Goal: Information Seeking & Learning: Learn about a topic

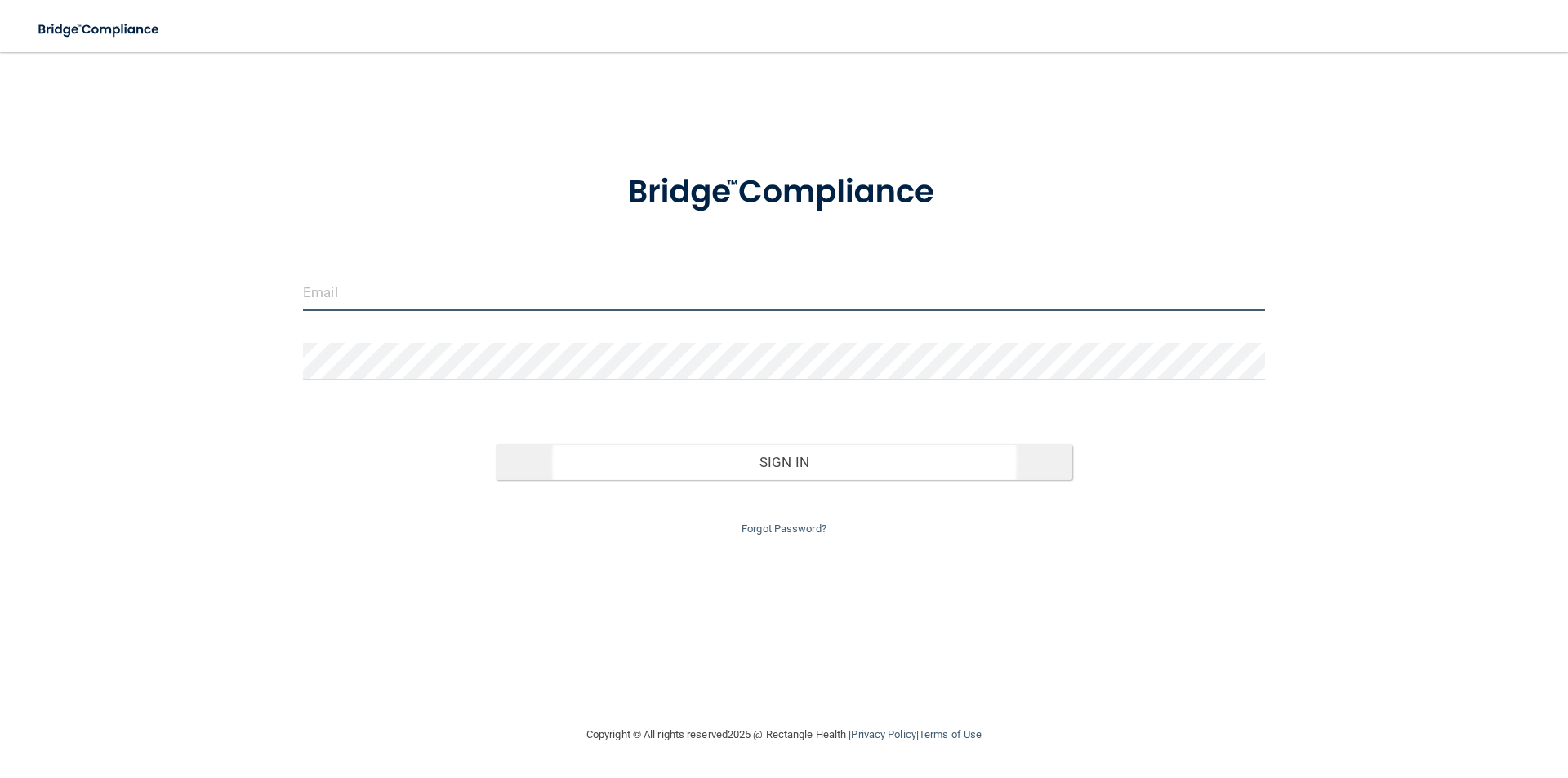
type input "[EMAIL_ADDRESS][DOMAIN_NAME]"
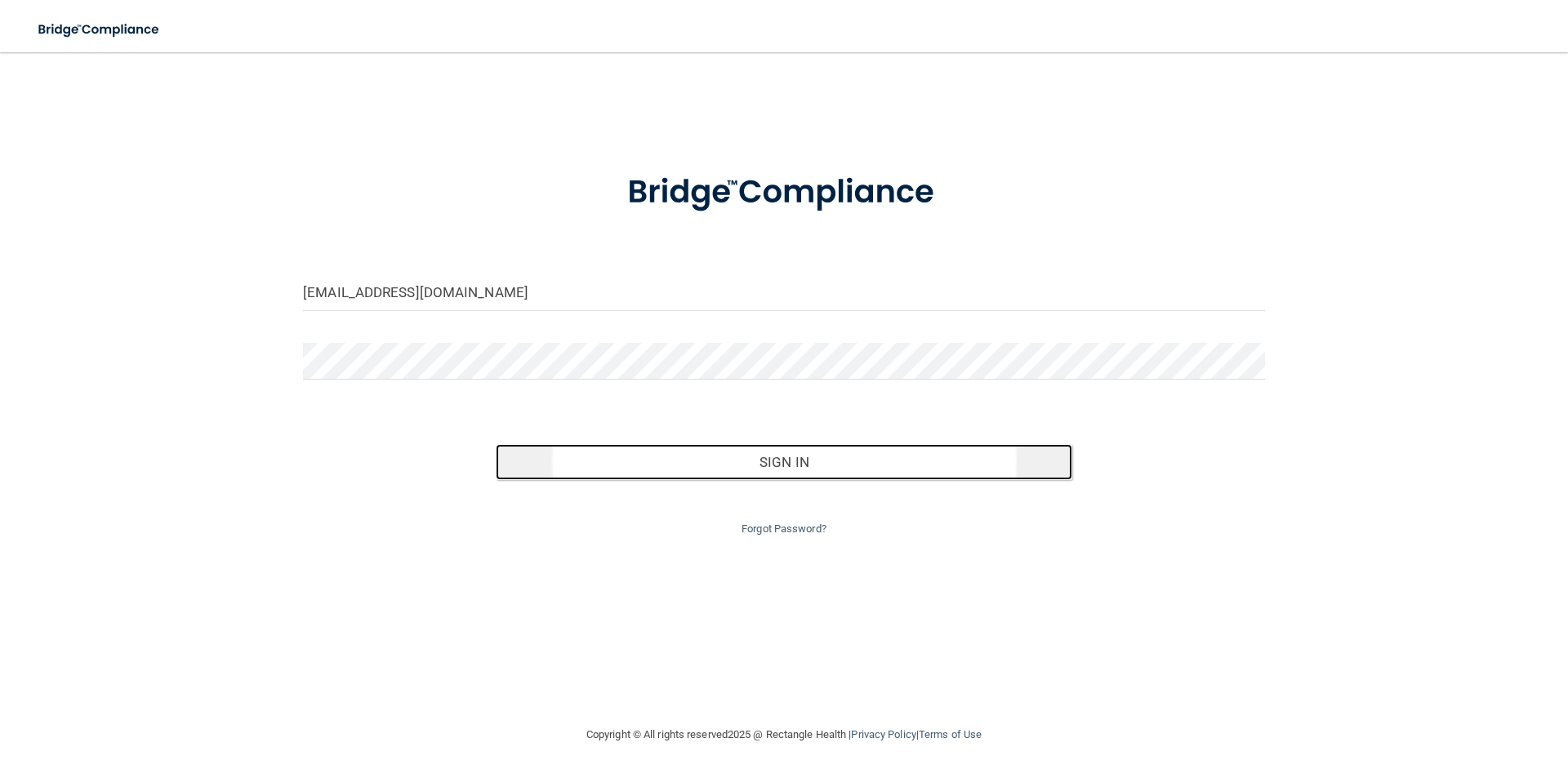
click at [754, 457] on button "Sign In" at bounding box center [784, 461] width 577 height 36
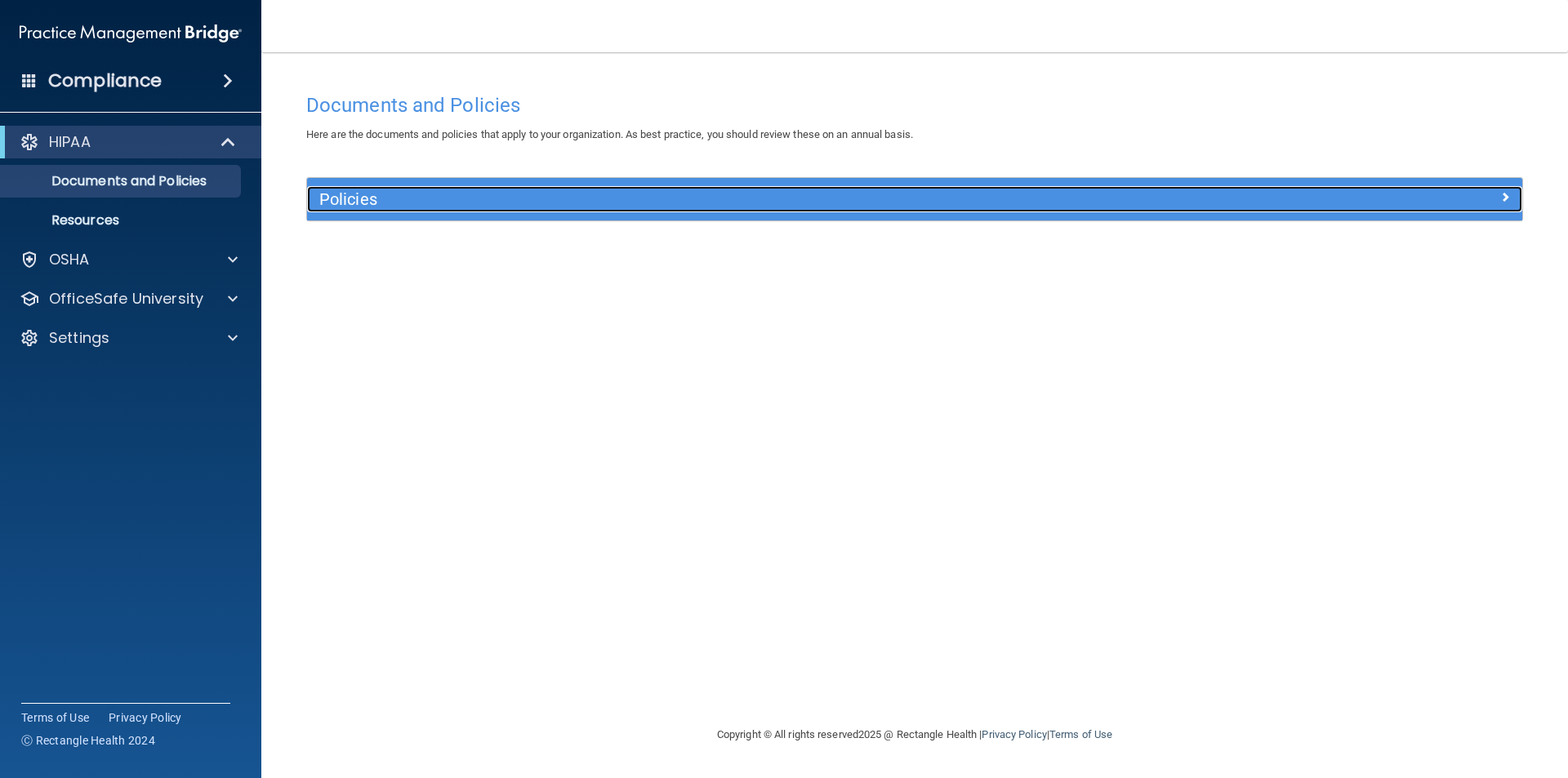
click at [665, 191] on h5 "Policies" at bounding box center [762, 199] width 887 height 18
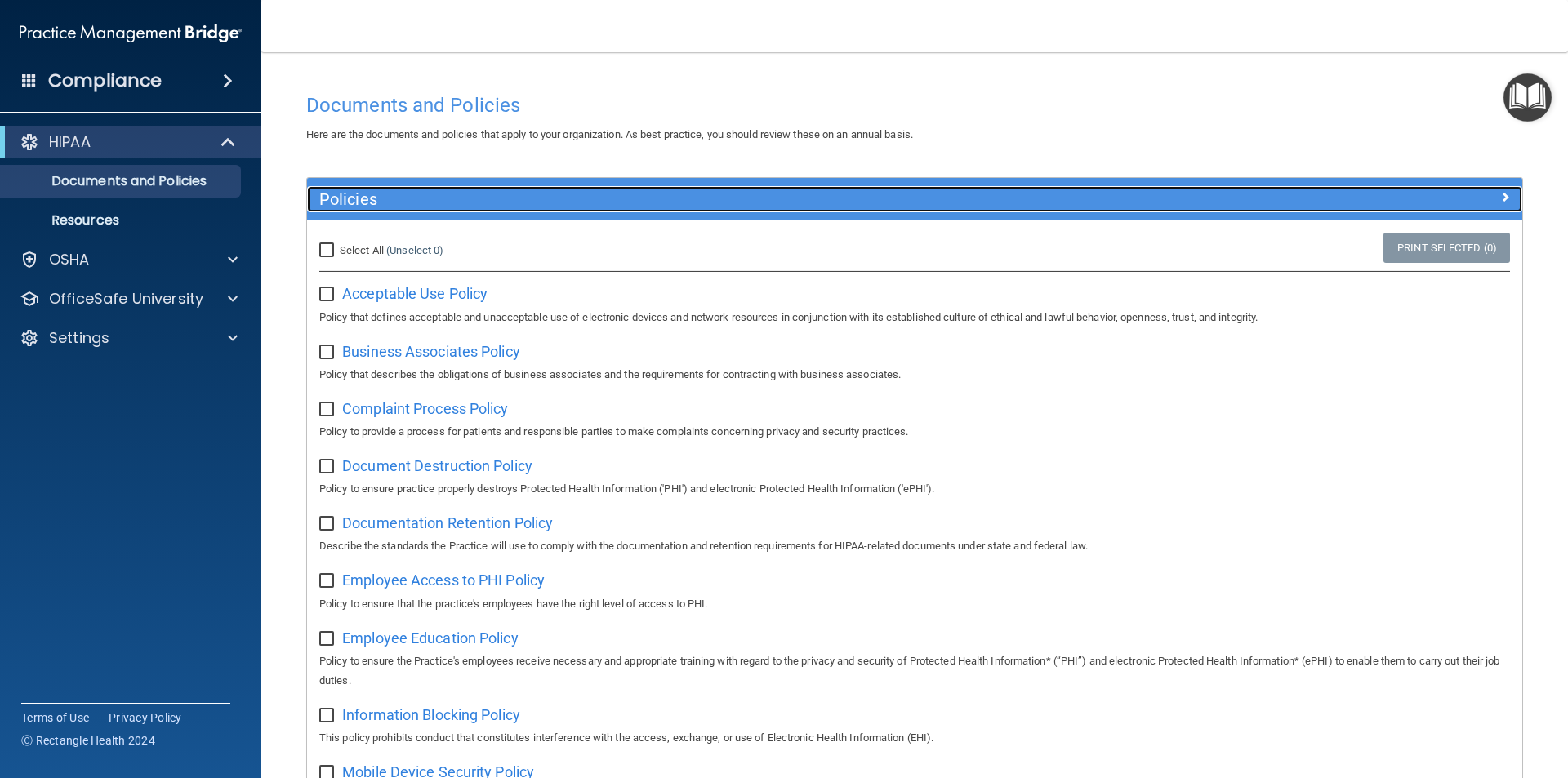
click at [662, 193] on h5 "Policies" at bounding box center [762, 199] width 887 height 18
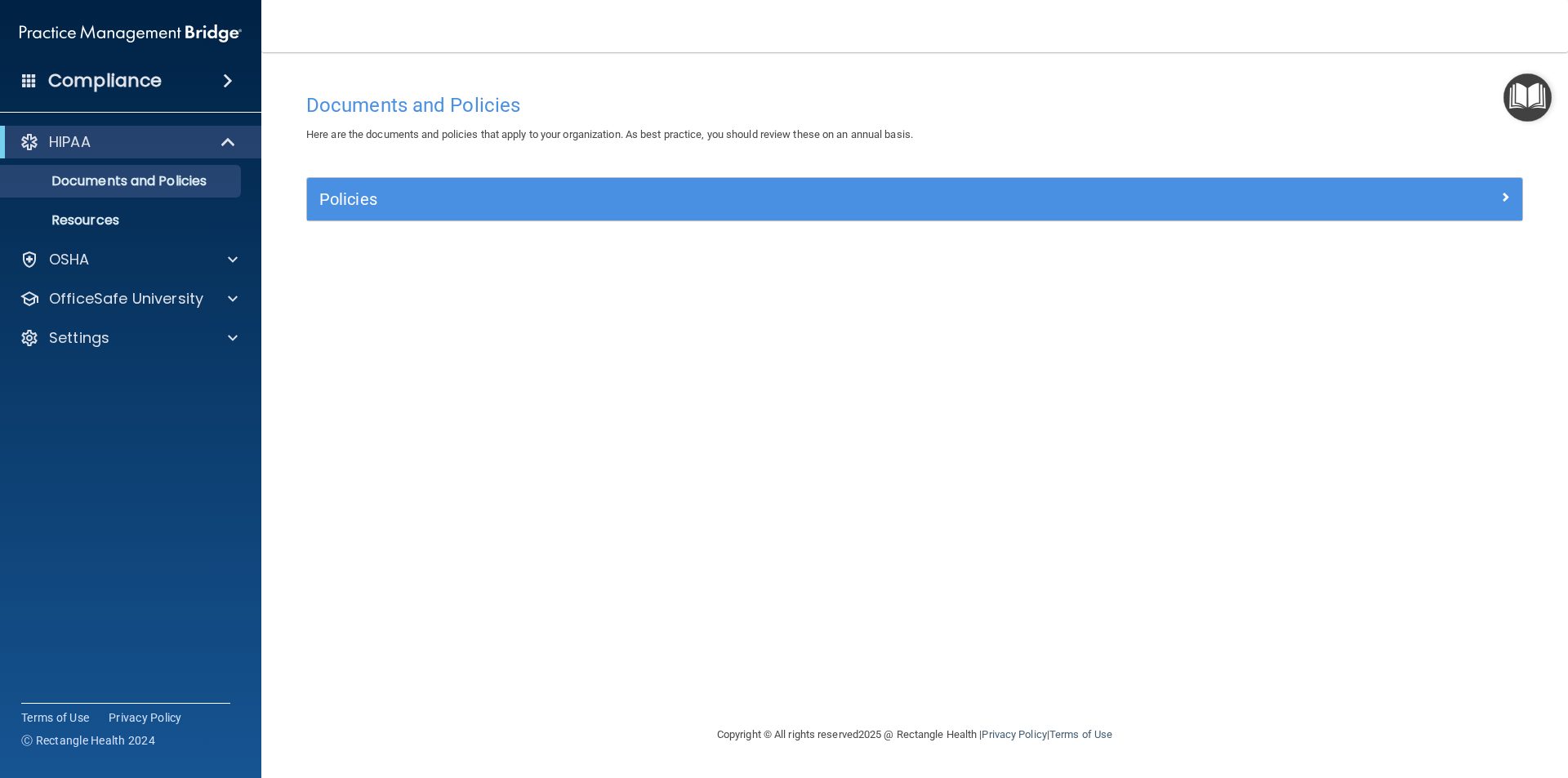
click at [180, 73] on div "Compliance" at bounding box center [131, 80] width 261 height 36
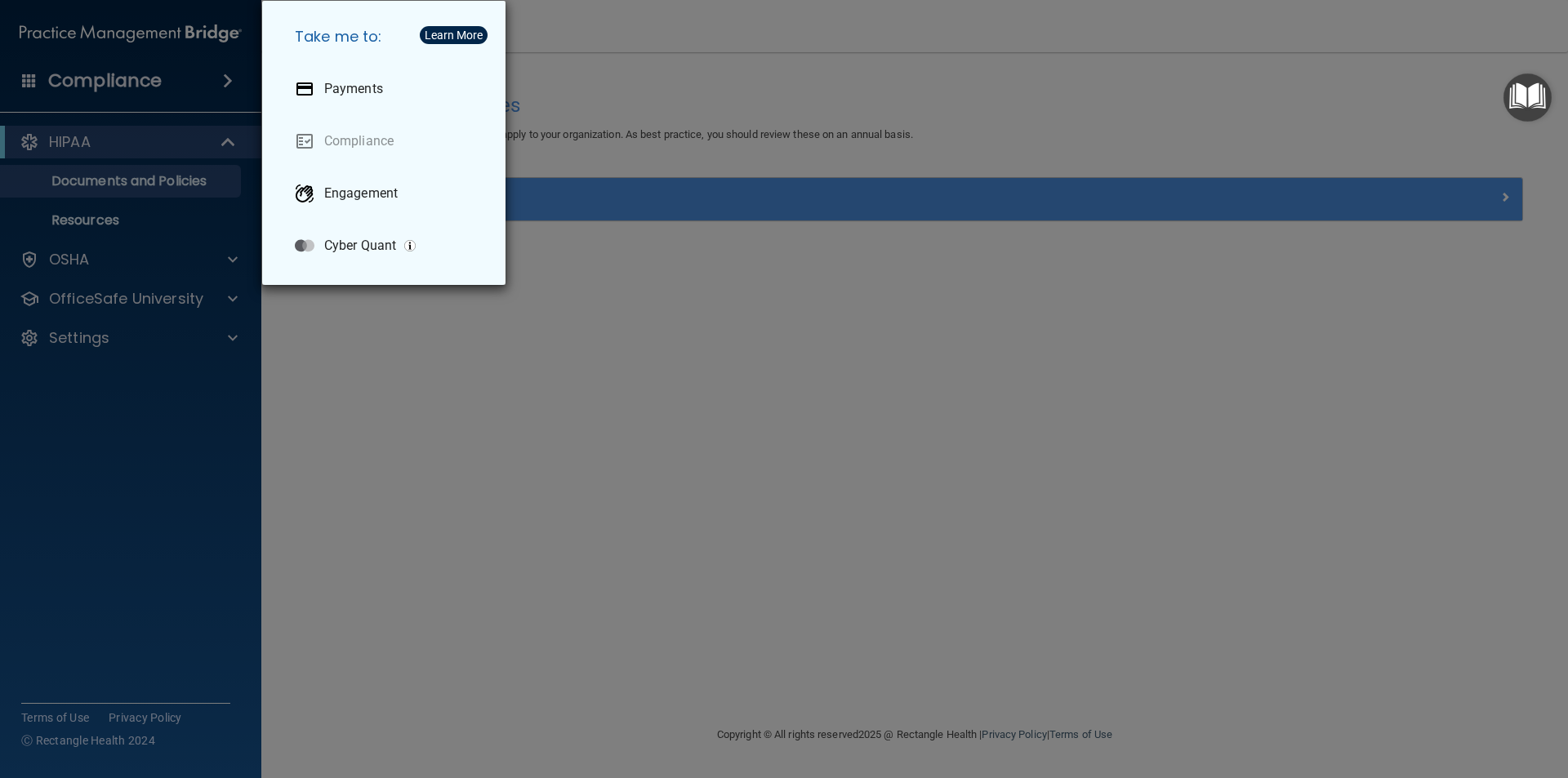
click at [161, 100] on div "Take me to: Payments Compliance Engagement Cyber Quant" at bounding box center [784, 389] width 1568 height 778
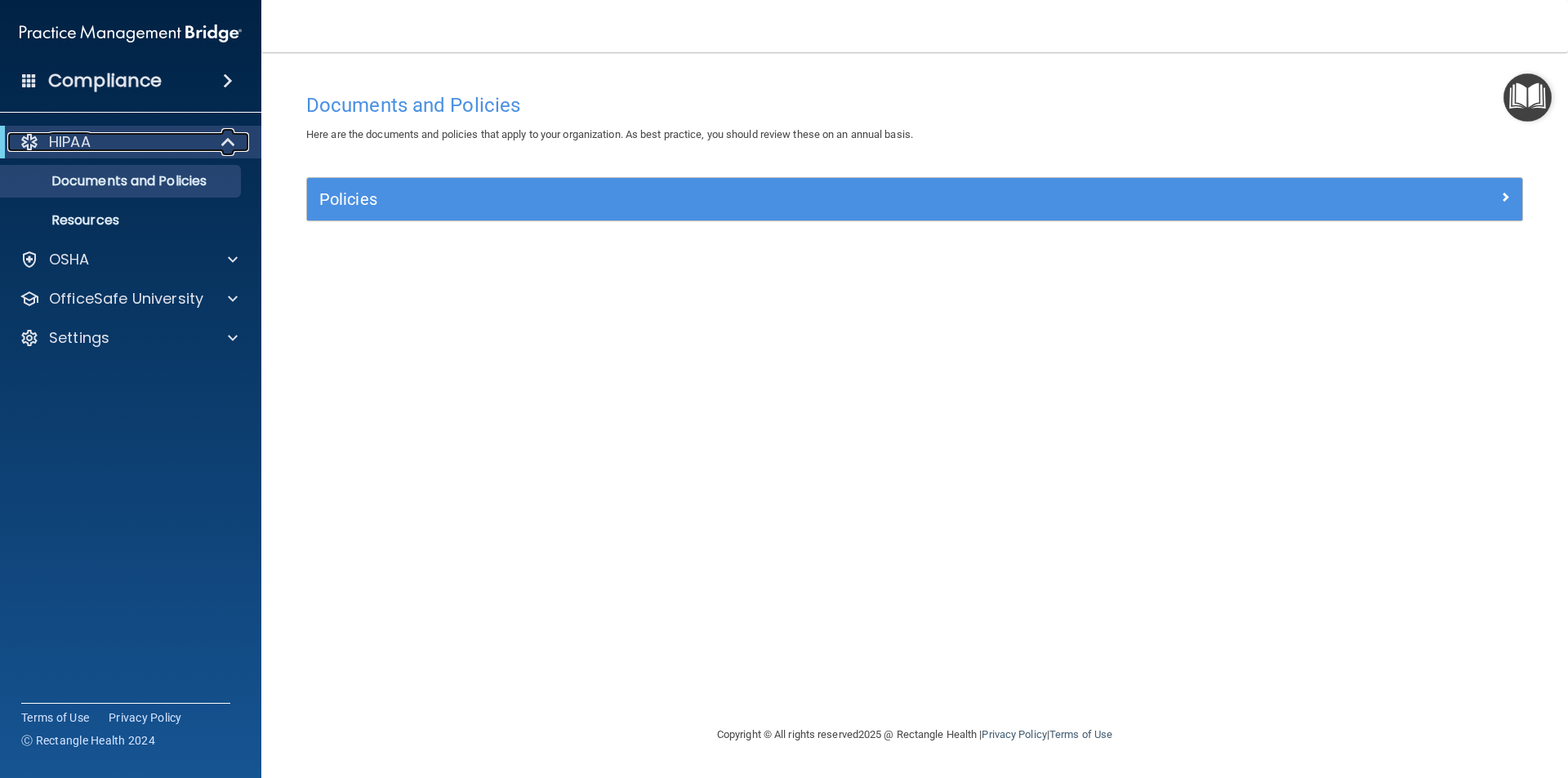
click at [136, 144] on div "HIPAA" at bounding box center [109, 142] width 202 height 19
click at [152, 218] on p "Resources" at bounding box center [122, 220] width 223 height 16
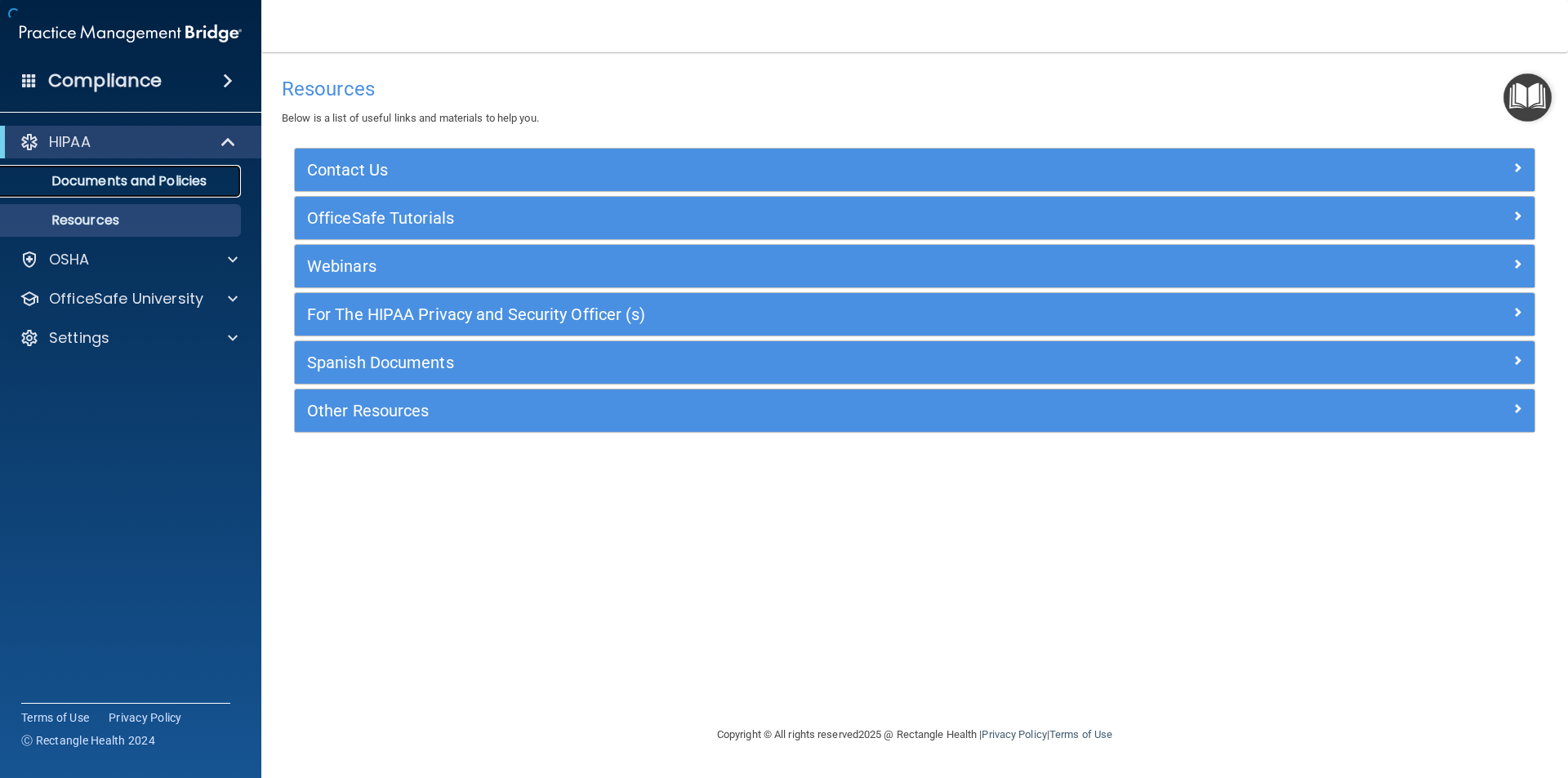
click at [157, 183] on p "Documents and Policies" at bounding box center [122, 181] width 223 height 16
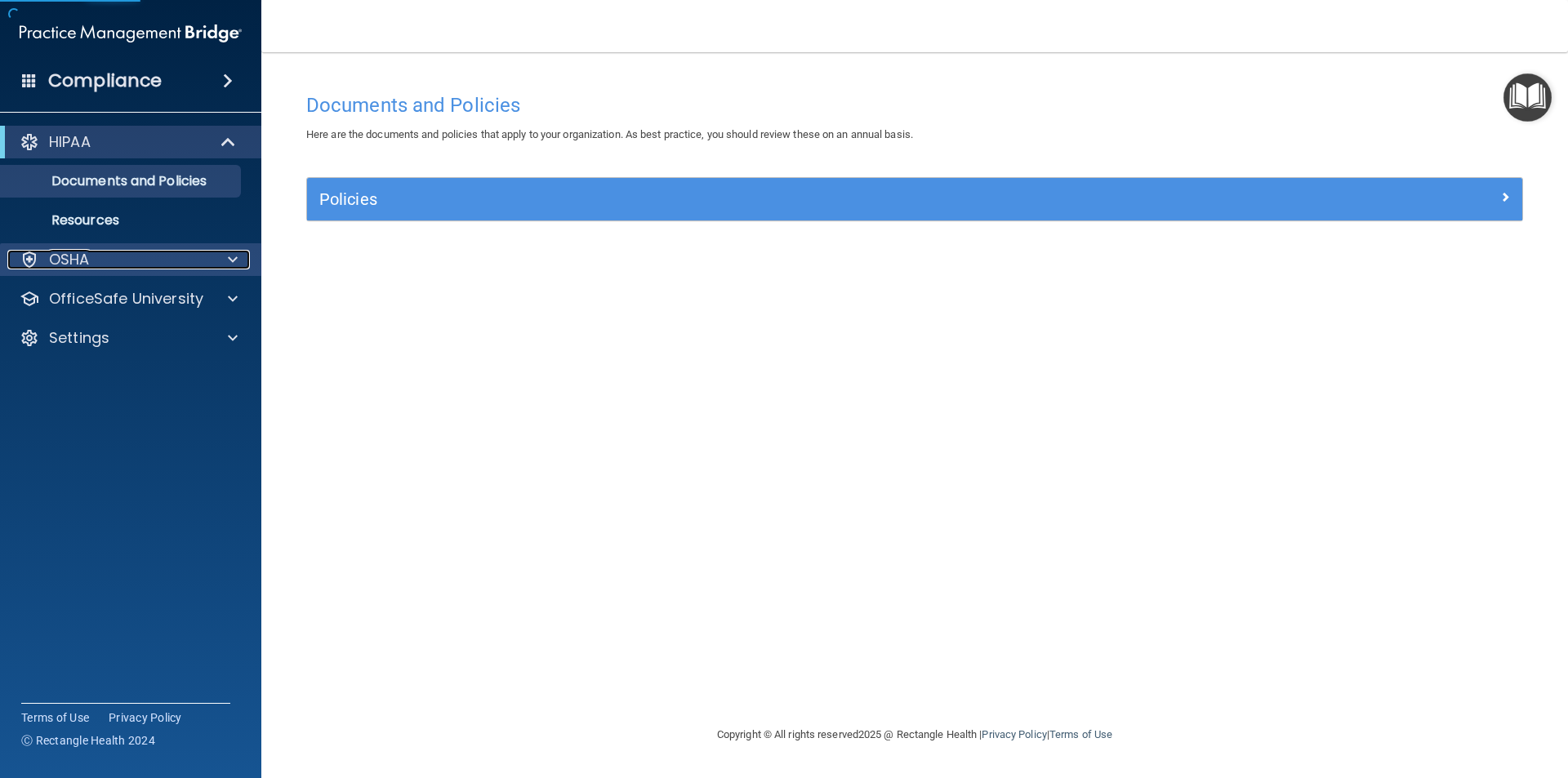
click at [148, 256] on div "OSHA" at bounding box center [109, 259] width 203 height 19
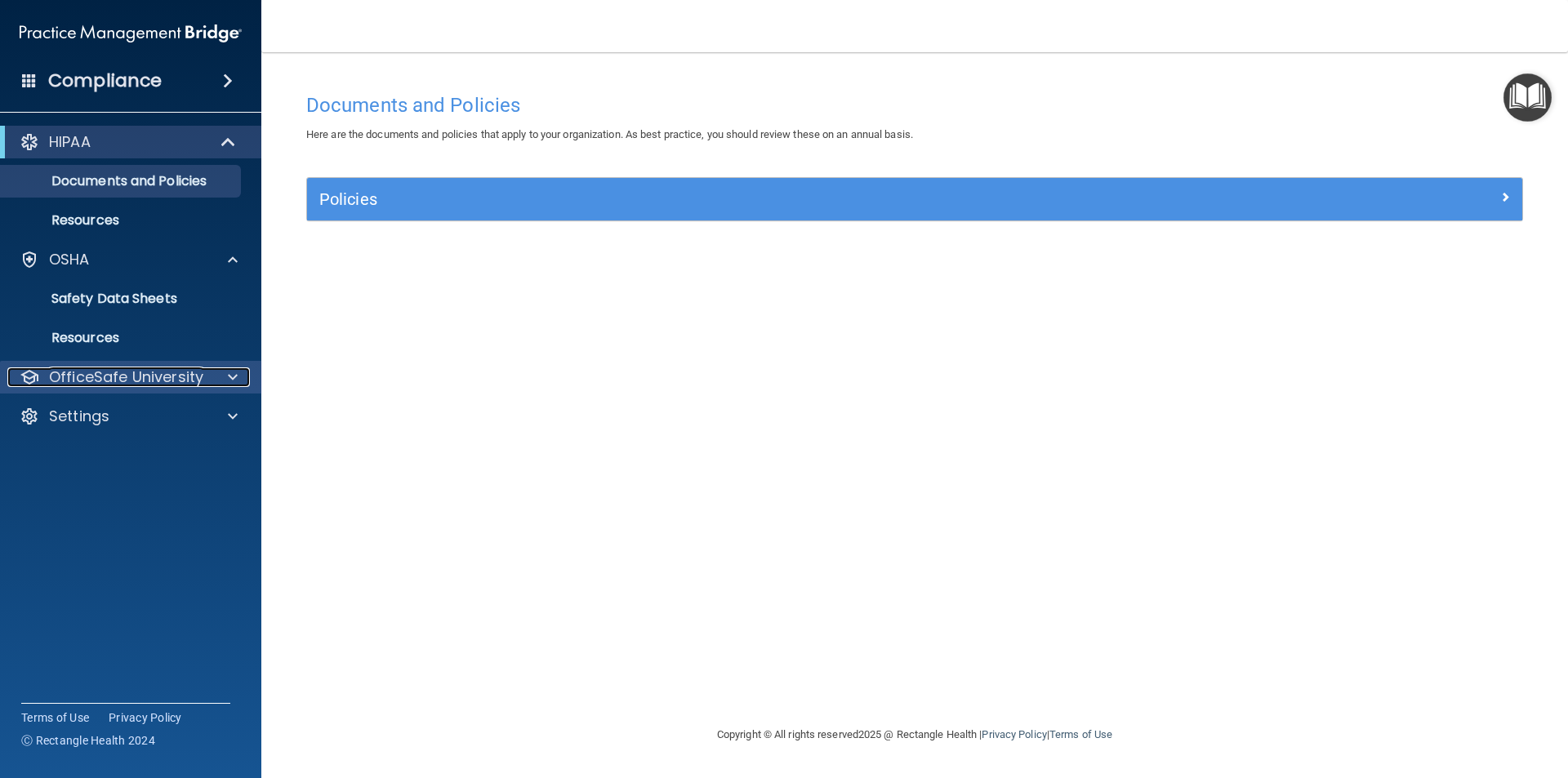
click at [183, 377] on p "OfficeSafe University" at bounding box center [126, 377] width 155 height 19
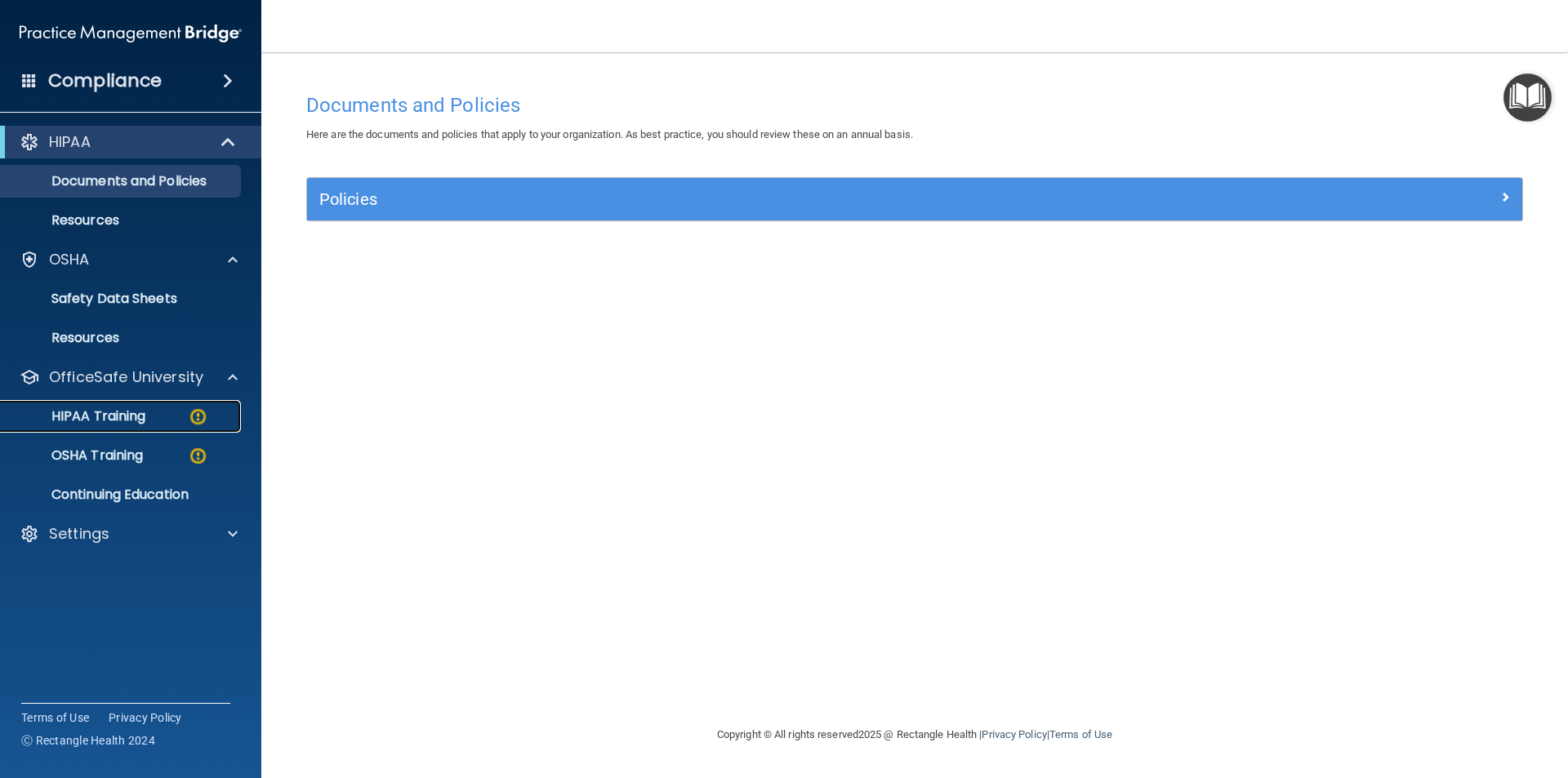
click at [119, 421] on p "HIPAA Training" at bounding box center [78, 416] width 135 height 16
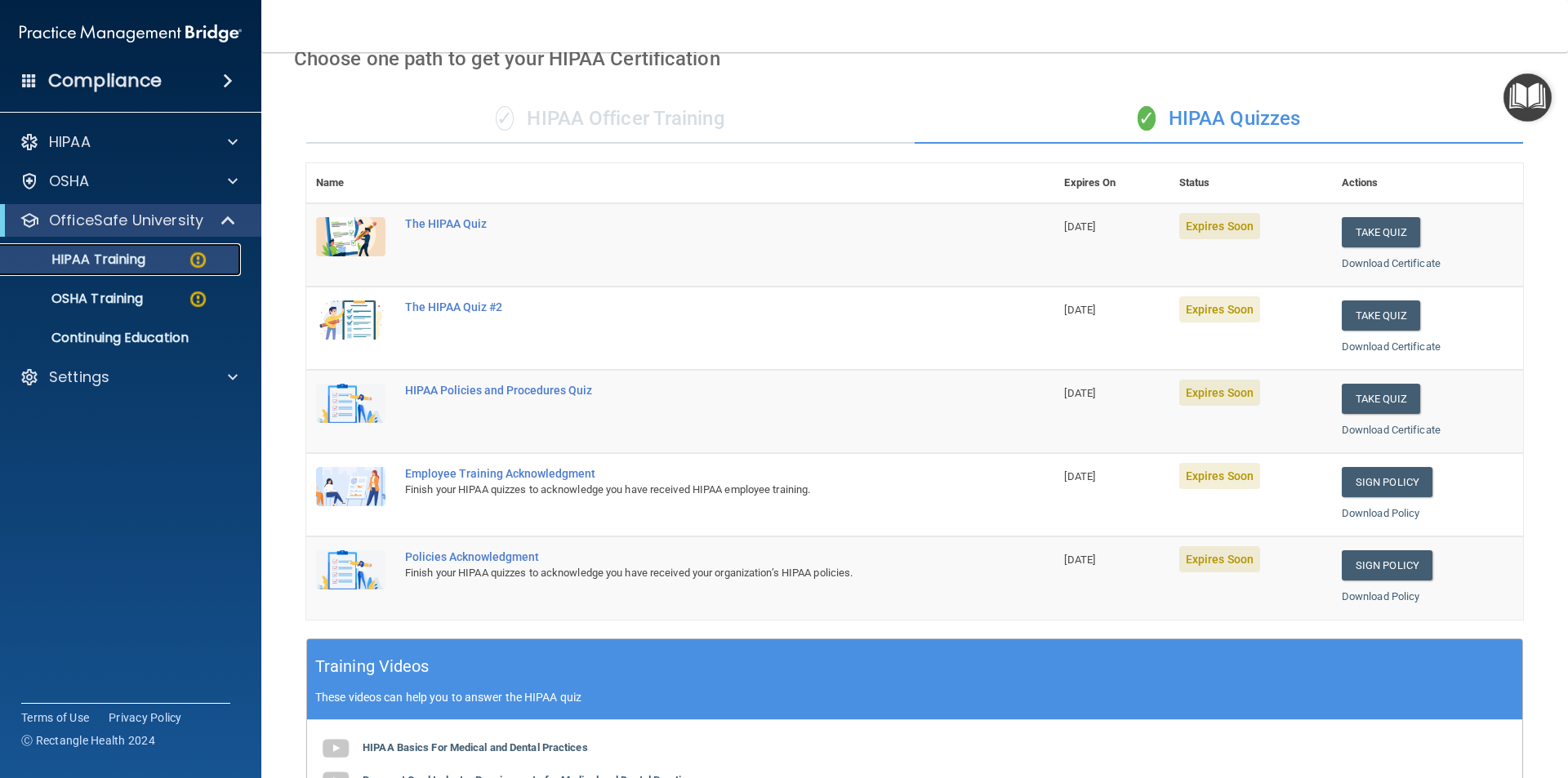
scroll to position [82, 0]
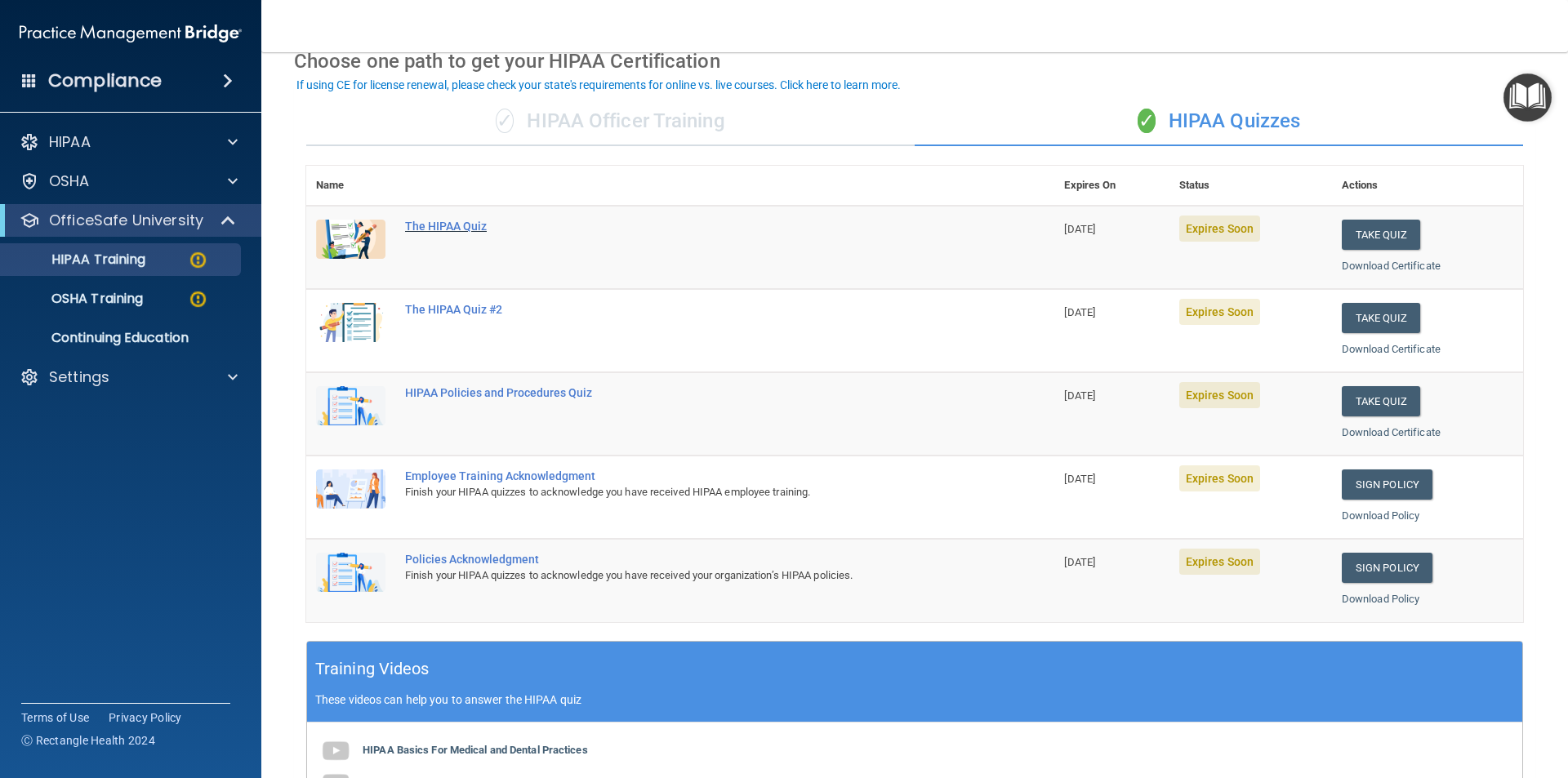
click at [449, 231] on div "The HIPAA Quiz" at bounding box center [689, 227] width 568 height 13
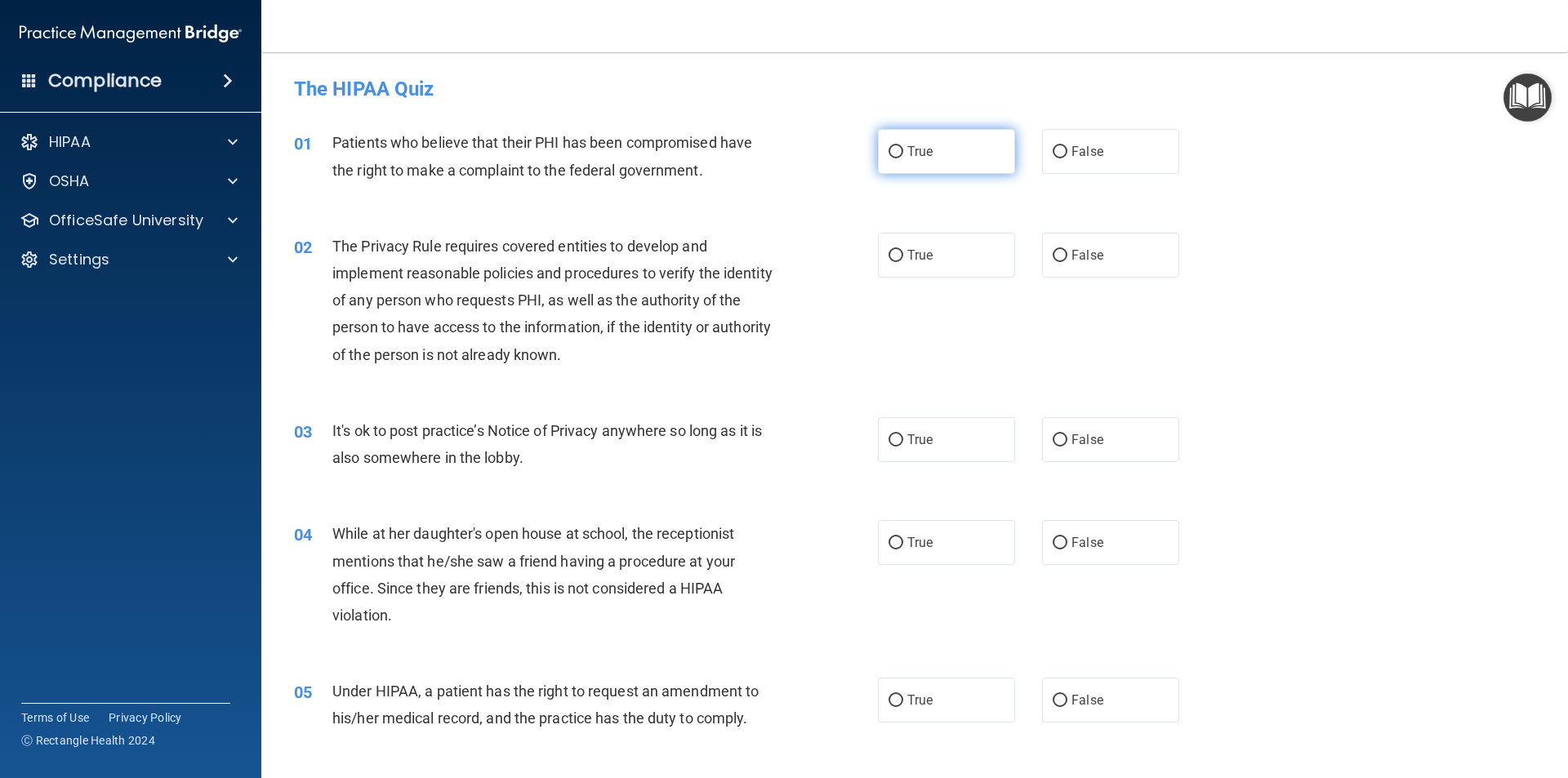
click at [919, 153] on span "True" at bounding box center [919, 152] width 25 height 15
click at [903, 153] on input "True" at bounding box center [895, 152] width 14 height 12
radio input "true"
click at [936, 258] on label "True" at bounding box center [946, 255] width 137 height 45
click at [903, 258] on input "True" at bounding box center [895, 255] width 14 height 12
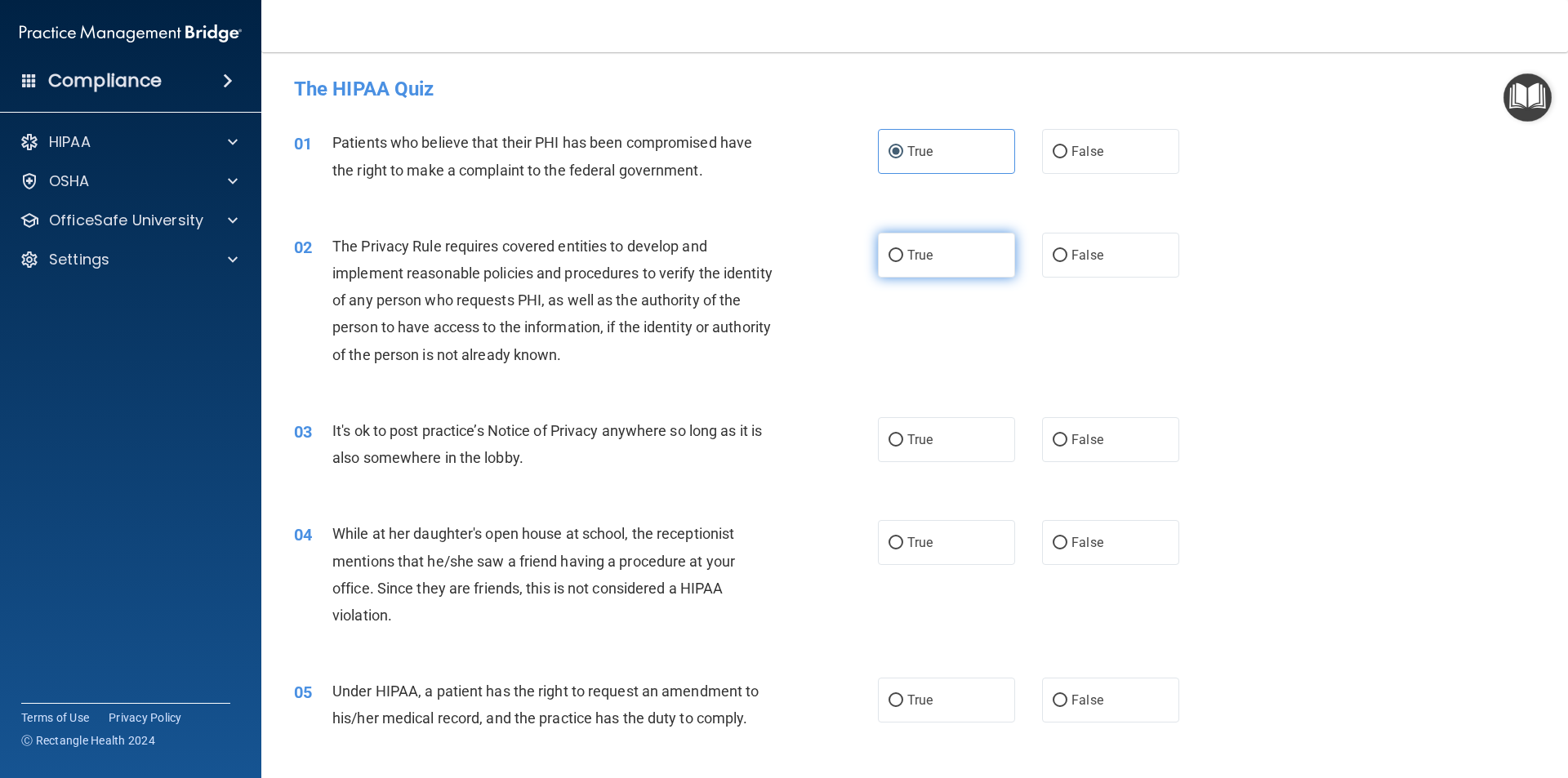
radio input "true"
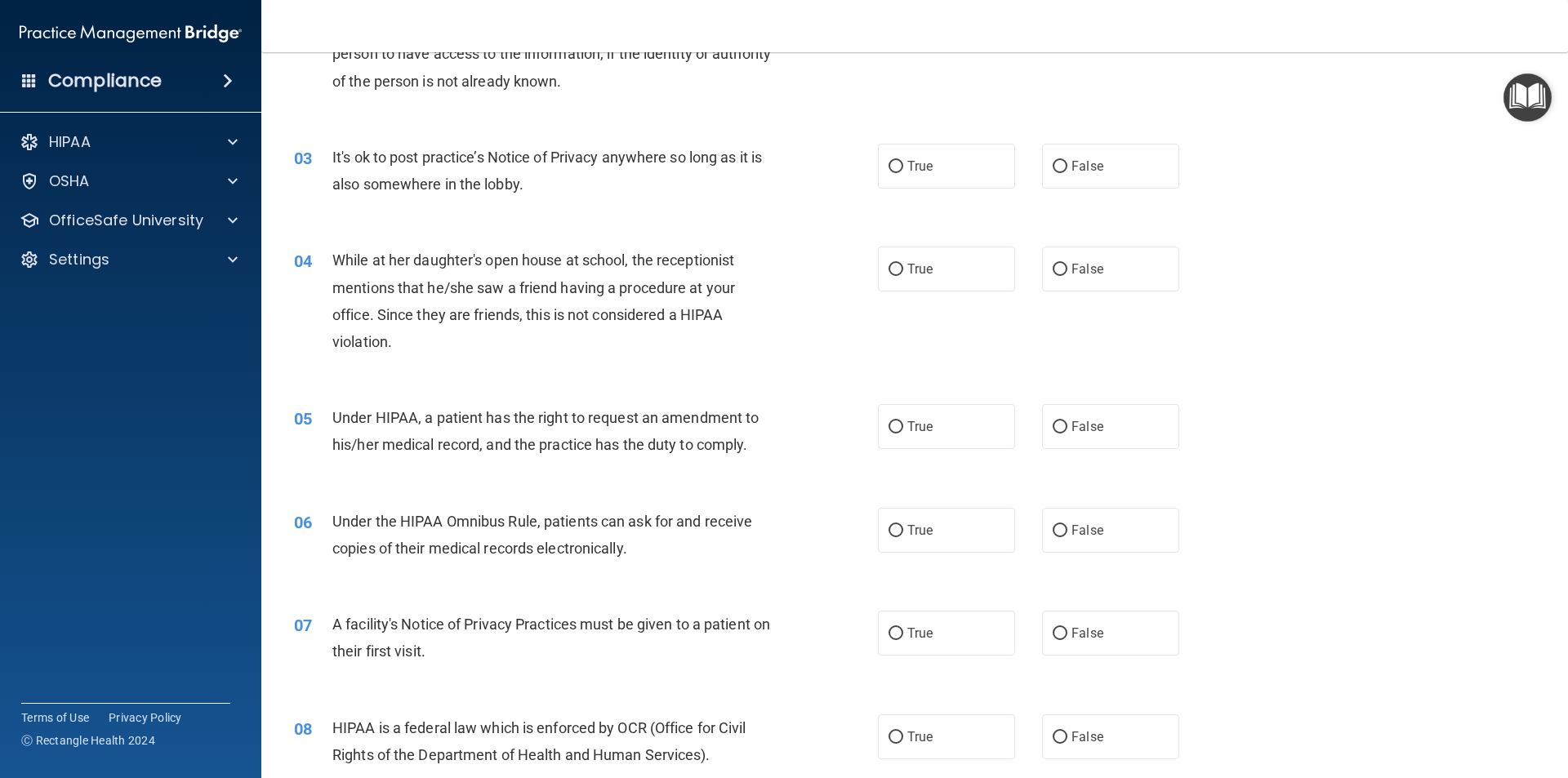
scroll to position [245, 0]
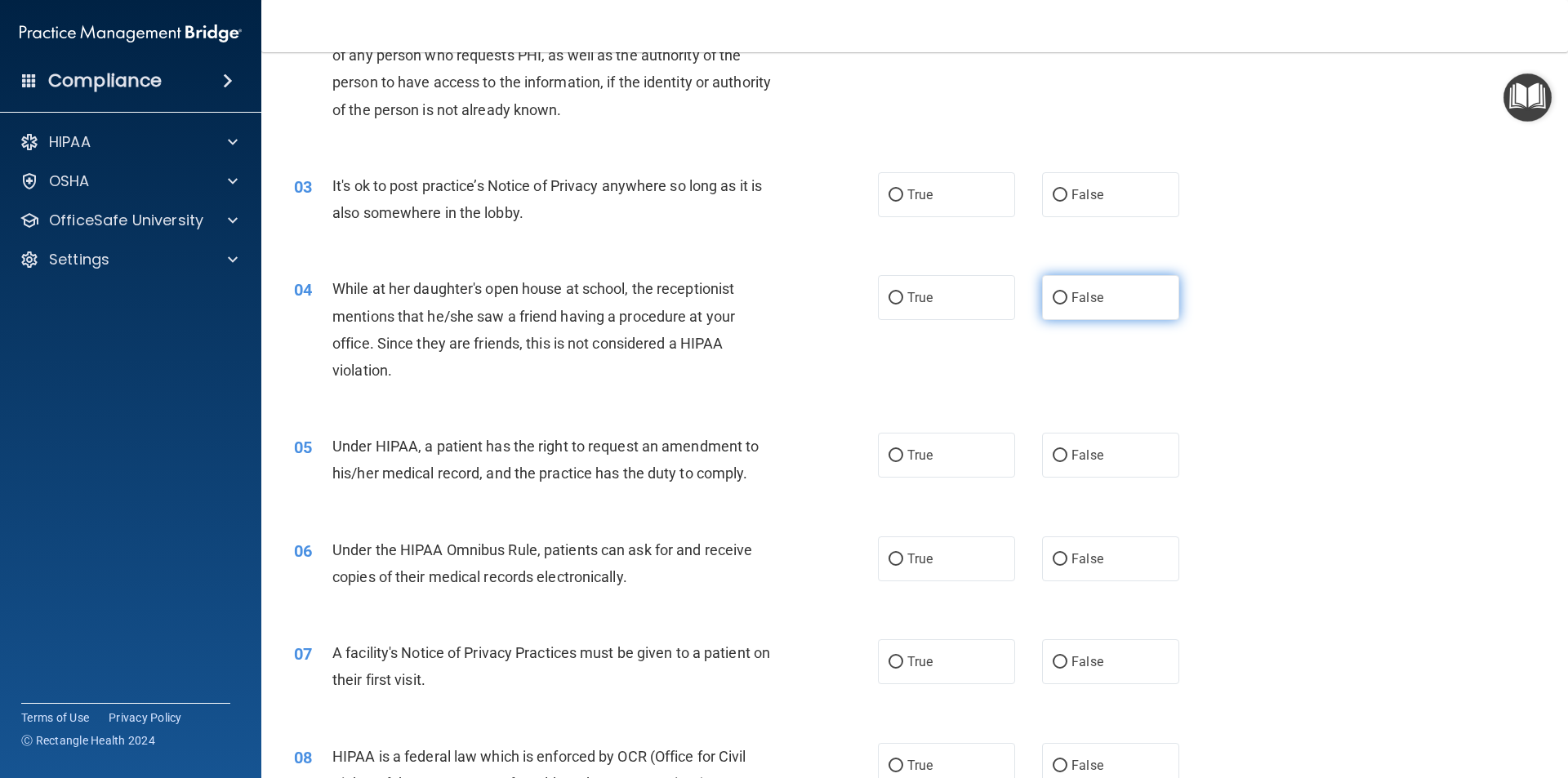
click at [1125, 297] on label "False" at bounding box center [1111, 297] width 137 height 45
click at [1067, 297] on input "False" at bounding box center [1060, 298] width 14 height 12
radio input "true"
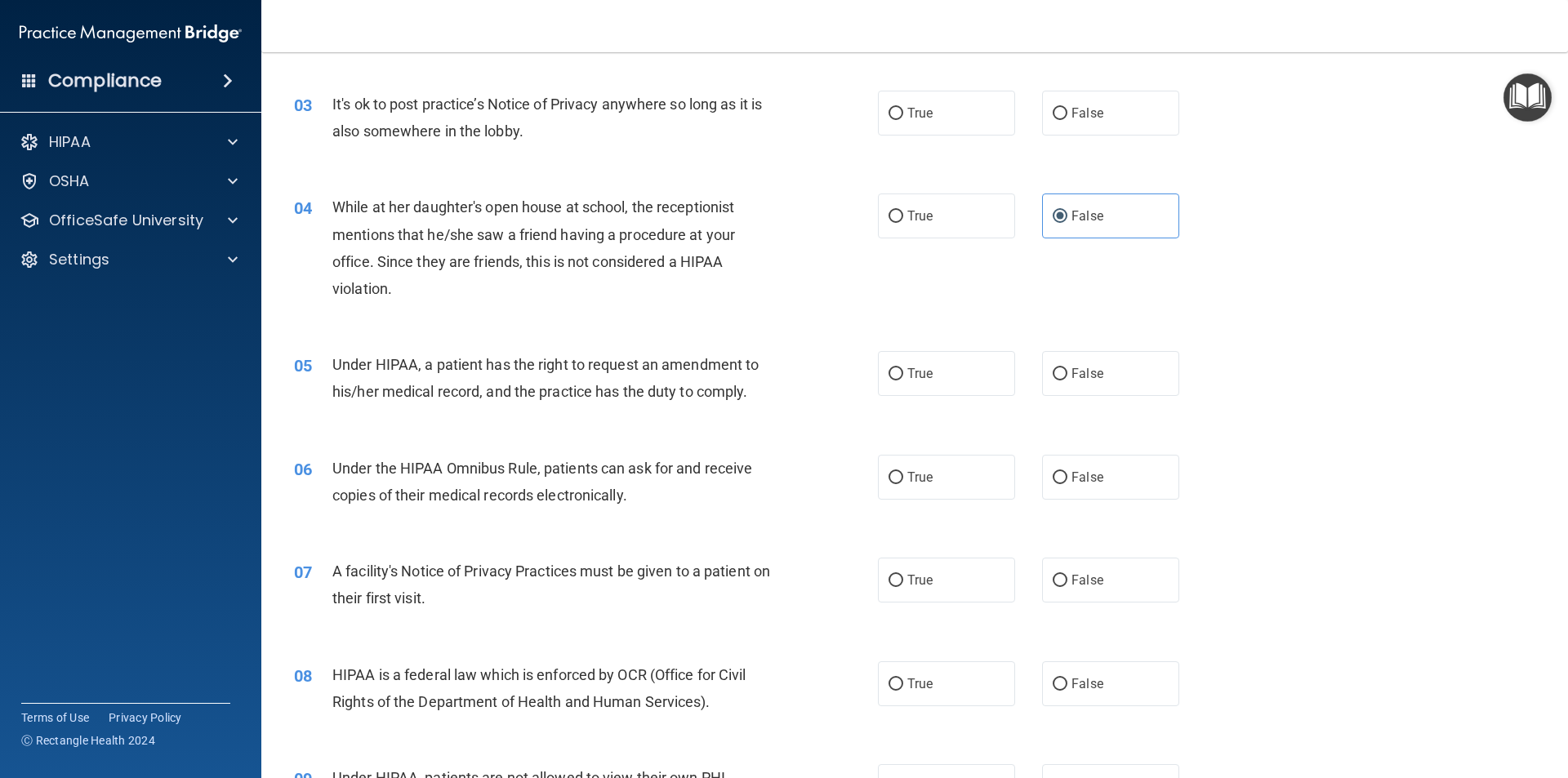
scroll to position [408, 0]
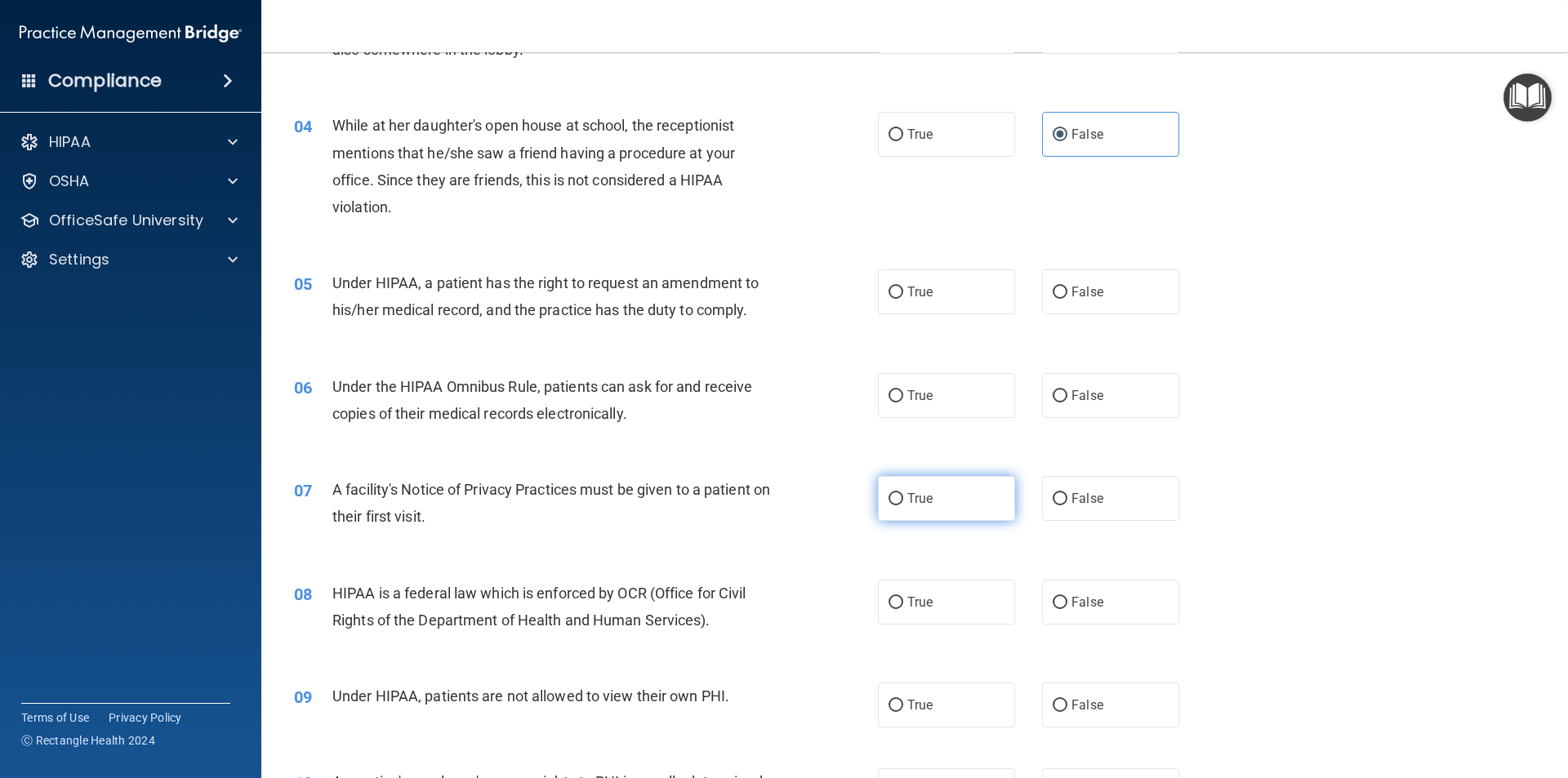
click at [912, 488] on label "True" at bounding box center [946, 498] width 137 height 45
click at [903, 493] on input "True" at bounding box center [895, 498] width 14 height 12
radio input "true"
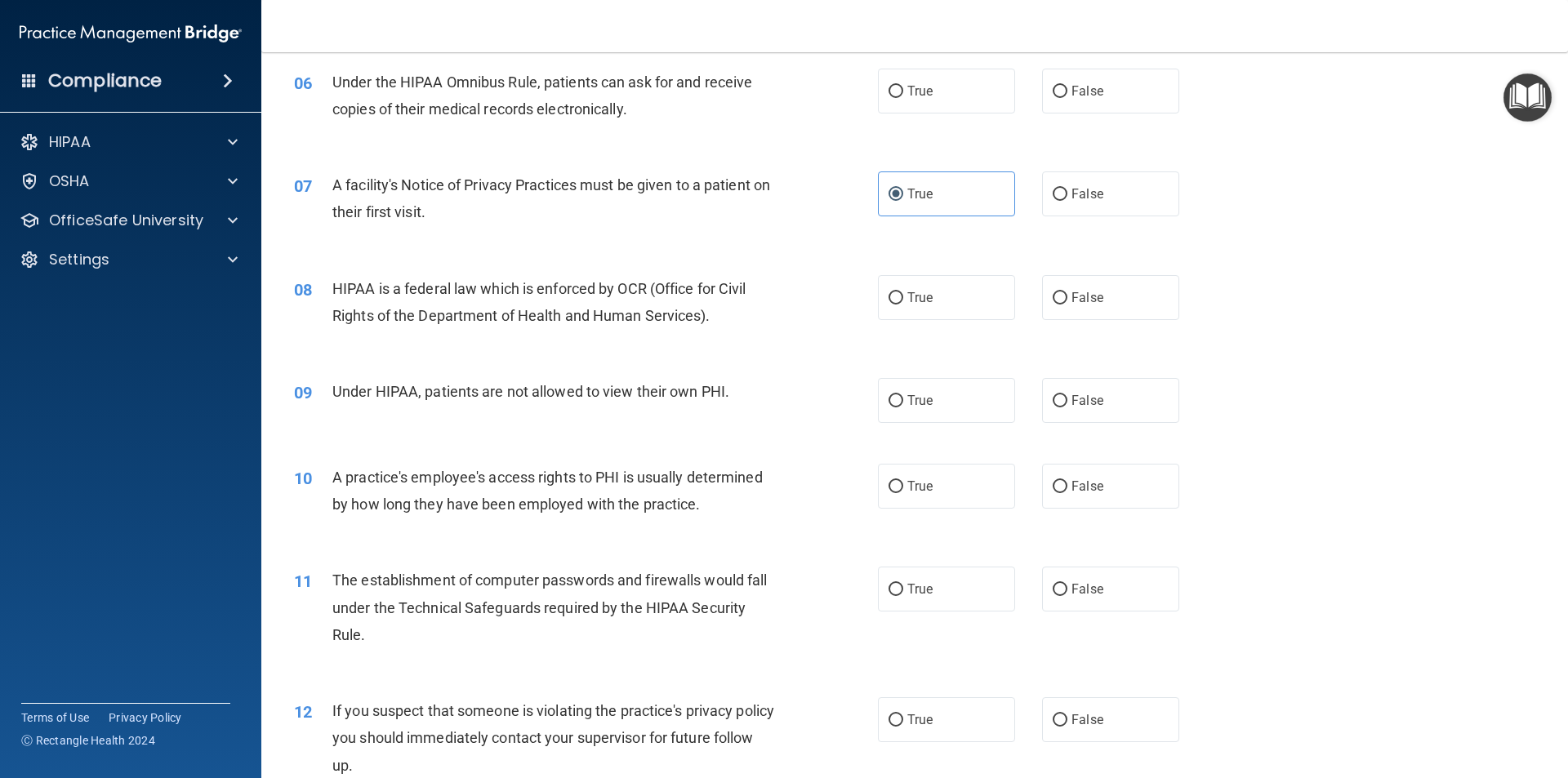
scroll to position [735, 0]
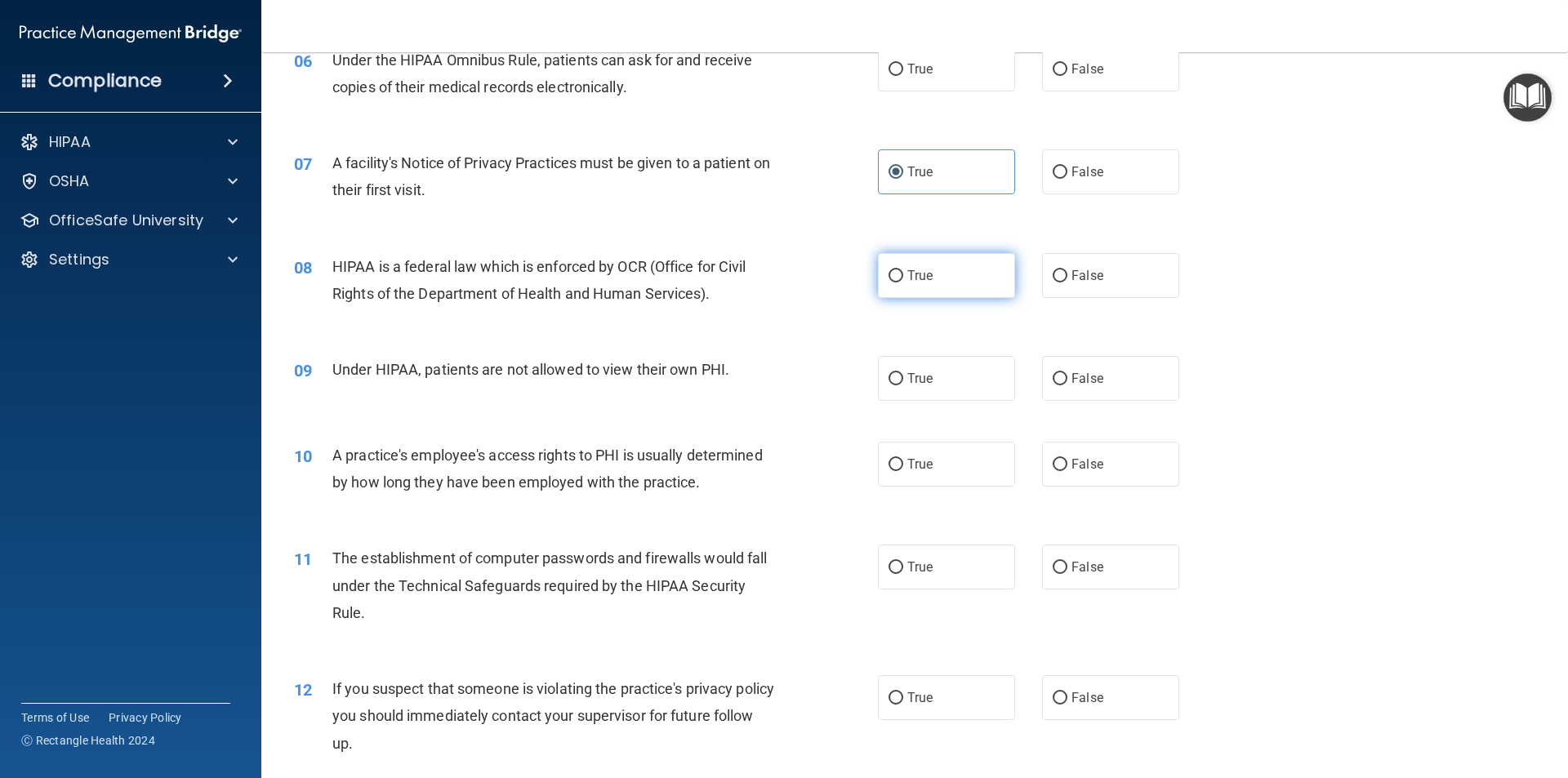
click at [934, 279] on label "True" at bounding box center [946, 275] width 137 height 45
click at [903, 279] on input "True" at bounding box center [895, 276] width 14 height 12
radio input "true"
drag, startPoint x: 1169, startPoint y: 405, endPoint x: 1135, endPoint y: 389, distance: 37.6
click at [1161, 404] on div "09 Under HIPAA, patients are not allowed to view their own PHI. True False" at bounding box center [914, 377] width 1265 height 85
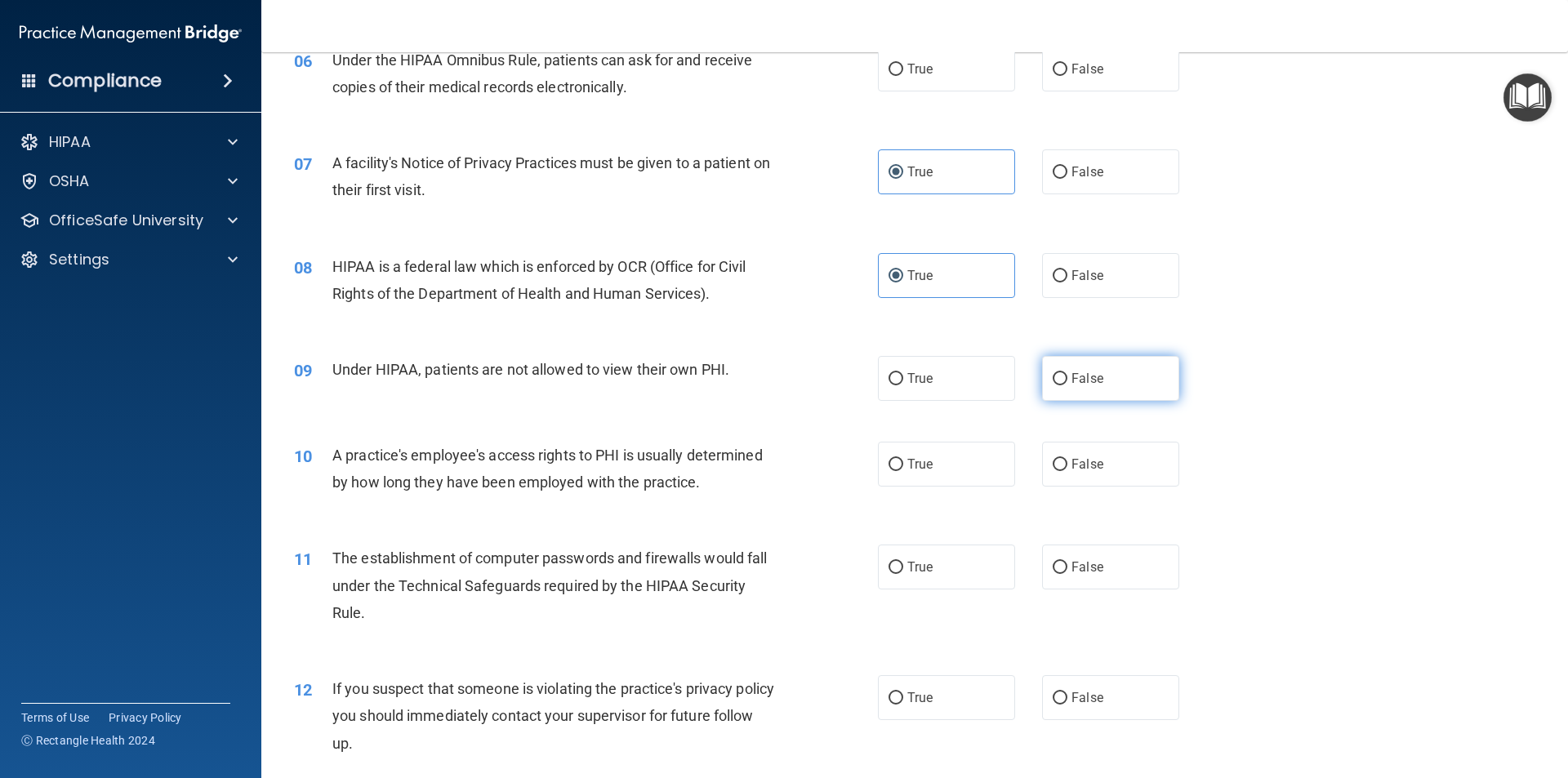
click at [1120, 382] on label "False" at bounding box center [1111, 378] width 137 height 45
click at [1067, 382] on input "False" at bounding box center [1060, 378] width 14 height 12
radio input "true"
click at [1121, 448] on label "False" at bounding box center [1111, 464] width 137 height 45
click at [1067, 459] on input "False" at bounding box center [1060, 465] width 14 height 12
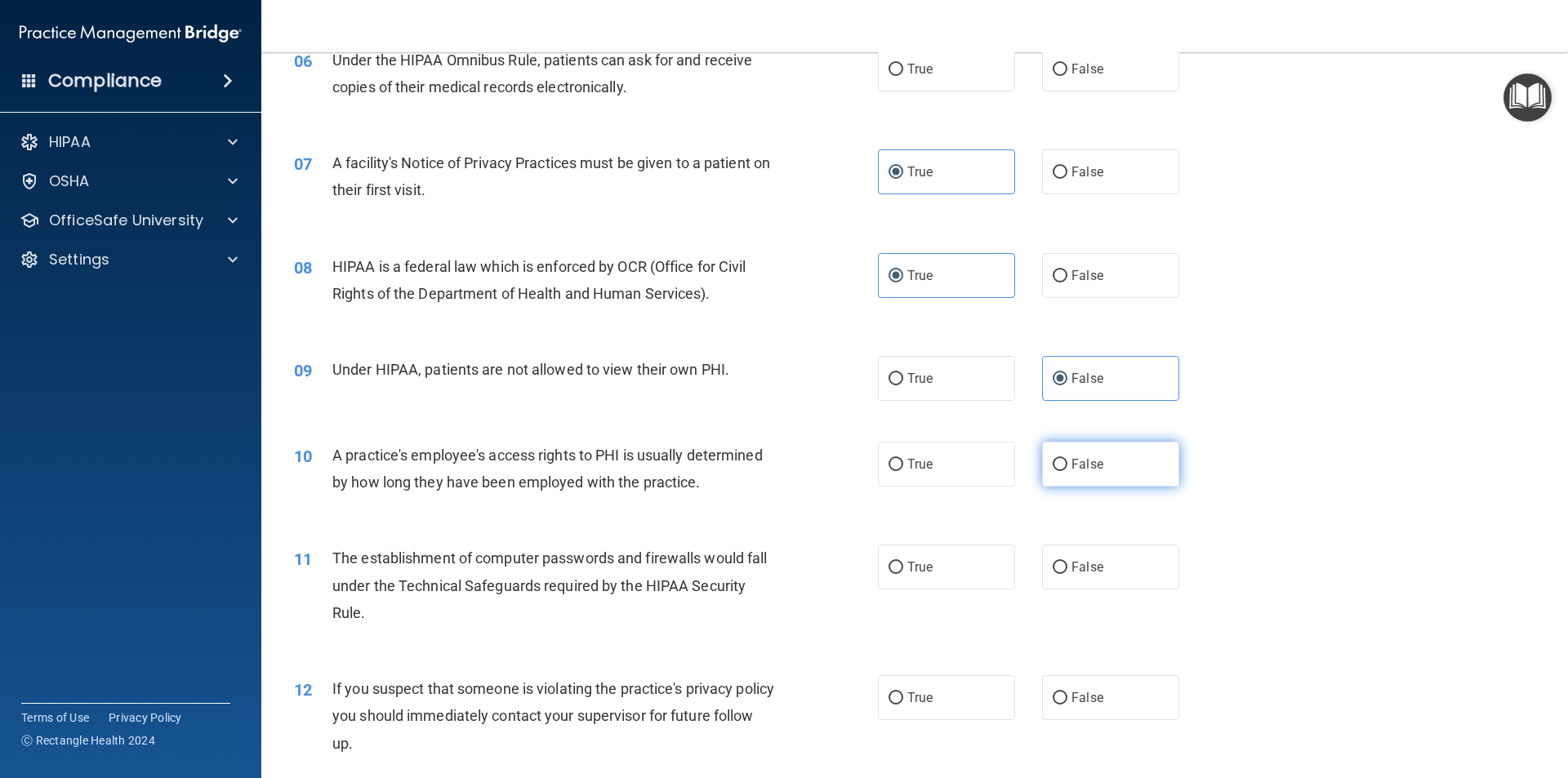
radio input "true"
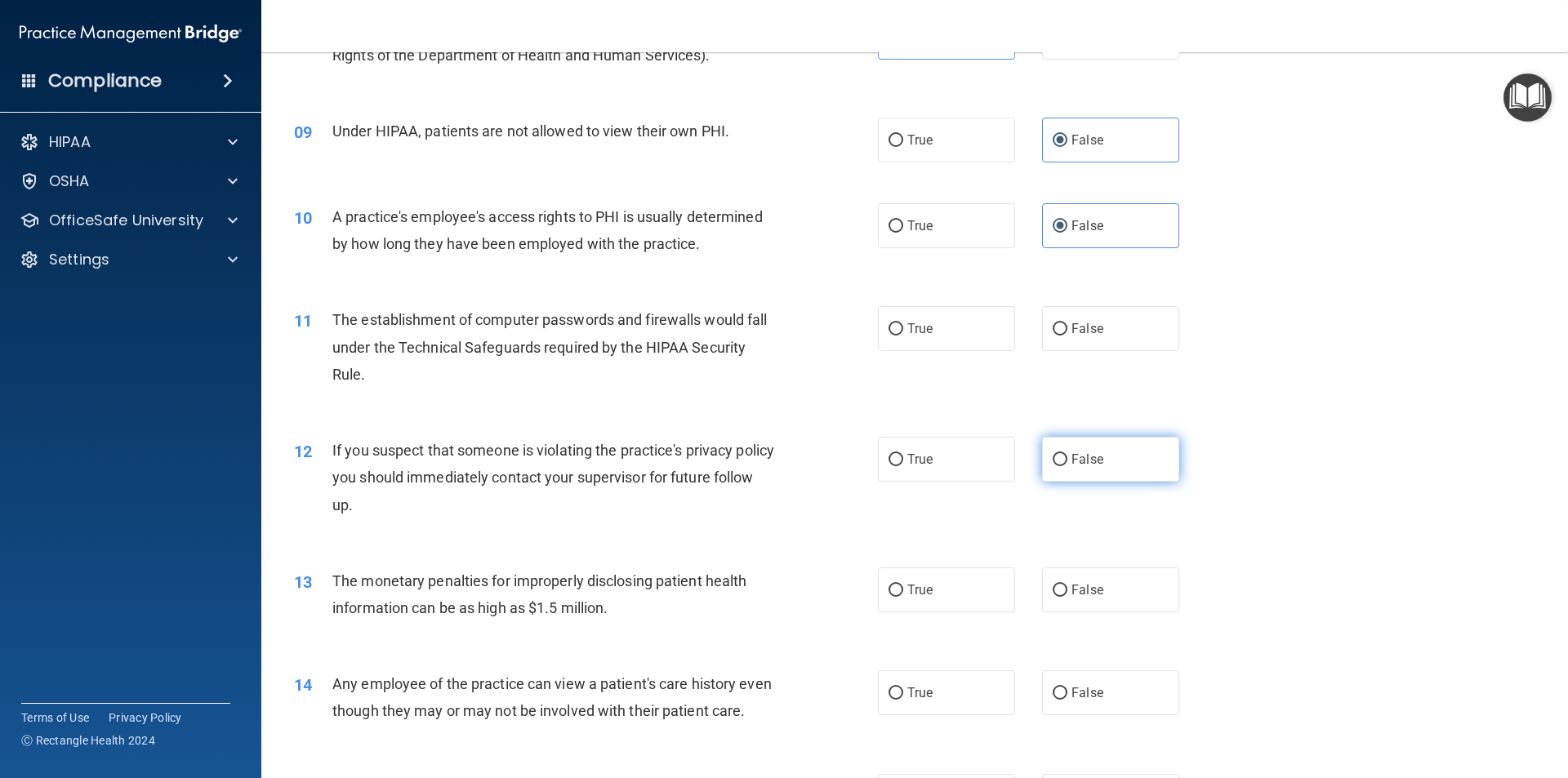
scroll to position [980, 0]
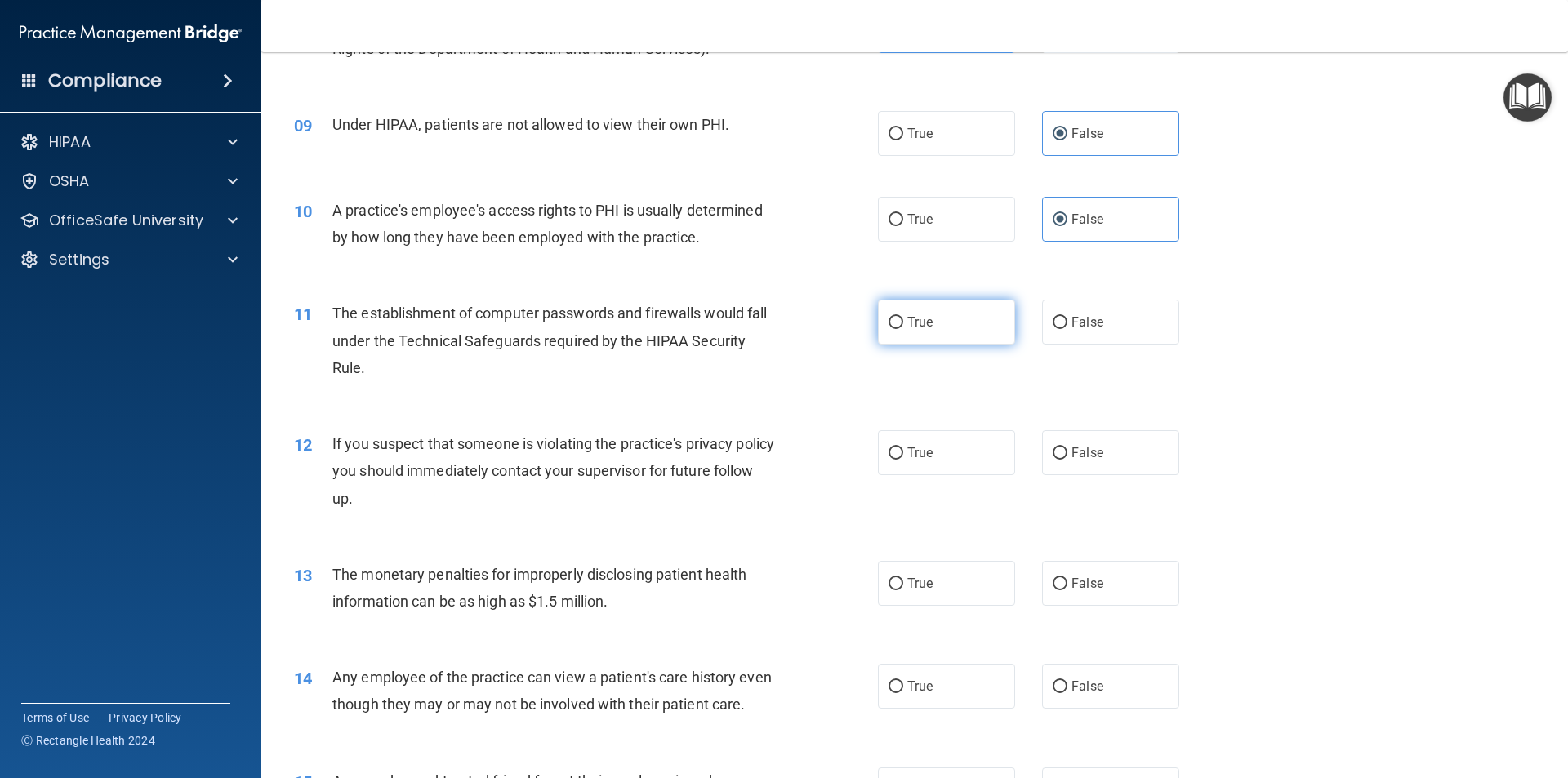
click at [966, 329] on label "True" at bounding box center [946, 322] width 137 height 45
click at [903, 329] on input "True" at bounding box center [895, 323] width 14 height 12
radio input "true"
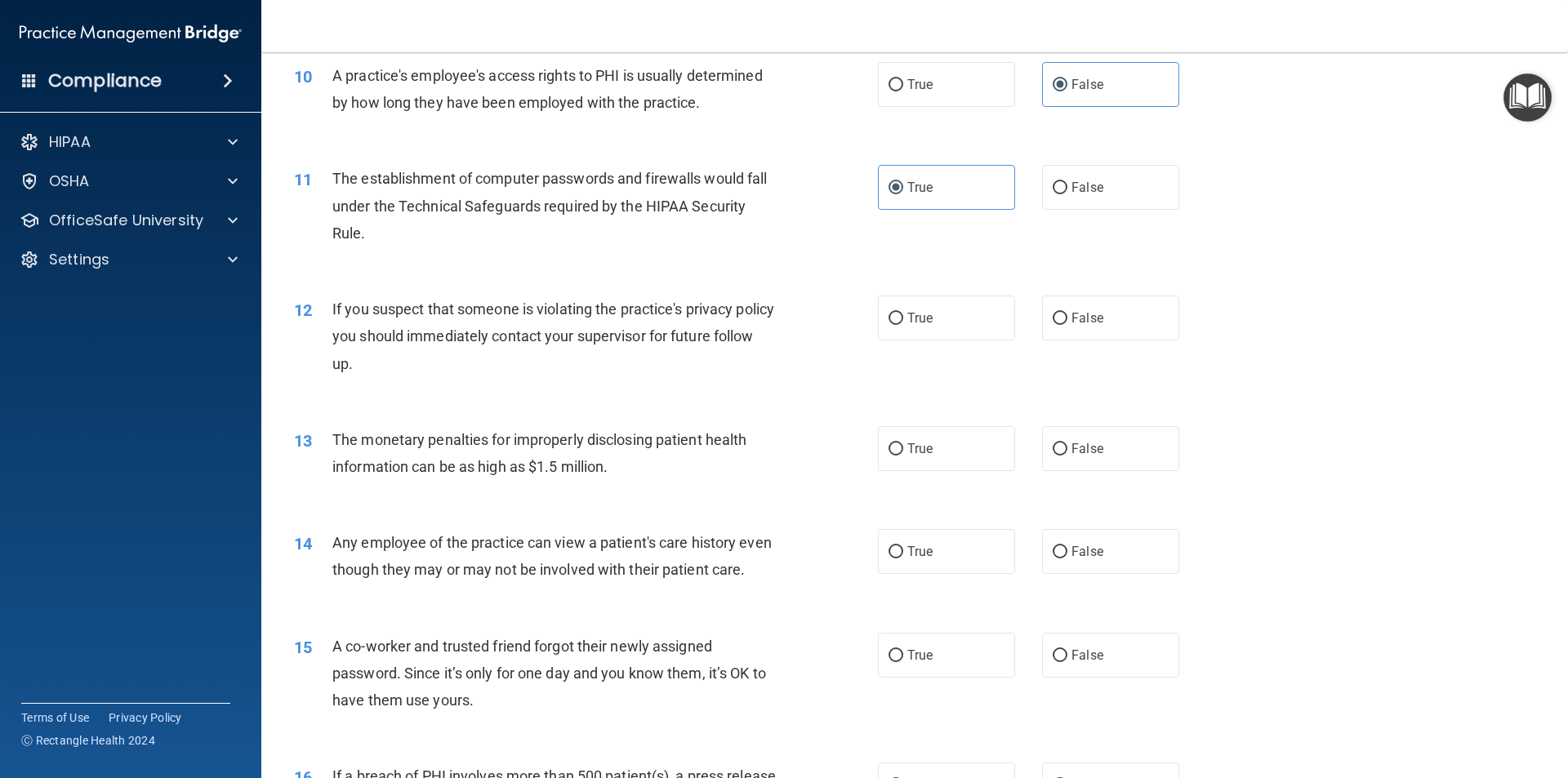
scroll to position [1143, 0]
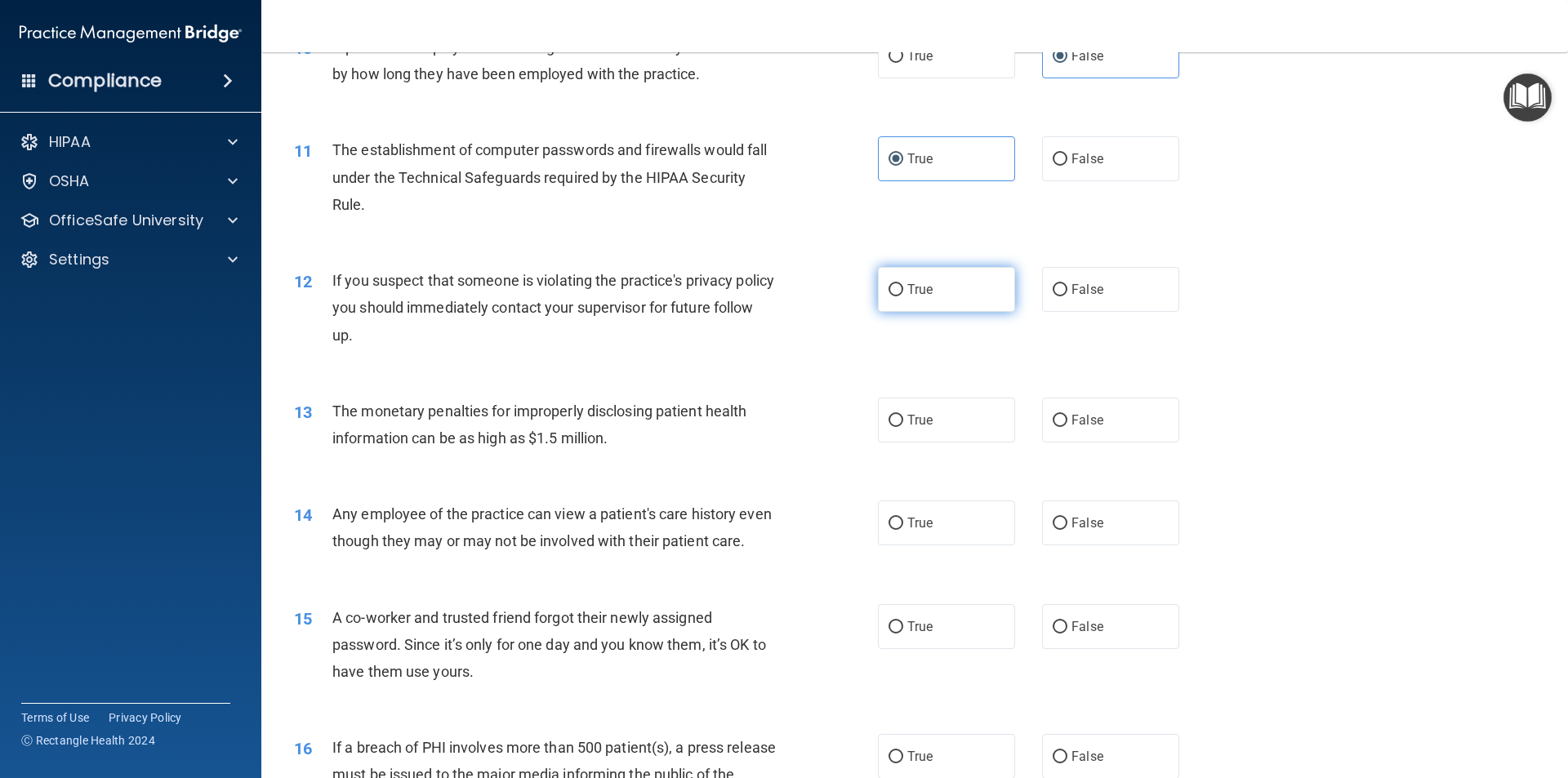
click at [928, 297] on label "True" at bounding box center [946, 289] width 137 height 45
click at [903, 297] on input "True" at bounding box center [895, 290] width 14 height 12
radio input "true"
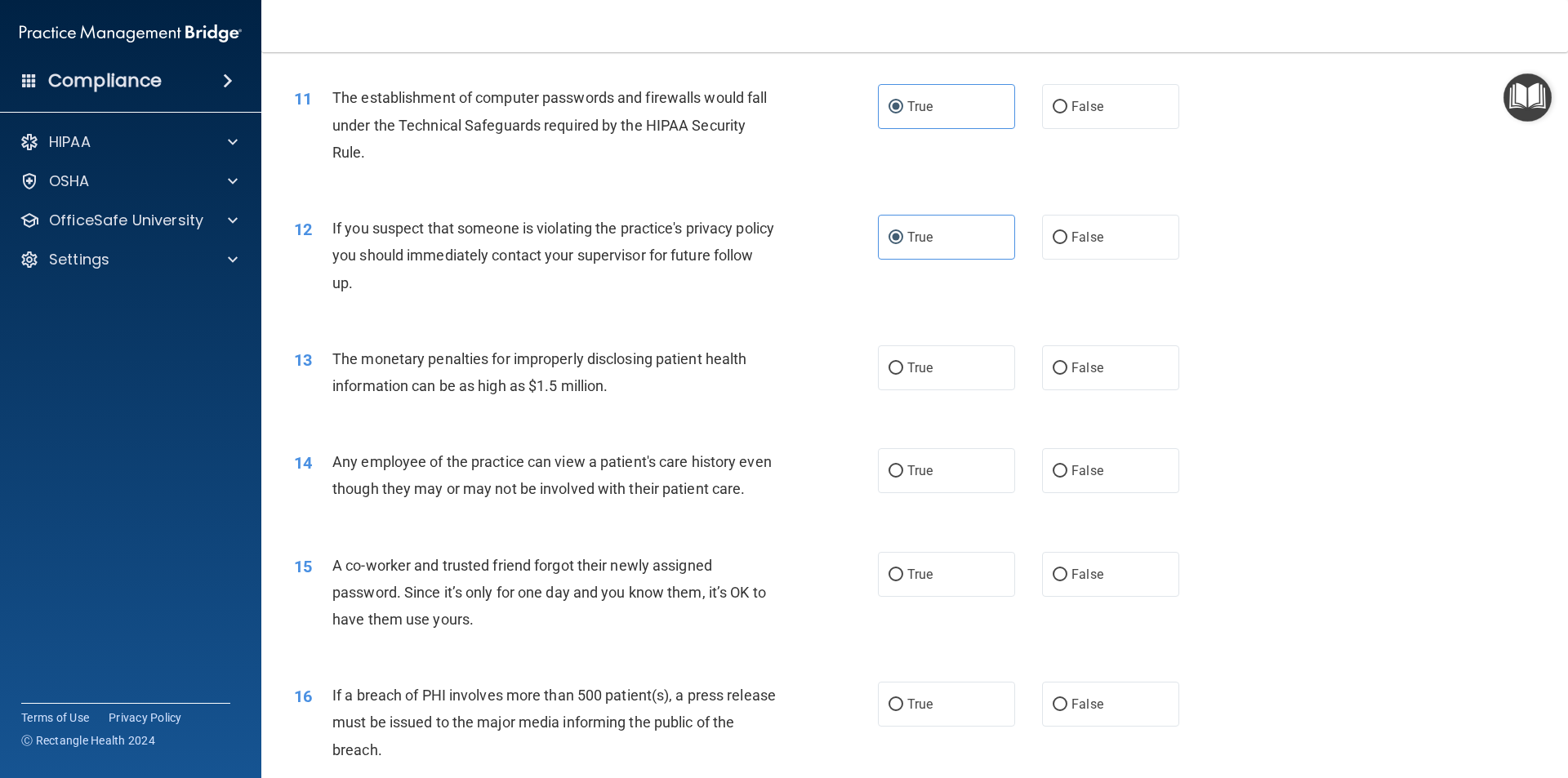
scroll to position [1225, 0]
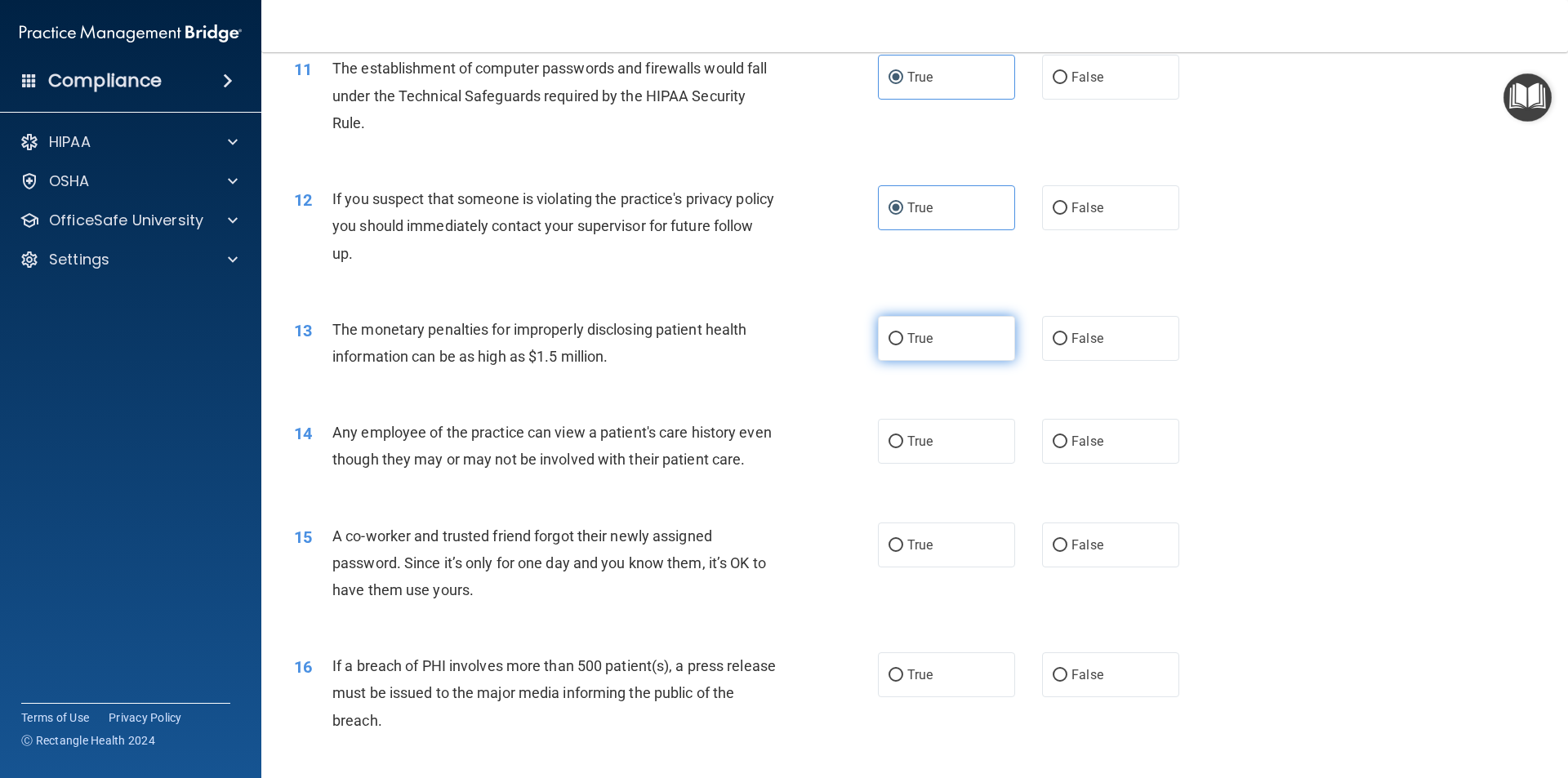
click at [945, 340] on label "True" at bounding box center [946, 338] width 137 height 45
click at [903, 340] on input "True" at bounding box center [895, 339] width 14 height 12
radio input "true"
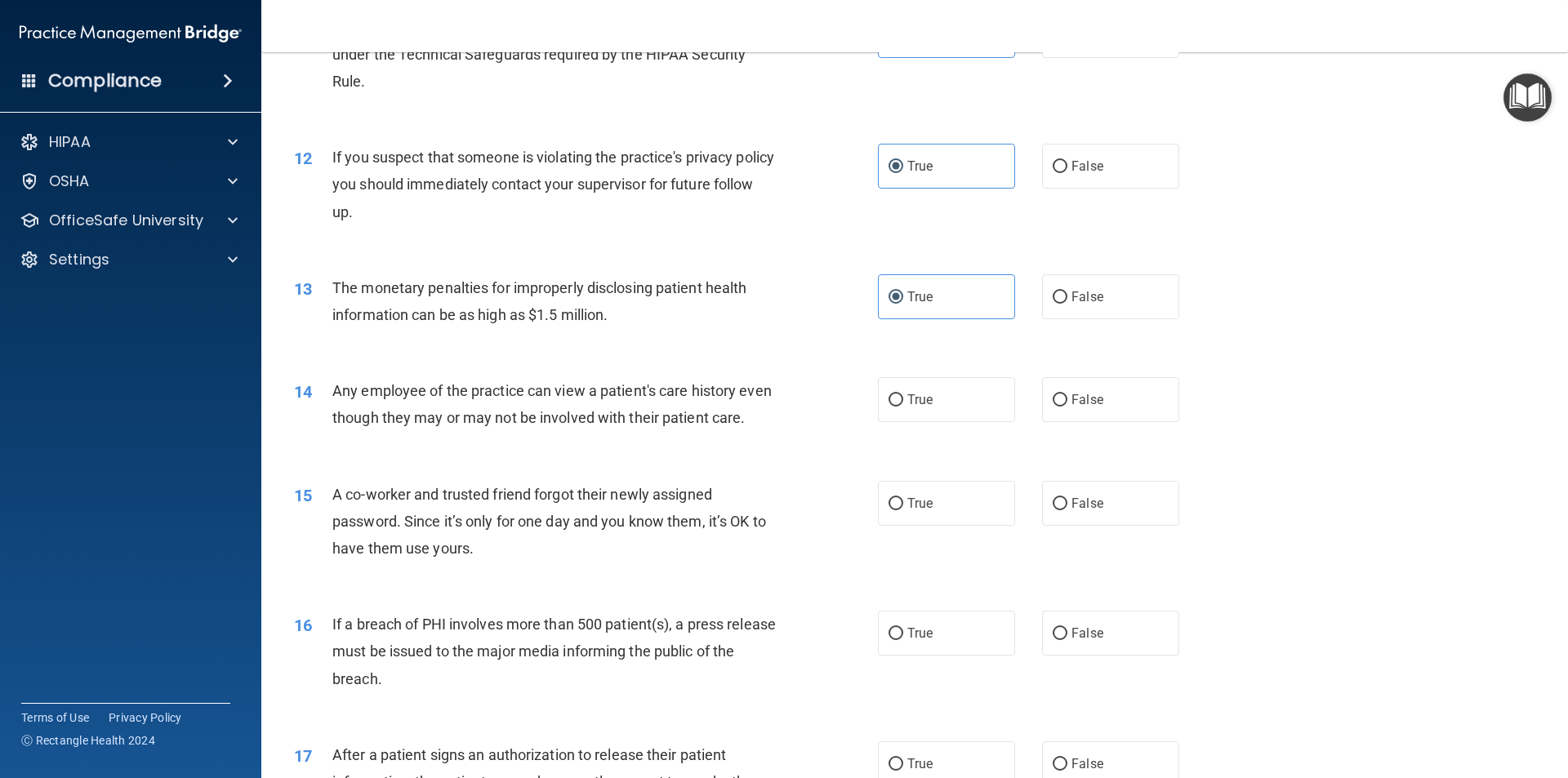
scroll to position [1306, 0]
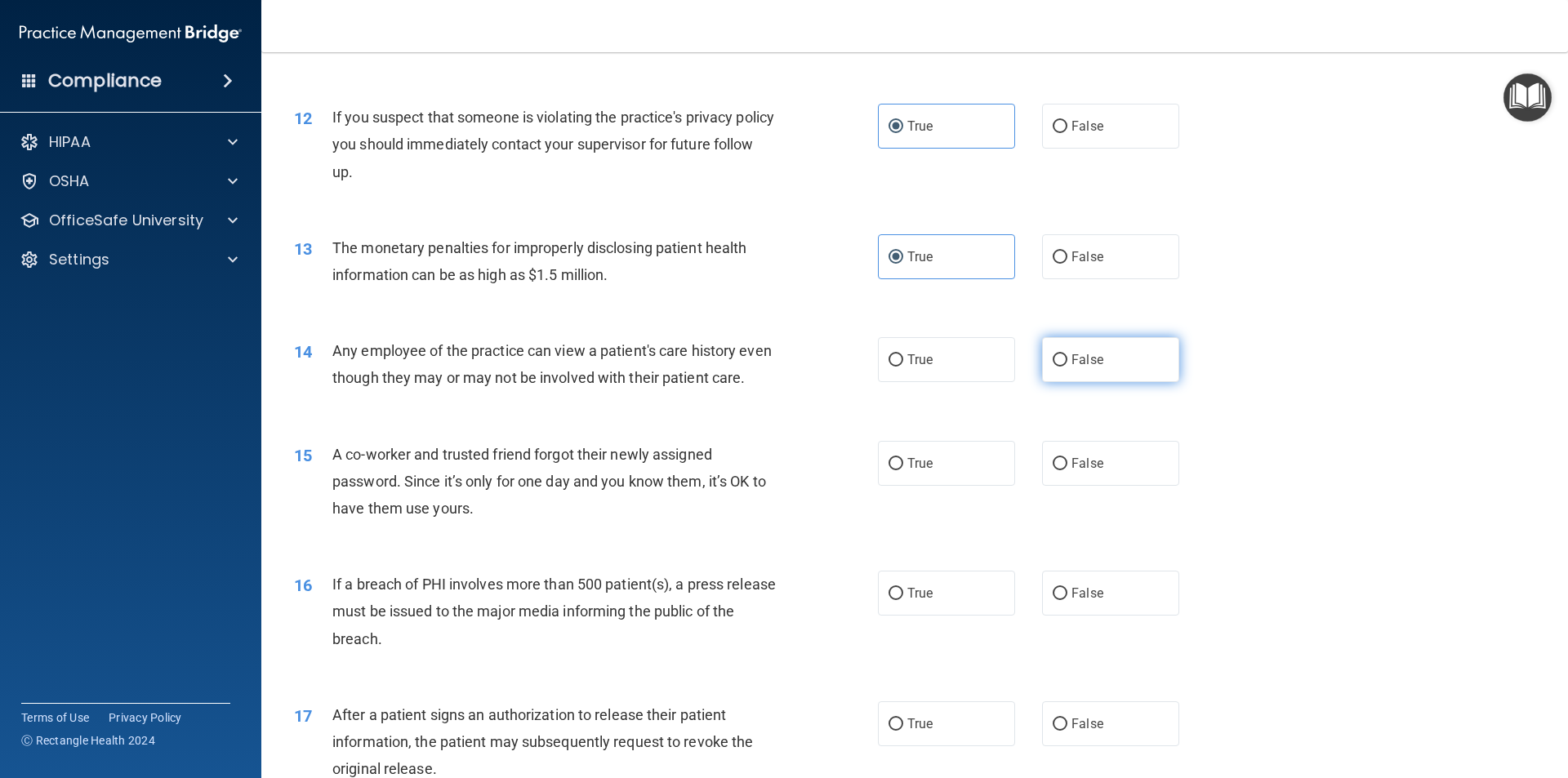
click at [1160, 357] on label "False" at bounding box center [1111, 359] width 137 height 45
click at [1067, 357] on input "False" at bounding box center [1060, 360] width 14 height 12
radio input "true"
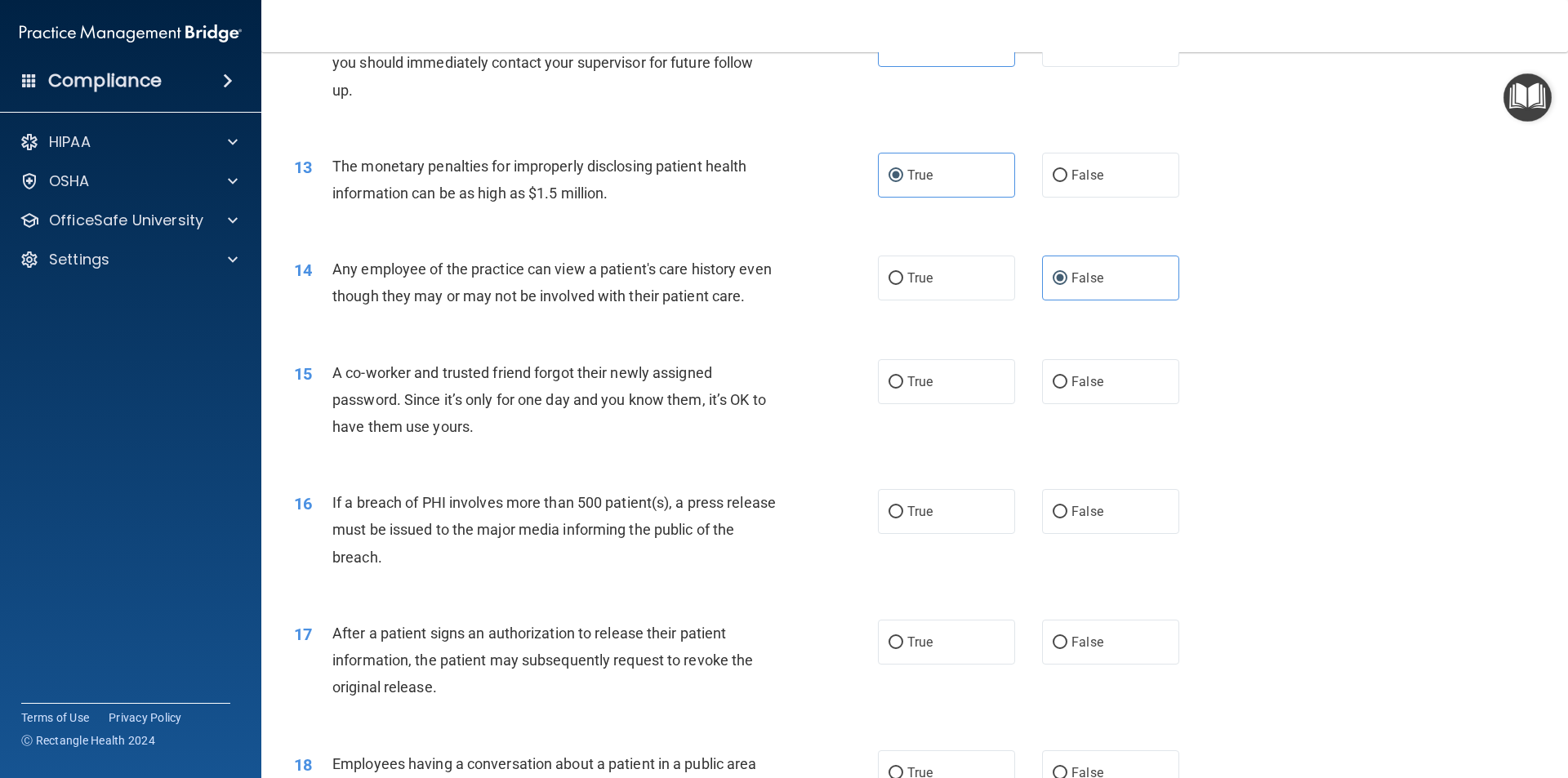
scroll to position [1470, 0]
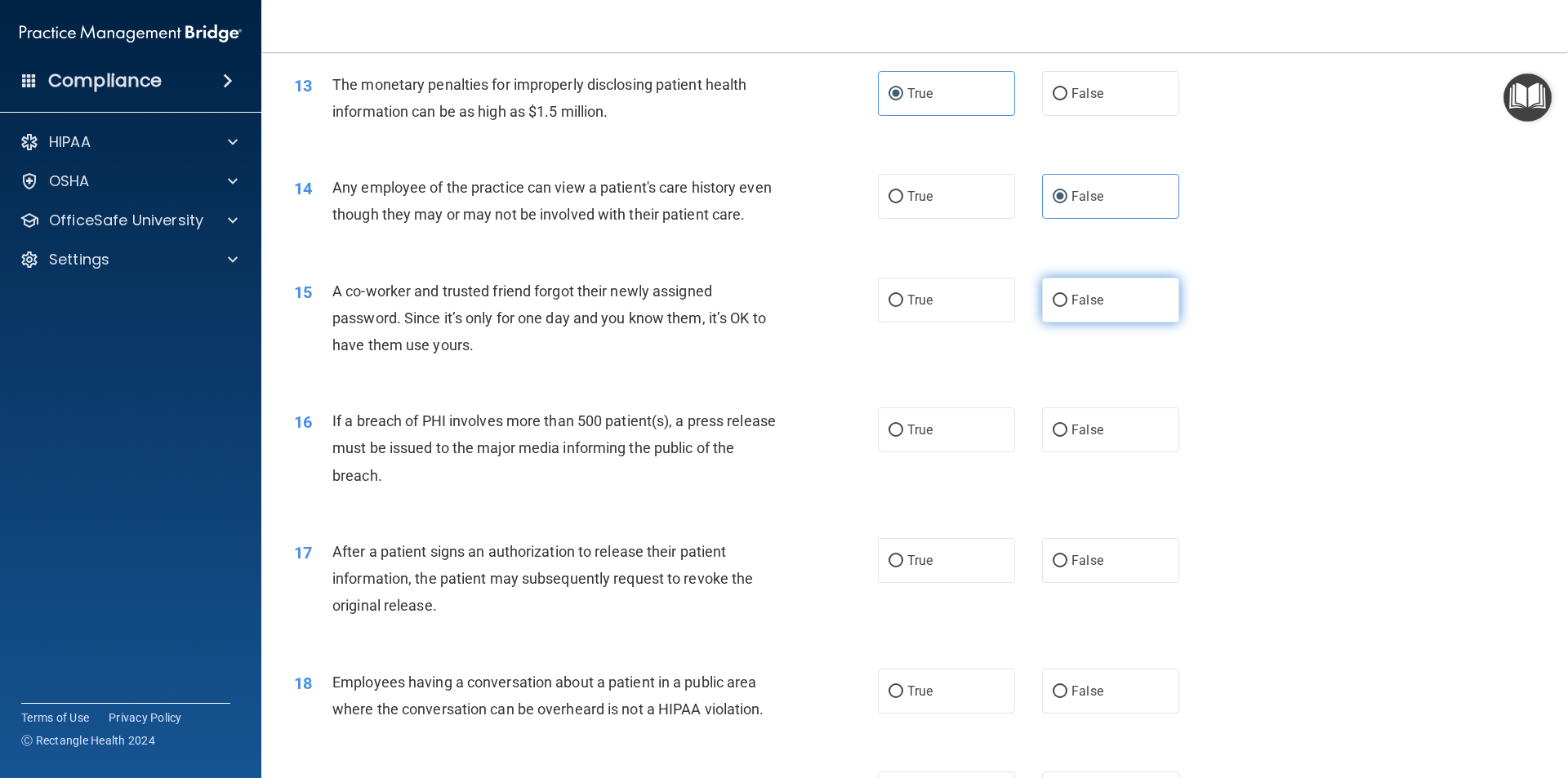
click at [1100, 323] on label "False" at bounding box center [1111, 300] width 137 height 45
click at [1067, 307] on input "False" at bounding box center [1060, 301] width 14 height 12
radio input "true"
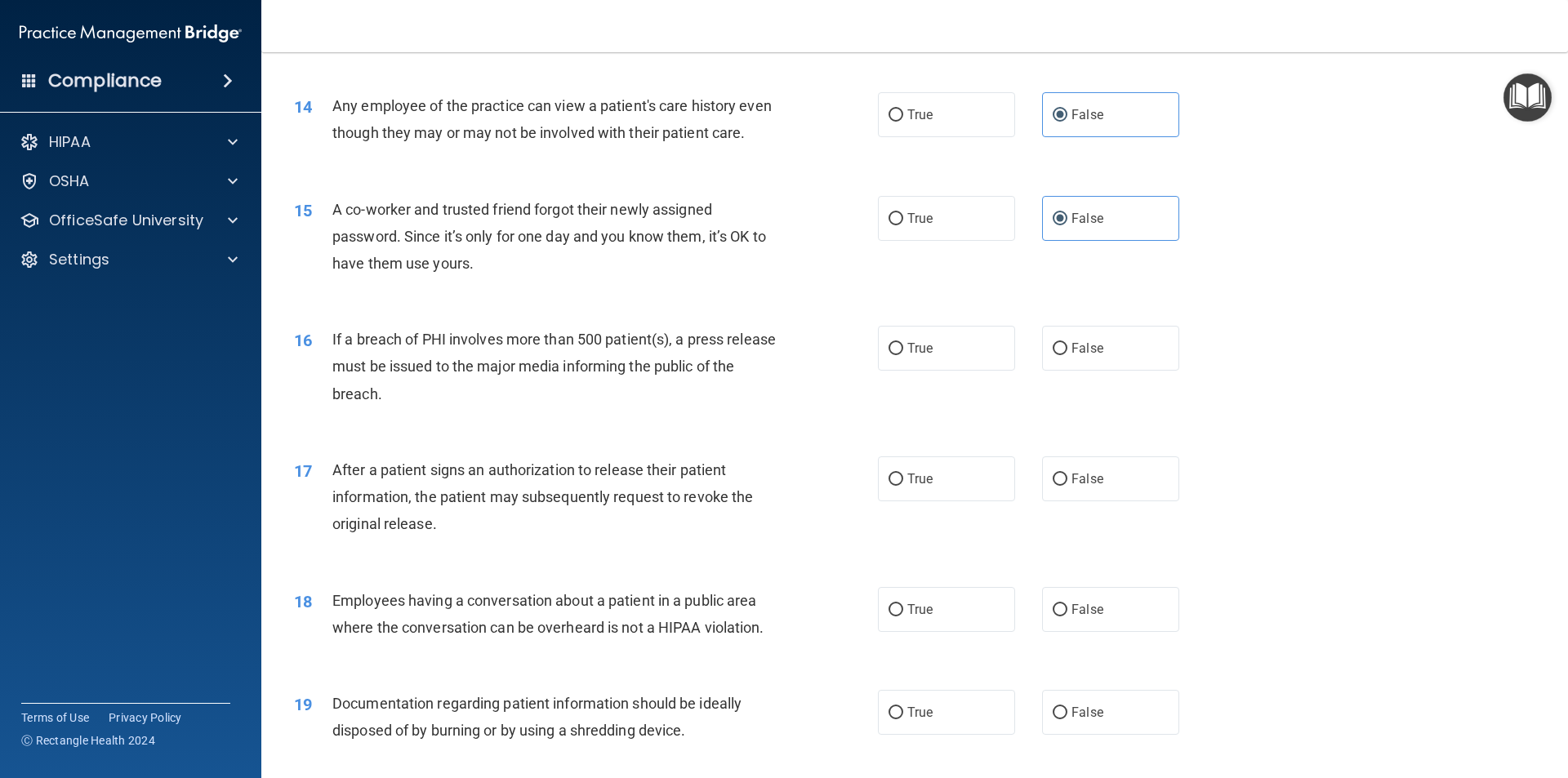
scroll to position [1633, 0]
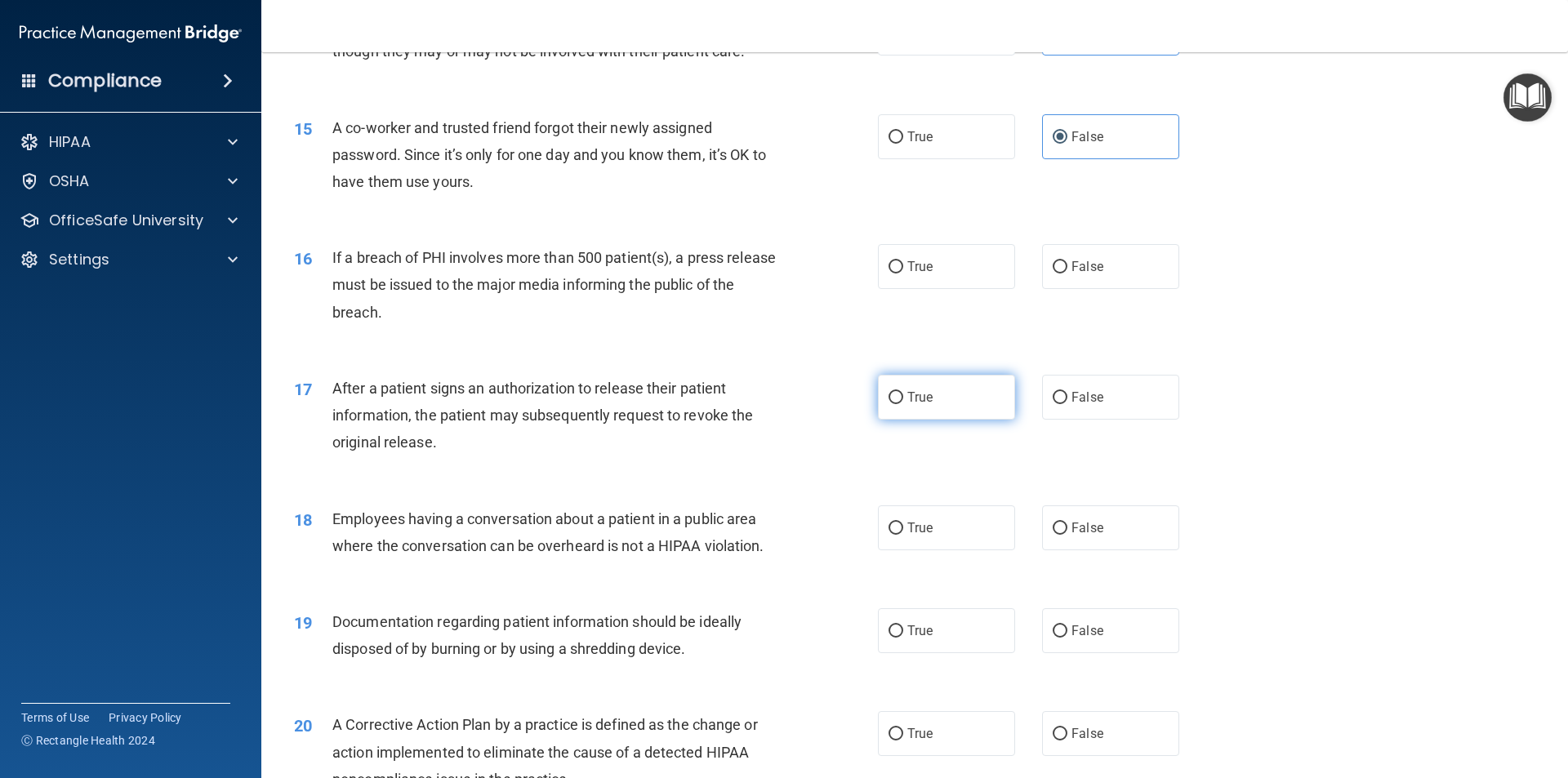
click at [955, 420] on label "True" at bounding box center [946, 397] width 137 height 45
click at [903, 404] on input "True" at bounding box center [895, 398] width 14 height 12
radio input "true"
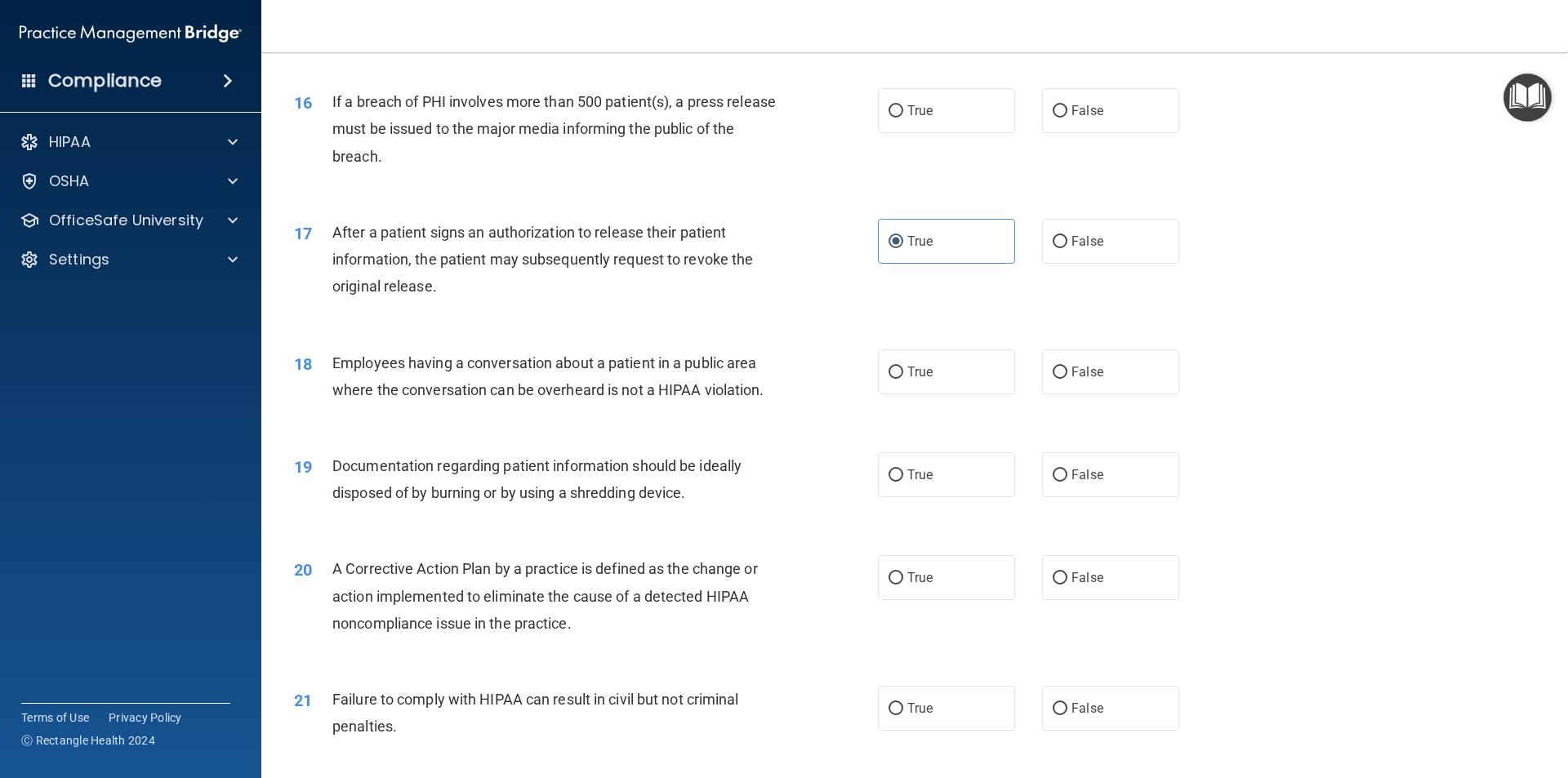
scroll to position [1796, 0]
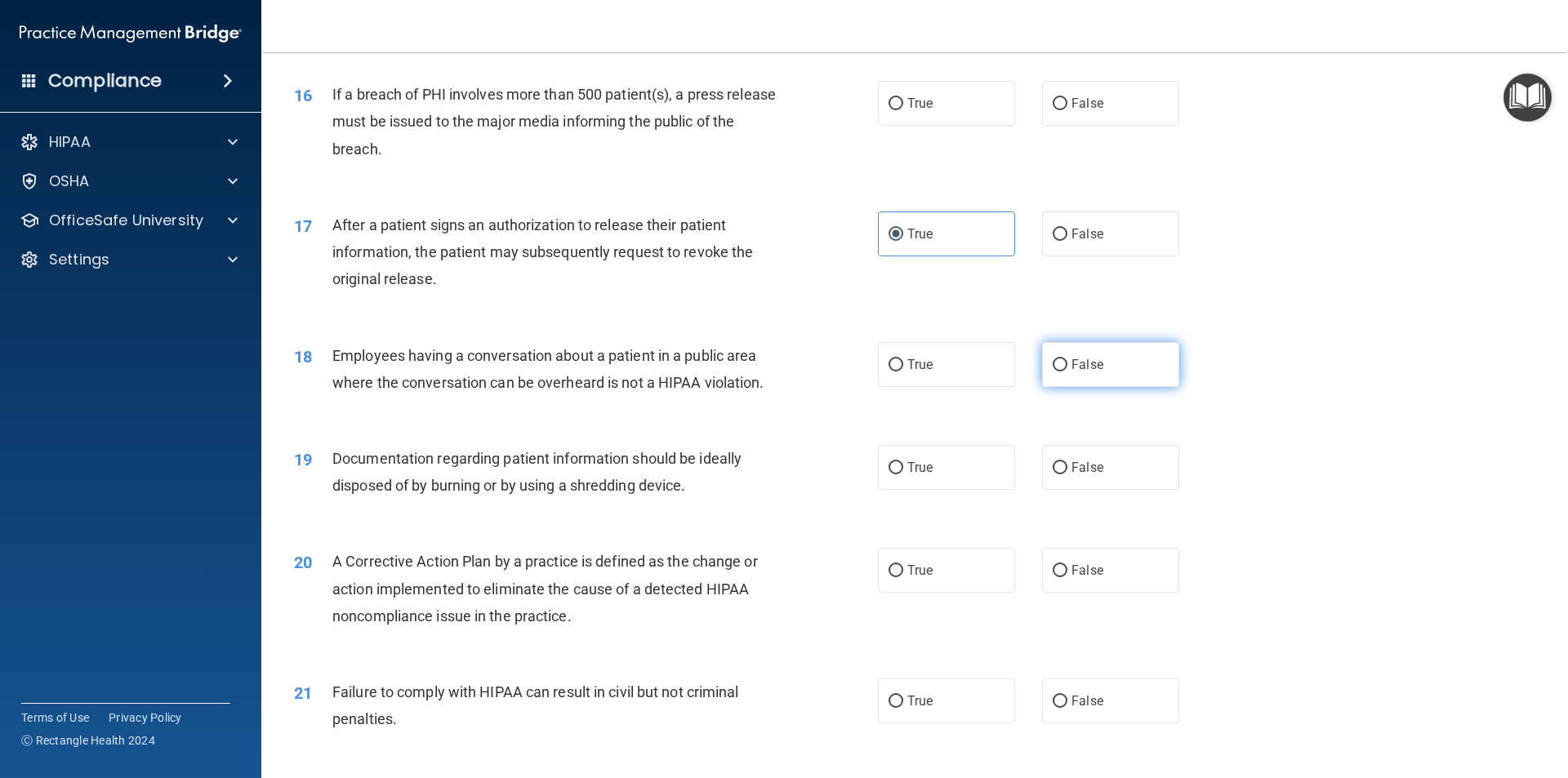
click at [1100, 373] on label "False" at bounding box center [1111, 364] width 137 height 45
click at [1067, 372] on input "False" at bounding box center [1060, 365] width 14 height 12
radio input "true"
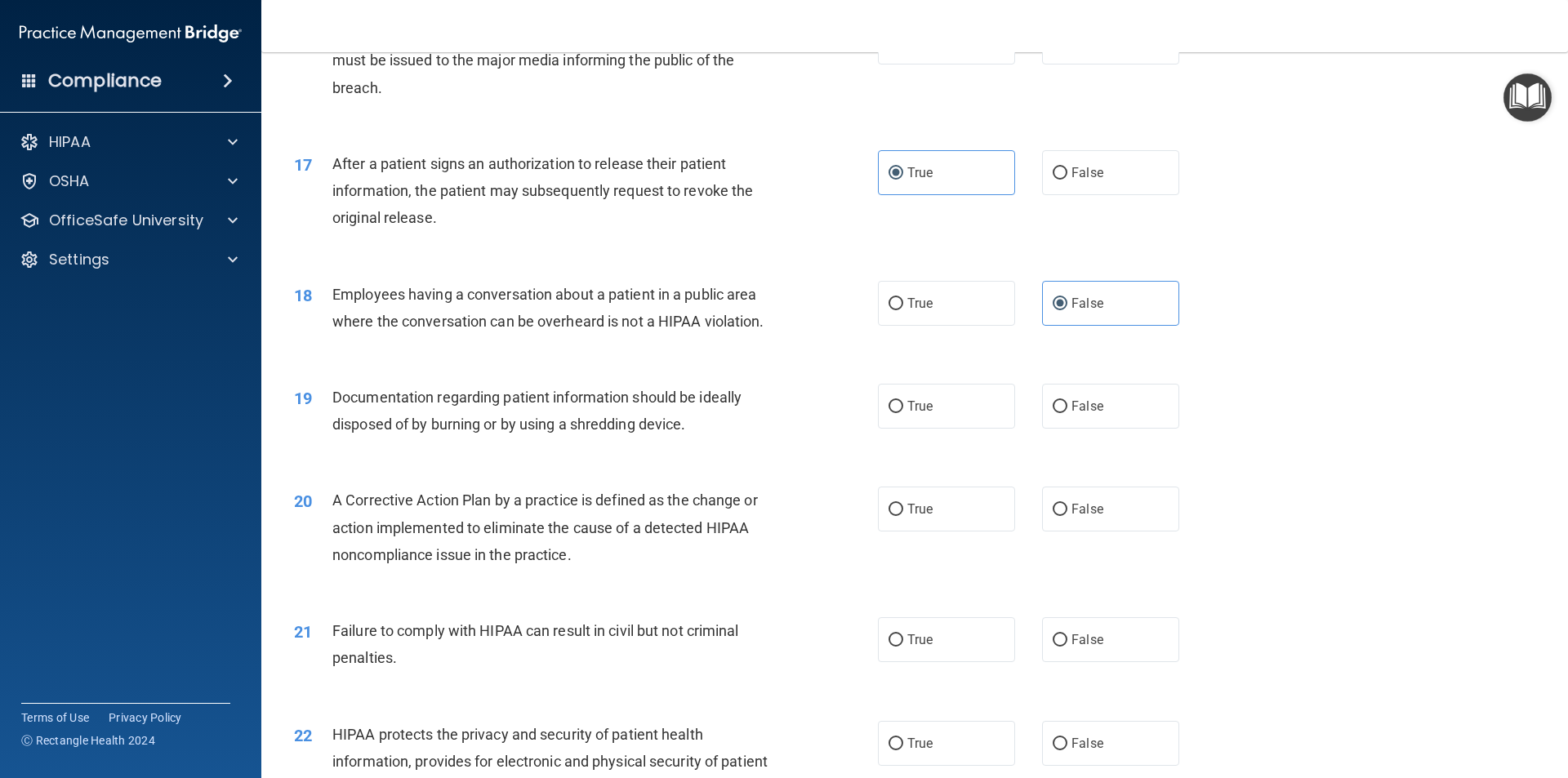
scroll to position [1959, 0]
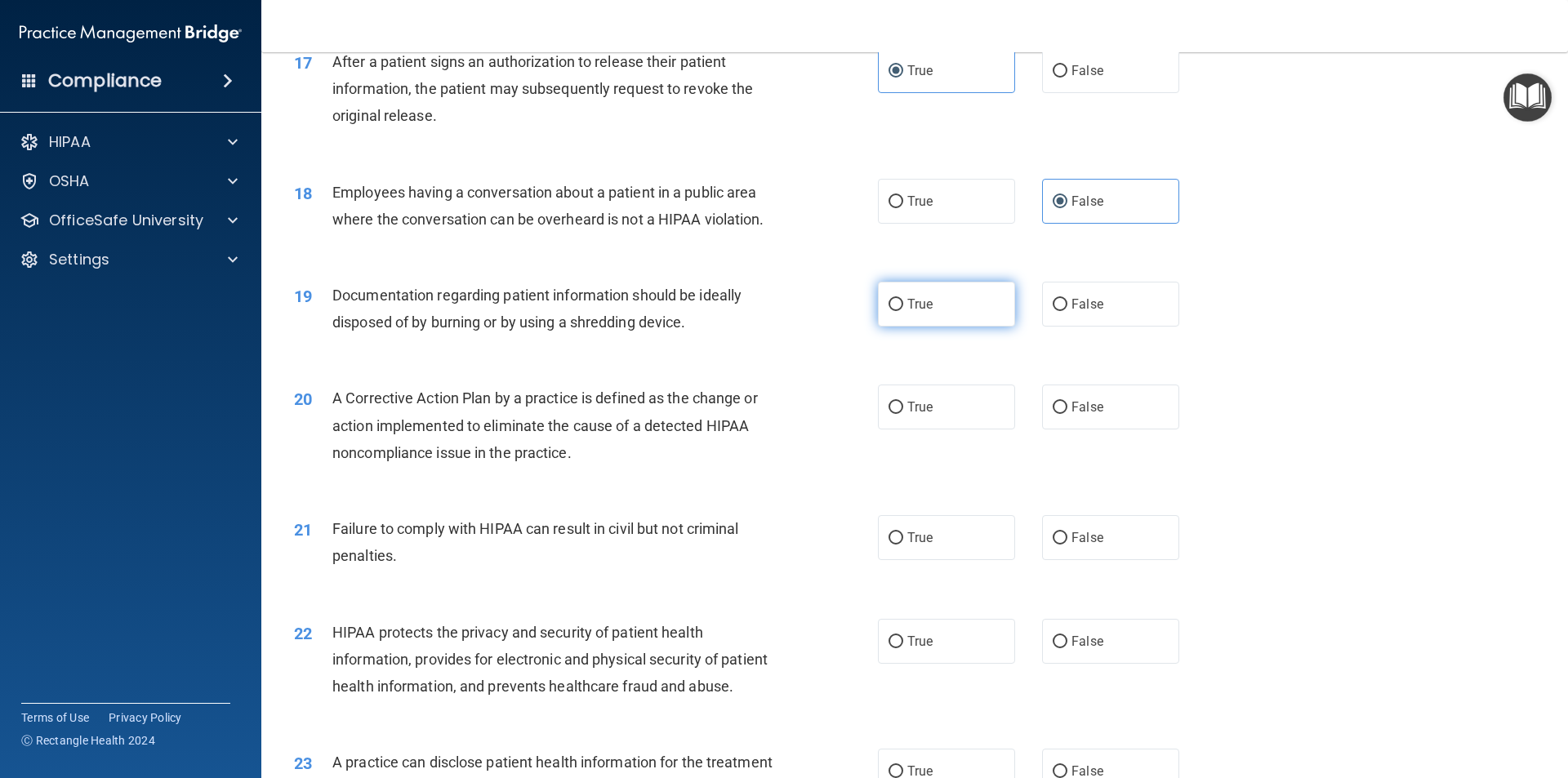
drag, startPoint x: 879, startPoint y: 324, endPoint x: 887, endPoint y: 328, distance: 8.9
click at [880, 324] on label "True" at bounding box center [946, 304] width 137 height 45
click at [889, 311] on input "True" at bounding box center [895, 304] width 14 height 12
radio input "true"
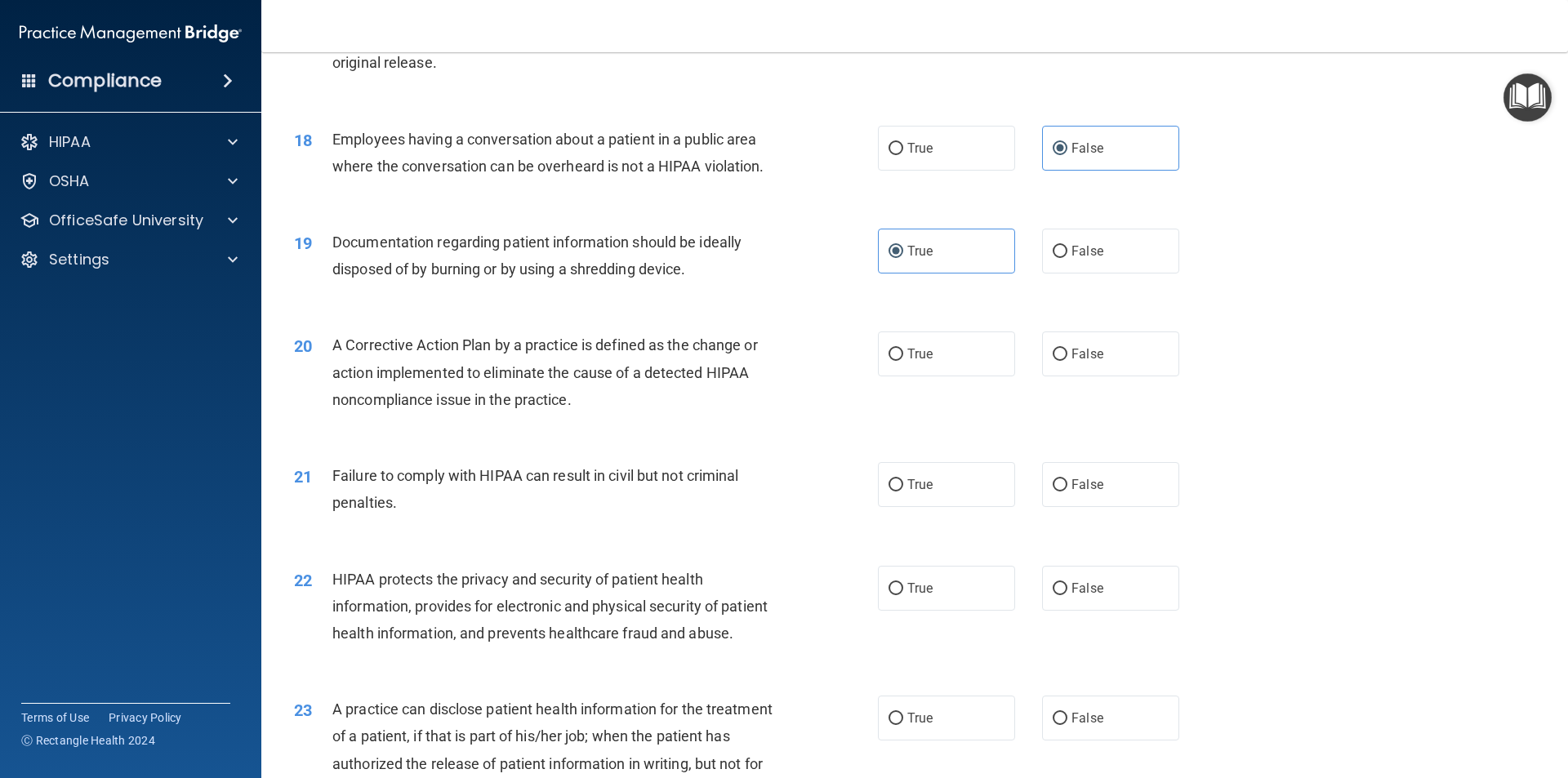
scroll to position [2041, 0]
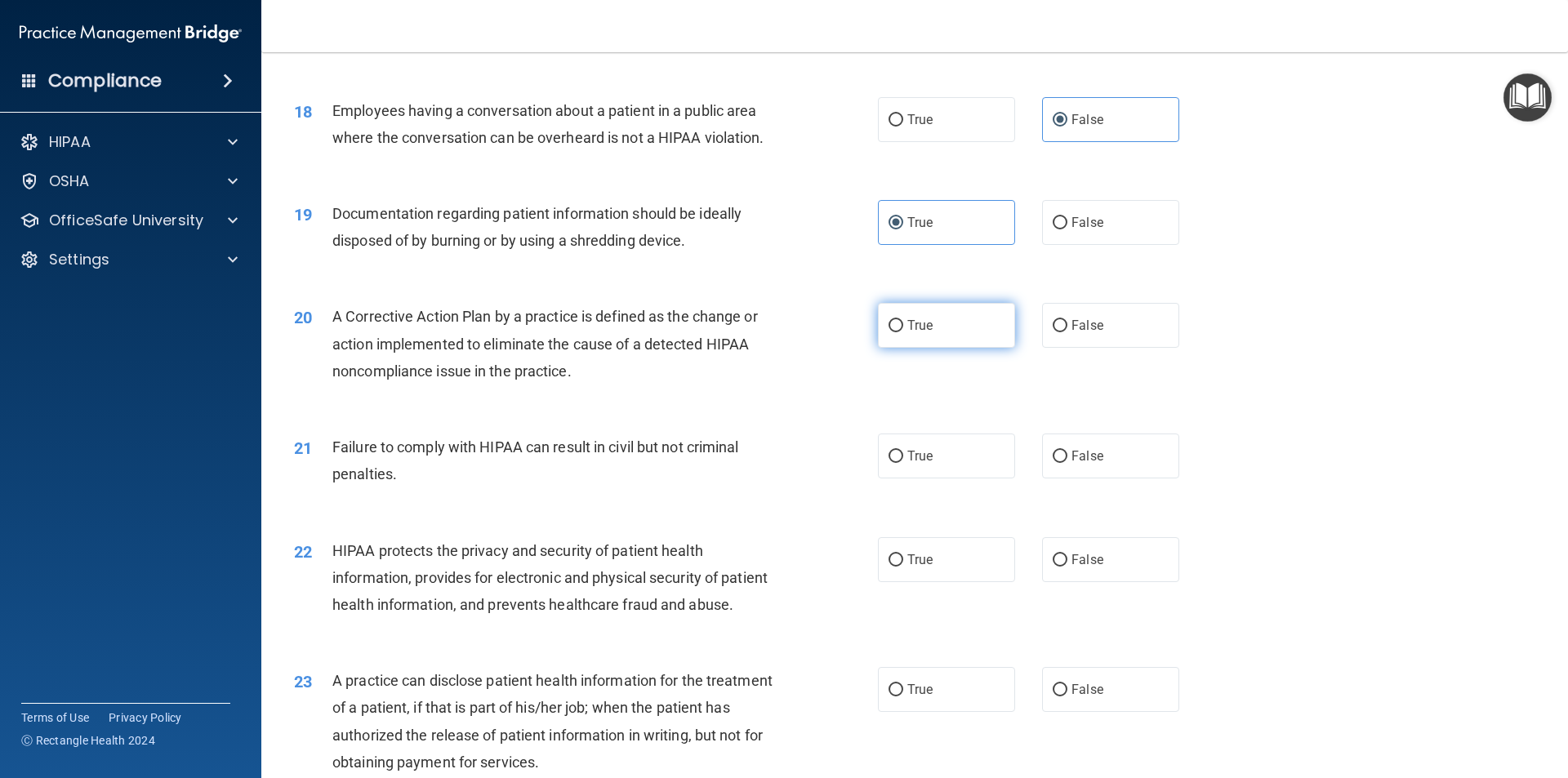
click at [938, 340] on label "True" at bounding box center [946, 325] width 137 height 45
click at [903, 332] on input "True" at bounding box center [895, 326] width 14 height 12
radio input "true"
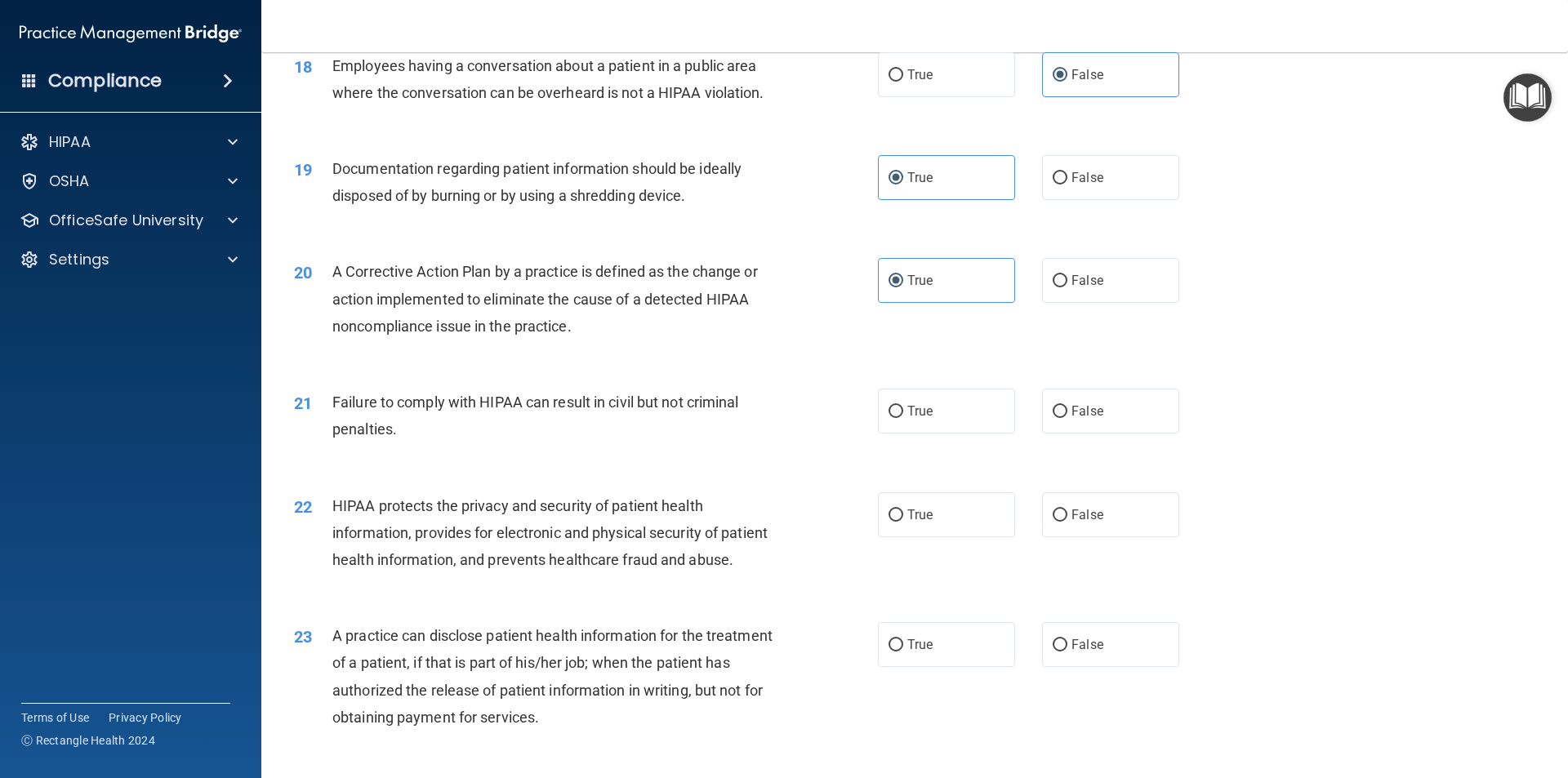
scroll to position [2123, 0]
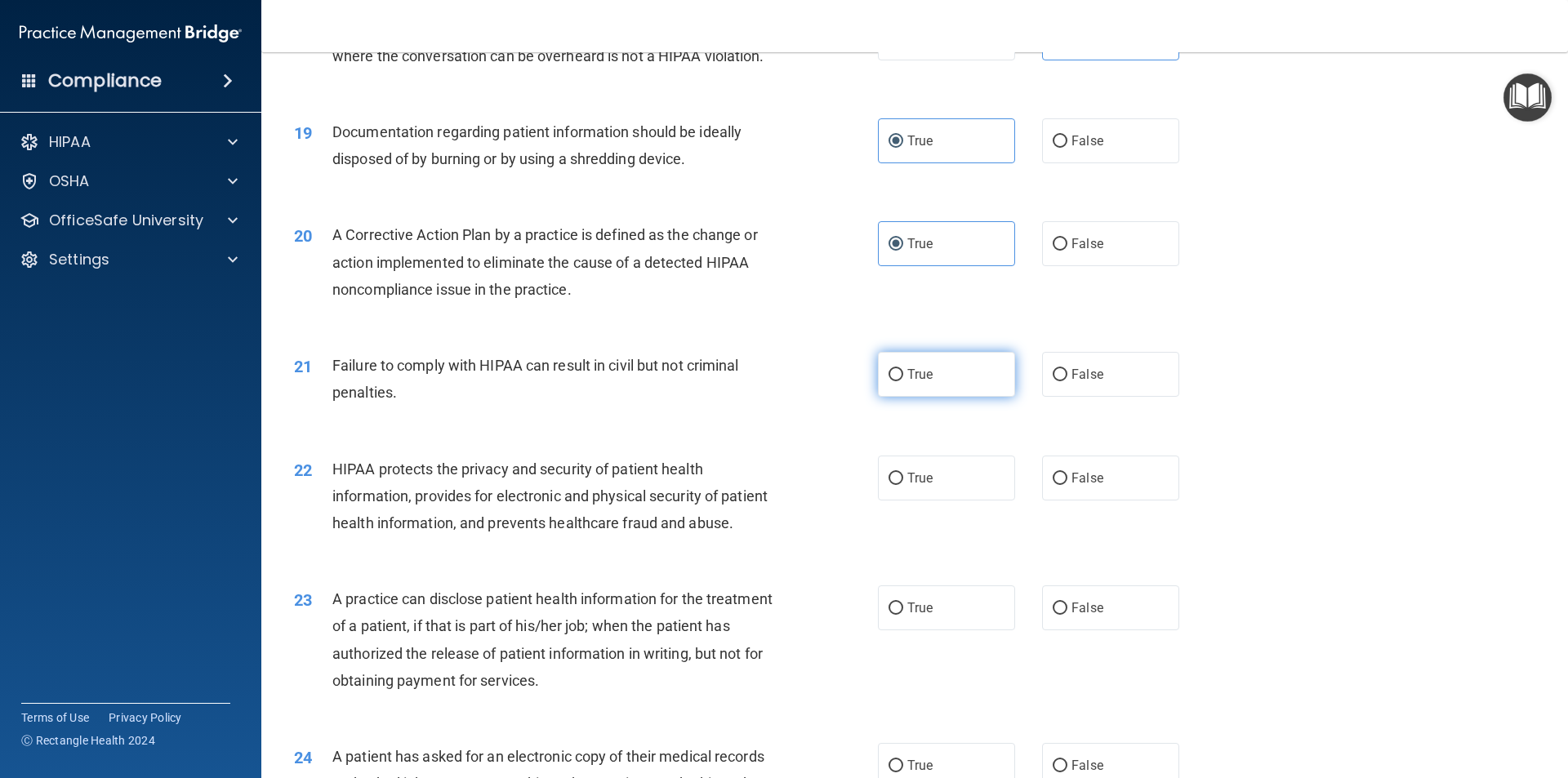
click at [930, 397] on label "True" at bounding box center [946, 374] width 137 height 45
click at [903, 381] on input "True" at bounding box center [895, 375] width 14 height 12
radio input "true"
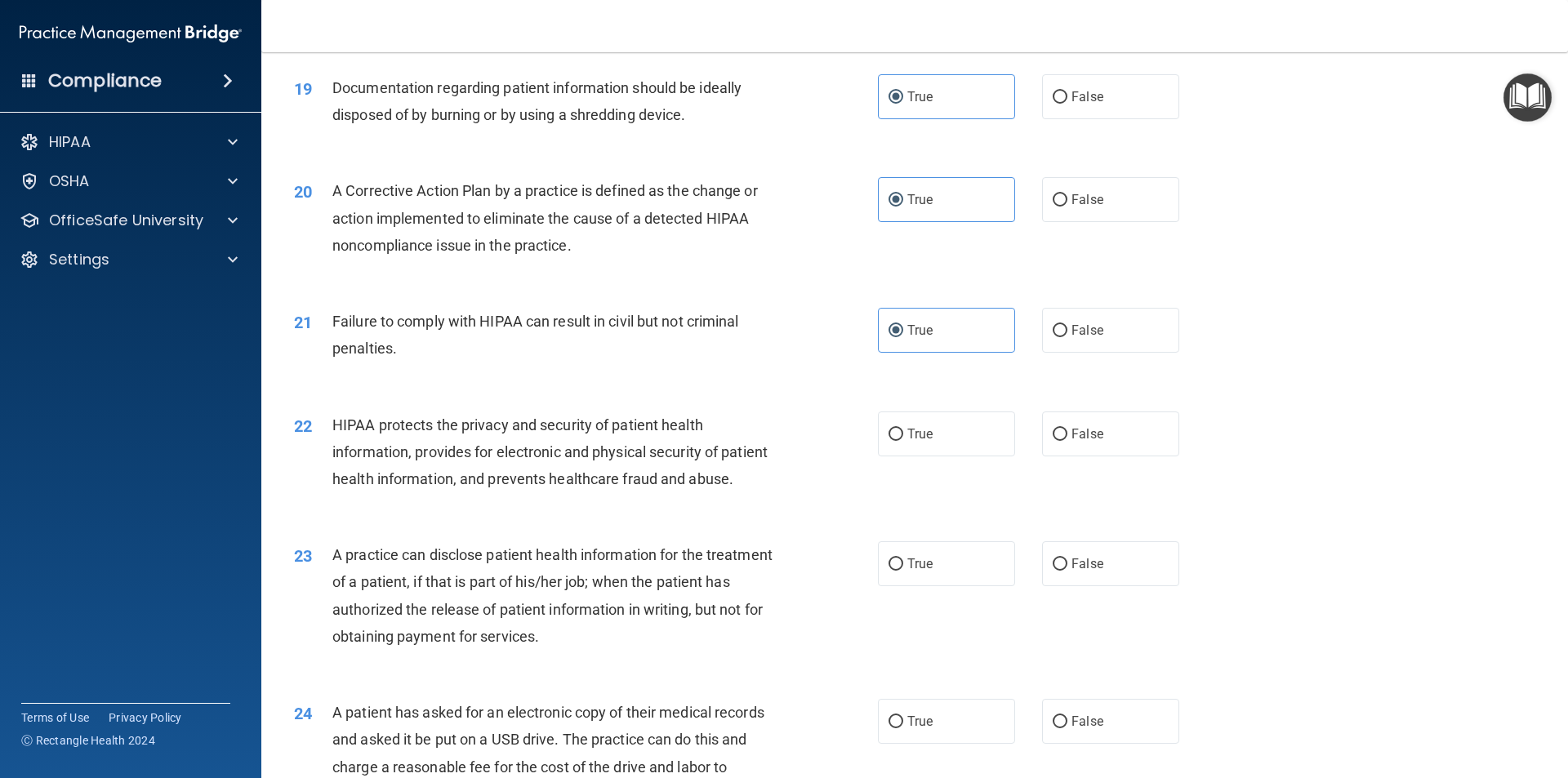
scroll to position [2204, 0]
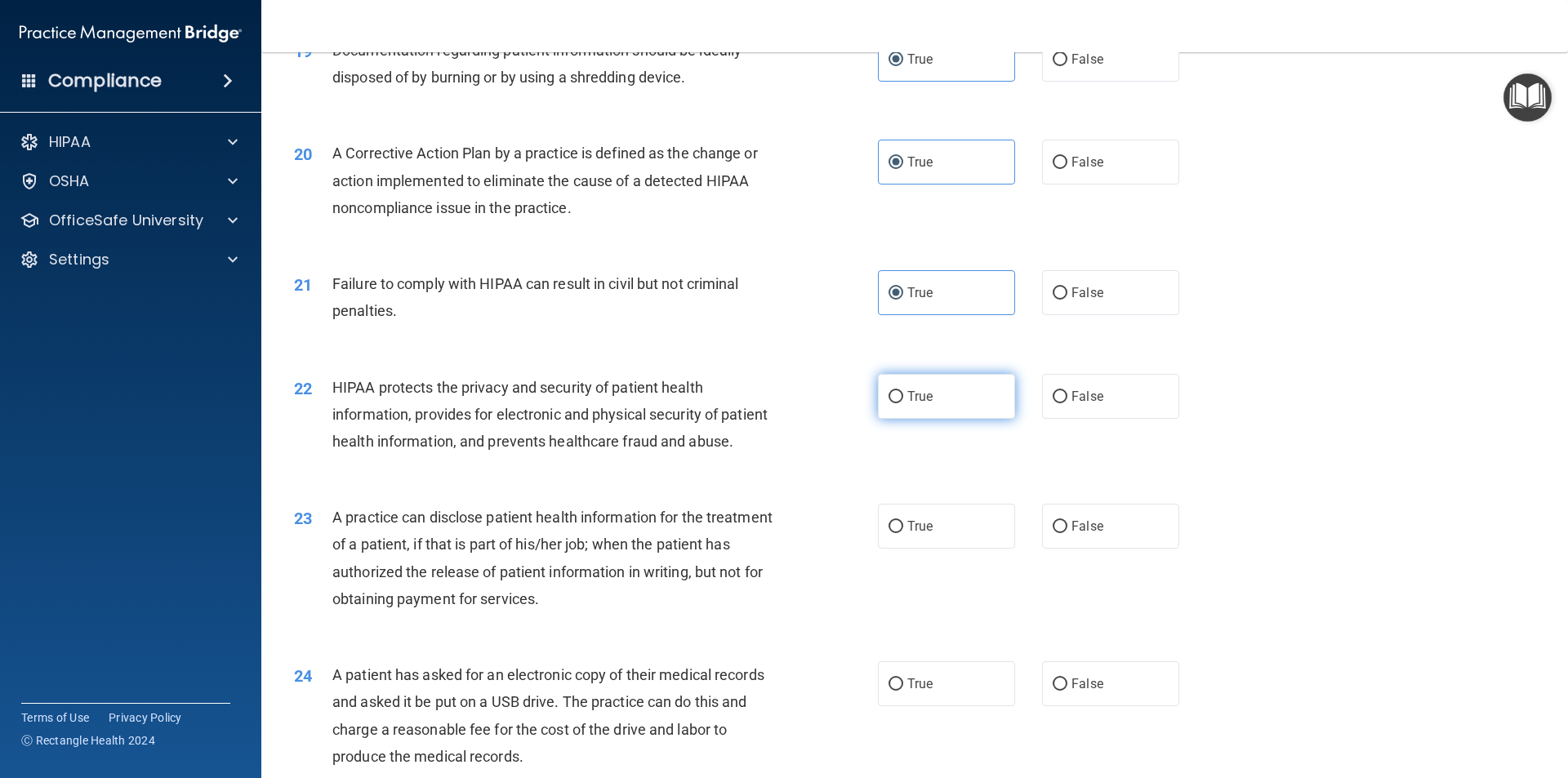
click at [940, 419] on label "True" at bounding box center [946, 396] width 137 height 45
click at [903, 403] on input "True" at bounding box center [895, 397] width 14 height 12
radio input "true"
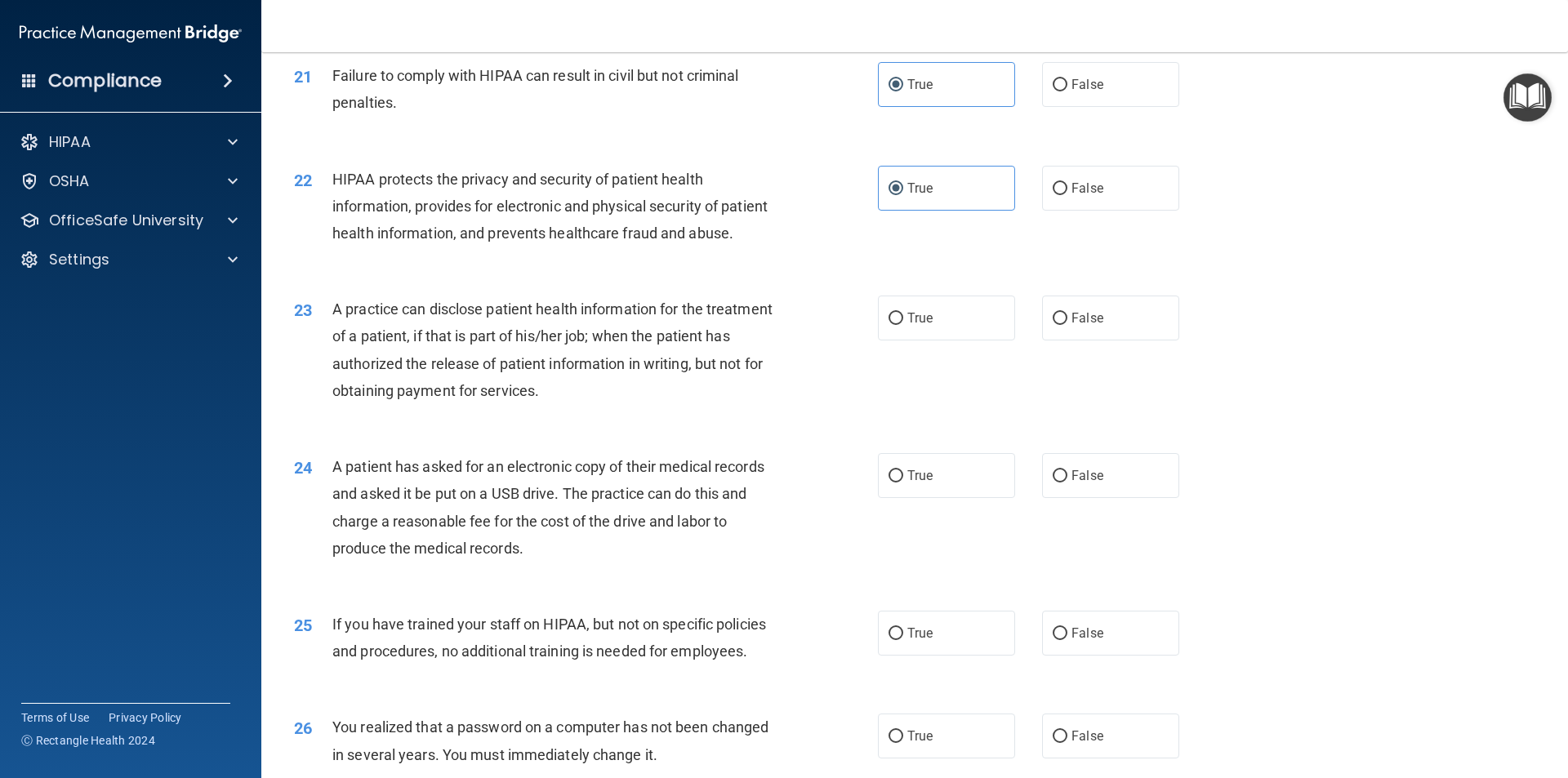
scroll to position [2449, 0]
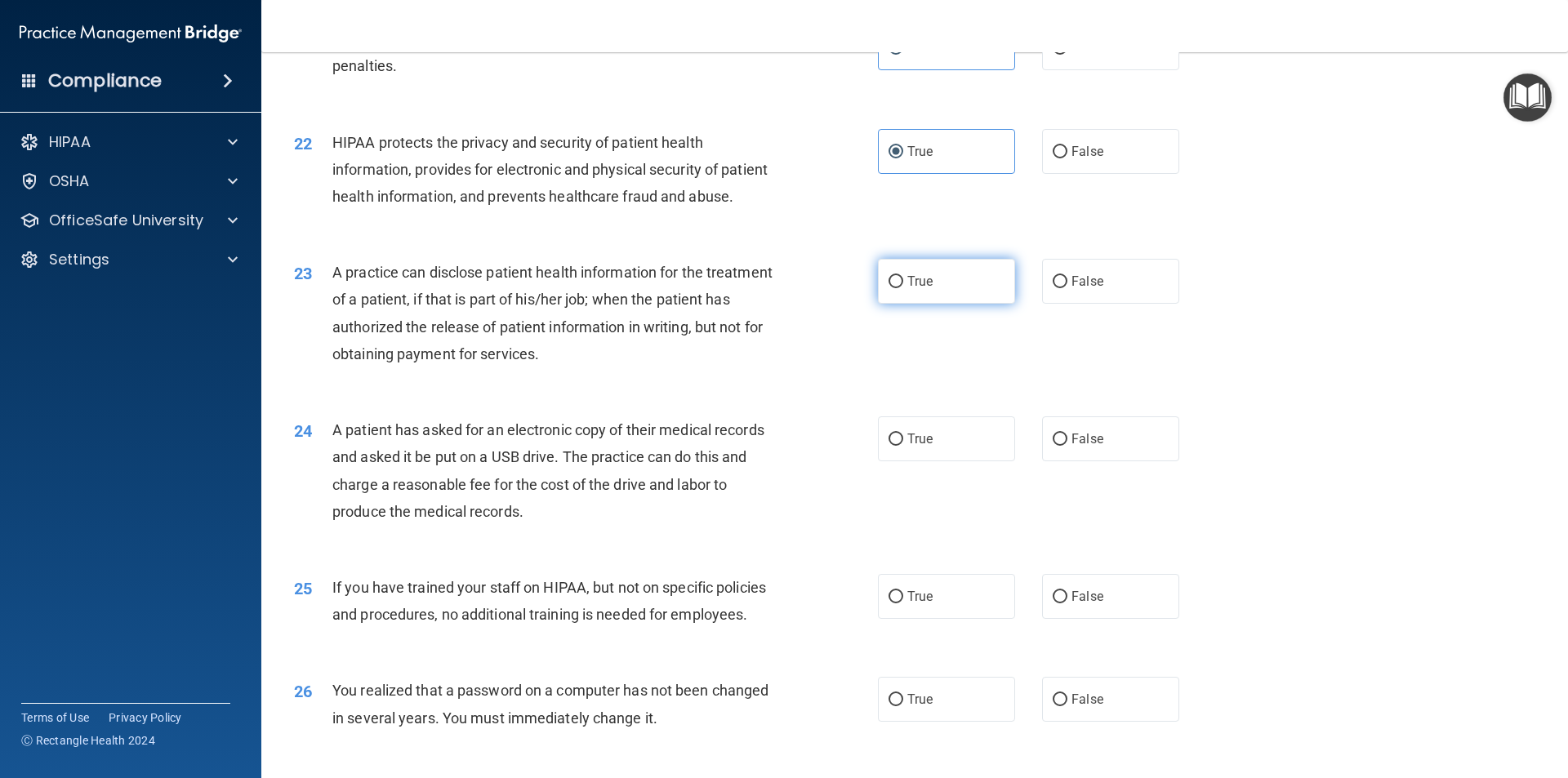
click at [919, 304] on label "True" at bounding box center [946, 280] width 137 height 45
click at [903, 288] on input "True" at bounding box center [895, 281] width 14 height 12
radio input "true"
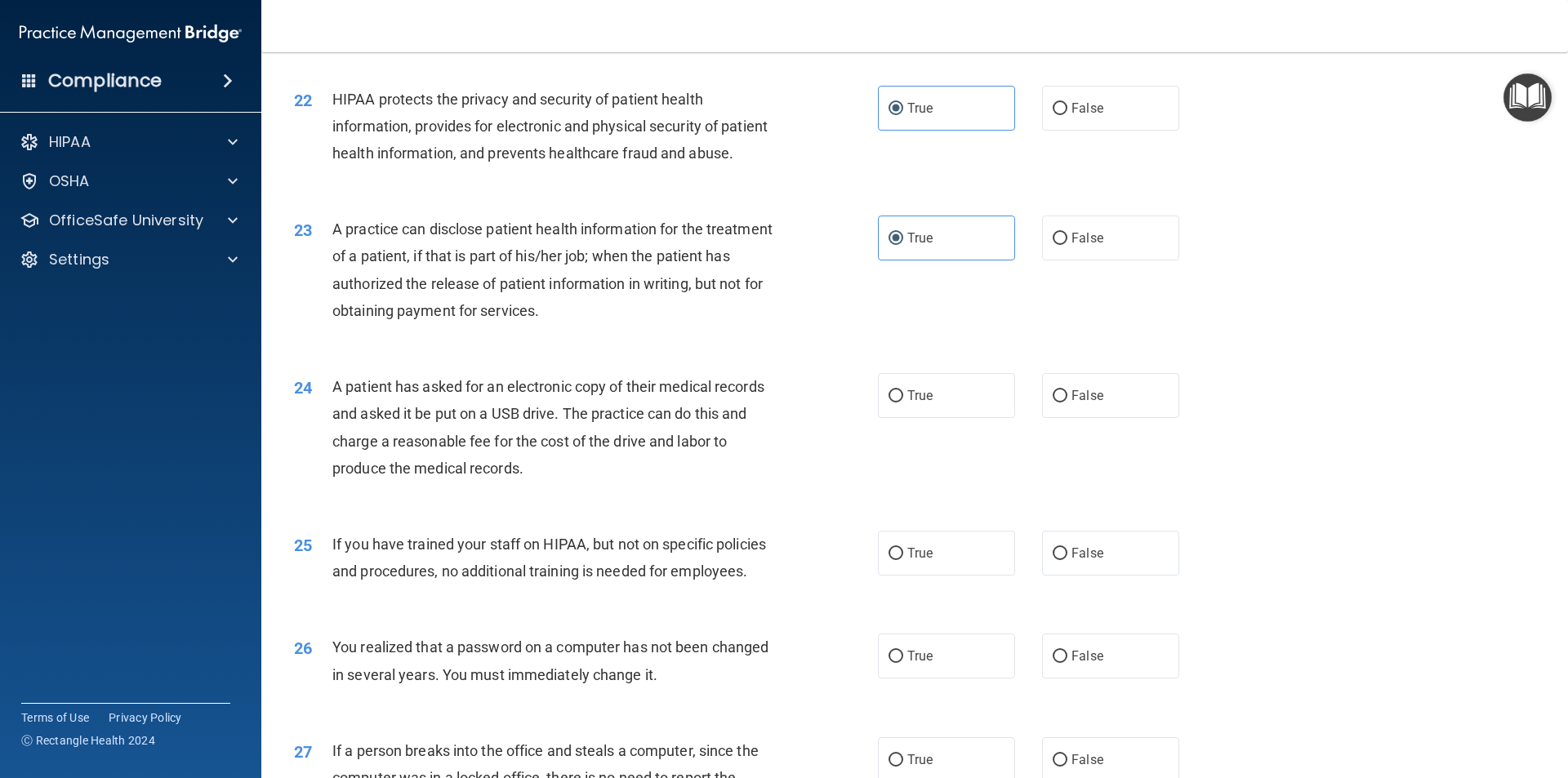
scroll to position [2531, 0]
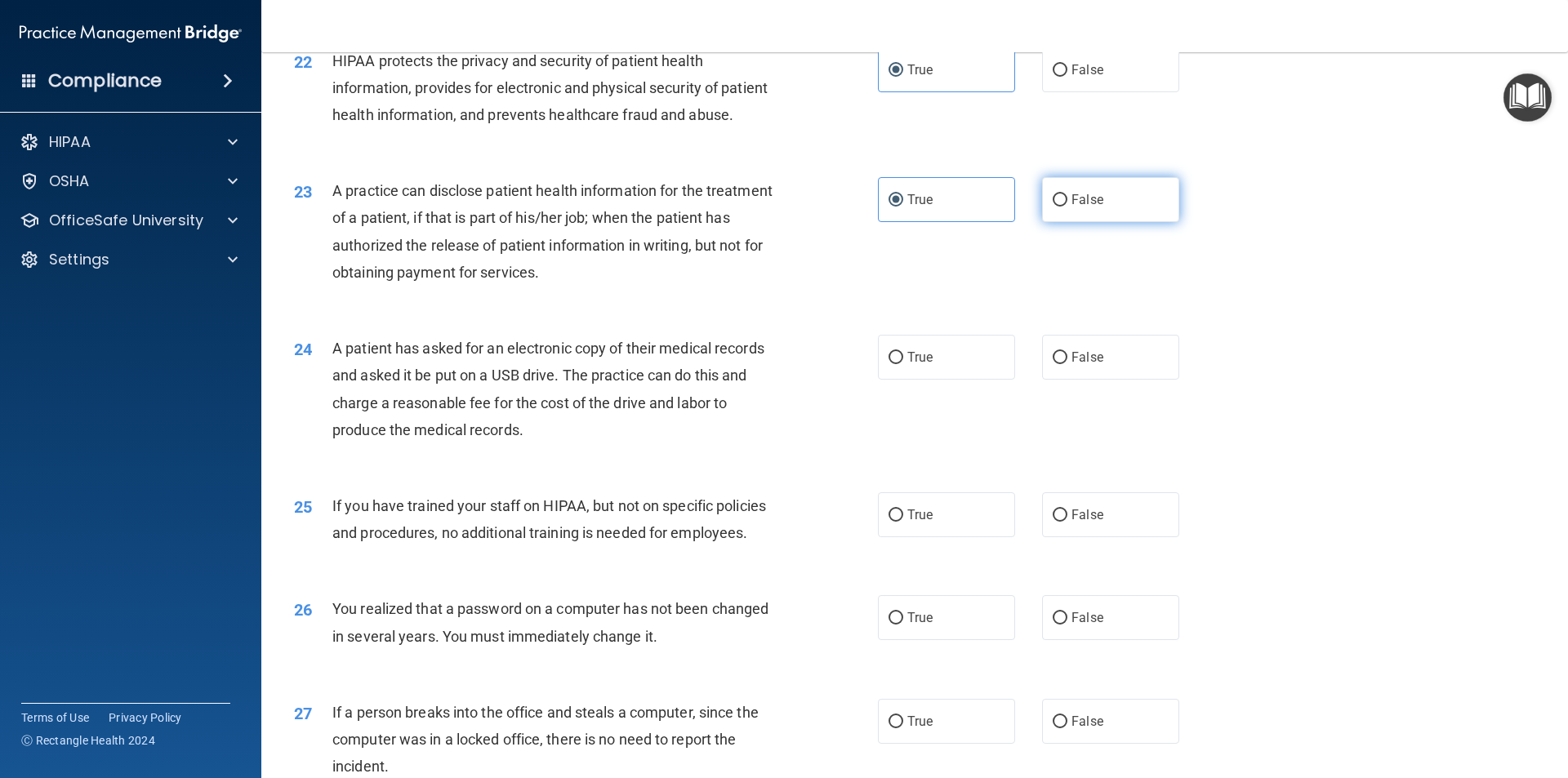
click at [1112, 222] on label "False" at bounding box center [1111, 199] width 137 height 45
click at [1067, 207] on input "False" at bounding box center [1060, 200] width 14 height 12
radio input "true"
radio input "false"
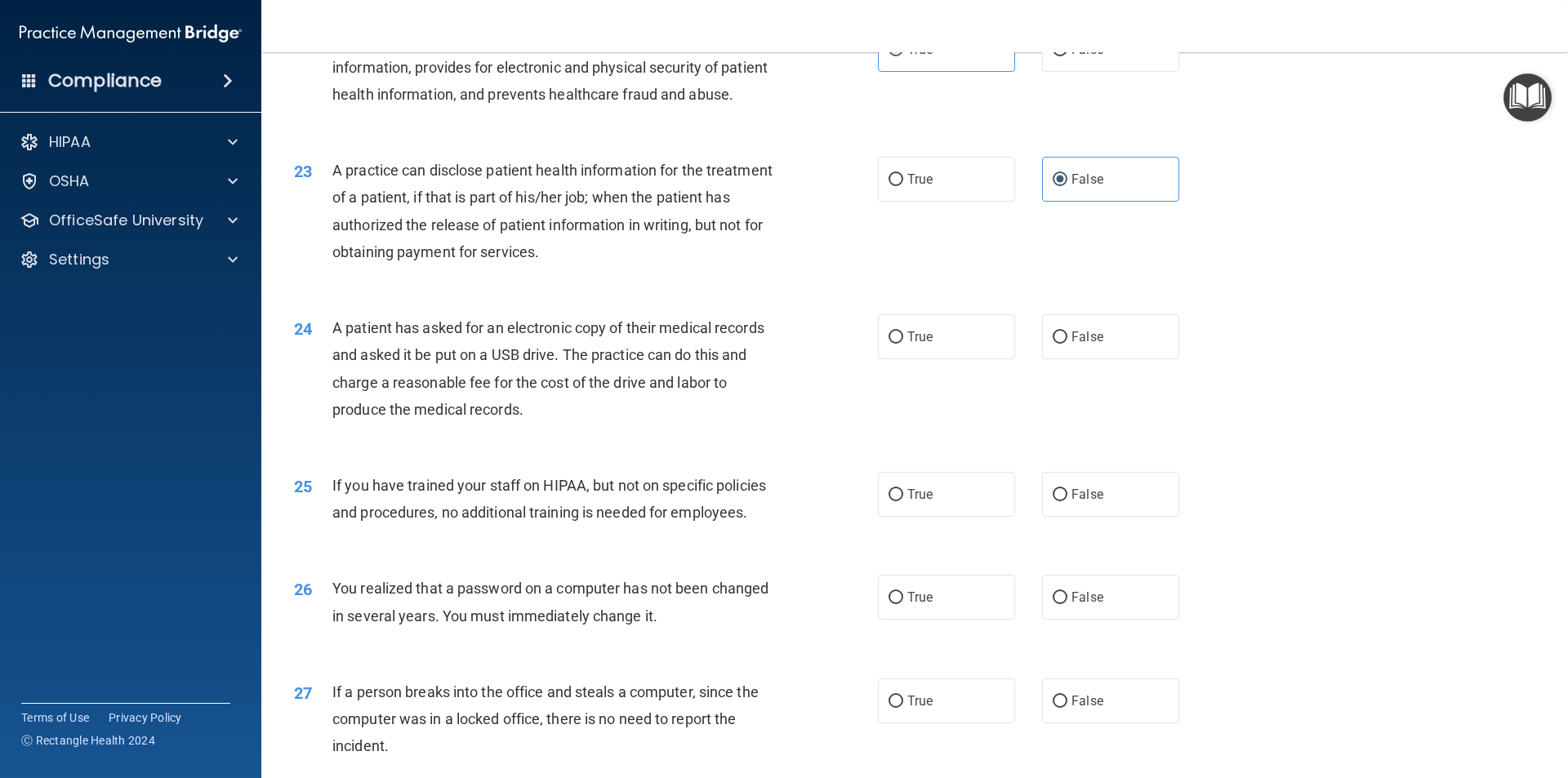
scroll to position [2613, 0]
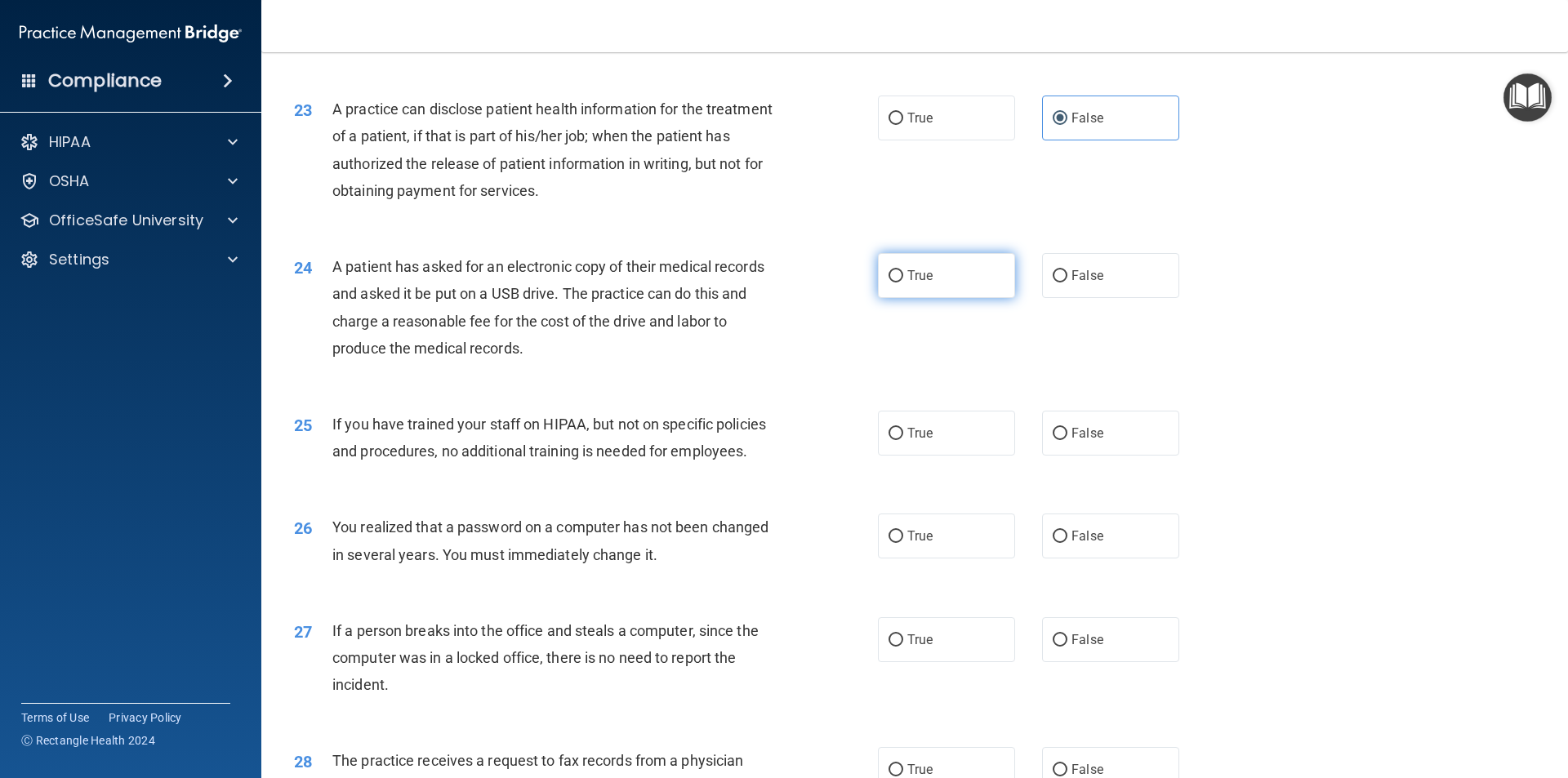
click at [932, 298] on label "True" at bounding box center [946, 275] width 137 height 45
click at [903, 282] on input "True" at bounding box center [895, 276] width 14 height 12
radio input "true"
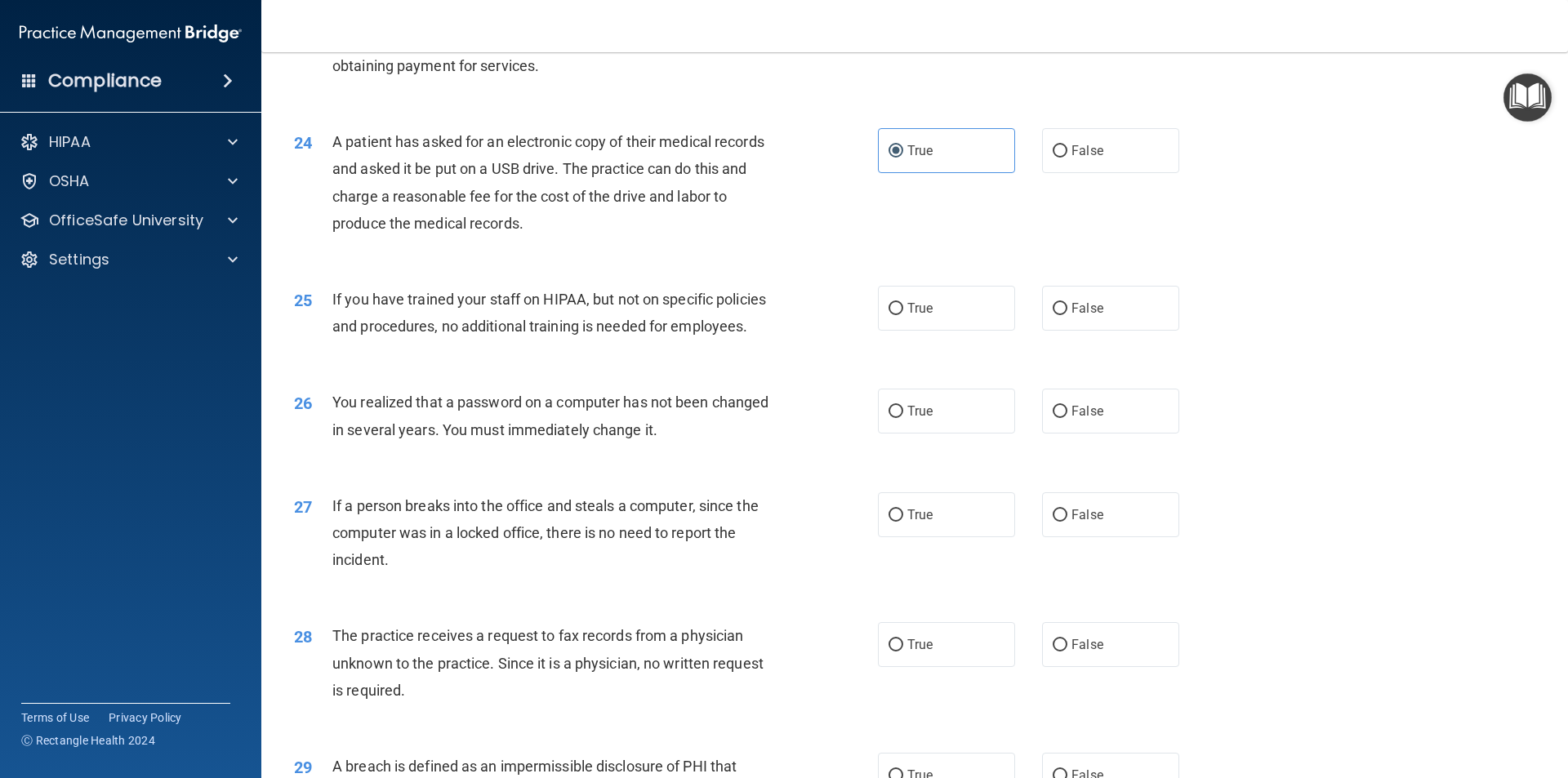
scroll to position [2776, 0]
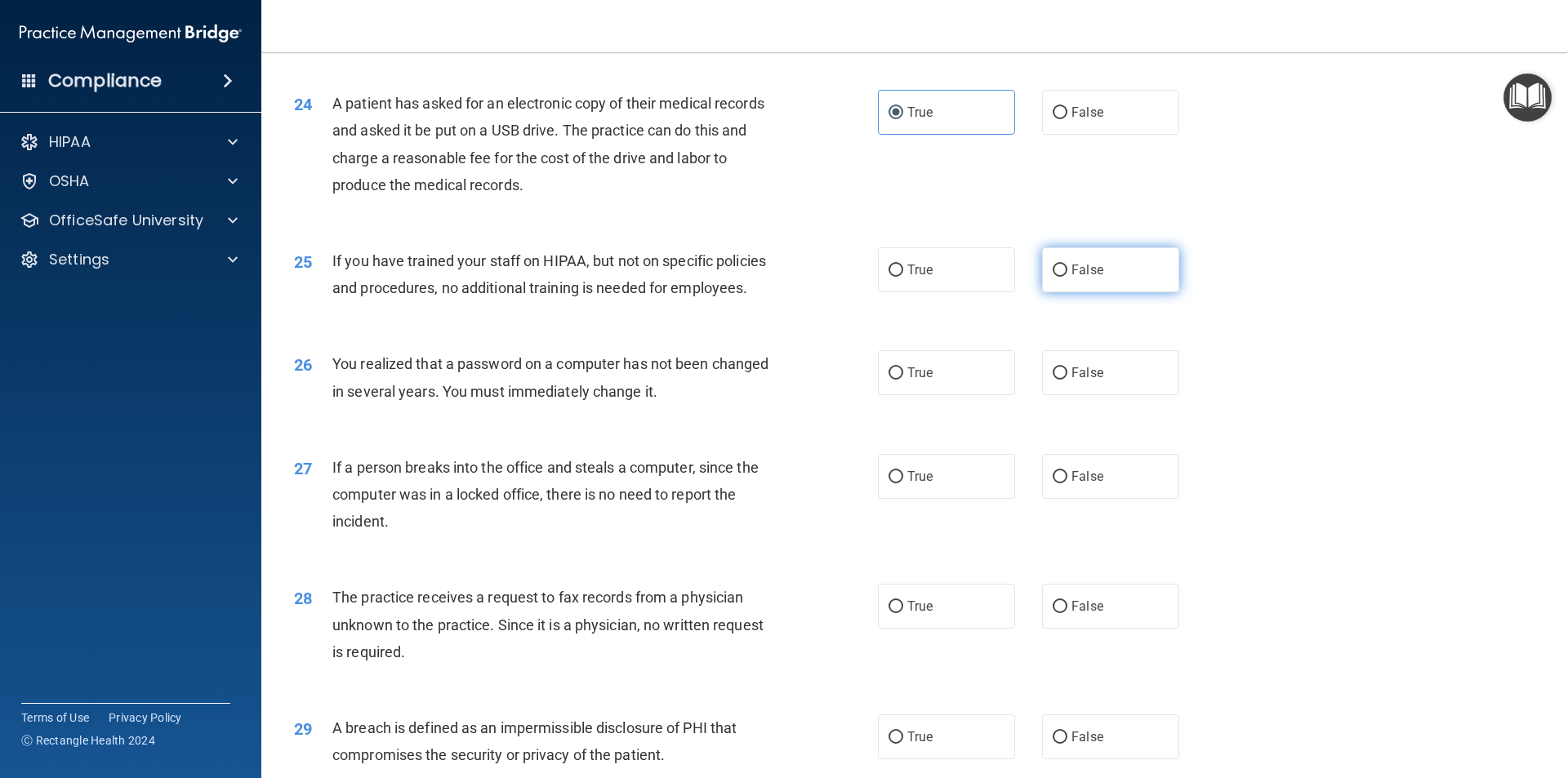
click at [1119, 292] on label "False" at bounding box center [1111, 270] width 137 height 45
click at [1067, 277] on input "False" at bounding box center [1060, 270] width 14 height 12
radio input "true"
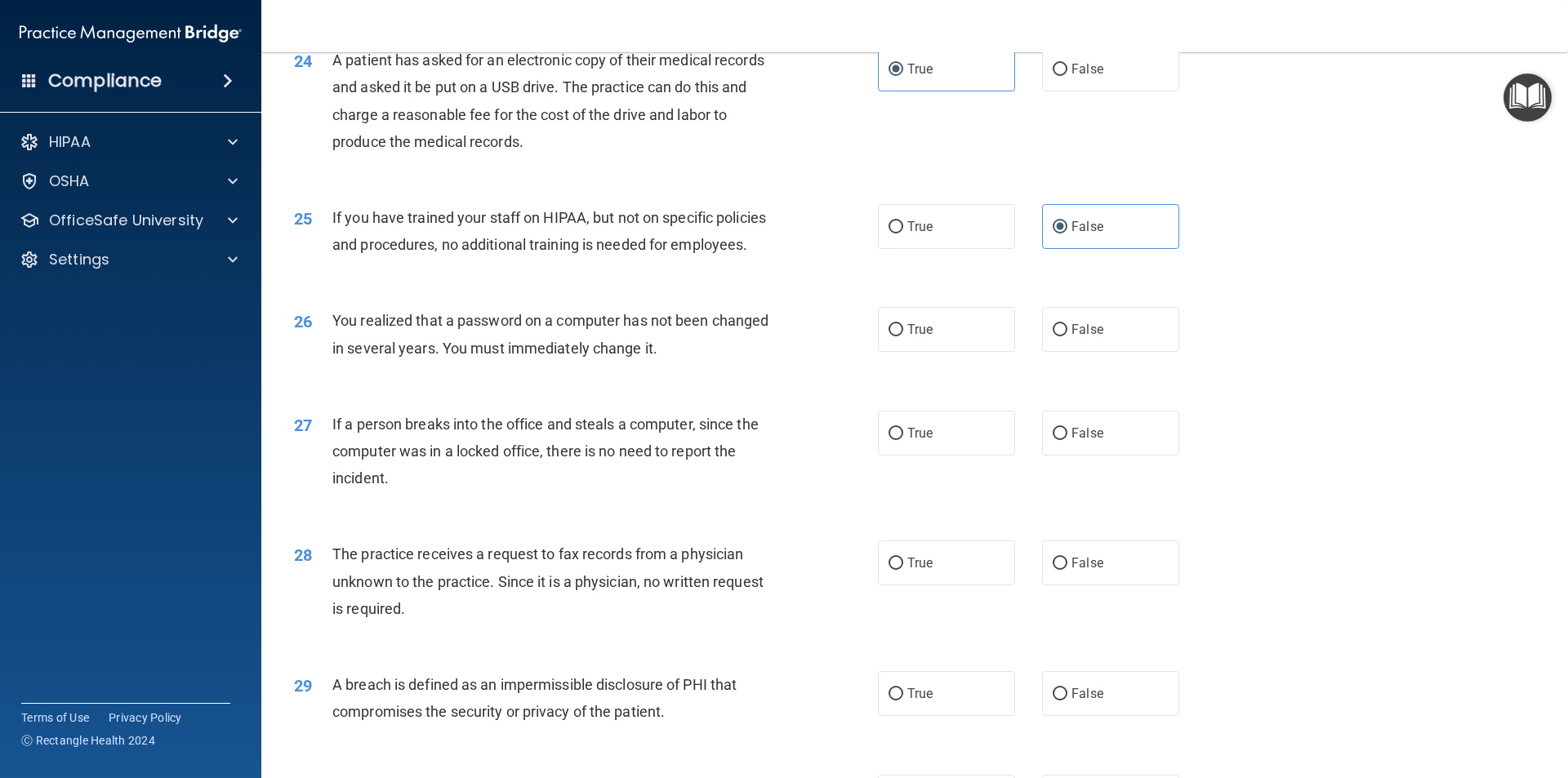
scroll to position [2857, 0]
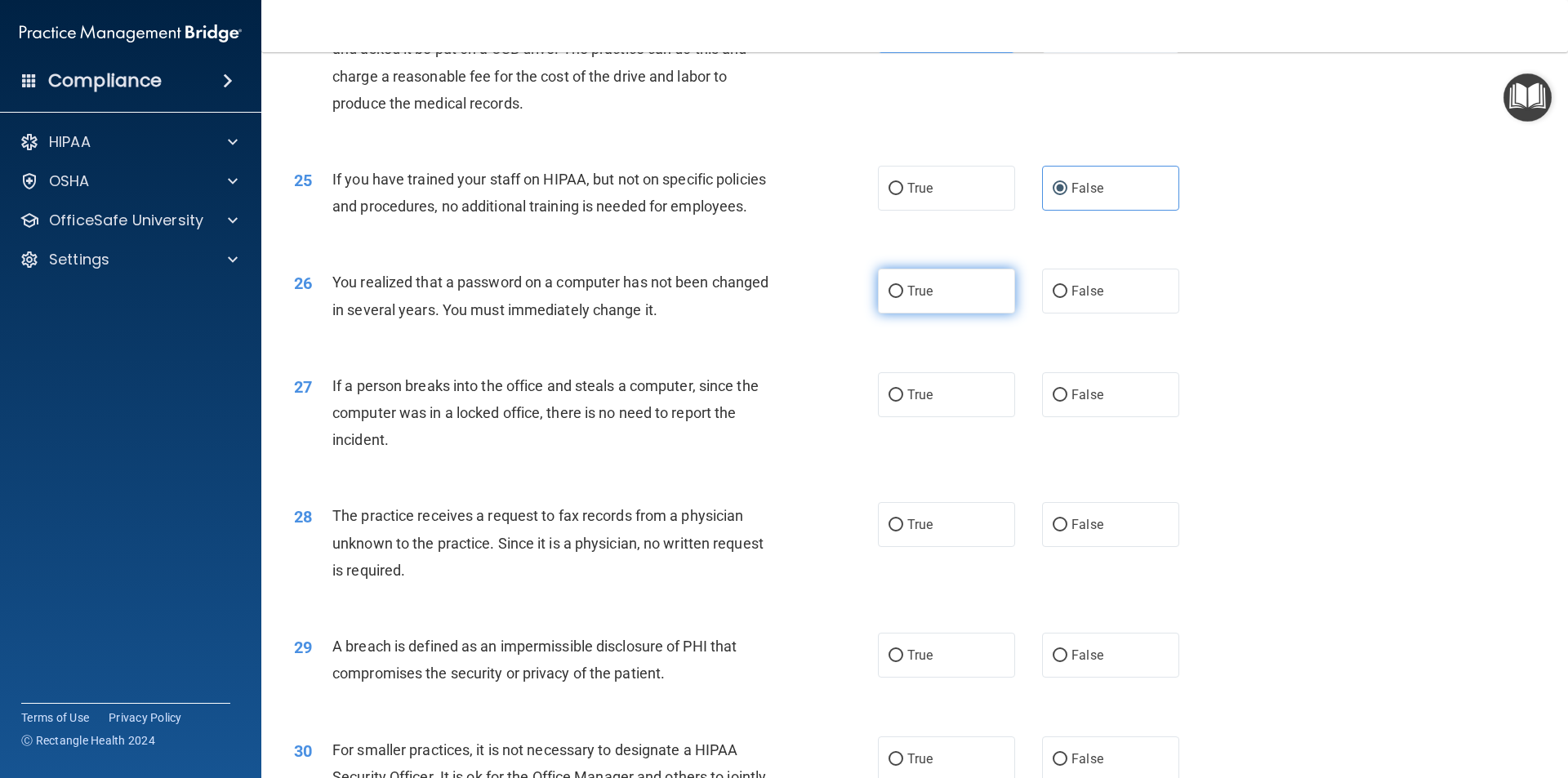
click at [890, 313] on label "True" at bounding box center [946, 291] width 137 height 45
click at [890, 298] on input "True" at bounding box center [895, 291] width 14 height 12
radio input "true"
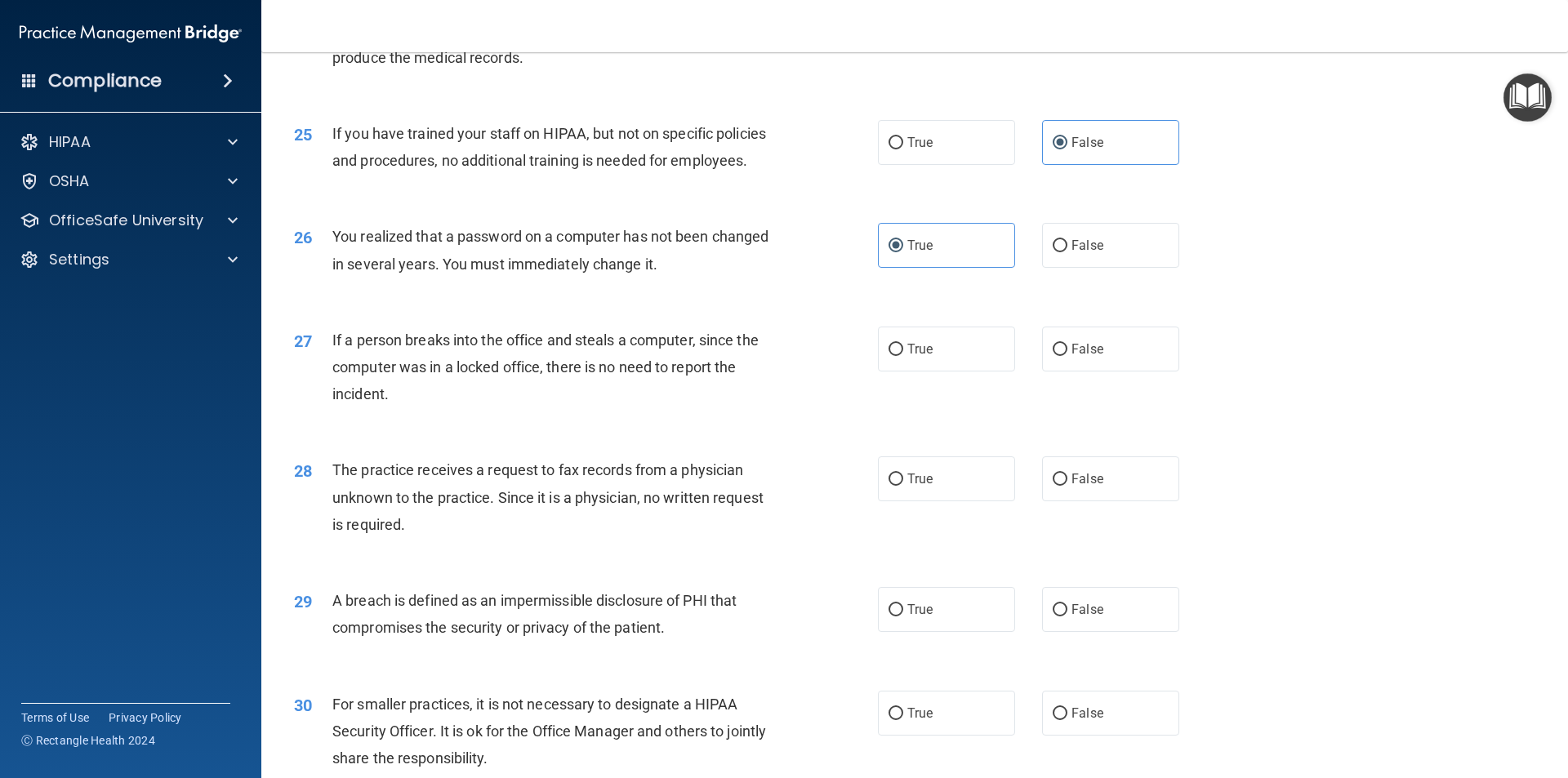
scroll to position [2939, 0]
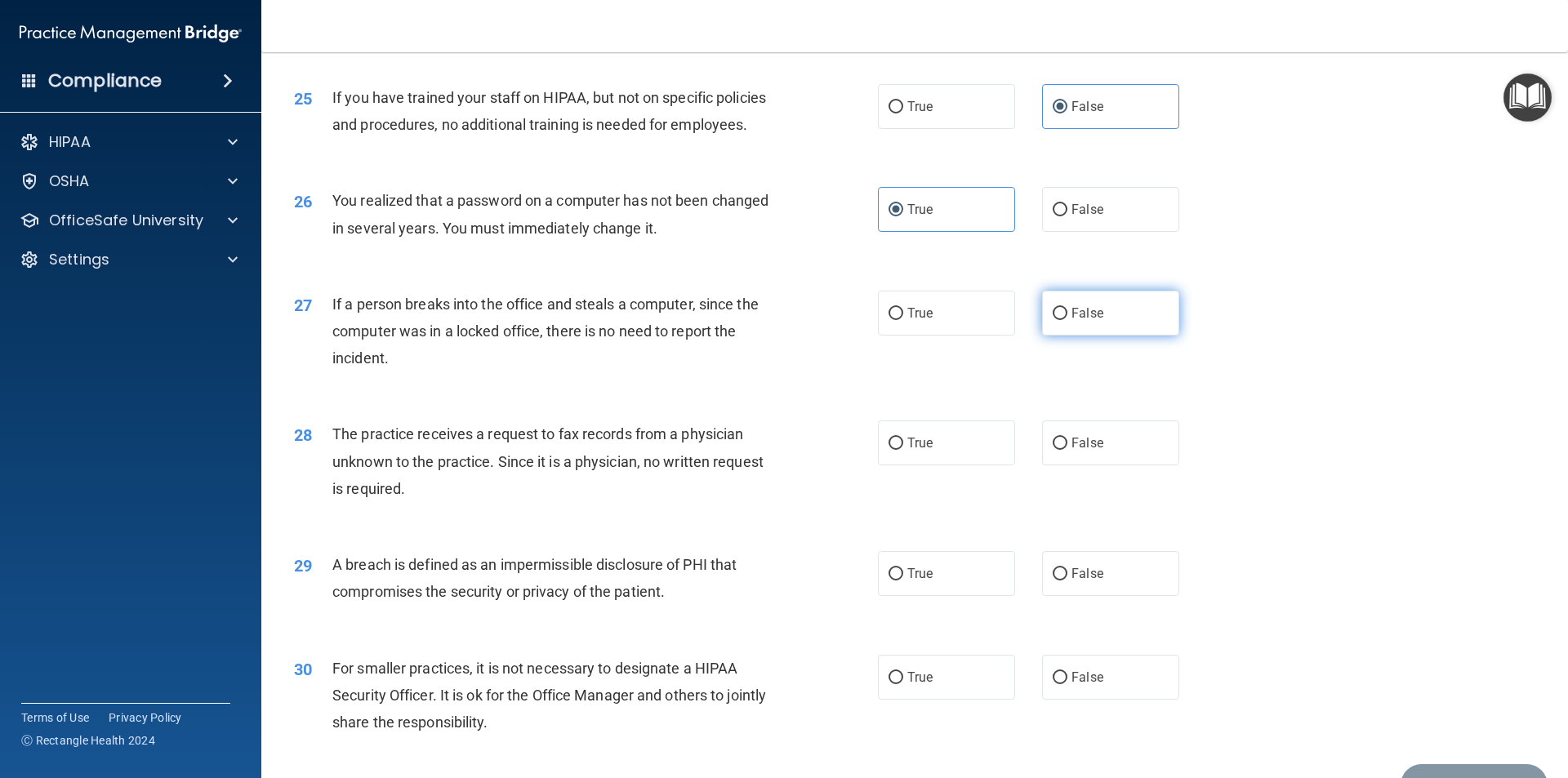
click at [1114, 335] on label "False" at bounding box center [1111, 313] width 137 height 45
click at [1067, 320] on input "False" at bounding box center [1060, 313] width 14 height 12
radio input "true"
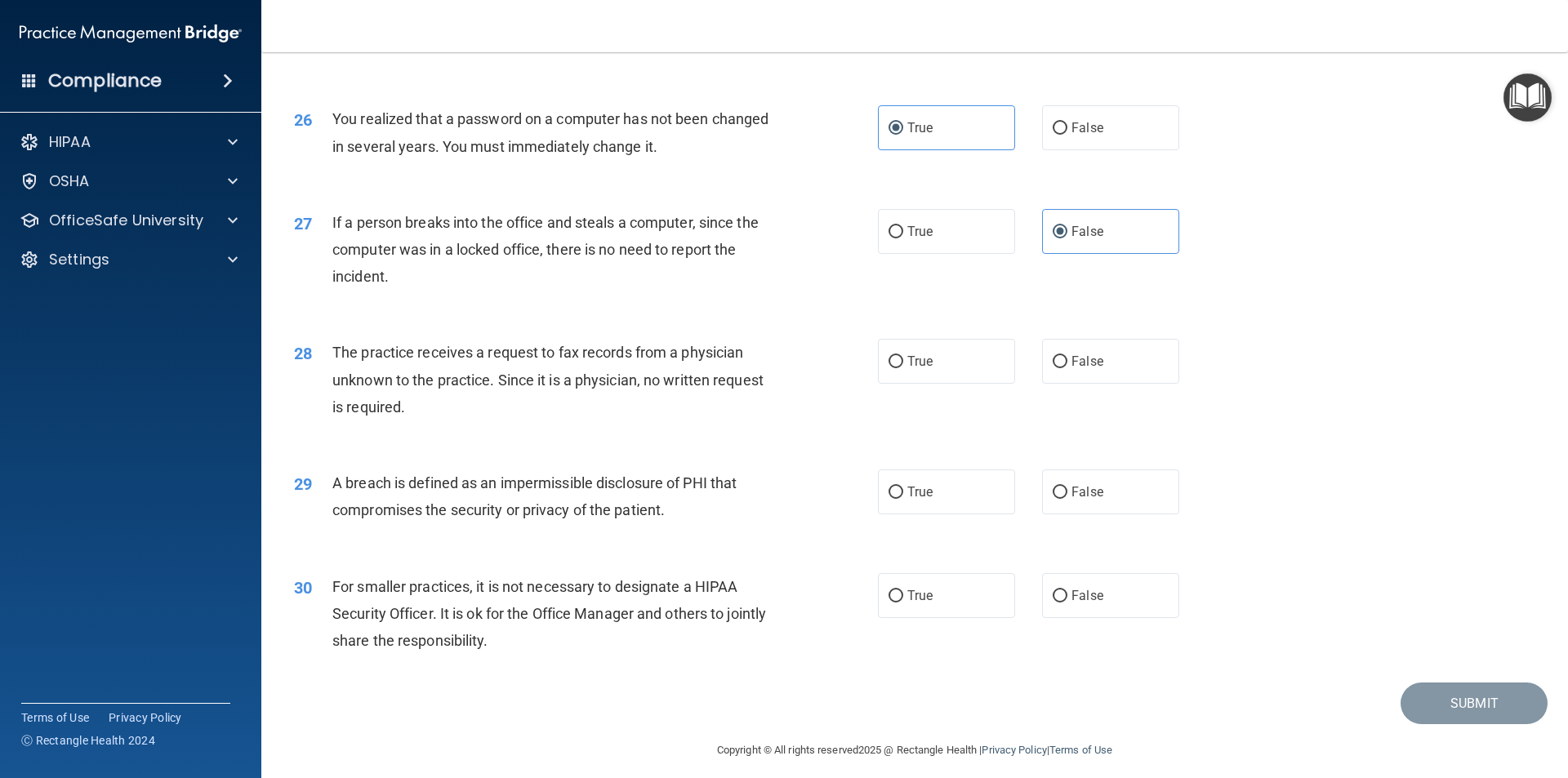
scroll to position [3086, 0]
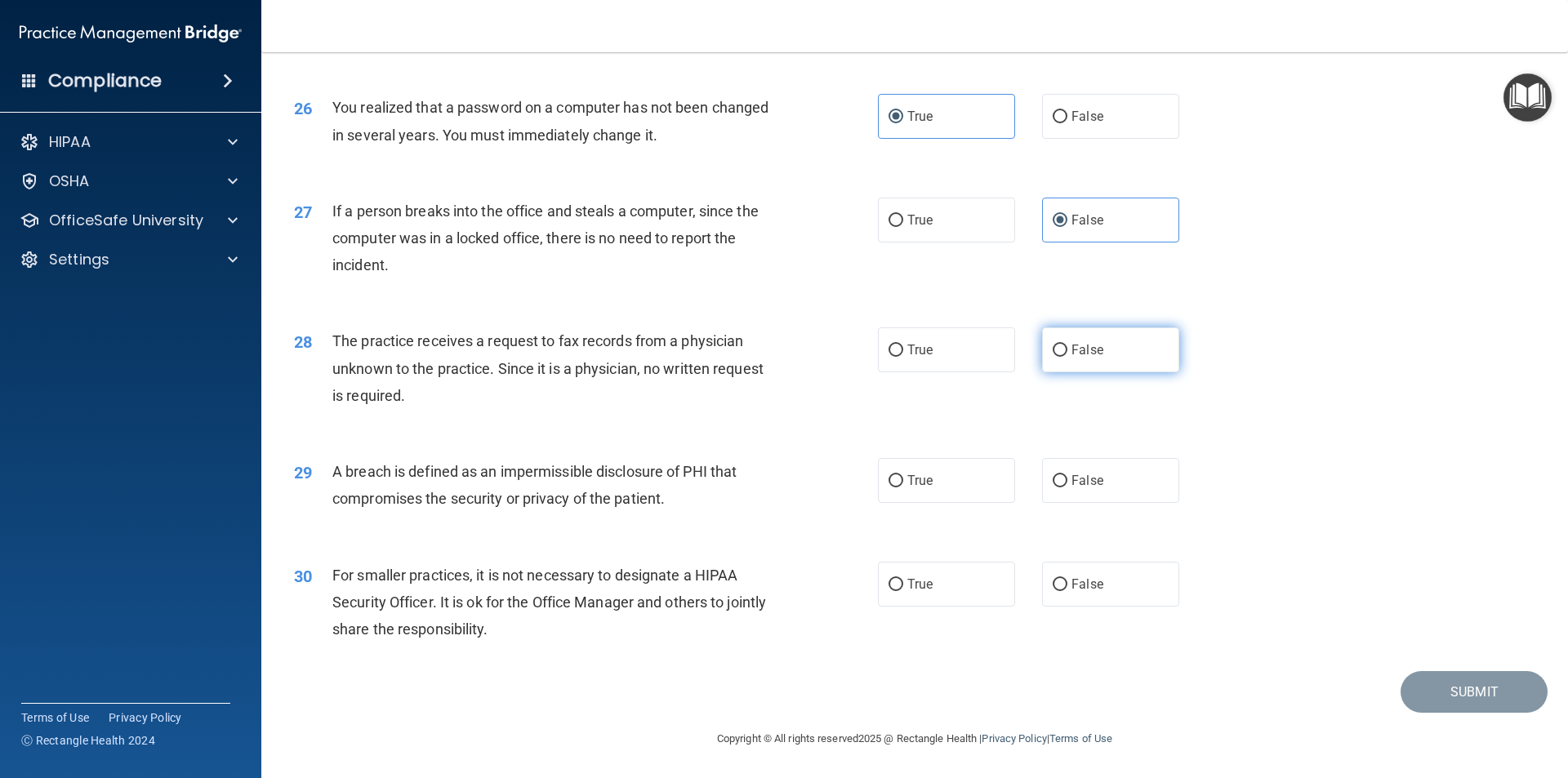
click at [1089, 353] on span "False" at bounding box center [1087, 350] width 32 height 15
click at [1067, 353] on input "False" at bounding box center [1060, 351] width 14 height 12
radio input "true"
click at [891, 489] on label "True" at bounding box center [946, 480] width 137 height 45
click at [891, 487] on input "True" at bounding box center [895, 481] width 14 height 12
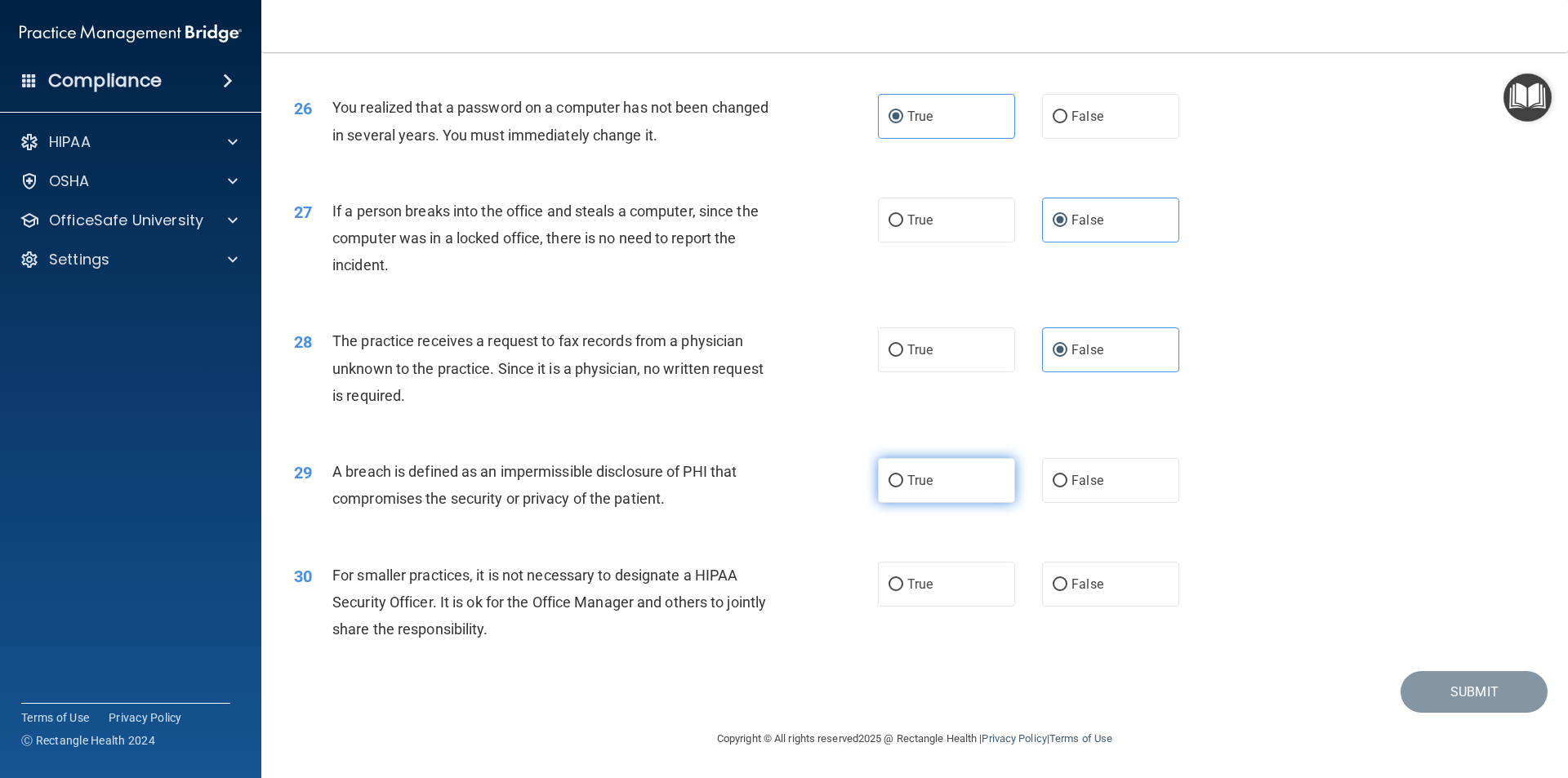
radio input "true"
click at [1121, 591] on label "False" at bounding box center [1111, 584] width 137 height 45
click at [1067, 591] on input "False" at bounding box center [1060, 585] width 14 height 12
radio input "true"
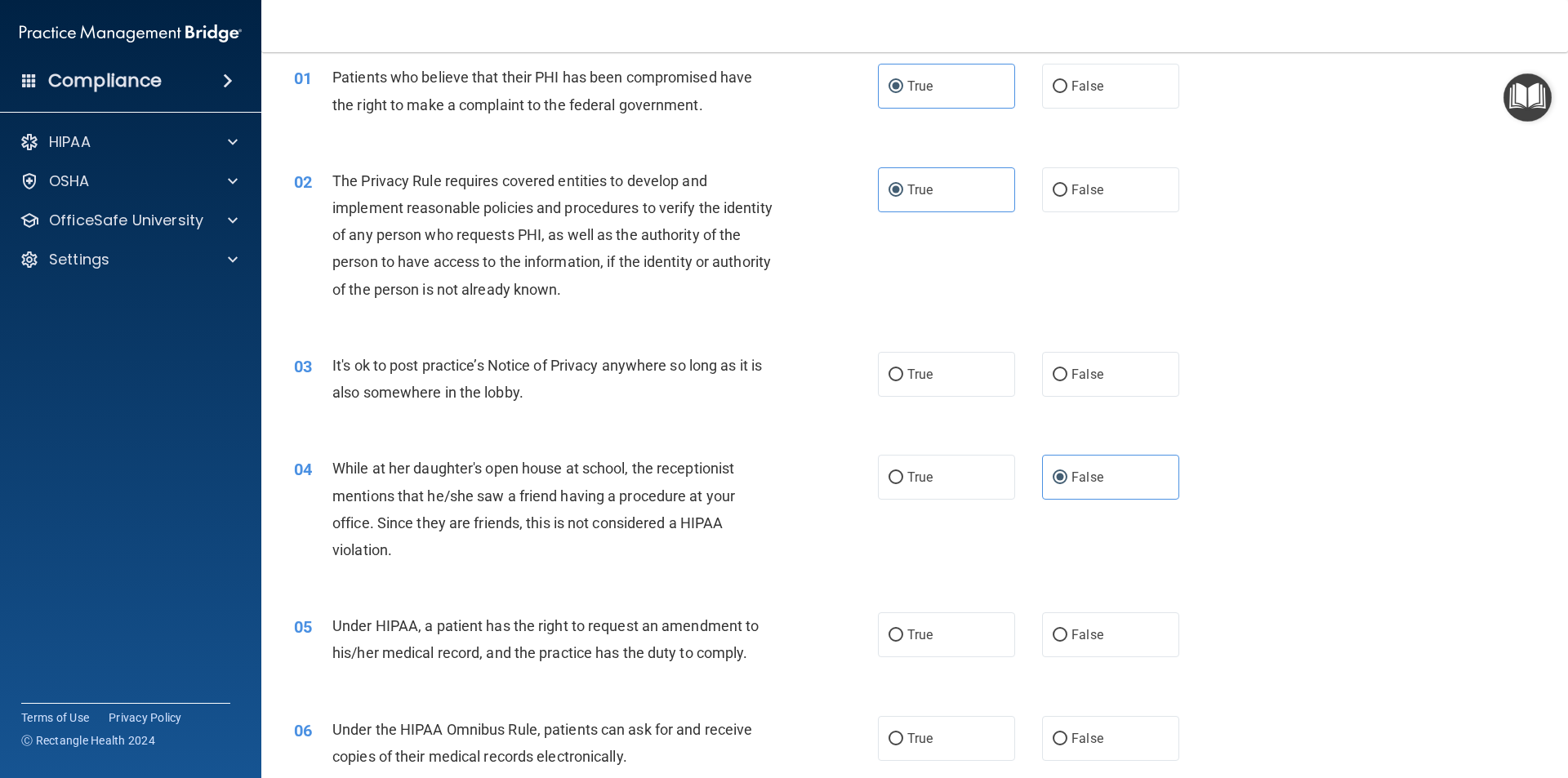
scroll to position [0, 0]
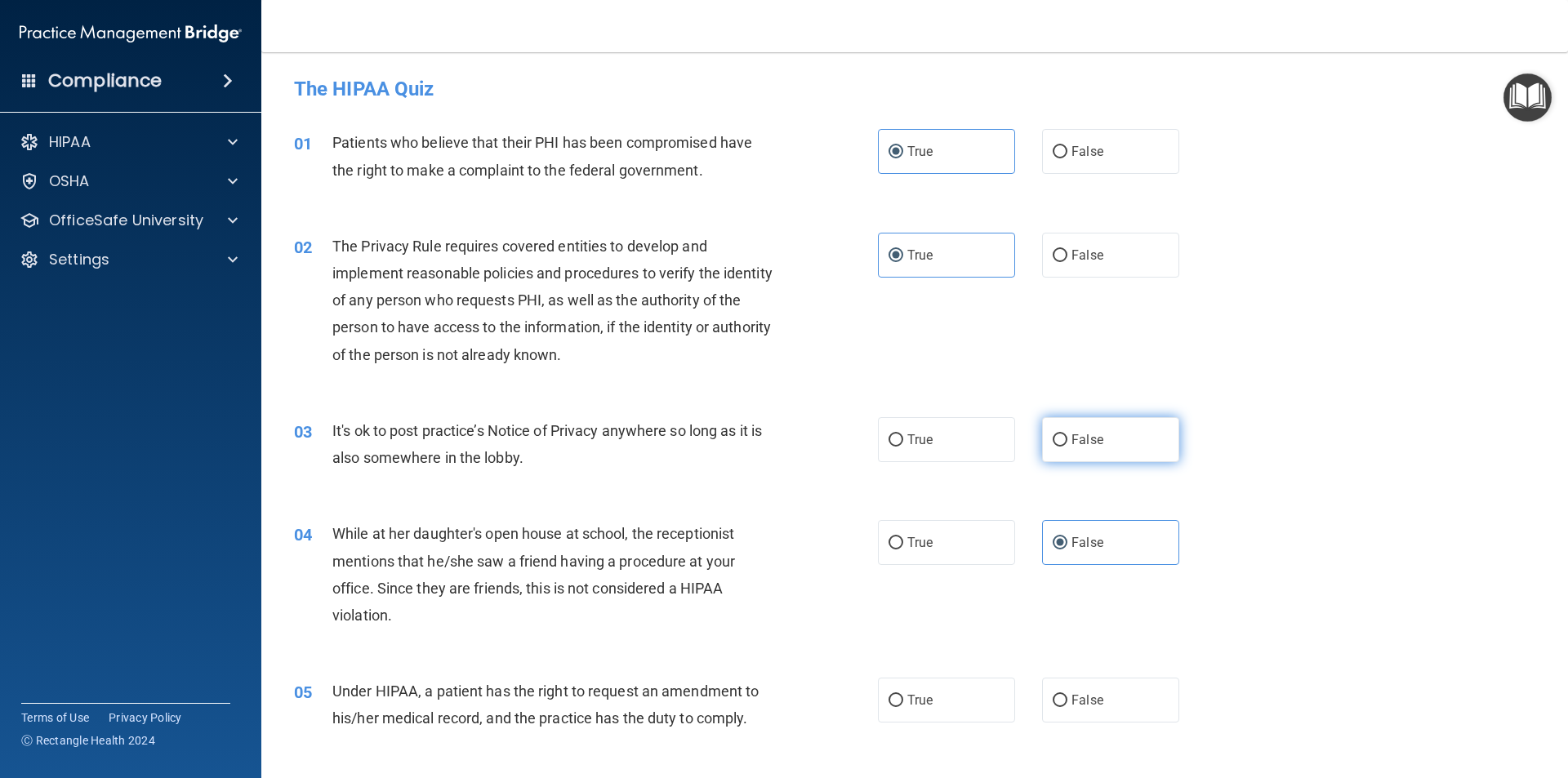
click at [1117, 438] on label "False" at bounding box center [1111, 439] width 137 height 45
click at [1067, 438] on input "False" at bounding box center [1060, 440] width 14 height 12
radio input "true"
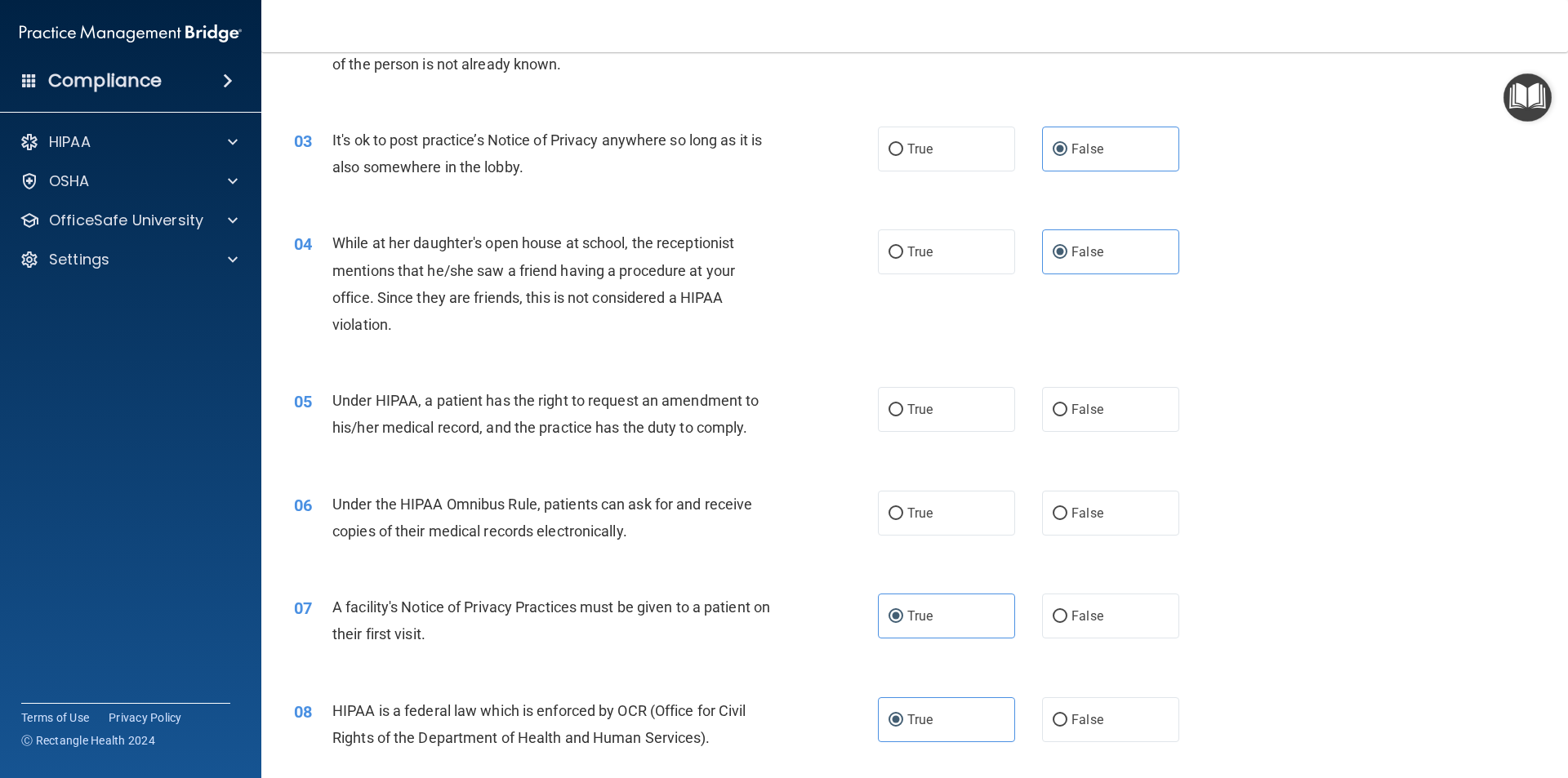
scroll to position [327, 0]
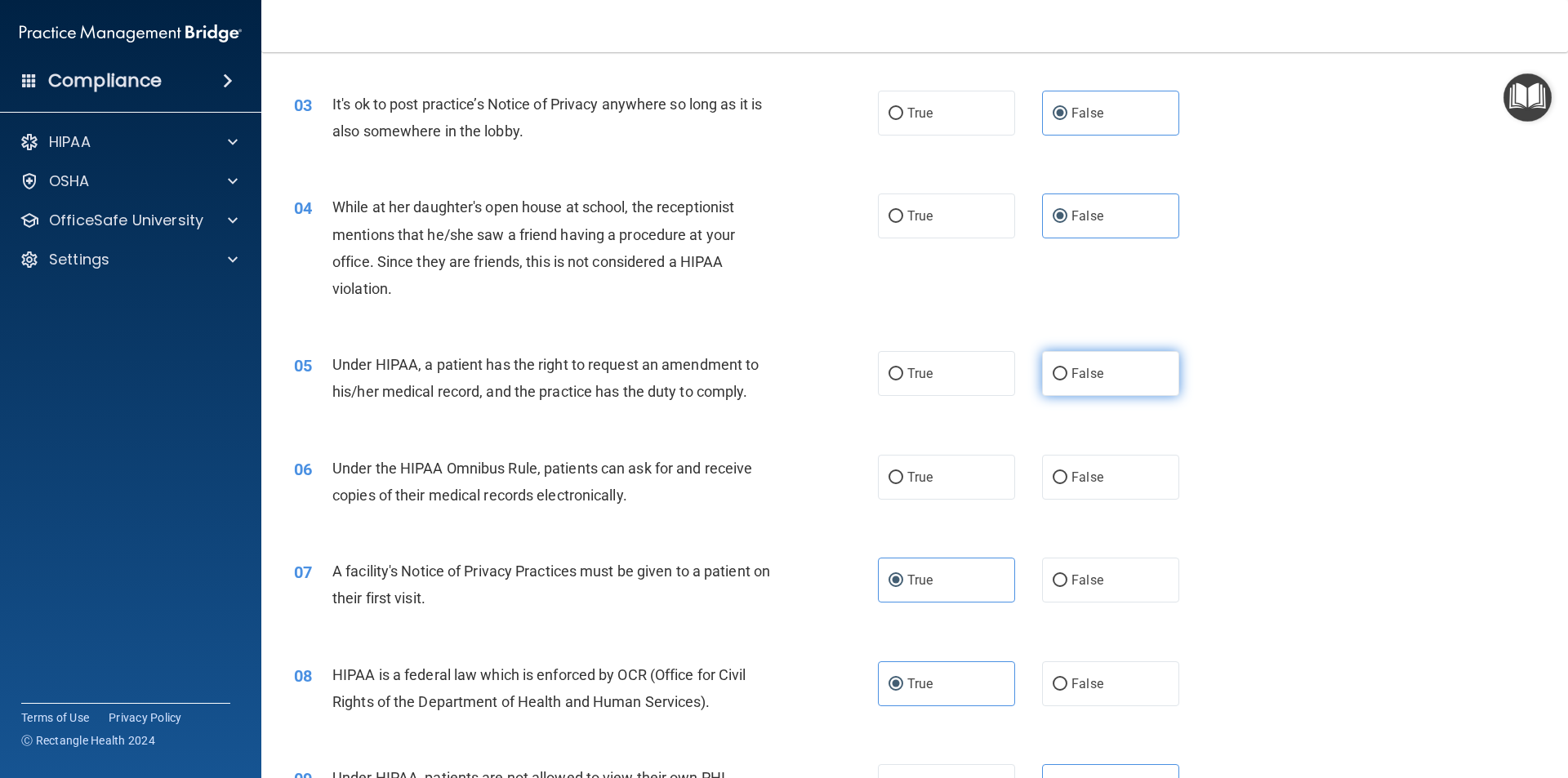
click at [1057, 383] on label "False" at bounding box center [1111, 373] width 137 height 45
click at [1057, 380] on input "False" at bounding box center [1060, 374] width 14 height 12
radio input "true"
click at [917, 475] on span "True" at bounding box center [919, 477] width 25 height 15
click at [903, 475] on input "True" at bounding box center [895, 477] width 14 height 12
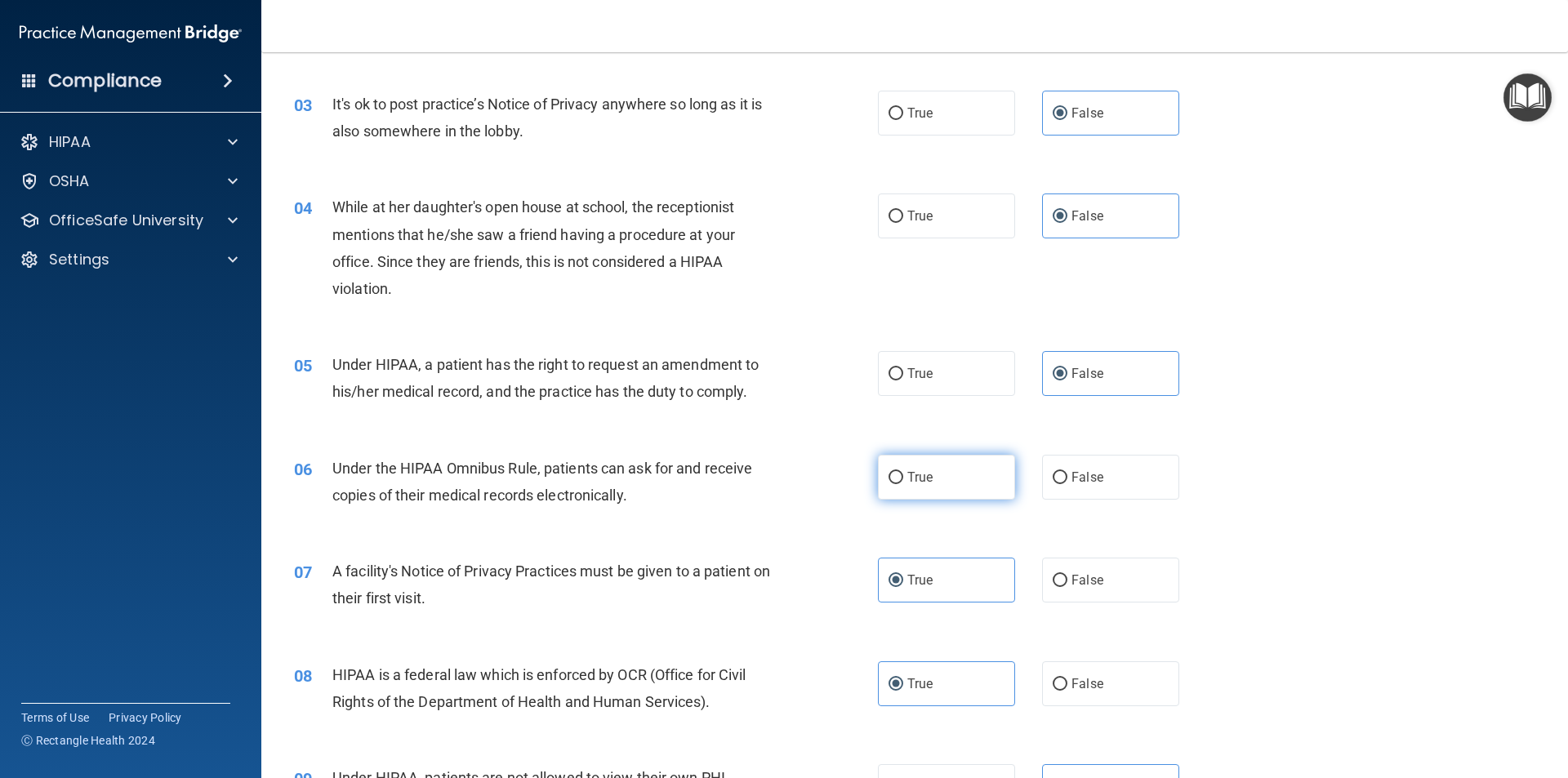
radio input "true"
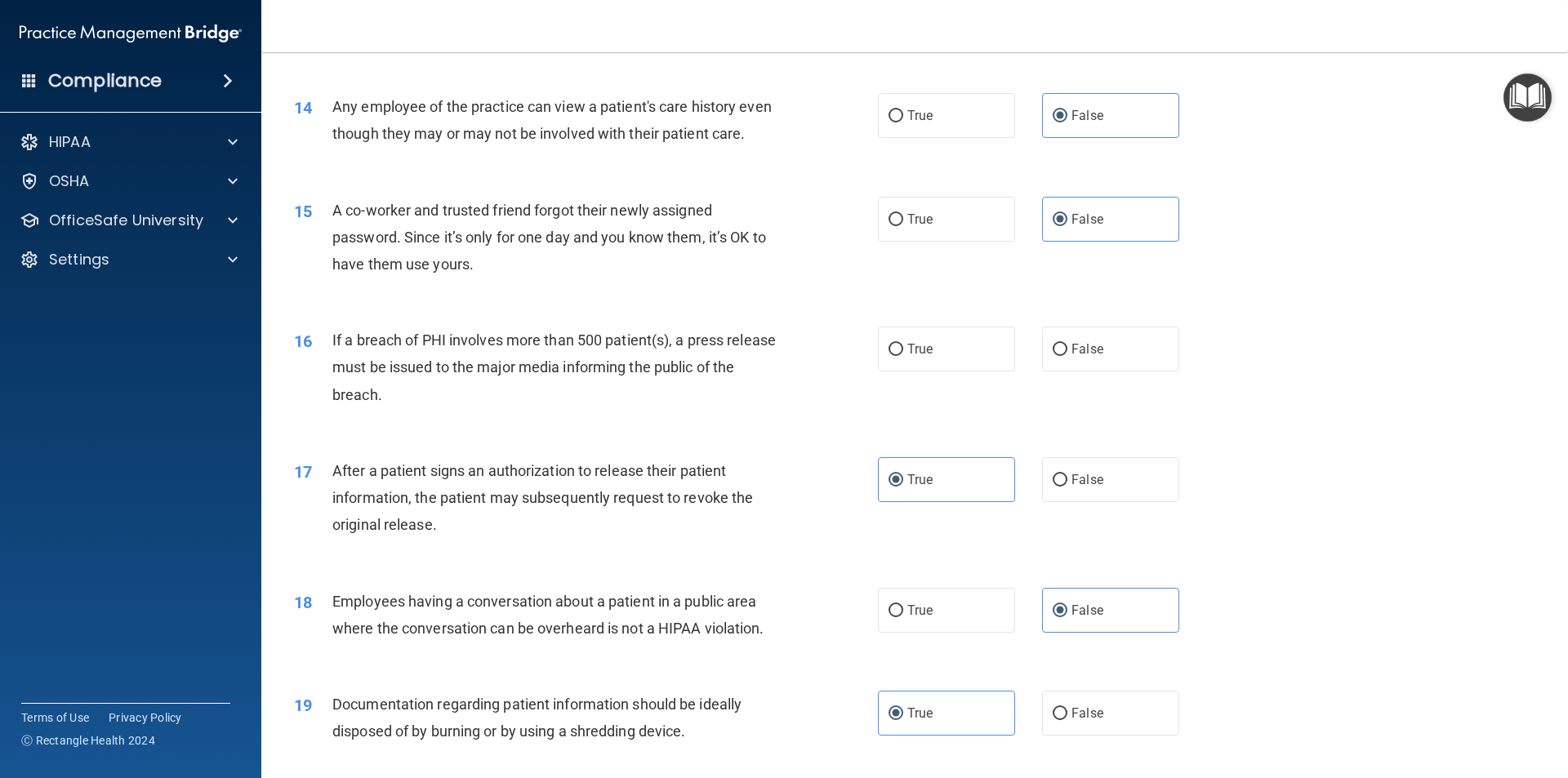
scroll to position [1551, 0]
click at [931, 371] on label "True" at bounding box center [946, 348] width 137 height 45
click at [903, 355] on input "True" at bounding box center [895, 349] width 14 height 12
radio input "true"
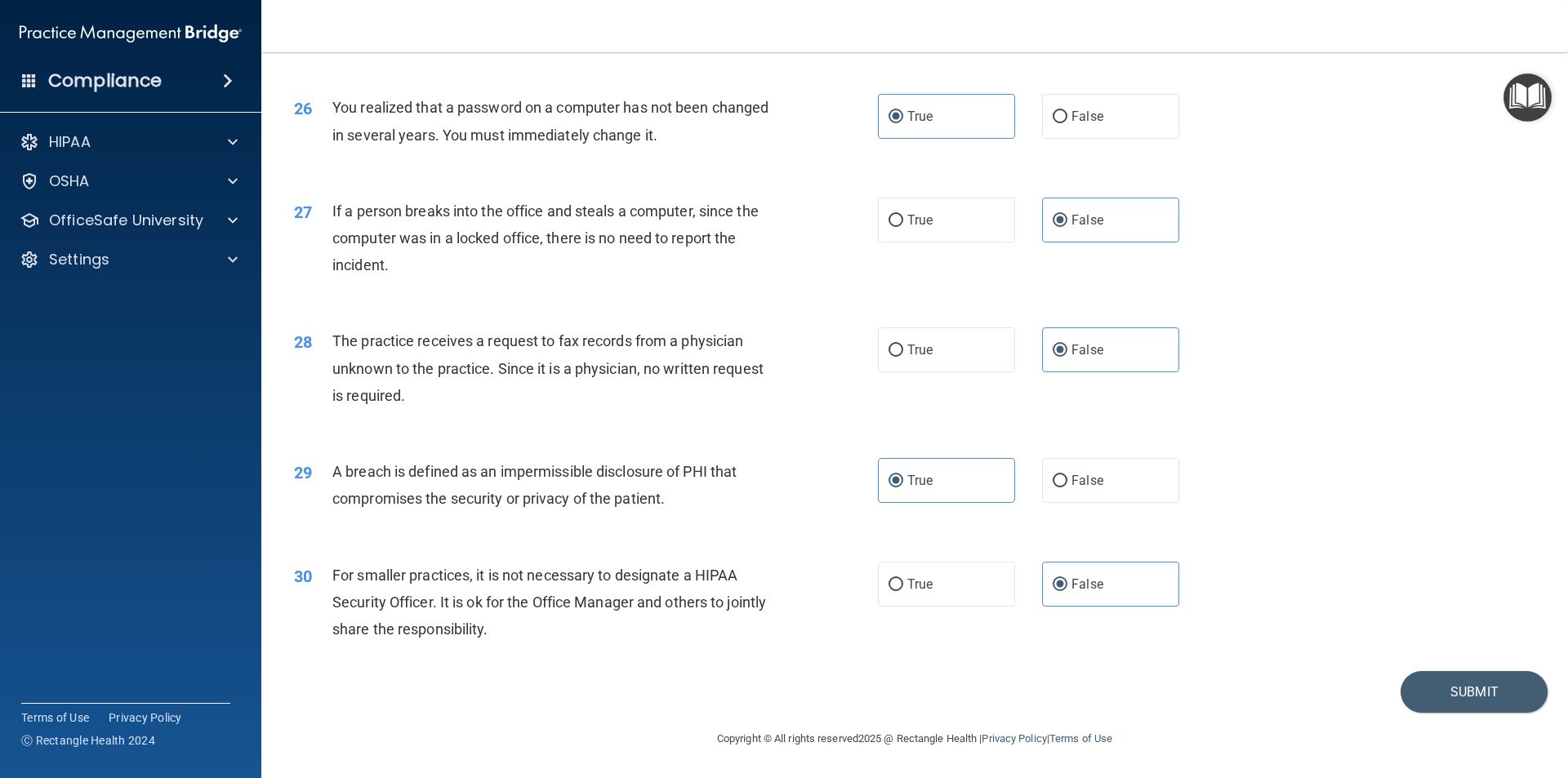
scroll to position [3086, 0]
click at [1442, 689] on button "Submit" at bounding box center [1474, 692] width 147 height 41
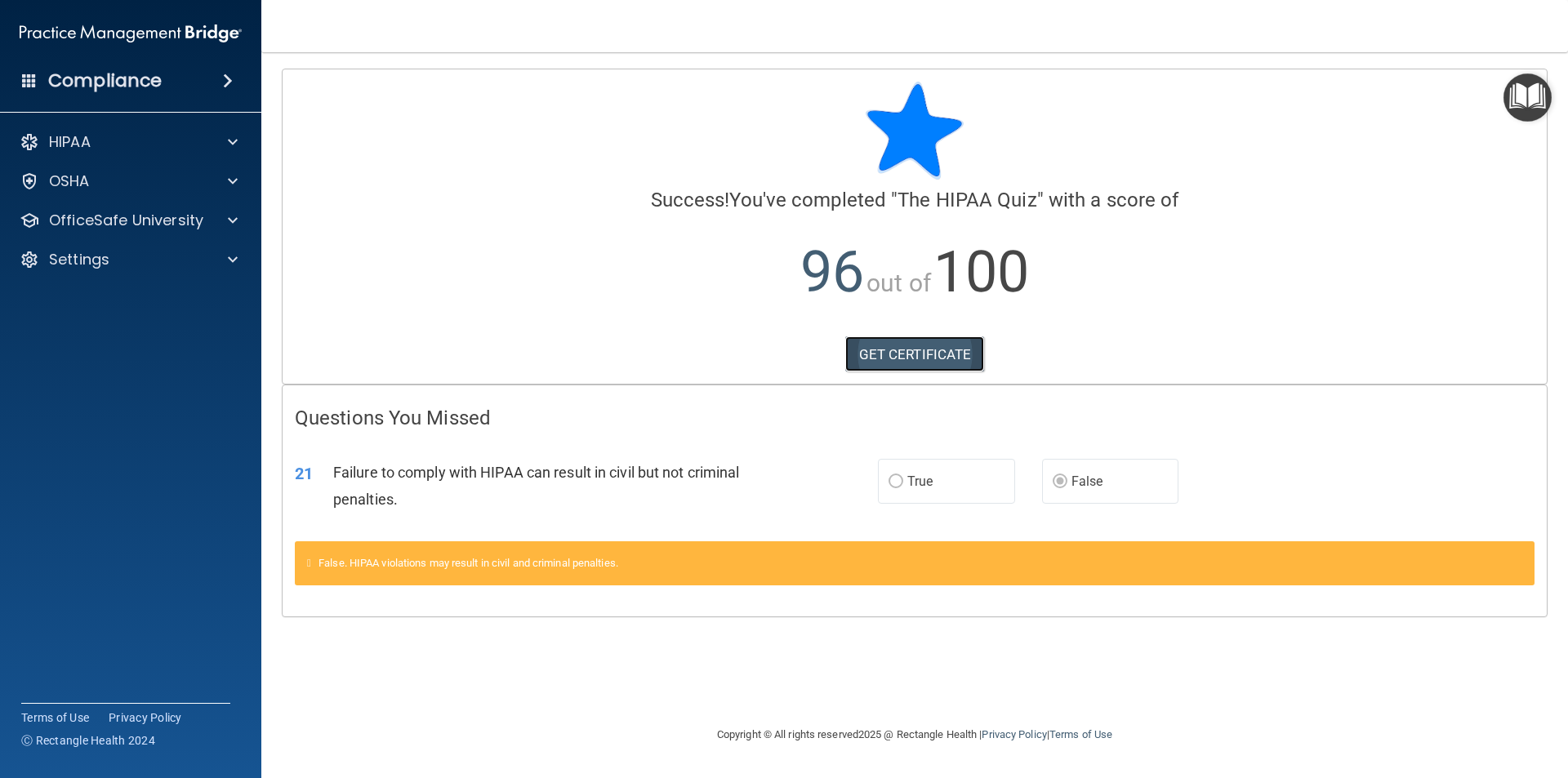
click at [929, 351] on link "GET CERTIFICATE" at bounding box center [915, 353] width 139 height 36
click at [162, 213] on p "OfficeSafe University" at bounding box center [126, 220] width 155 height 19
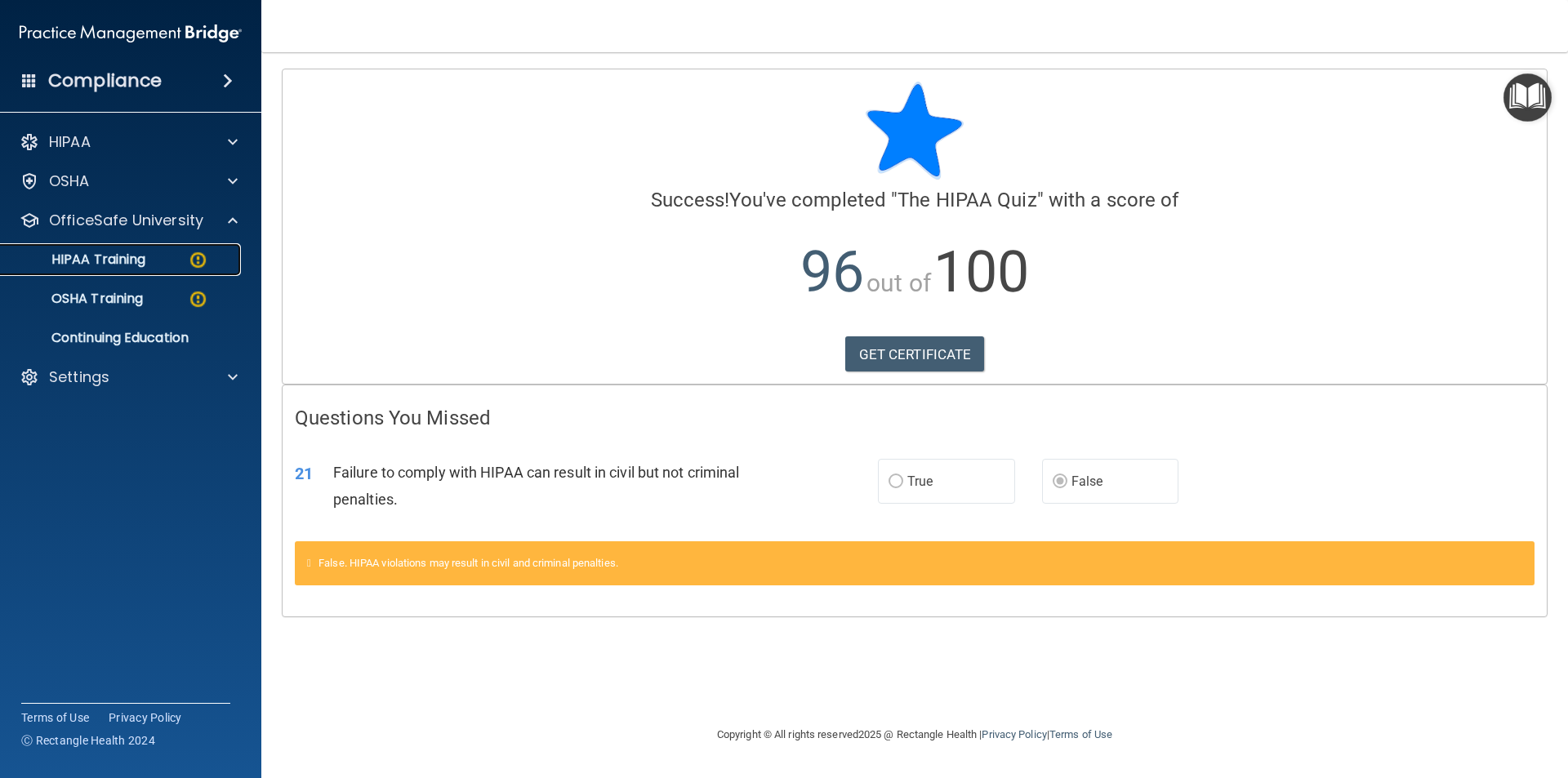
click at [141, 254] on p "HIPAA Training" at bounding box center [78, 259] width 135 height 16
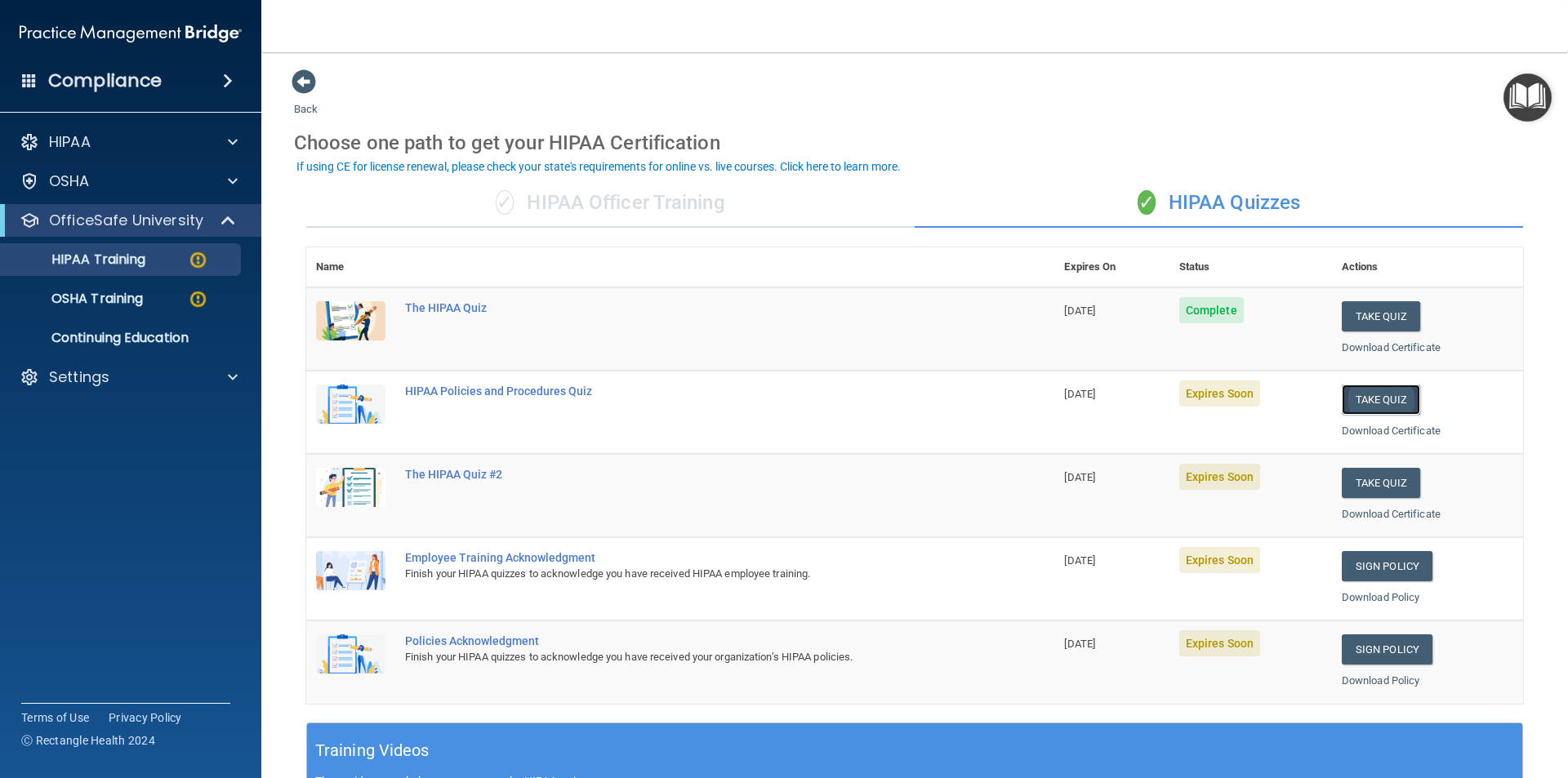
click at [1344, 402] on button "Take Quiz" at bounding box center [1381, 399] width 79 height 30
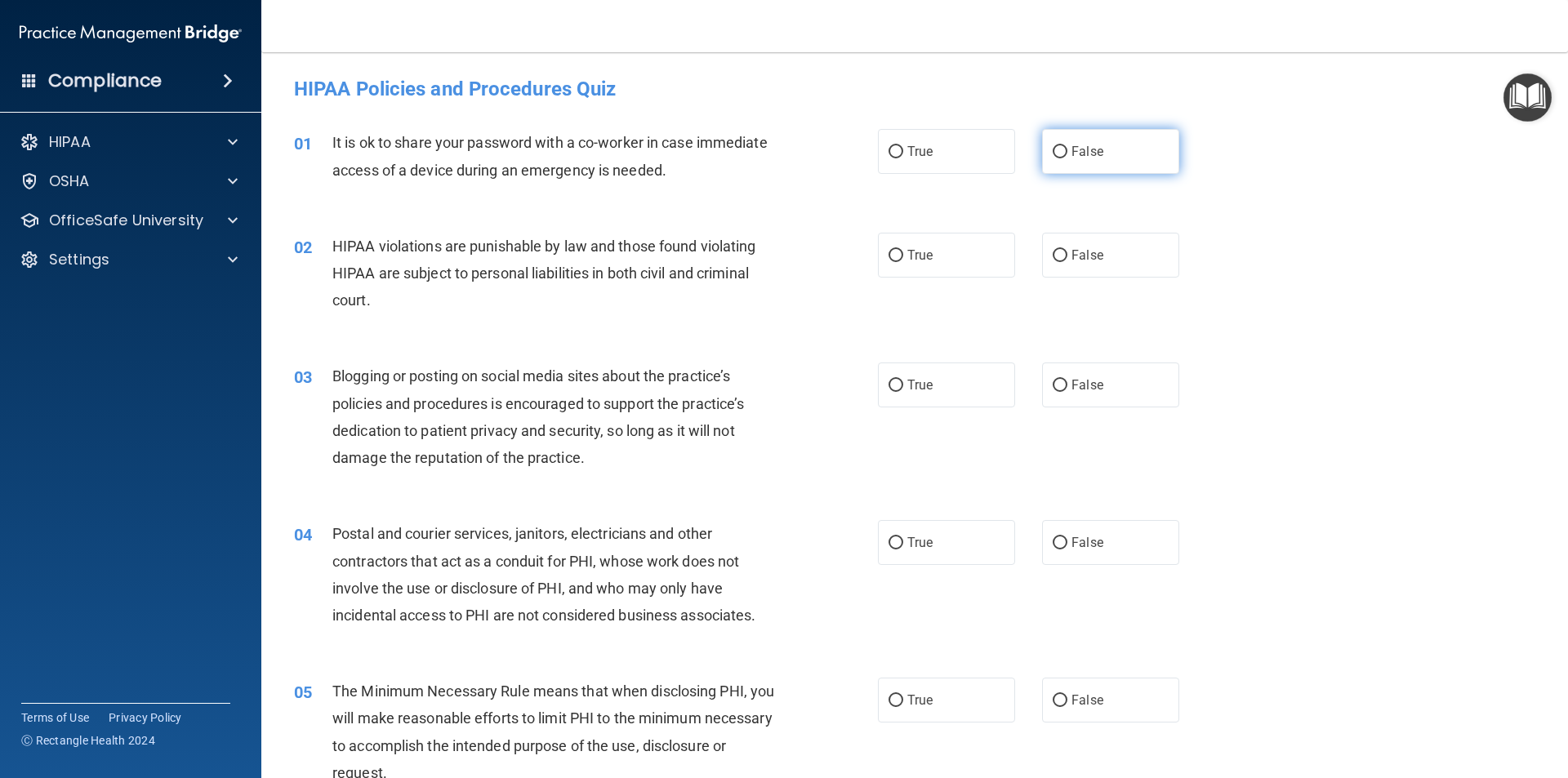
click at [1117, 157] on label "False" at bounding box center [1111, 151] width 137 height 45
click at [1067, 157] on input "False" at bounding box center [1060, 152] width 14 height 12
radio input "true"
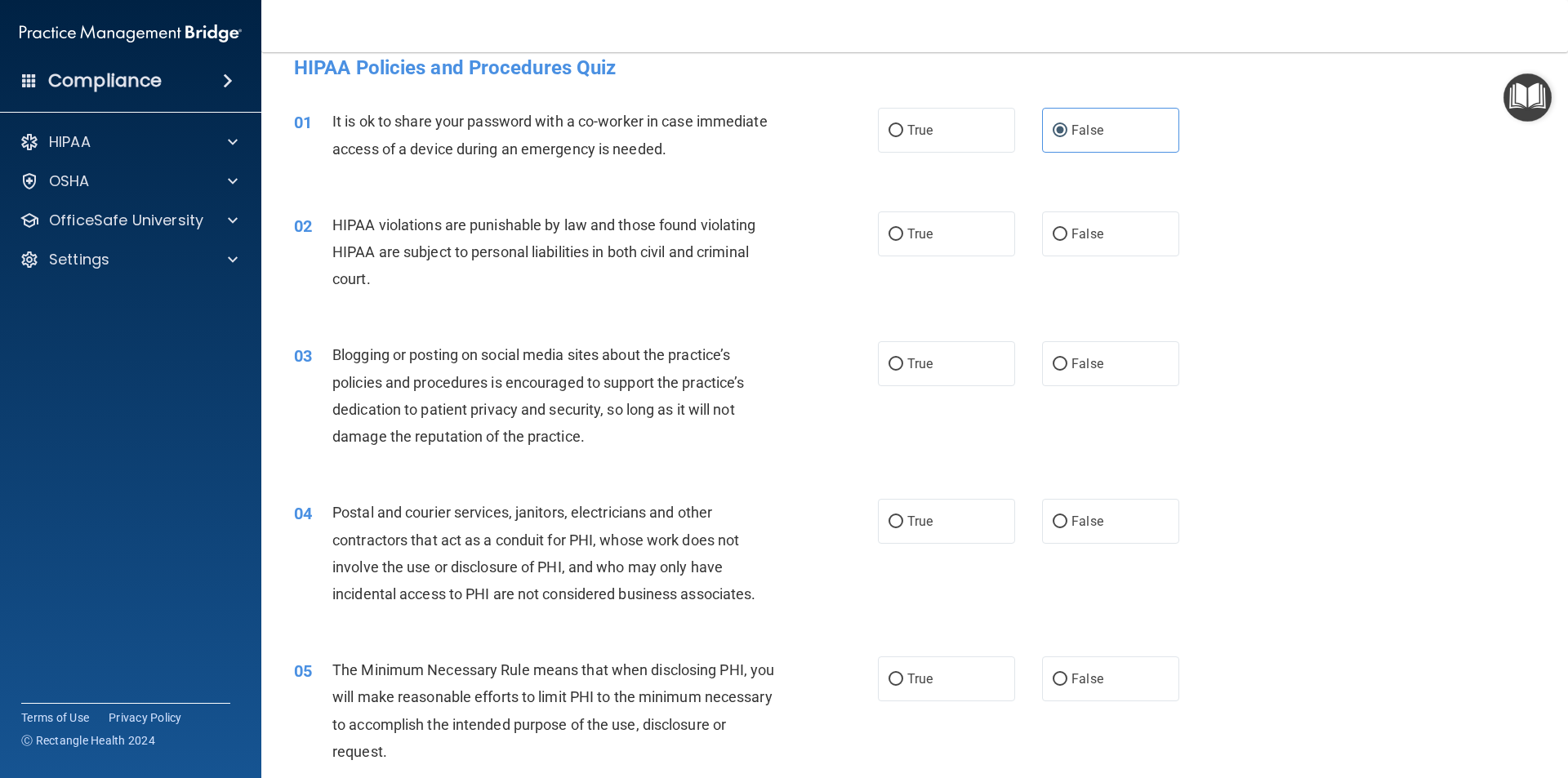
scroll to position [82, 0]
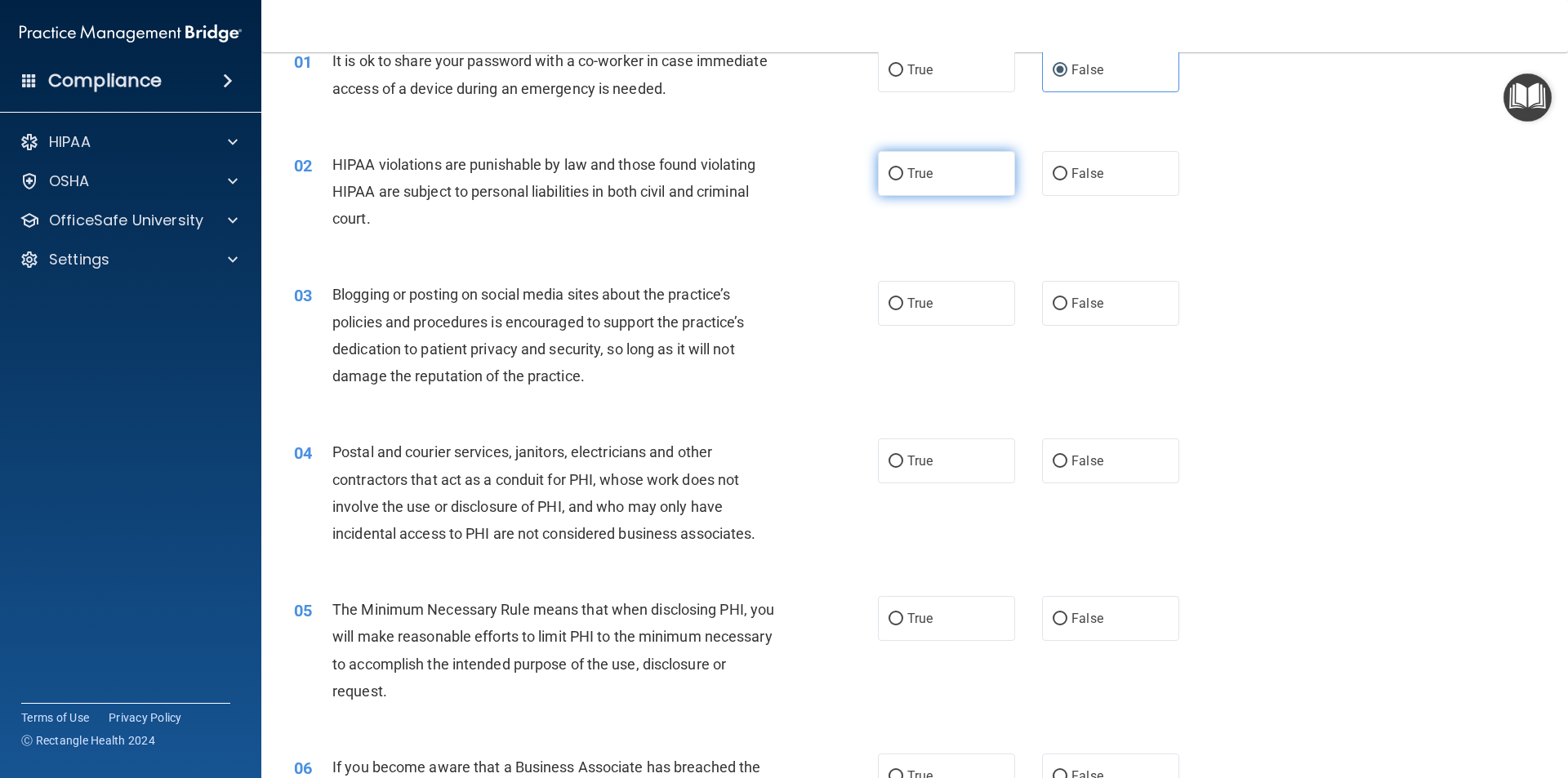
click at [887, 187] on label "True" at bounding box center [946, 173] width 137 height 45
click at [889, 181] on input "True" at bounding box center [895, 174] width 14 height 12
radio input "true"
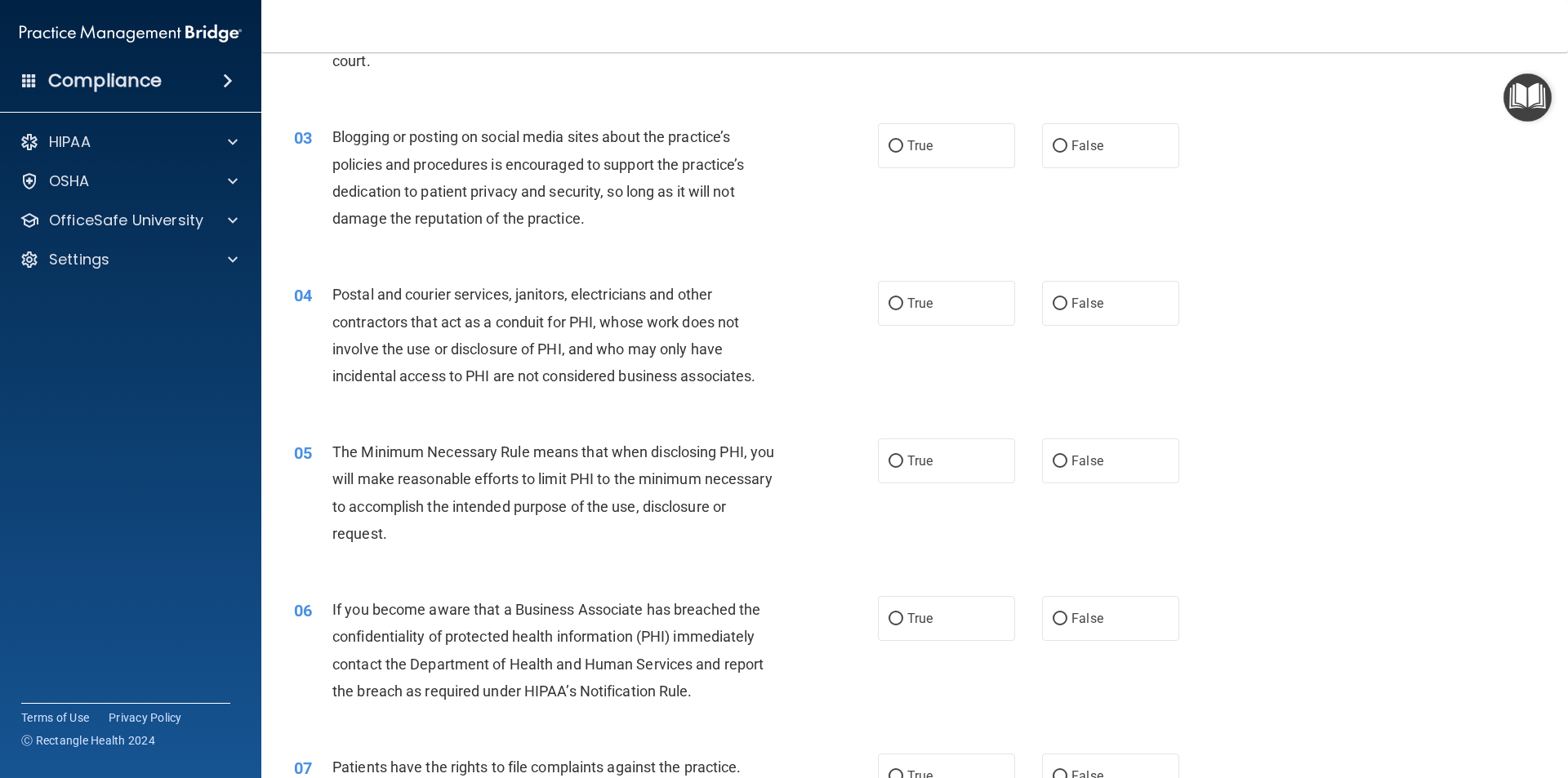
scroll to position [245, 0]
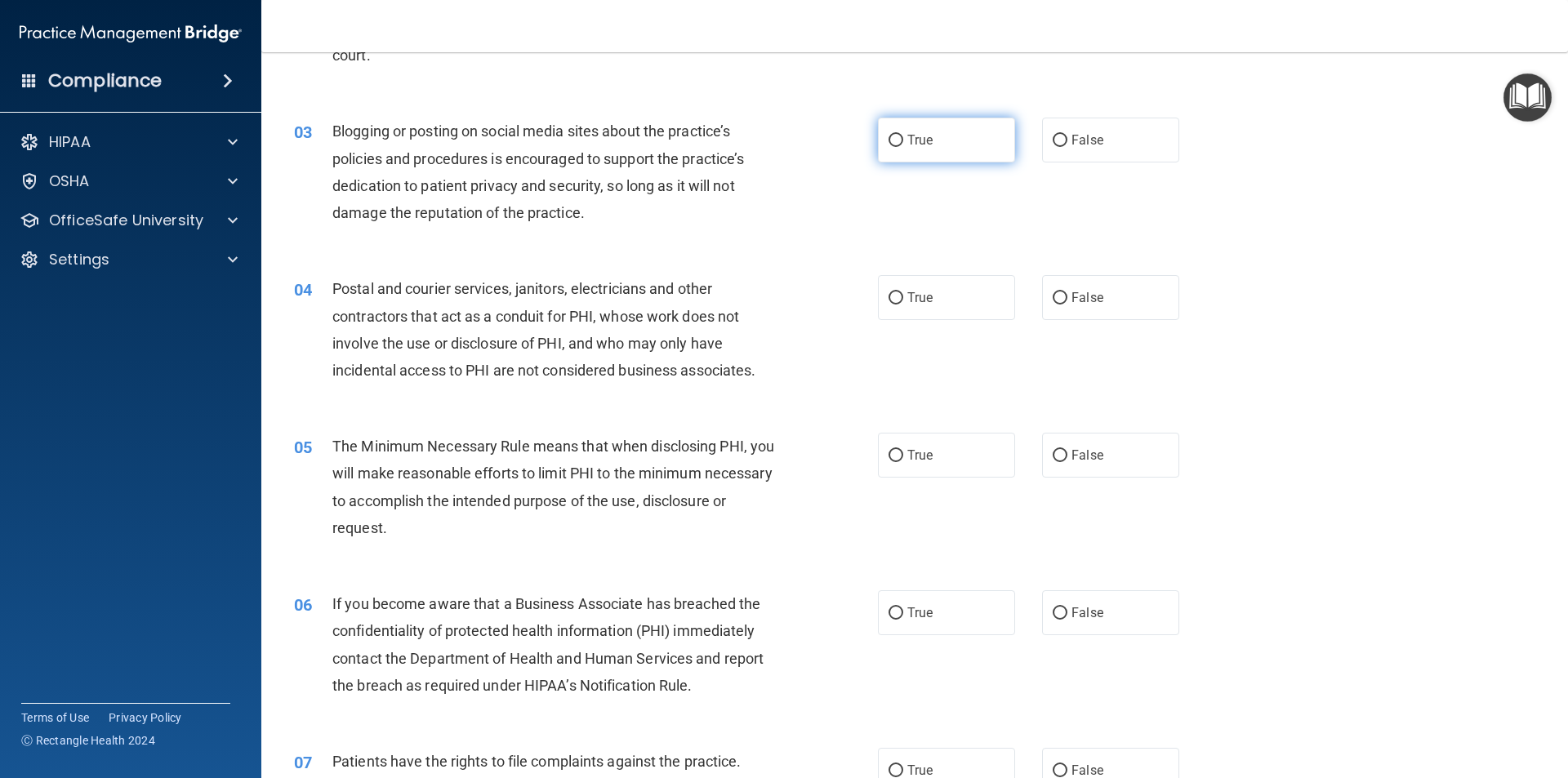
click at [975, 143] on label "True" at bounding box center [946, 139] width 137 height 45
click at [903, 143] on input "True" at bounding box center [895, 140] width 14 height 12
radio input "true"
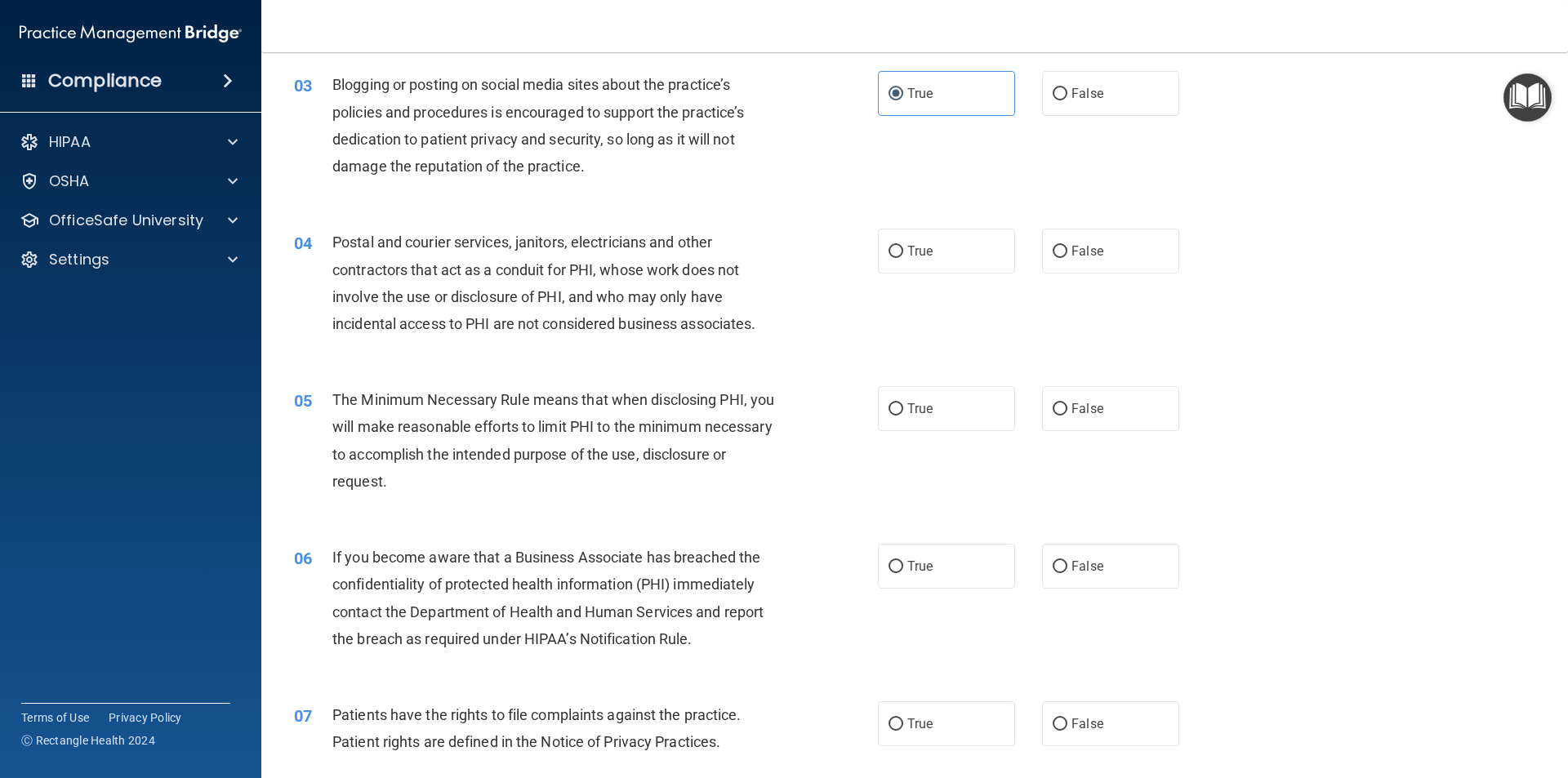
scroll to position [408, 0]
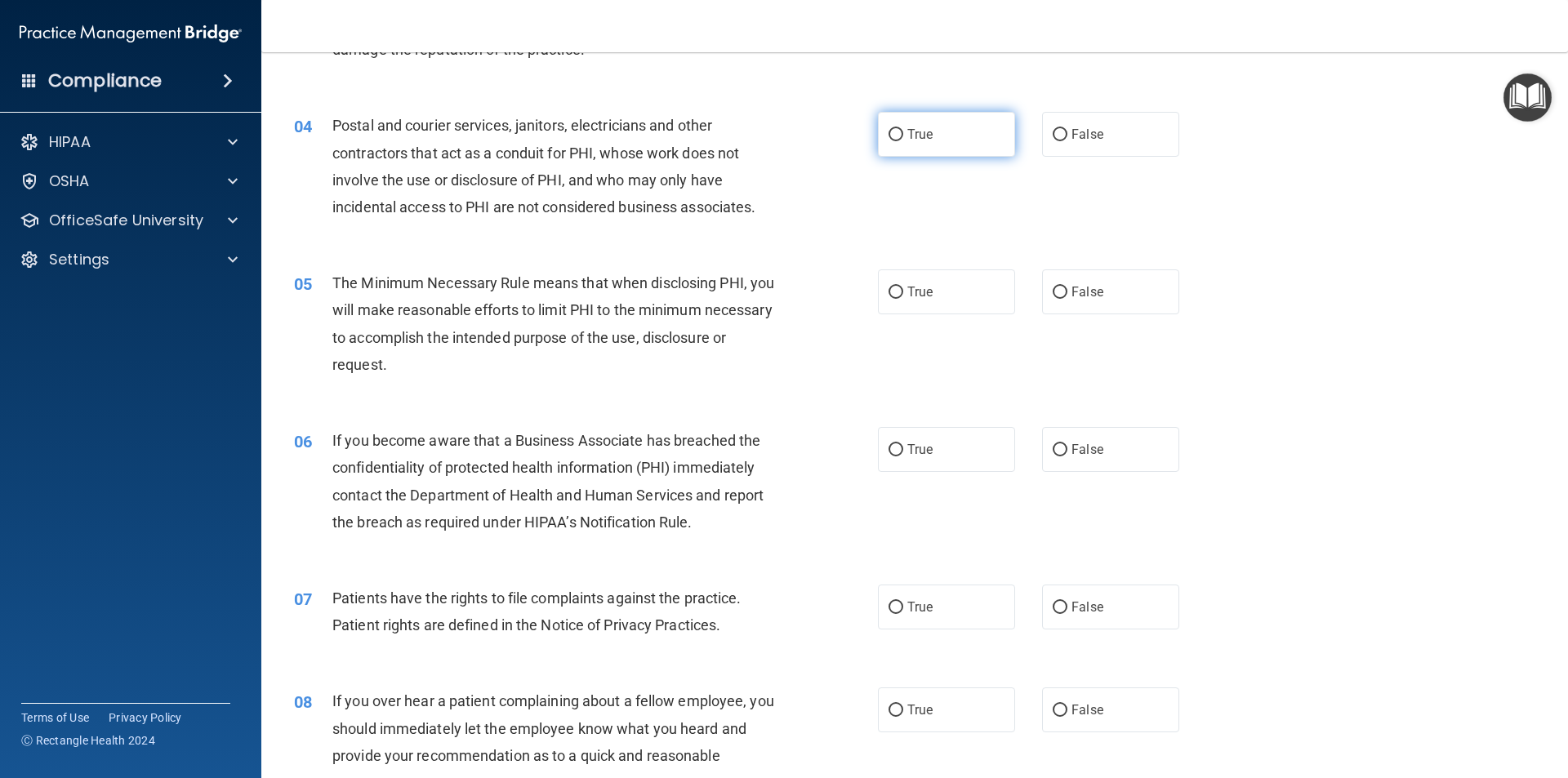
click at [944, 131] on label "True" at bounding box center [946, 134] width 137 height 45
click at [903, 131] on input "True" at bounding box center [895, 134] width 14 height 12
radio input "true"
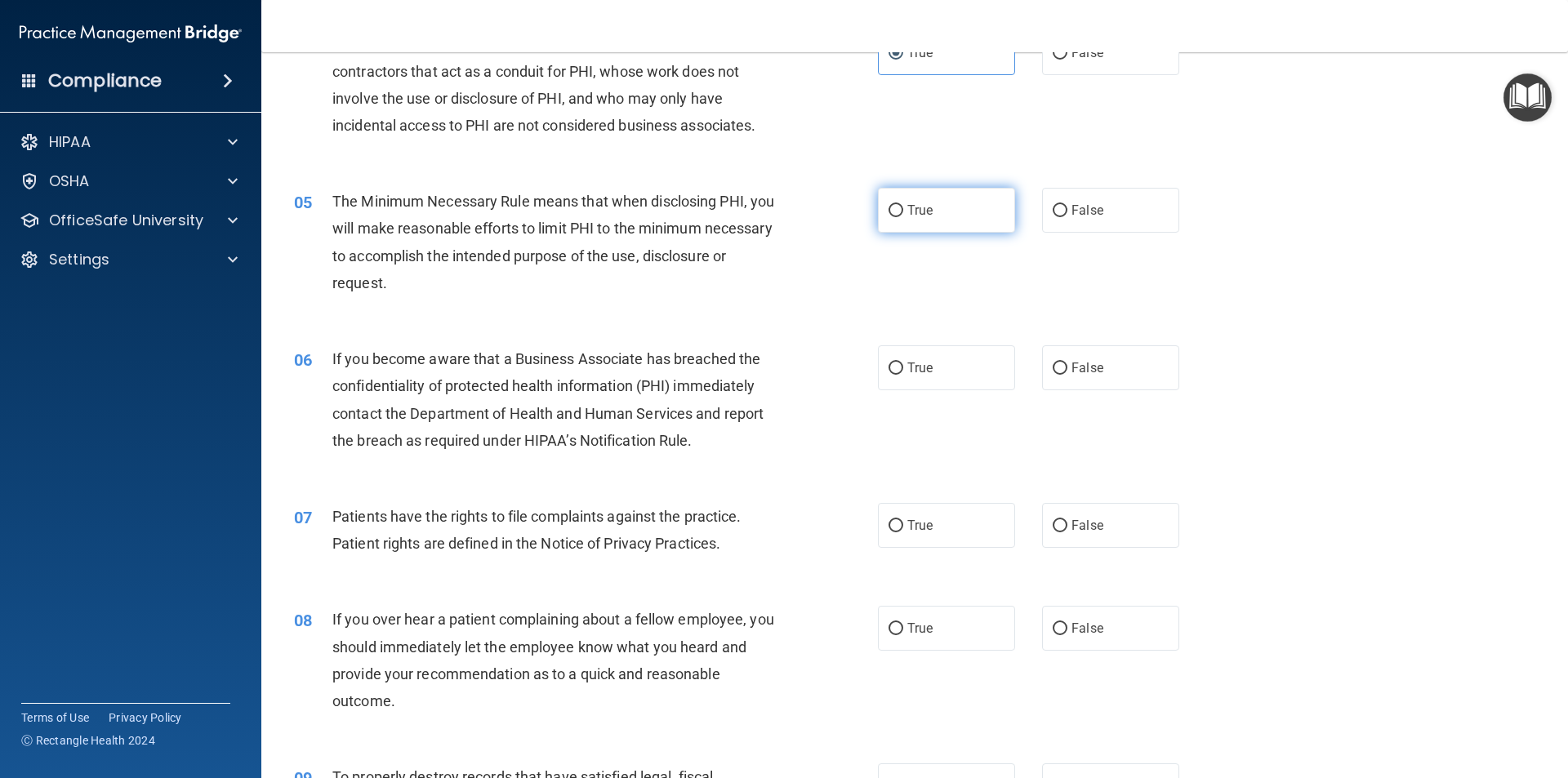
click at [909, 231] on label "True" at bounding box center [946, 209] width 137 height 45
click at [903, 217] on input "True" at bounding box center [895, 210] width 14 height 12
radio input "true"
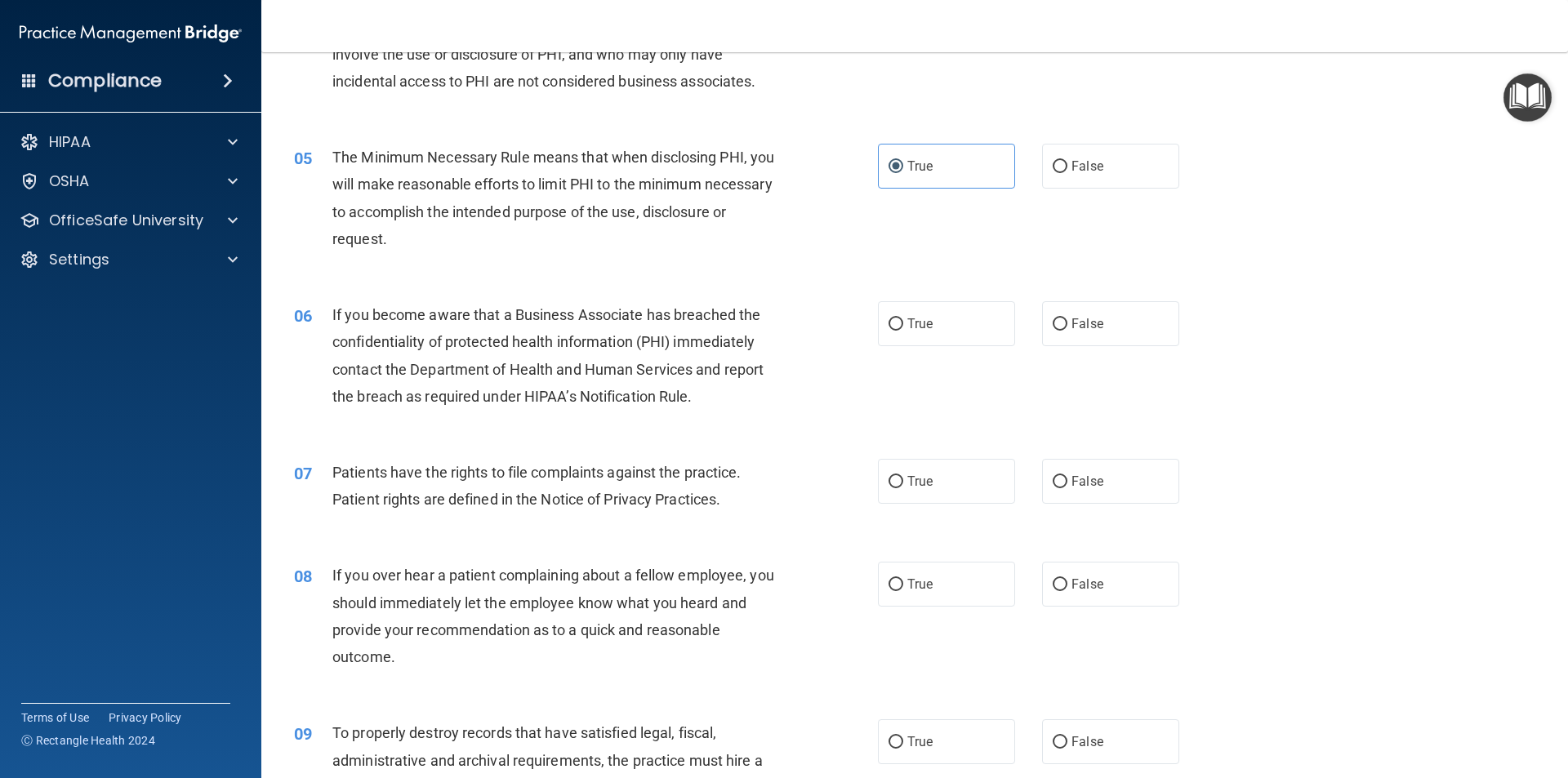
scroll to position [571, 0]
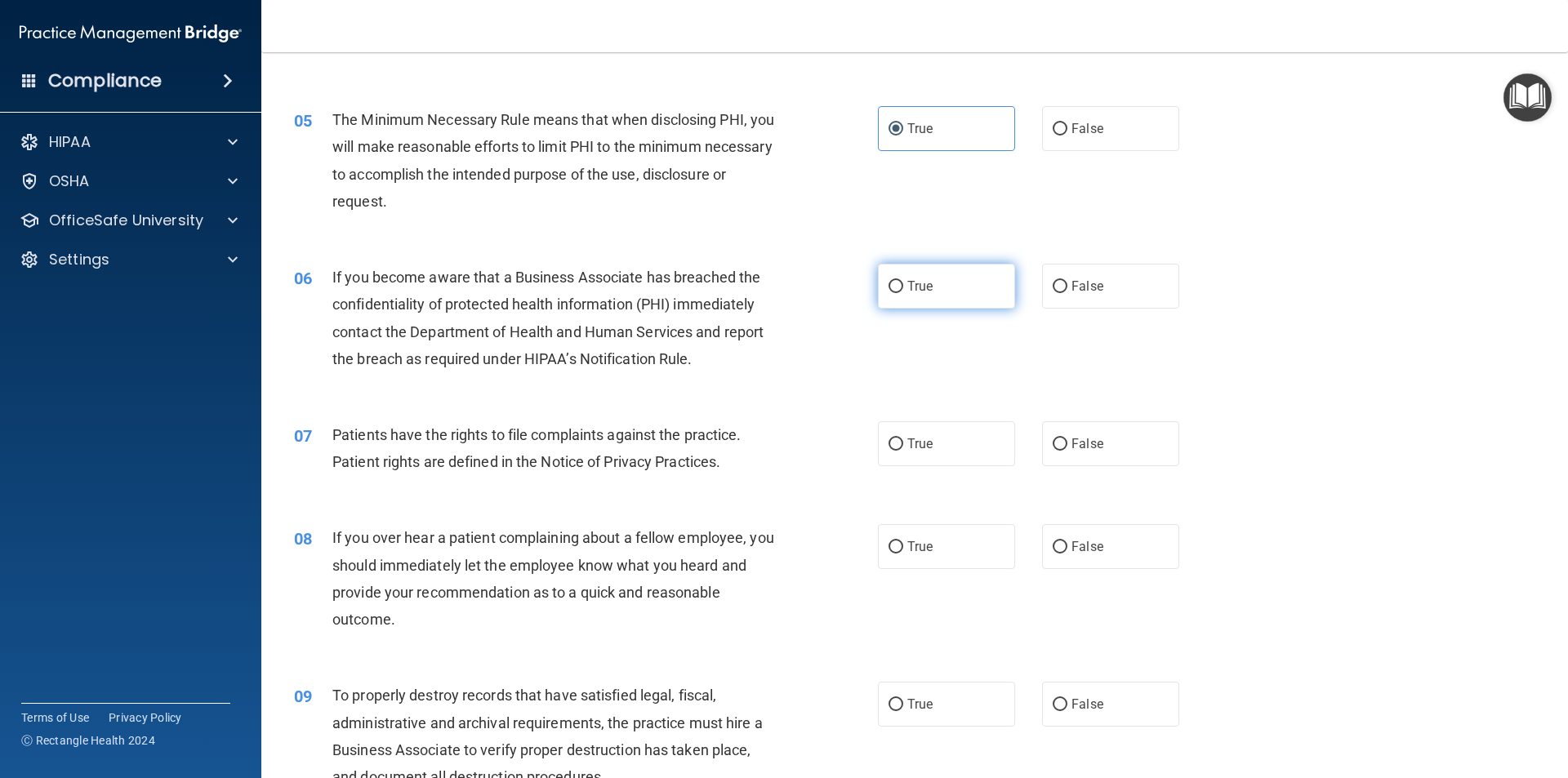
click at [933, 297] on label "True" at bounding box center [946, 286] width 137 height 45
click at [903, 293] on input "True" at bounding box center [895, 286] width 14 height 12
radio input "true"
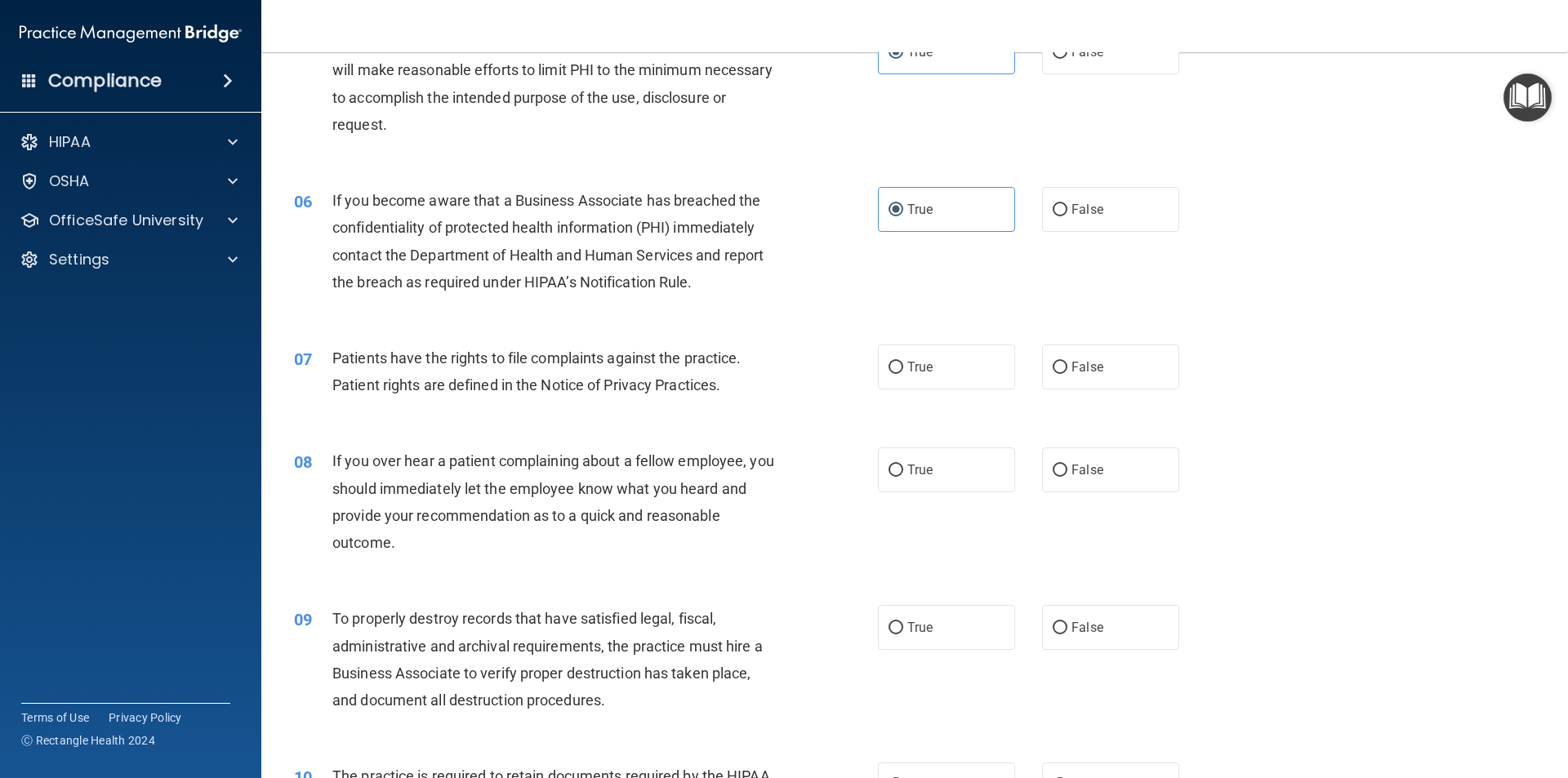
scroll to position [653, 0]
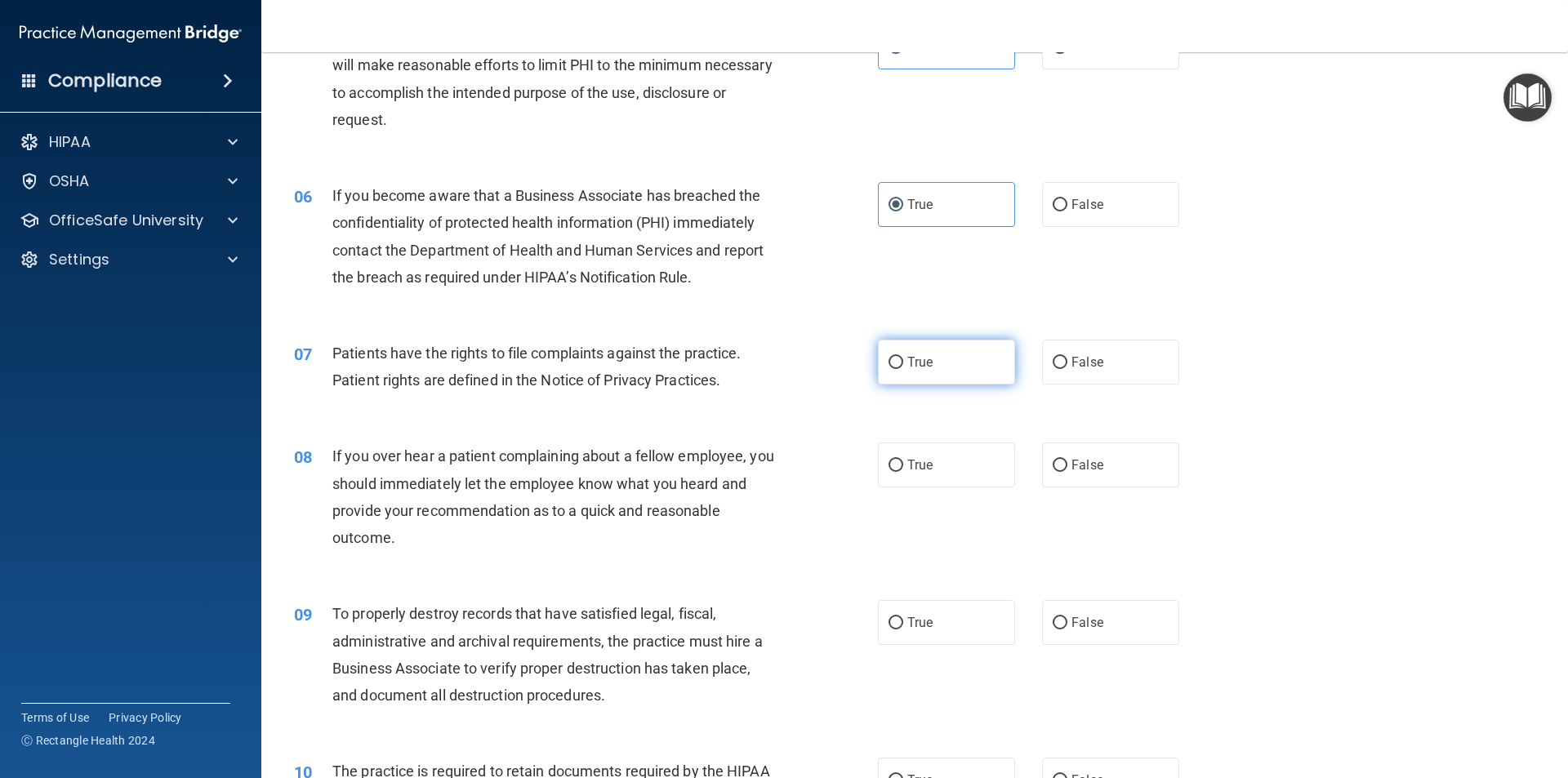
click at [949, 375] on label "True" at bounding box center [946, 362] width 137 height 45
click at [903, 369] on input "True" at bounding box center [895, 362] width 14 height 12
radio input "true"
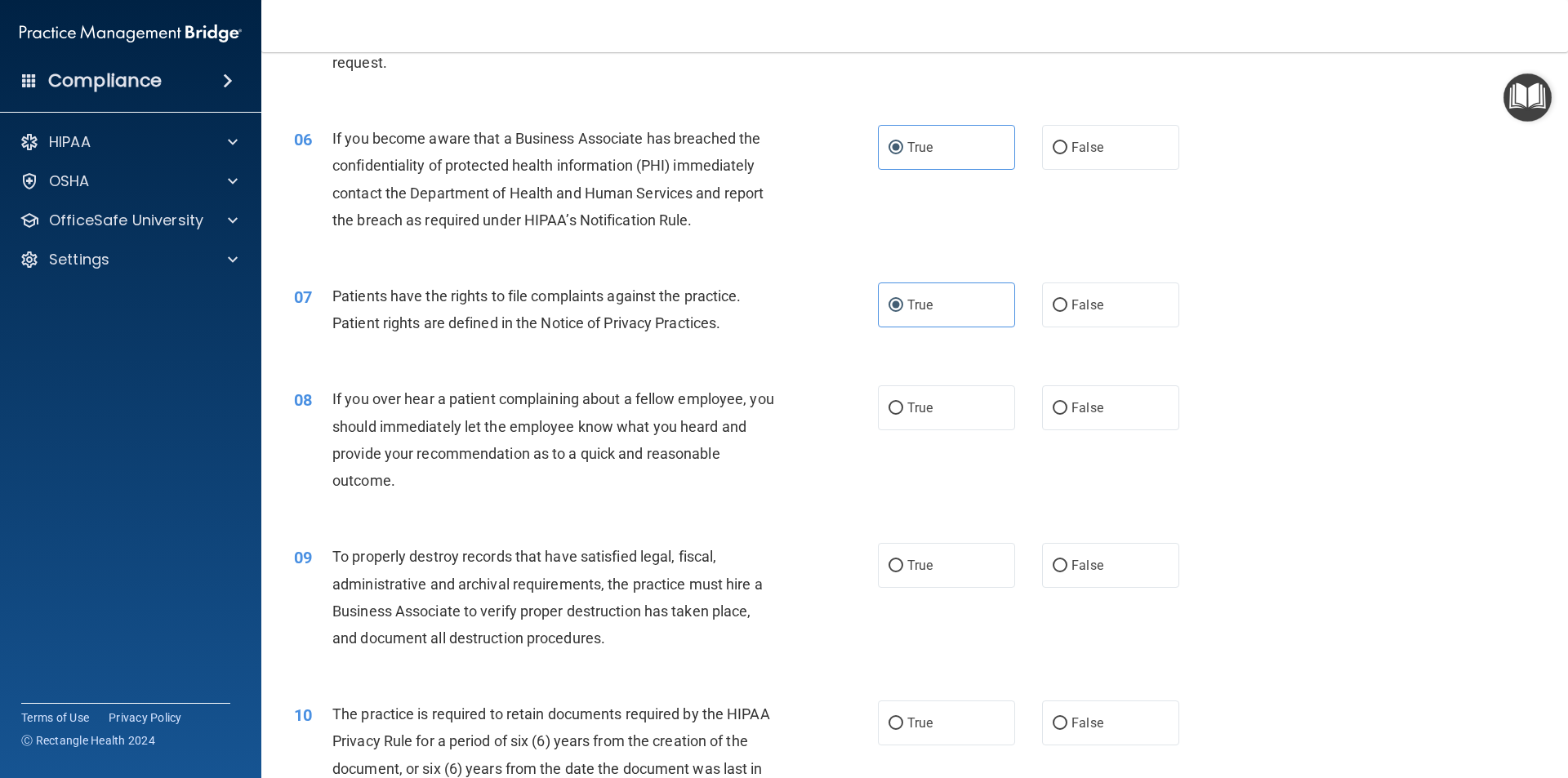
scroll to position [735, 0]
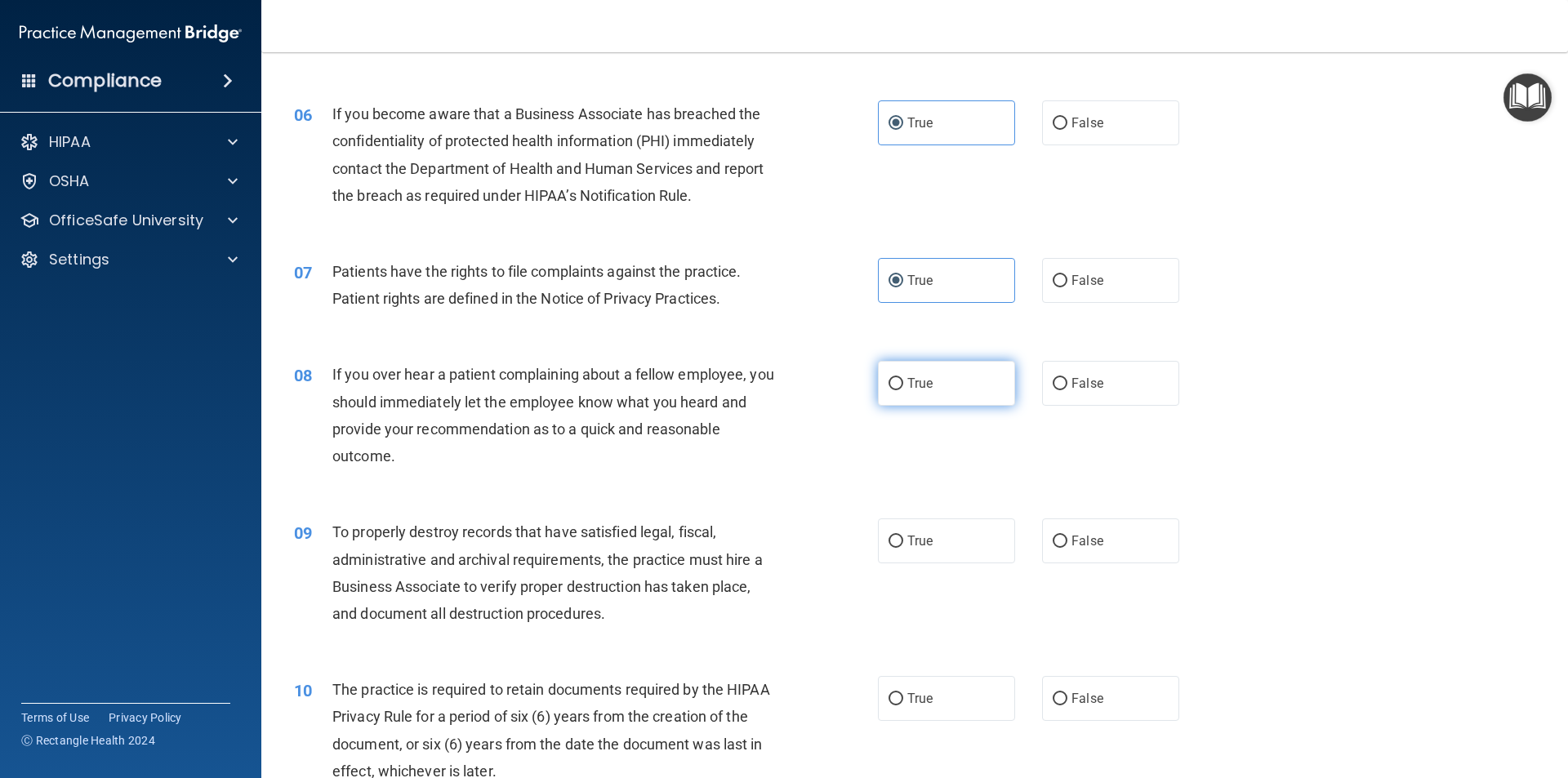
click at [912, 373] on label "True" at bounding box center [946, 383] width 137 height 45
click at [903, 378] on input "True" at bounding box center [895, 384] width 14 height 12
radio input "true"
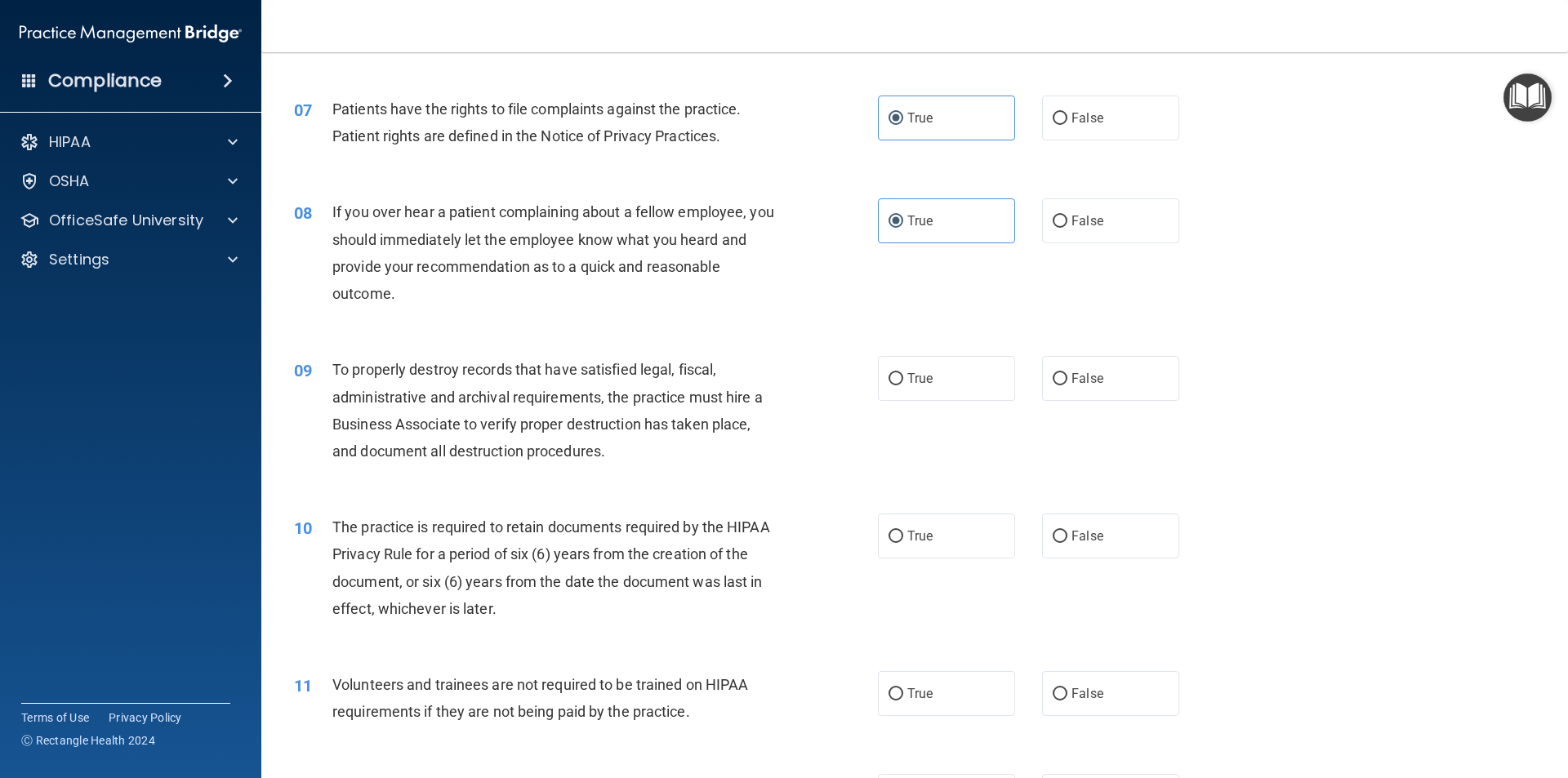
scroll to position [898, 0]
click at [895, 372] on label "True" at bounding box center [946, 377] width 137 height 45
click at [895, 373] on input "True" at bounding box center [895, 378] width 14 height 12
radio input "true"
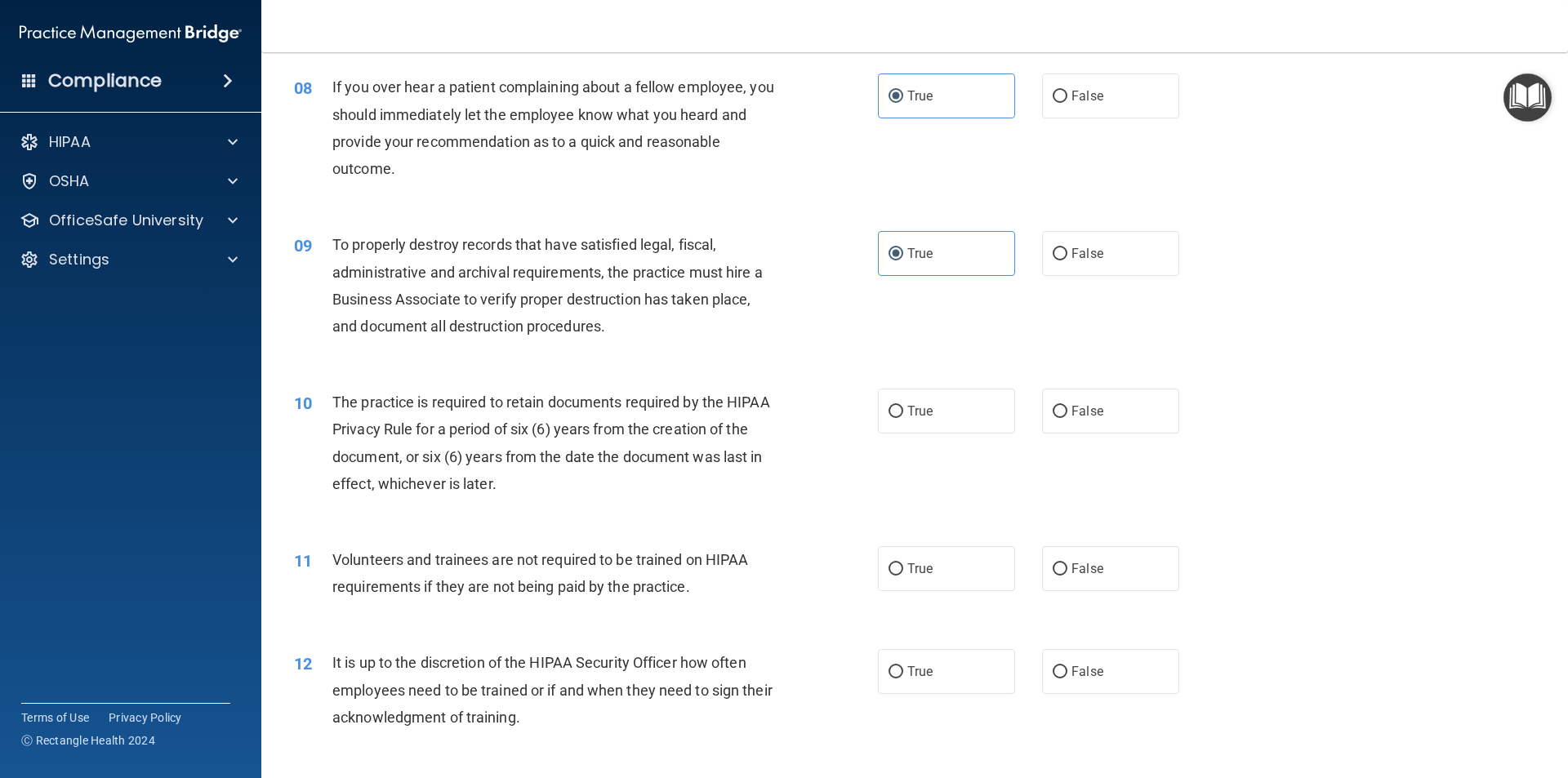
scroll to position [1061, 0]
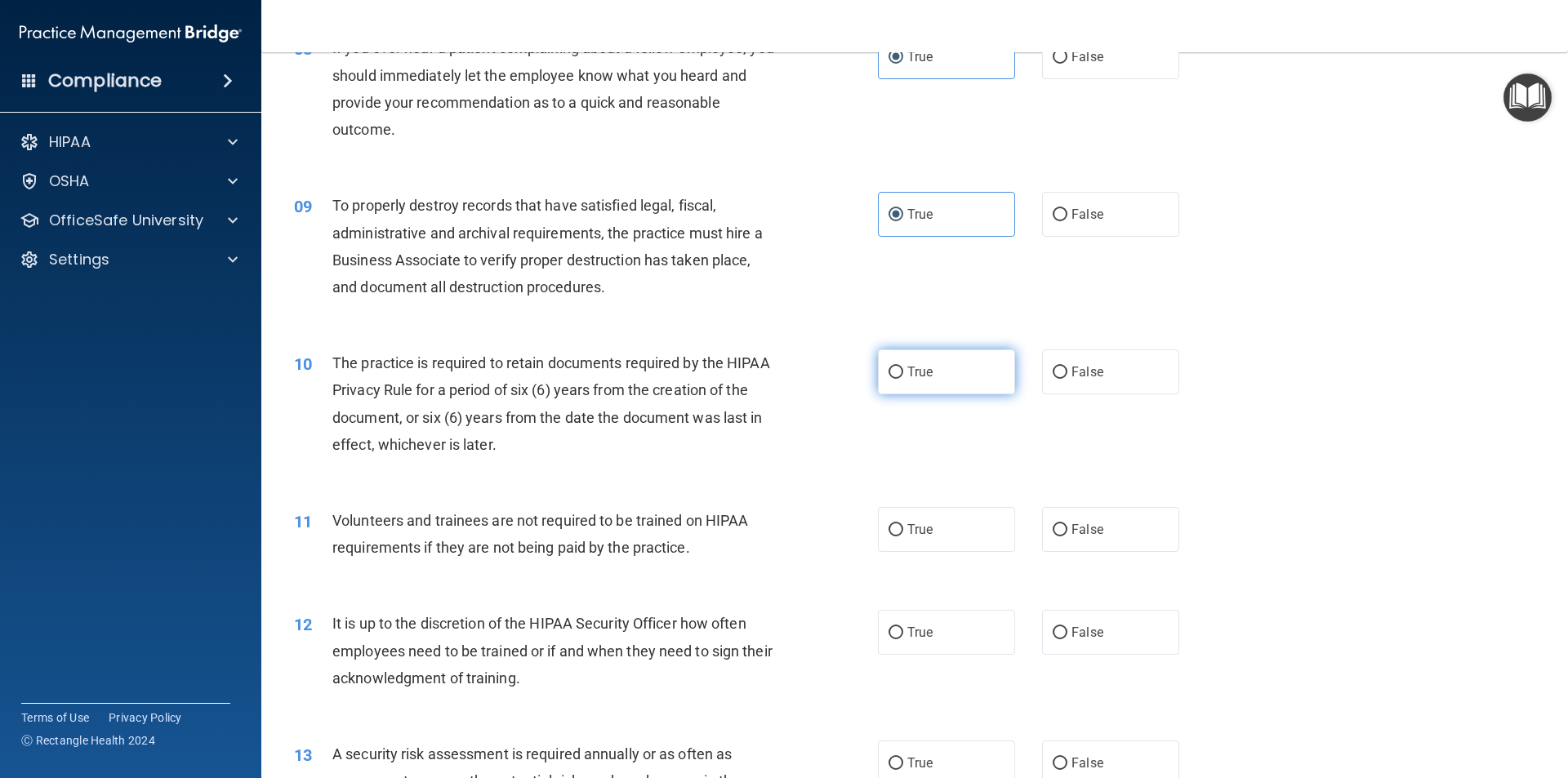
click at [889, 367] on input "True" at bounding box center [895, 373] width 14 height 12
radio input "true"
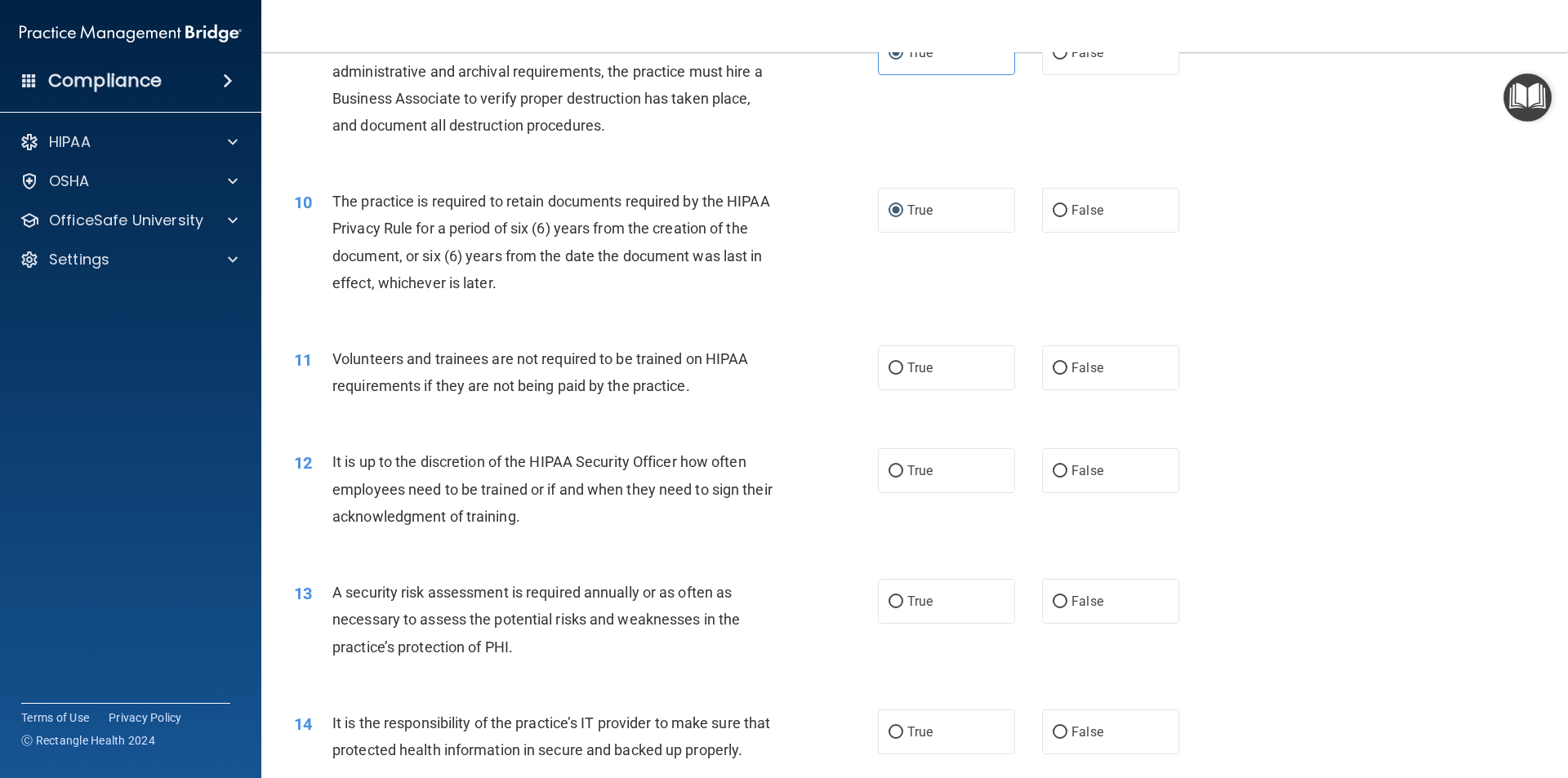
scroll to position [1225, 0]
click at [1079, 355] on label "False" at bounding box center [1111, 366] width 137 height 45
click at [1067, 361] on input "False" at bounding box center [1060, 367] width 14 height 12
radio input "true"
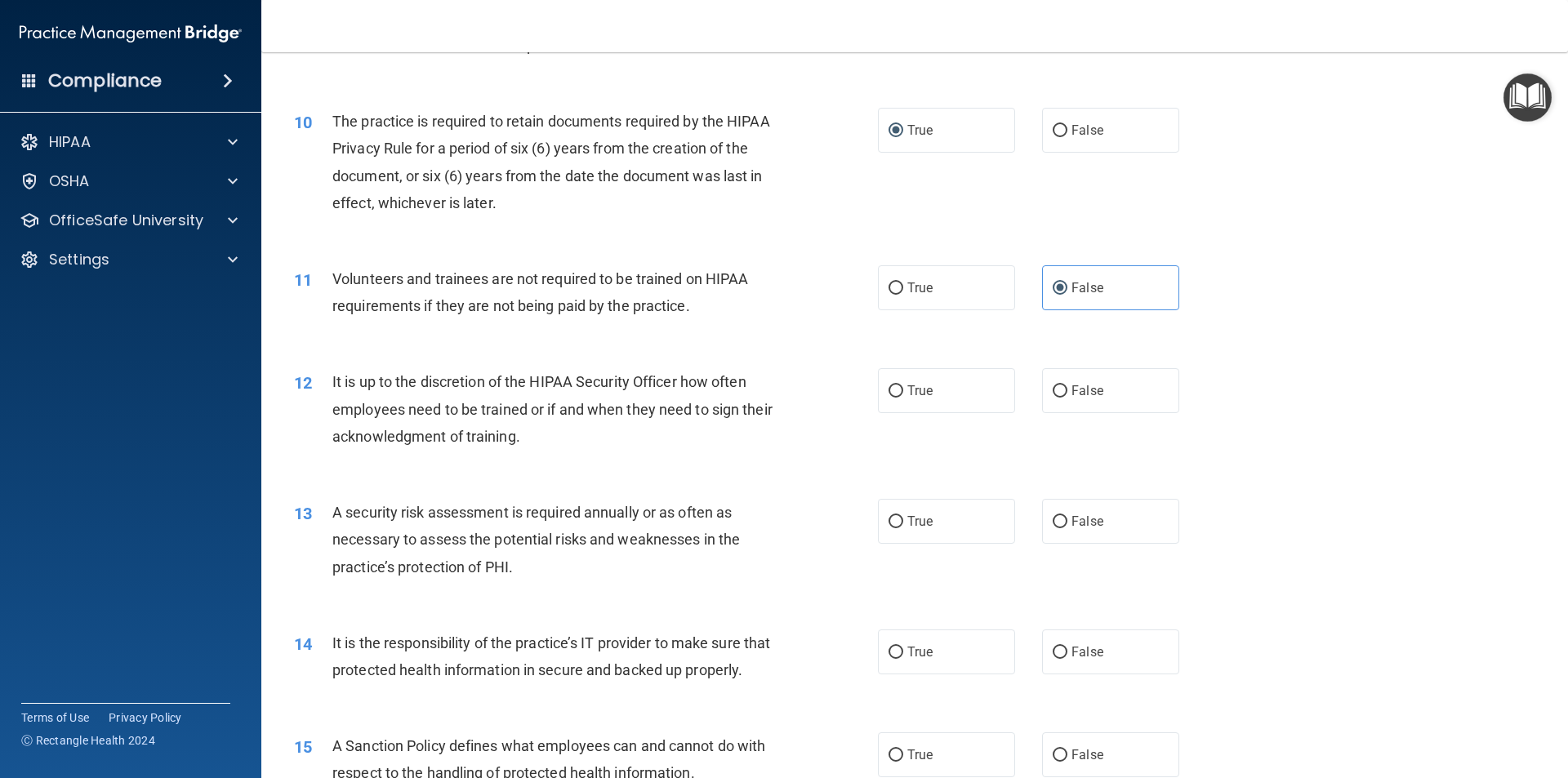
scroll to position [1306, 0]
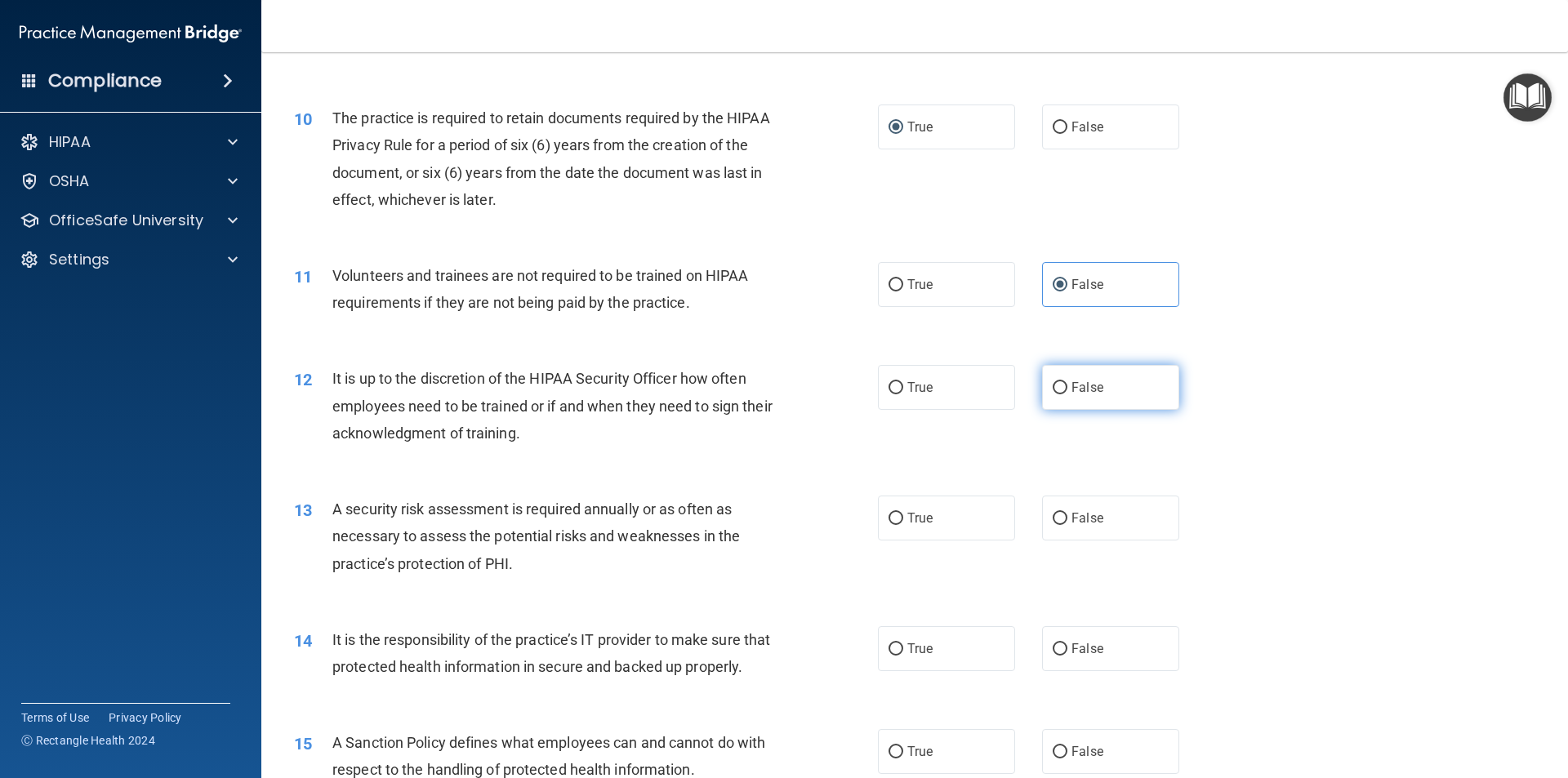
click at [1075, 383] on span "False" at bounding box center [1087, 387] width 32 height 15
click at [1067, 383] on input "False" at bounding box center [1060, 388] width 14 height 12
radio input "true"
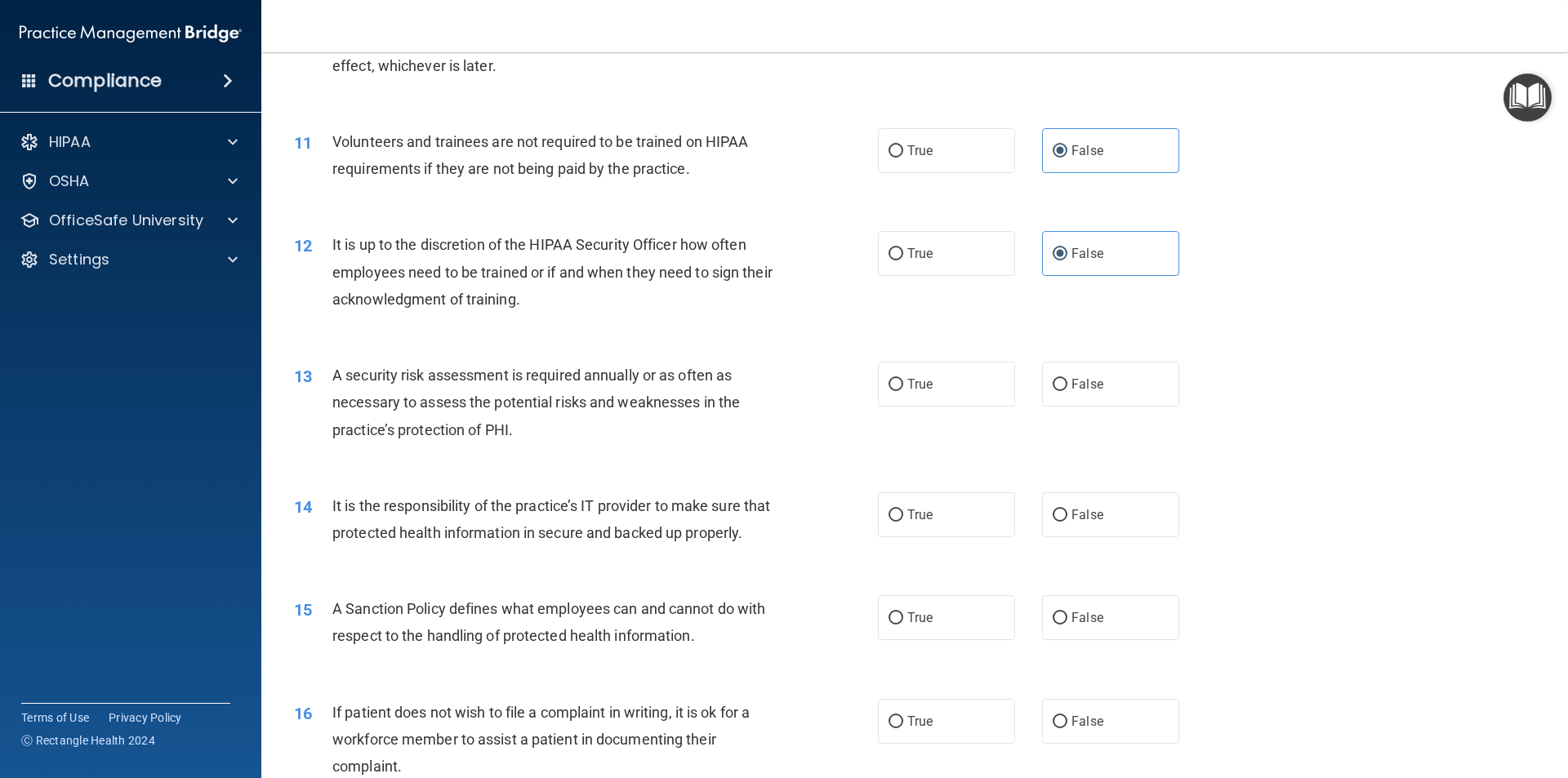
scroll to position [1470, 0]
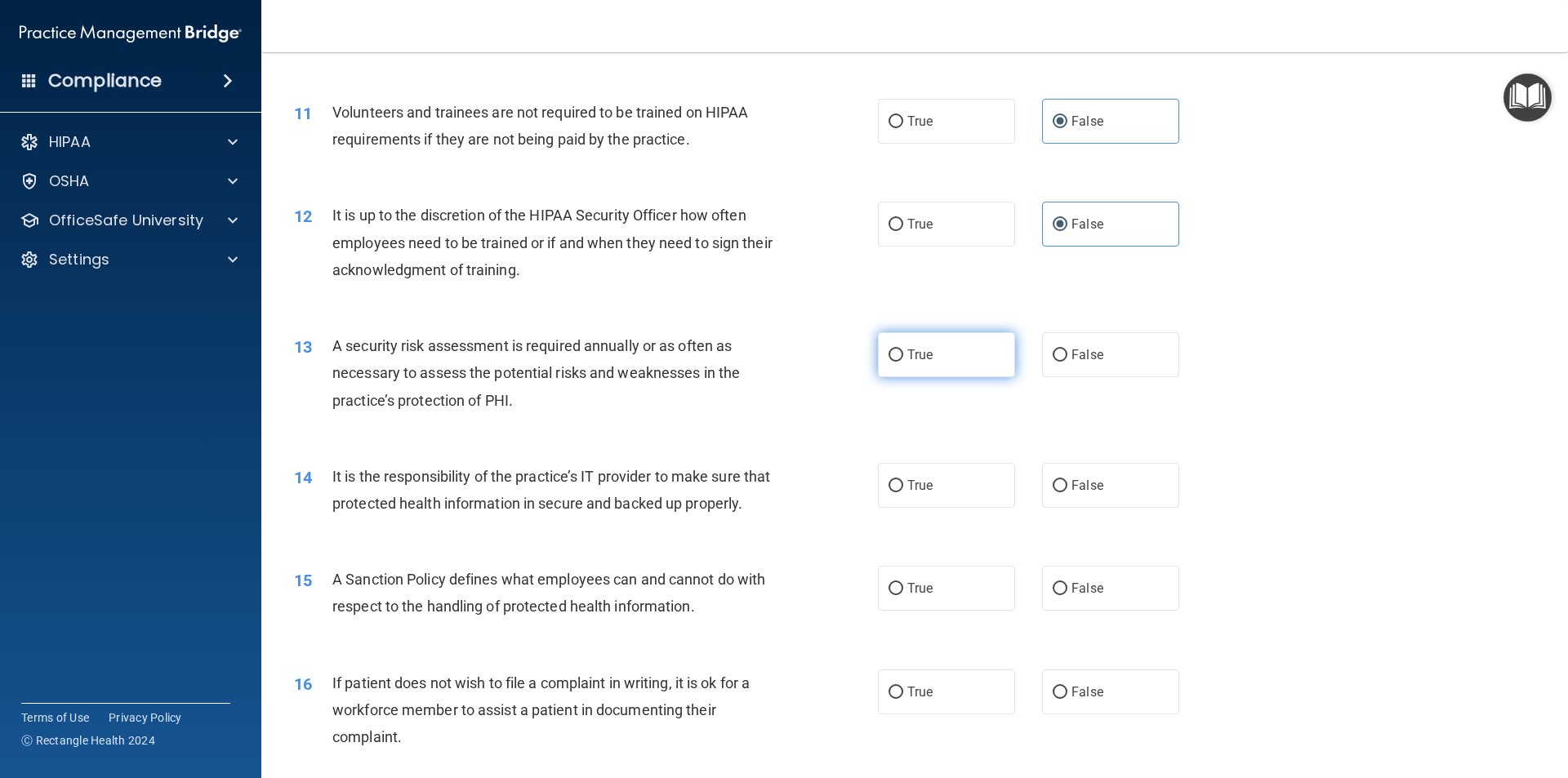
click at [881, 350] on label "True" at bounding box center [946, 354] width 137 height 45
click at [889, 350] on input "True" at bounding box center [895, 355] width 14 height 12
radio input "true"
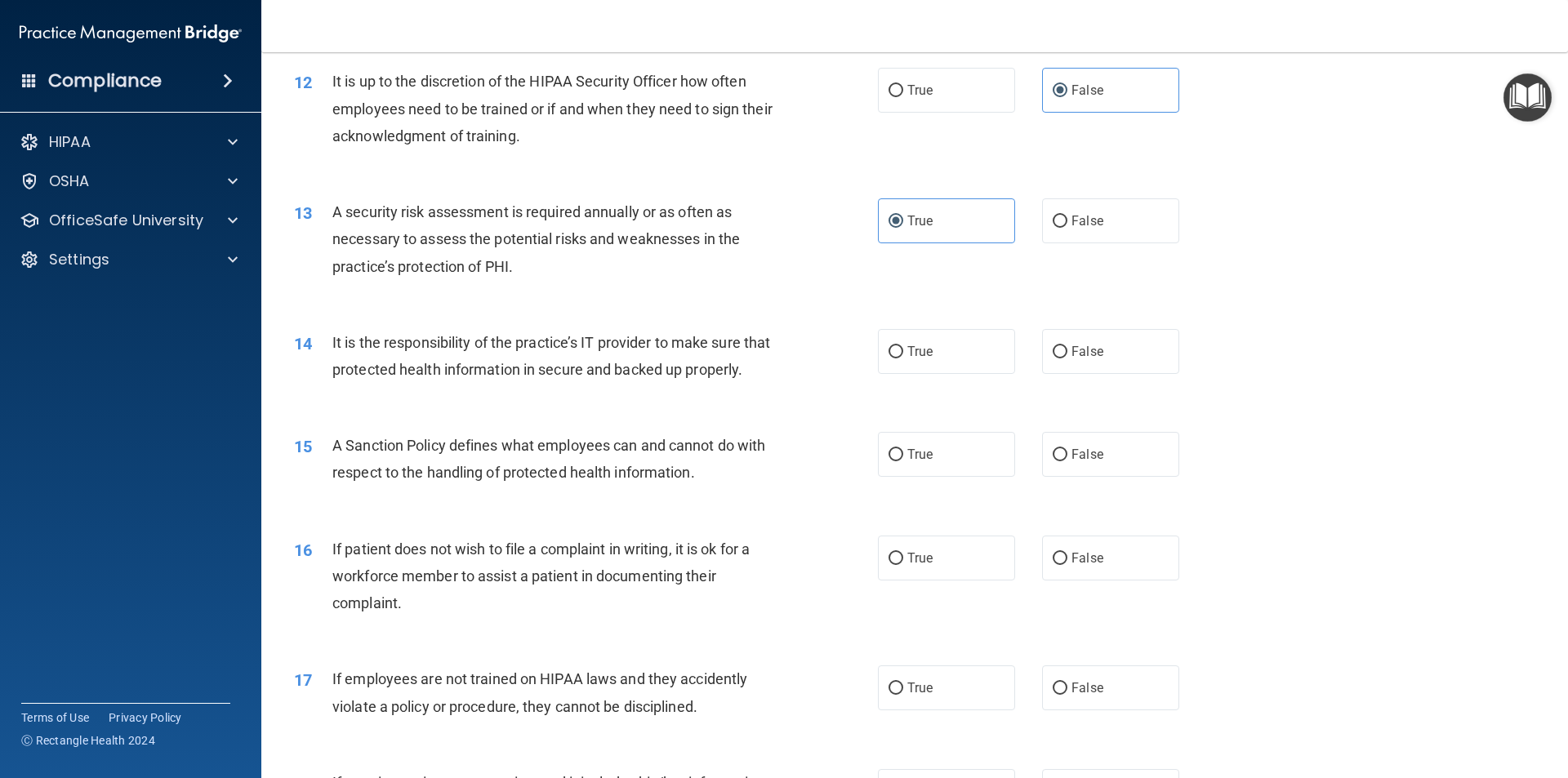
scroll to position [1633, 0]
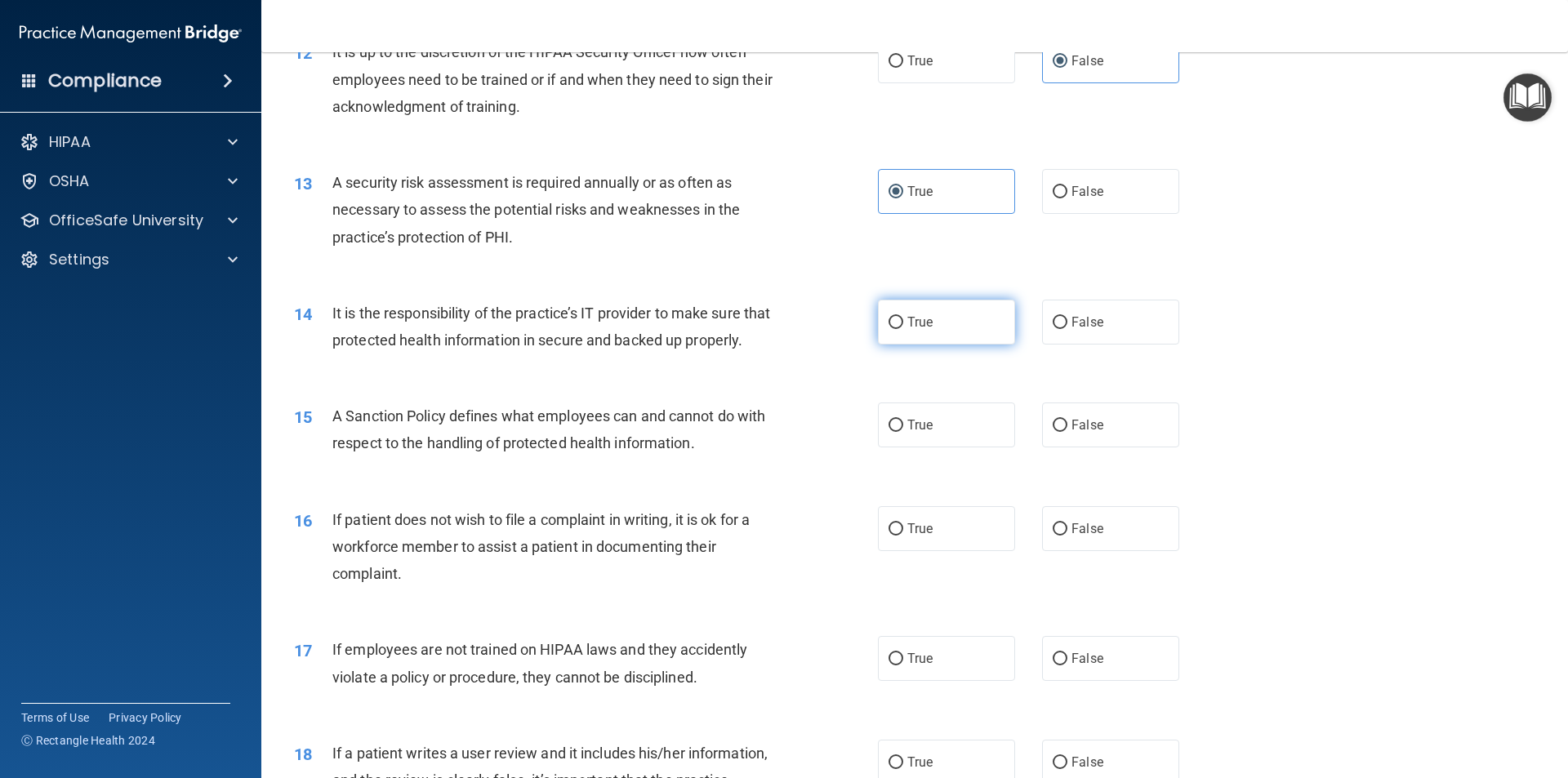
click at [949, 336] on label "True" at bounding box center [946, 322] width 137 height 45
click at [903, 329] on input "True" at bounding box center [895, 323] width 14 height 12
radio input "true"
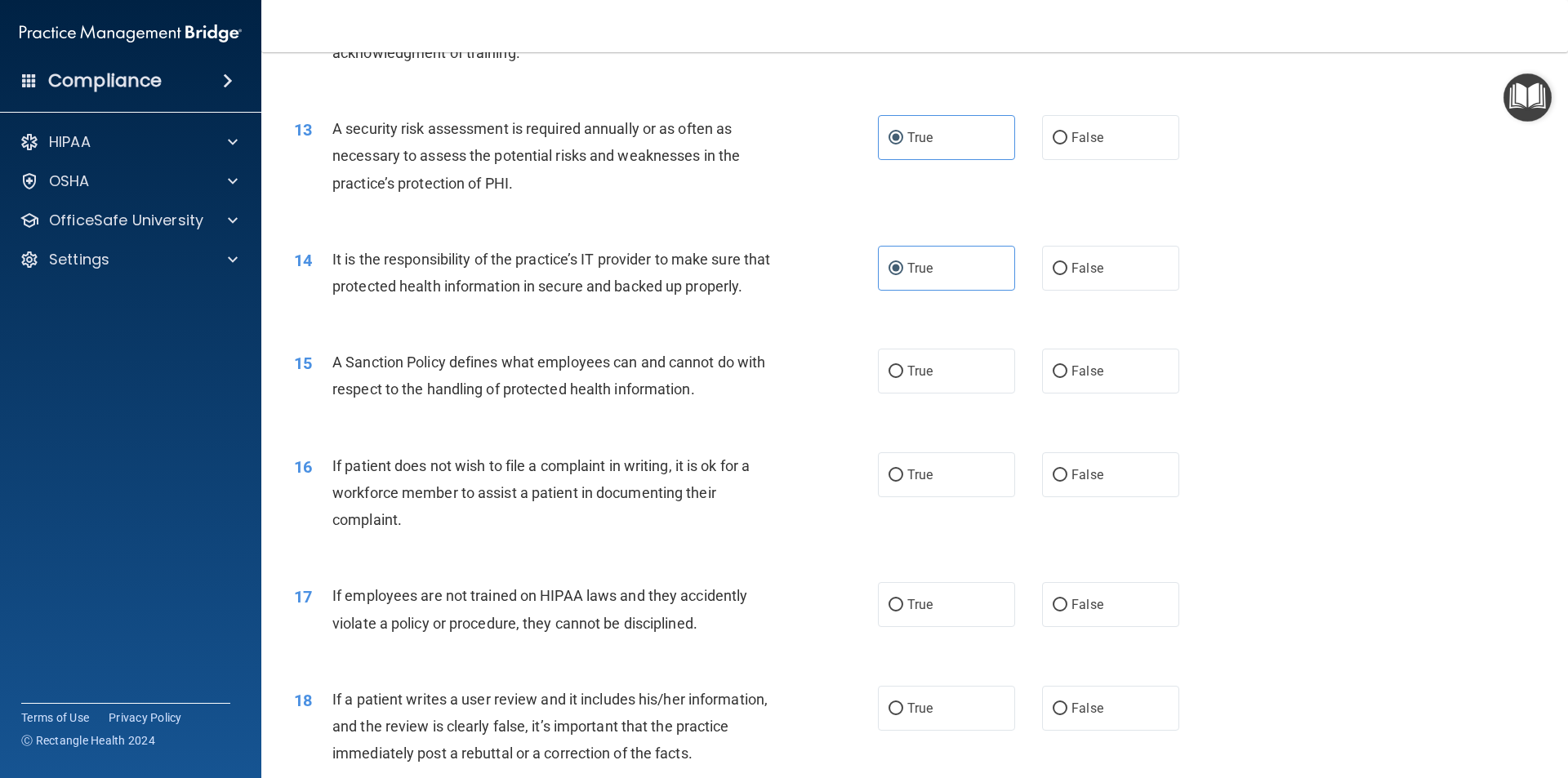
scroll to position [1714, 0]
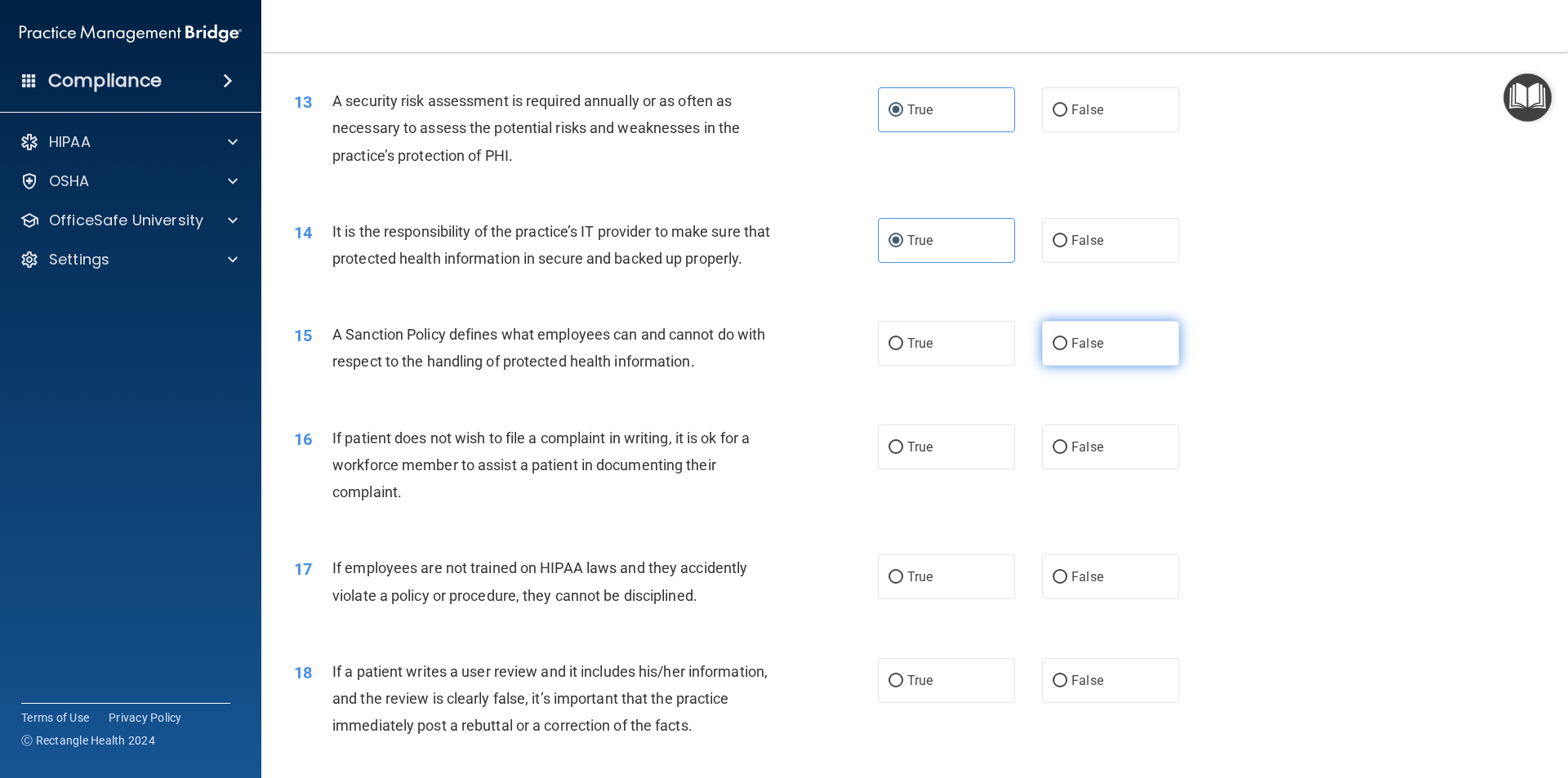
click at [1091, 366] on label "False" at bounding box center [1111, 343] width 137 height 45
click at [1067, 351] on input "False" at bounding box center [1060, 344] width 14 height 12
radio input "true"
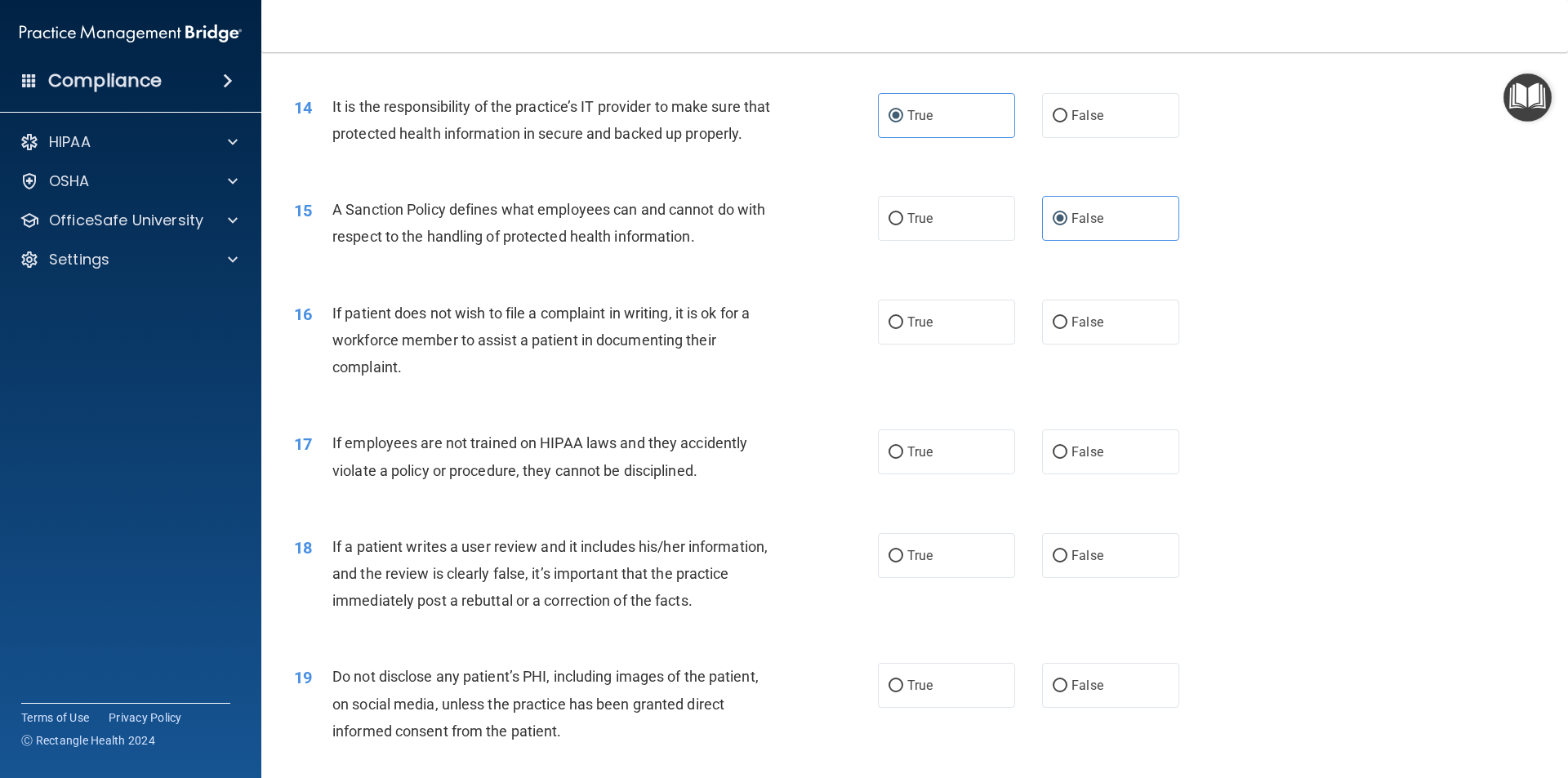
scroll to position [1878, 0]
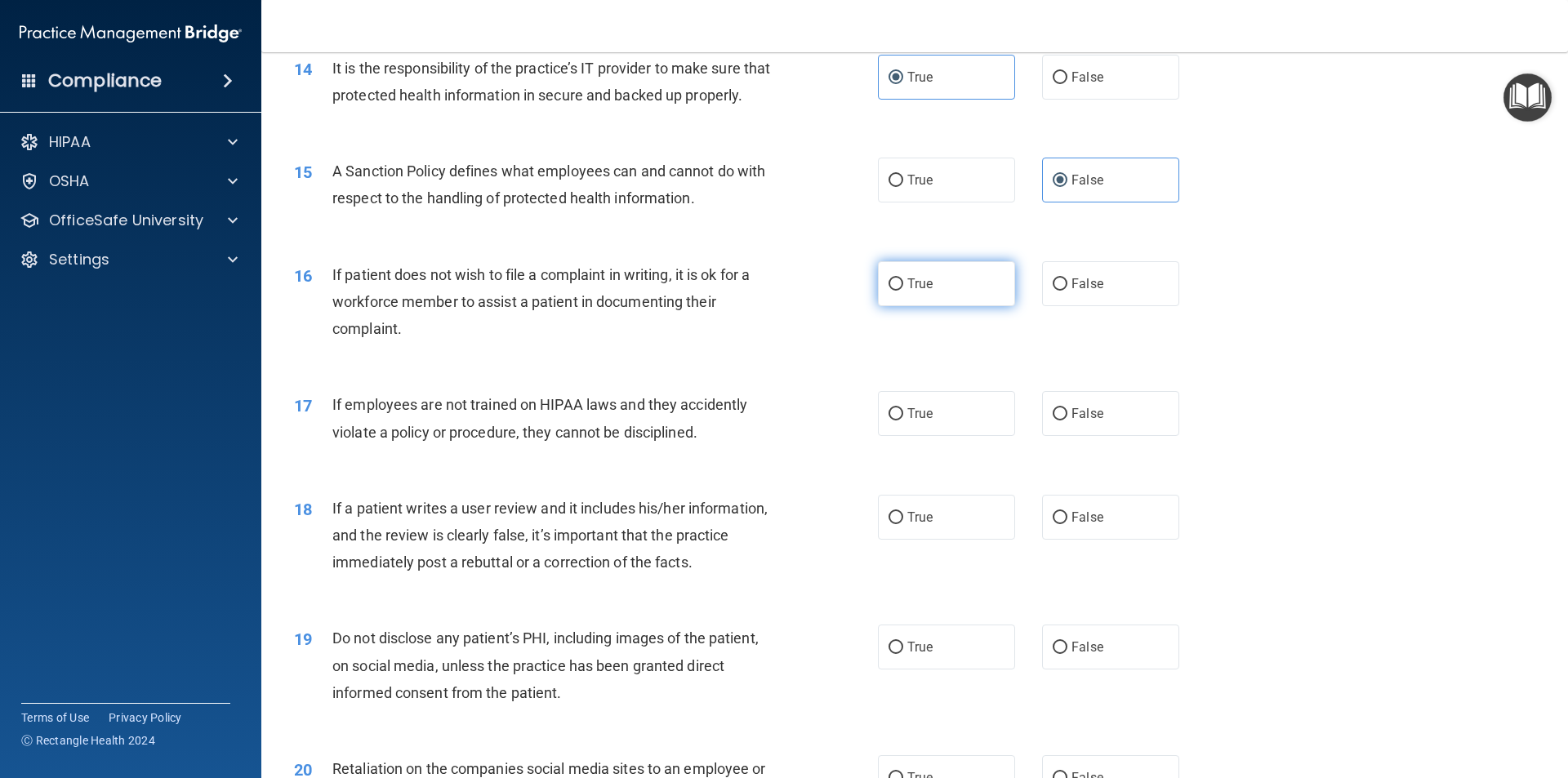
click at [933, 306] on label "True" at bounding box center [946, 283] width 137 height 45
click at [903, 291] on input "True" at bounding box center [895, 284] width 14 height 12
radio input "true"
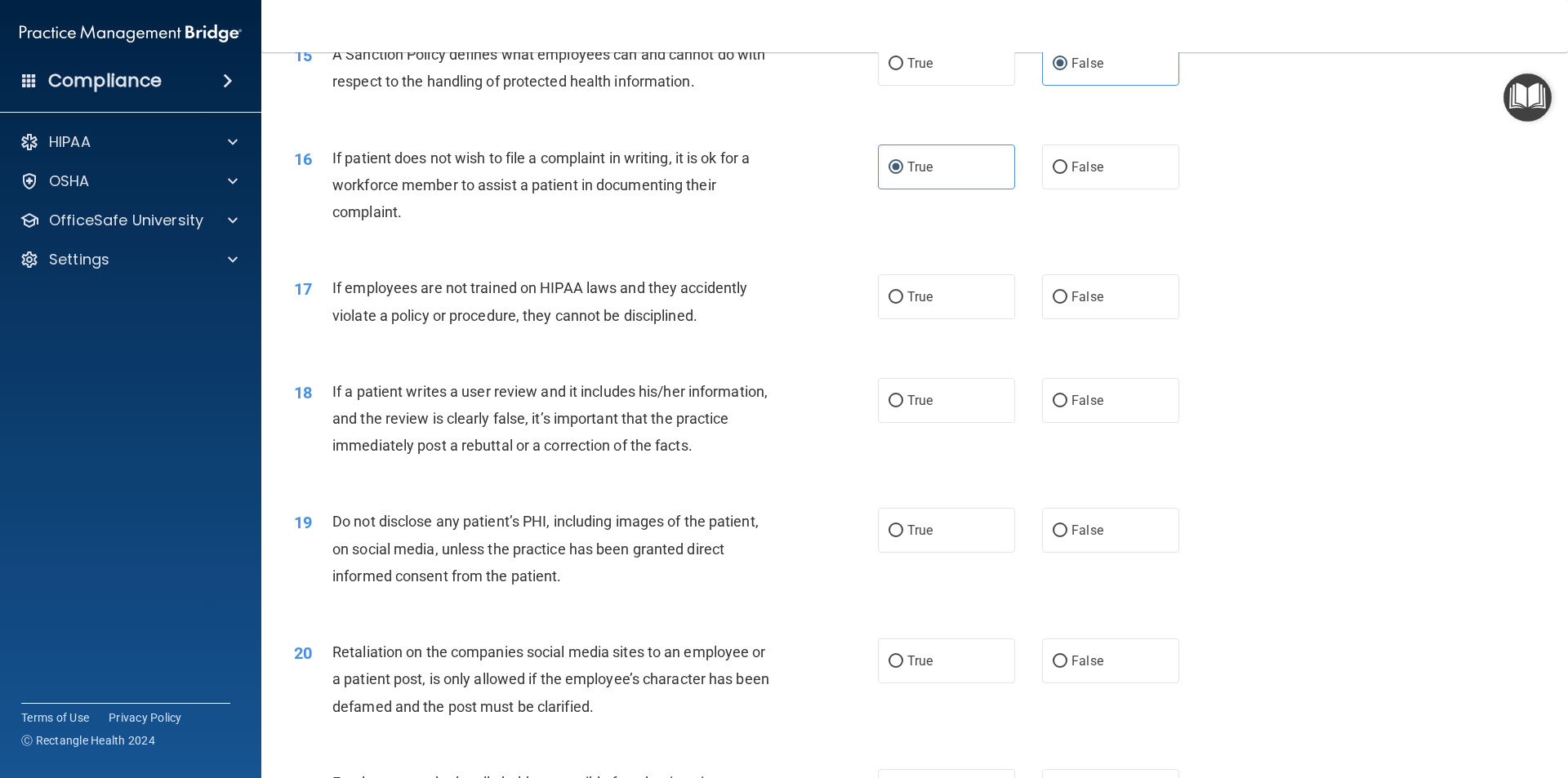
scroll to position [2041, 0]
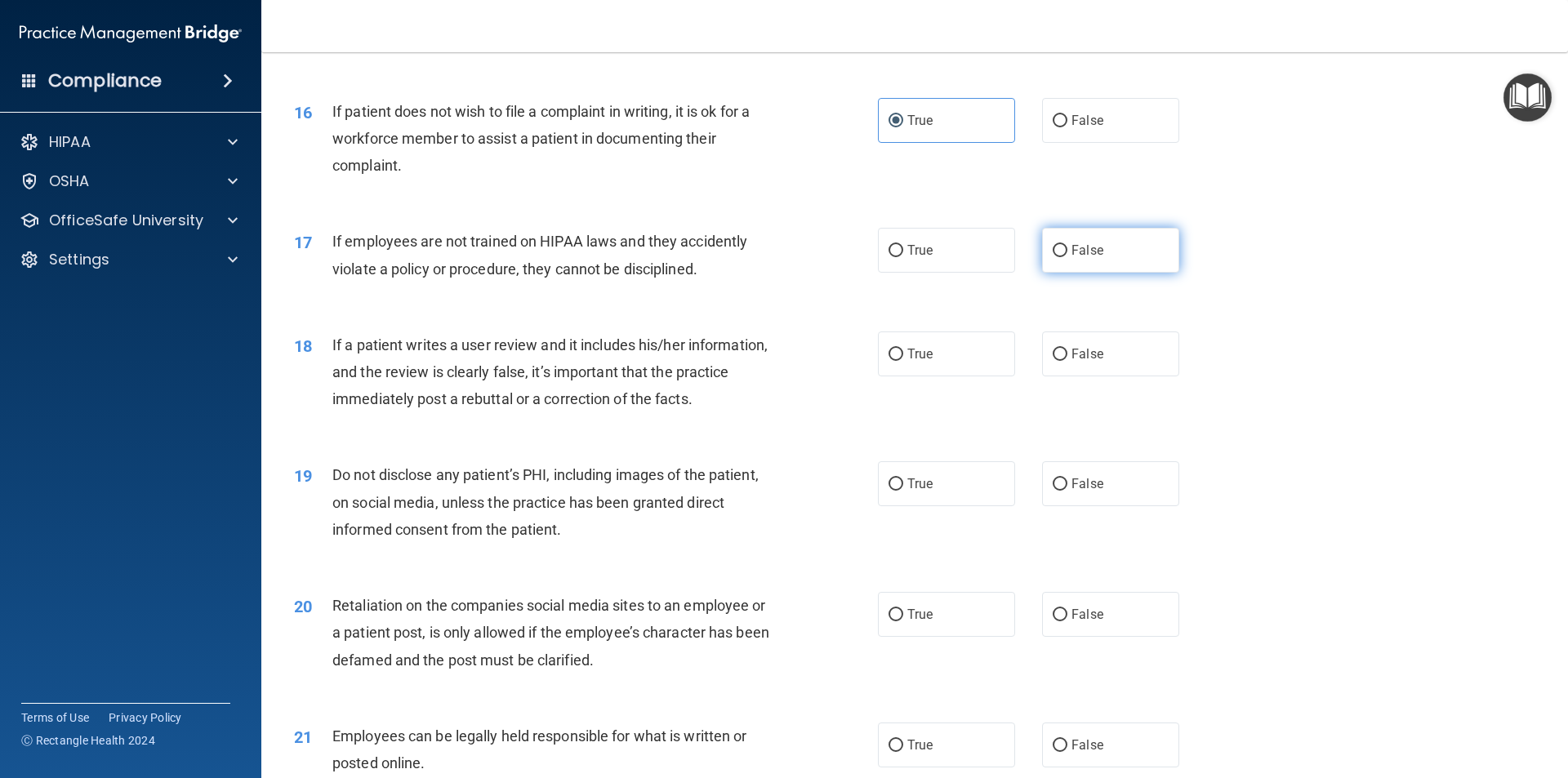
click at [1106, 273] on label "False" at bounding box center [1111, 250] width 137 height 45
click at [1067, 257] on input "False" at bounding box center [1060, 251] width 14 height 12
radio input "true"
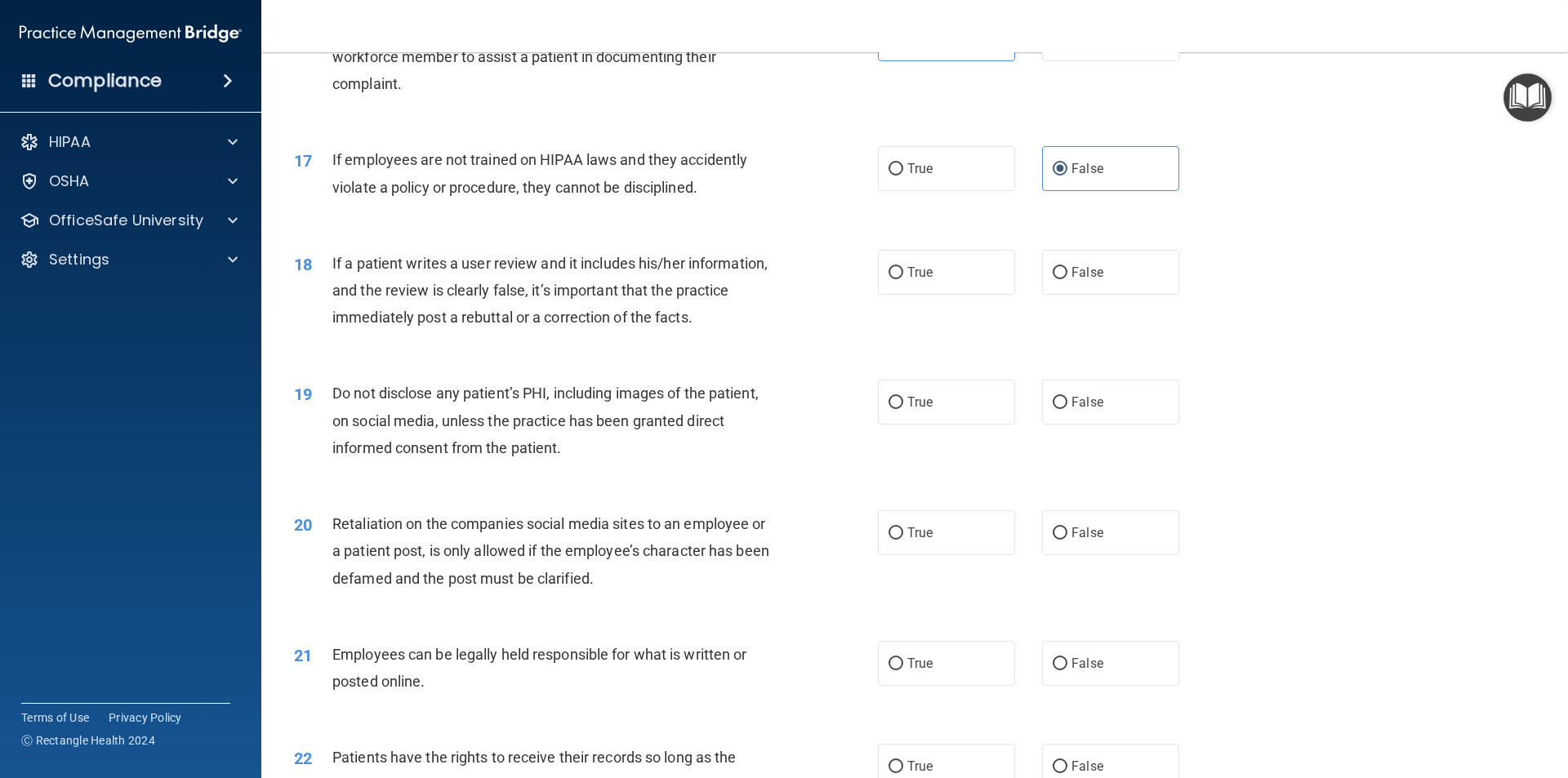
scroll to position [2204, 0]
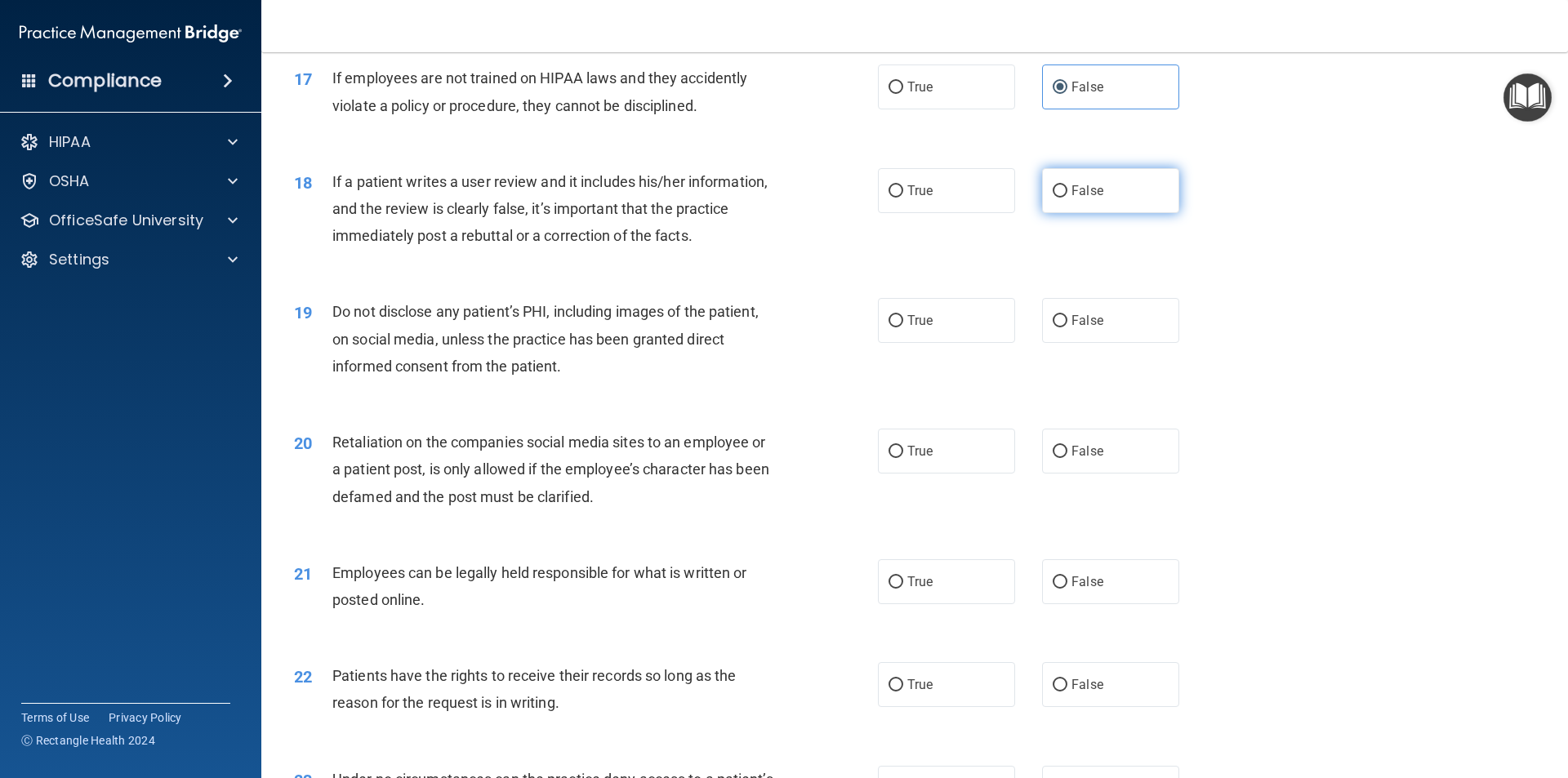
click at [1102, 213] on label "False" at bounding box center [1111, 190] width 137 height 45
click at [1067, 198] on input "False" at bounding box center [1060, 191] width 14 height 12
radio input "true"
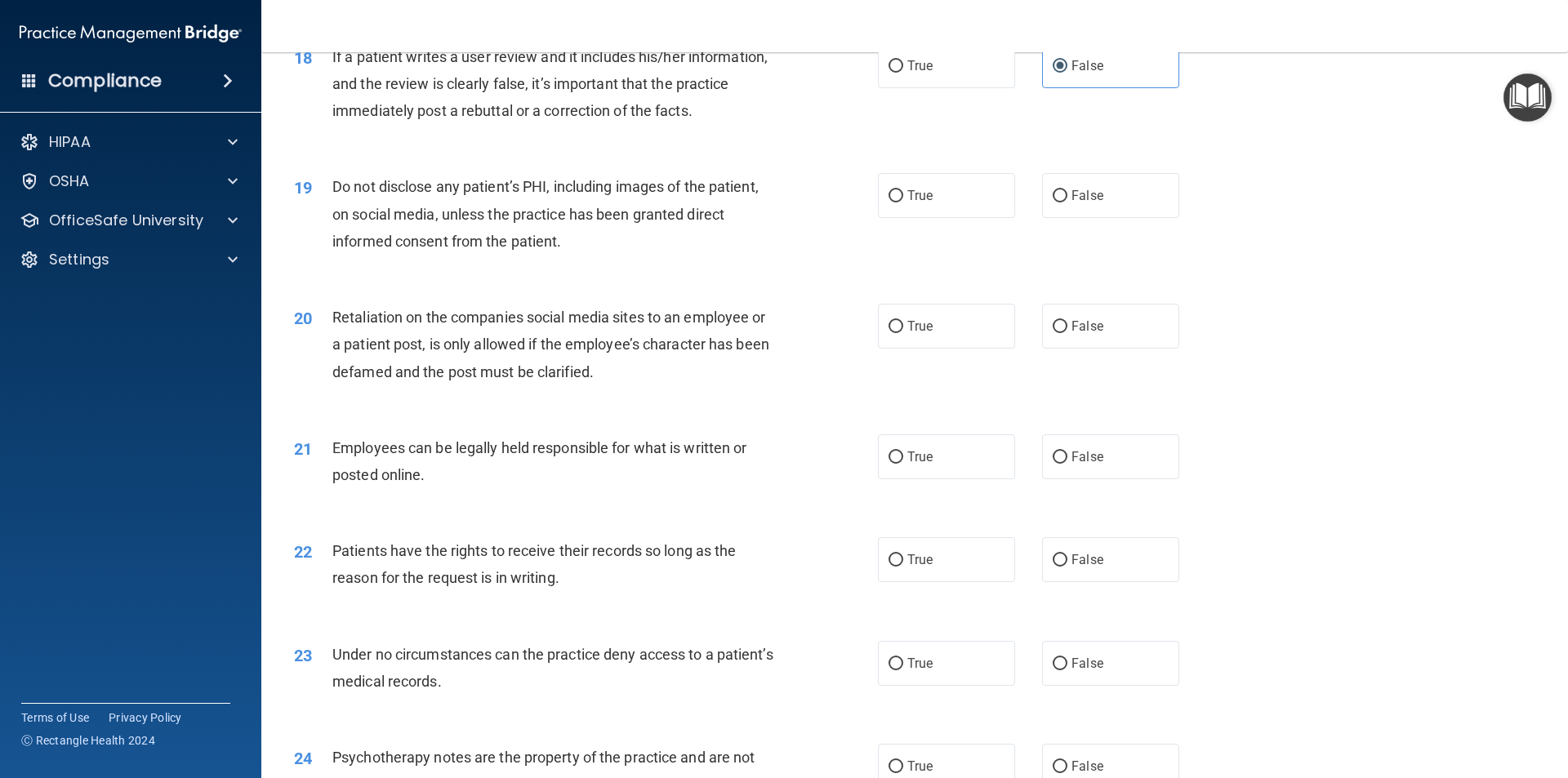
scroll to position [2368, 0]
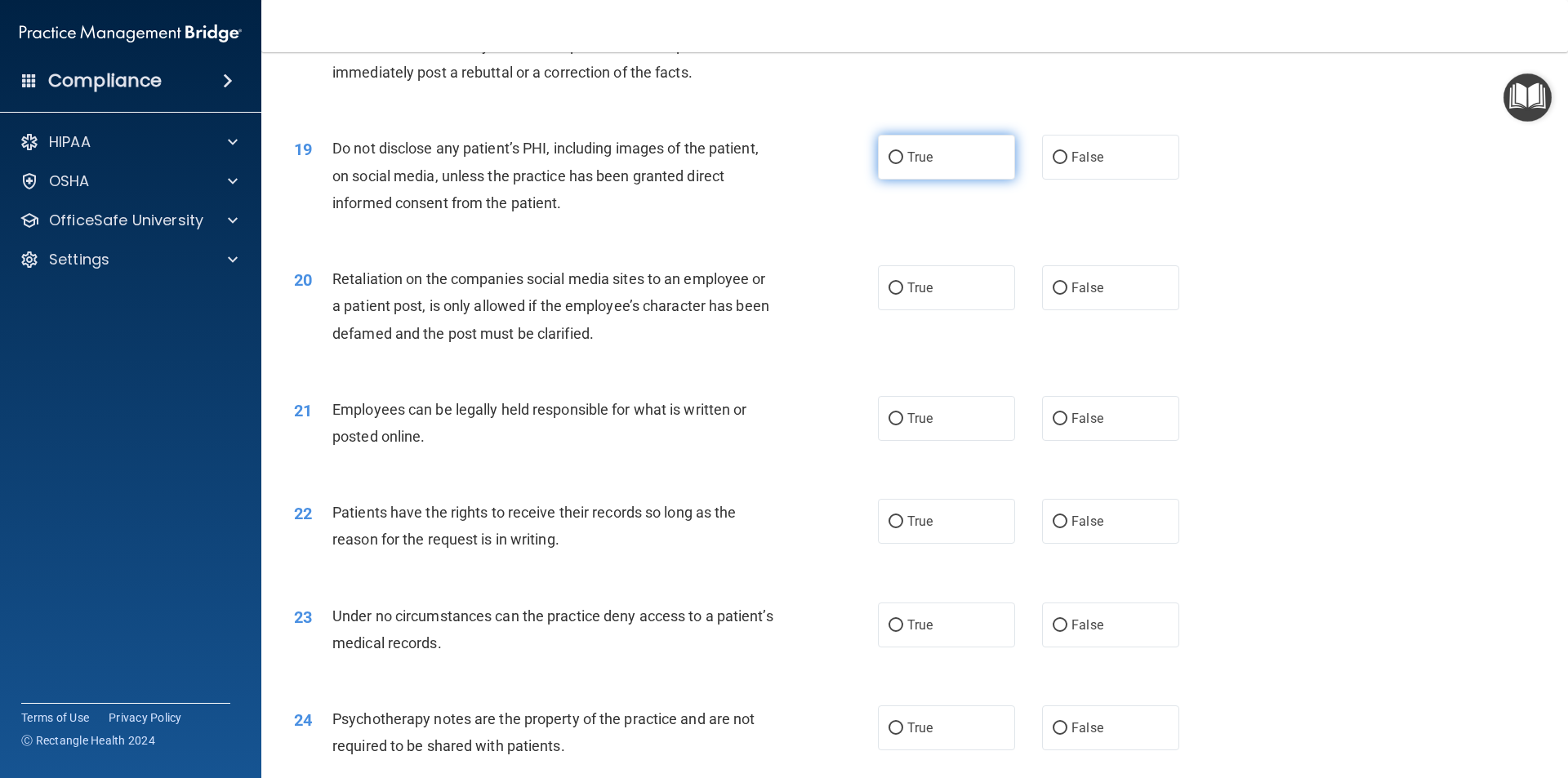
click at [902, 180] on label "True" at bounding box center [946, 157] width 137 height 45
click at [902, 164] on input "True" at bounding box center [895, 158] width 14 height 12
radio input "true"
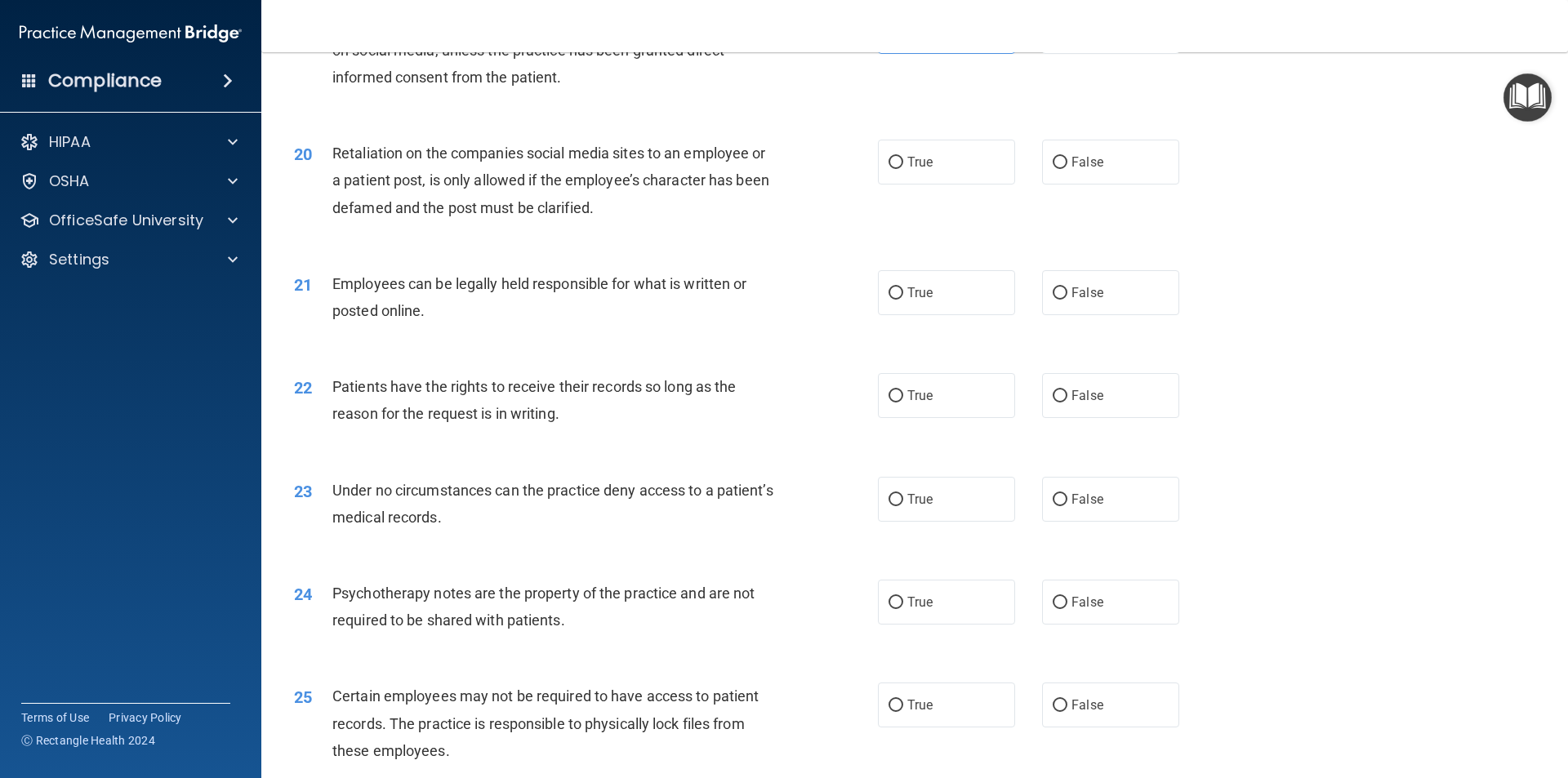
scroll to position [2531, 0]
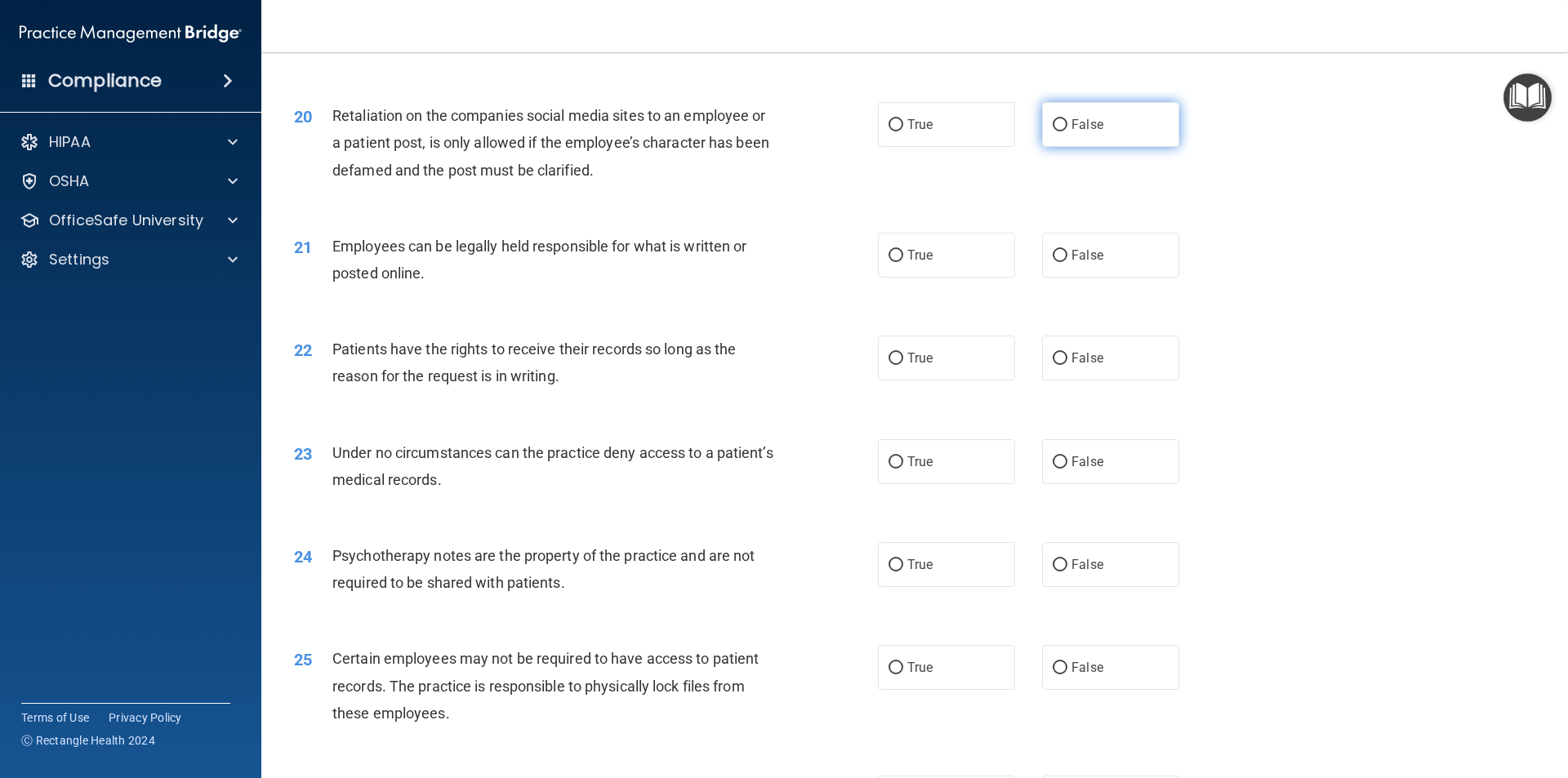
click at [1095, 147] on label "False" at bounding box center [1111, 124] width 137 height 45
click at [1067, 132] on input "False" at bounding box center [1060, 125] width 14 height 12
radio input "true"
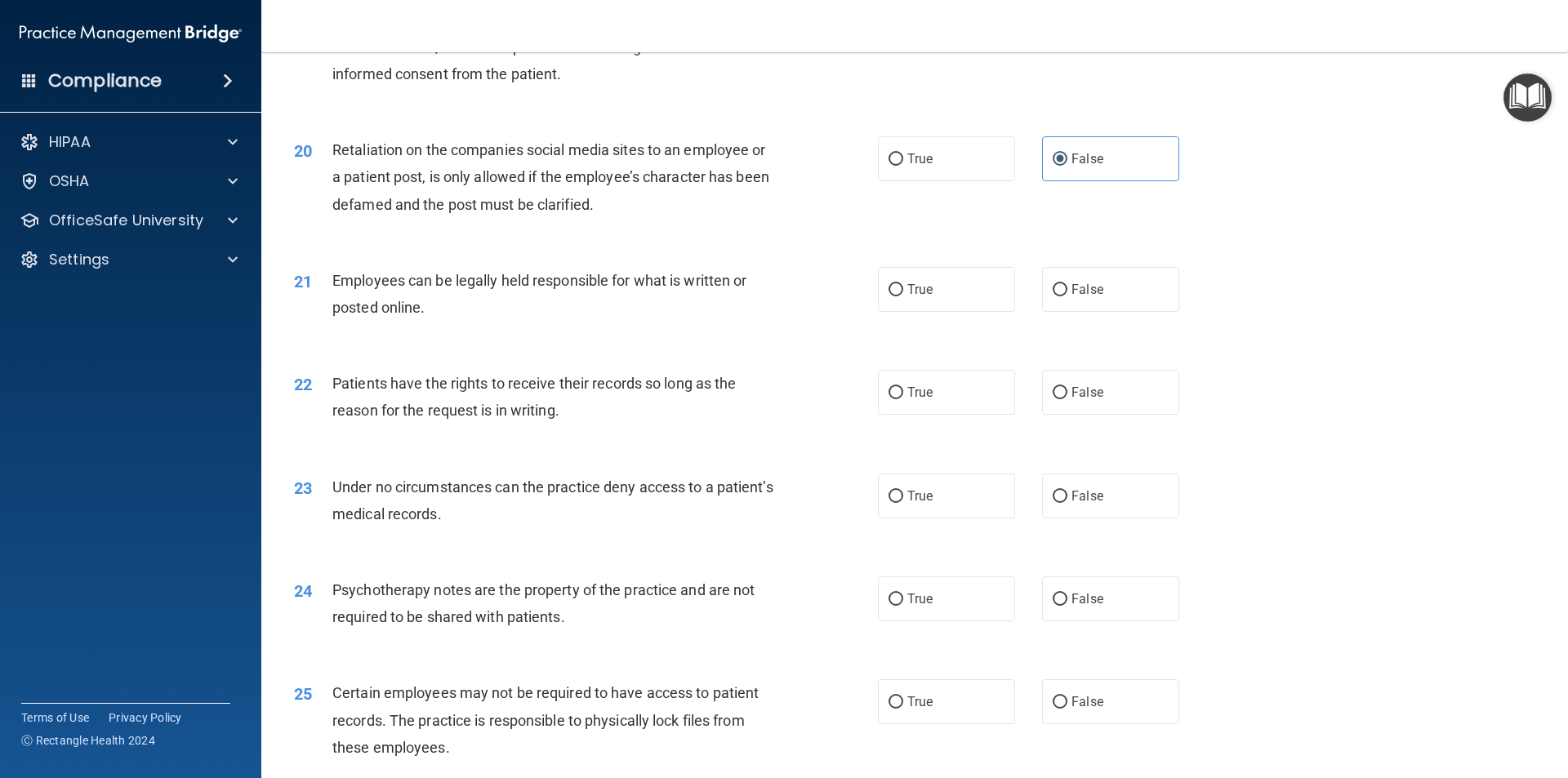
scroll to position [2449, 0]
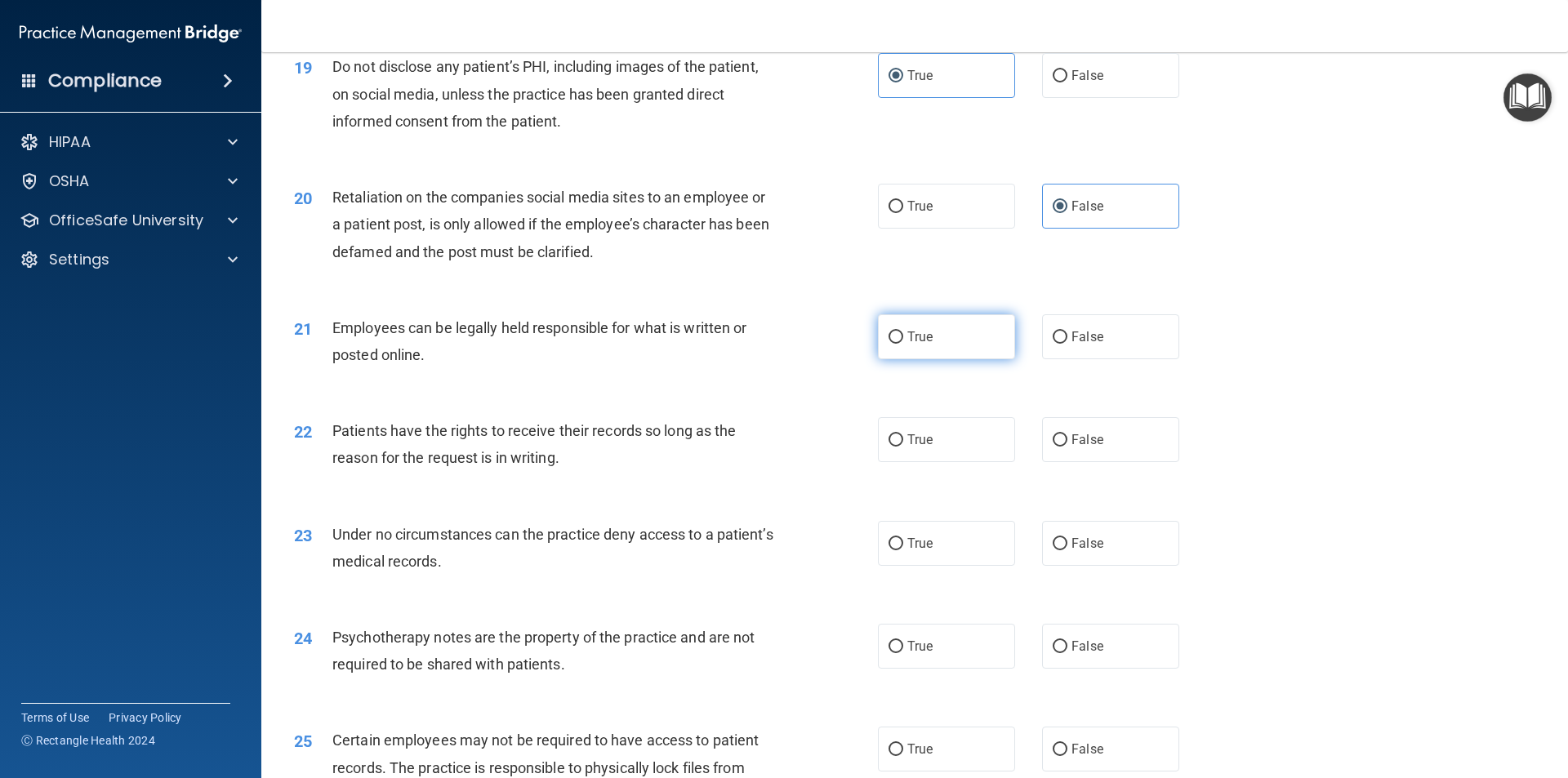
click at [915, 348] on label "True" at bounding box center [946, 336] width 137 height 45
click at [903, 344] on input "True" at bounding box center [895, 337] width 14 height 12
radio input "true"
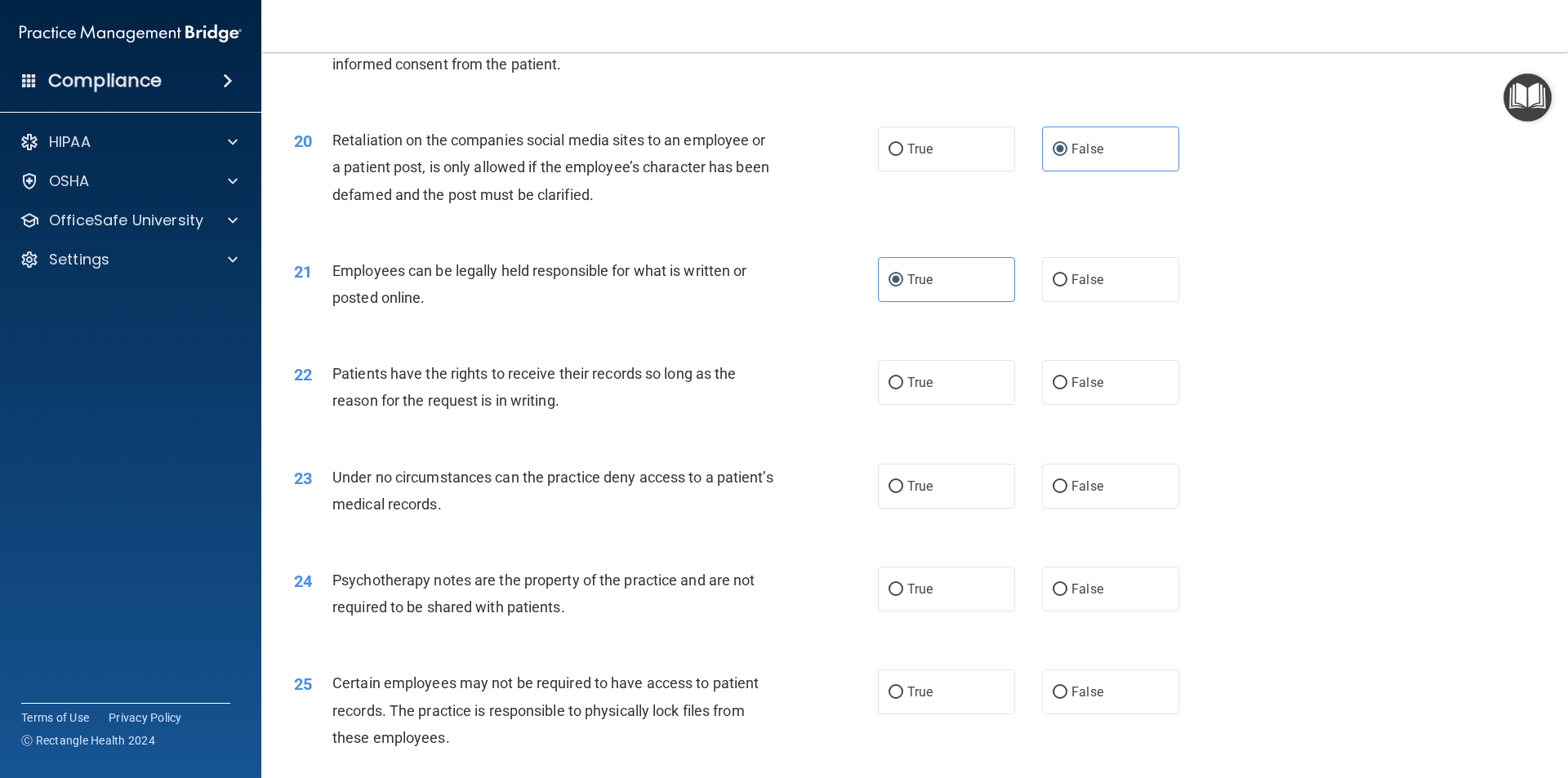
scroll to position [2613, 0]
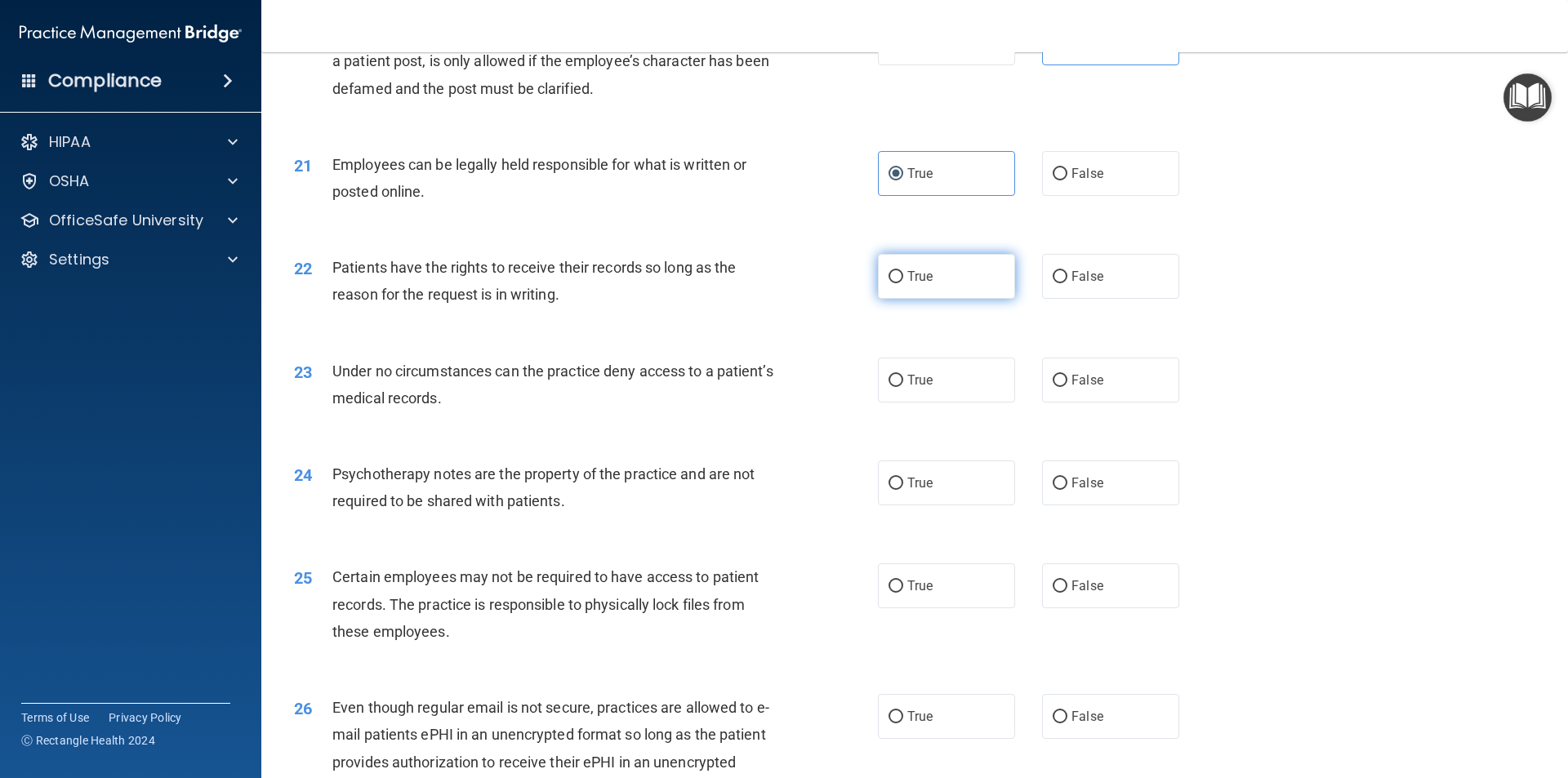
click at [947, 299] on label "True" at bounding box center [946, 276] width 137 height 45
click at [903, 283] on input "True" at bounding box center [895, 277] width 14 height 12
radio input "true"
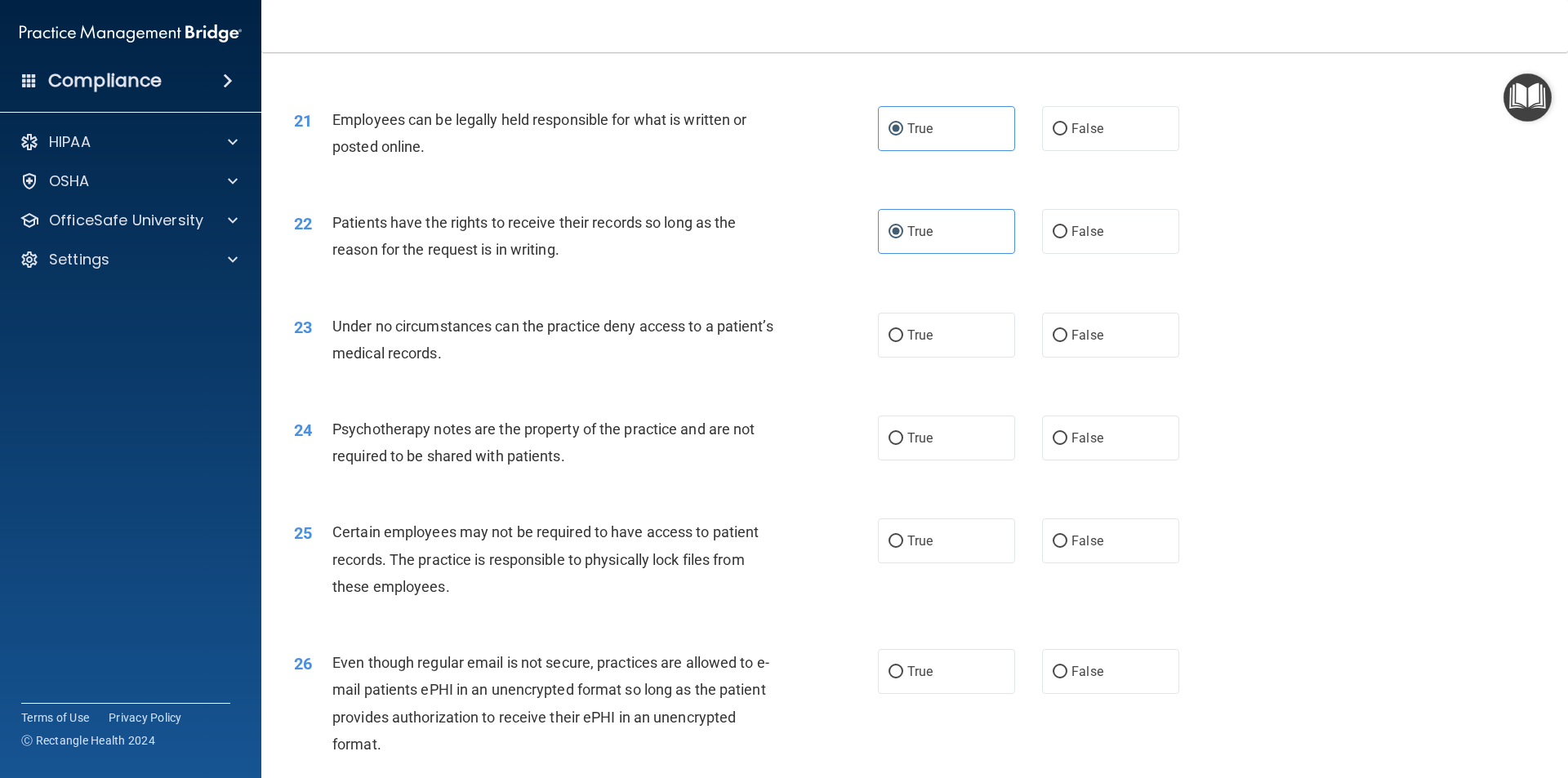
scroll to position [2694, 0]
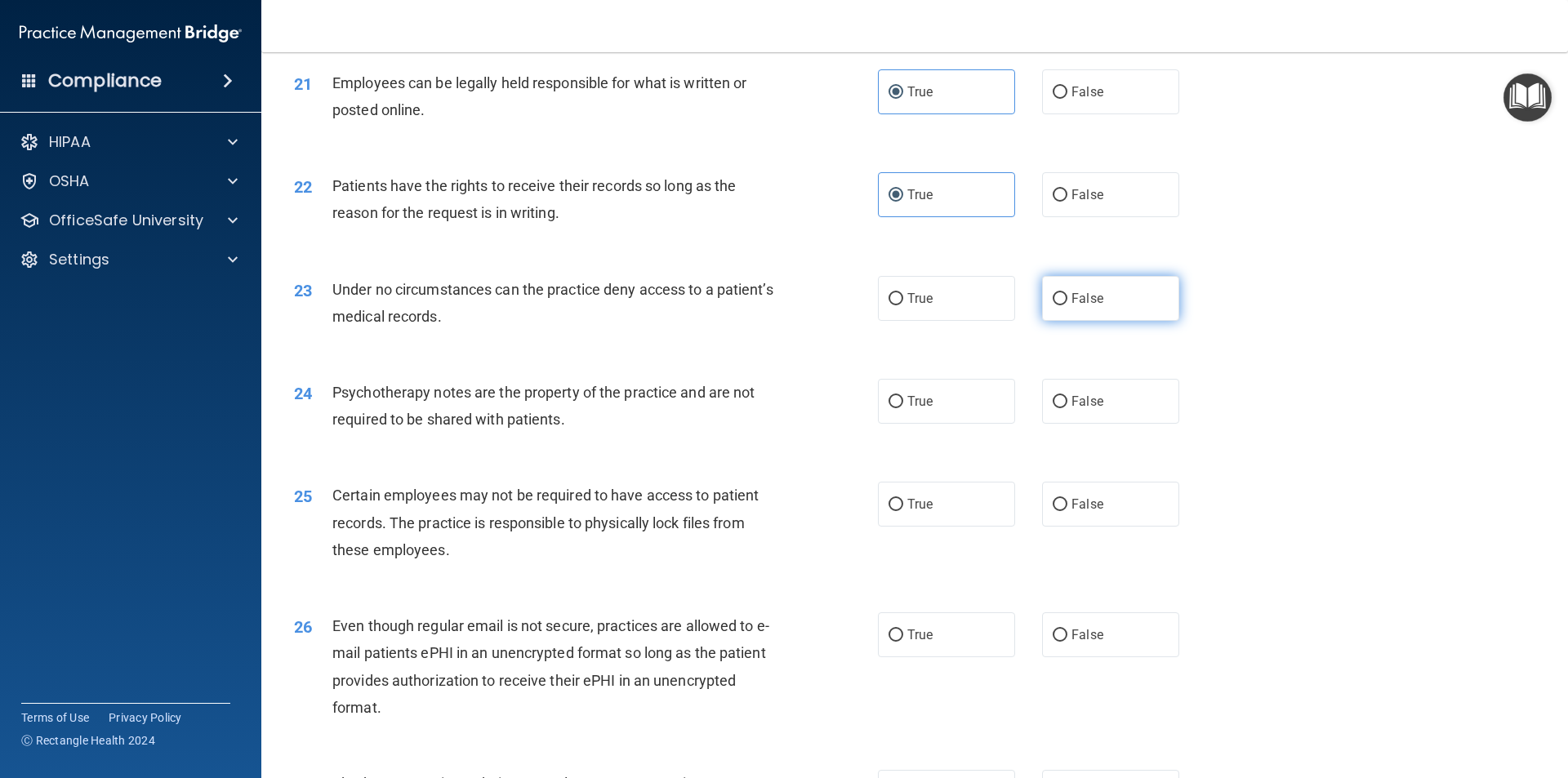
click at [1124, 321] on label "False" at bounding box center [1111, 298] width 137 height 45
click at [1067, 305] on input "False" at bounding box center [1060, 299] width 14 height 12
radio input "true"
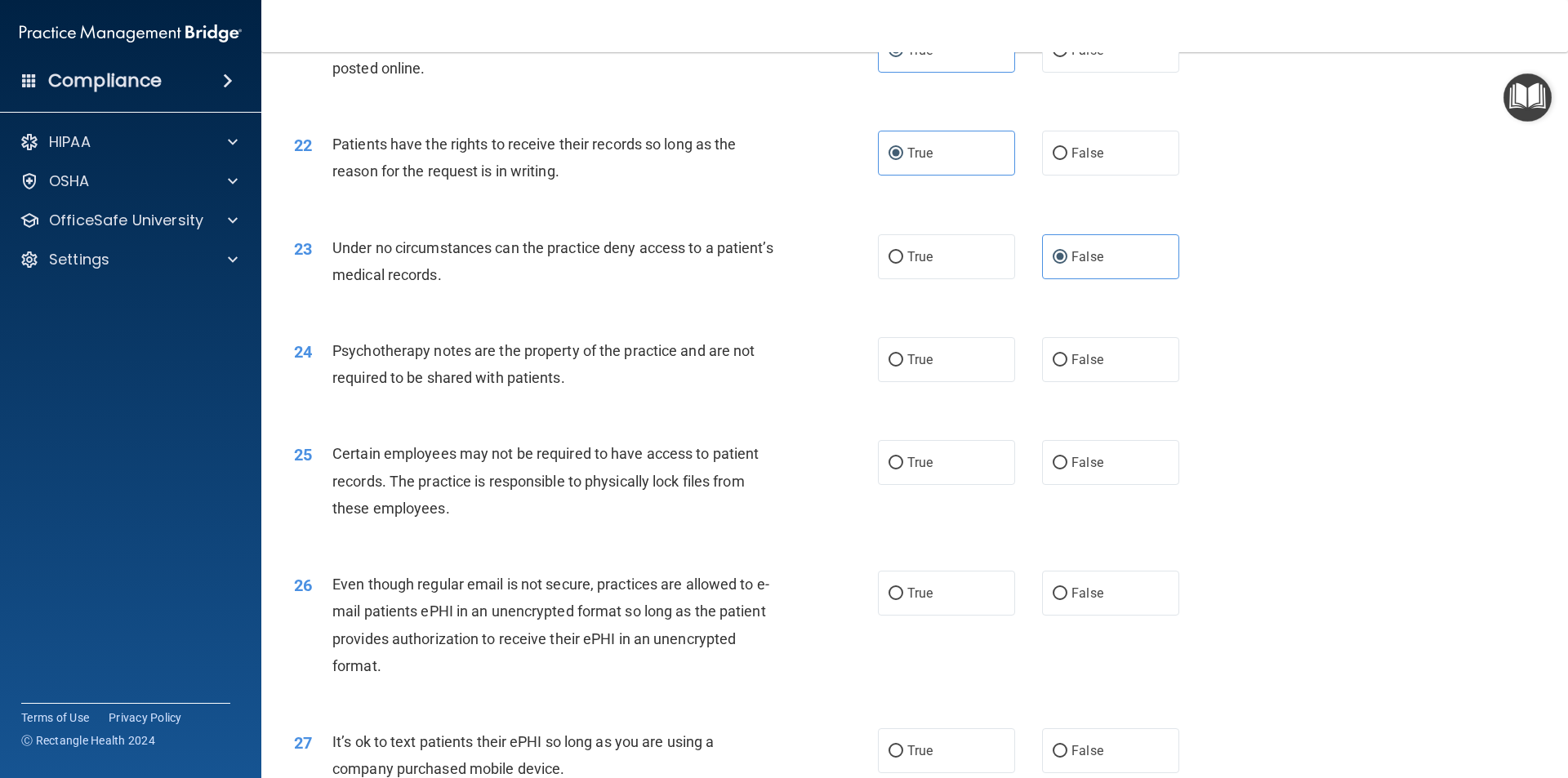
scroll to position [2776, 0]
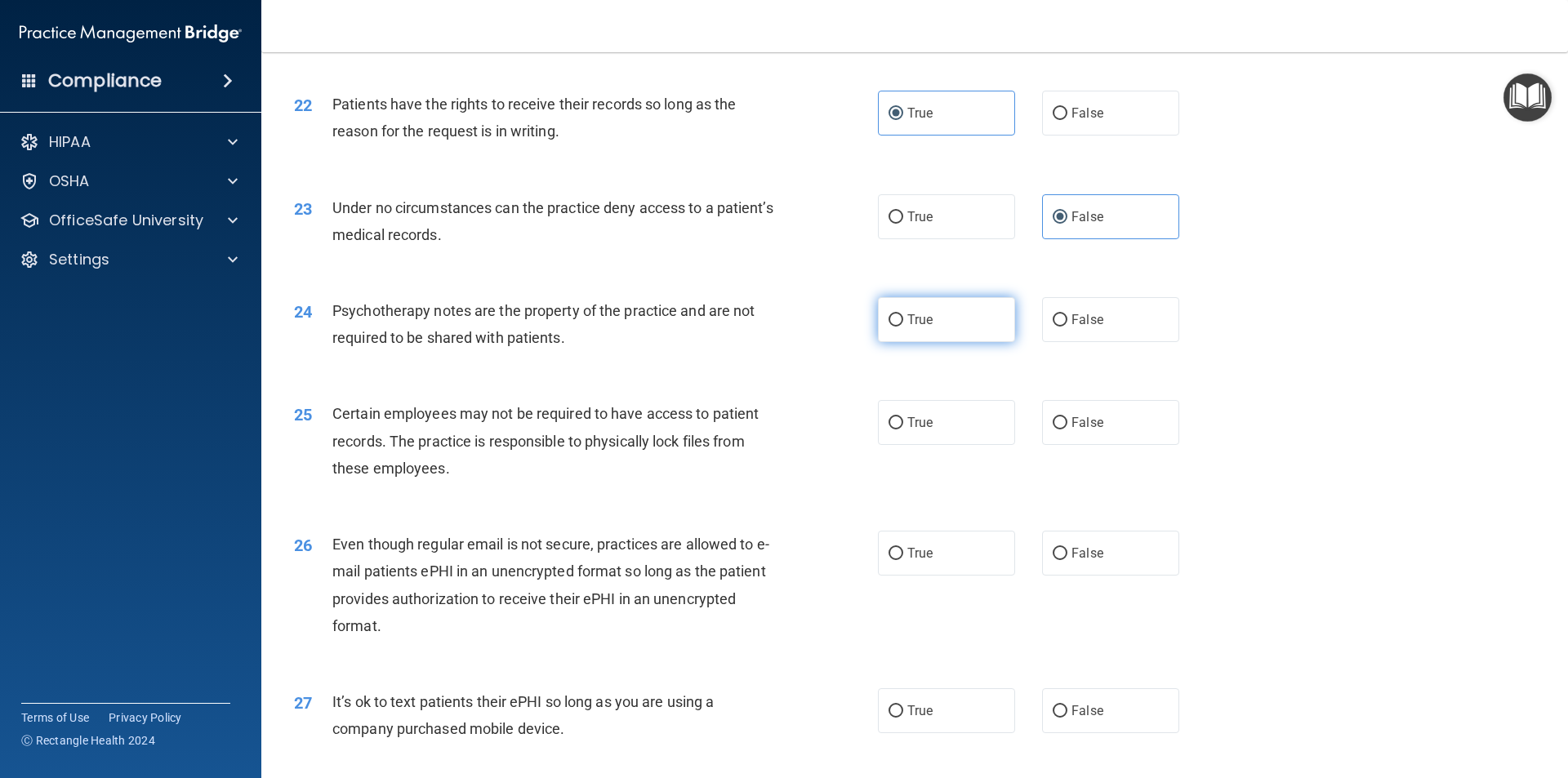
click at [966, 342] on label "True" at bounding box center [946, 319] width 137 height 45
click at [903, 327] on input "True" at bounding box center [895, 320] width 14 height 12
radio input "true"
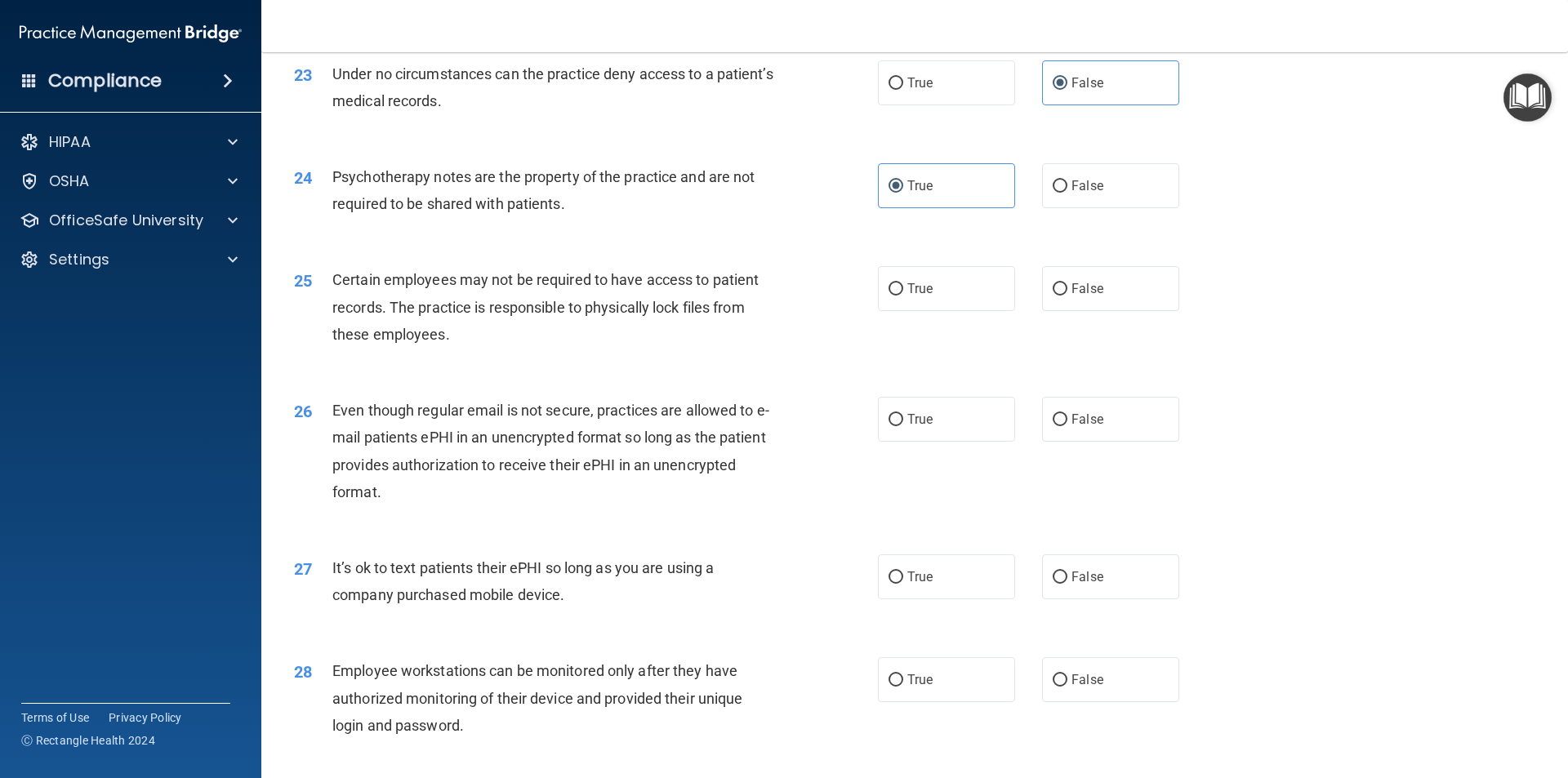
scroll to position [2939, 0]
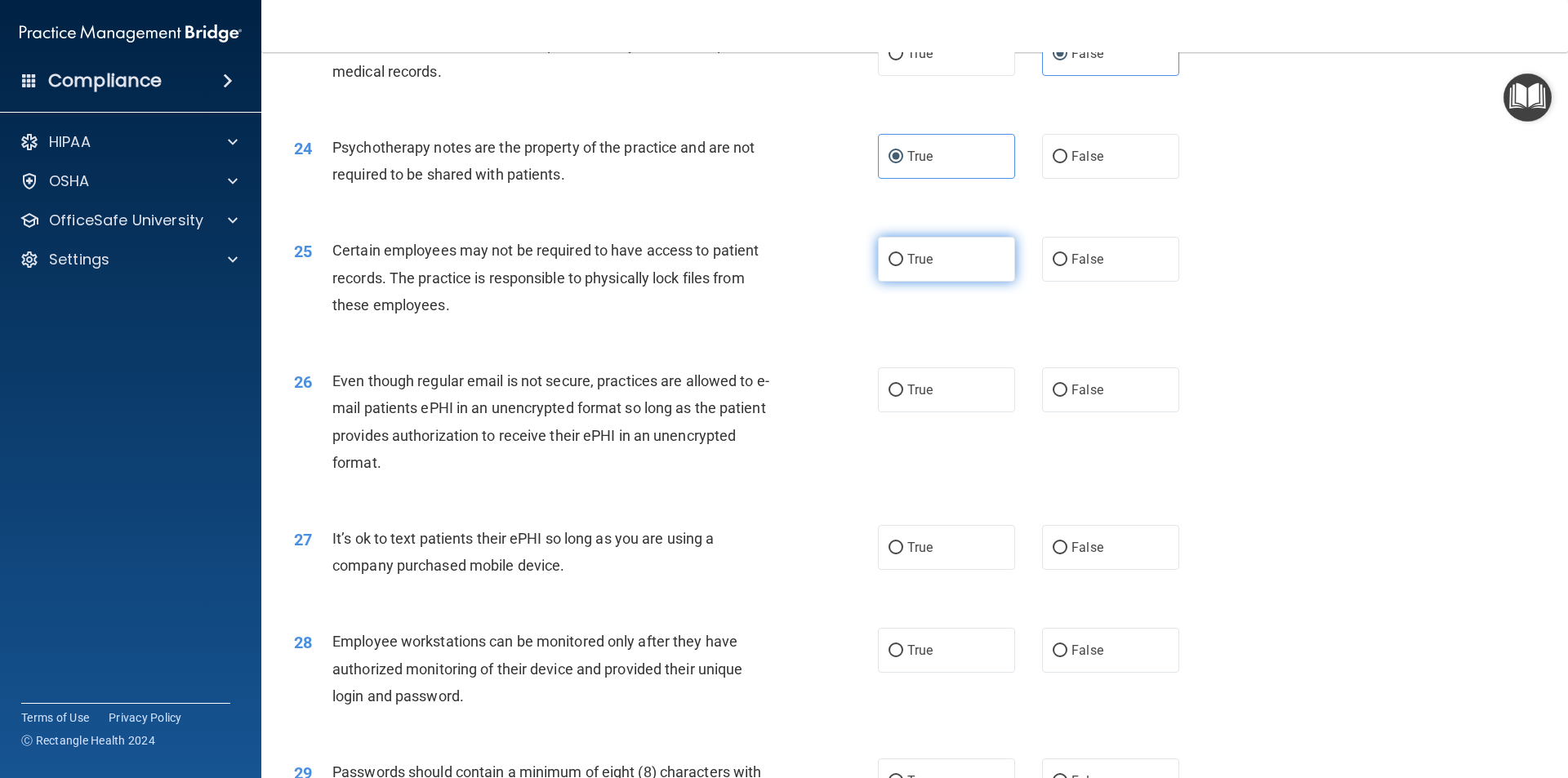
click at [942, 281] on label "True" at bounding box center [946, 258] width 137 height 45
click at [903, 266] on input "True" at bounding box center [895, 259] width 14 height 12
radio input "true"
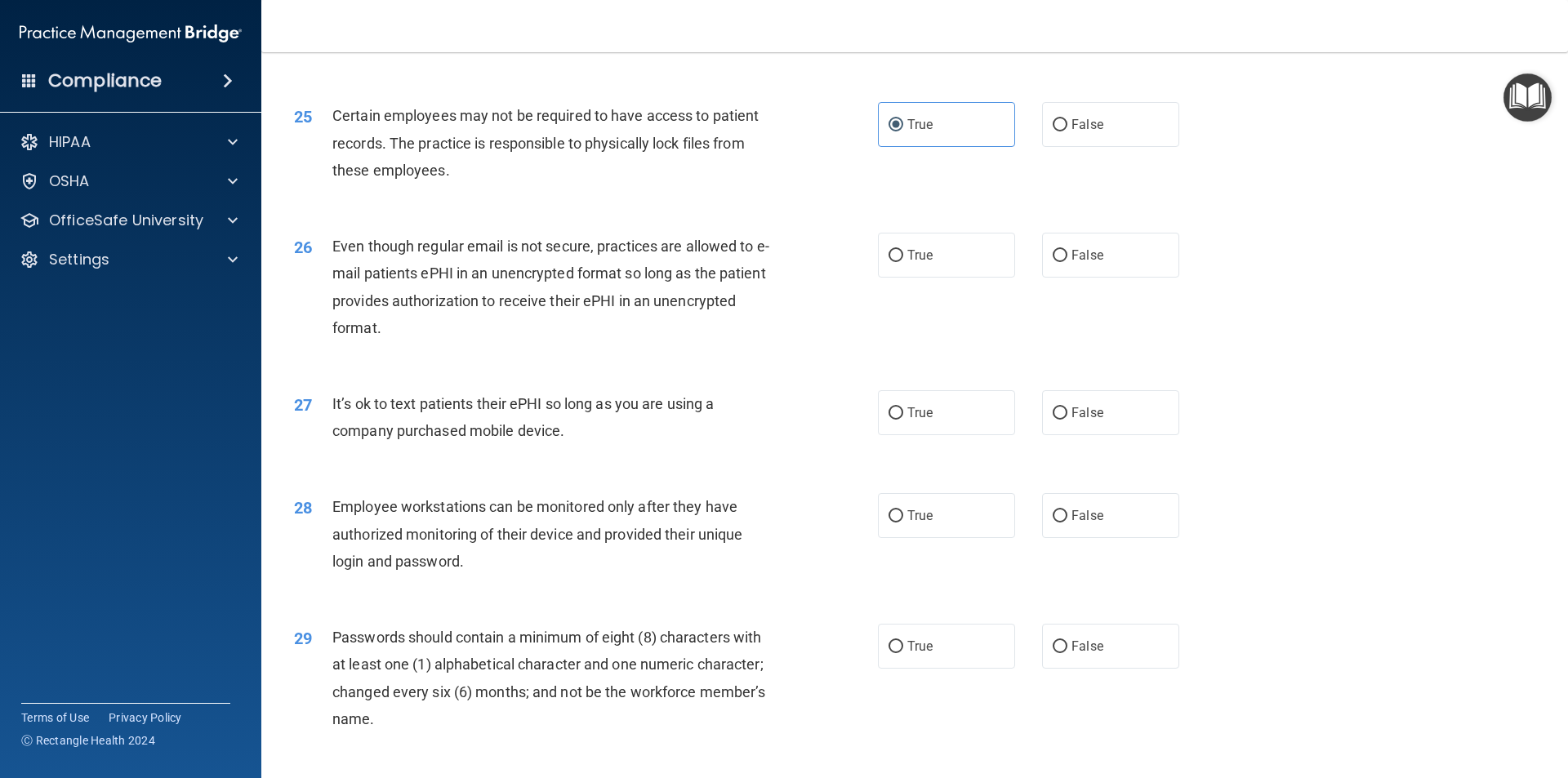
scroll to position [3102, 0]
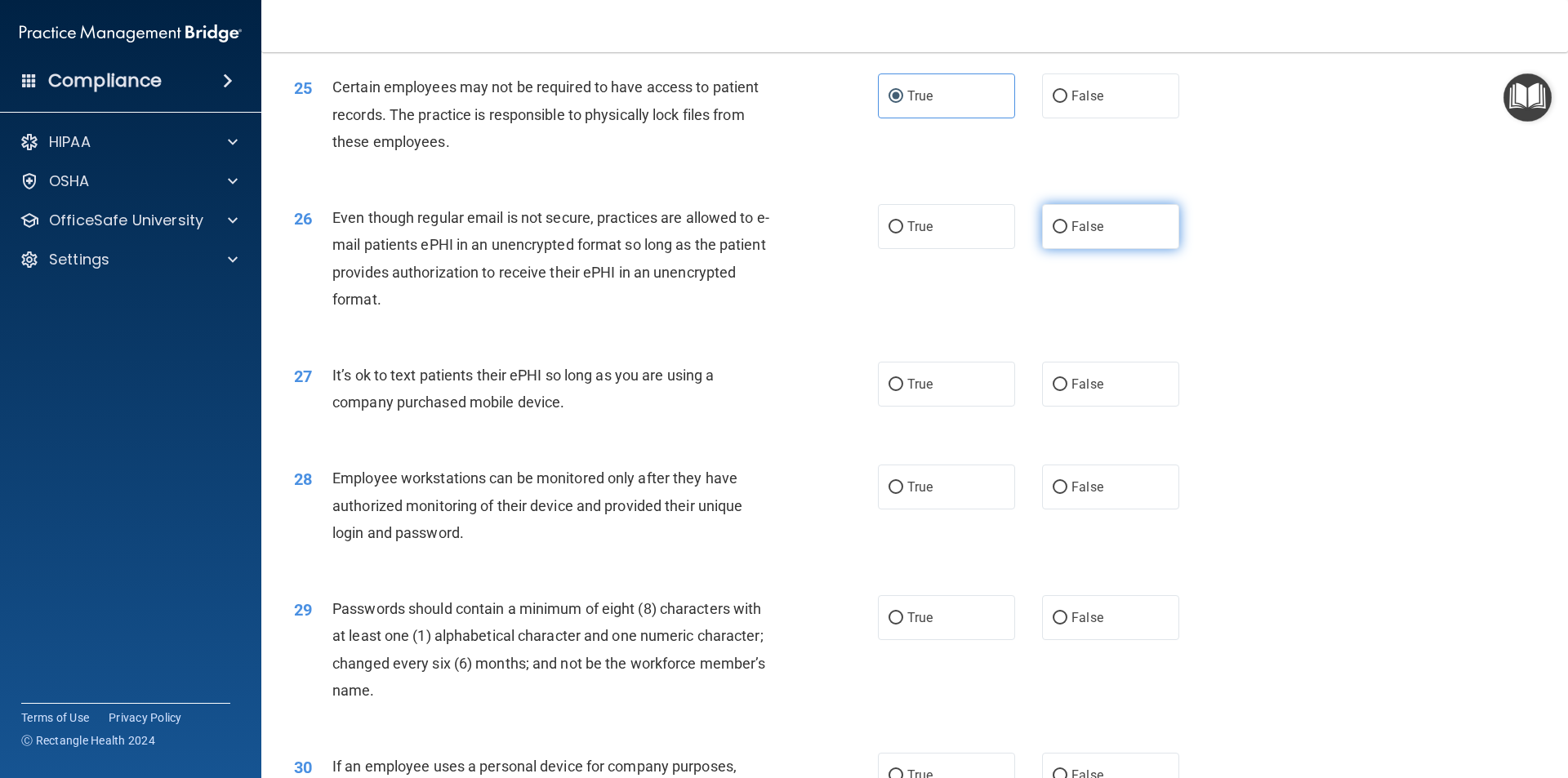
click at [1107, 249] on label "False" at bounding box center [1111, 226] width 137 height 45
click at [1067, 233] on input "False" at bounding box center [1060, 227] width 14 height 12
radio input "true"
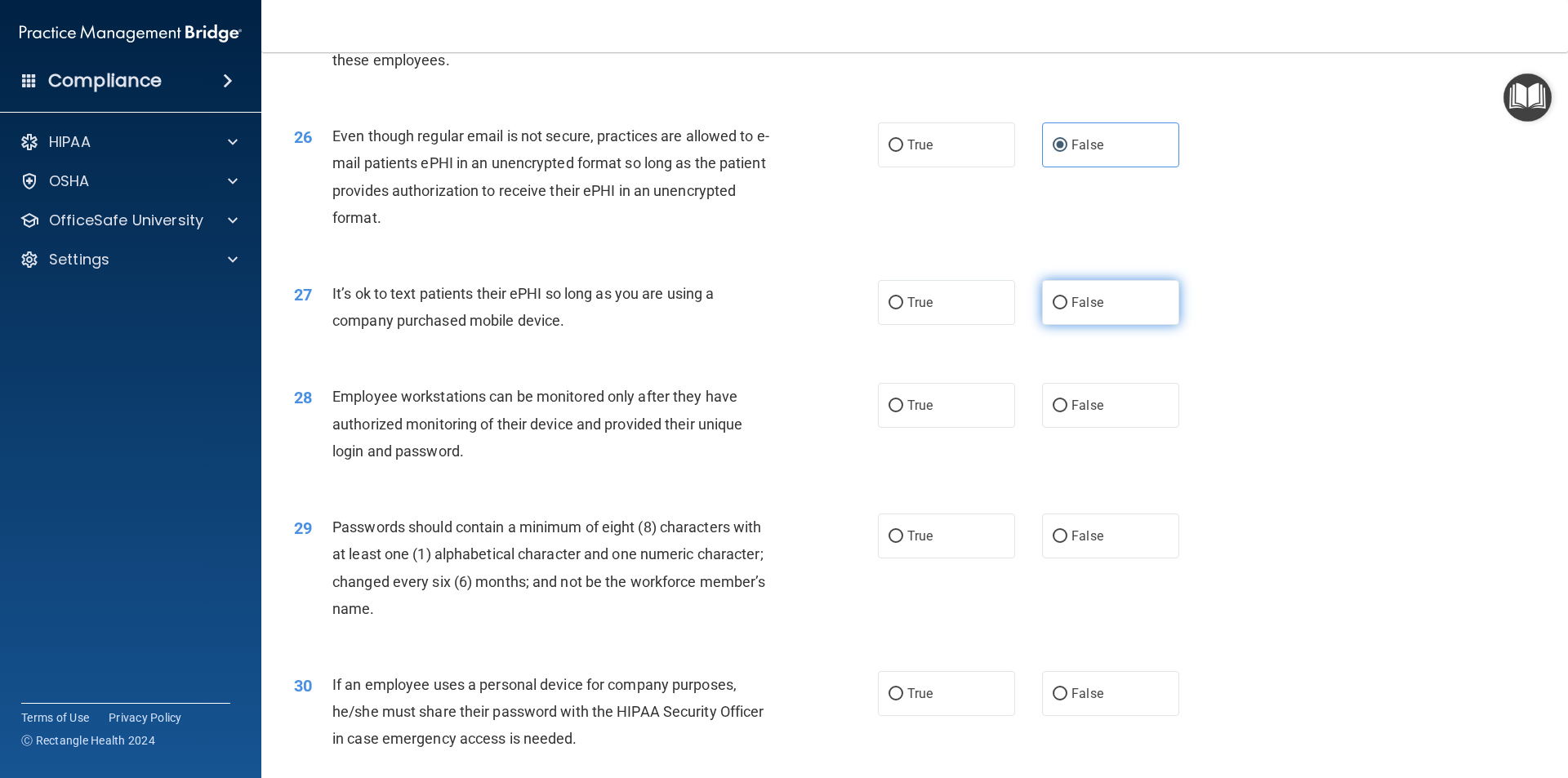
click at [1105, 325] on label "False" at bounding box center [1111, 303] width 137 height 45
click at [1067, 309] on input "False" at bounding box center [1060, 303] width 14 height 12
radio input "true"
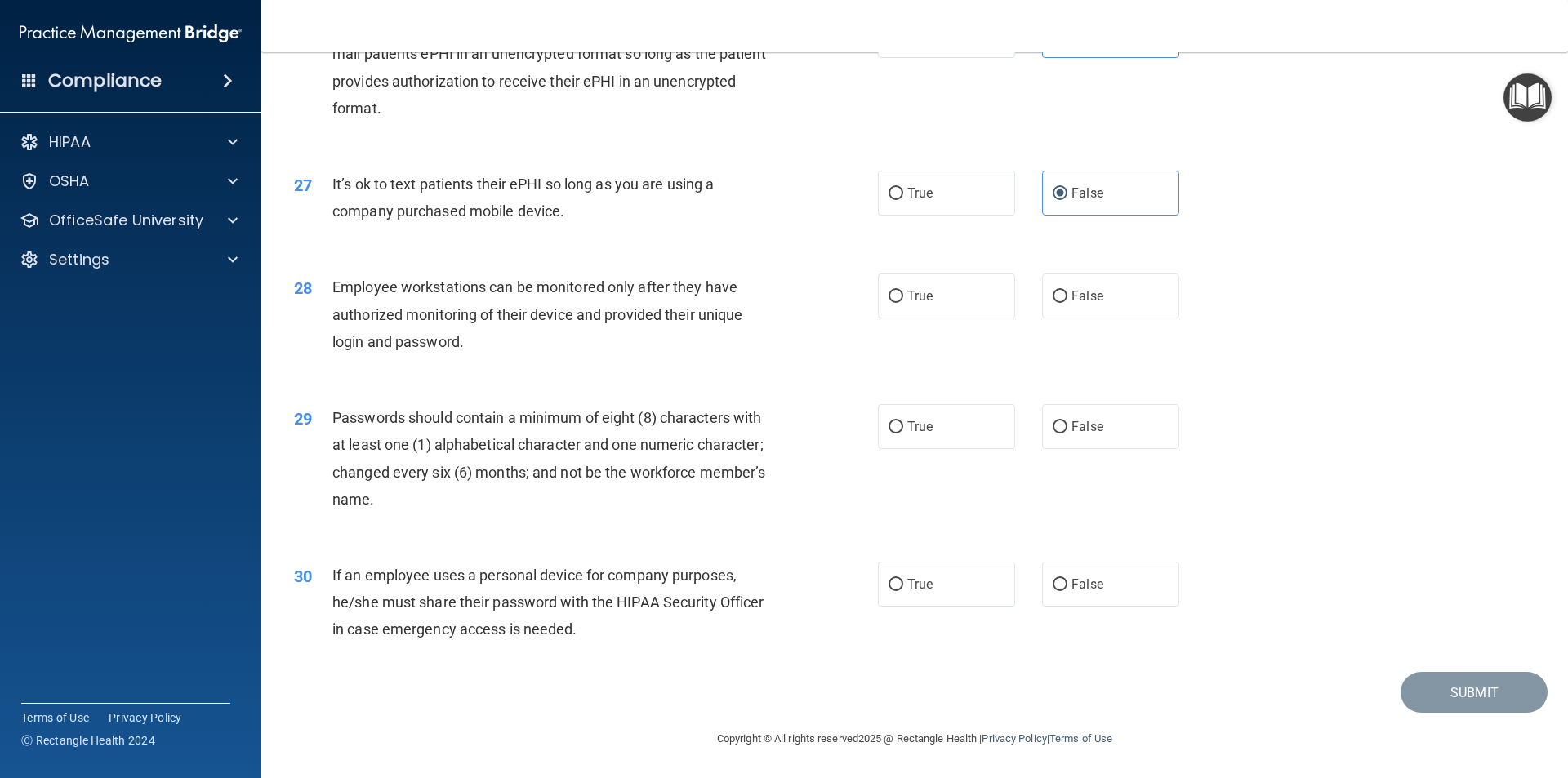
scroll to position [3320, 0]
click at [917, 433] on span "True" at bounding box center [919, 426] width 25 height 15
click at [903, 433] on input "True" at bounding box center [895, 427] width 14 height 12
radio input "true"
click at [1126, 592] on label "False" at bounding box center [1111, 584] width 137 height 45
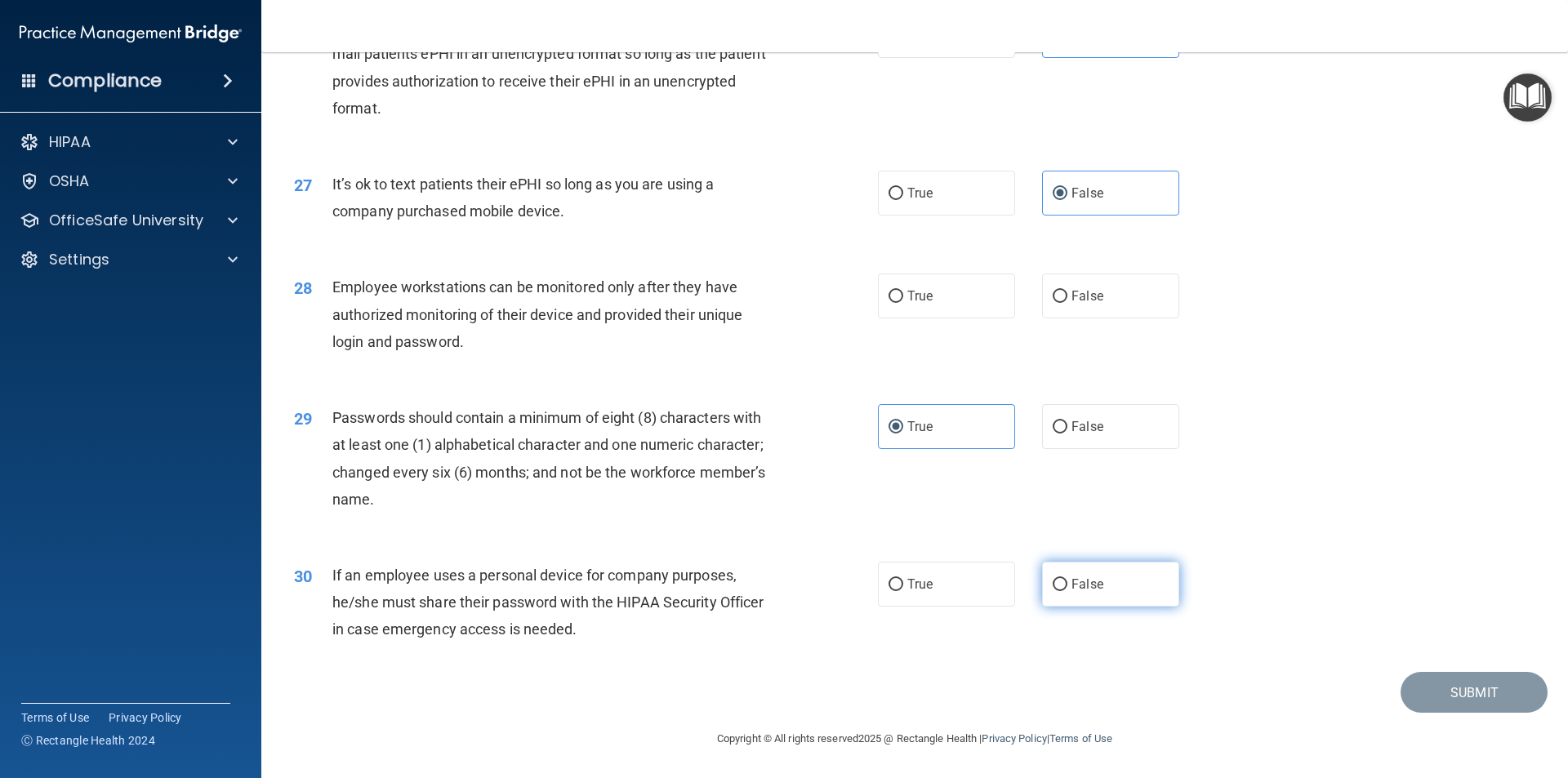
click at [1067, 591] on input "False" at bounding box center [1060, 585] width 14 height 12
radio input "true"
click at [1085, 308] on label "False" at bounding box center [1111, 296] width 137 height 45
click at [1064, 303] on label "False" at bounding box center [1111, 296] width 137 height 45
click at [1064, 303] on input "False" at bounding box center [1060, 297] width 14 height 12
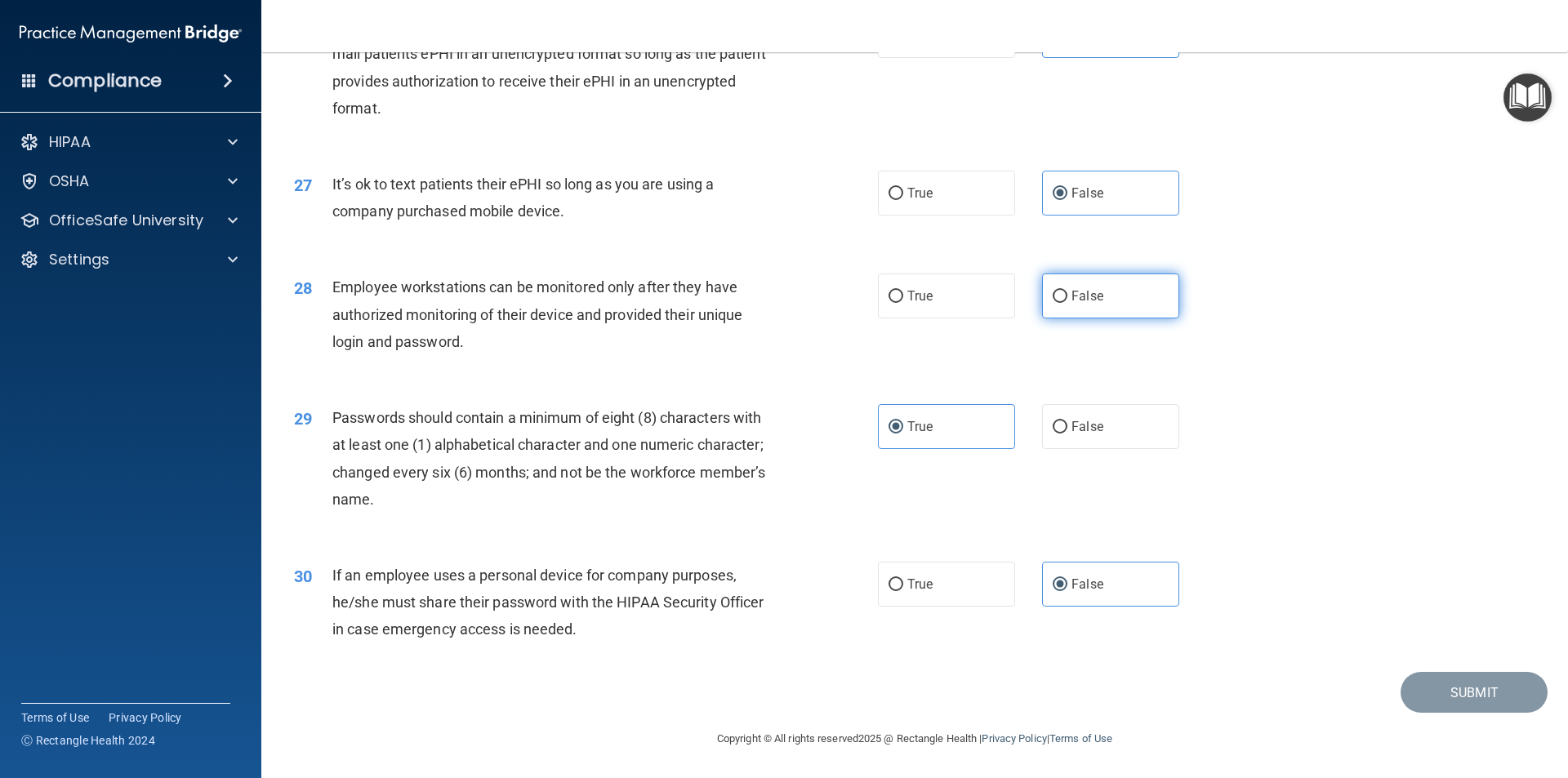
radio input "true"
click at [1450, 696] on button "Submit" at bounding box center [1474, 693] width 147 height 41
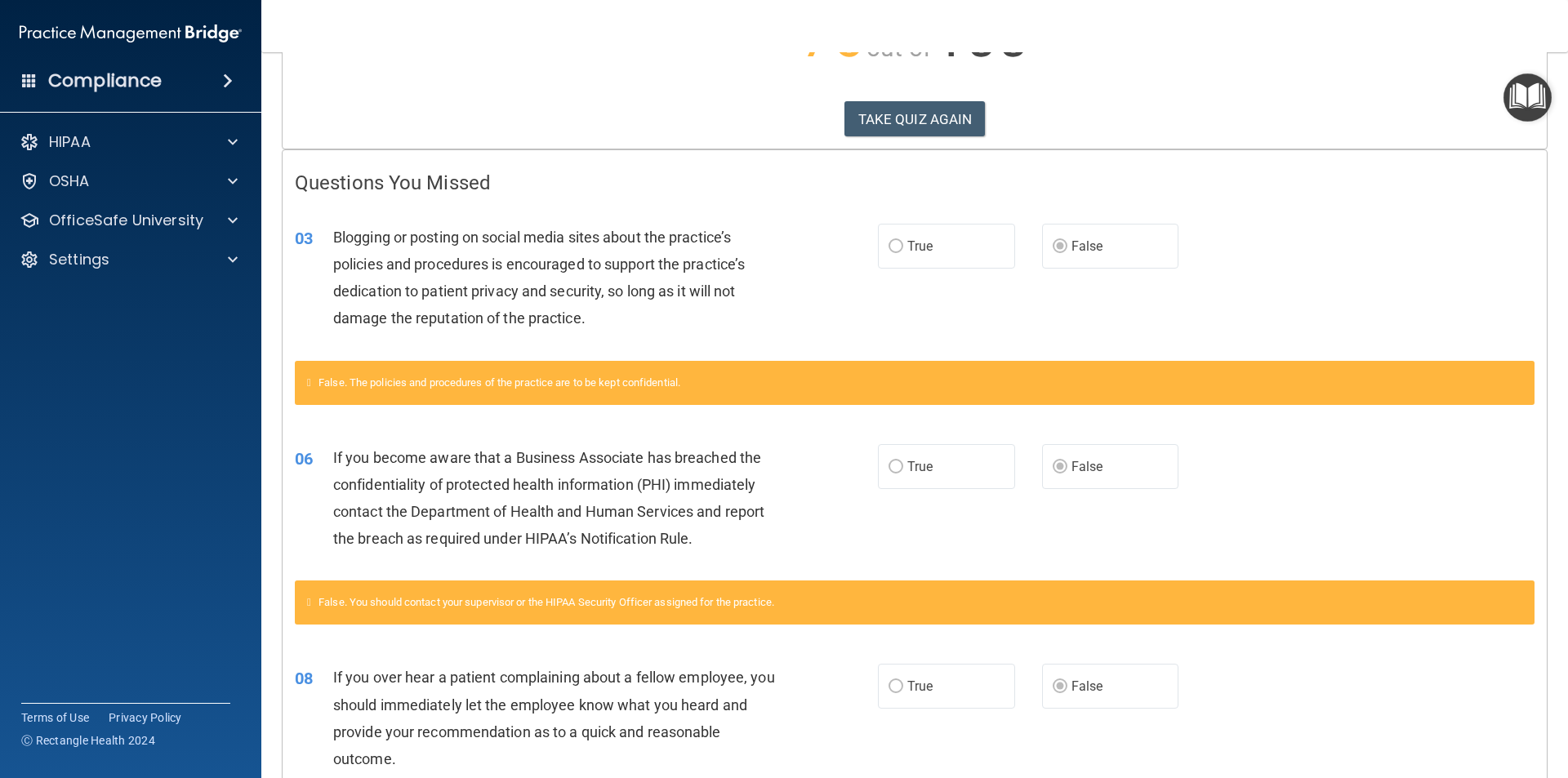
scroll to position [245, 0]
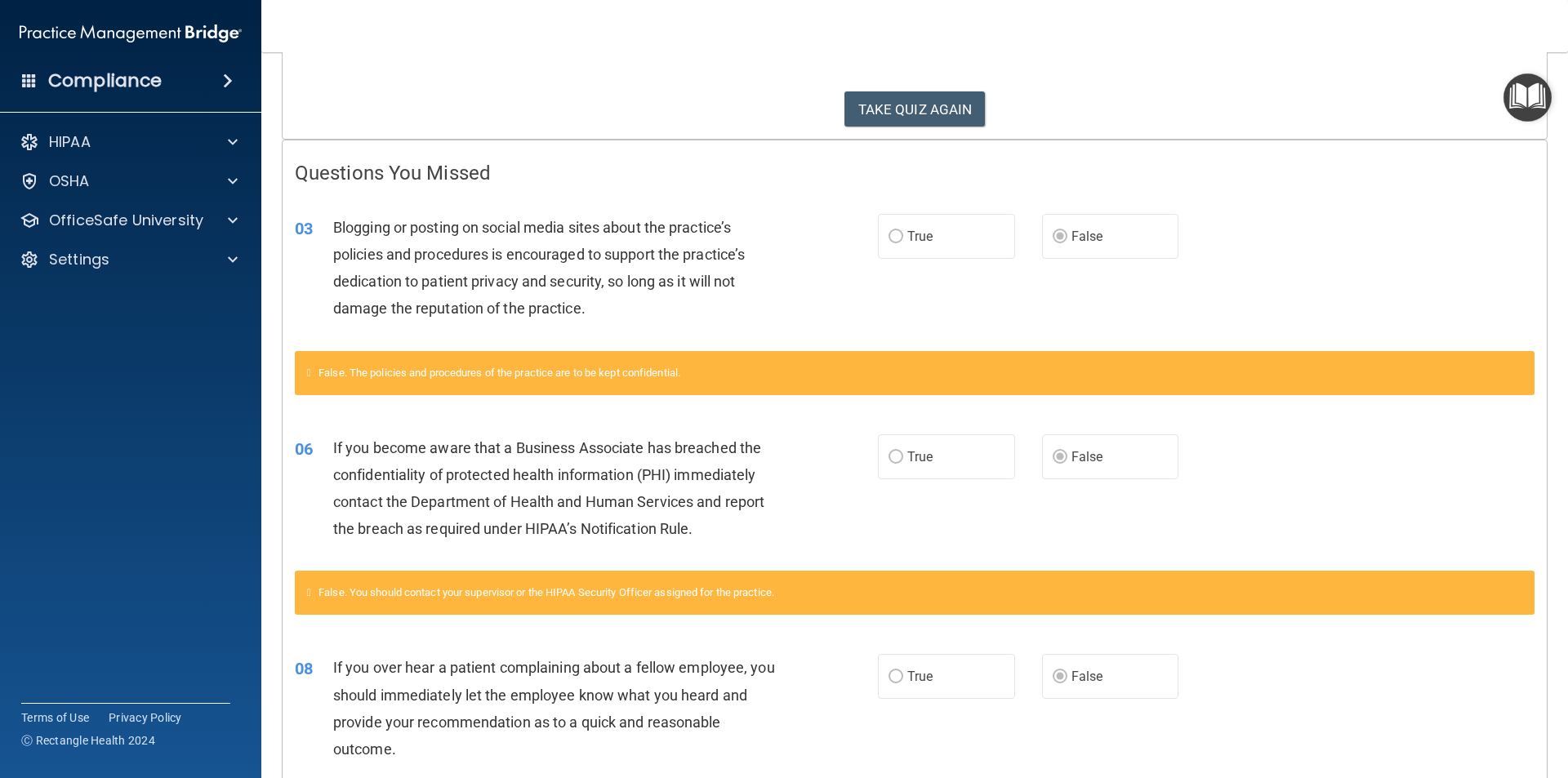
click at [1071, 242] on span "False" at bounding box center [1087, 236] width 32 height 15
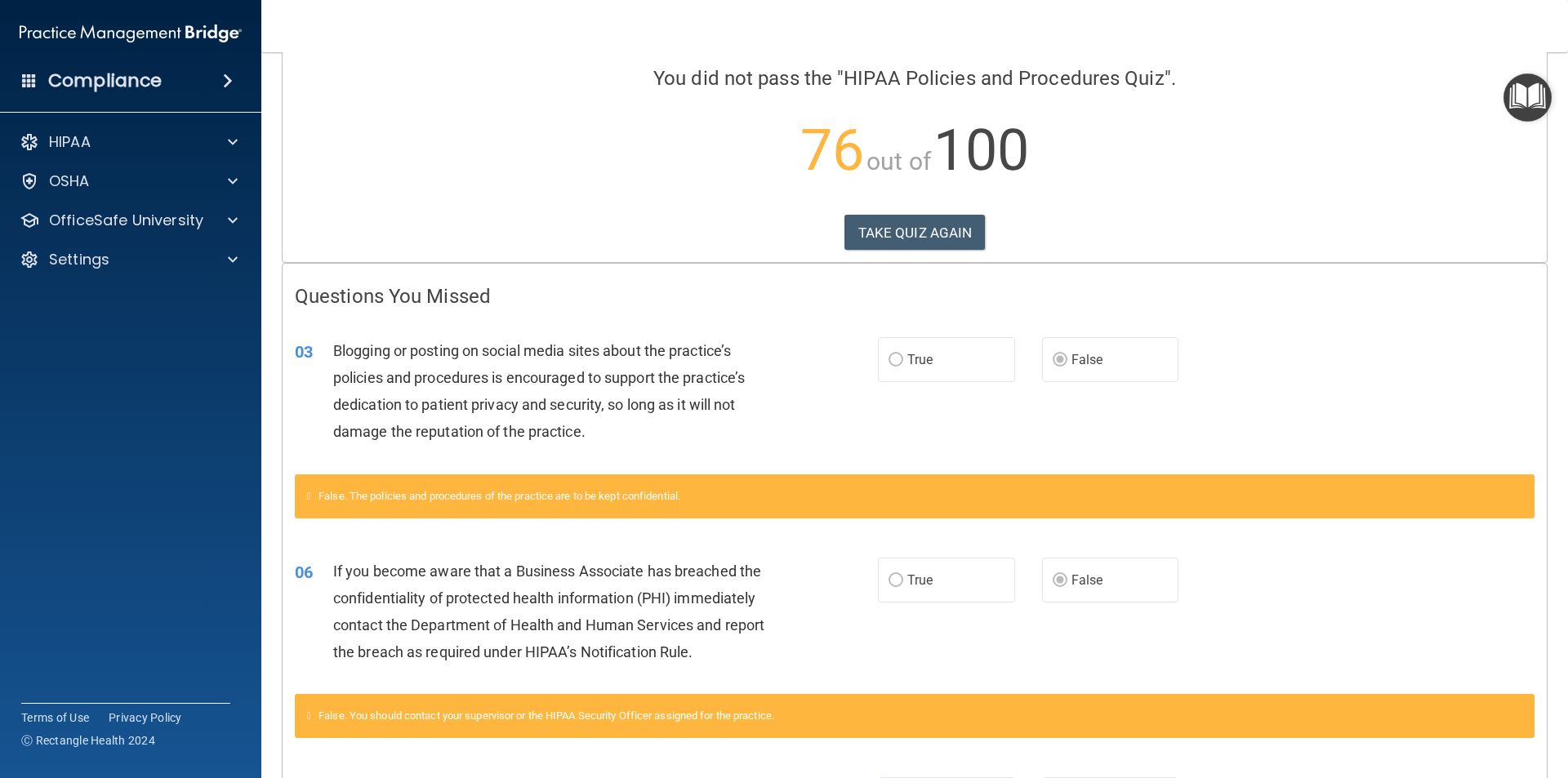
scroll to position [0, 0]
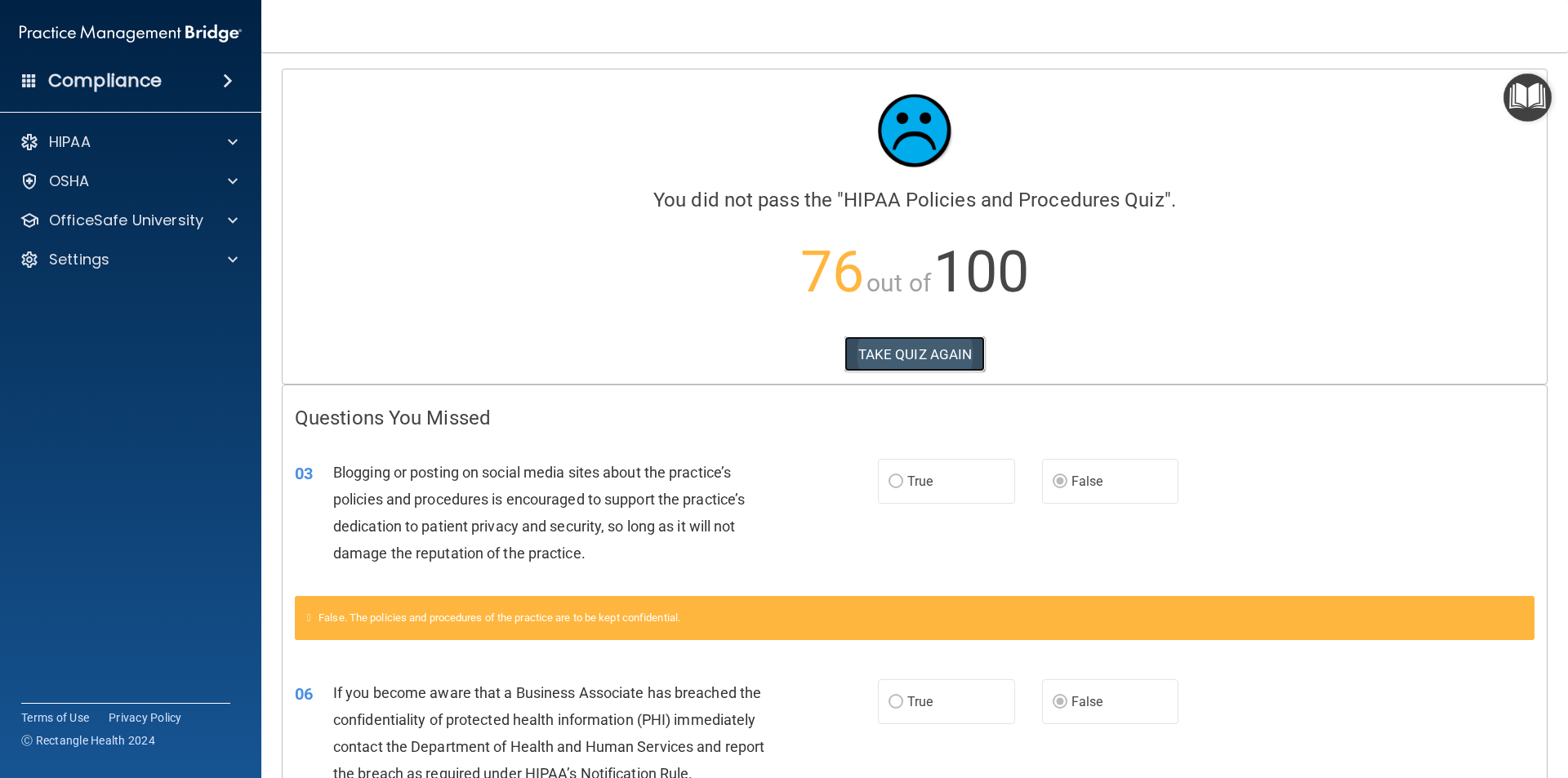
click at [949, 346] on button "TAKE QUIZ AGAIN" at bounding box center [915, 353] width 141 height 36
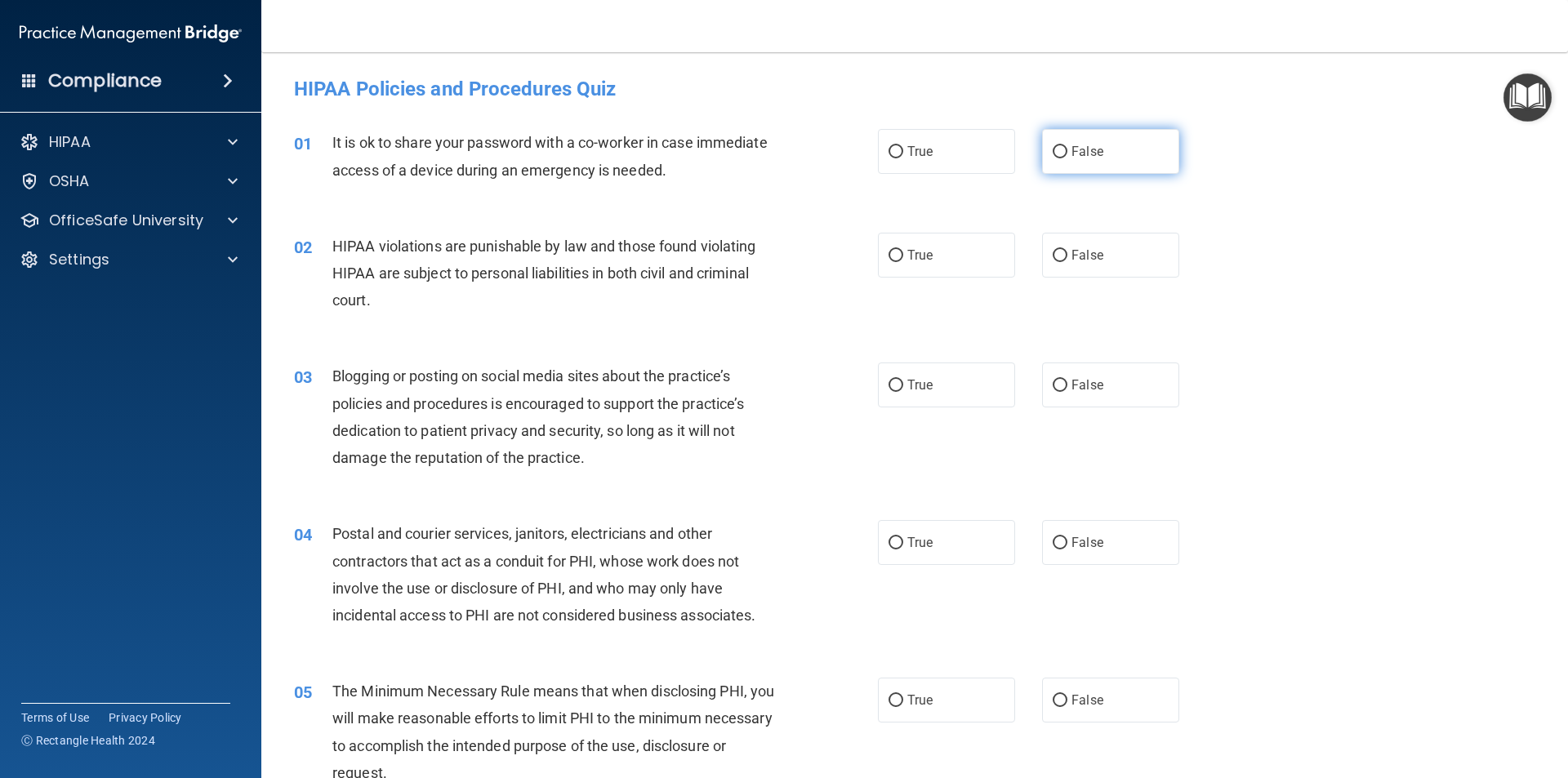
click at [1112, 168] on label "False" at bounding box center [1111, 151] width 137 height 45
click at [1067, 158] on input "False" at bounding box center [1060, 152] width 14 height 12
radio input "true"
click at [925, 264] on label "True" at bounding box center [946, 255] width 137 height 45
click at [903, 262] on input "True" at bounding box center [895, 255] width 14 height 12
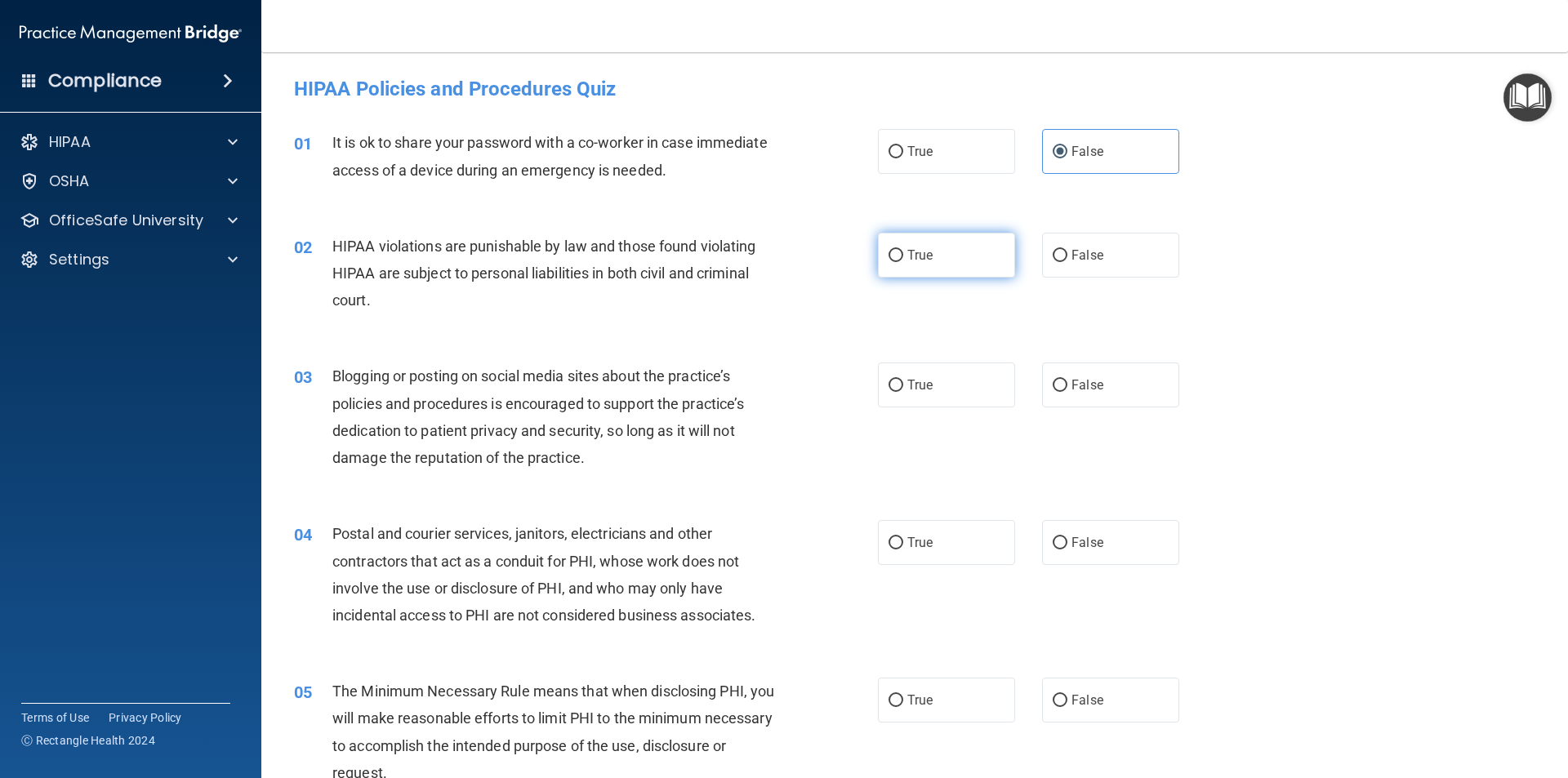
radio input "true"
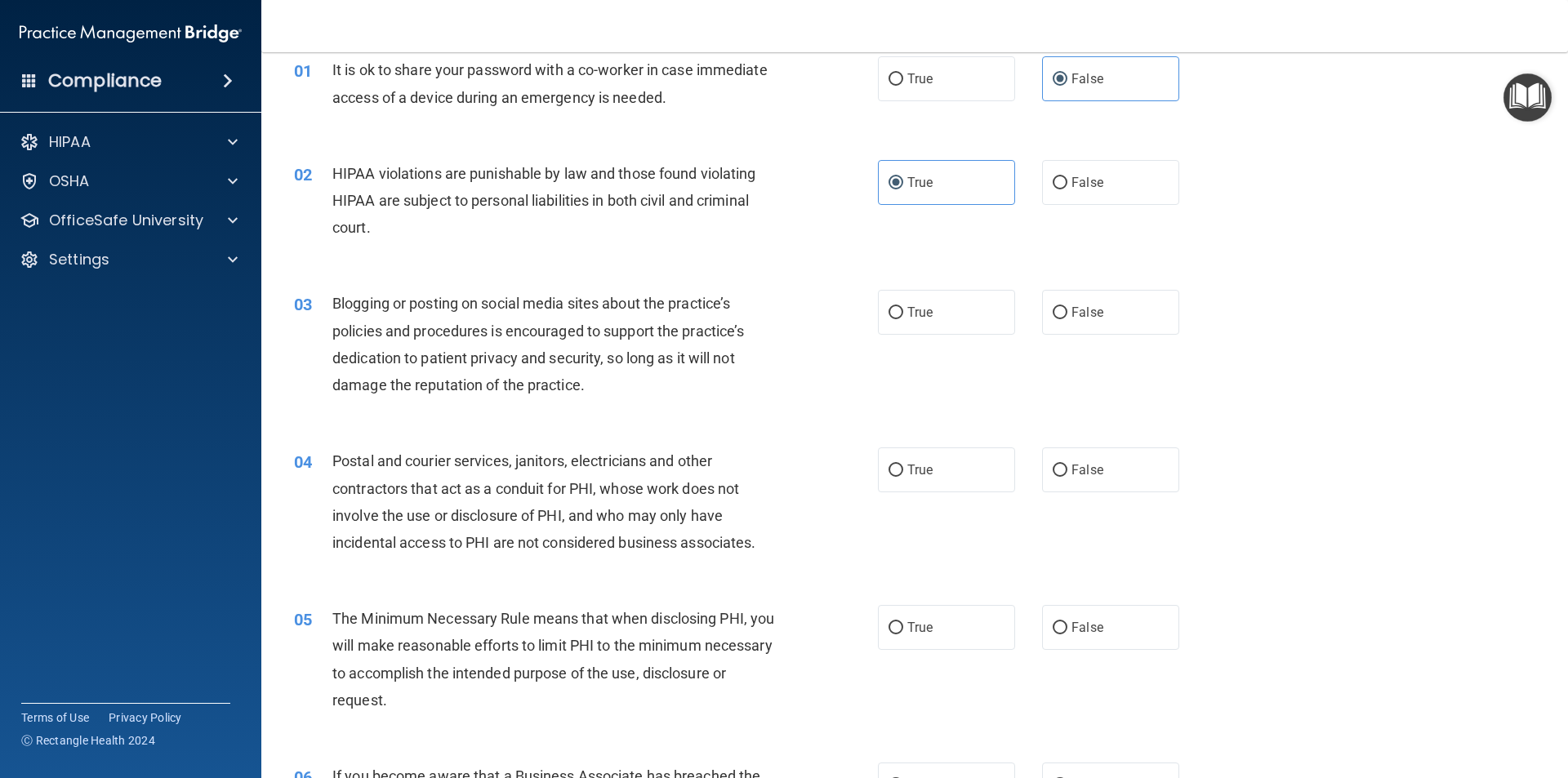
scroll to position [163, 0]
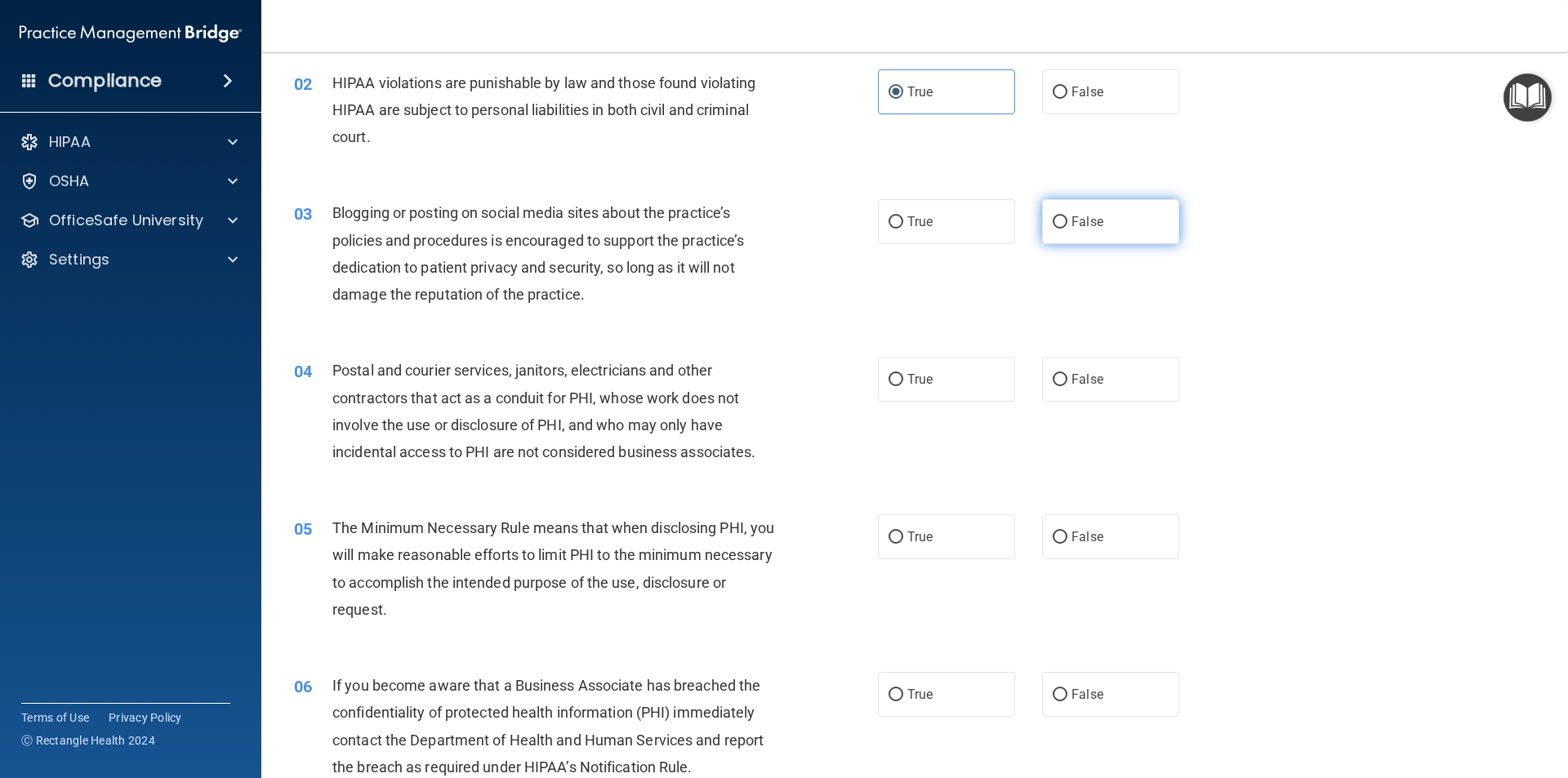
click at [1114, 224] on label "False" at bounding box center [1111, 221] width 137 height 45
click at [1067, 224] on input "False" at bounding box center [1060, 222] width 14 height 12
radio input "true"
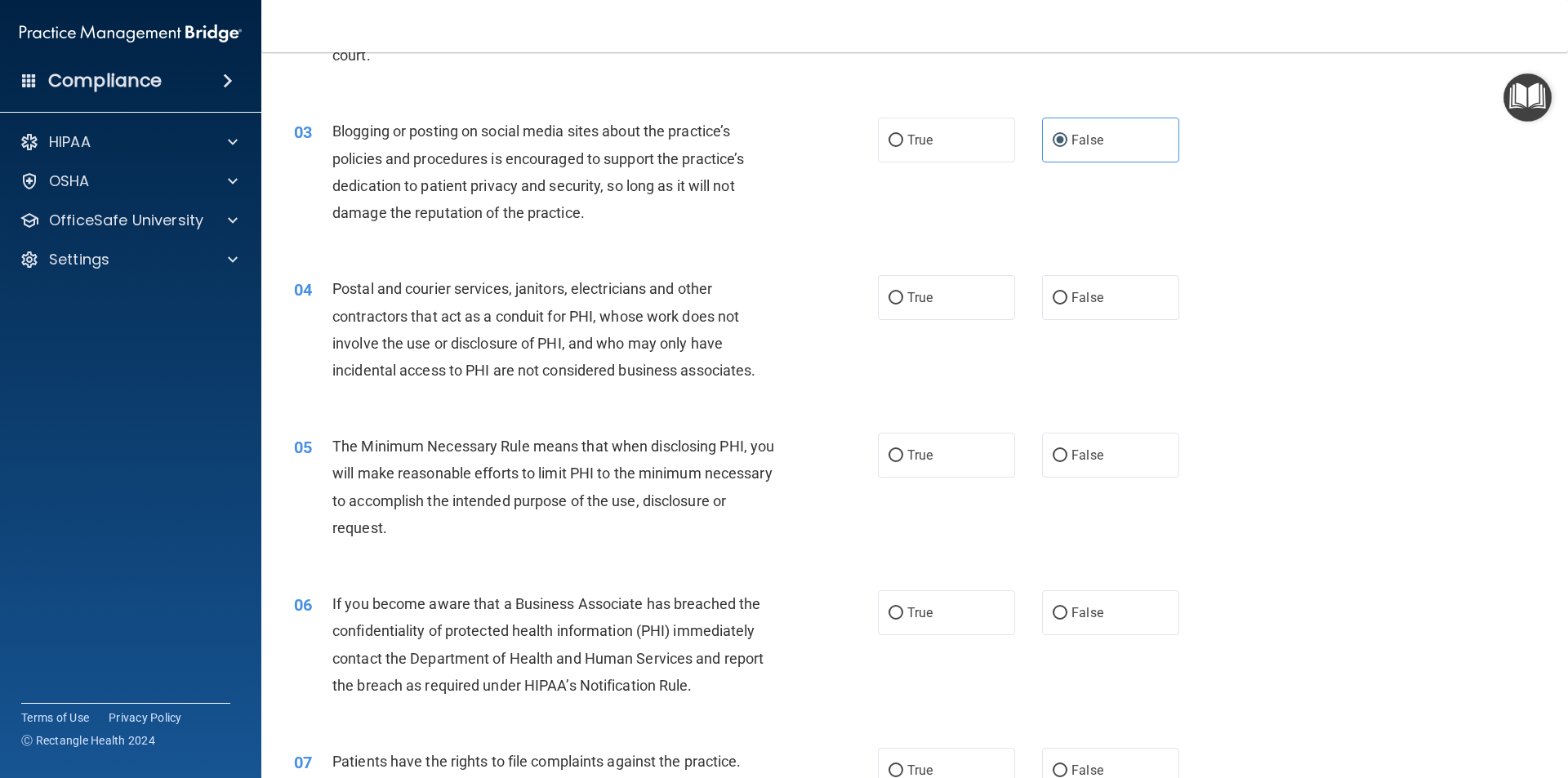
scroll to position [327, 0]
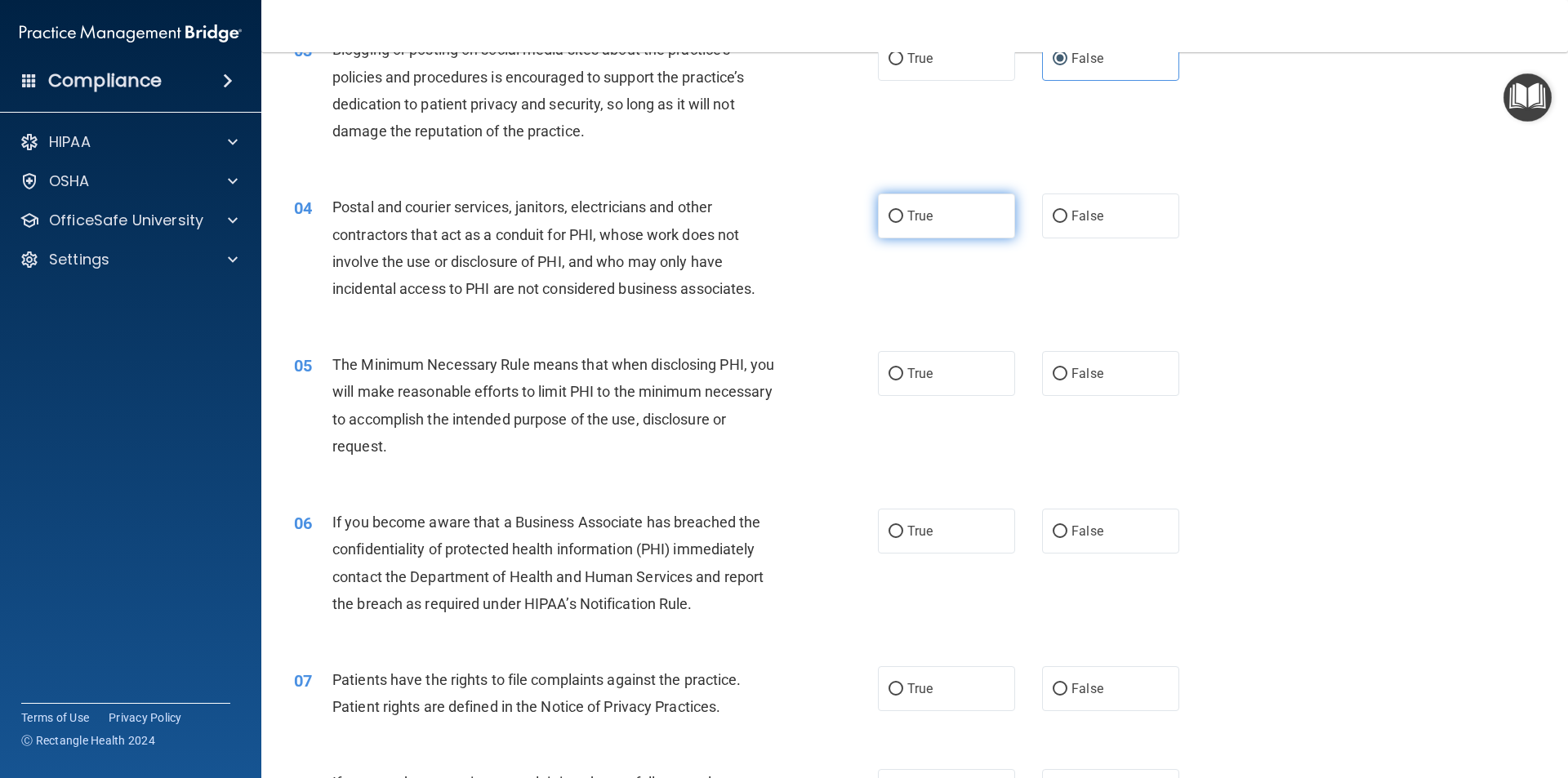
click at [939, 225] on label "True" at bounding box center [946, 215] width 137 height 45
click at [903, 223] on input "True" at bounding box center [895, 216] width 14 height 12
radio input "true"
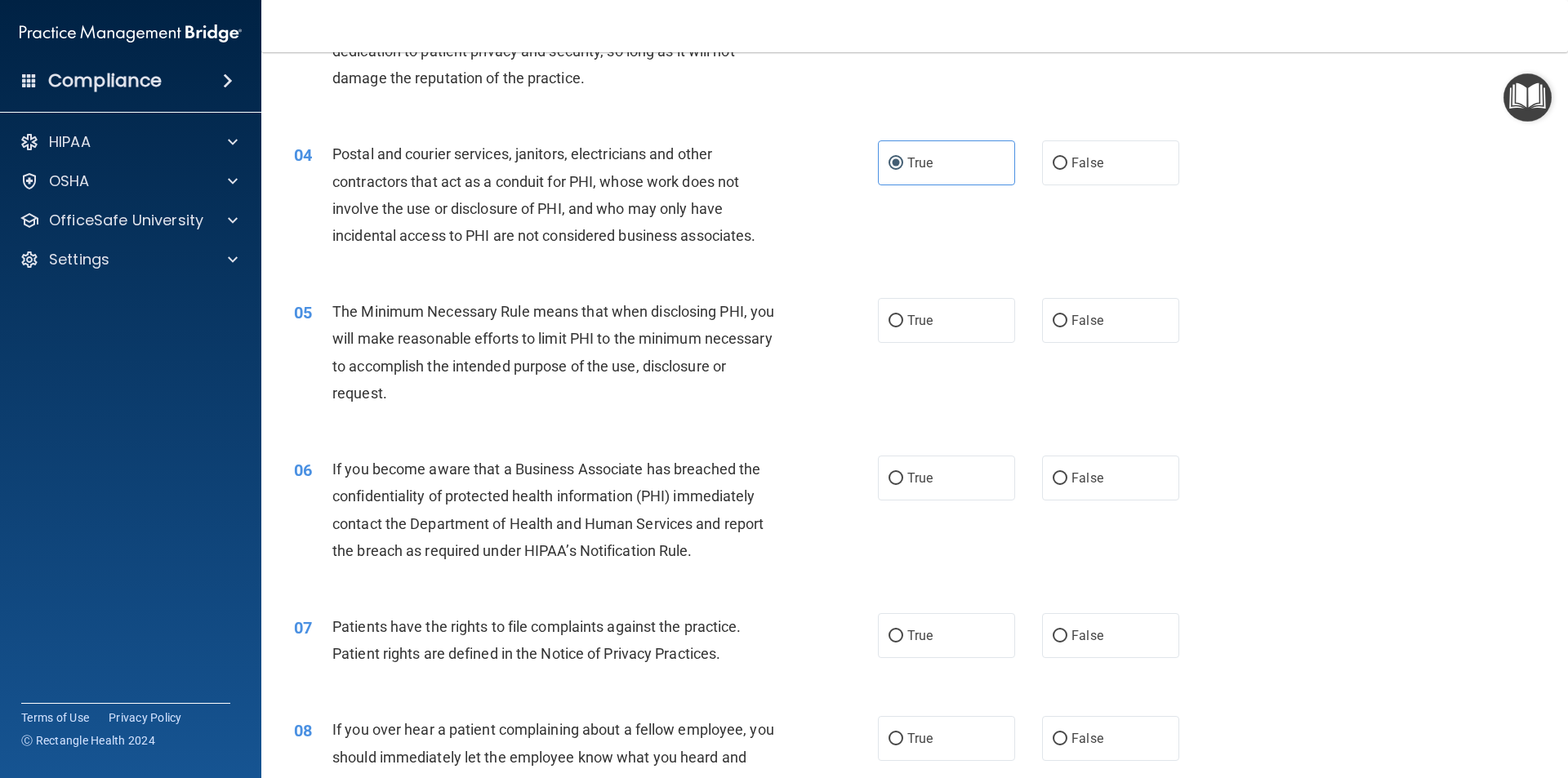
scroll to position [408, 0]
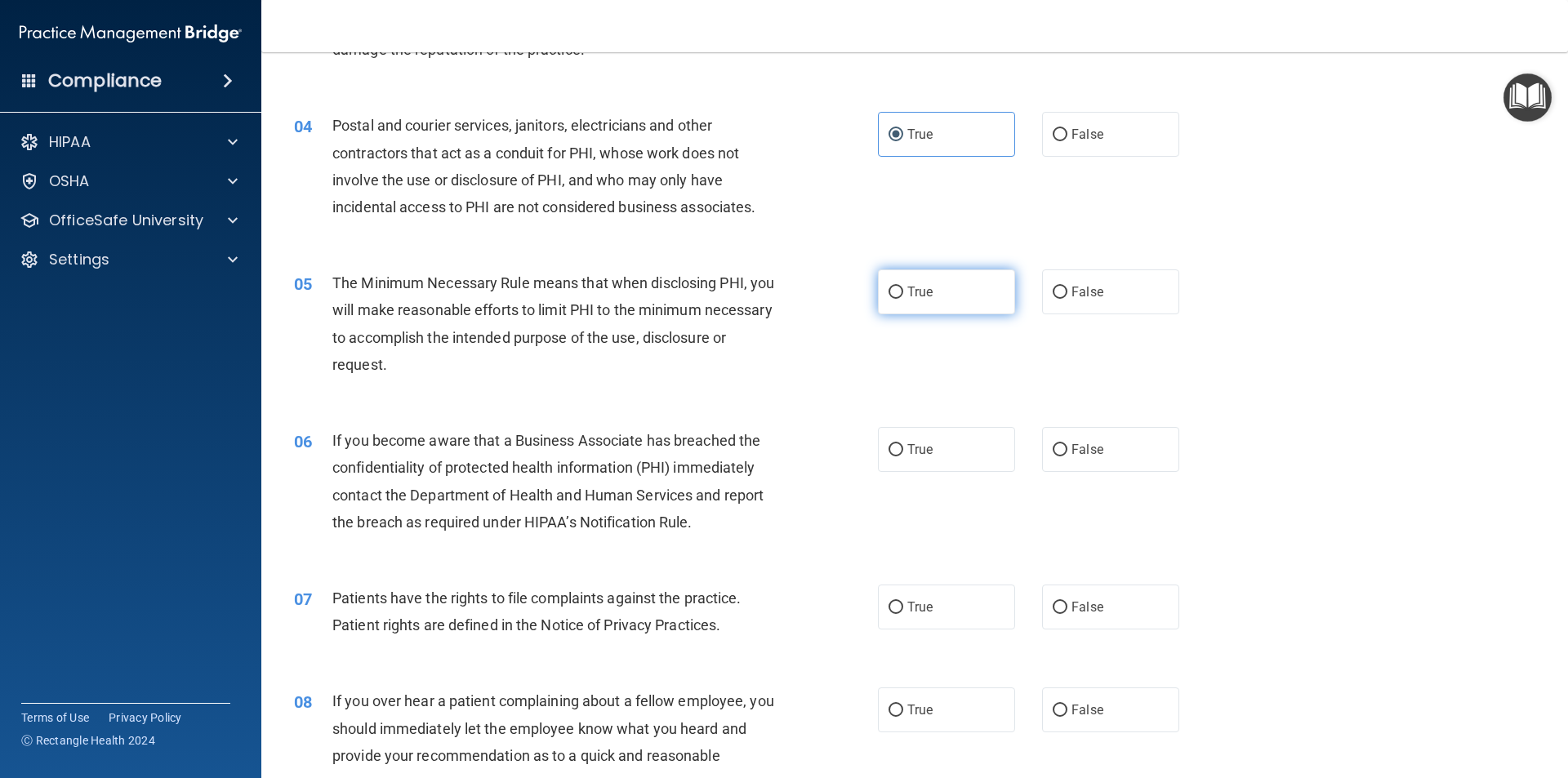
click at [960, 280] on label "True" at bounding box center [946, 291] width 137 height 45
click at [903, 286] on input "True" at bounding box center [895, 292] width 14 height 12
radio input "true"
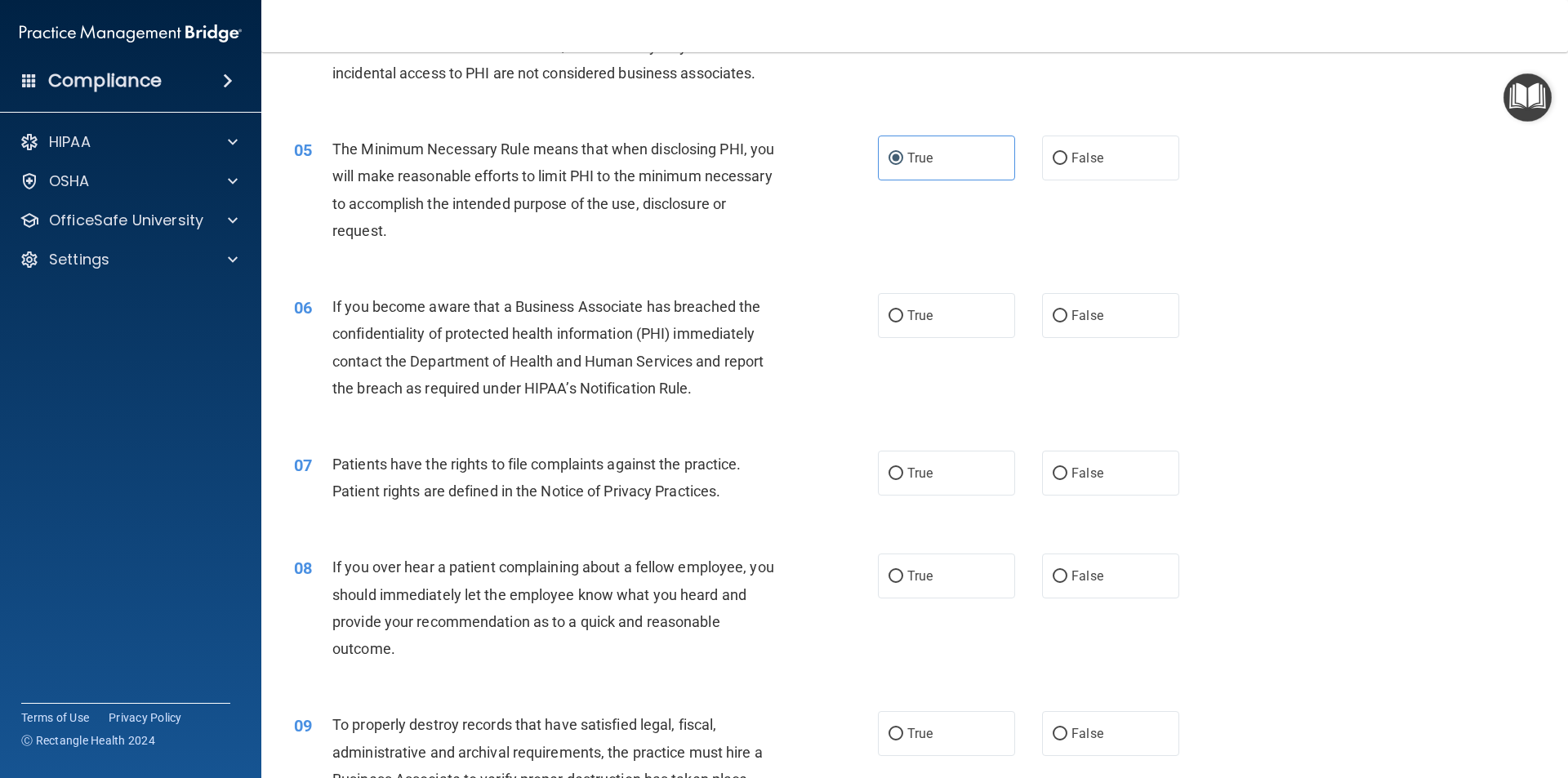
scroll to position [571, 0]
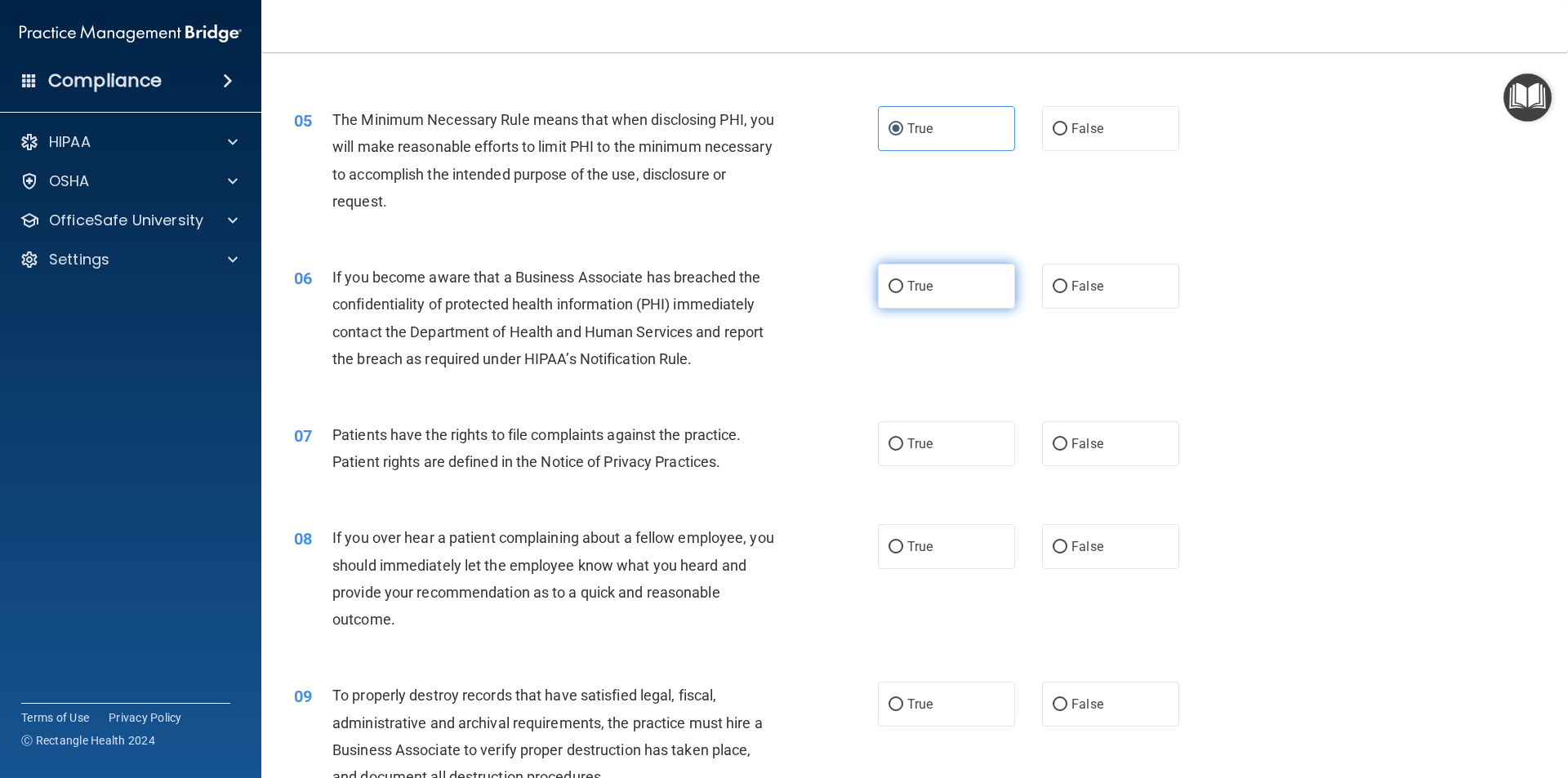
click at [918, 287] on span "True" at bounding box center [919, 286] width 25 height 15
click at [903, 287] on input "True" at bounding box center [895, 286] width 14 height 12
radio input "true"
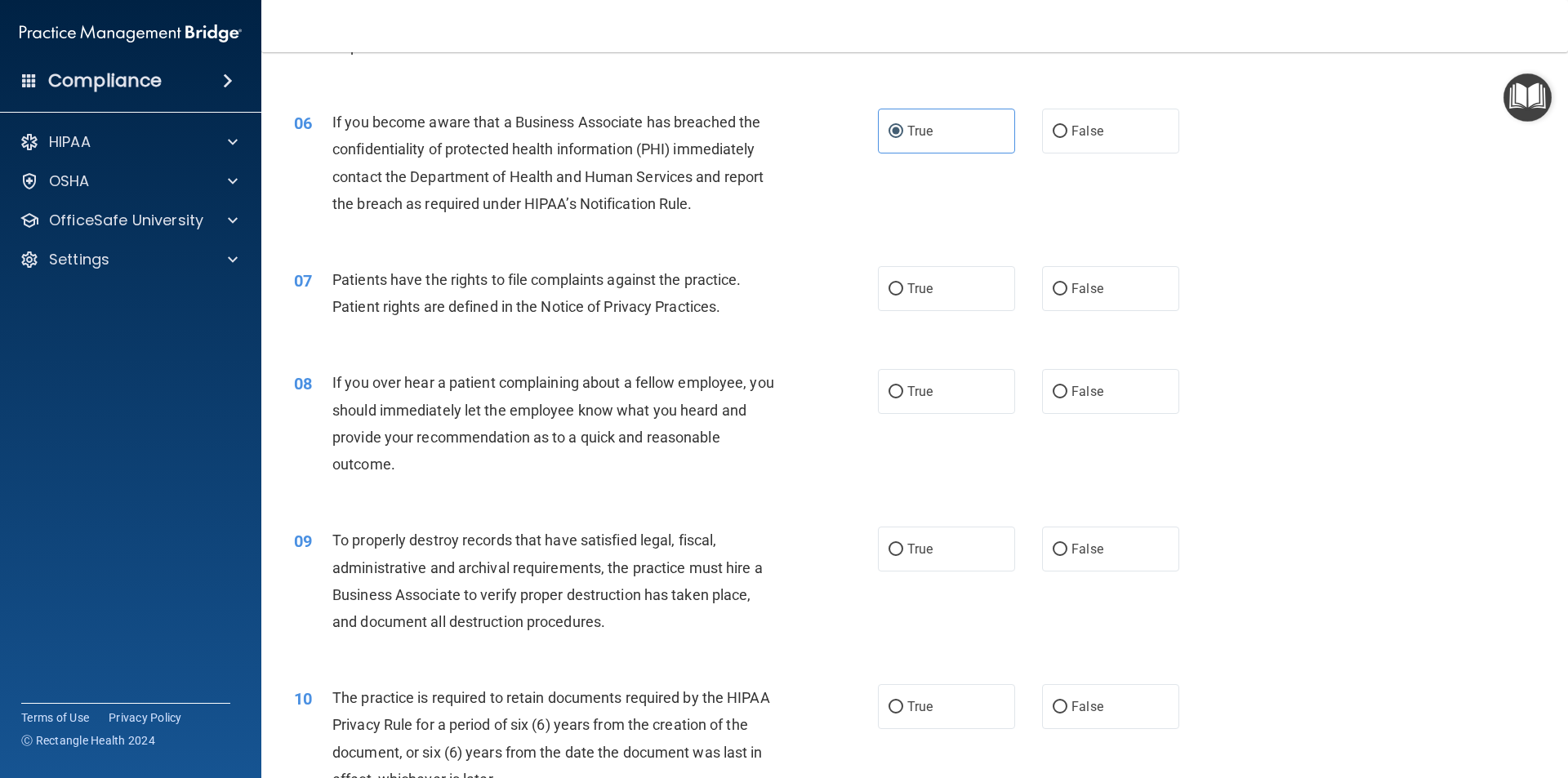
scroll to position [735, 0]
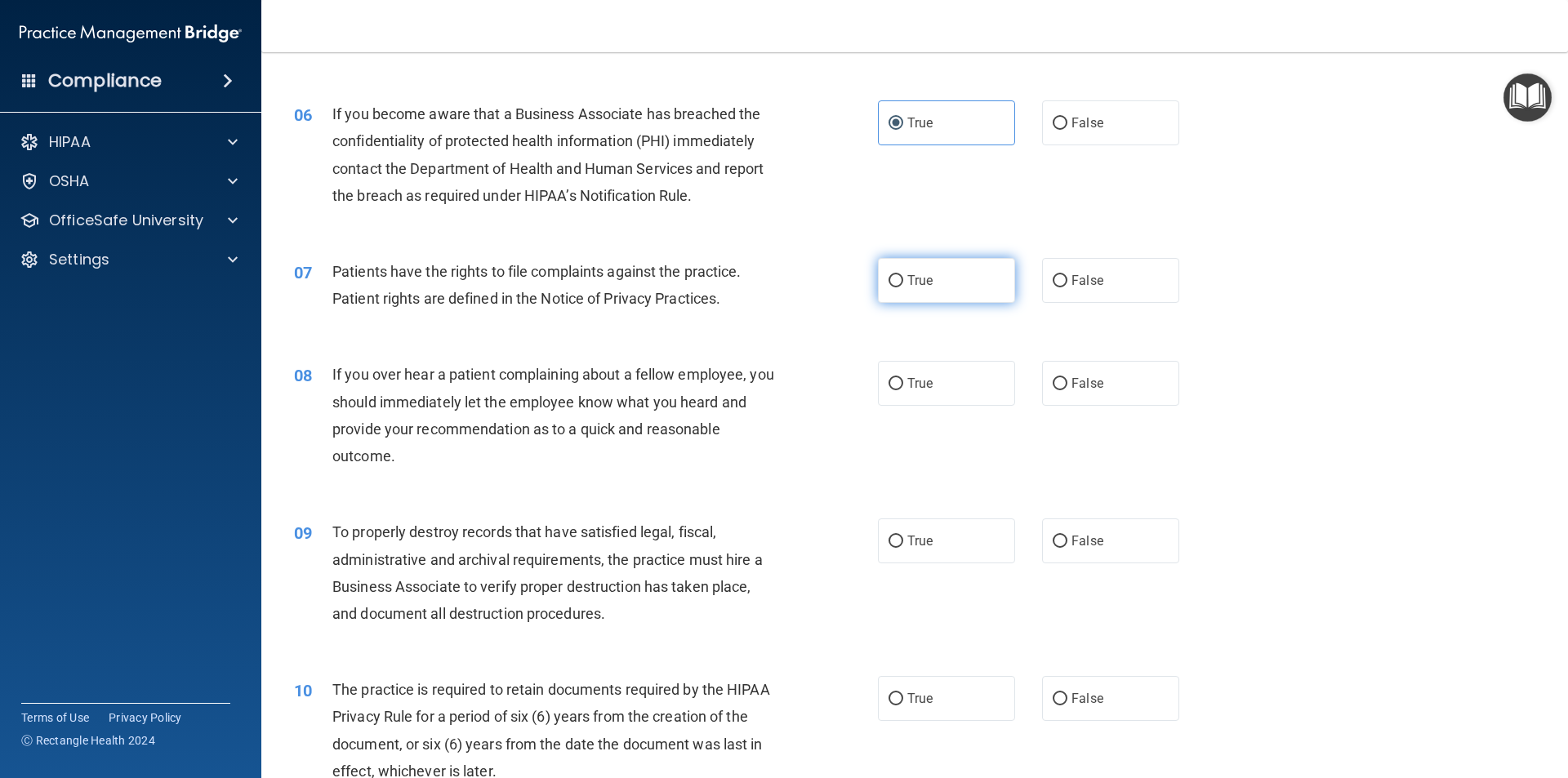
drag, startPoint x: 922, startPoint y: 285, endPoint x: 885, endPoint y: 297, distance: 38.9
click at [922, 285] on span "True" at bounding box center [919, 280] width 25 height 15
click at [903, 285] on input "True" at bounding box center [895, 280] width 14 height 12
radio input "true"
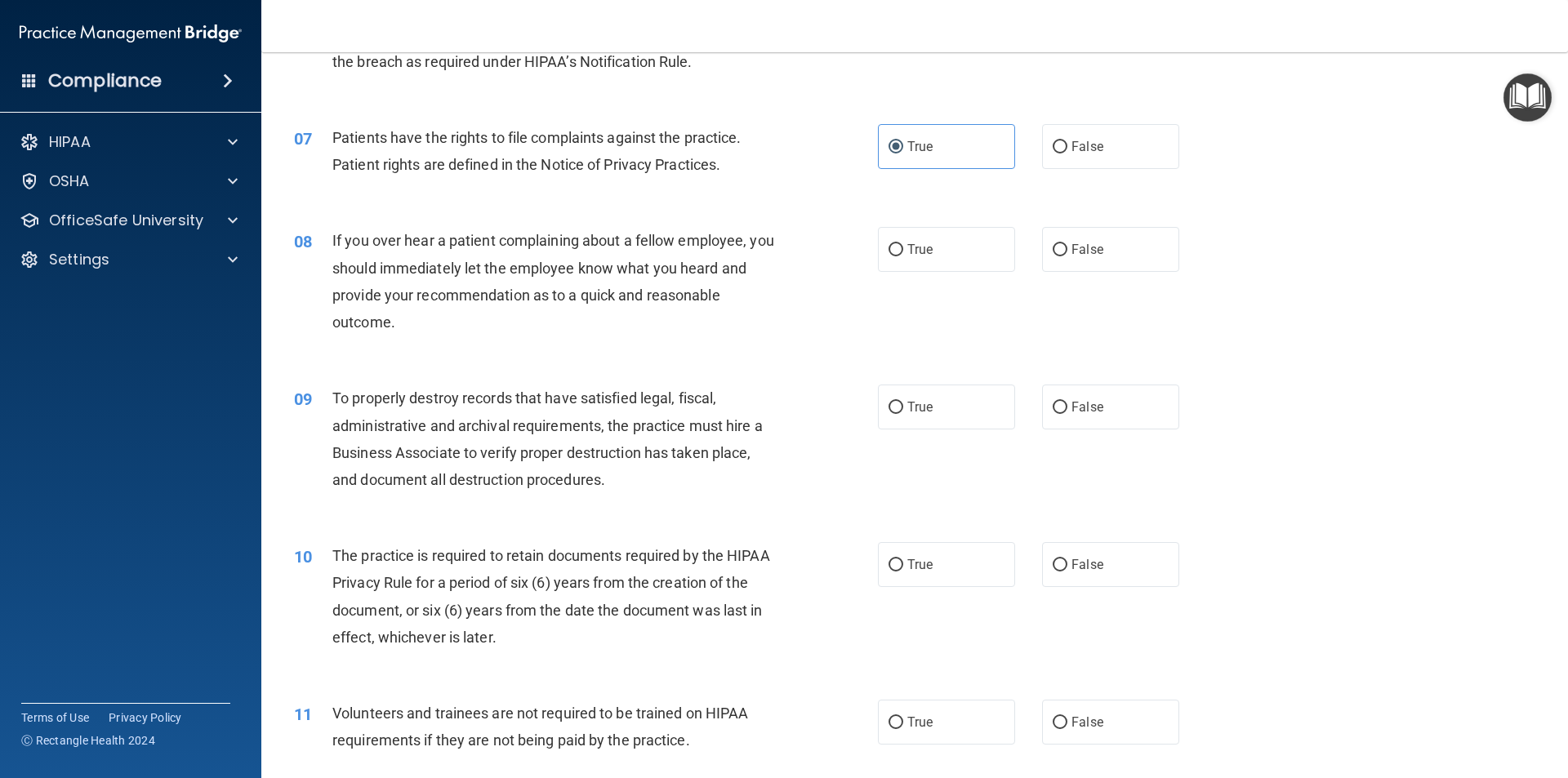
scroll to position [898, 0]
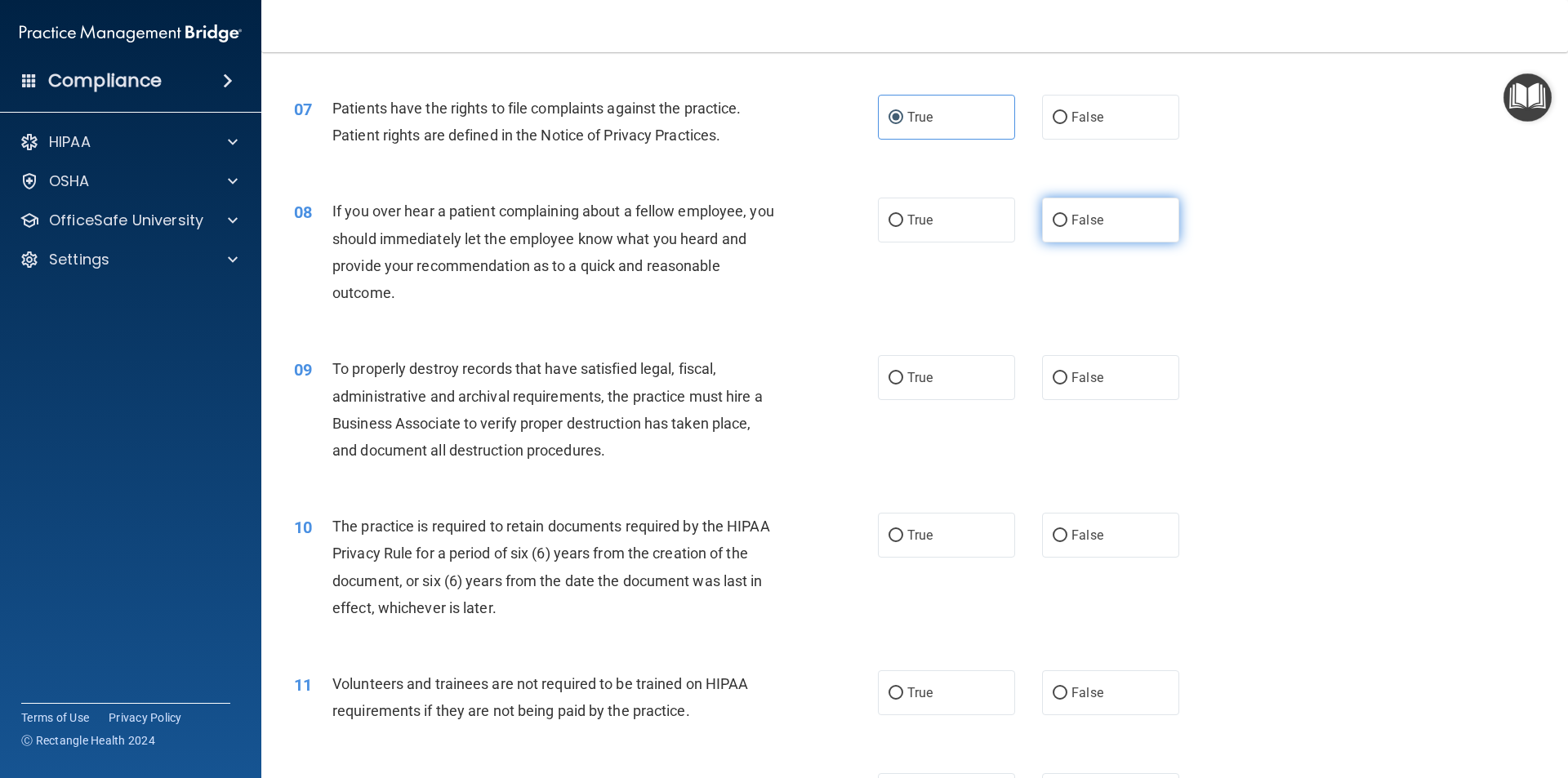
click at [1104, 237] on label "False" at bounding box center [1111, 220] width 137 height 45
click at [1067, 227] on input "False" at bounding box center [1060, 221] width 14 height 12
radio input "true"
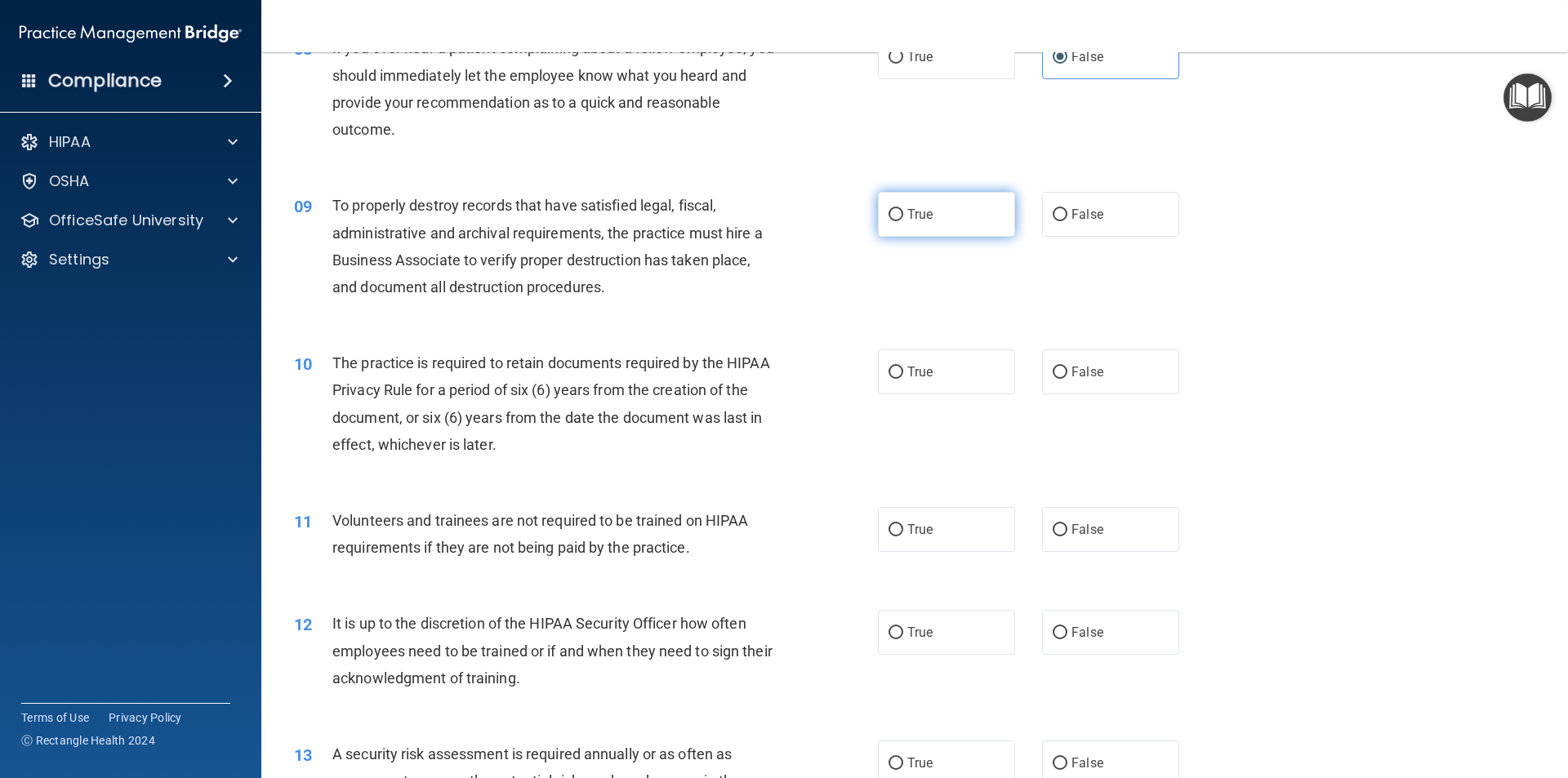
click at [925, 226] on label "True" at bounding box center [946, 214] width 137 height 45
click at [903, 221] on input "True" at bounding box center [895, 215] width 14 height 12
radio input "true"
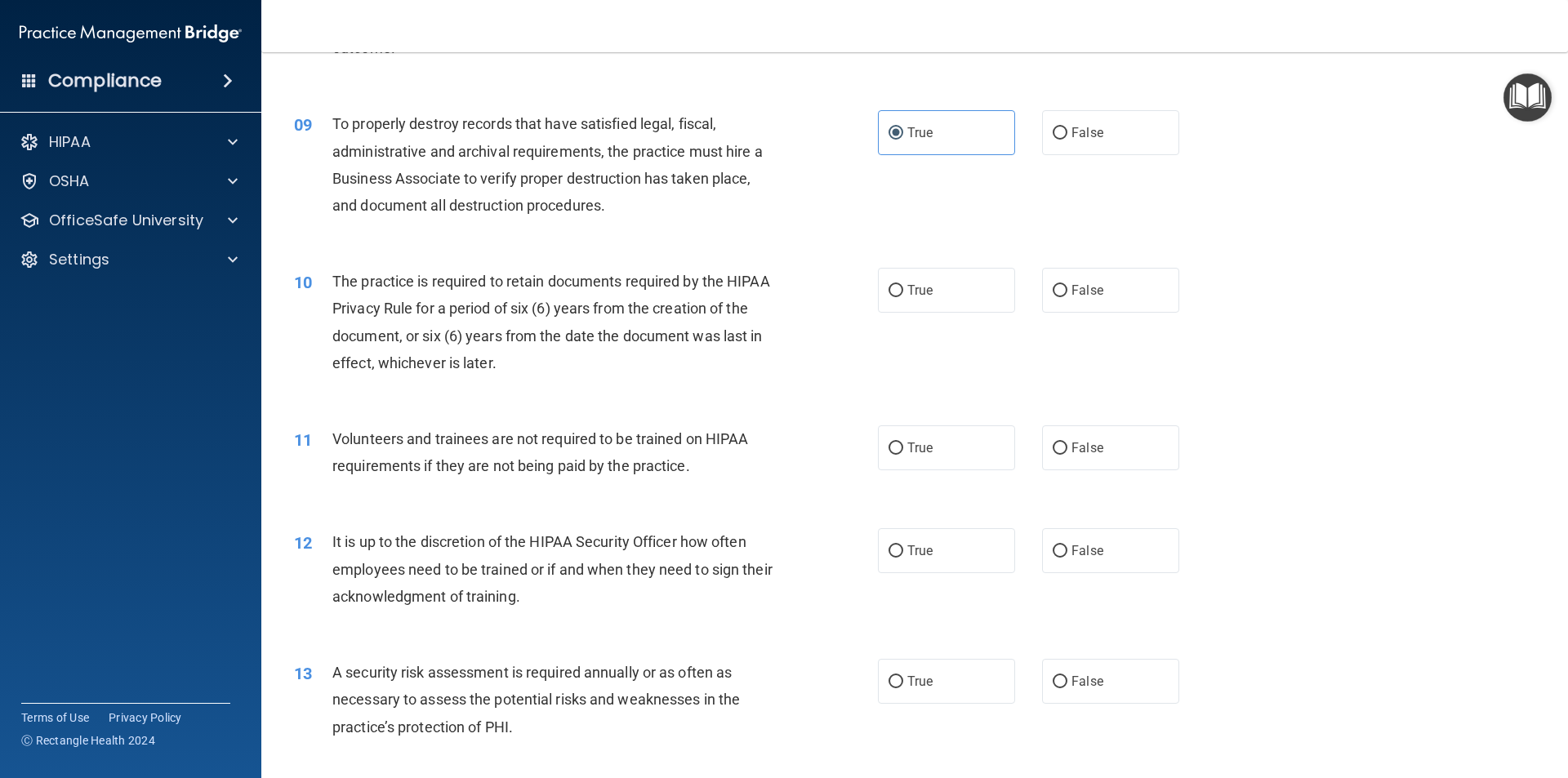
scroll to position [1225, 0]
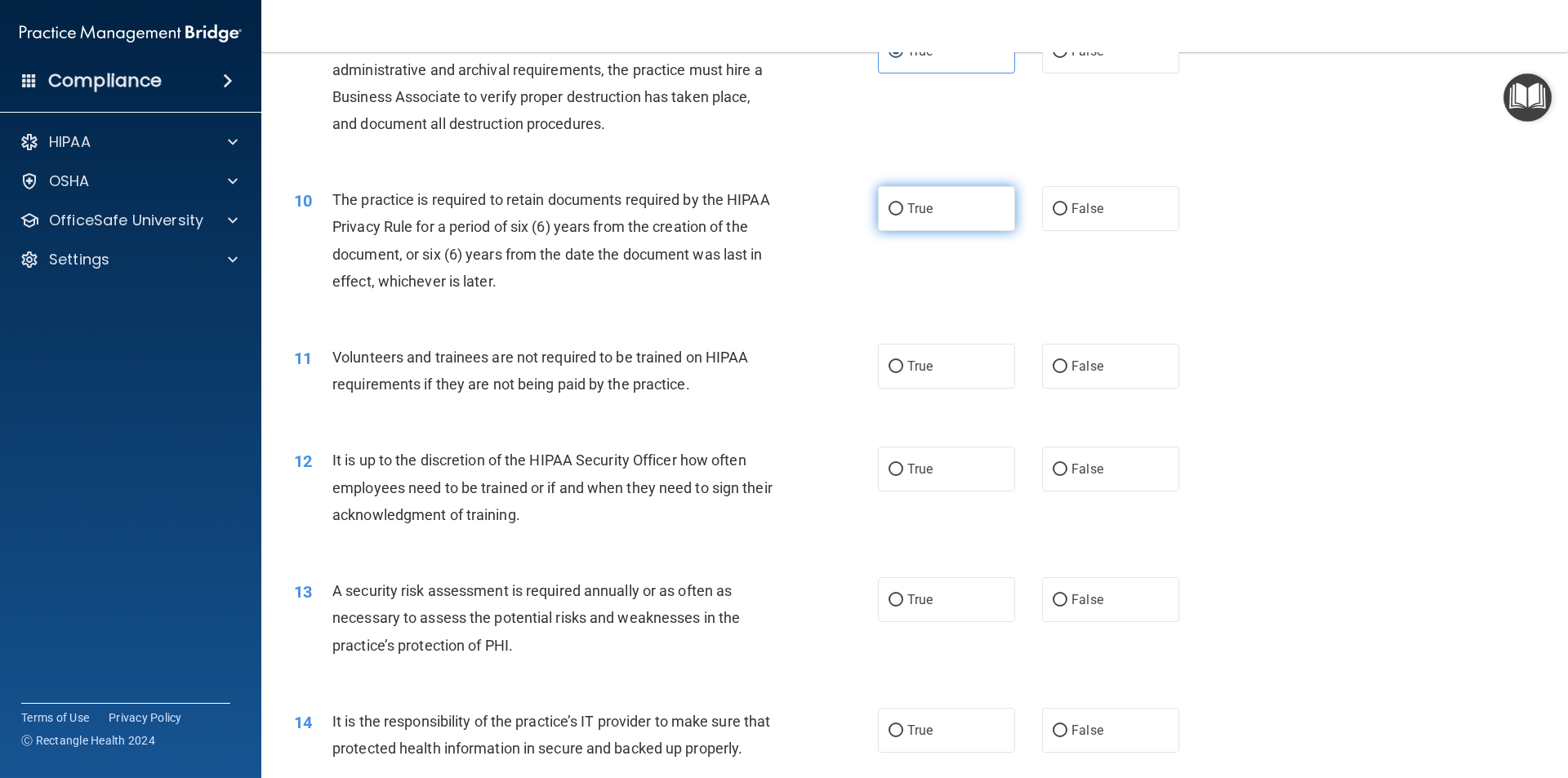
click at [987, 220] on label "True" at bounding box center [946, 208] width 137 height 45
click at [903, 215] on input "True" at bounding box center [895, 209] width 14 height 12
radio input "true"
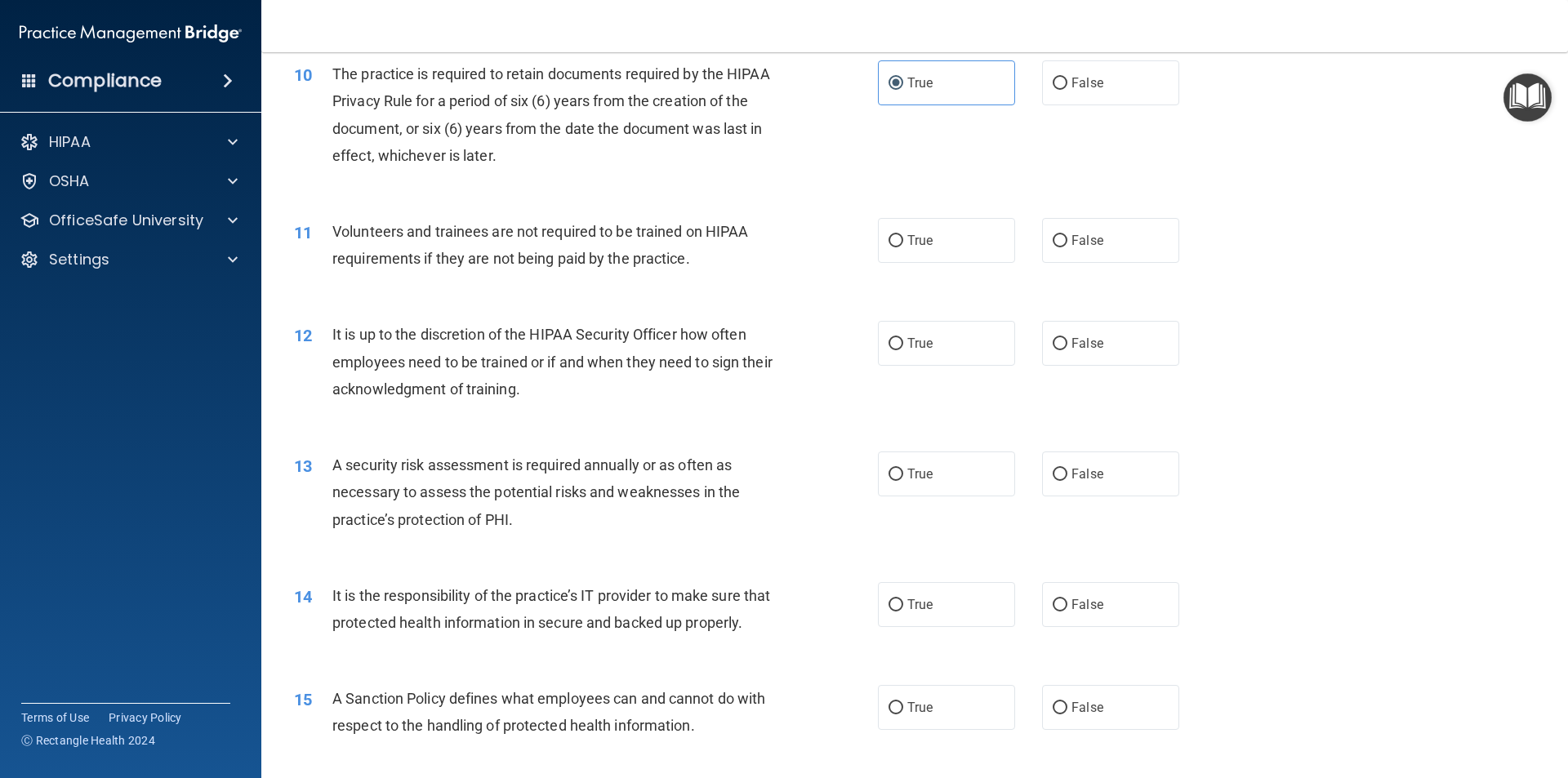
scroll to position [1388, 0]
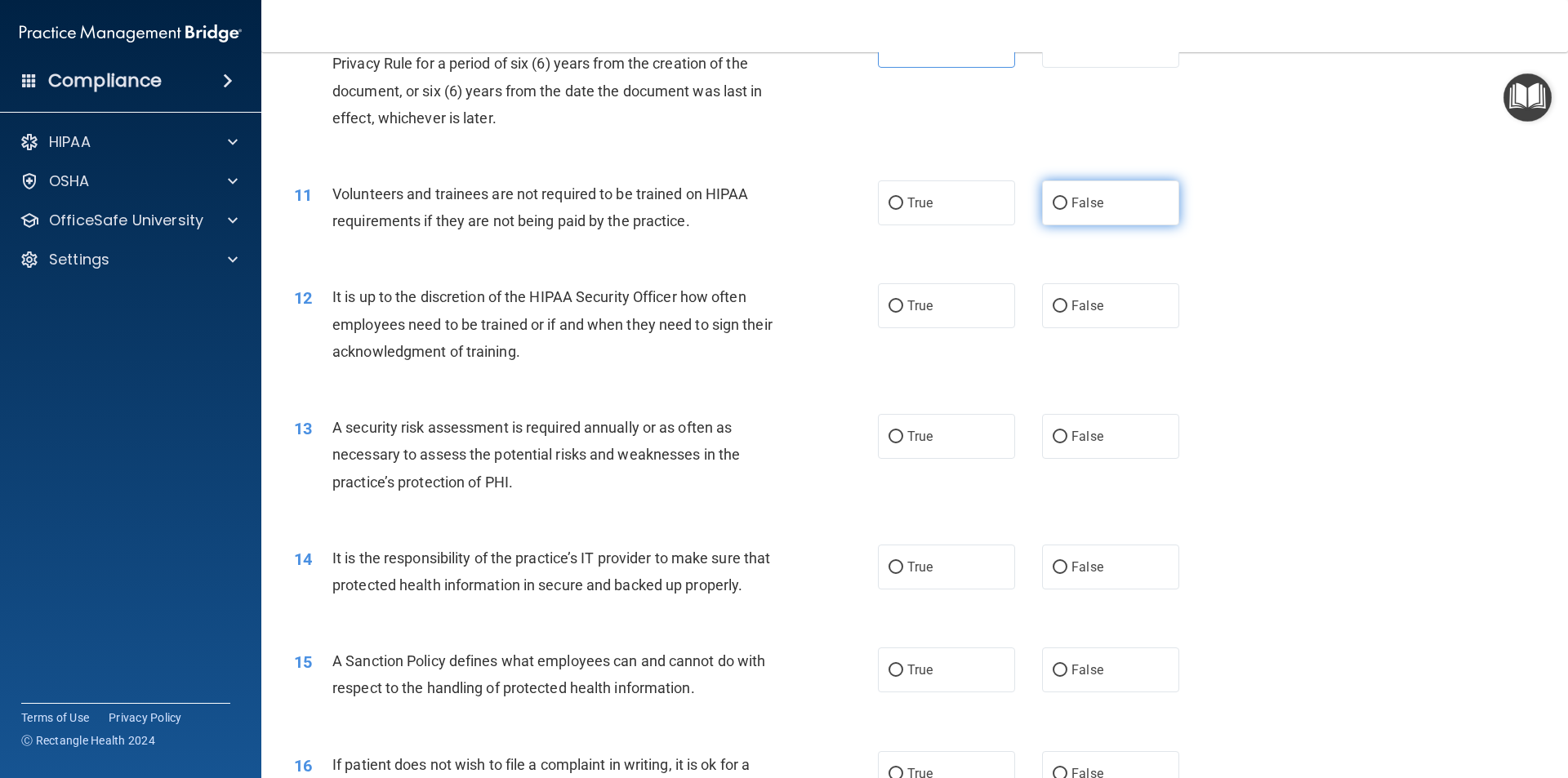
click at [1140, 215] on label "False" at bounding box center [1111, 203] width 137 height 45
click at [1067, 209] on input "False" at bounding box center [1060, 204] width 14 height 12
radio input "true"
click at [1134, 291] on label "False" at bounding box center [1111, 305] width 137 height 45
click at [1067, 301] on input "False" at bounding box center [1060, 306] width 14 height 12
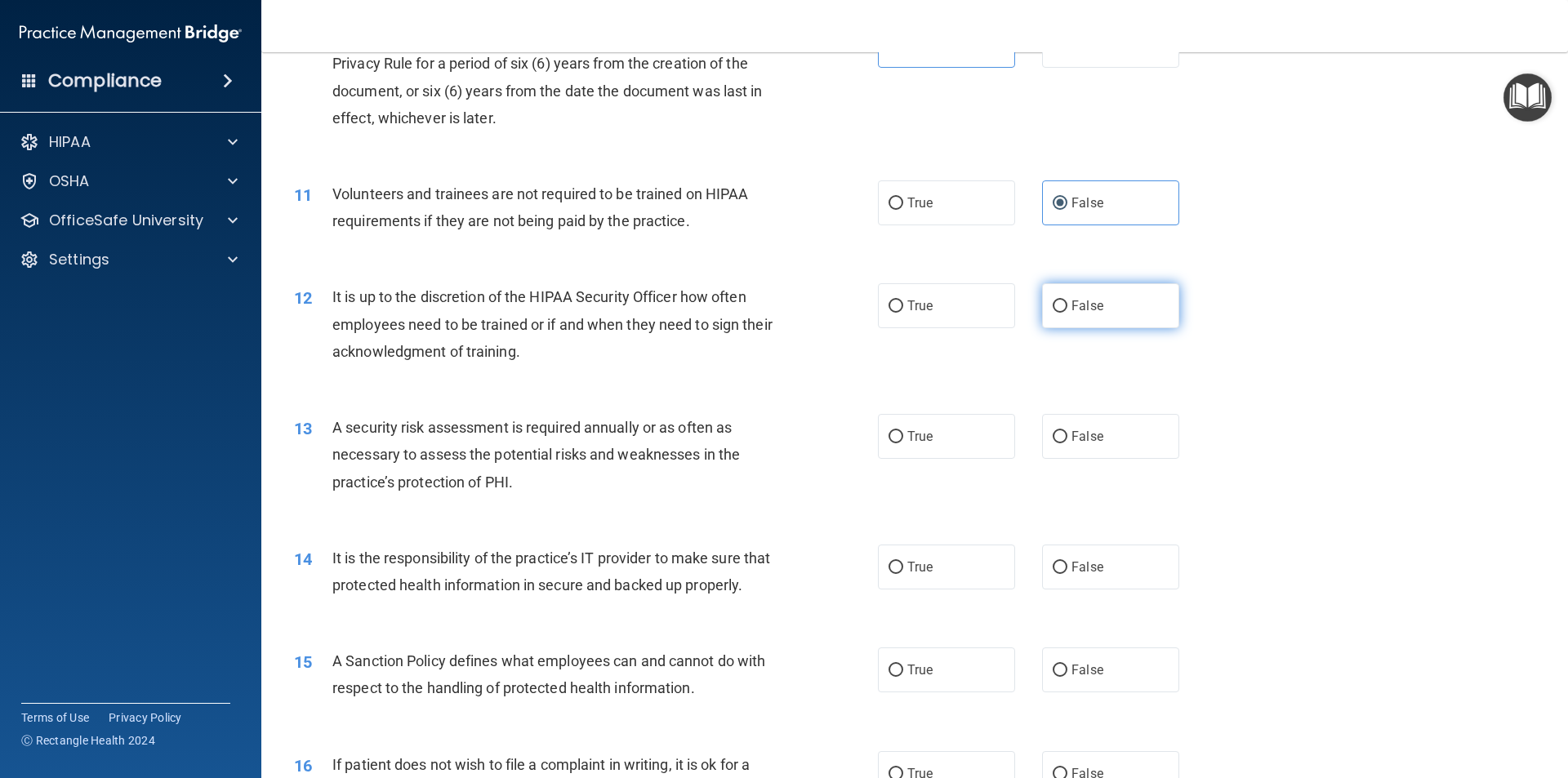
radio input "true"
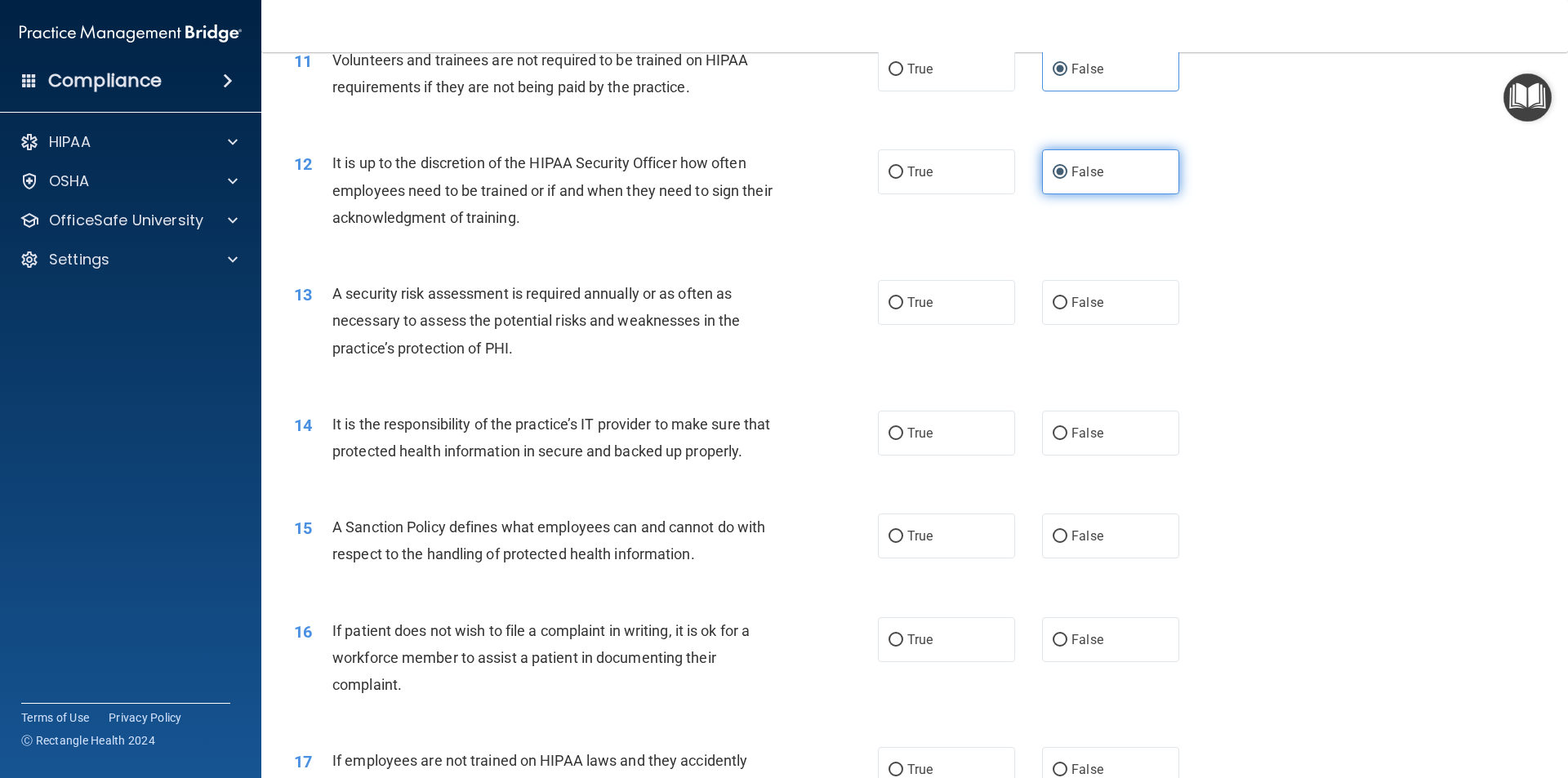
scroll to position [1551, 0]
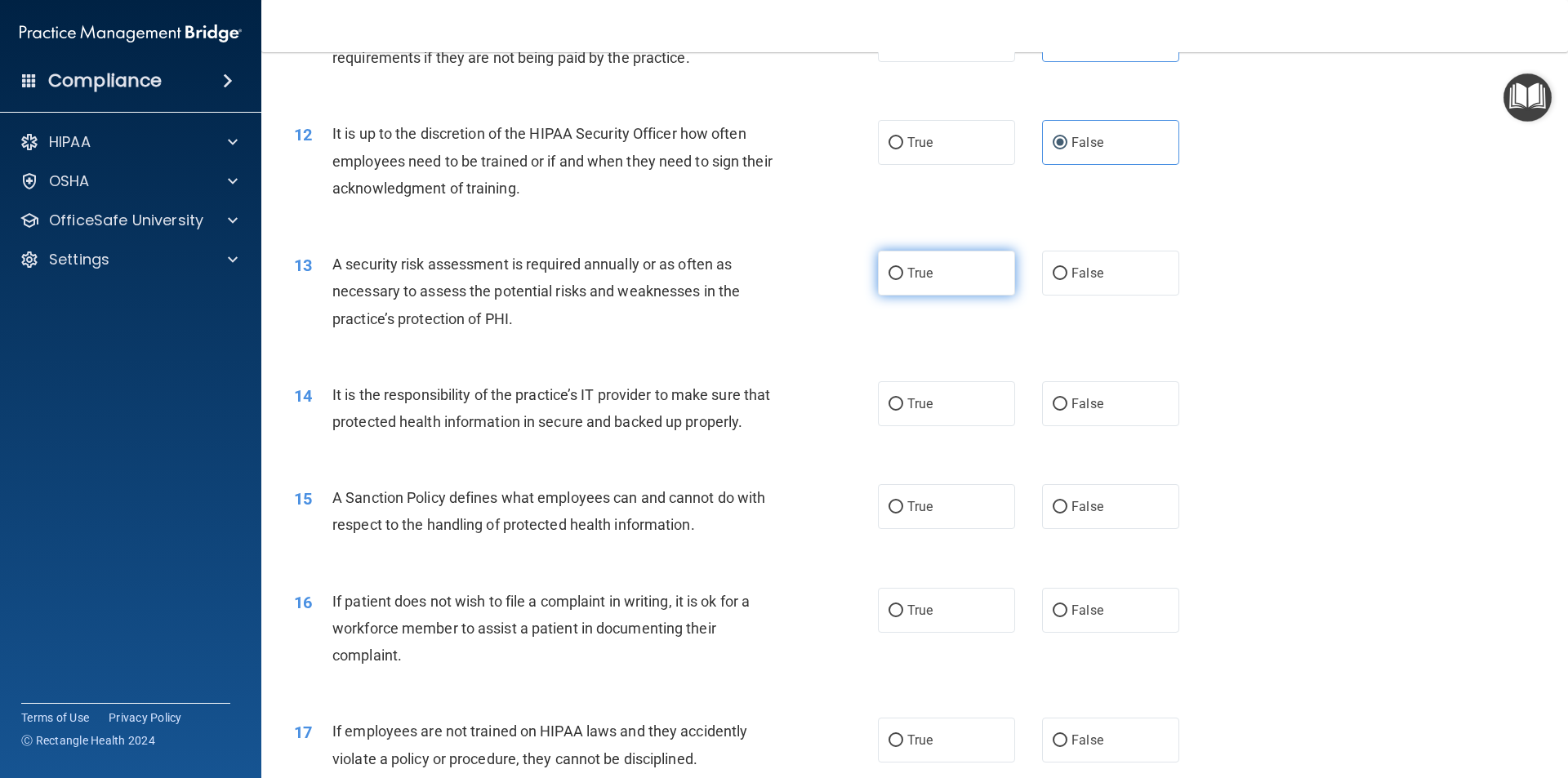
click at [943, 273] on label "True" at bounding box center [946, 273] width 137 height 45
click at [903, 273] on input "True" at bounding box center [895, 274] width 14 height 12
radio input "true"
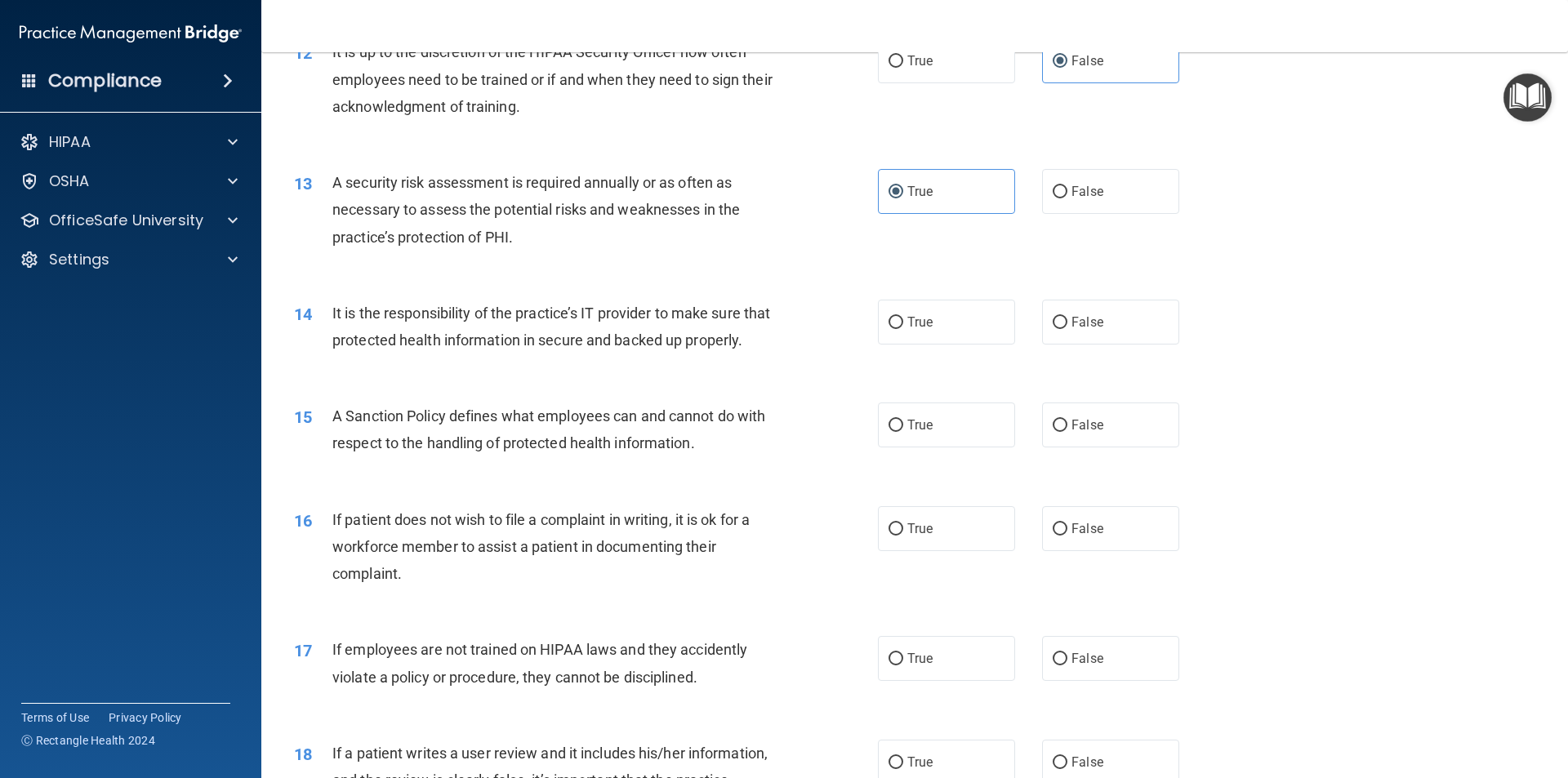
scroll to position [1714, 0]
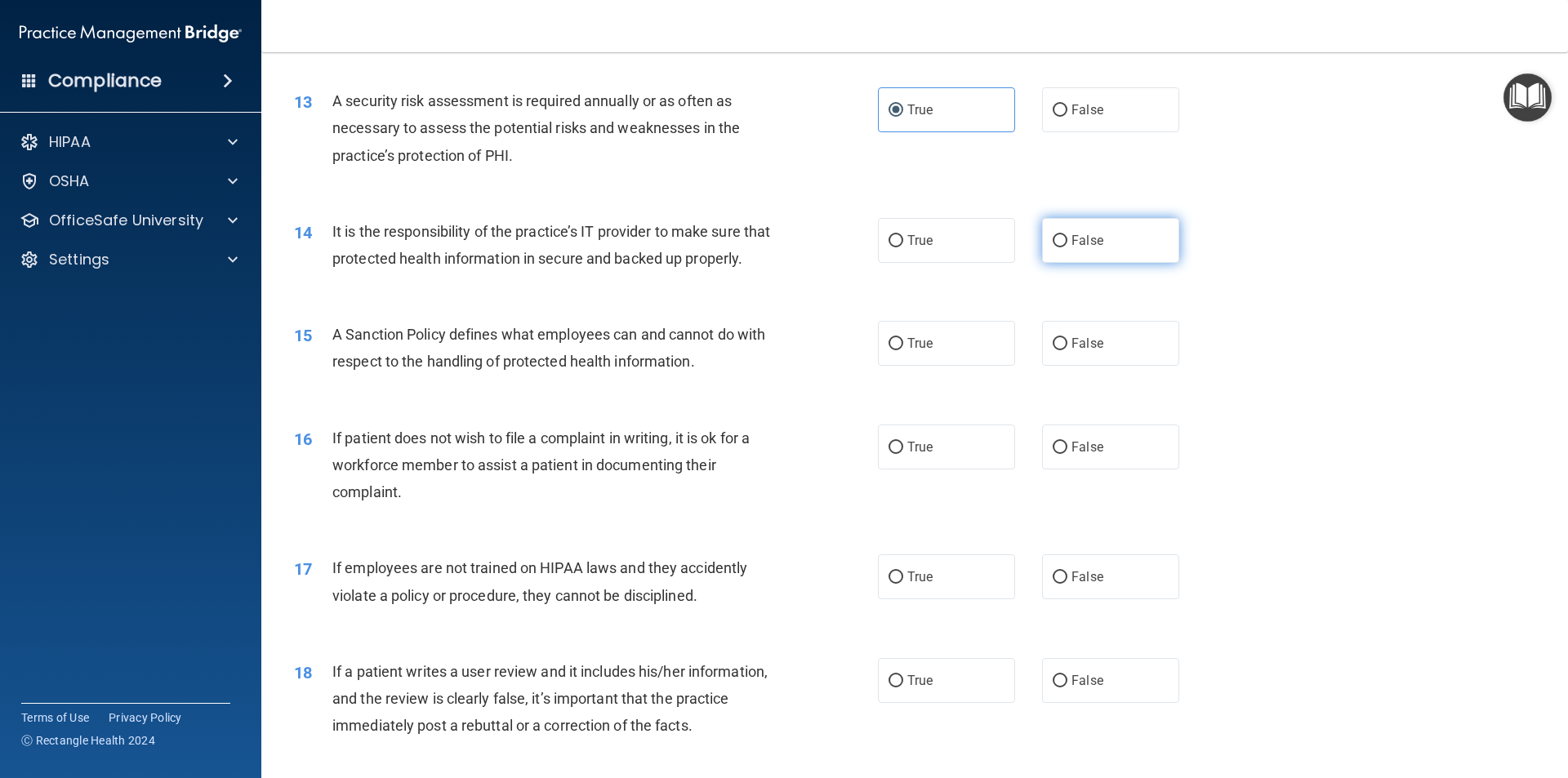
click at [1101, 257] on label "False" at bounding box center [1111, 240] width 137 height 45
click at [1067, 248] on input "False" at bounding box center [1060, 241] width 14 height 12
radio input "true"
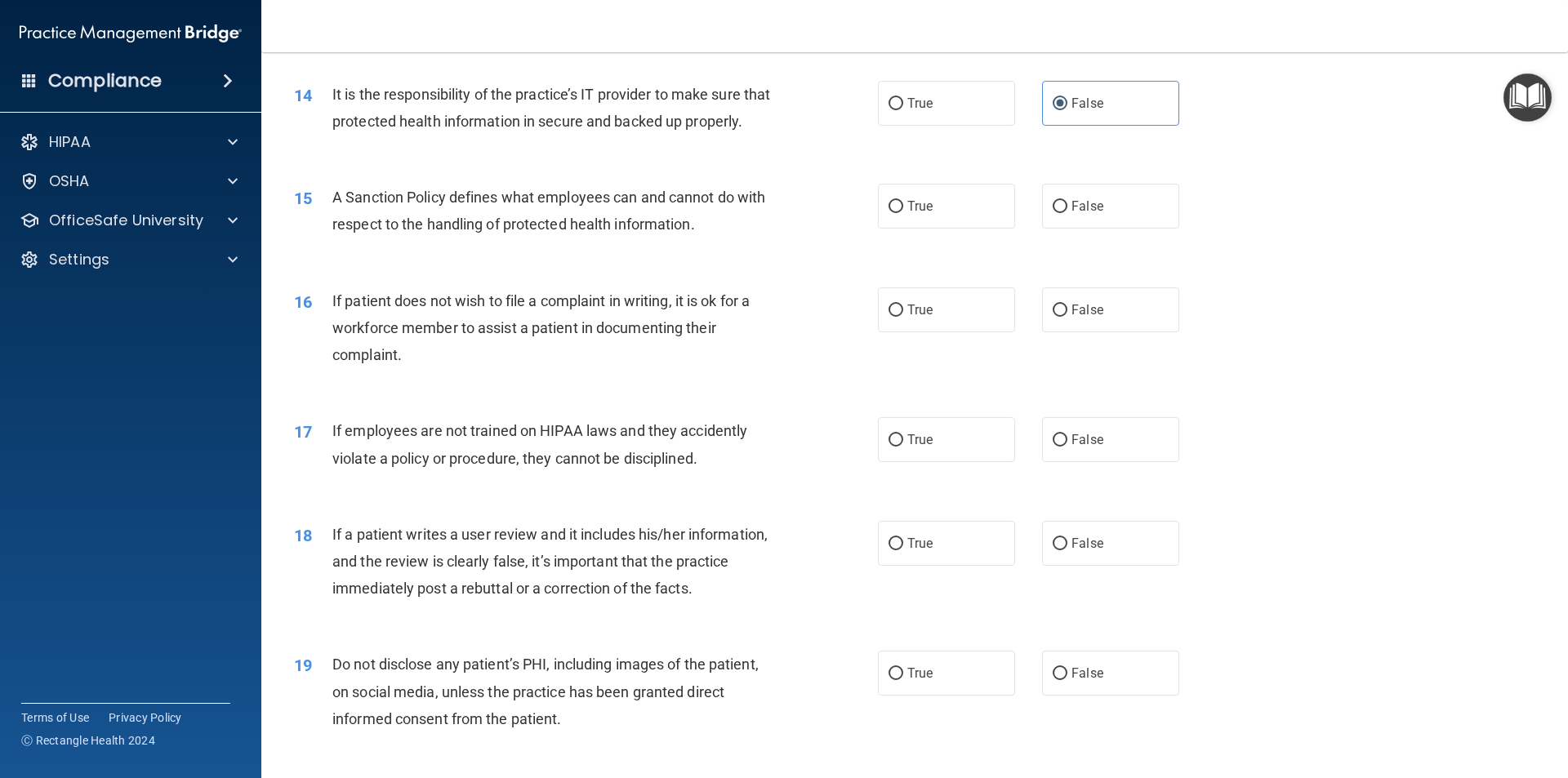
scroll to position [1878, 0]
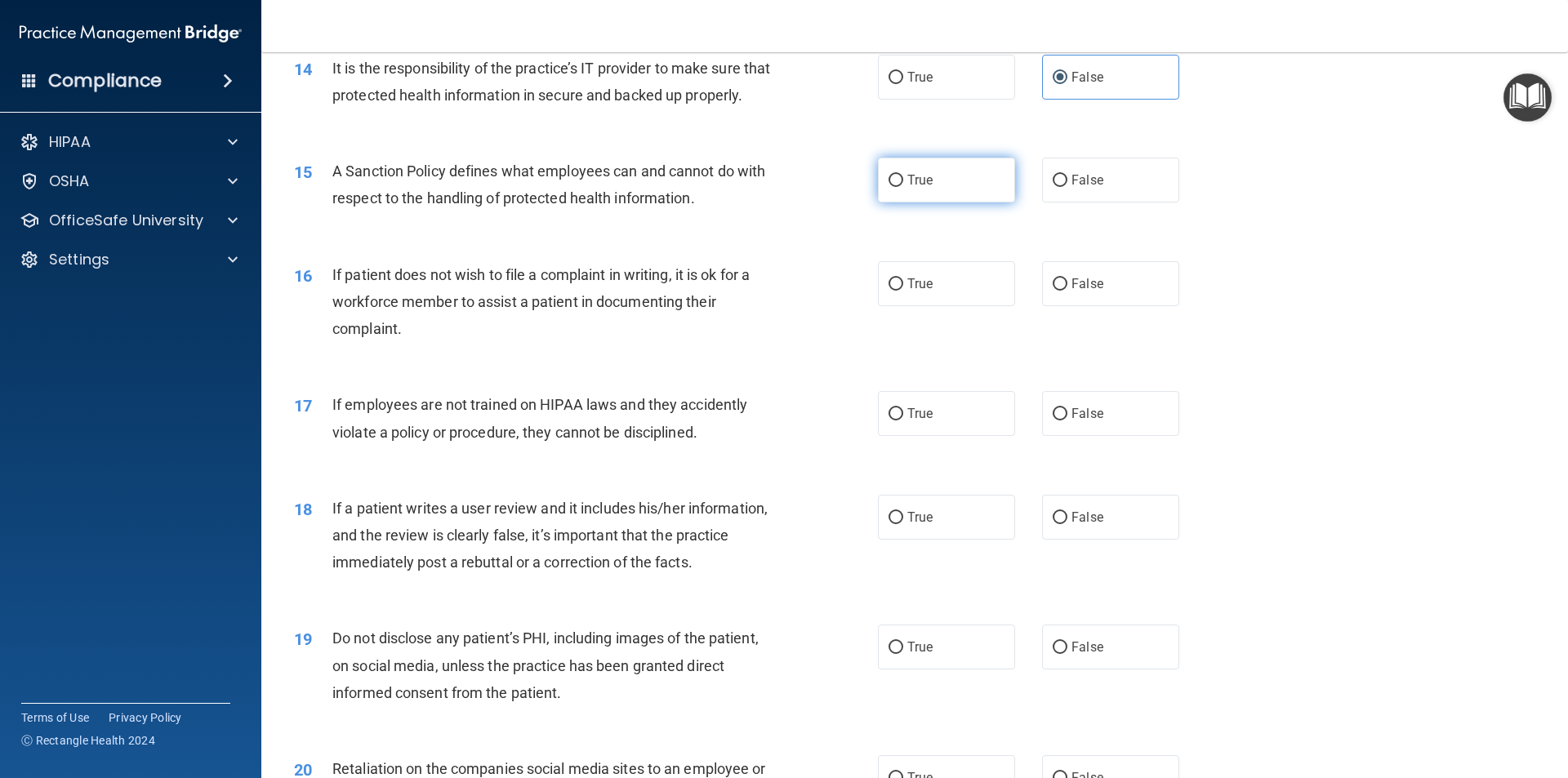
click at [935, 203] on label "True" at bounding box center [946, 180] width 137 height 45
click at [903, 187] on input "True" at bounding box center [895, 181] width 14 height 12
radio input "true"
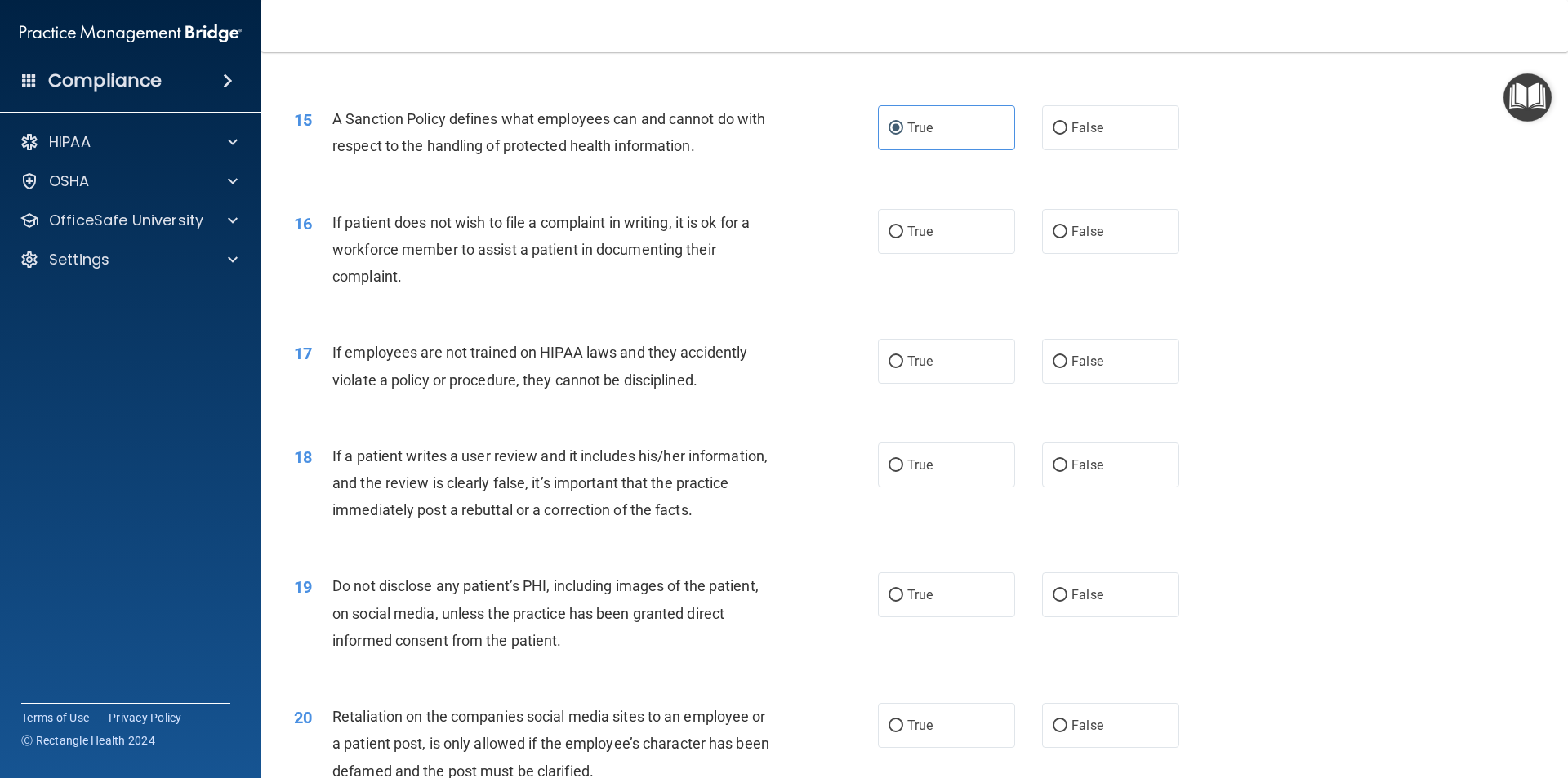
scroll to position [1959, 0]
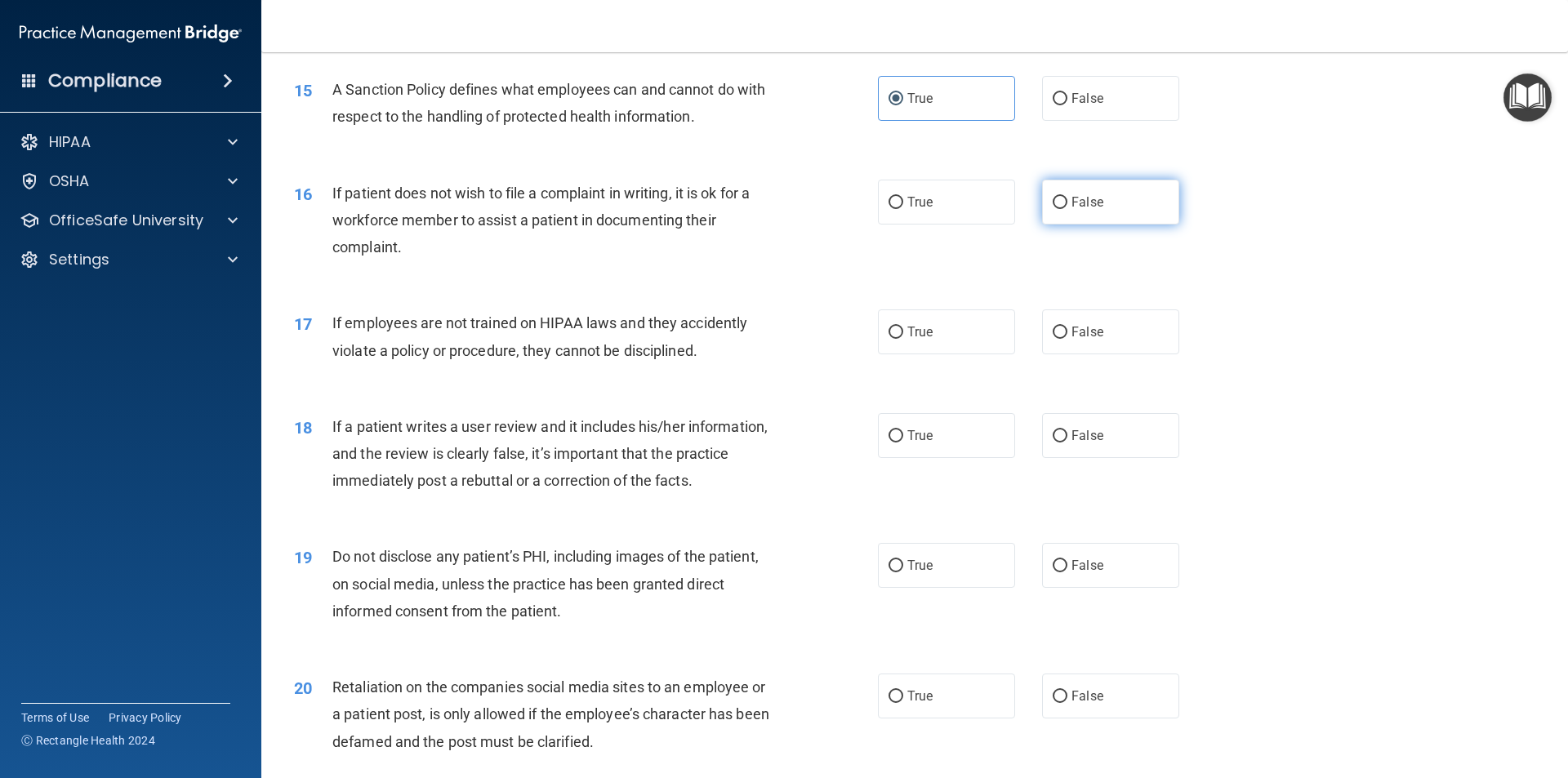
click at [1080, 209] on span "False" at bounding box center [1087, 202] width 32 height 15
click at [1067, 209] on input "False" at bounding box center [1060, 203] width 14 height 12
radio input "true"
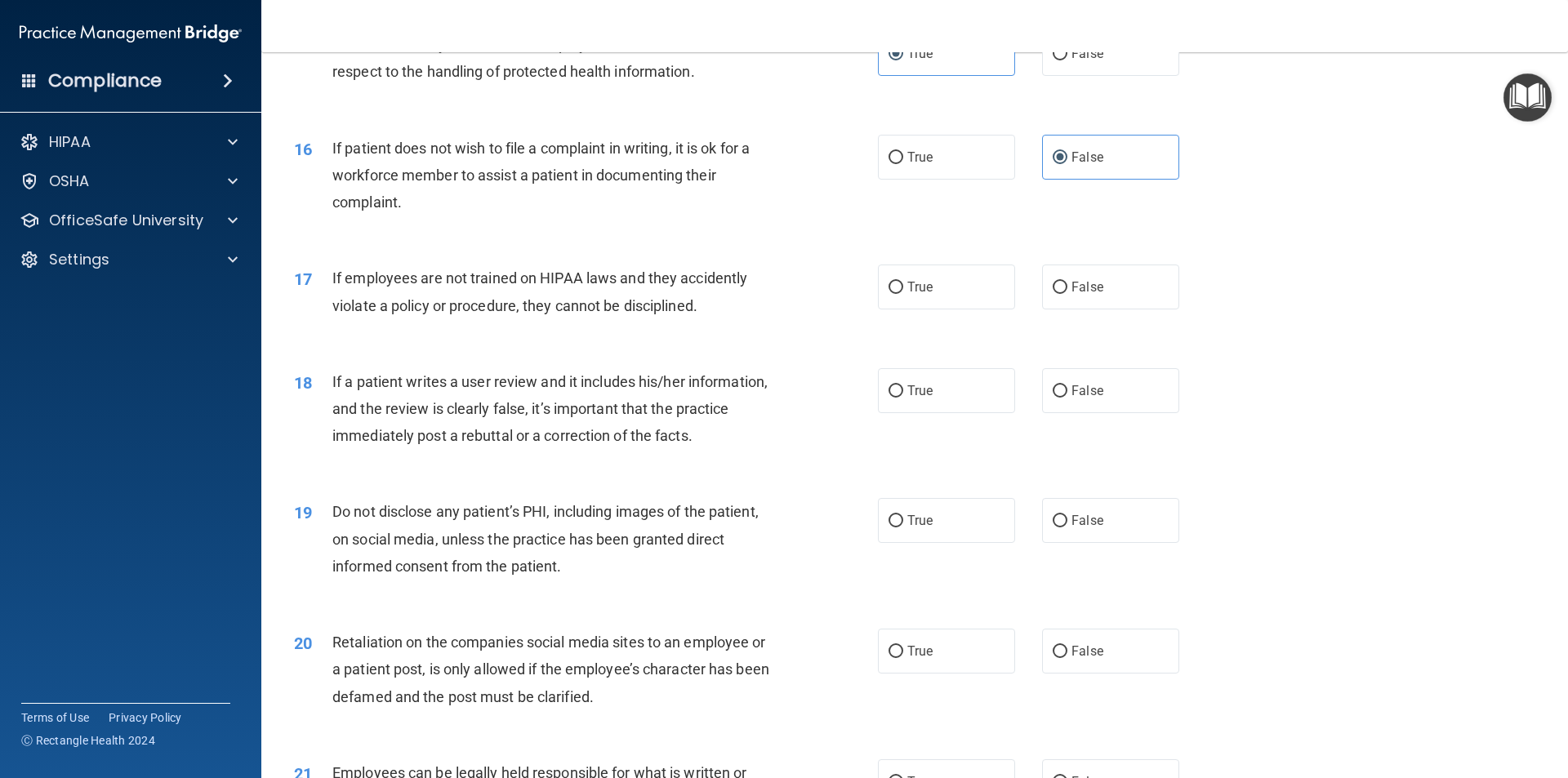
scroll to position [2041, 0]
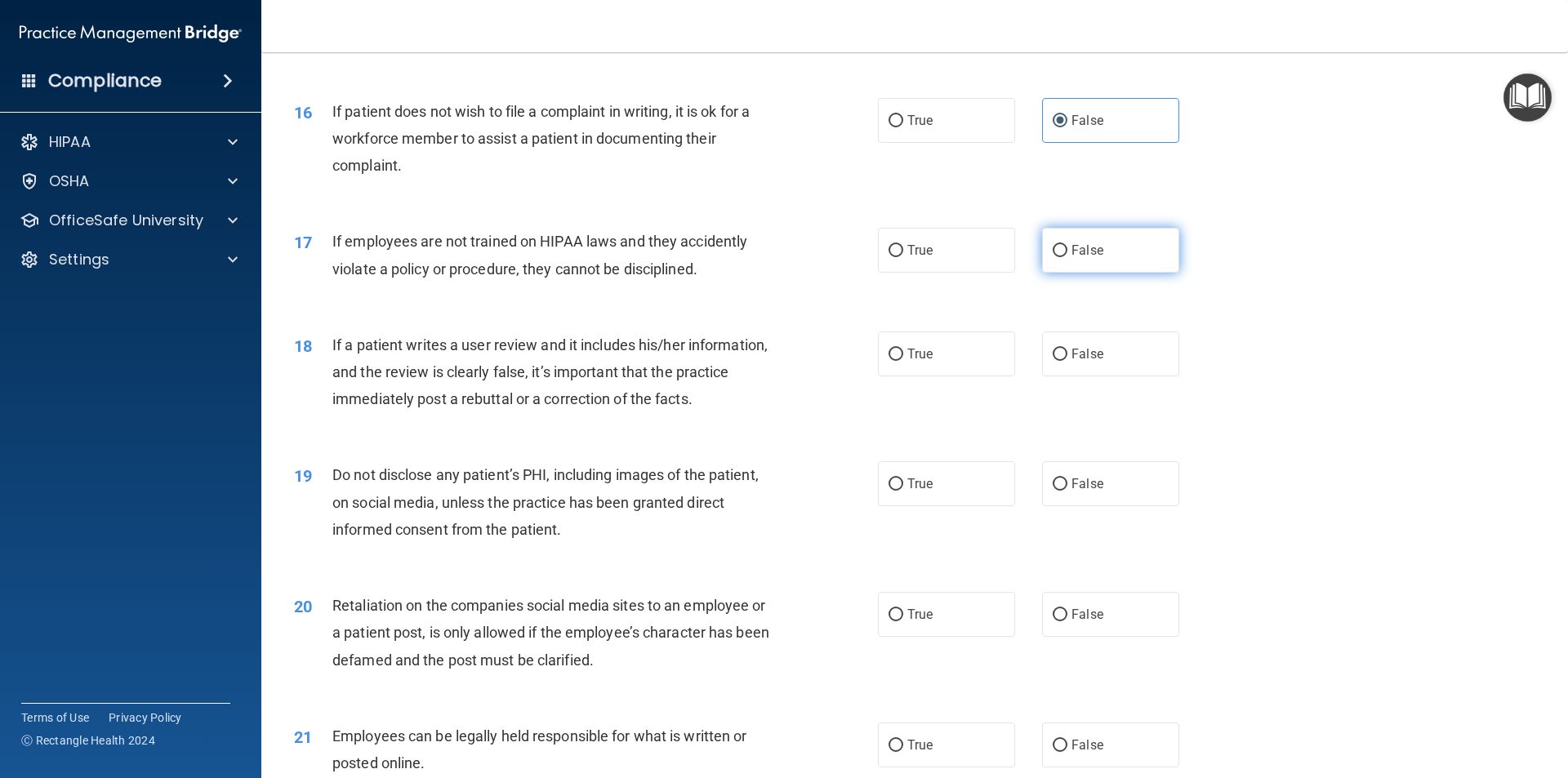
click at [1130, 273] on label "False" at bounding box center [1111, 250] width 137 height 45
click at [1067, 257] on input "False" at bounding box center [1060, 251] width 14 height 12
radio input "true"
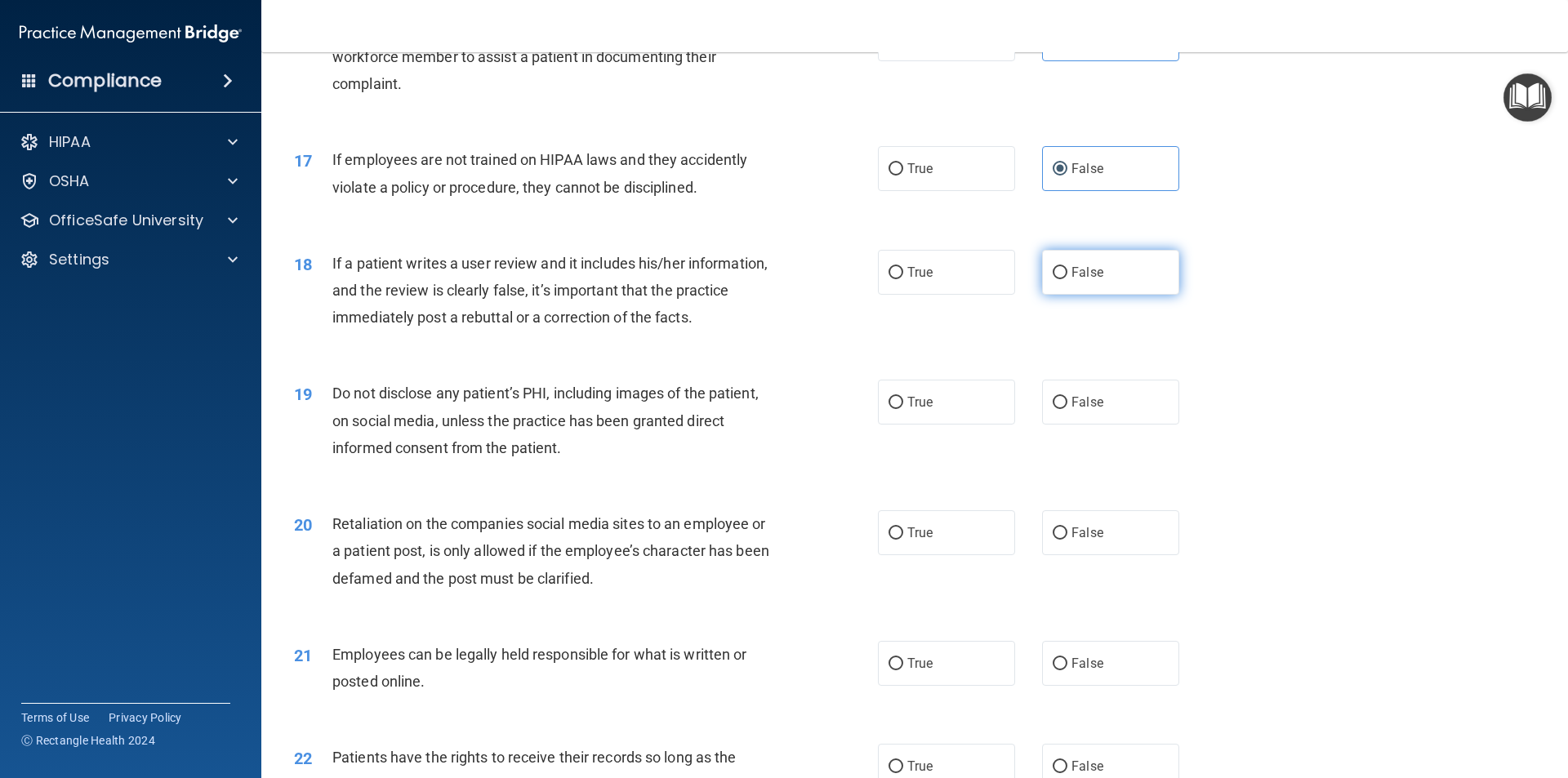
click at [1118, 295] on label "False" at bounding box center [1111, 272] width 137 height 45
click at [1067, 280] on input "False" at bounding box center [1060, 273] width 14 height 12
radio input "true"
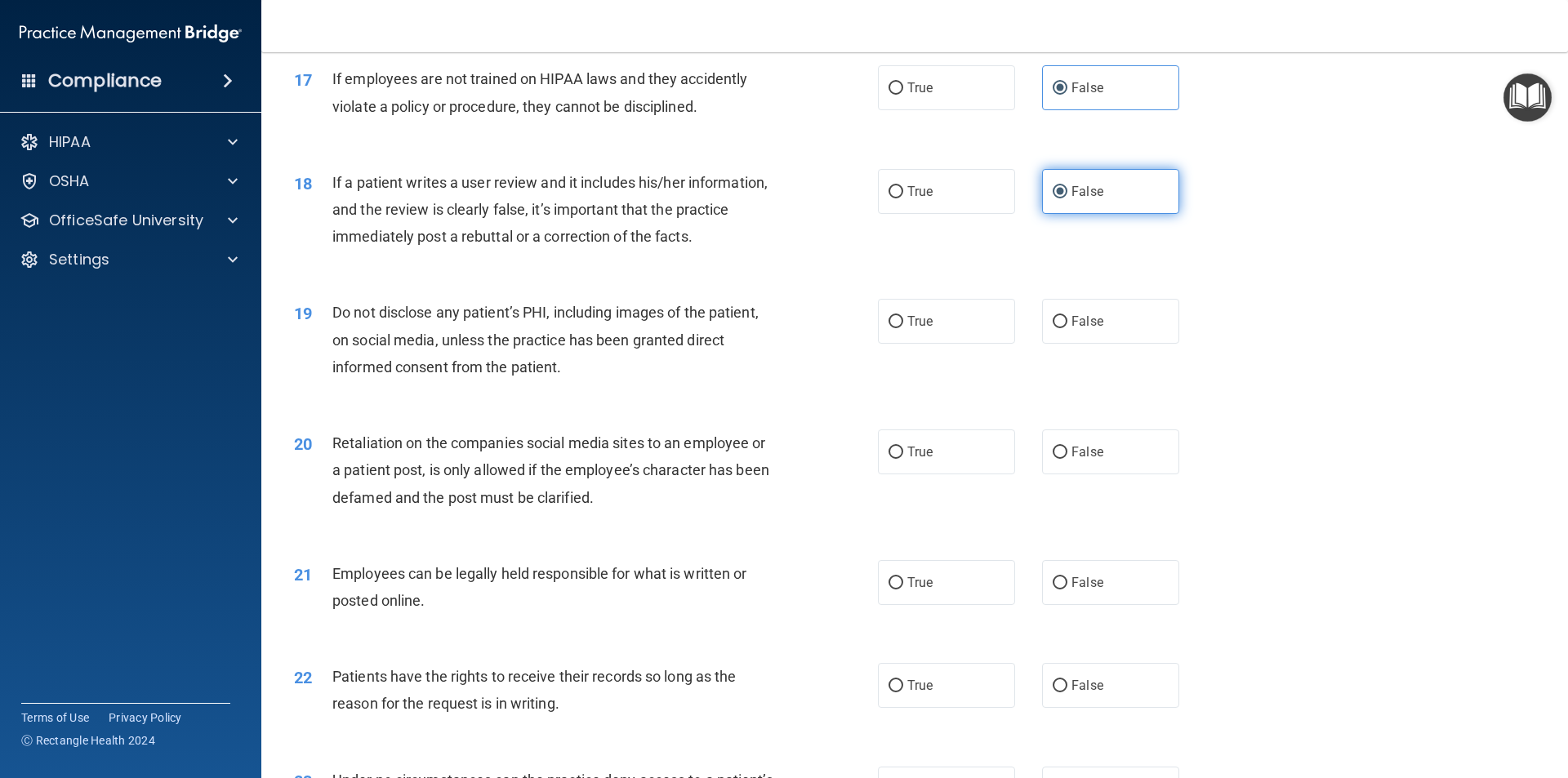
scroll to position [2204, 0]
click at [942, 343] on label "True" at bounding box center [946, 320] width 137 height 45
click at [903, 328] on input "True" at bounding box center [895, 321] width 14 height 12
radio input "true"
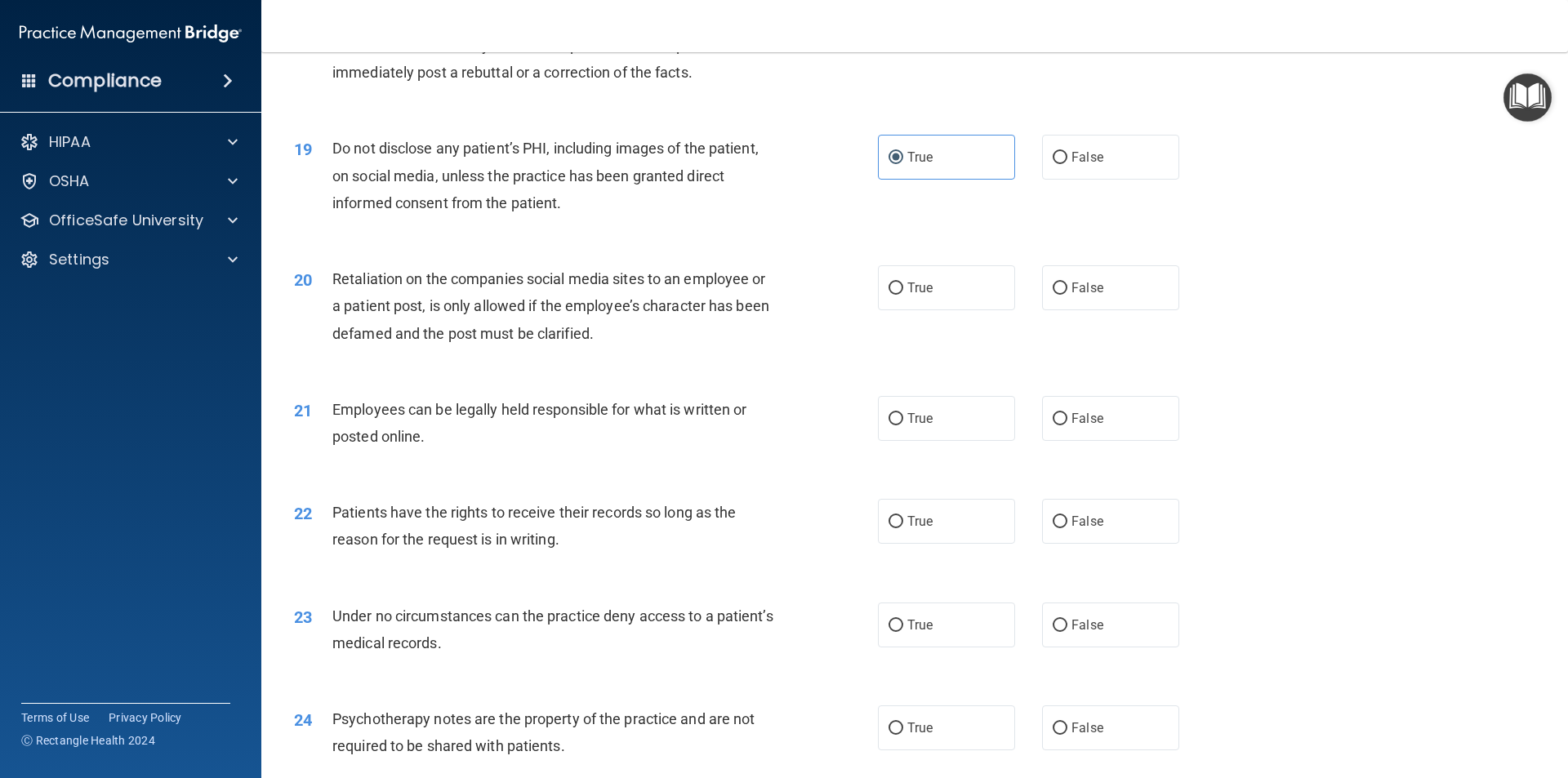
scroll to position [2449, 0]
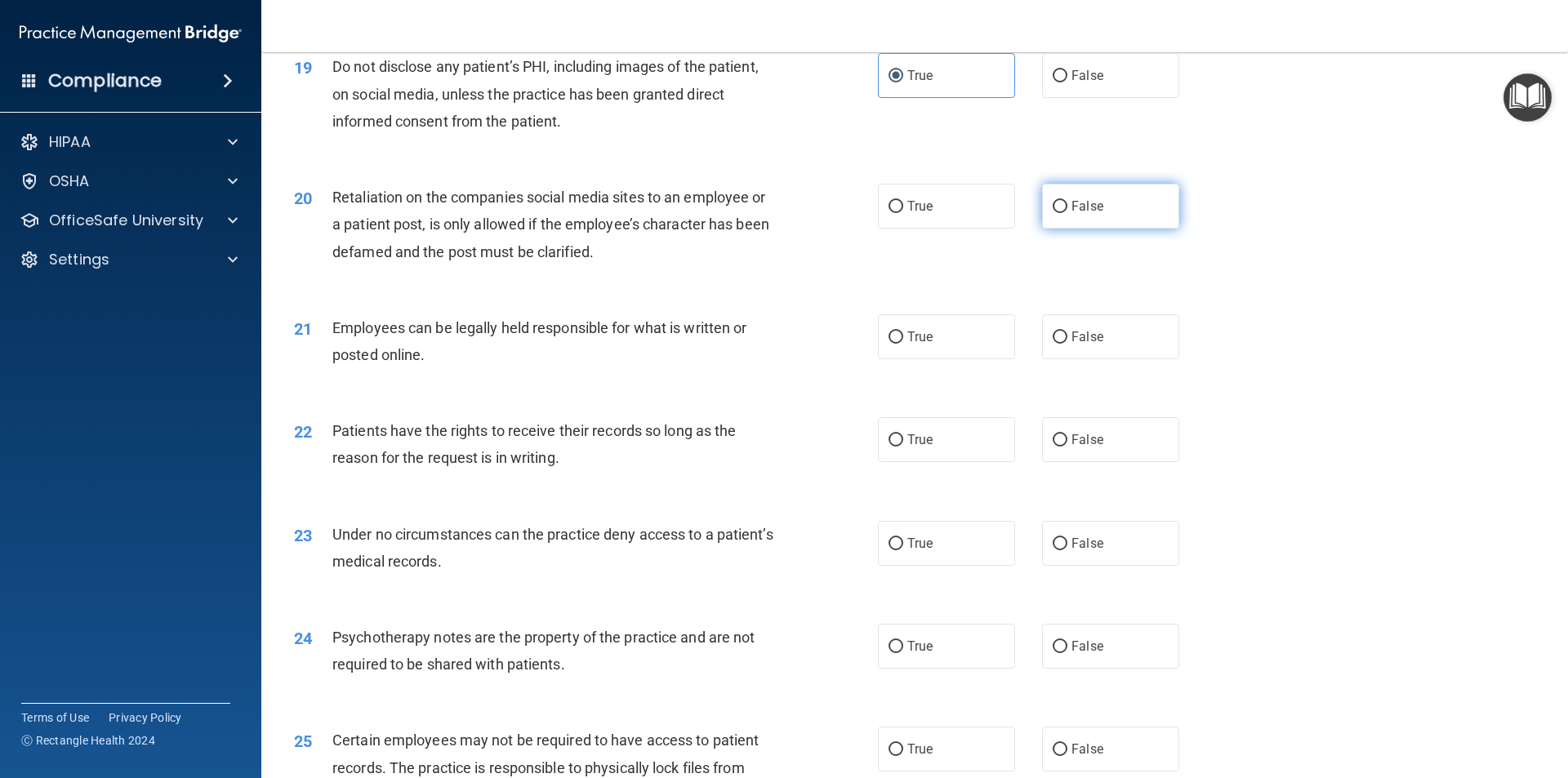
click at [1078, 214] on span "False" at bounding box center [1087, 207] width 32 height 15
click at [1067, 213] on input "False" at bounding box center [1060, 207] width 14 height 12
radio input "true"
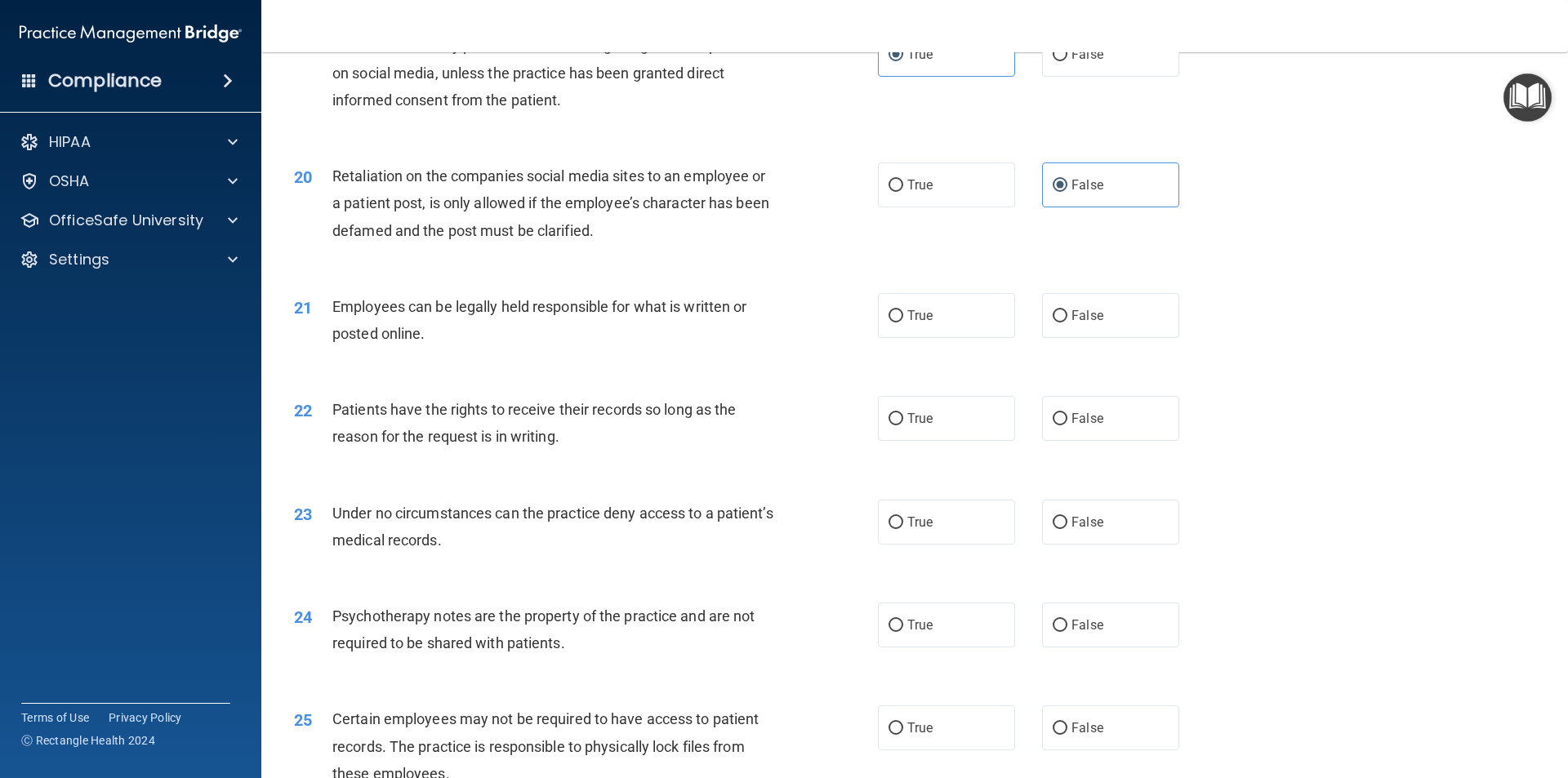
scroll to position [2531, 0]
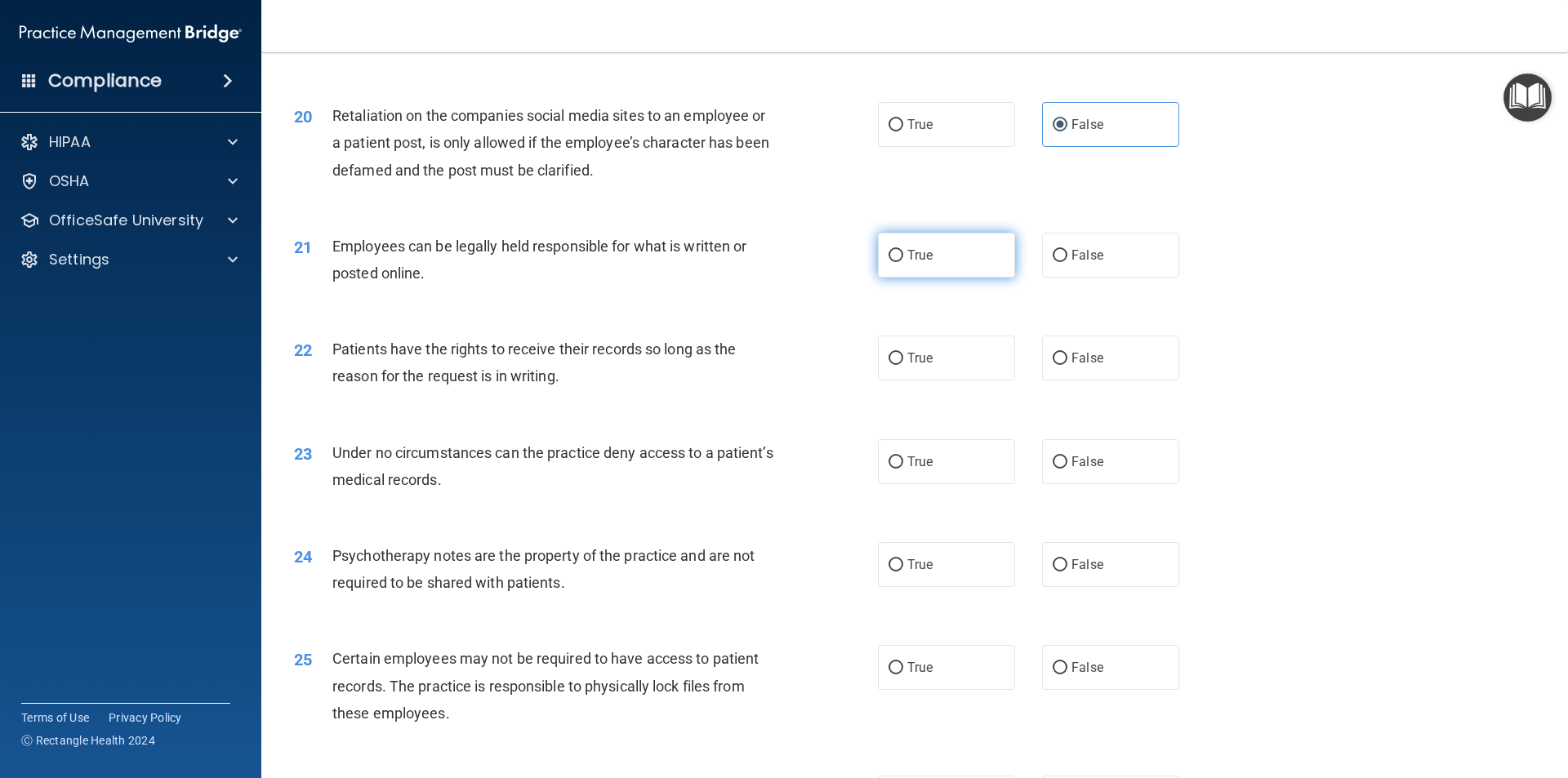
click at [907, 263] on span "True" at bounding box center [919, 255] width 25 height 15
click at [903, 262] on input "True" at bounding box center [895, 255] width 14 height 12
radio input "true"
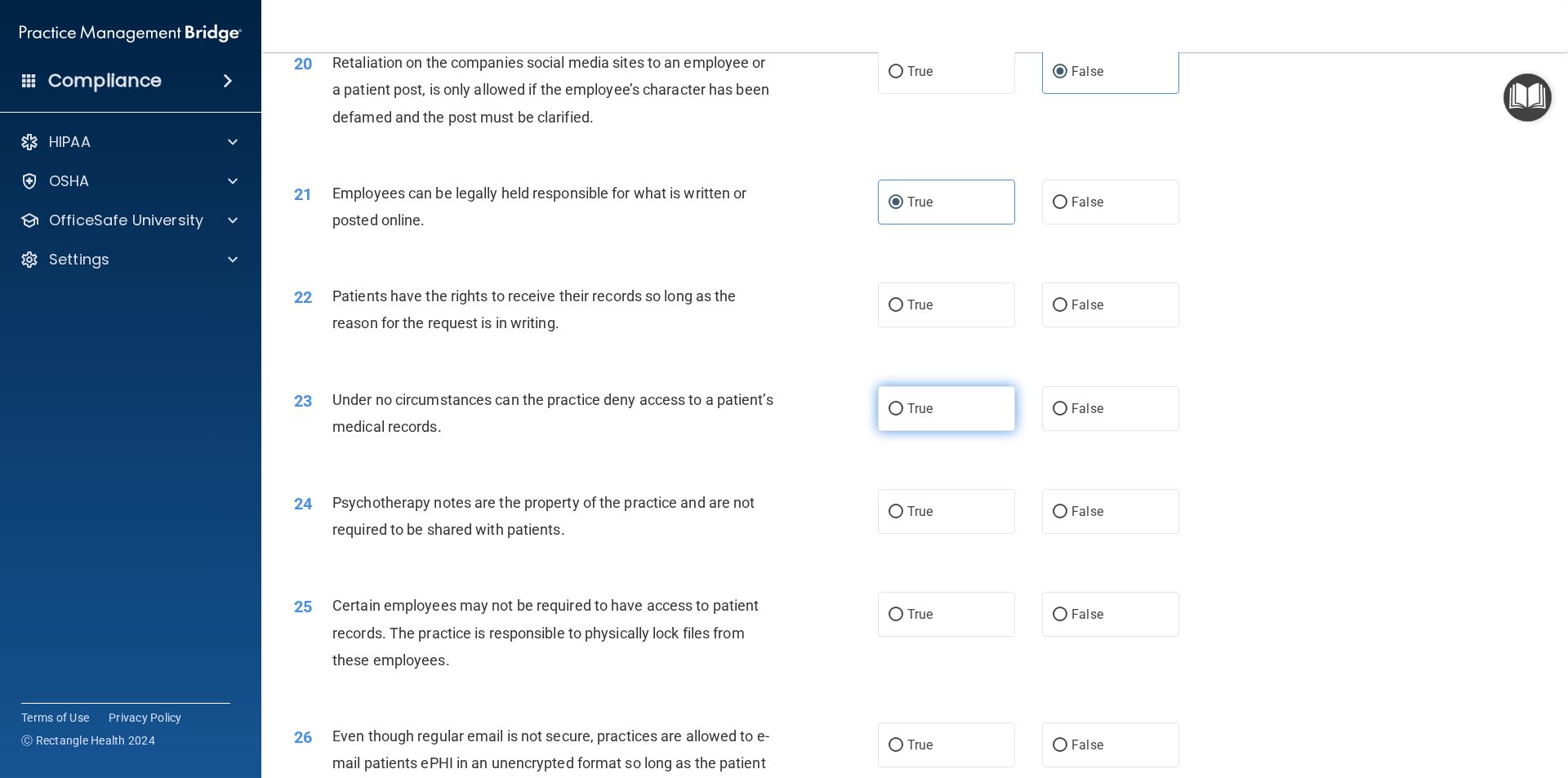
scroll to position [2613, 0]
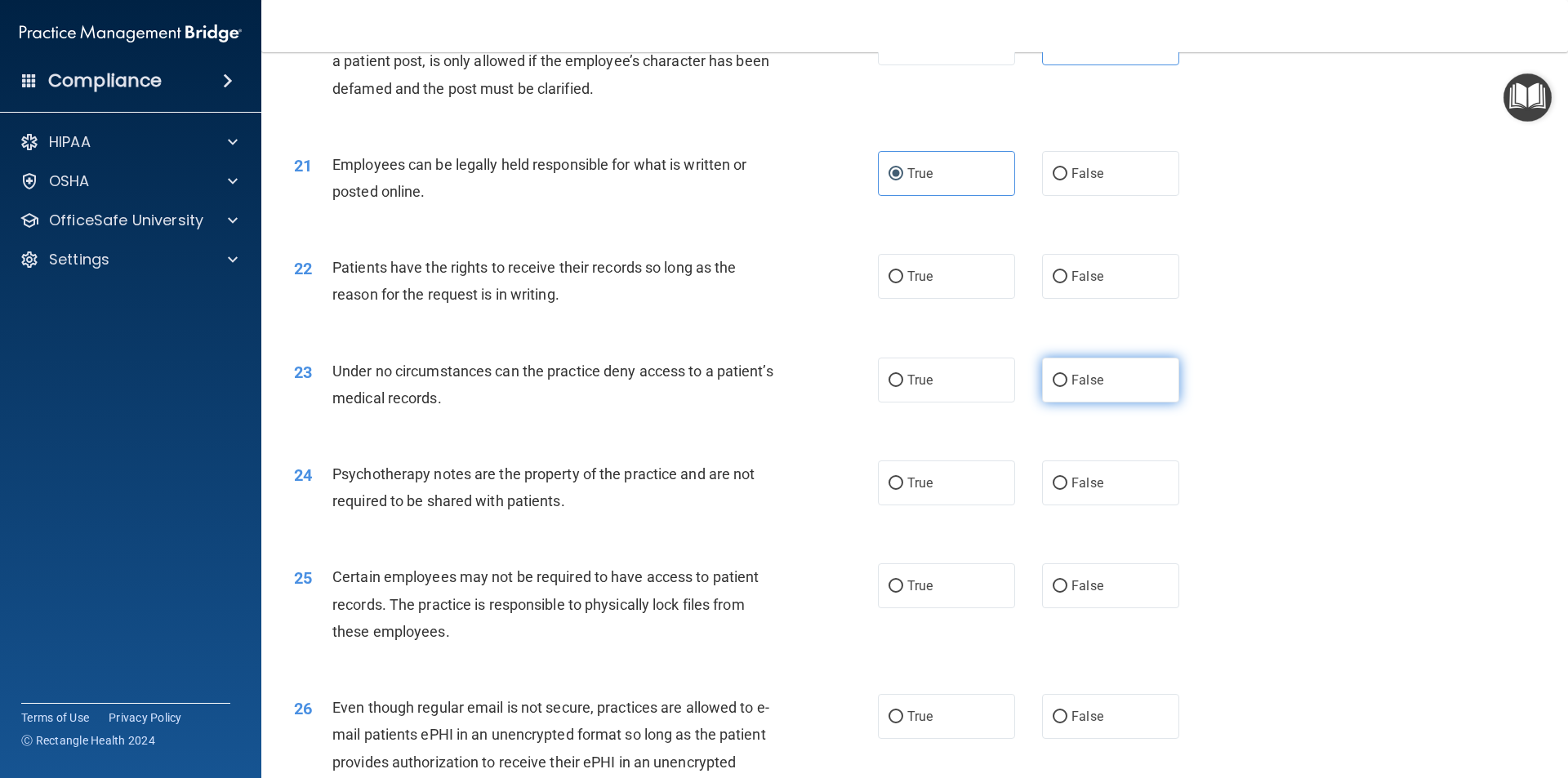
click at [1107, 395] on label "False" at bounding box center [1111, 379] width 137 height 45
click at [1067, 387] on input "False" at bounding box center [1060, 380] width 14 height 12
radio input "true"
click at [921, 505] on label "True" at bounding box center [946, 482] width 137 height 45
click at [903, 490] on input "True" at bounding box center [895, 483] width 14 height 12
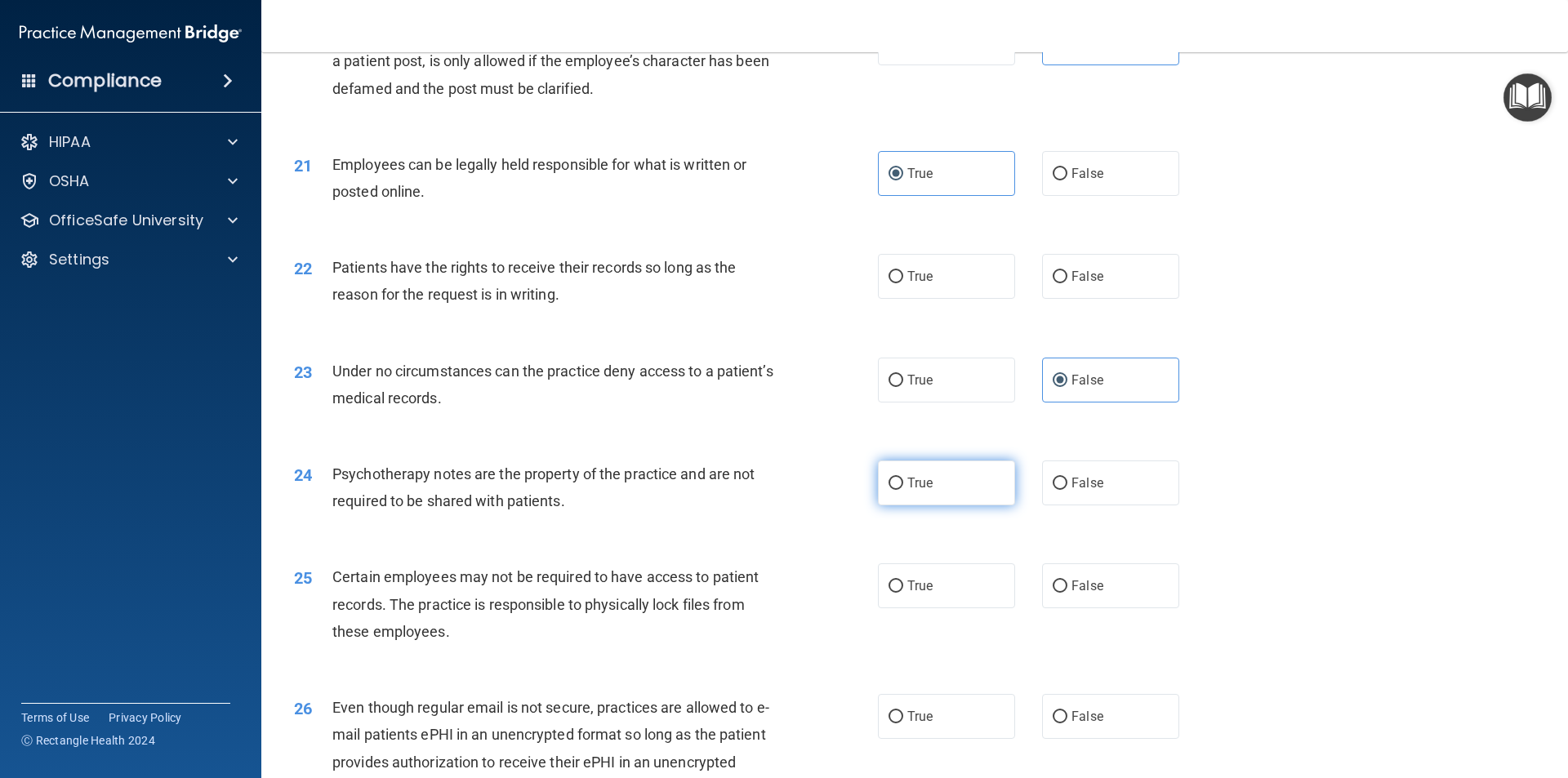
radio input "true"
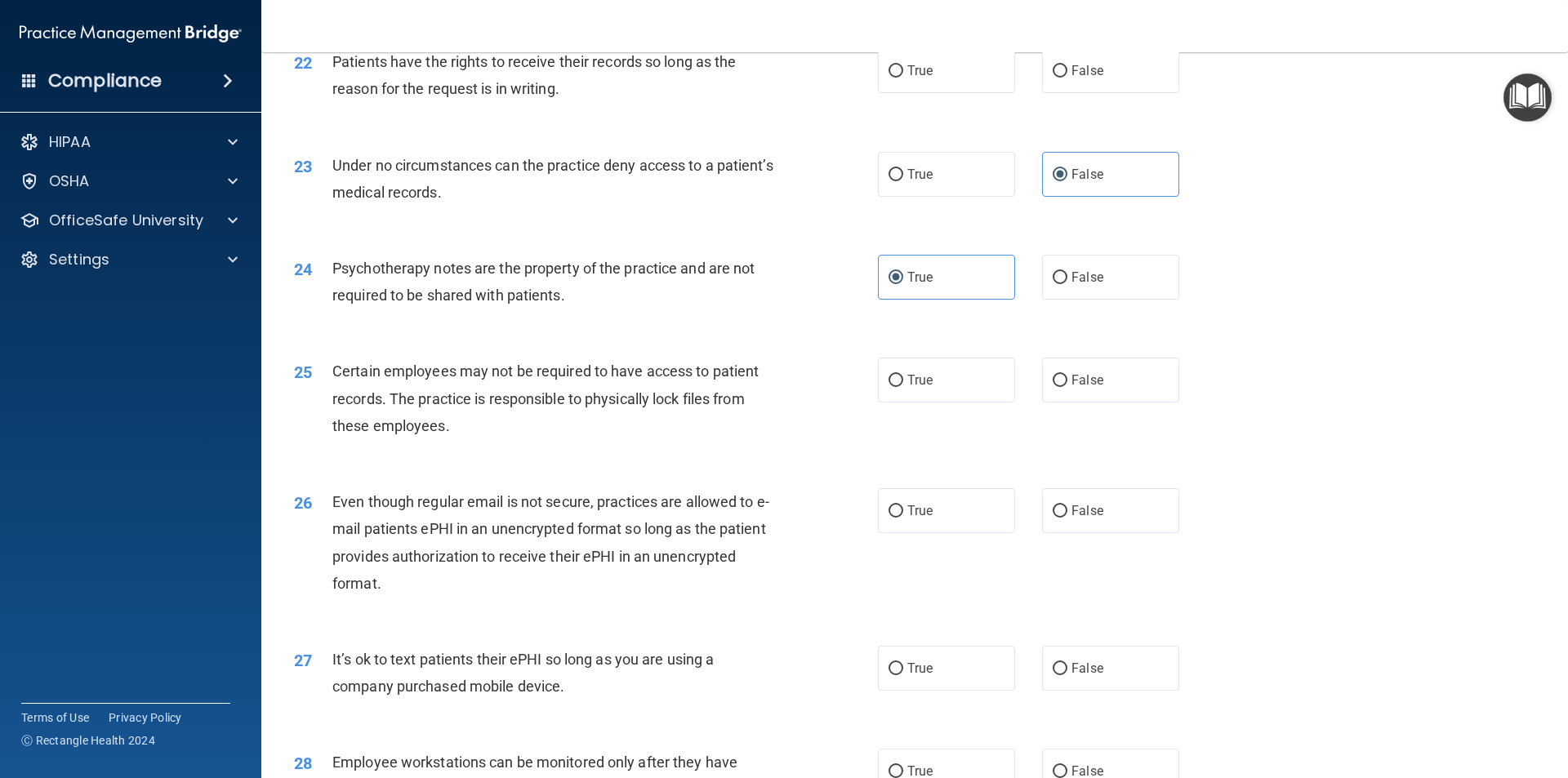
scroll to position [2857, 0]
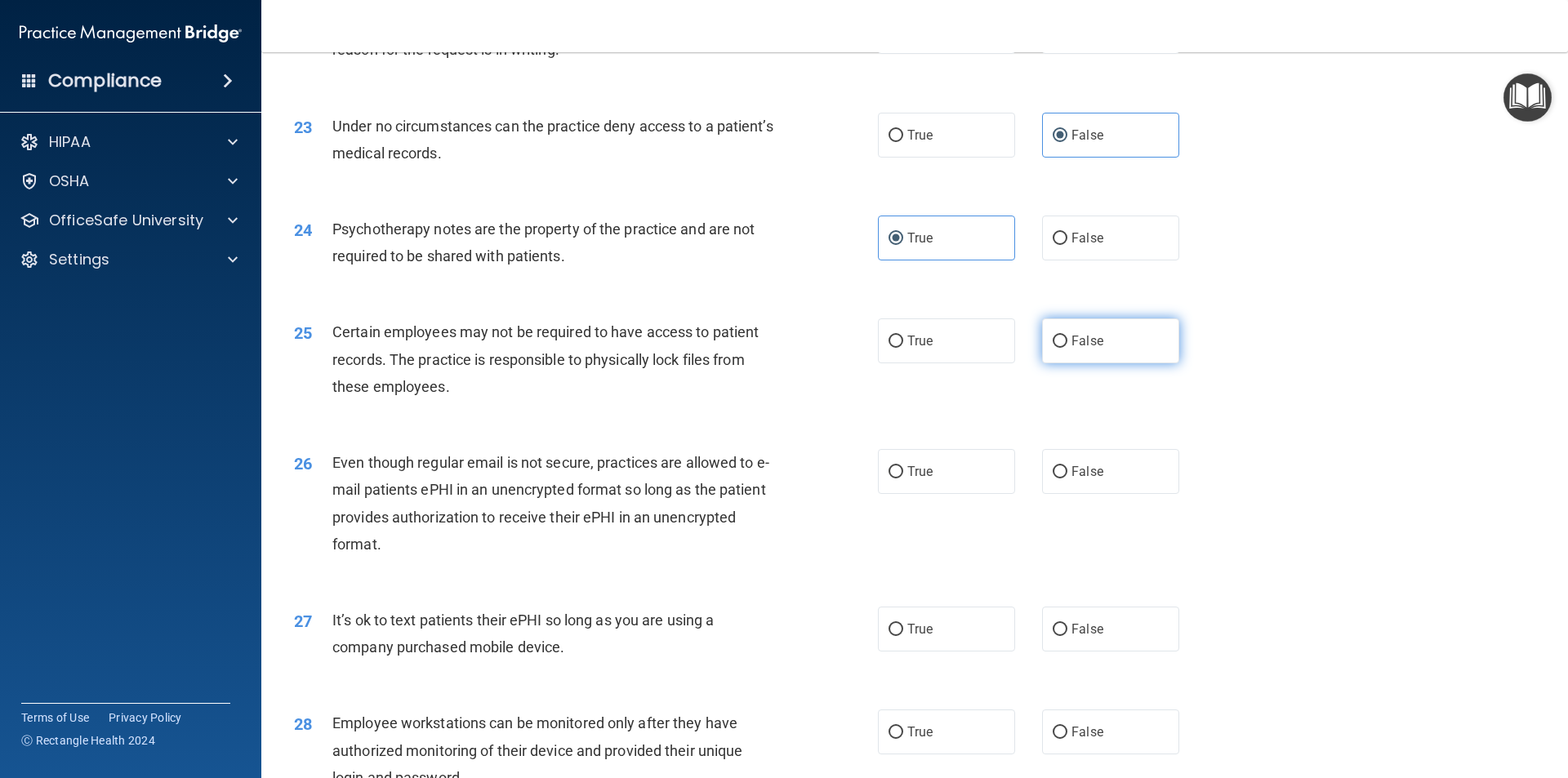
click at [1110, 363] on label "False" at bounding box center [1111, 340] width 137 height 45
click at [1067, 348] on input "False" at bounding box center [1060, 341] width 14 height 12
radio input "true"
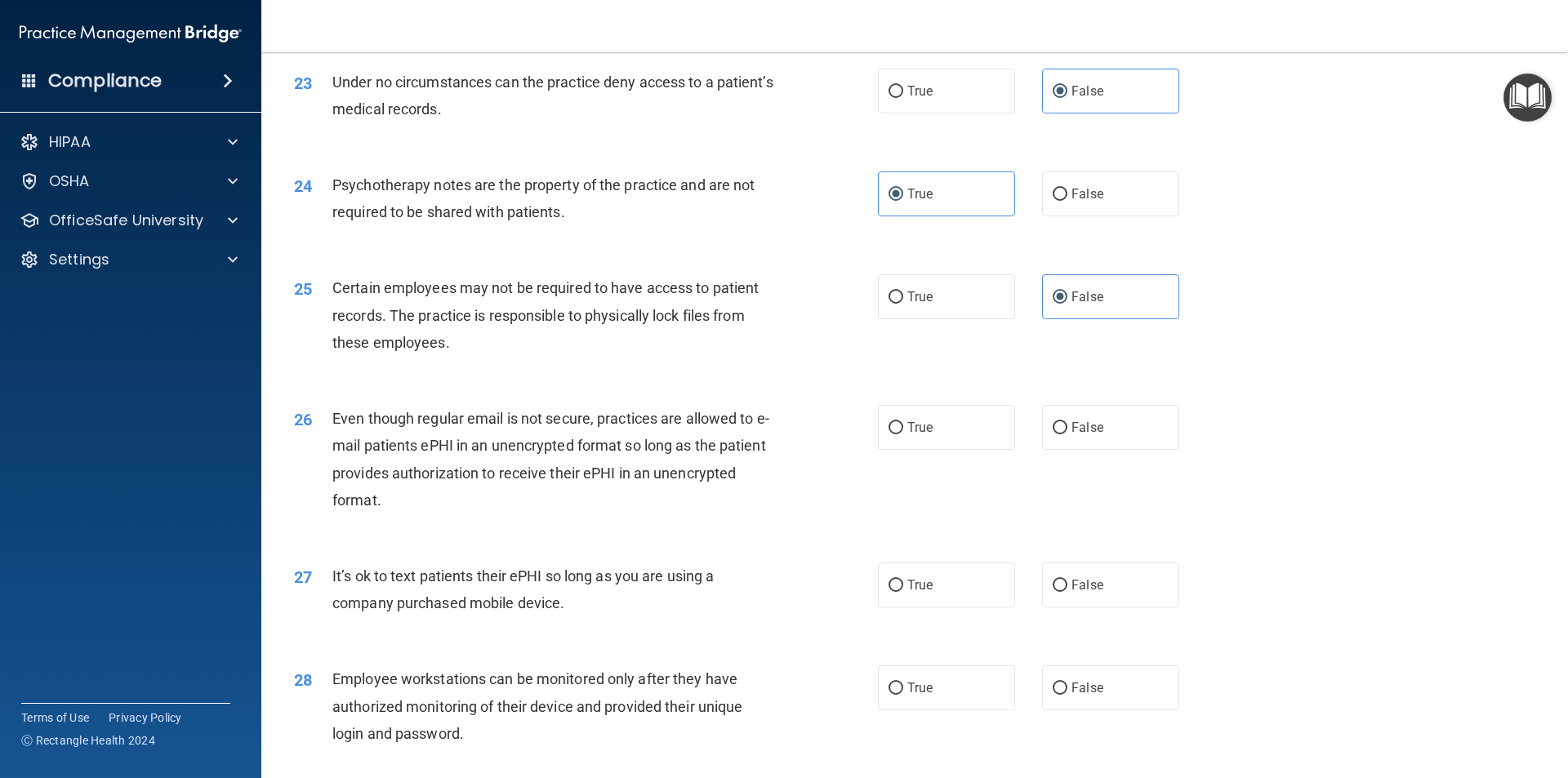
scroll to position [2939, 0]
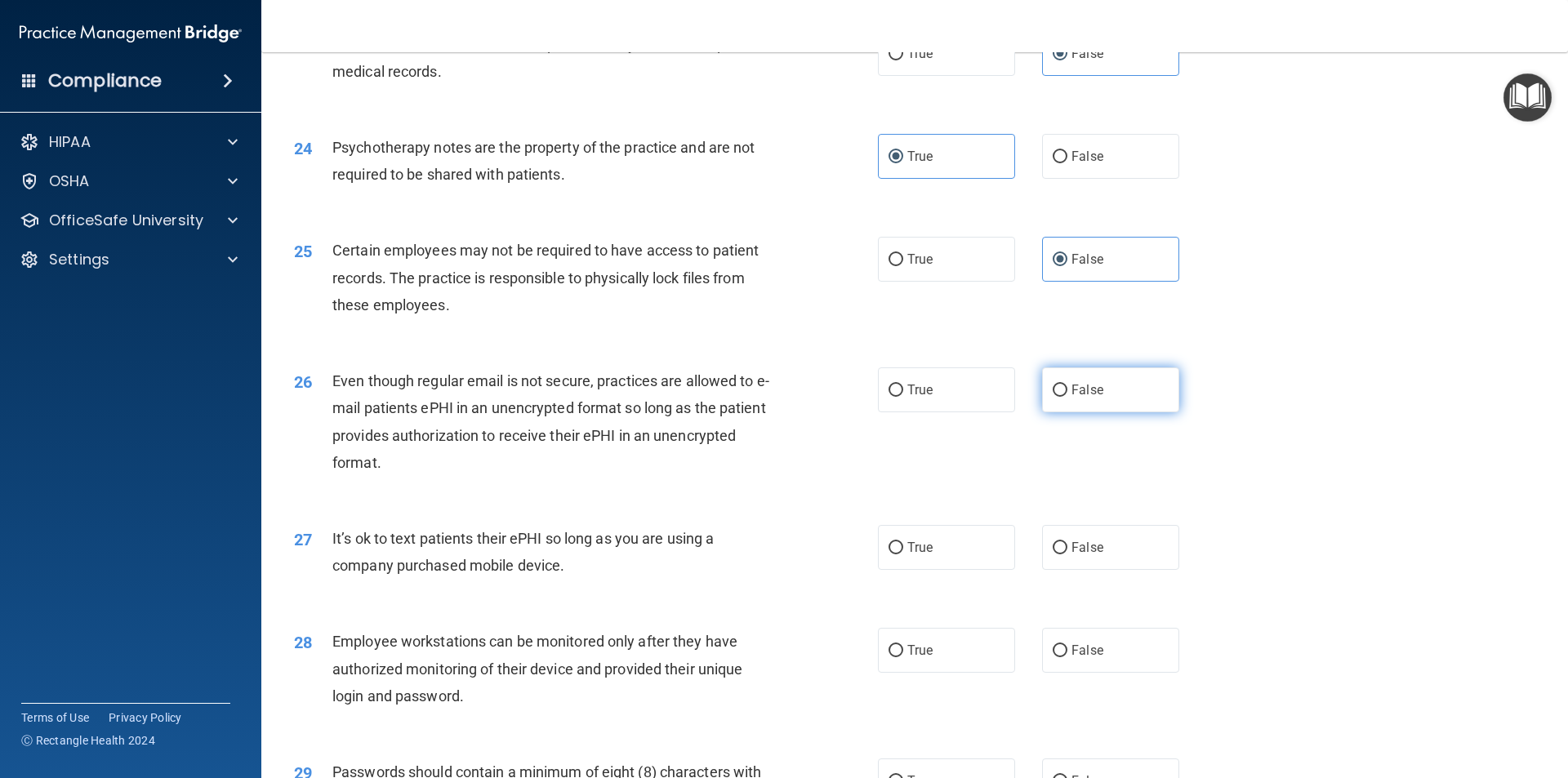
drag, startPoint x: 1078, startPoint y: 423, endPoint x: 1066, endPoint y: 428, distance: 13.0
click at [1079, 398] on span "False" at bounding box center [1087, 390] width 32 height 15
click at [1067, 397] on input "False" at bounding box center [1060, 390] width 14 height 12
radio input "true"
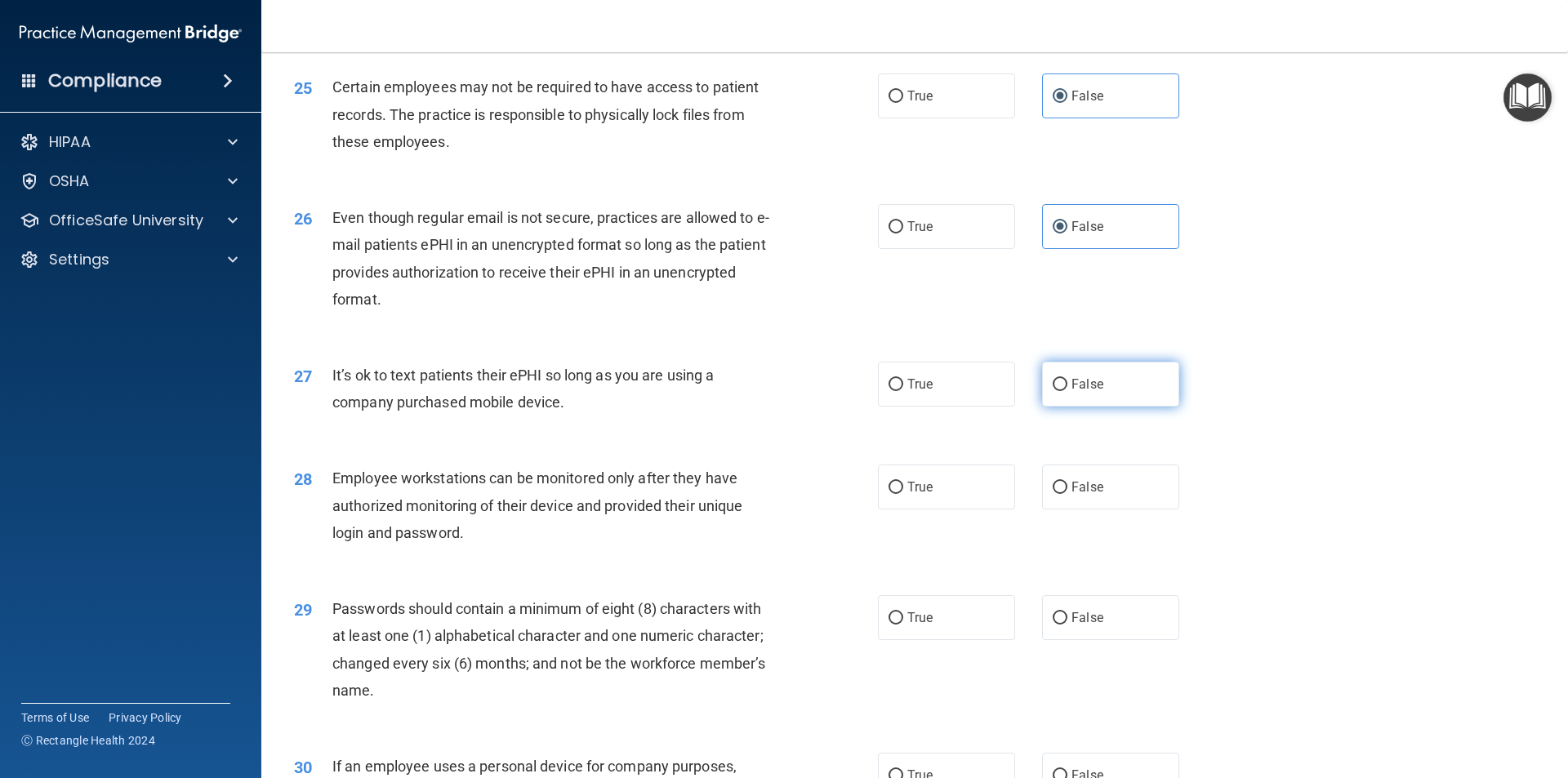
click at [1071, 392] on span "False" at bounding box center [1087, 384] width 32 height 15
click at [1067, 391] on input "False" at bounding box center [1060, 384] width 14 height 12
radio input "true"
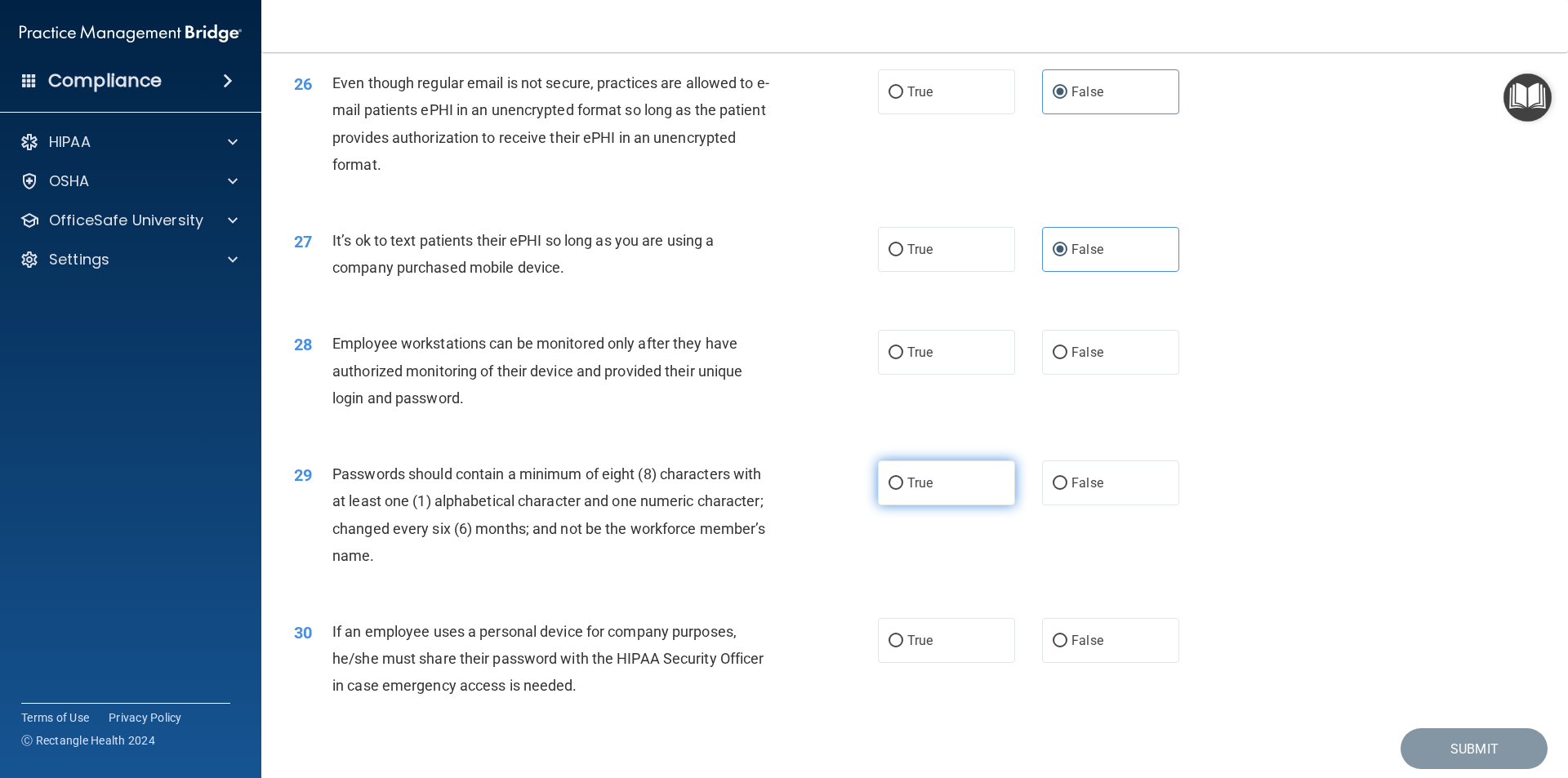
scroll to position [3266, 0]
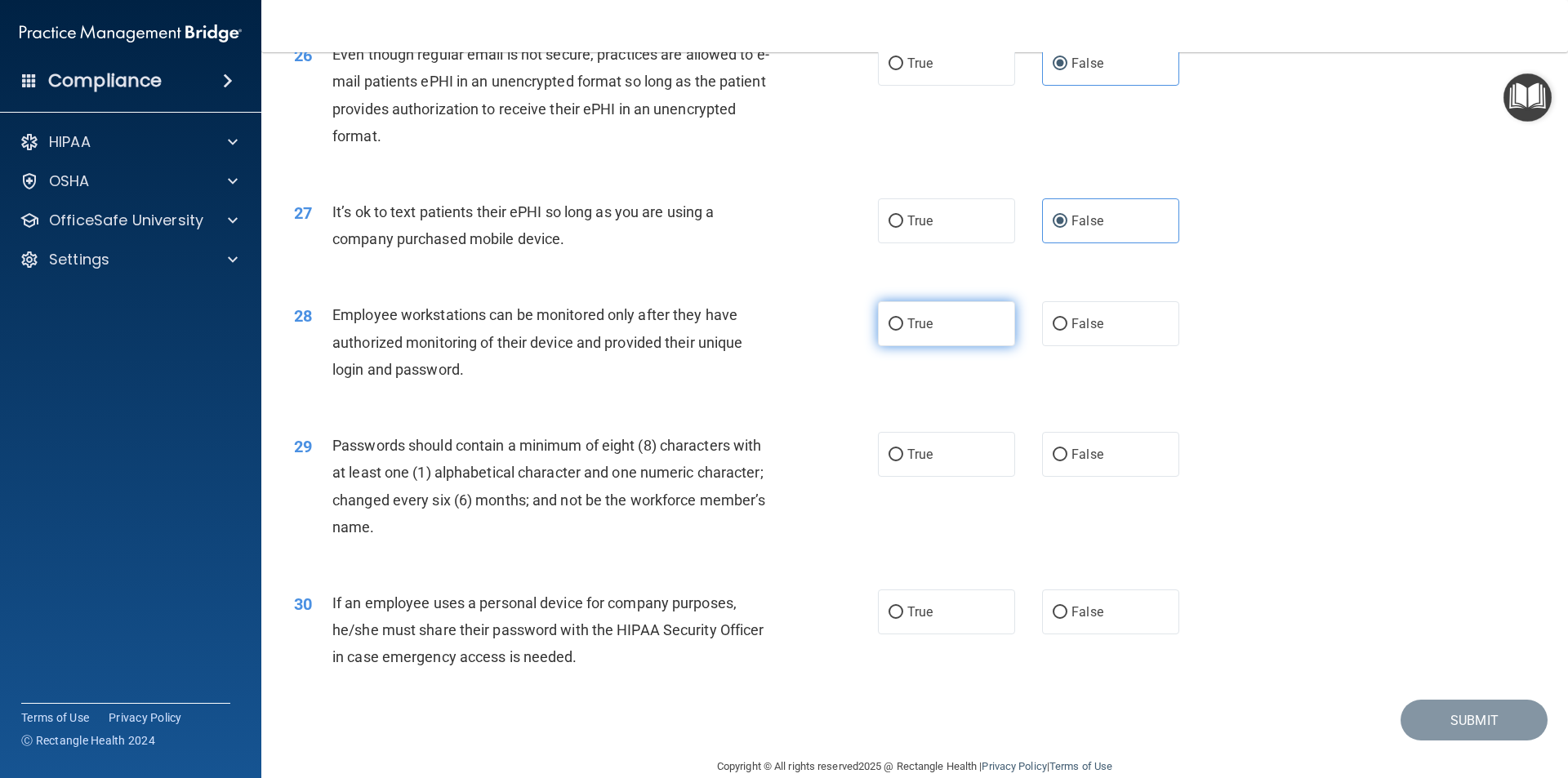
click at [936, 346] on label "True" at bounding box center [946, 324] width 137 height 45
click at [903, 330] on input "True" at bounding box center [895, 324] width 14 height 12
radio input "true"
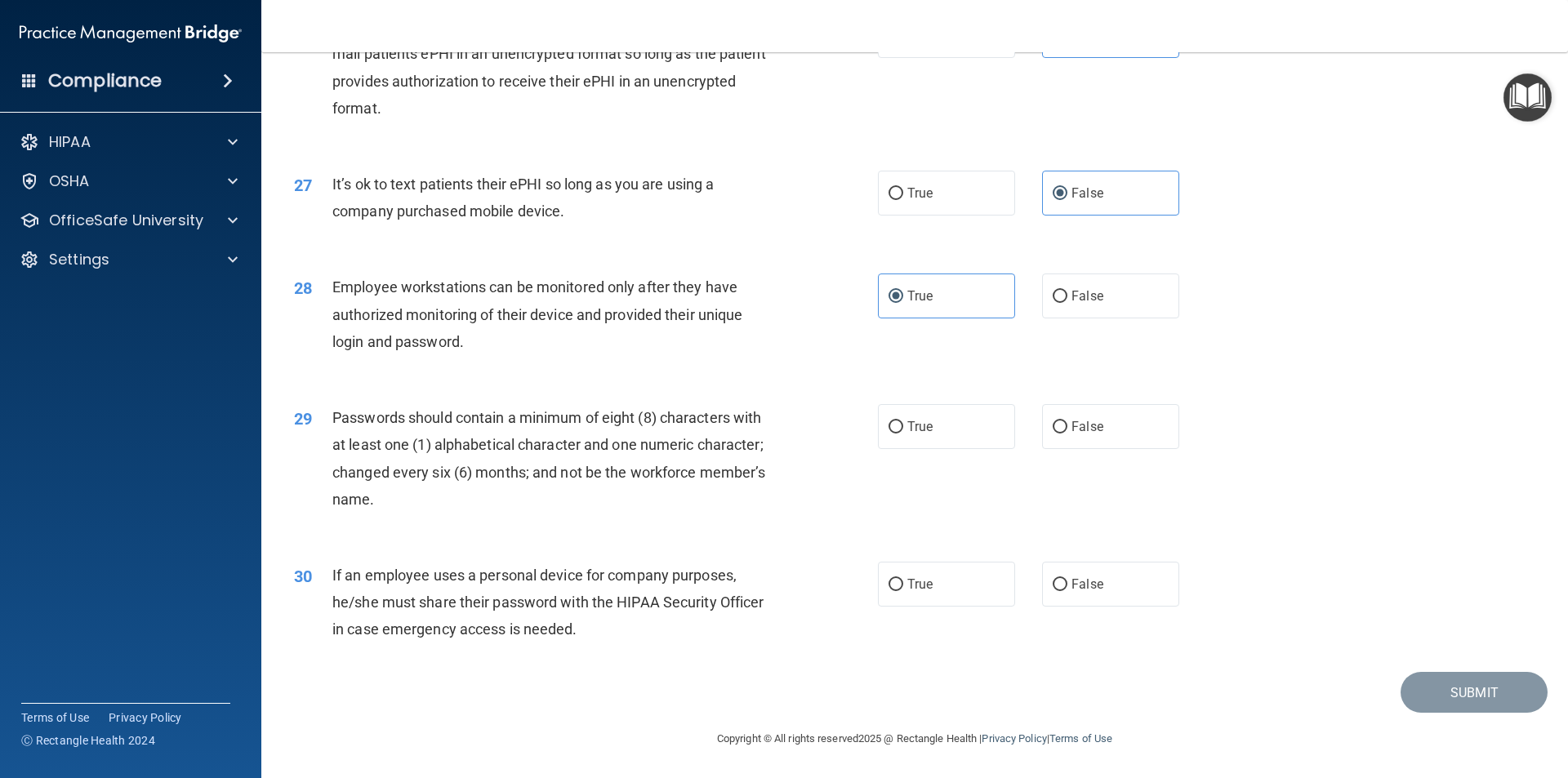
scroll to position [3320, 0]
drag, startPoint x: 959, startPoint y: 425, endPoint x: 1009, endPoint y: 459, distance: 60.5
click at [960, 425] on label "True" at bounding box center [946, 426] width 137 height 45
click at [903, 425] on input "True" at bounding box center [895, 427] width 14 height 12
radio input "true"
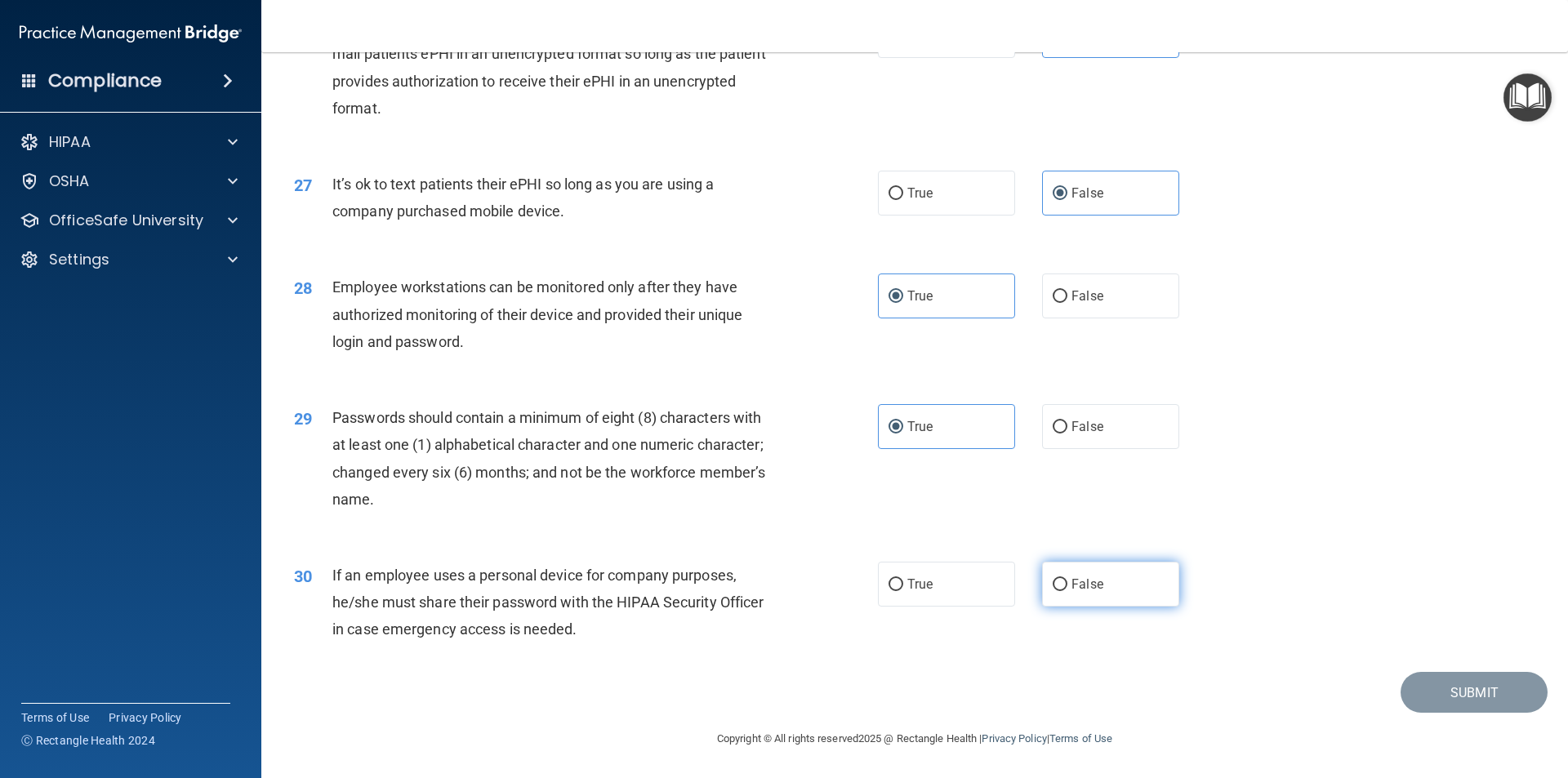
click at [1129, 582] on label "False" at bounding box center [1111, 584] width 137 height 45
click at [1067, 582] on input "False" at bounding box center [1060, 585] width 14 height 12
radio input "true"
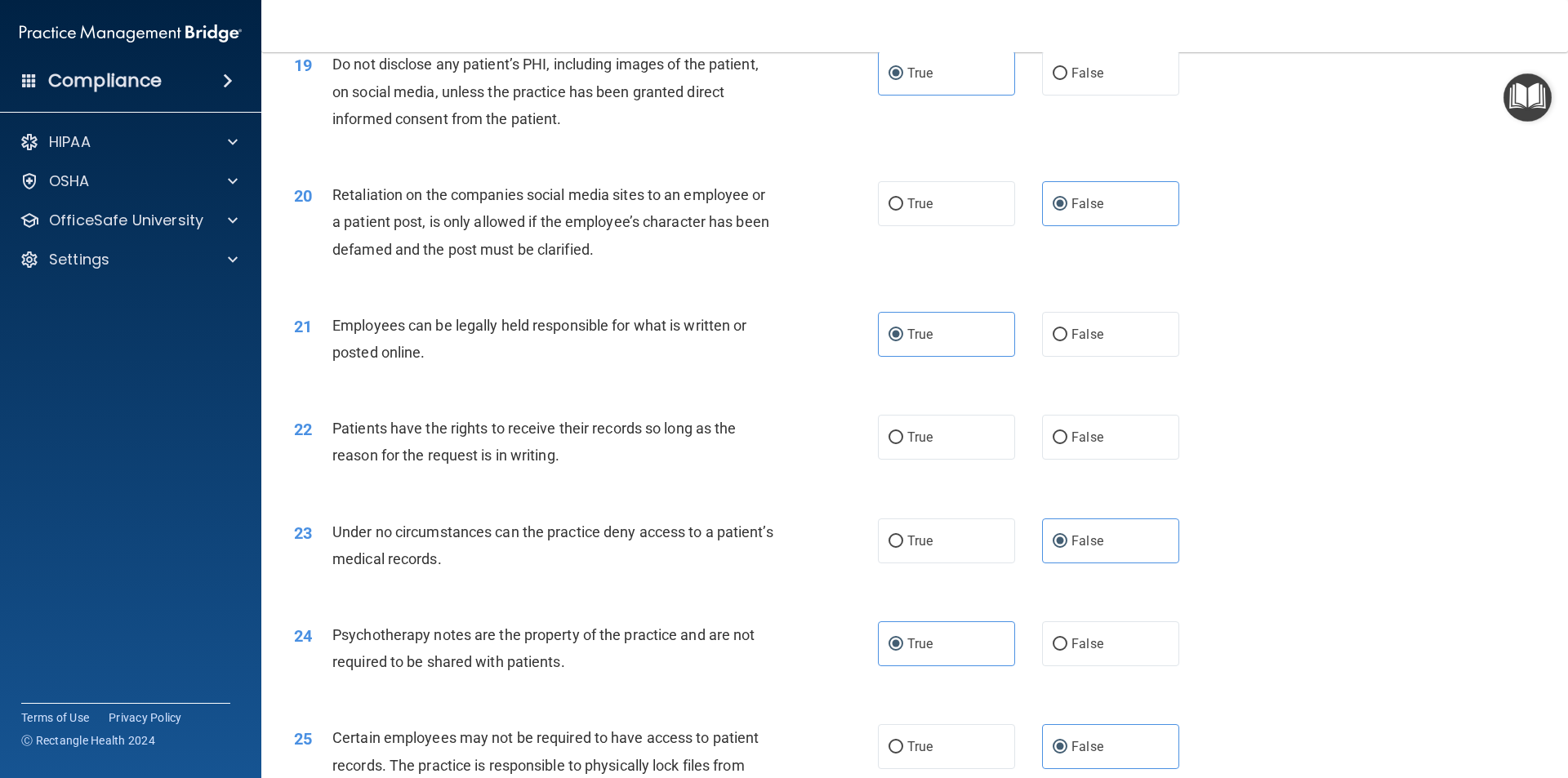
scroll to position [2422, 0]
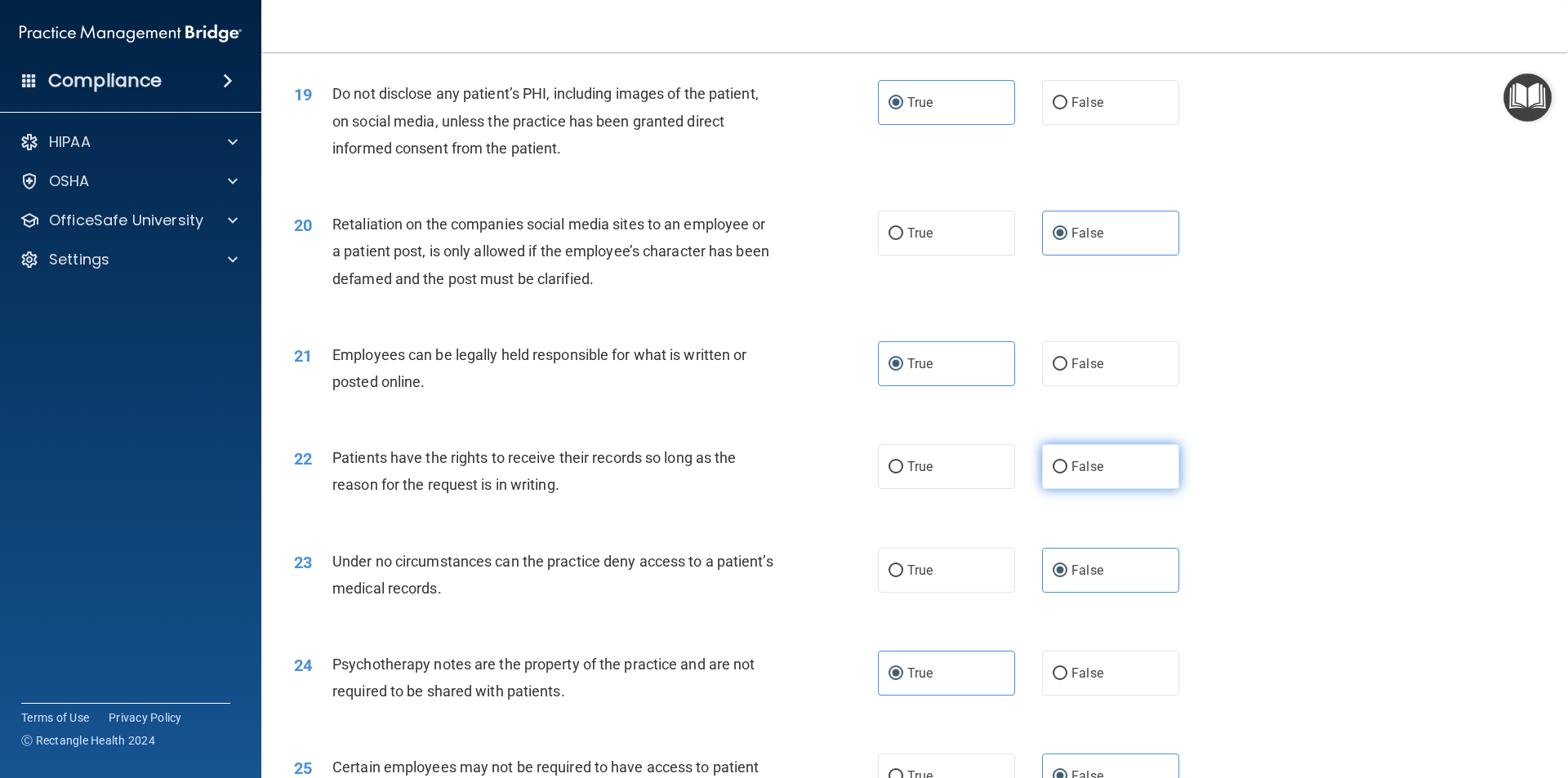
click at [1054, 489] on label "False" at bounding box center [1111, 466] width 137 height 45
click at [1054, 474] on input "False" at bounding box center [1060, 467] width 14 height 12
radio input "true"
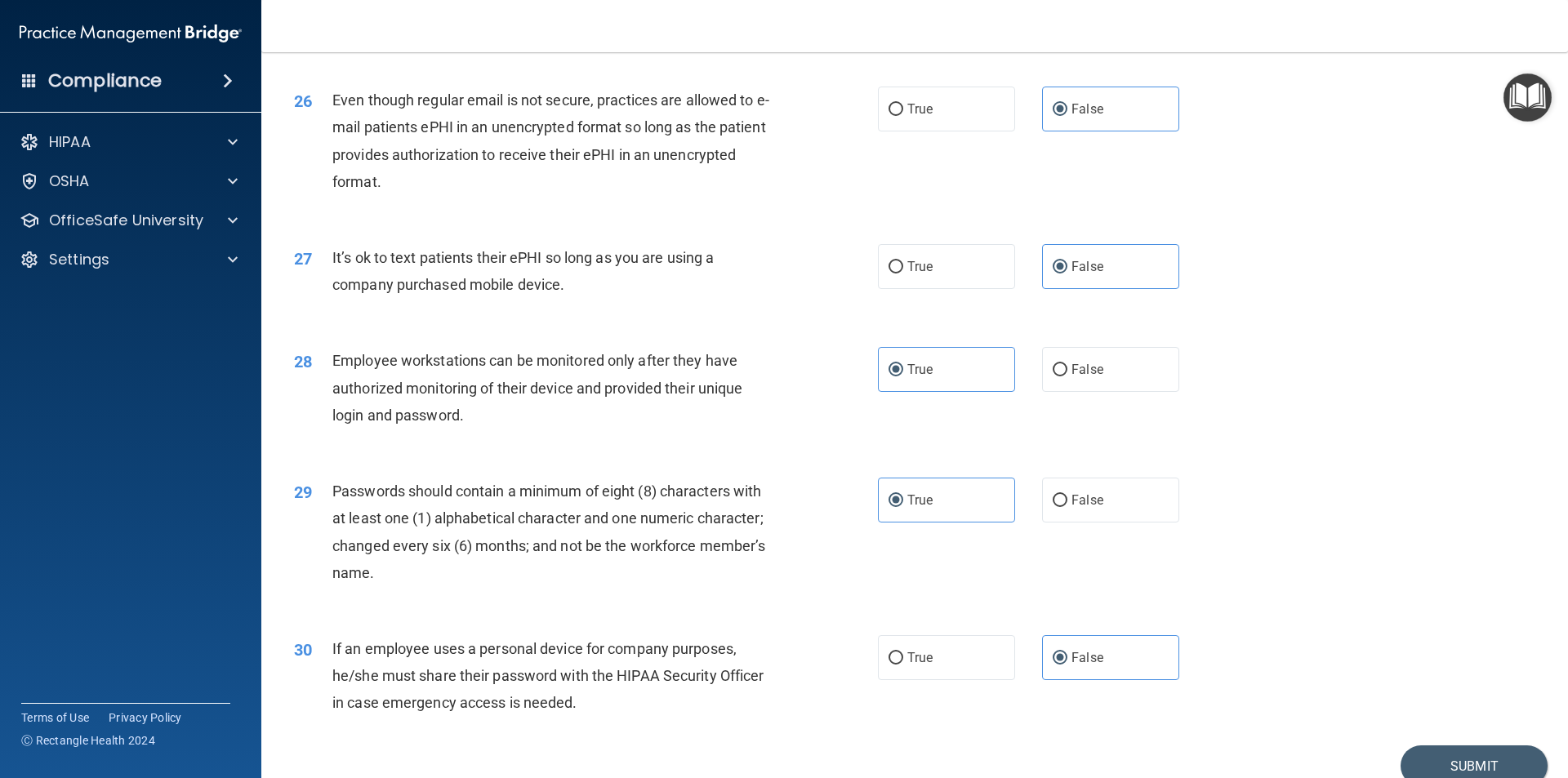
scroll to position [3320, 0]
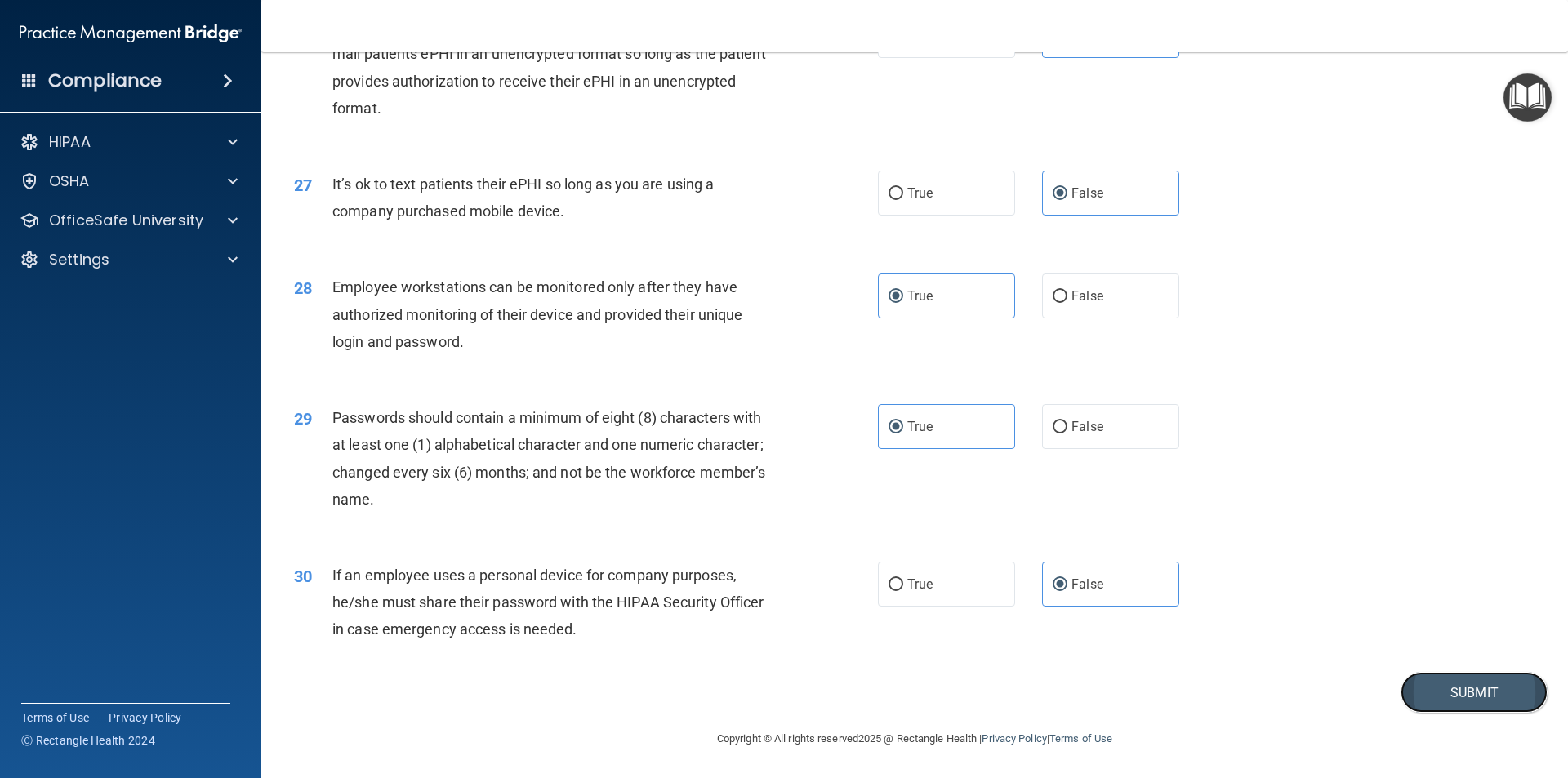
click at [1452, 694] on button "Submit" at bounding box center [1474, 693] width 147 height 41
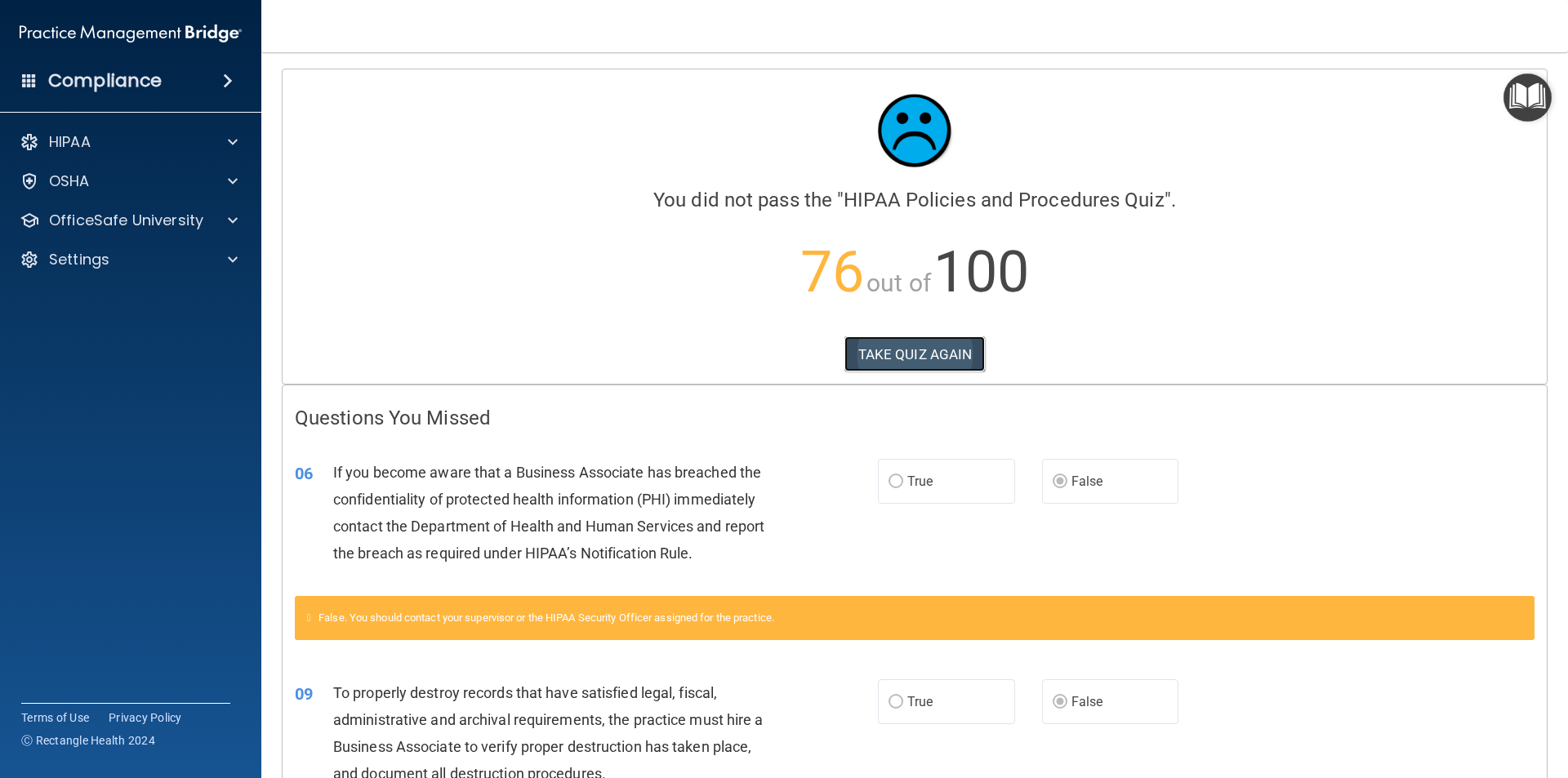
click at [941, 358] on button "TAKE QUIZ AGAIN" at bounding box center [915, 353] width 141 height 36
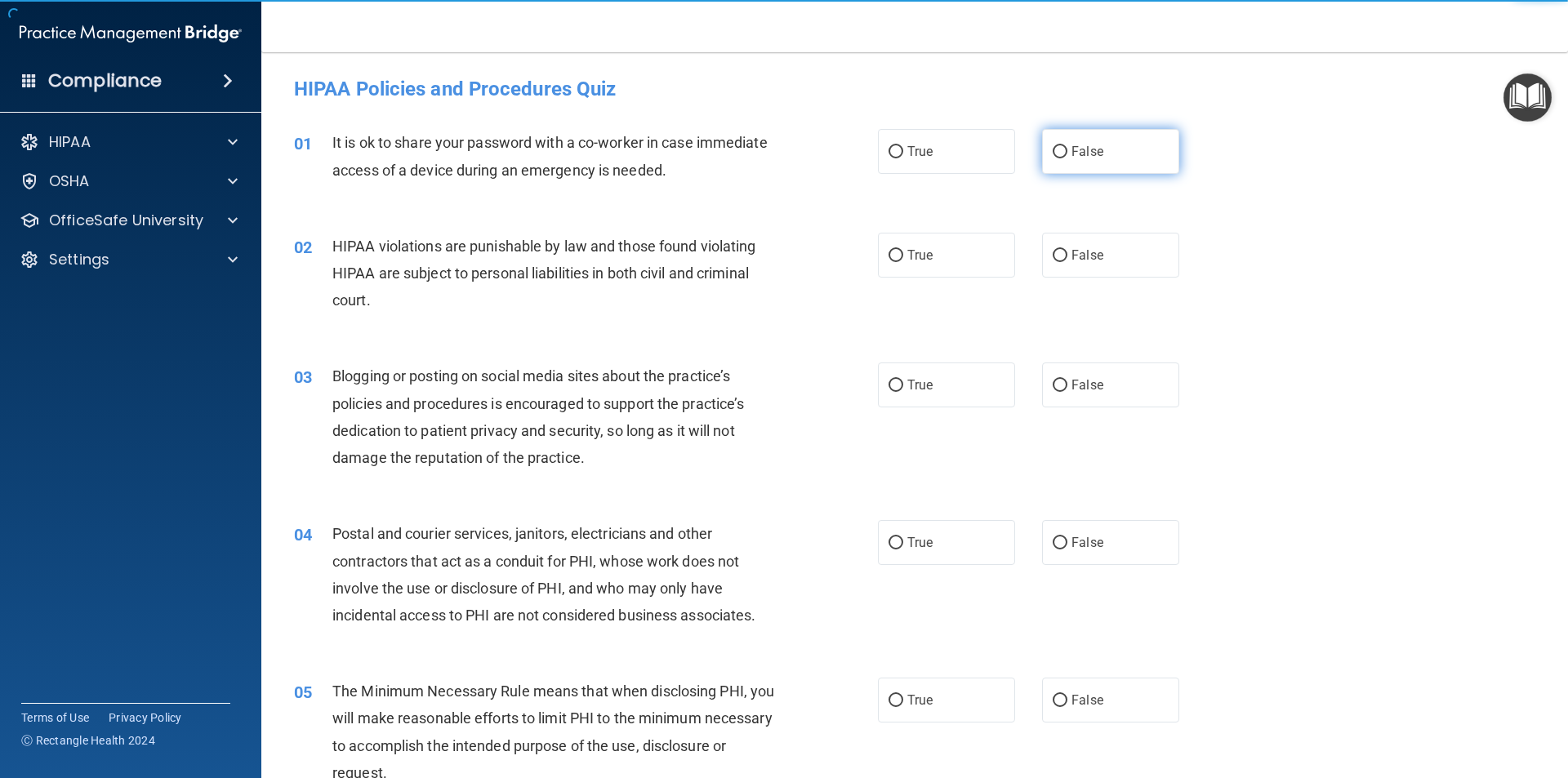
click at [1075, 155] on span "False" at bounding box center [1087, 152] width 32 height 15
click at [1067, 155] on input "False" at bounding box center [1060, 152] width 14 height 12
radio input "true"
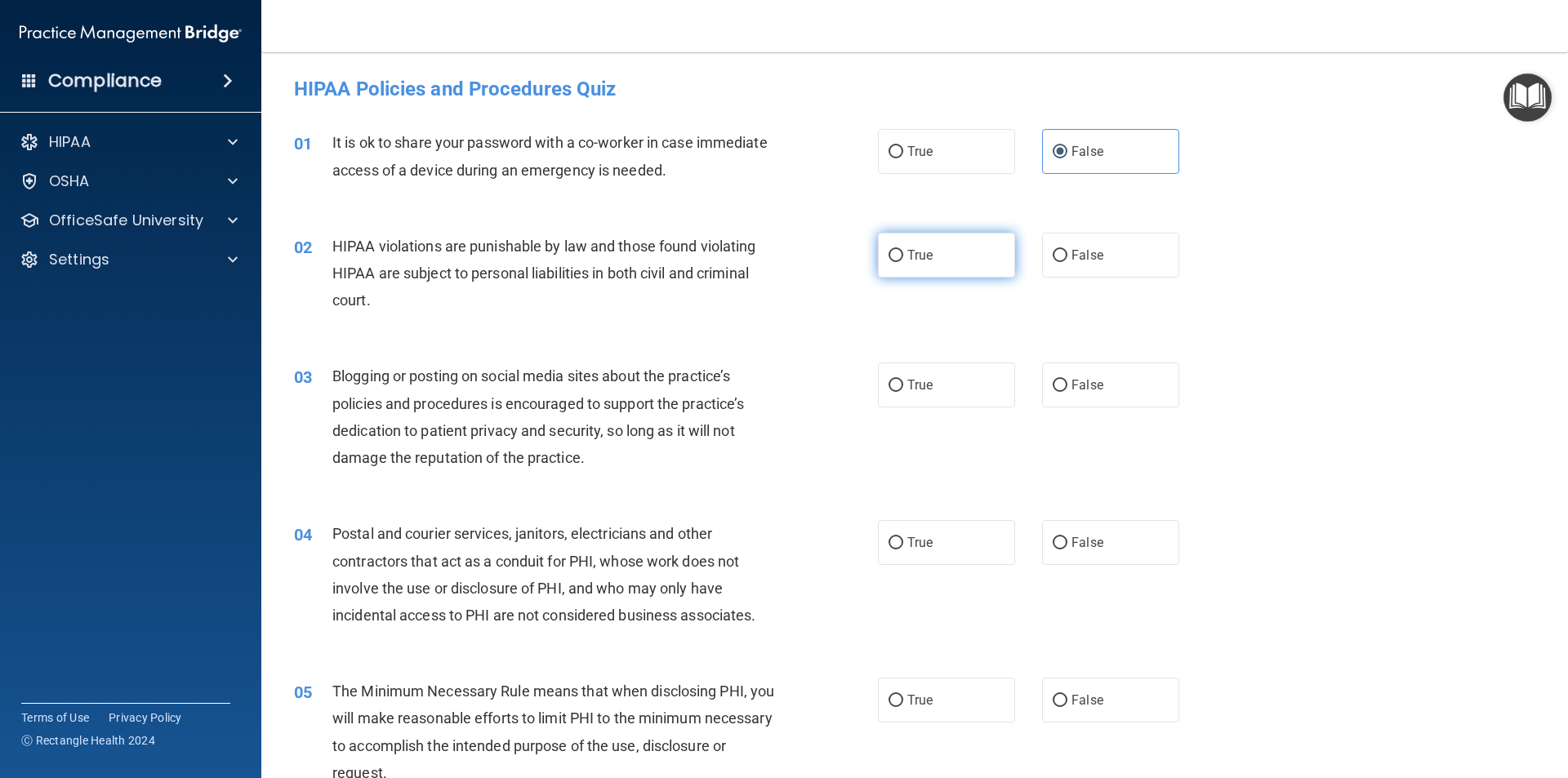
click at [939, 268] on label "True" at bounding box center [946, 255] width 137 height 45
click at [903, 262] on input "True" at bounding box center [895, 255] width 14 height 12
radio input "true"
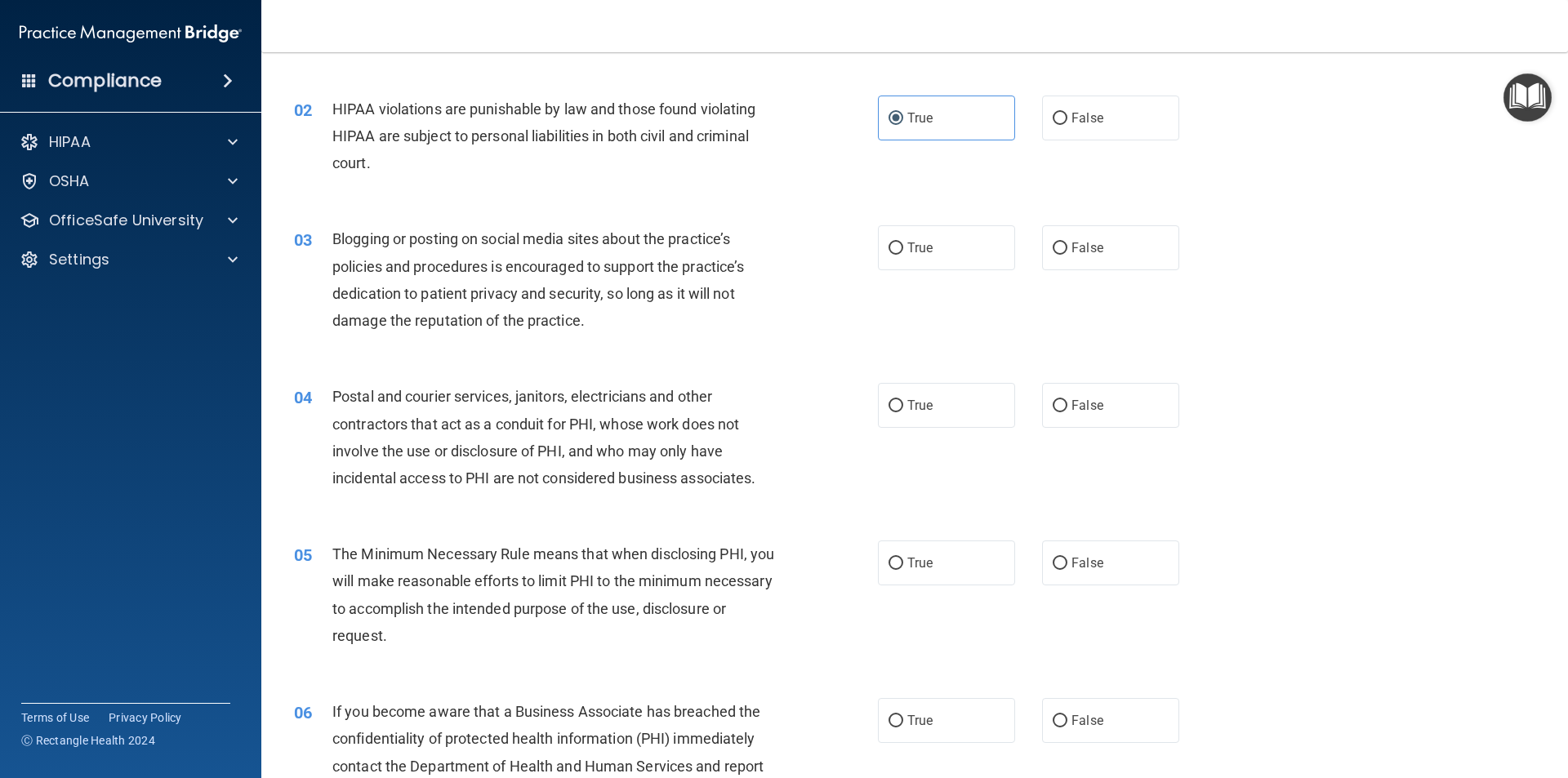
scroll to position [163, 0]
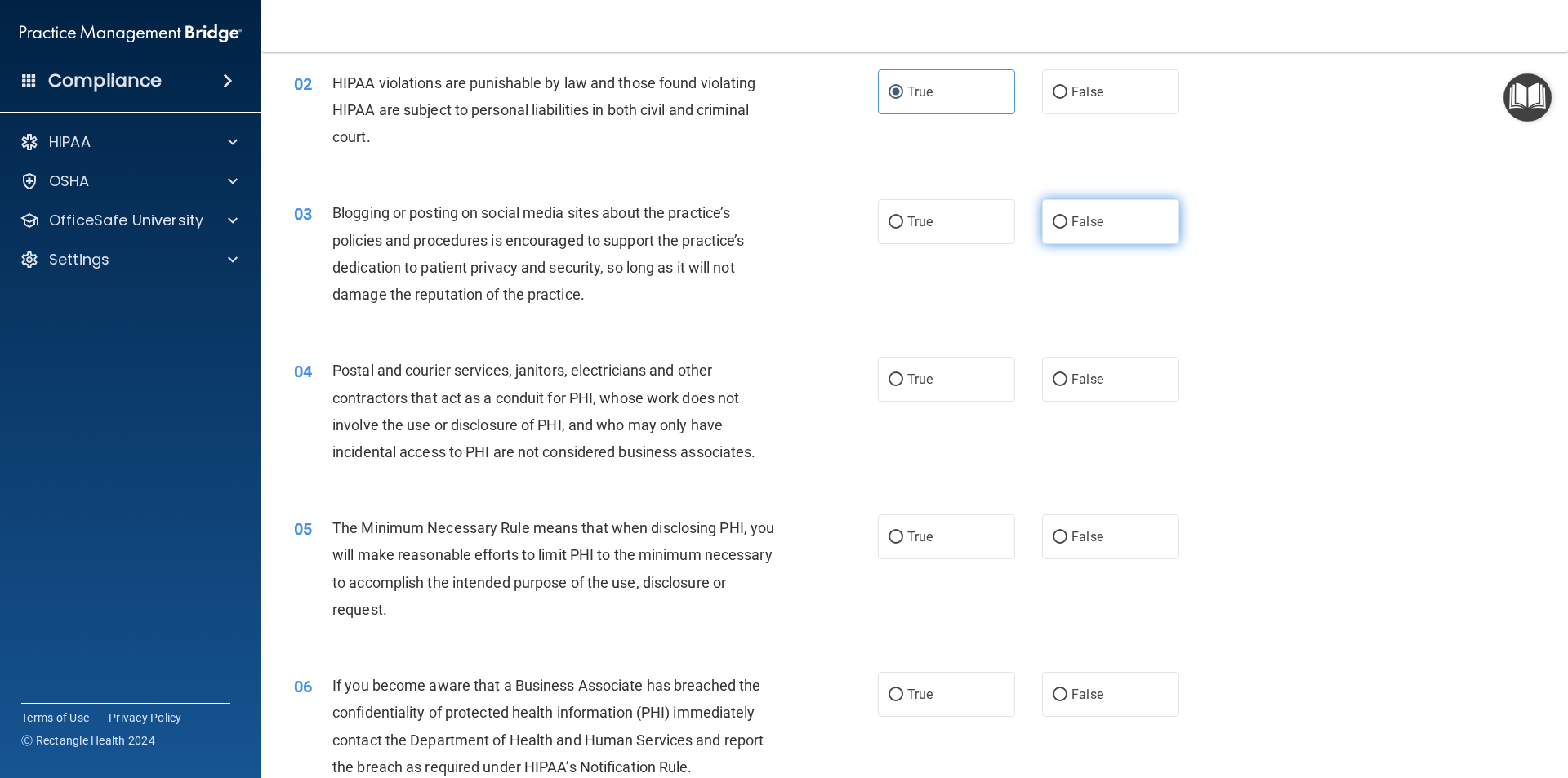
click at [1105, 218] on label "False" at bounding box center [1111, 221] width 137 height 45
click at [1067, 218] on input "False" at bounding box center [1060, 222] width 14 height 12
radio input "true"
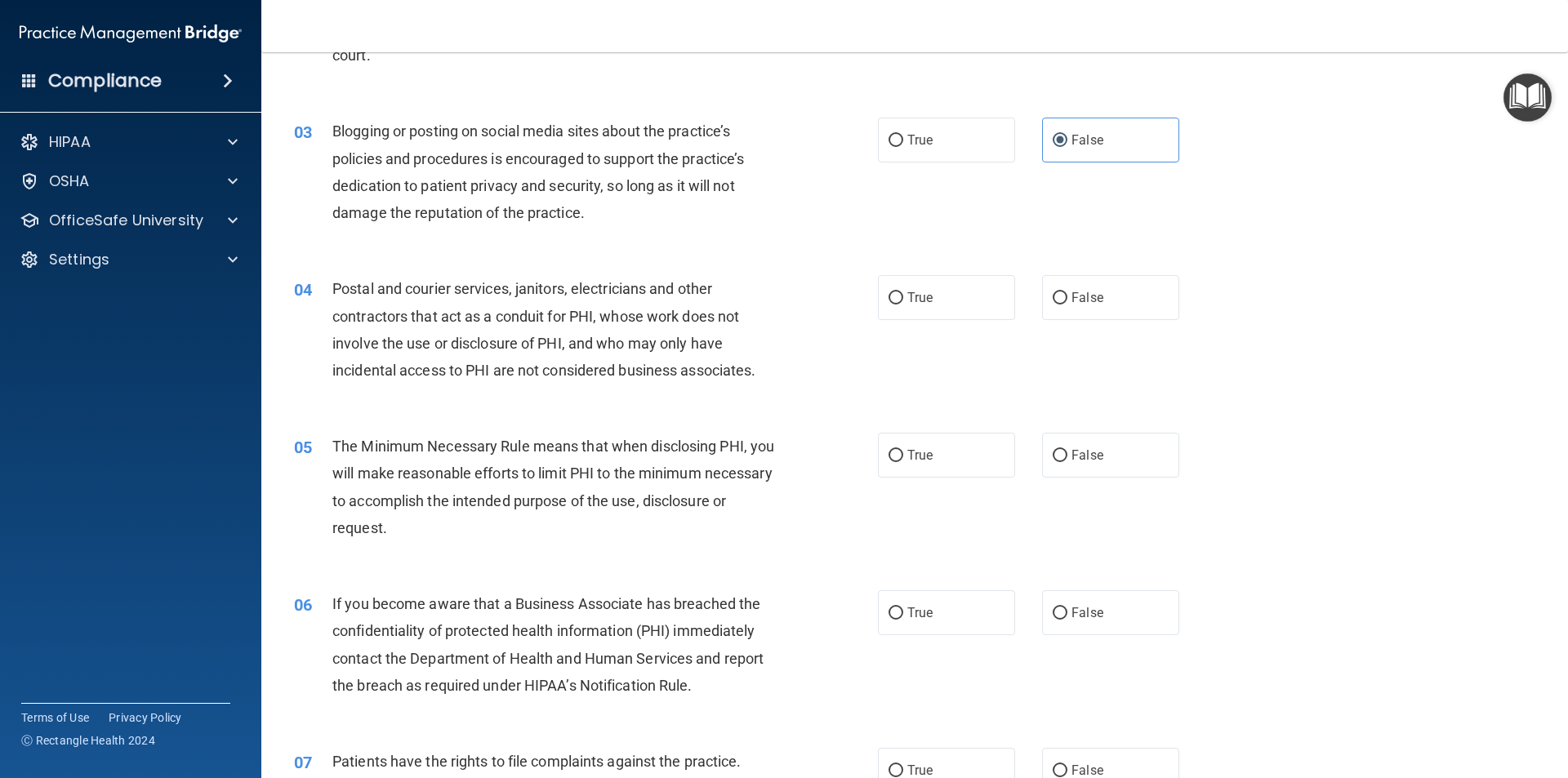
scroll to position [327, 0]
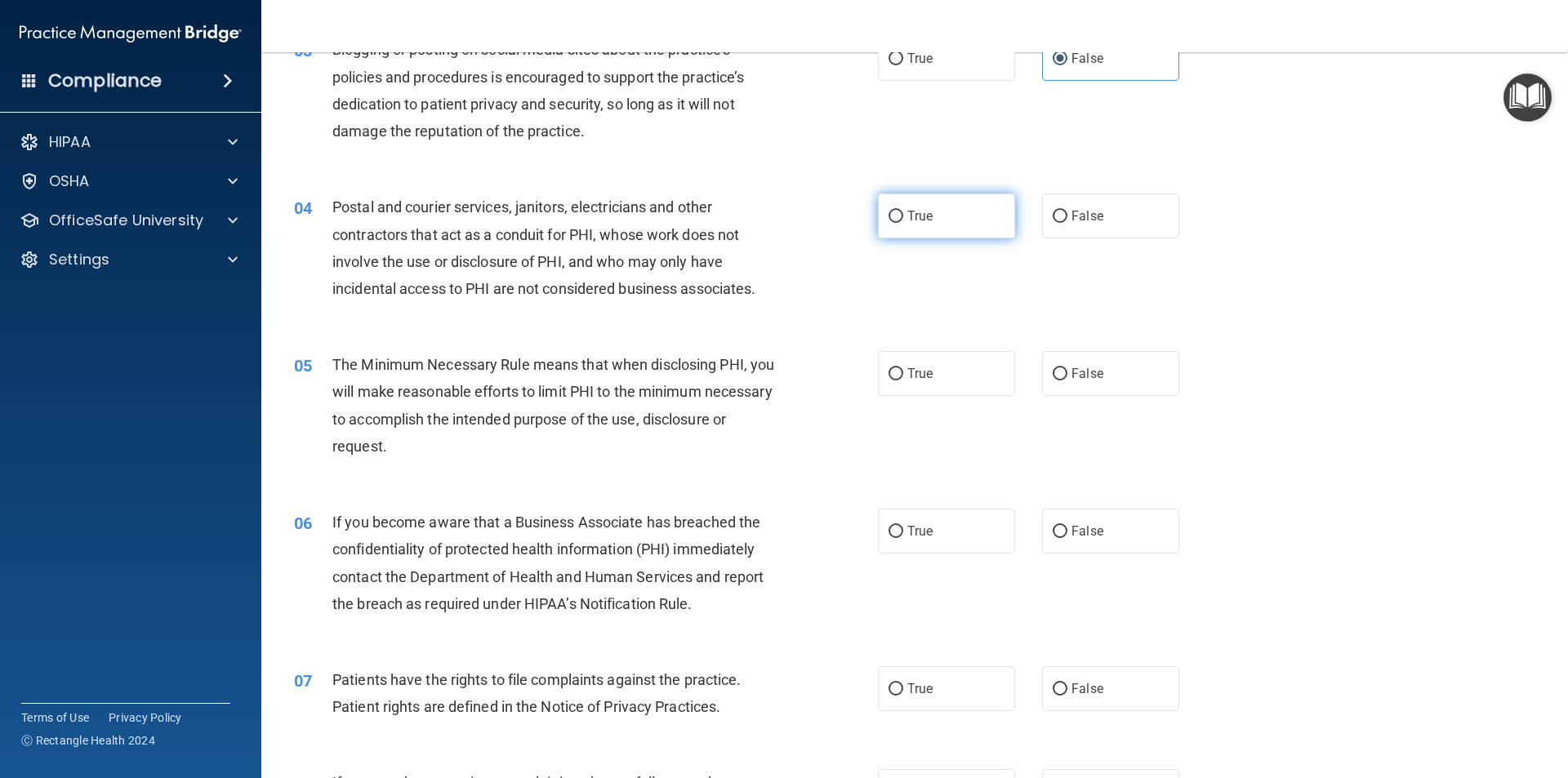
click at [949, 222] on label "True" at bounding box center [946, 215] width 137 height 45
click at [903, 222] on input "True" at bounding box center [895, 216] width 14 height 12
radio input "true"
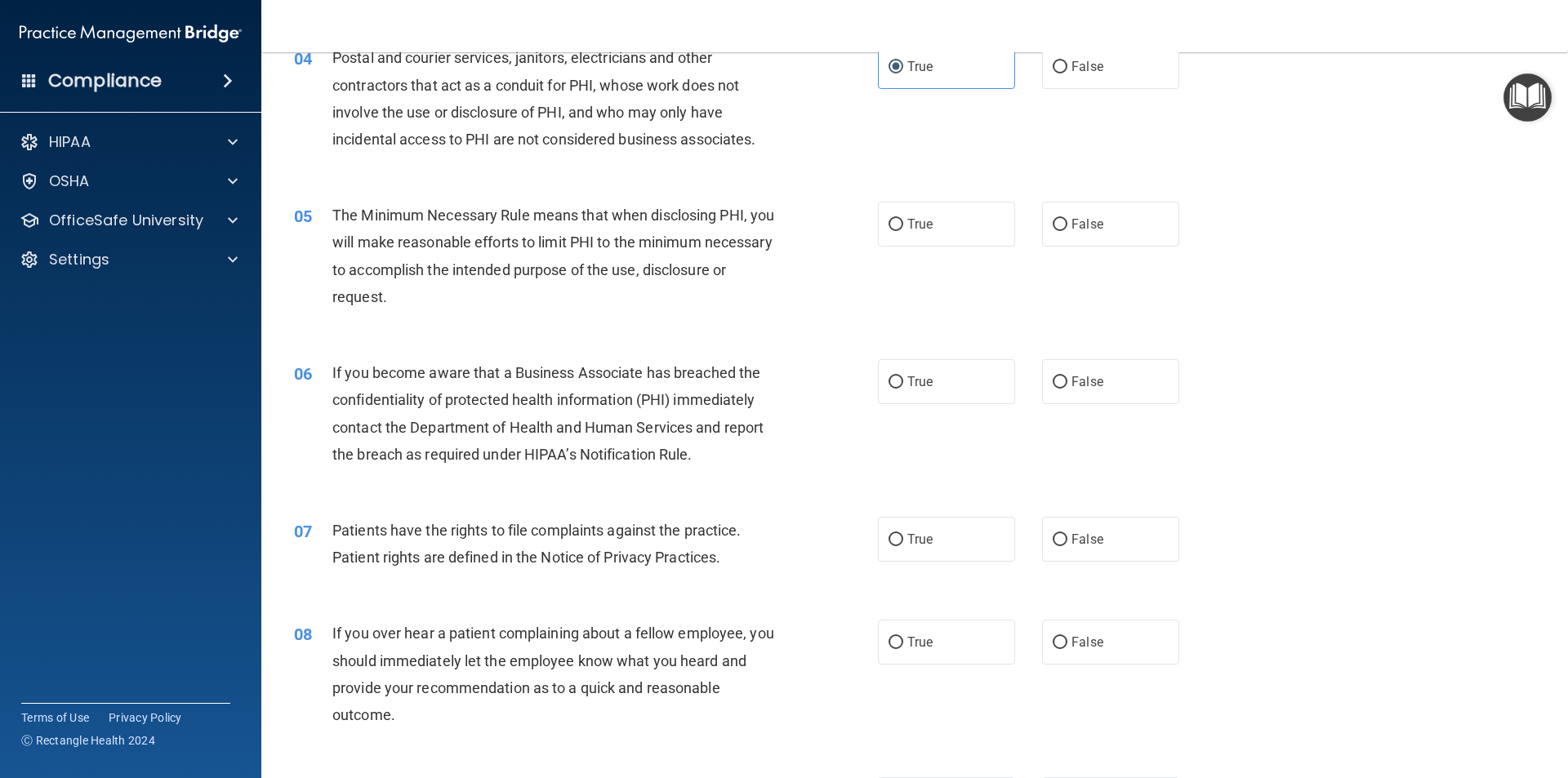
scroll to position [490, 0]
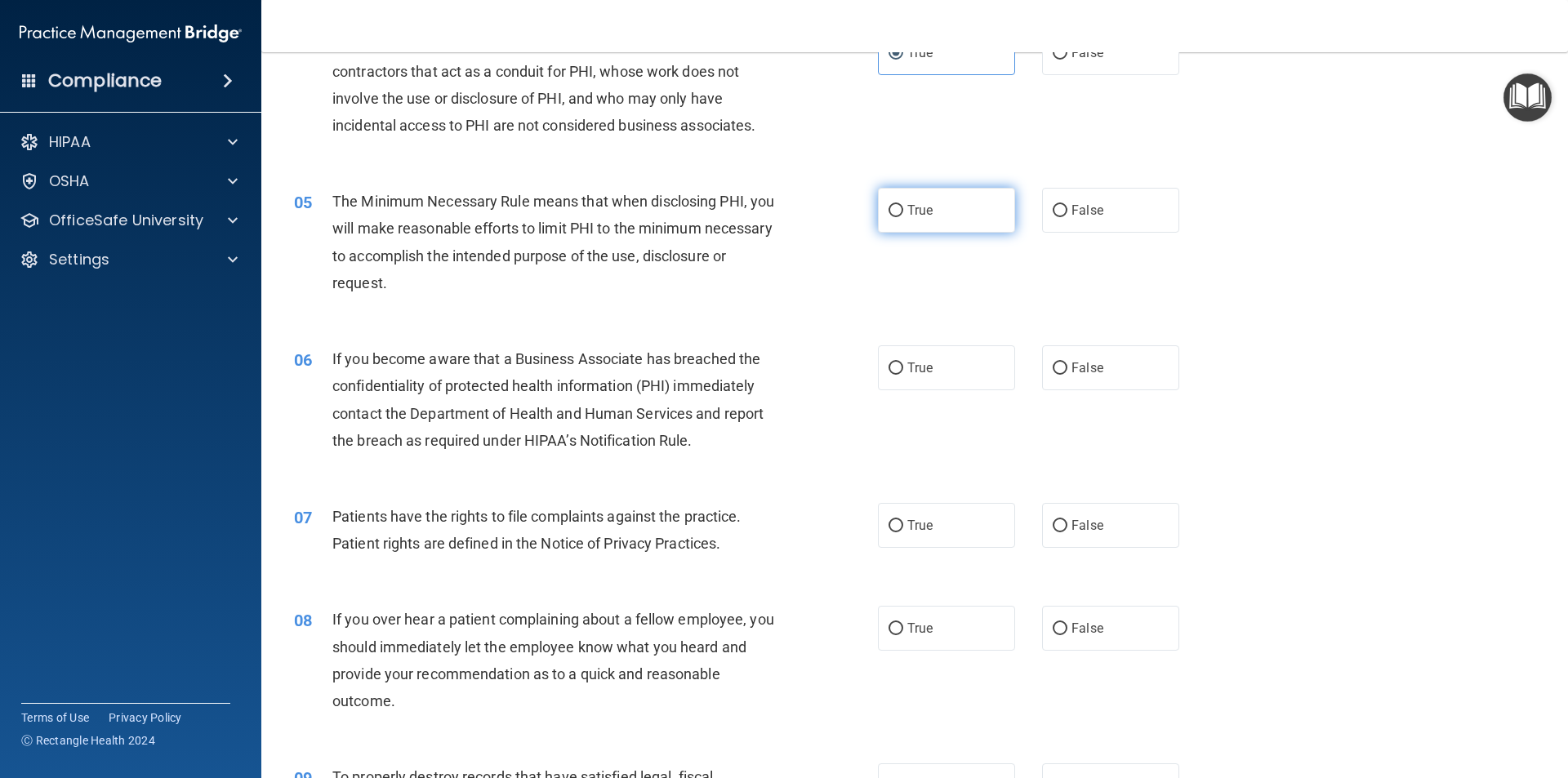
click at [921, 217] on span "True" at bounding box center [919, 210] width 25 height 15
click at [903, 217] on input "True" at bounding box center [895, 210] width 14 height 12
radio input "true"
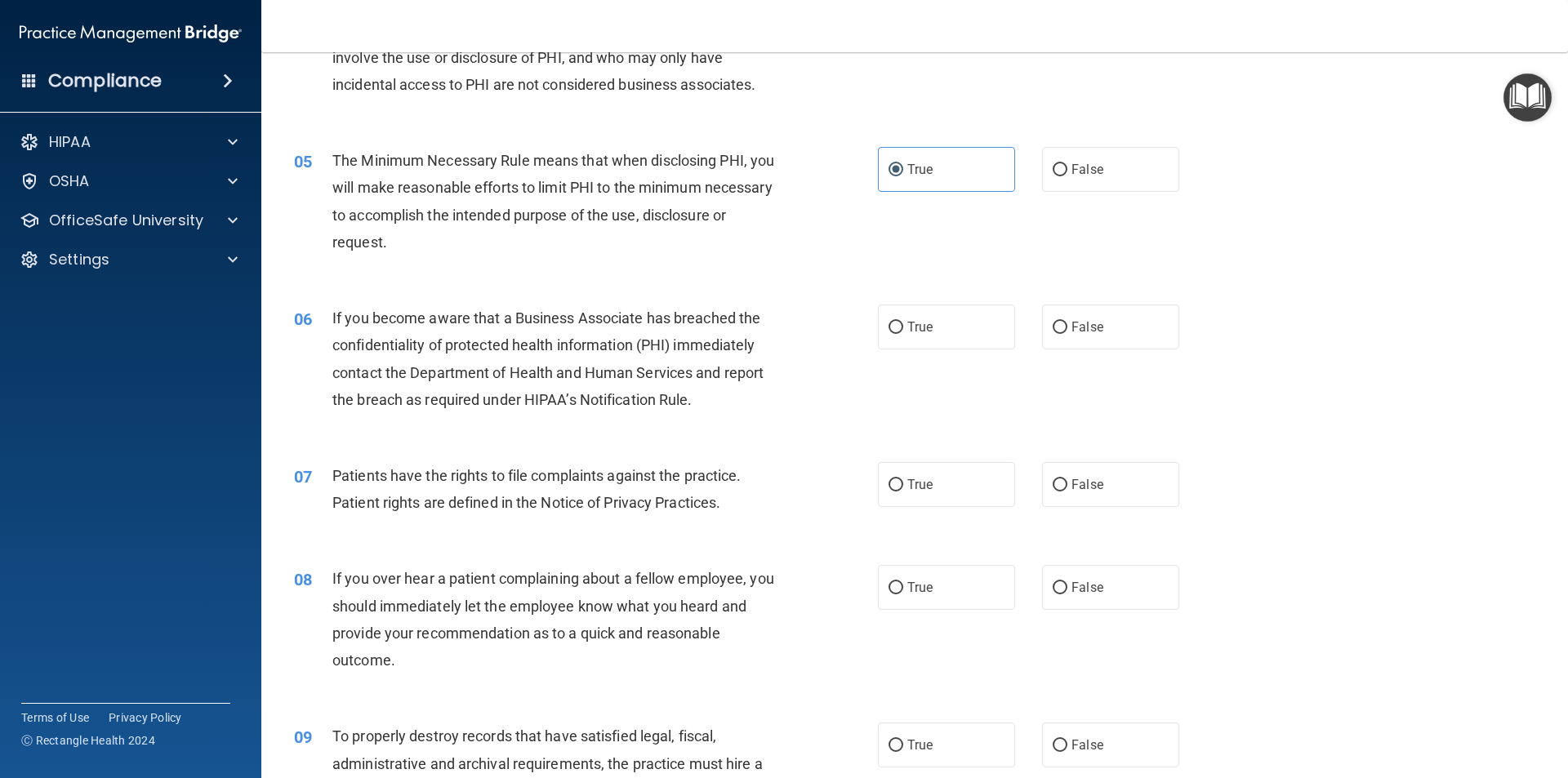
scroll to position [571, 0]
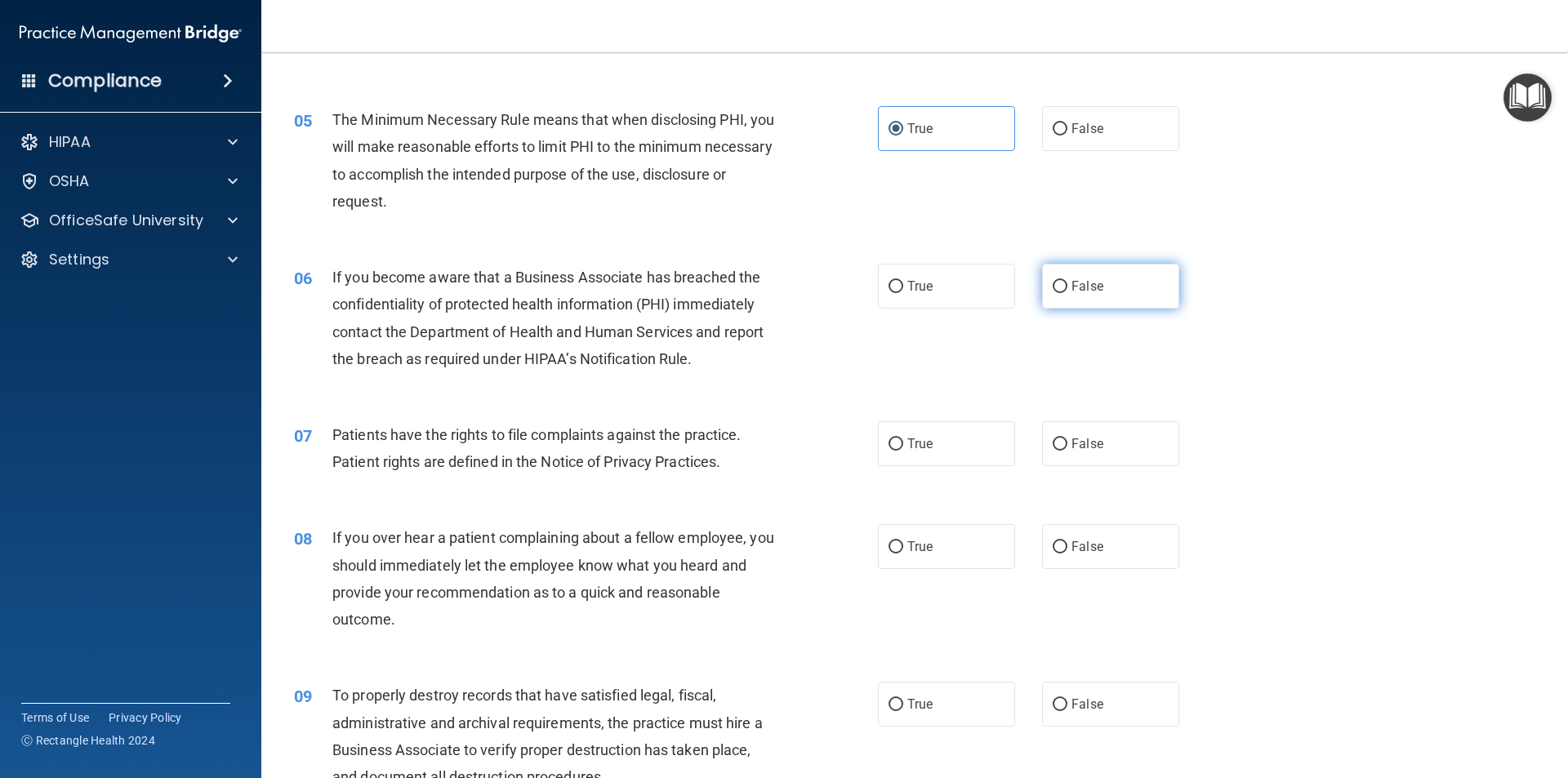
click at [1069, 278] on label "False" at bounding box center [1111, 286] width 137 height 45
click at [1067, 280] on input "False" at bounding box center [1060, 286] width 14 height 12
radio input "true"
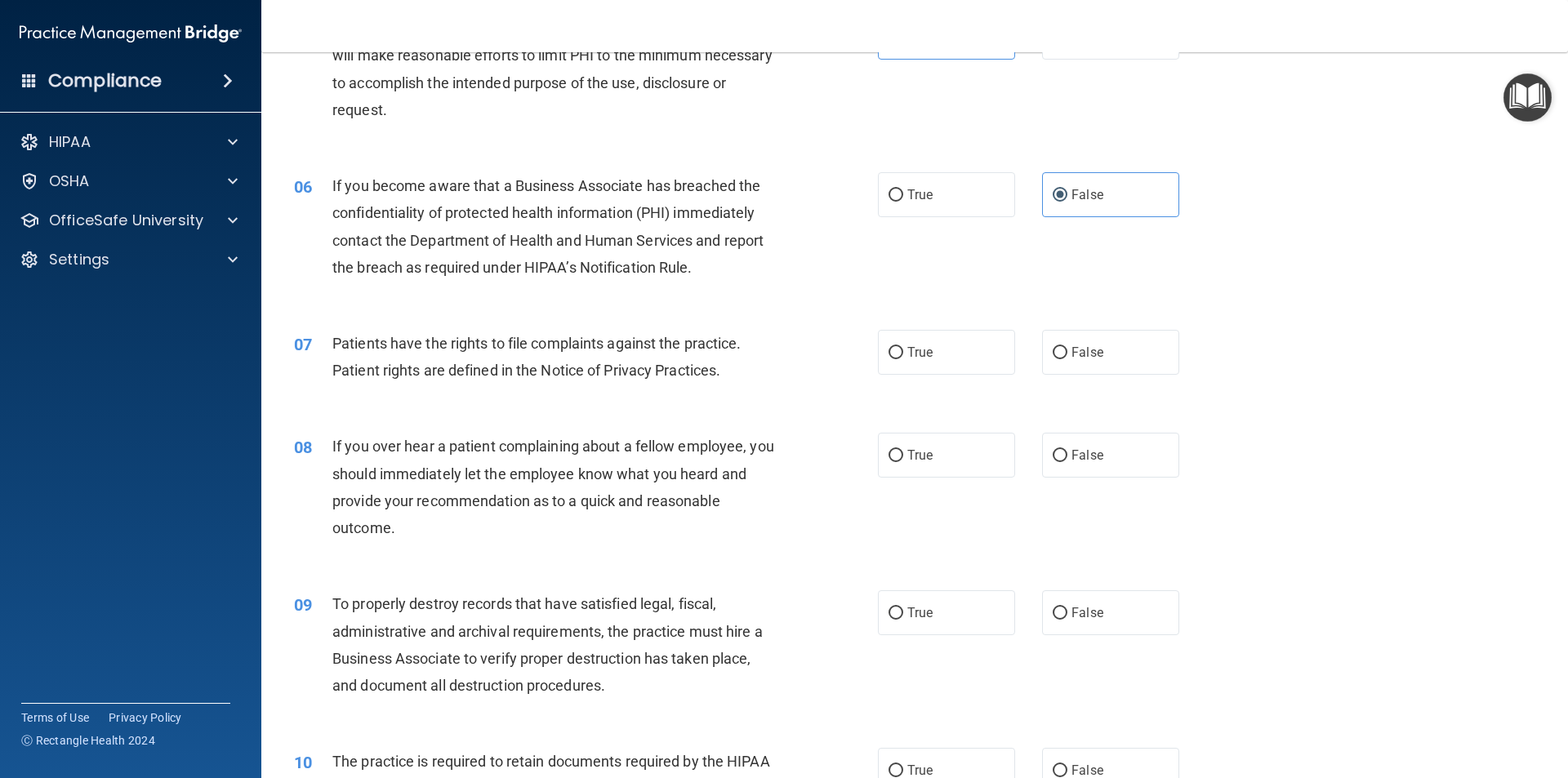
scroll to position [735, 0]
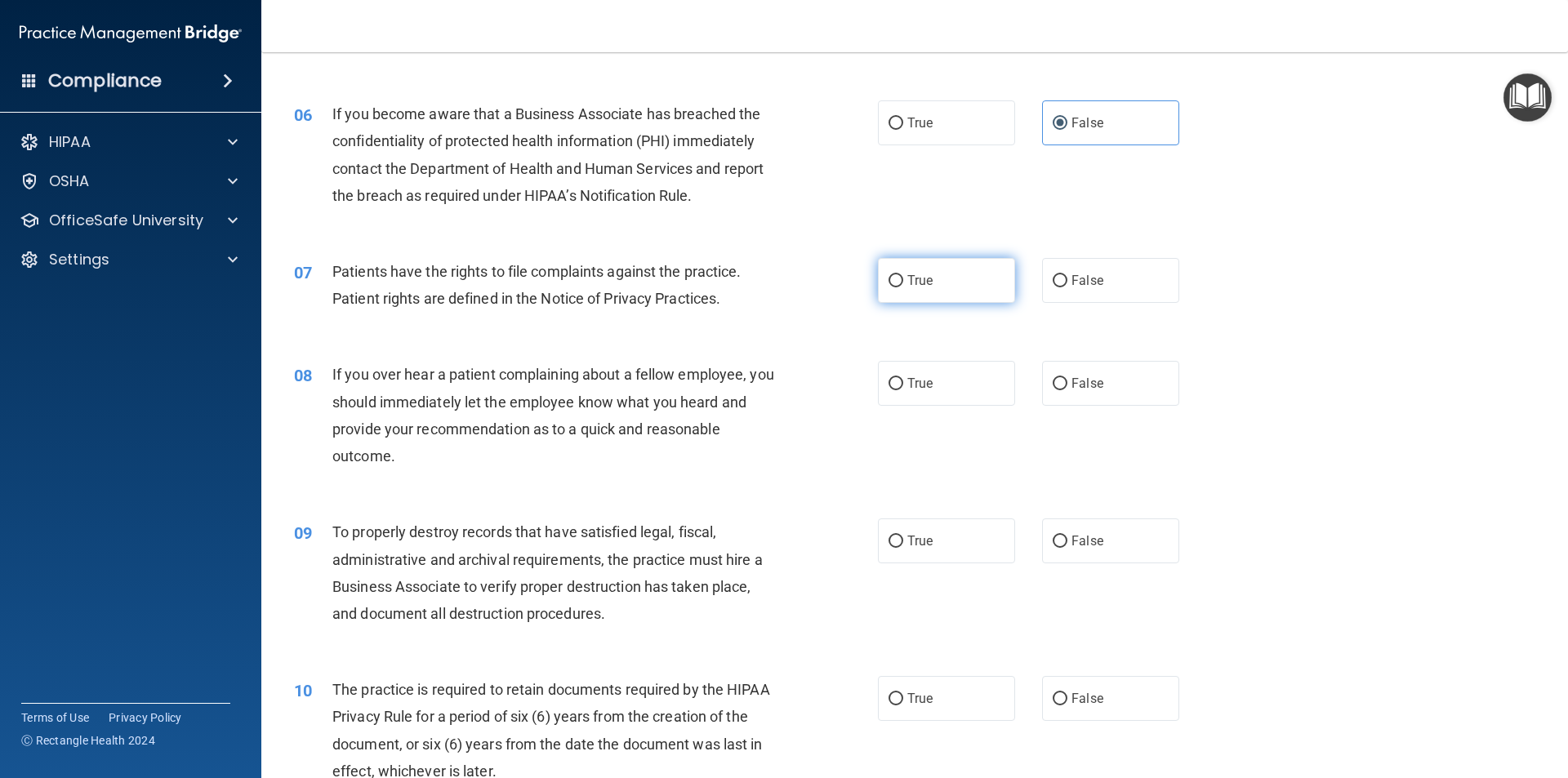
click at [909, 282] on span "True" at bounding box center [919, 280] width 25 height 15
click at [903, 282] on input "True" at bounding box center [895, 280] width 14 height 12
radio input "true"
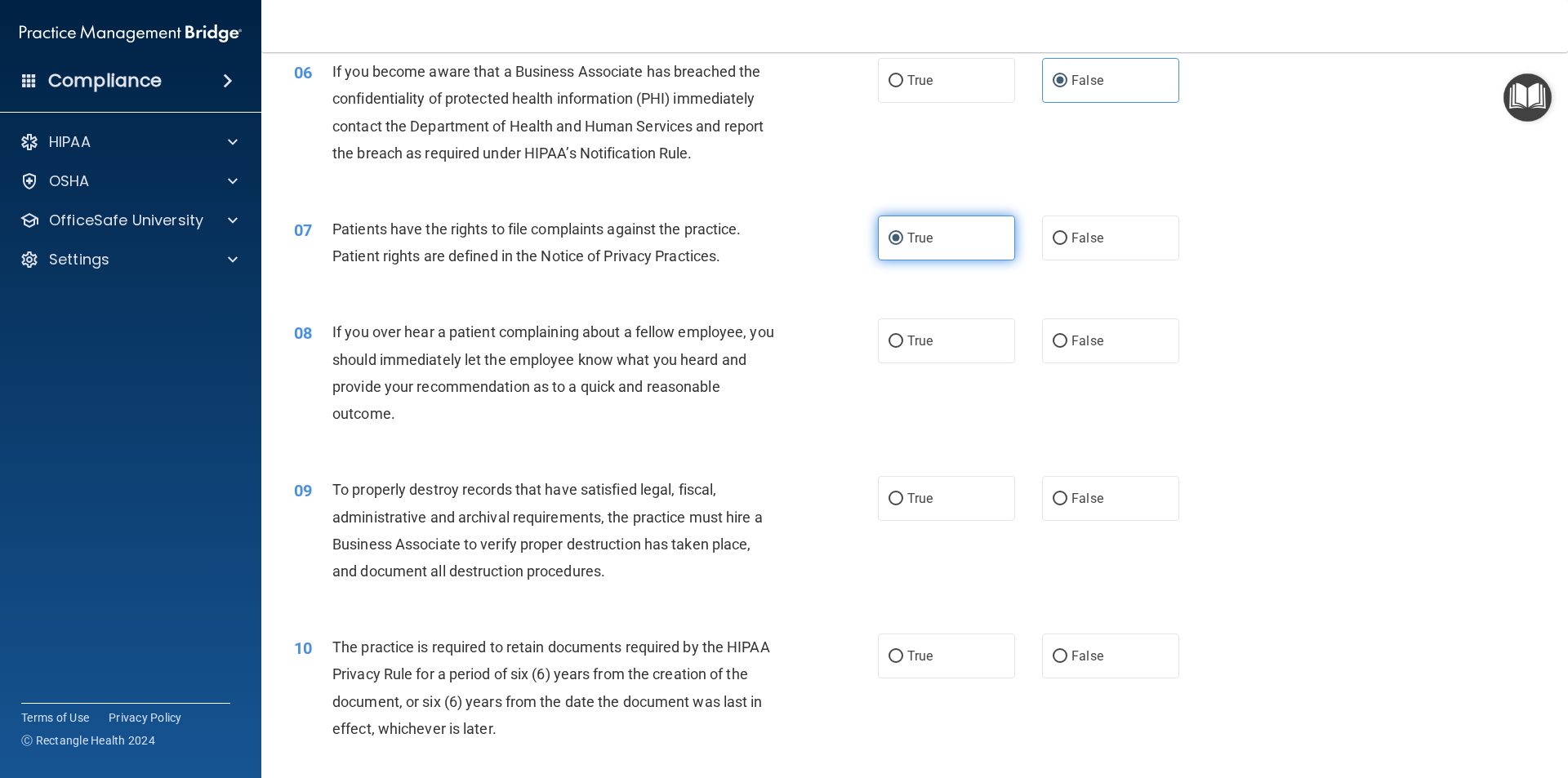
scroll to position [816, 0]
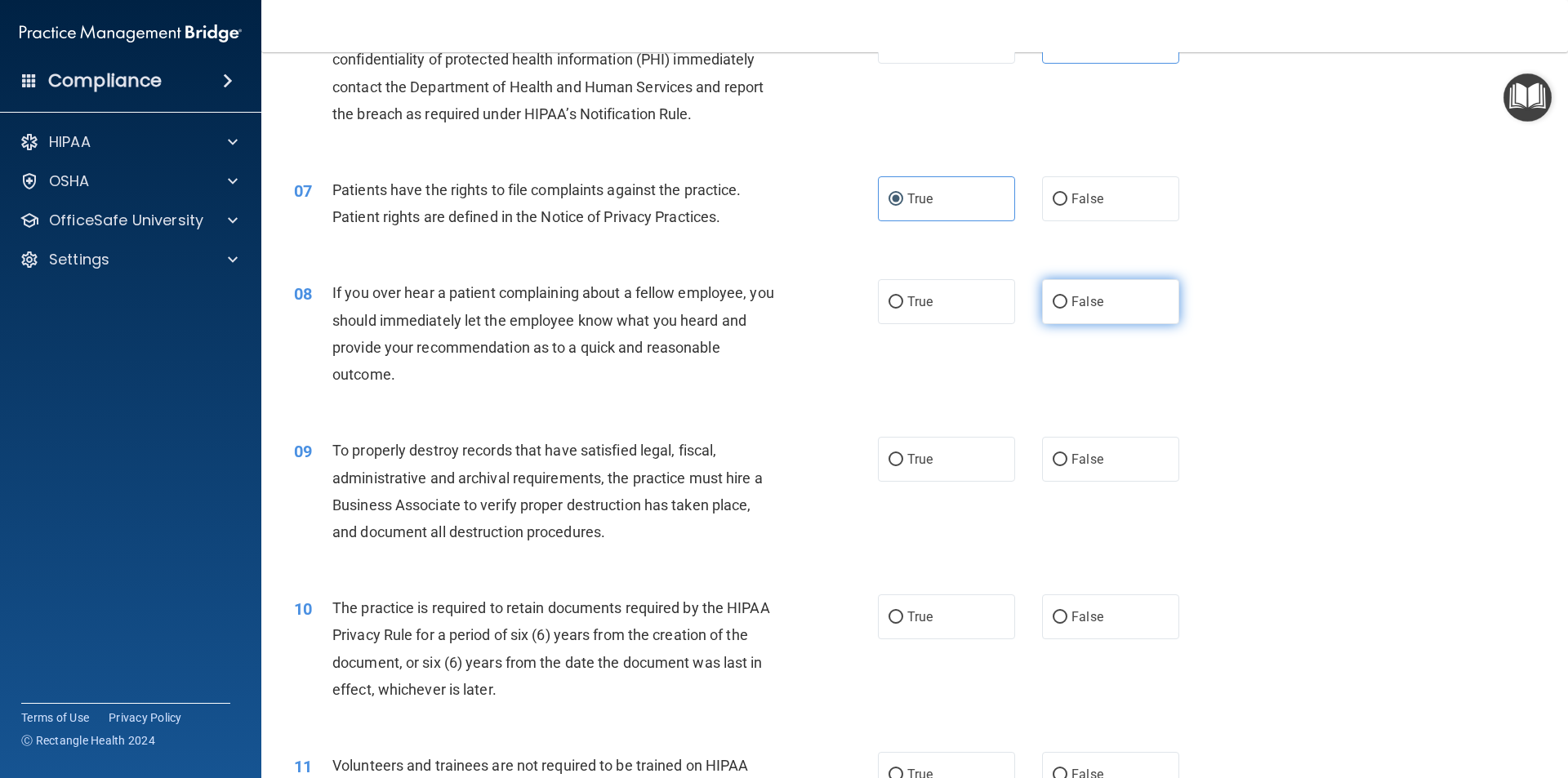
click at [1125, 307] on label "False" at bounding box center [1111, 302] width 137 height 45
click at [1067, 307] on input "False" at bounding box center [1060, 303] width 14 height 12
radio input "true"
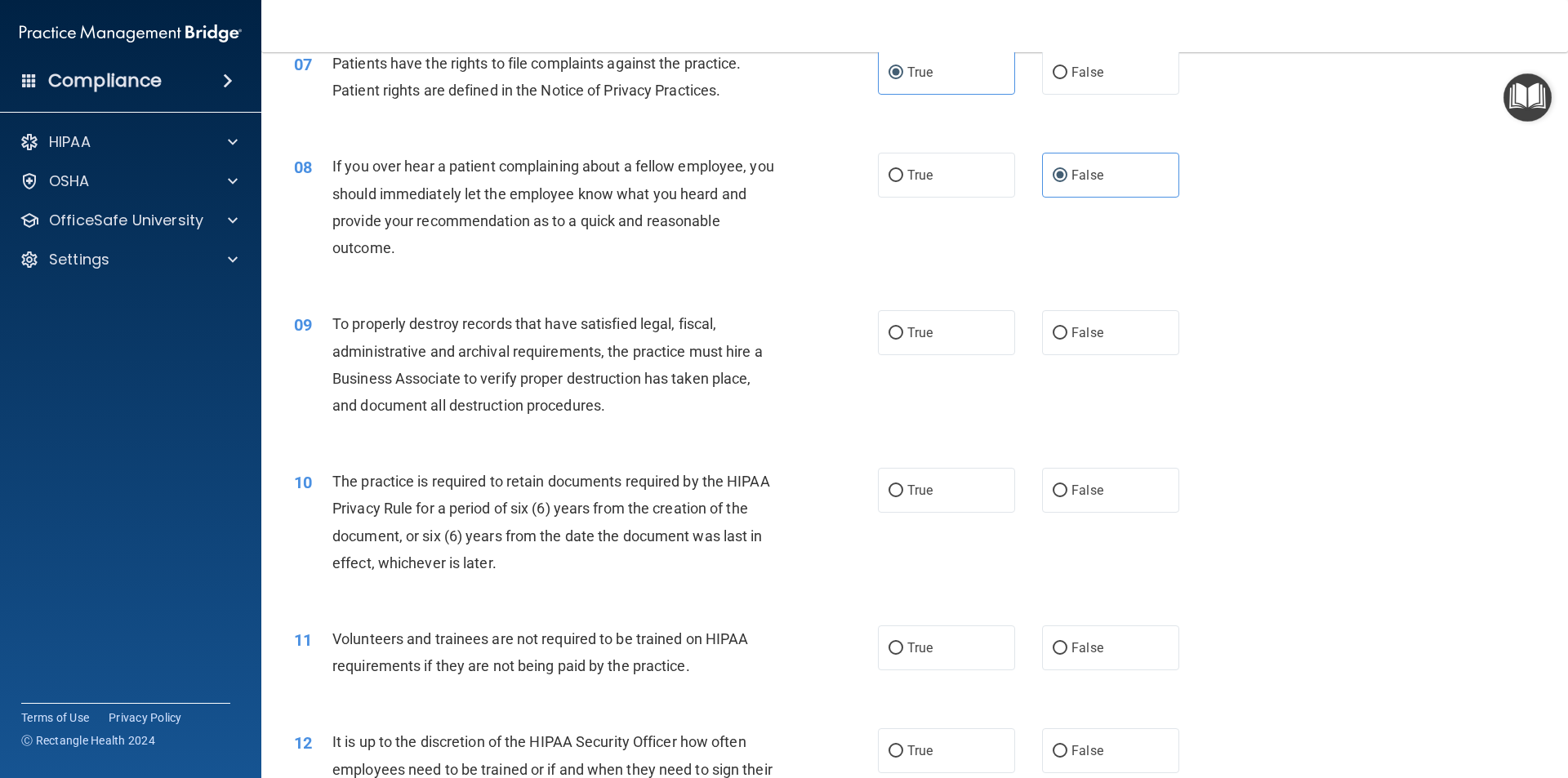
scroll to position [980, 0]
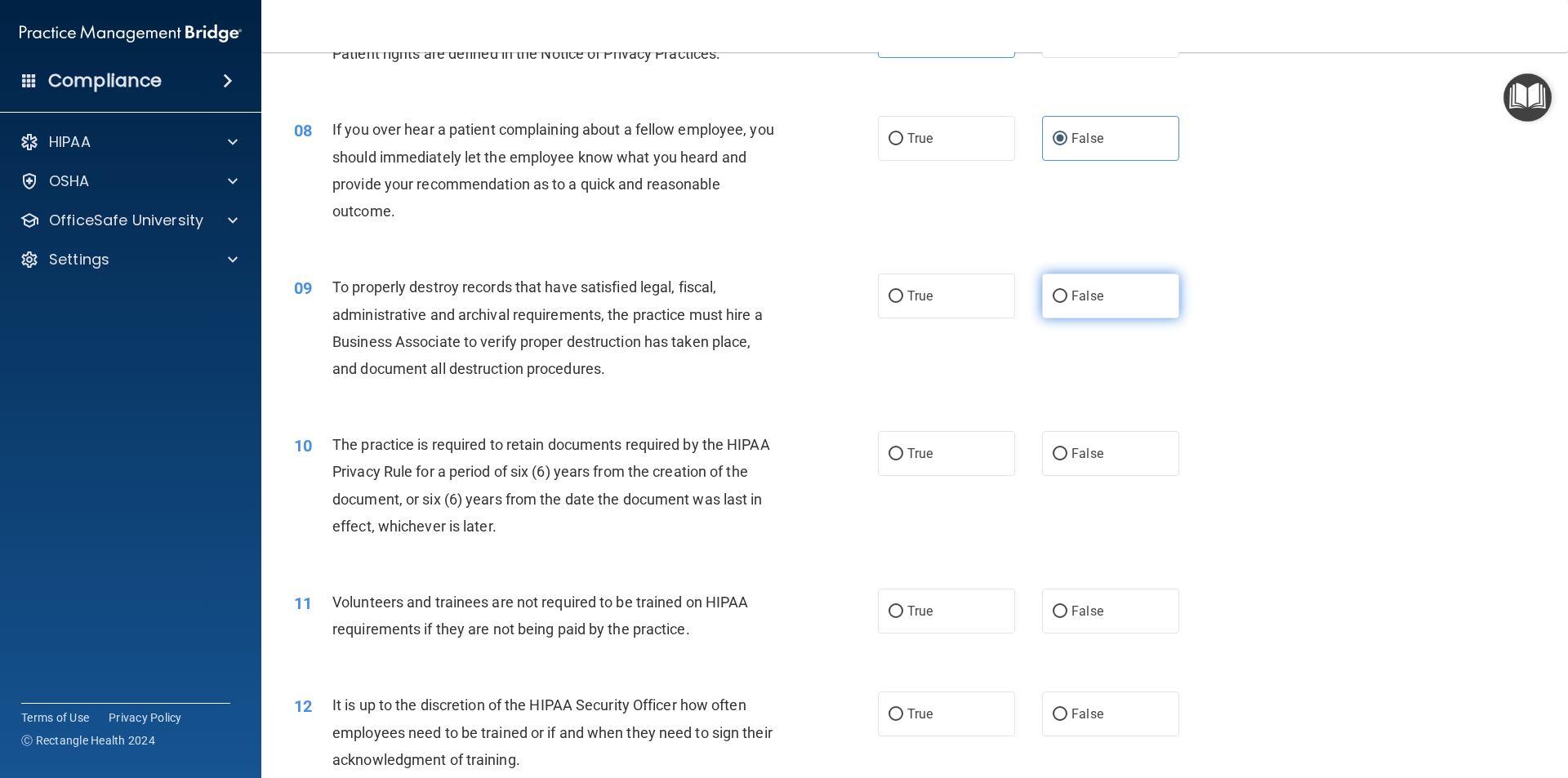
click at [1086, 302] on span "False" at bounding box center [1087, 296] width 32 height 15
click at [1067, 302] on input "False" at bounding box center [1060, 297] width 14 height 12
radio input "true"
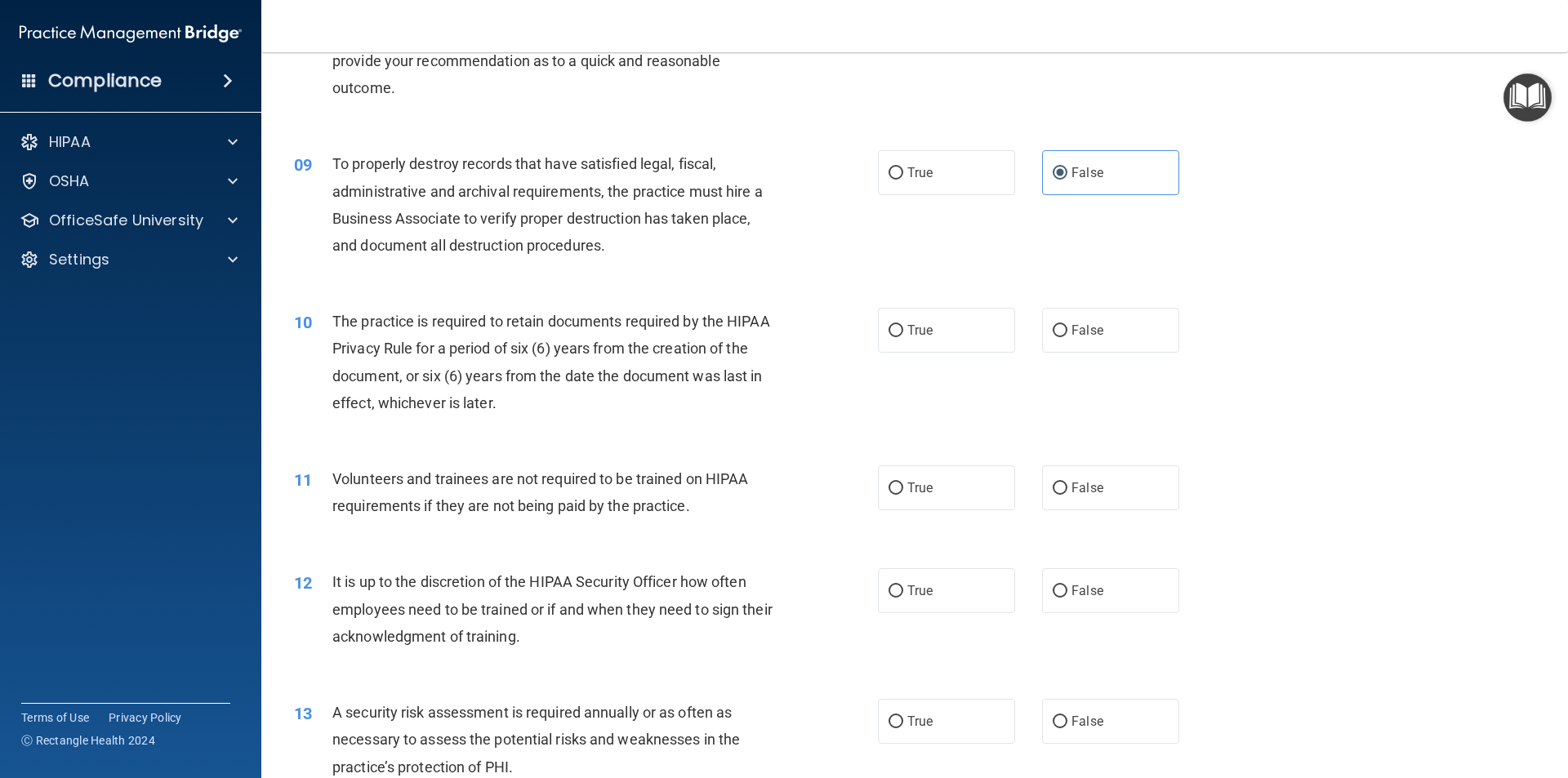
scroll to position [1143, 0]
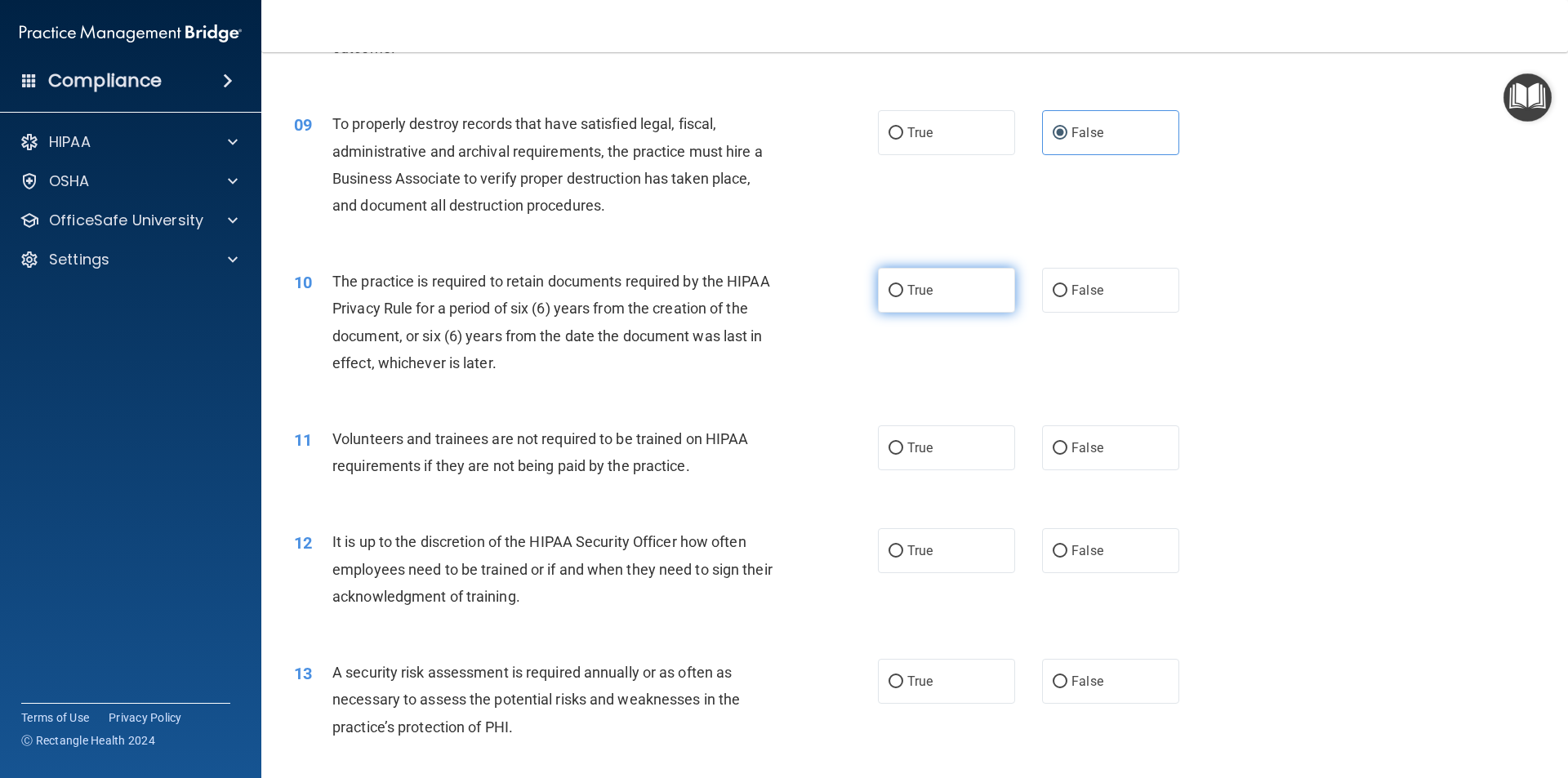
click at [900, 285] on label "True" at bounding box center [946, 290] width 137 height 45
click at [900, 285] on input "True" at bounding box center [895, 291] width 14 height 12
radio input "true"
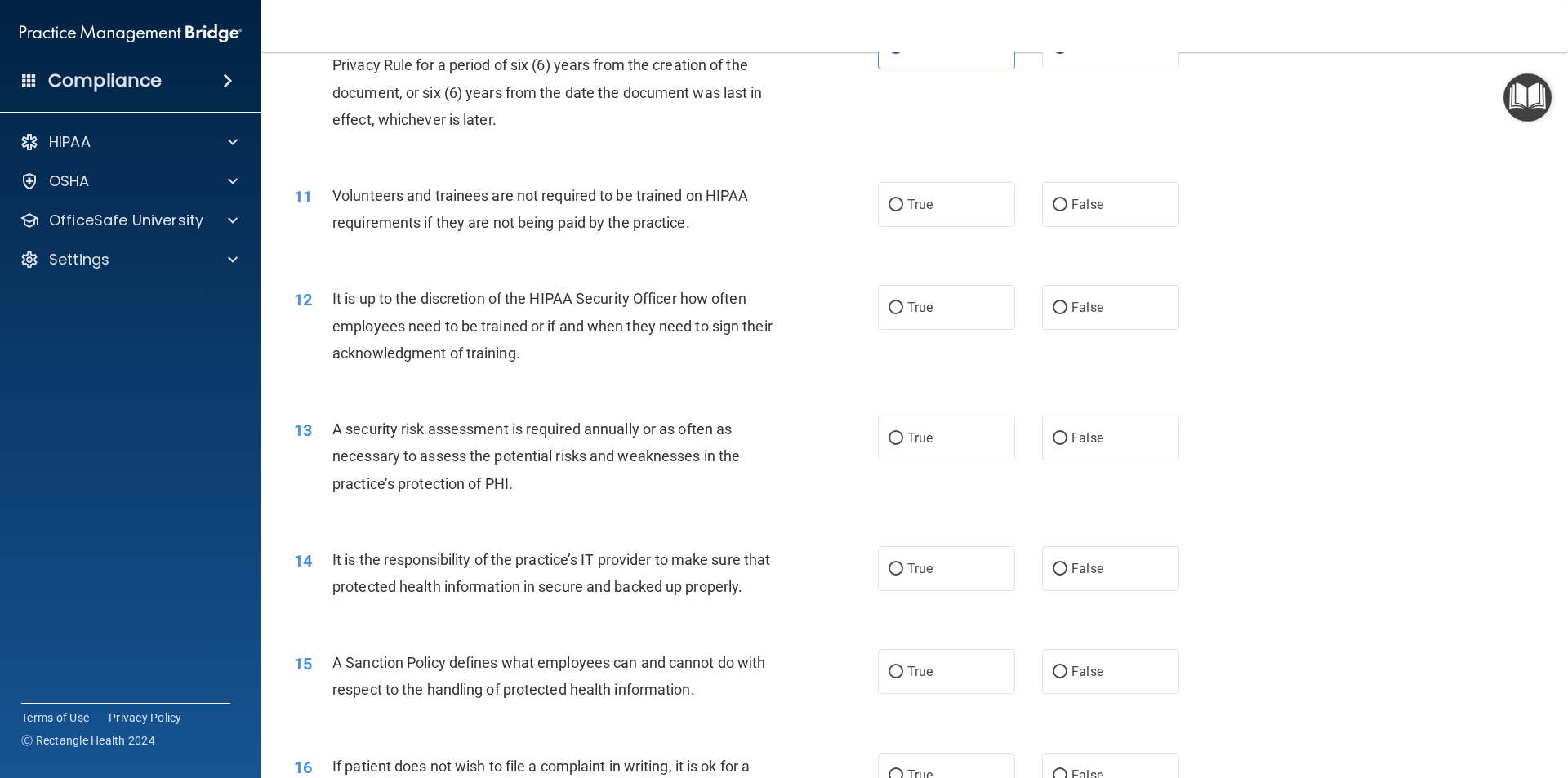
scroll to position [1388, 0]
click at [1131, 209] on label "False" at bounding box center [1111, 203] width 137 height 45
click at [1067, 209] on input "False" at bounding box center [1060, 204] width 14 height 12
radio input "true"
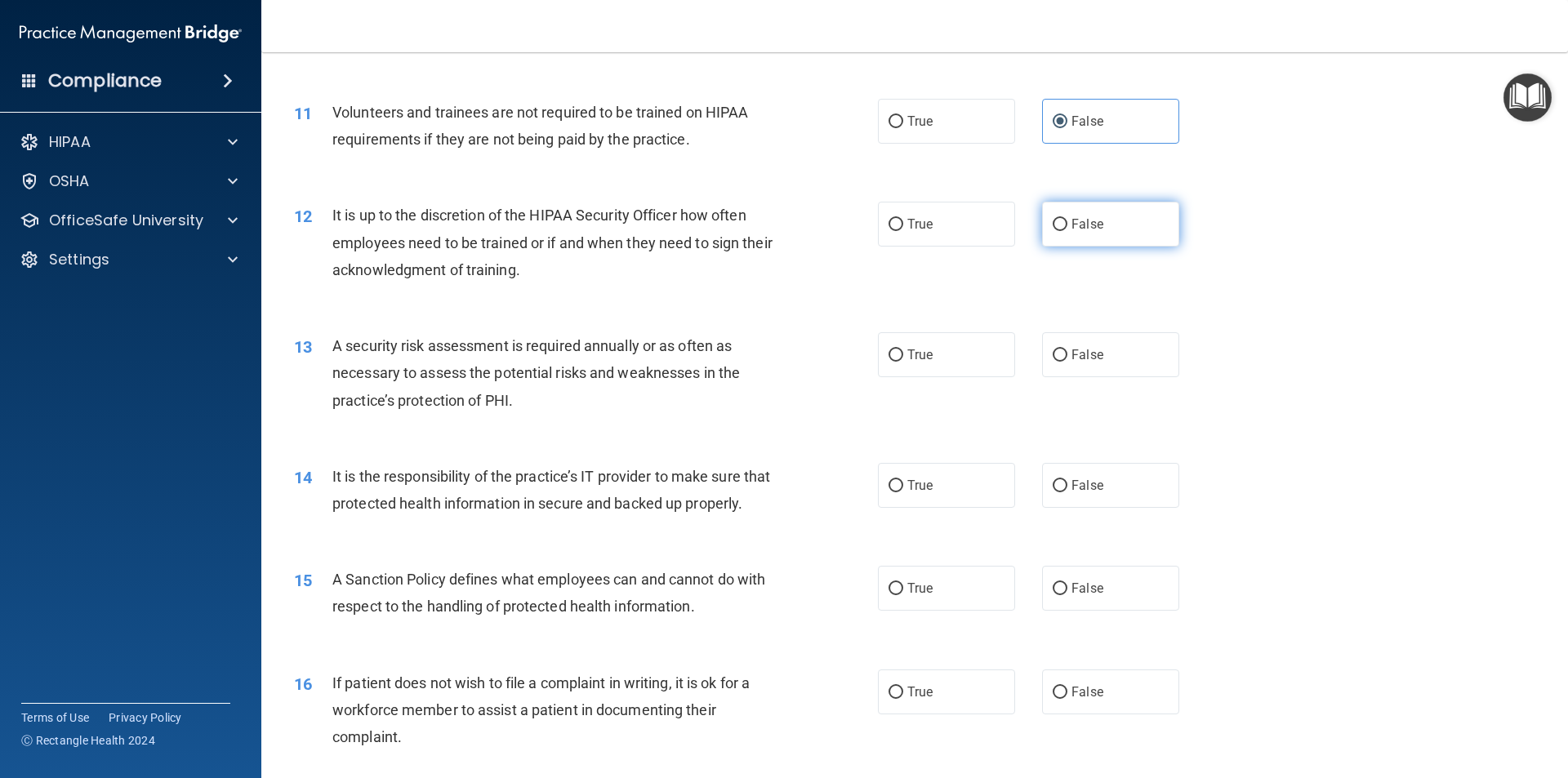
click at [1132, 231] on label "False" at bounding box center [1111, 224] width 137 height 45
click at [1067, 231] on input "False" at bounding box center [1060, 225] width 14 height 12
radio input "true"
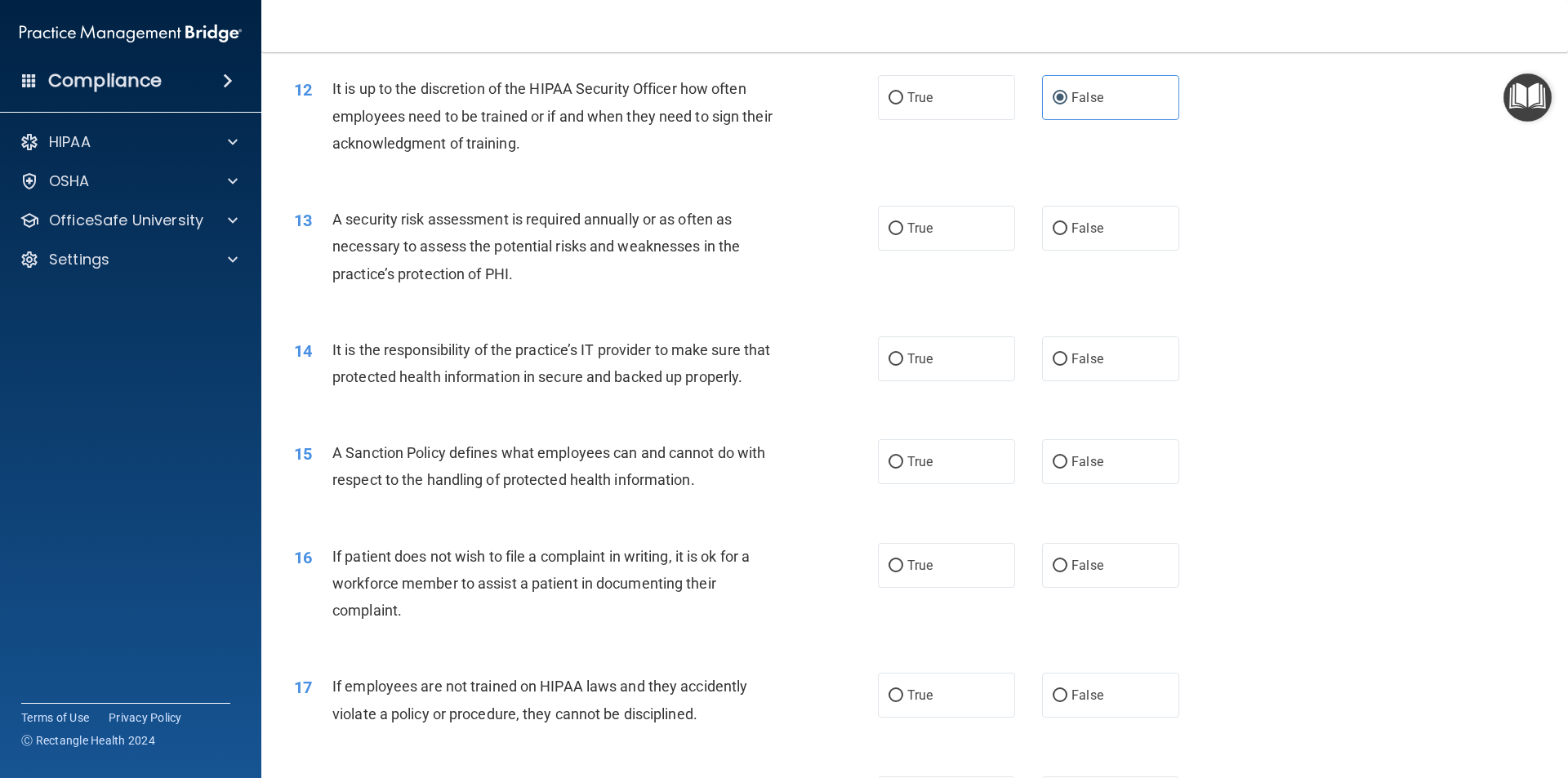
scroll to position [1633, 0]
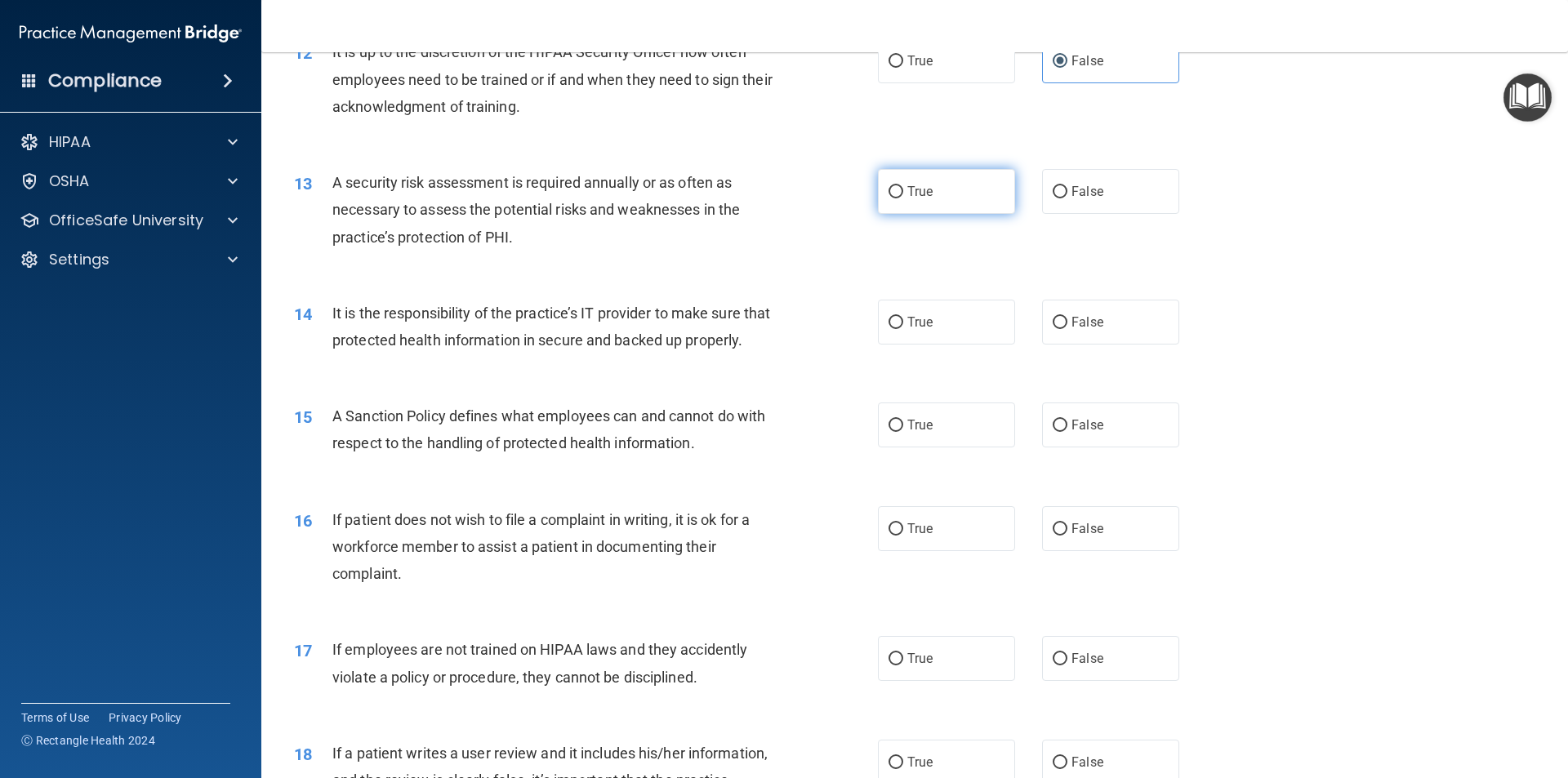
click at [934, 200] on label "True" at bounding box center [946, 191] width 137 height 45
click at [903, 199] on input "True" at bounding box center [895, 192] width 14 height 12
radio input "true"
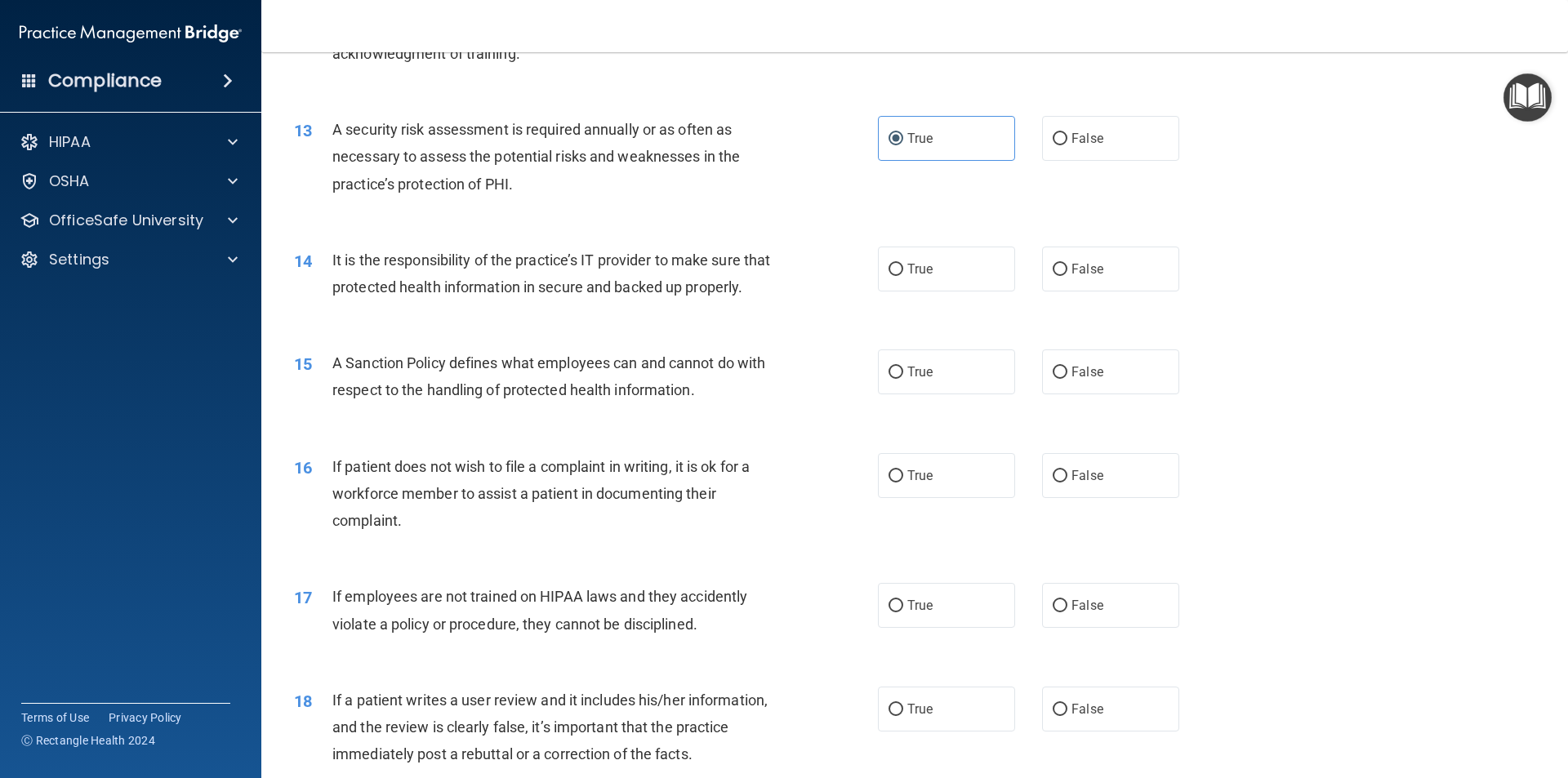
scroll to position [1714, 0]
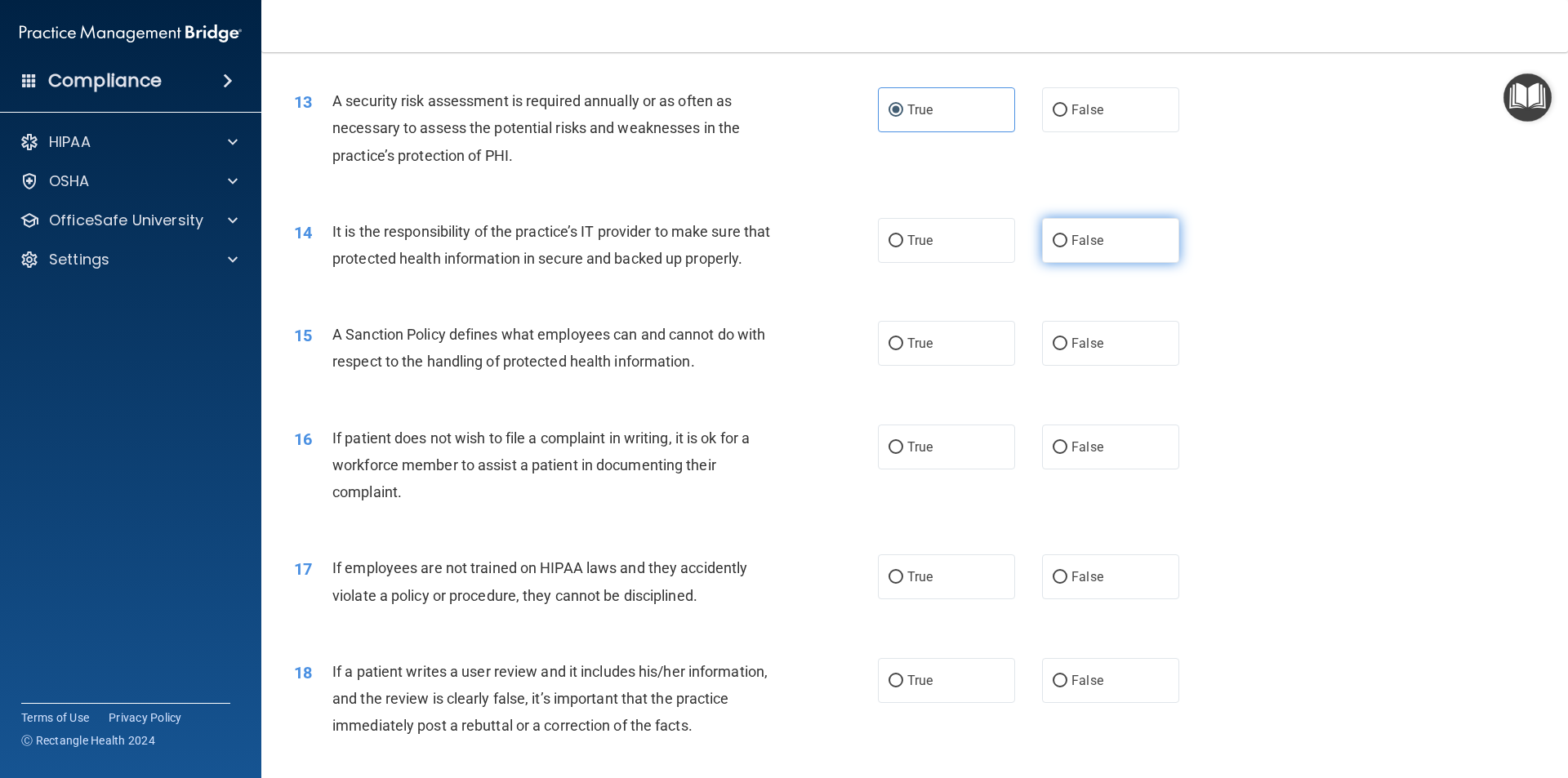
click at [1062, 246] on label "False" at bounding box center [1111, 240] width 137 height 45
click at [1062, 246] on input "False" at bounding box center [1060, 241] width 14 height 12
radio input "true"
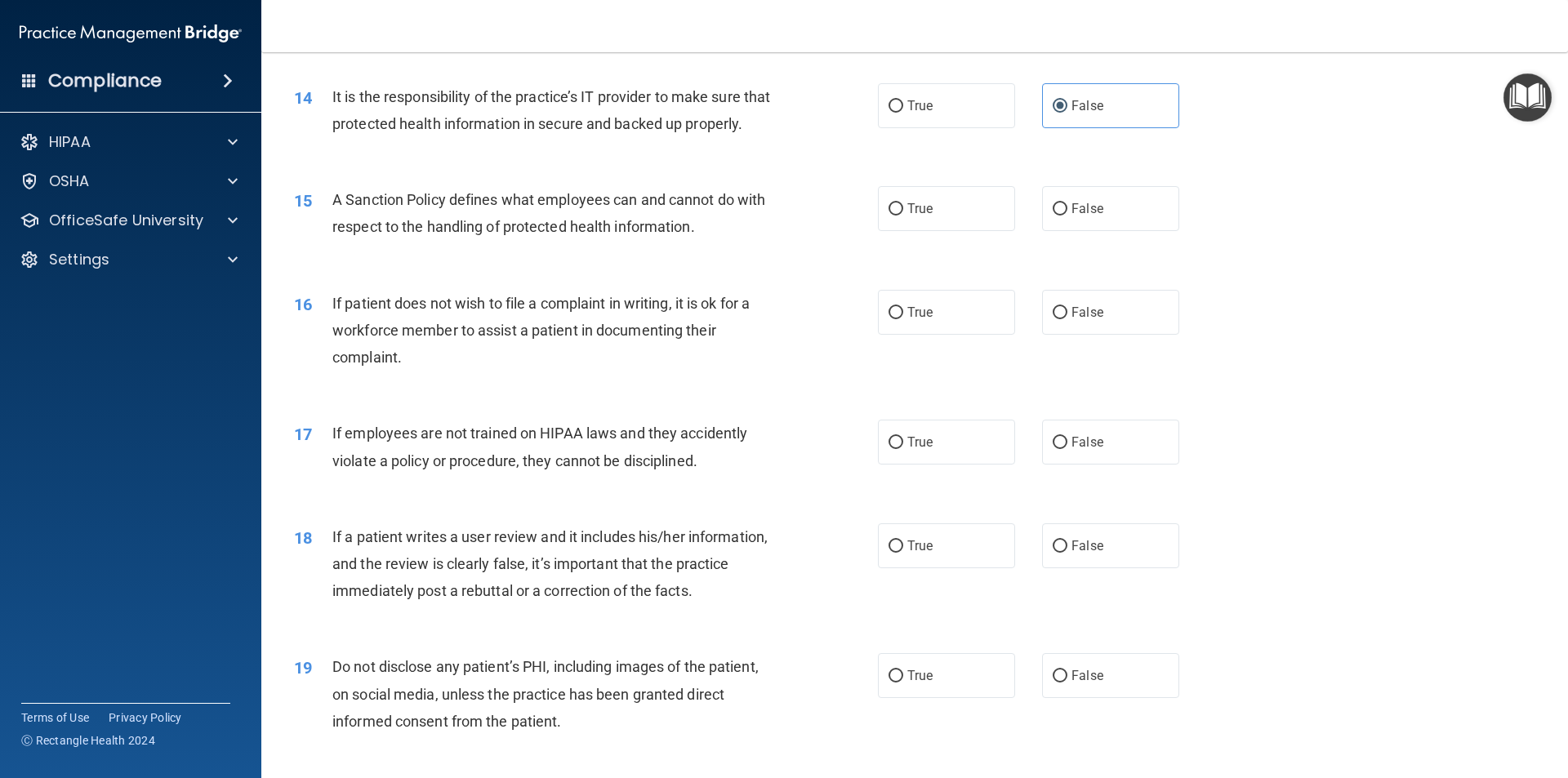
scroll to position [1878, 0]
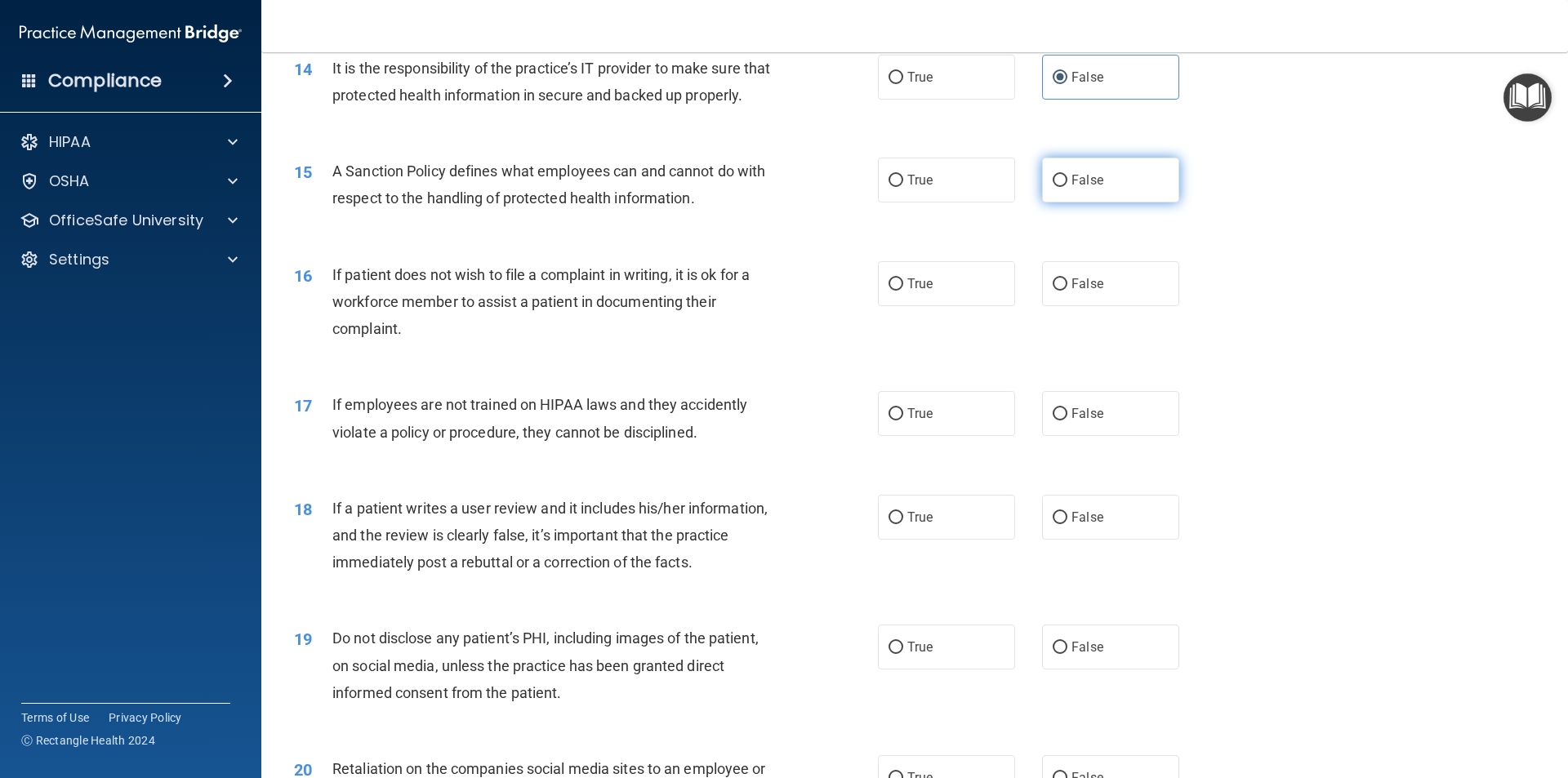
click at [1129, 203] on label "False" at bounding box center [1111, 180] width 137 height 45
click at [1067, 187] on input "False" at bounding box center [1060, 181] width 14 height 12
radio input "true"
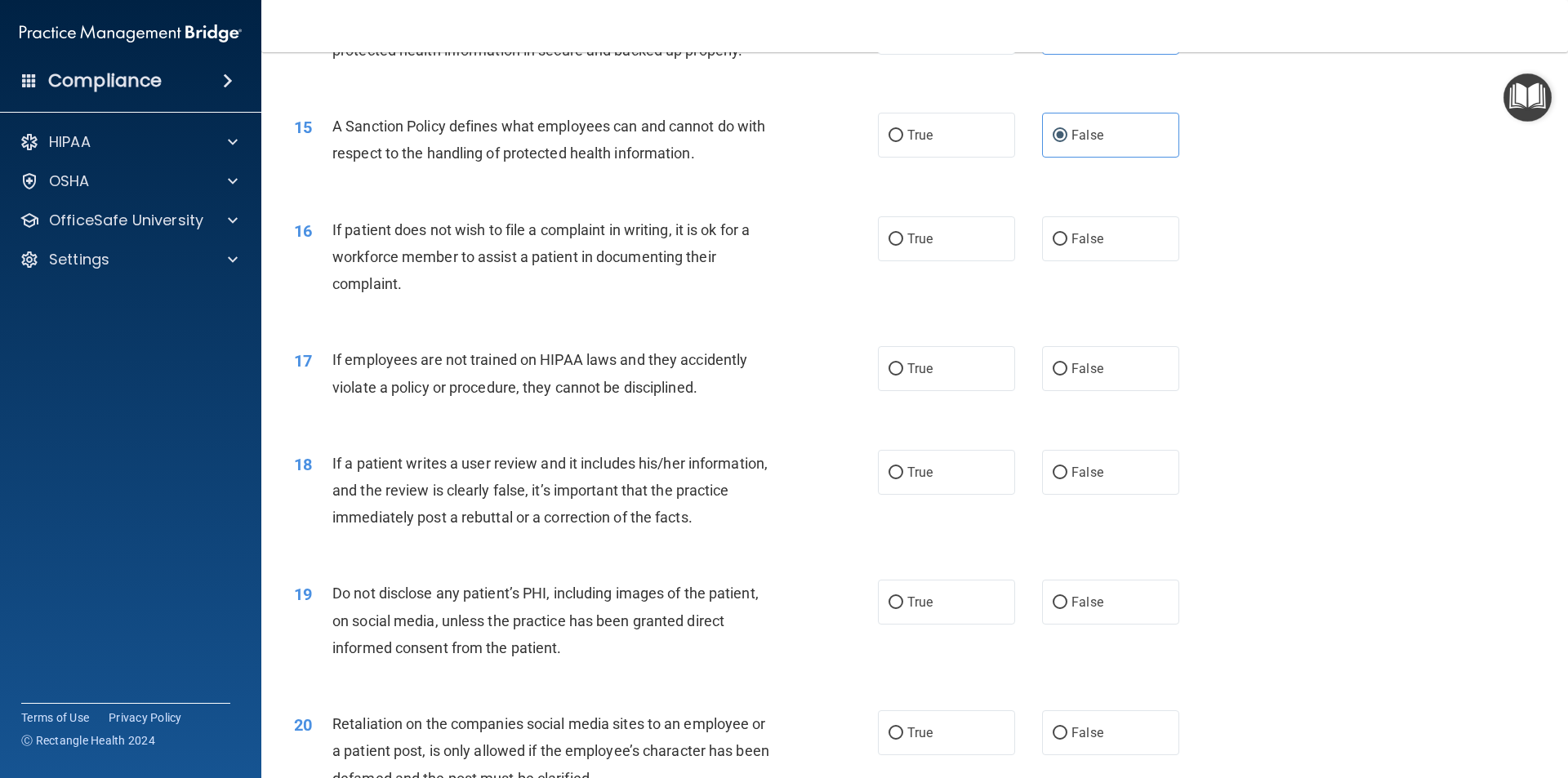
scroll to position [1959, 0]
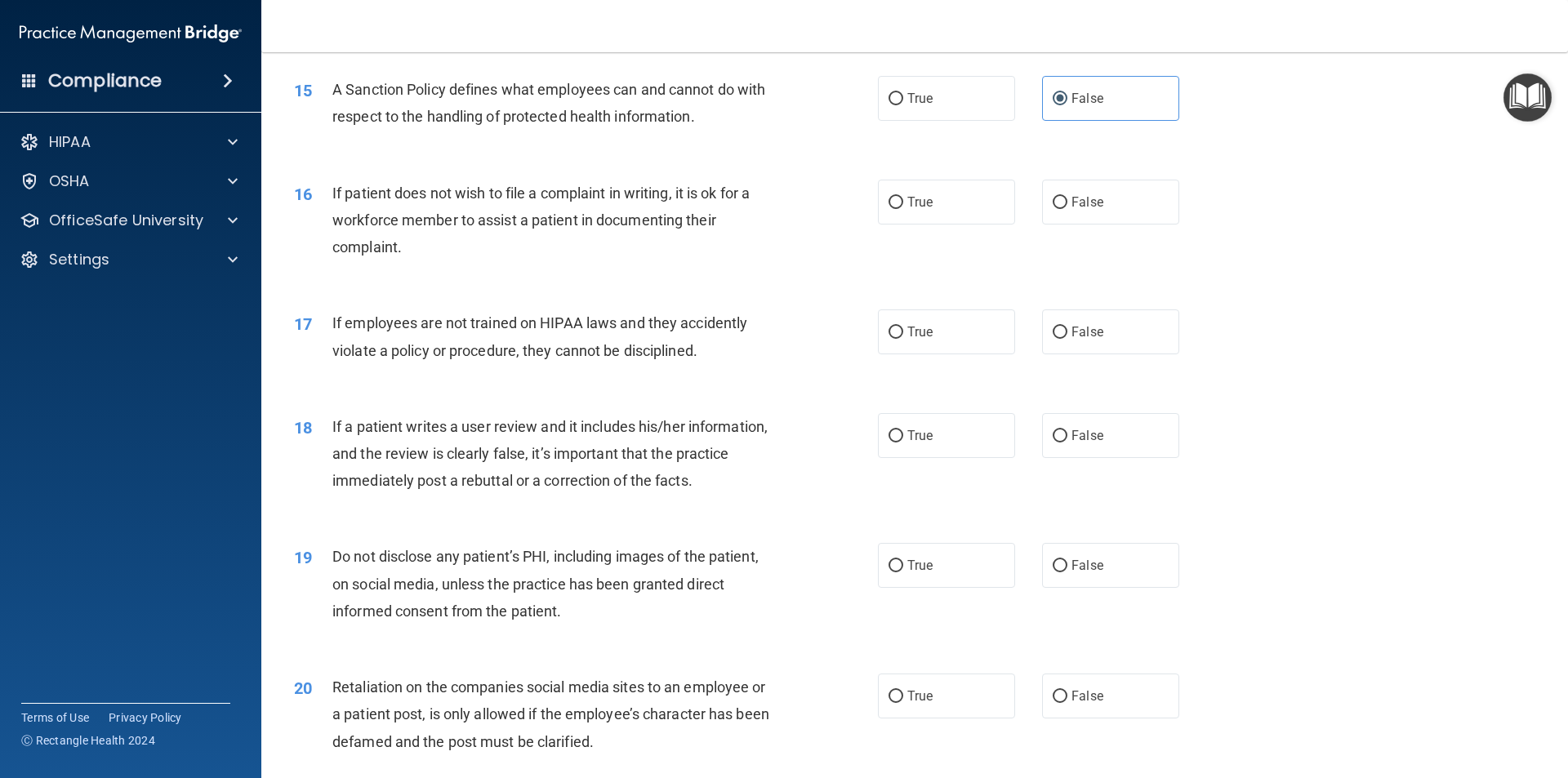
click at [932, 254] on div "16 If patient does not wish to file a complaint in writing, it is ok for a work…" at bounding box center [914, 225] width 1265 height 131
click at [935, 225] on label "True" at bounding box center [946, 202] width 137 height 45
click at [903, 209] on input "True" at bounding box center [895, 203] width 14 height 12
radio input "true"
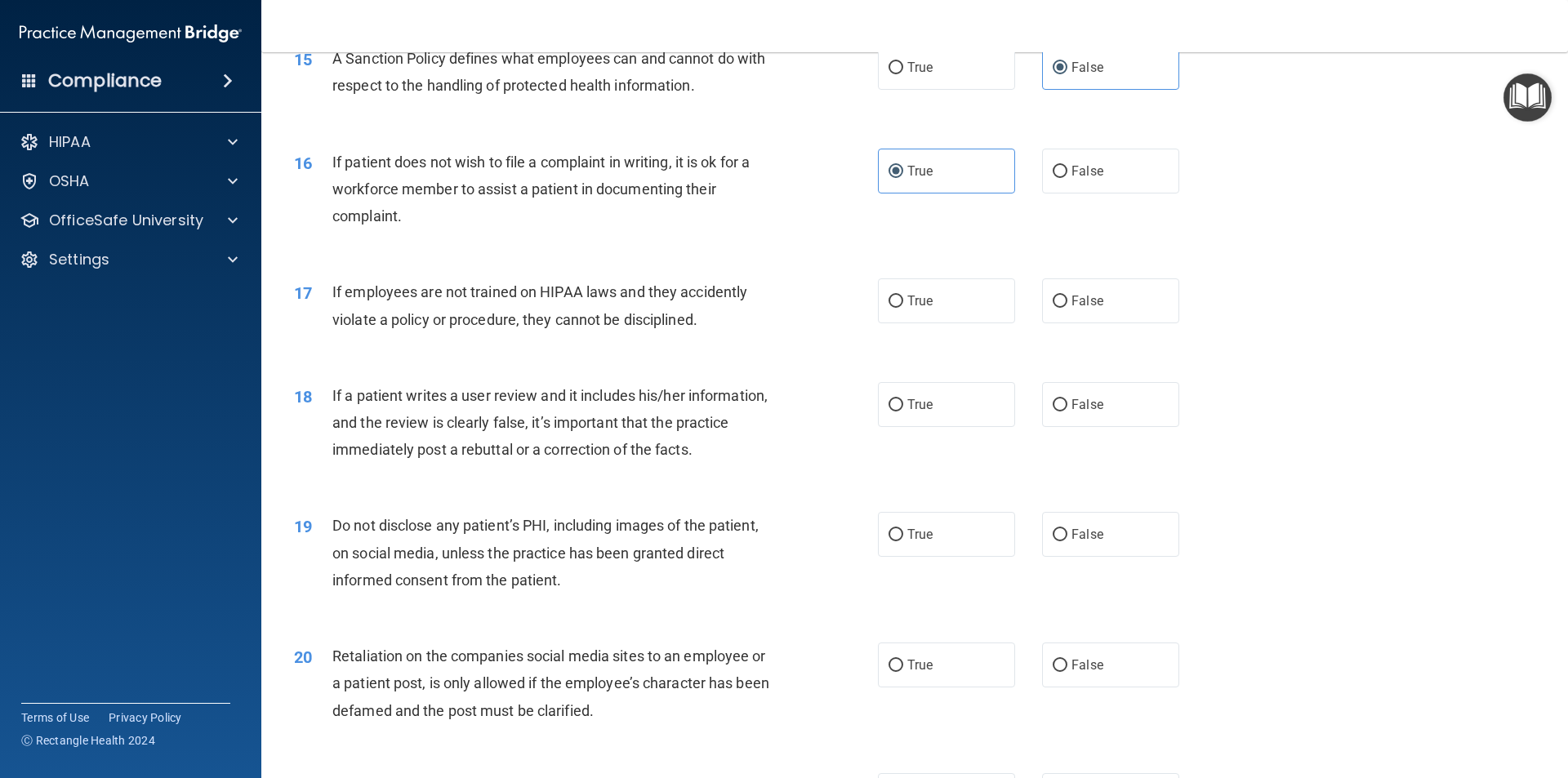
scroll to position [2041, 0]
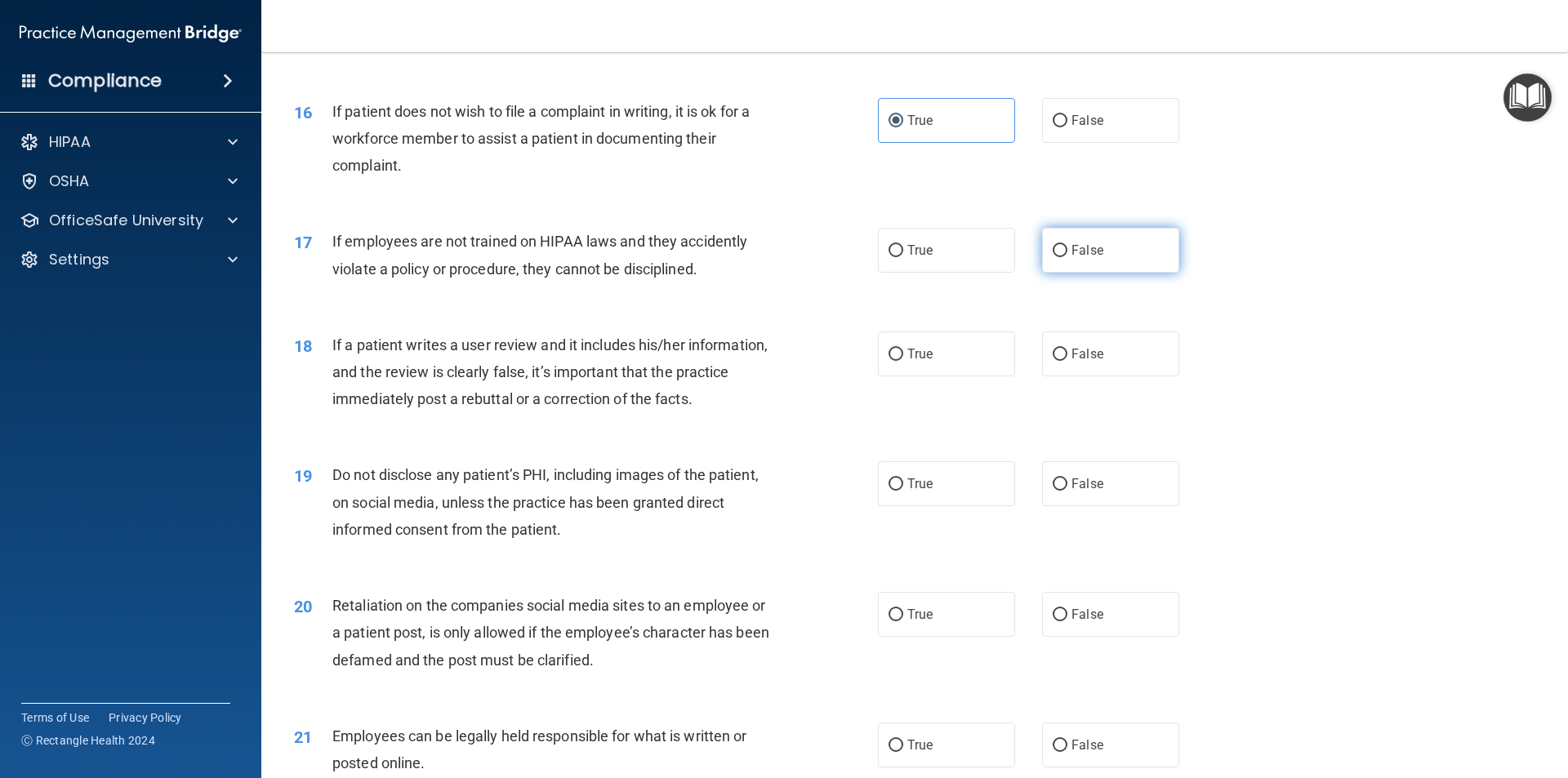
click at [1125, 273] on label "False" at bounding box center [1111, 250] width 137 height 45
click at [1067, 257] on input "False" at bounding box center [1060, 251] width 14 height 12
radio input "true"
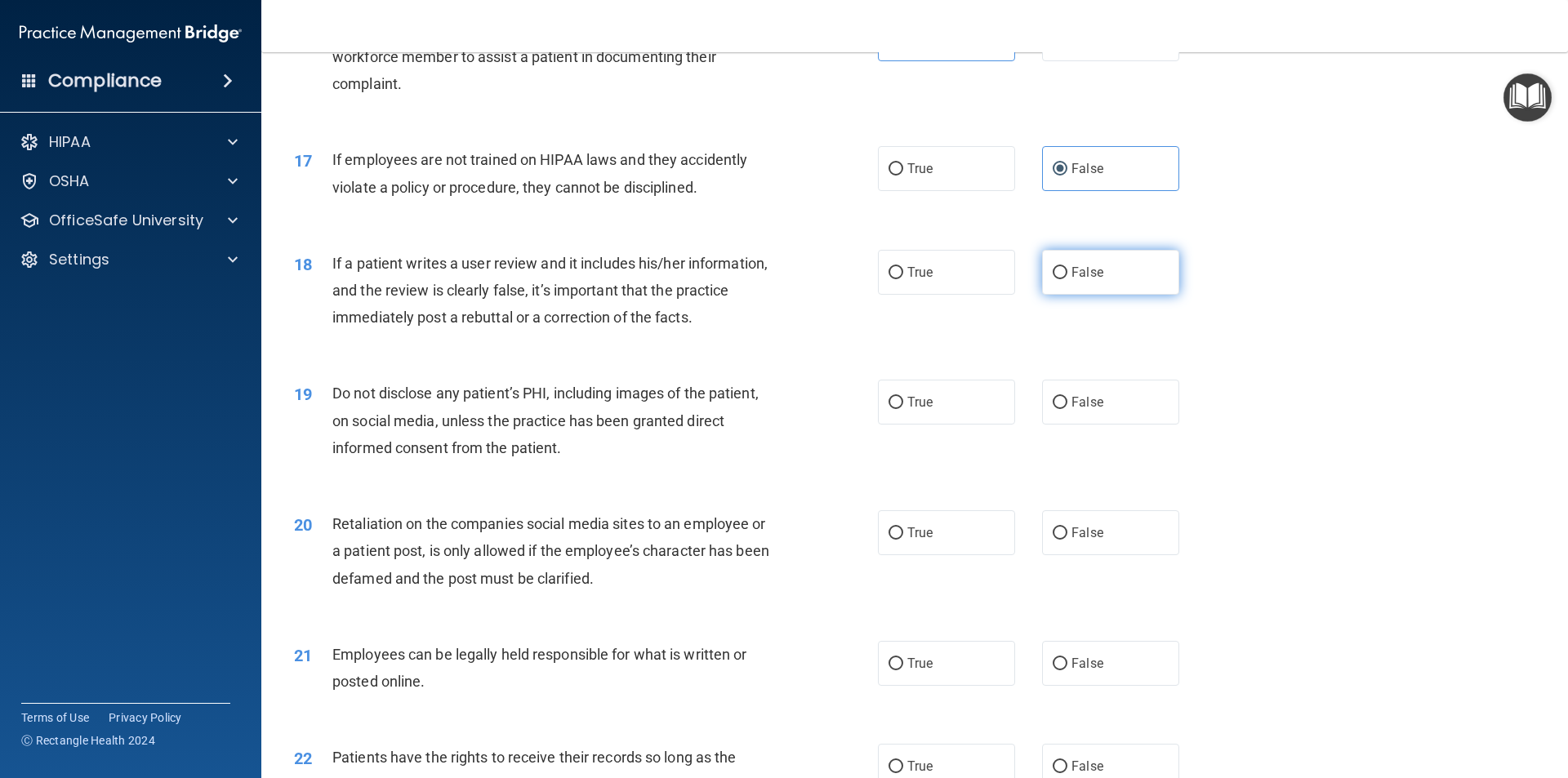
click at [1115, 295] on label "False" at bounding box center [1111, 272] width 137 height 45
click at [1067, 280] on input "False" at bounding box center [1060, 273] width 14 height 12
radio input "true"
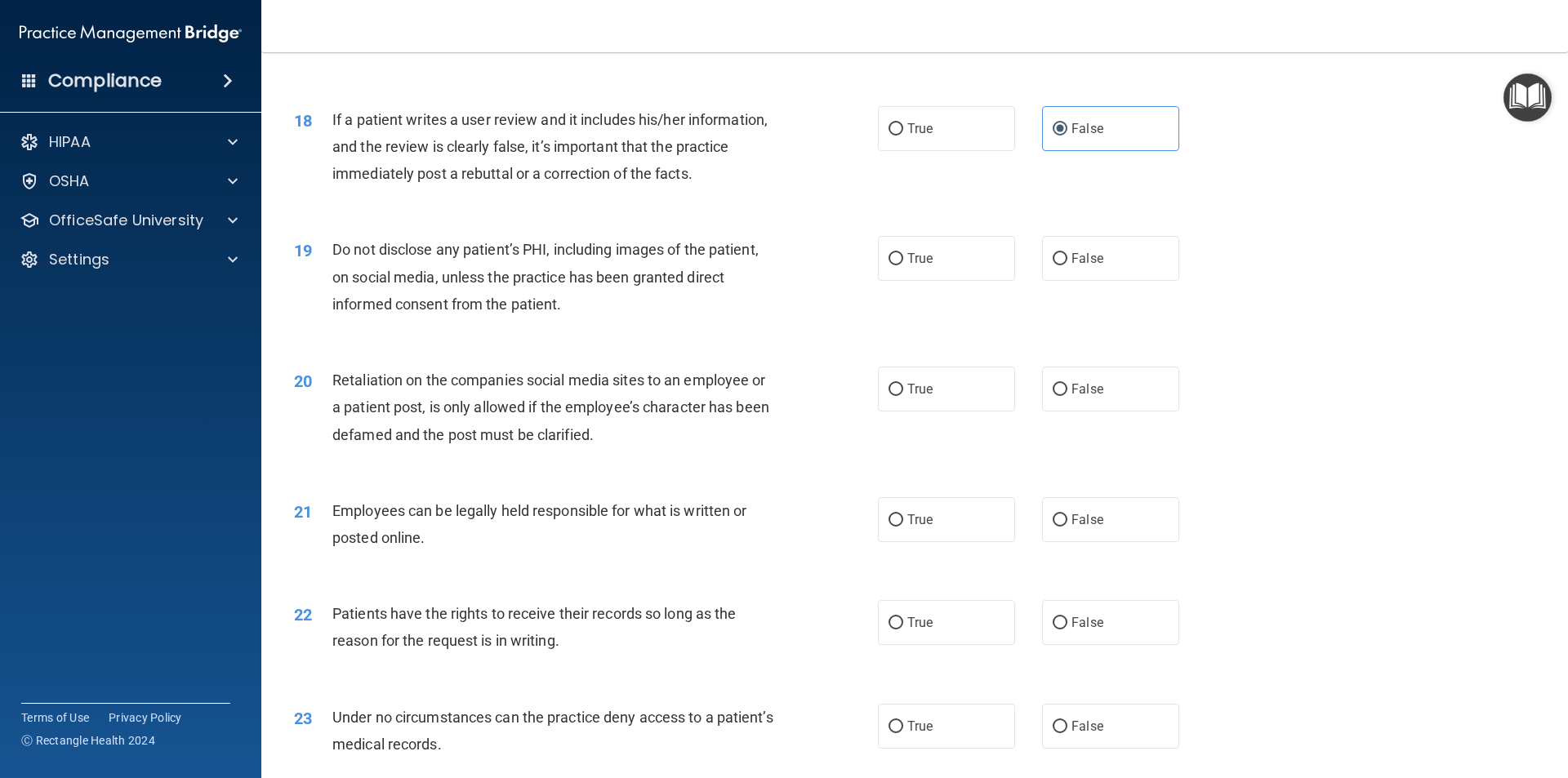
scroll to position [2286, 0]
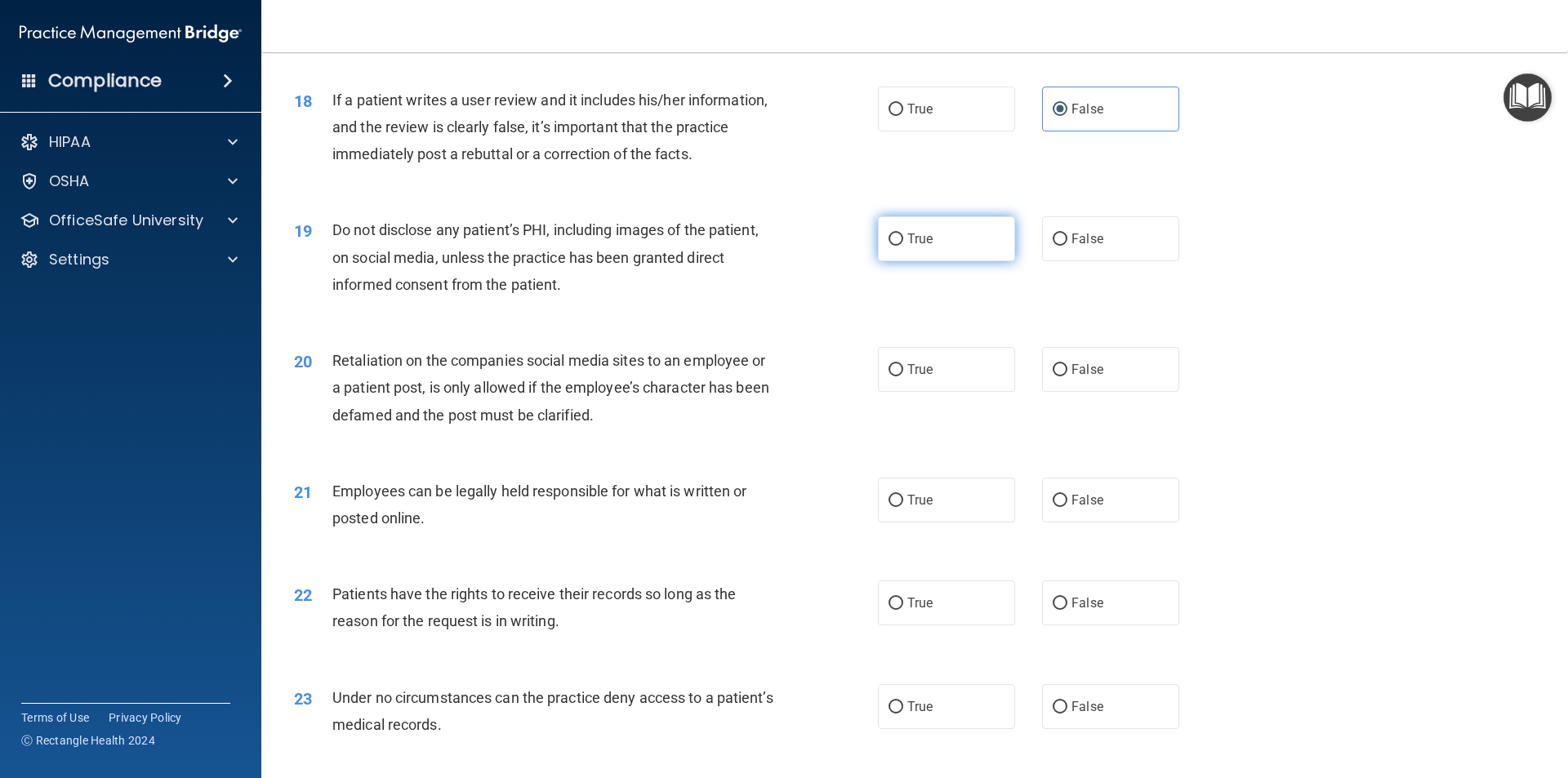
click at [944, 261] on label "True" at bounding box center [946, 238] width 137 height 45
click at [903, 246] on input "True" at bounding box center [895, 239] width 14 height 12
radio input "true"
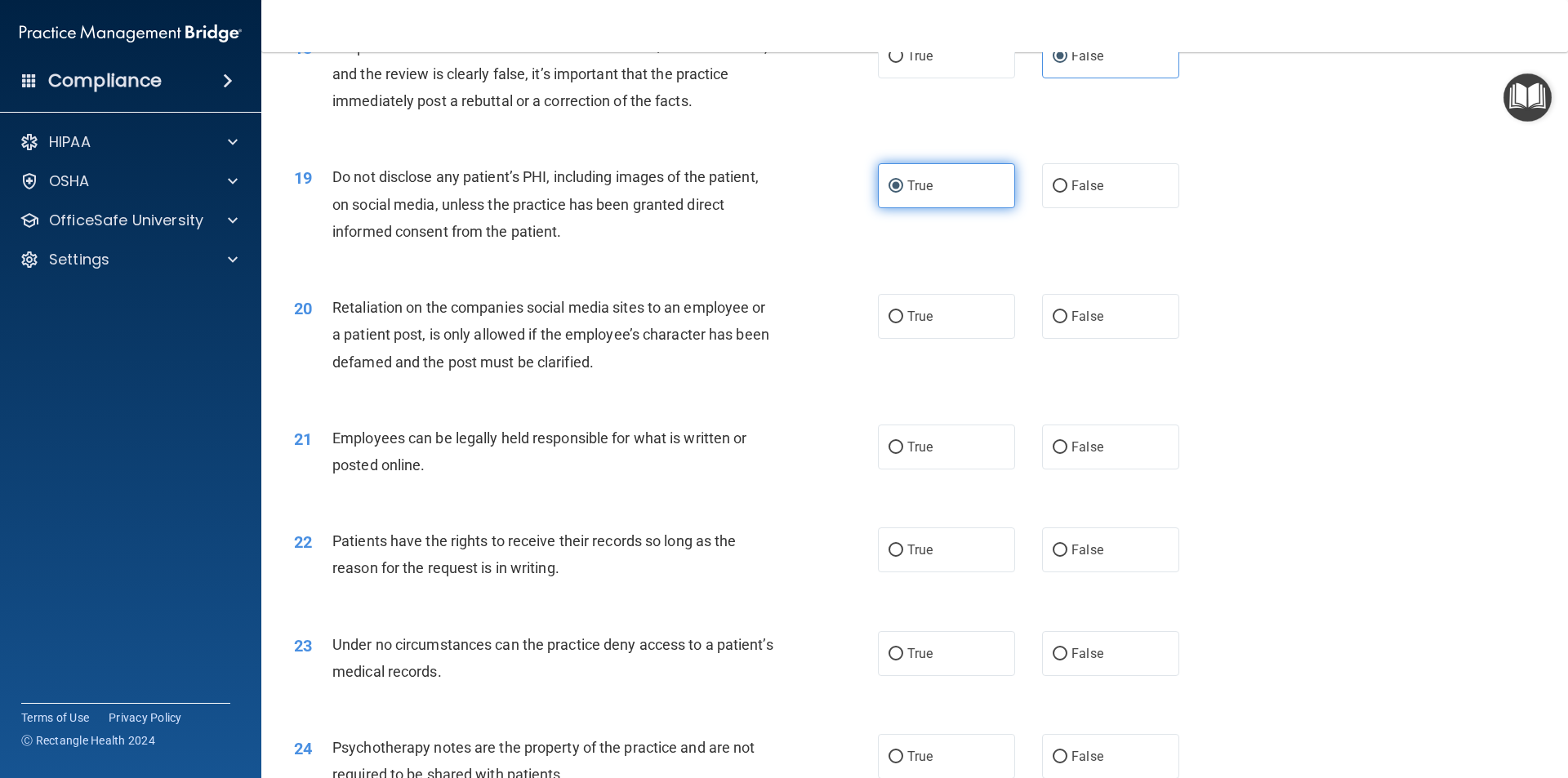
scroll to position [2368, 0]
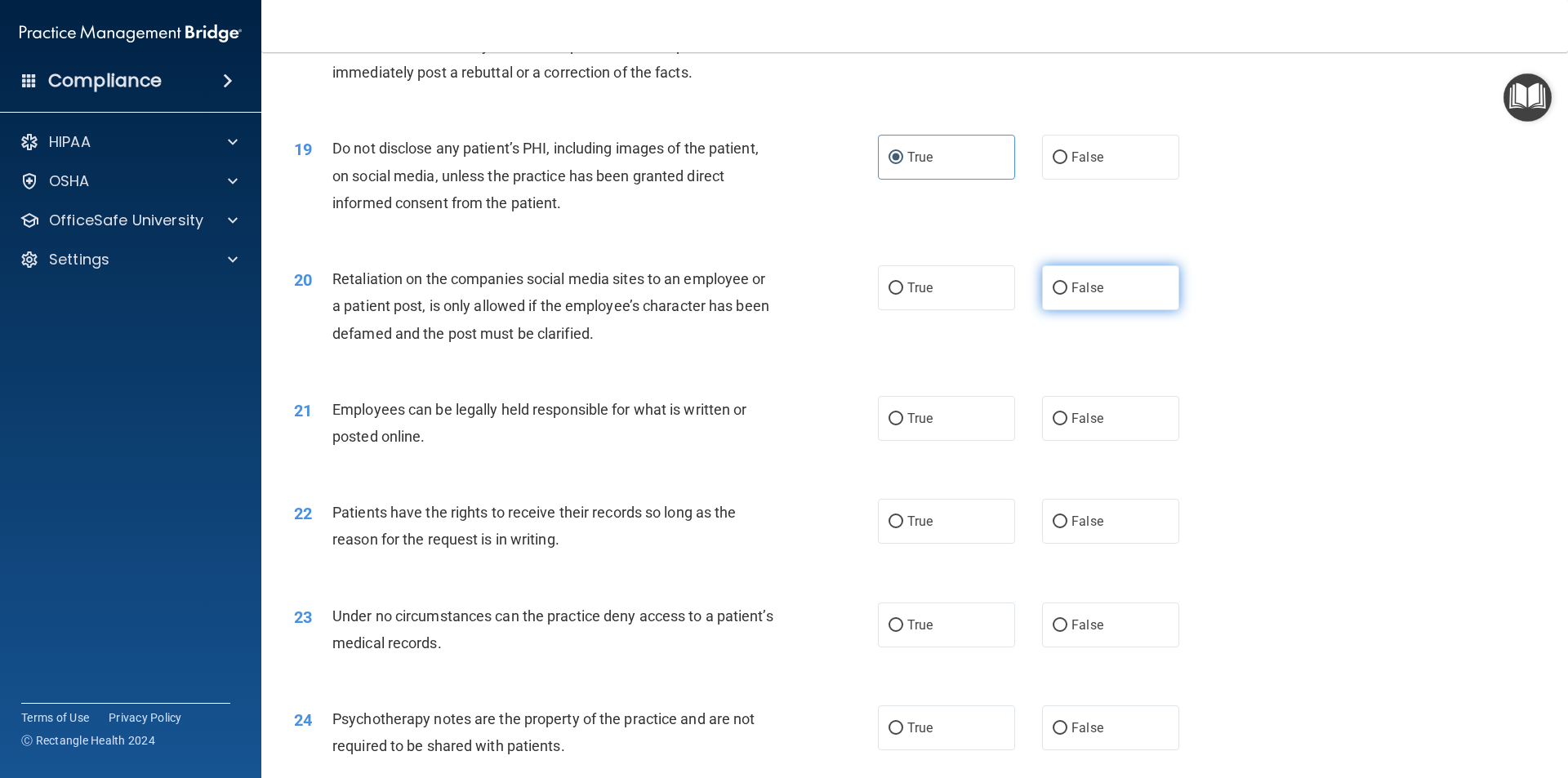
click at [1118, 304] on label "False" at bounding box center [1111, 287] width 137 height 45
click at [1067, 295] on input "False" at bounding box center [1060, 288] width 14 height 12
radio input "true"
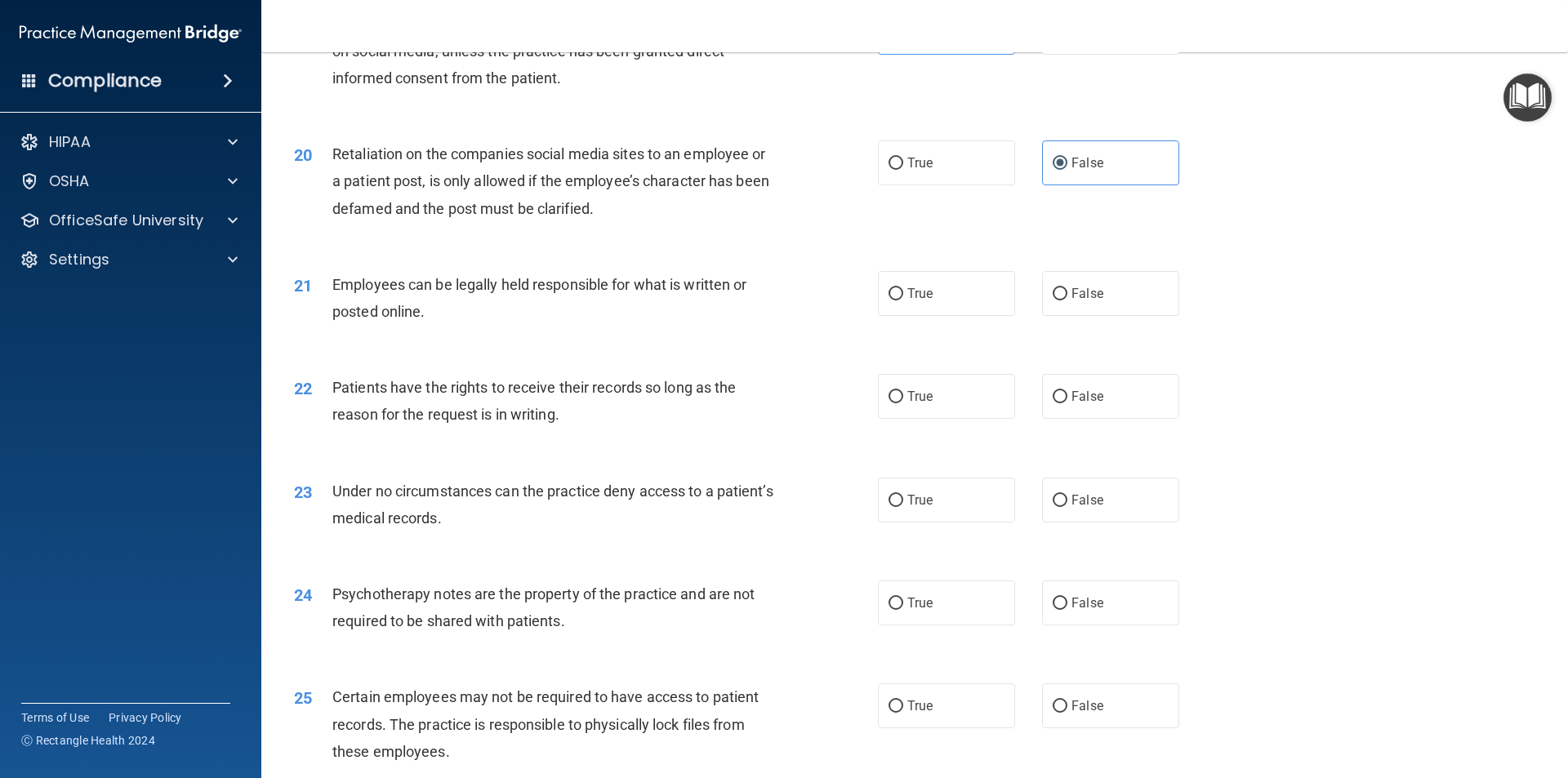
scroll to position [2531, 0]
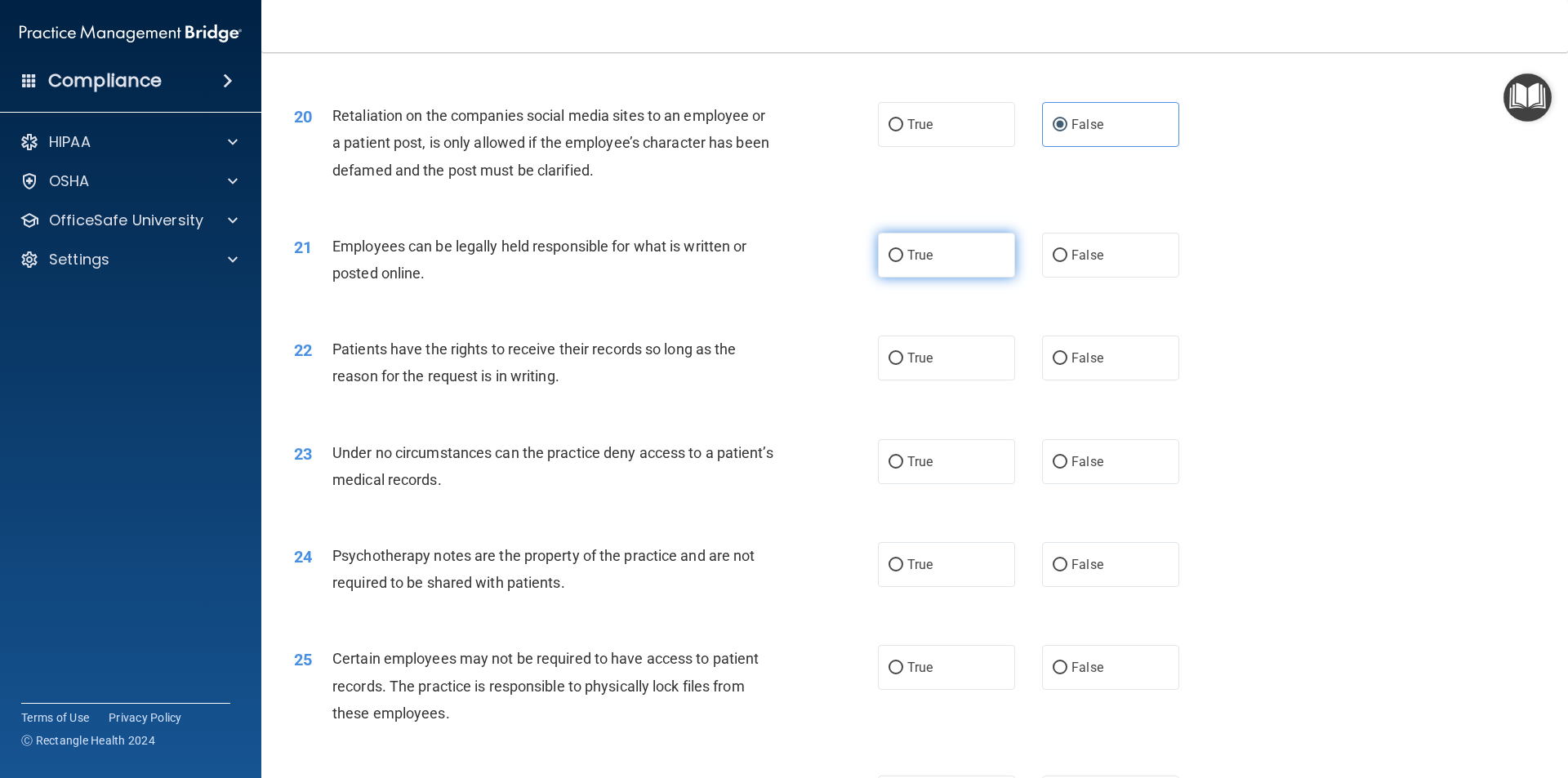
click at [981, 278] on label "True" at bounding box center [946, 255] width 137 height 45
click at [903, 262] on input "True" at bounding box center [895, 255] width 14 height 12
radio input "true"
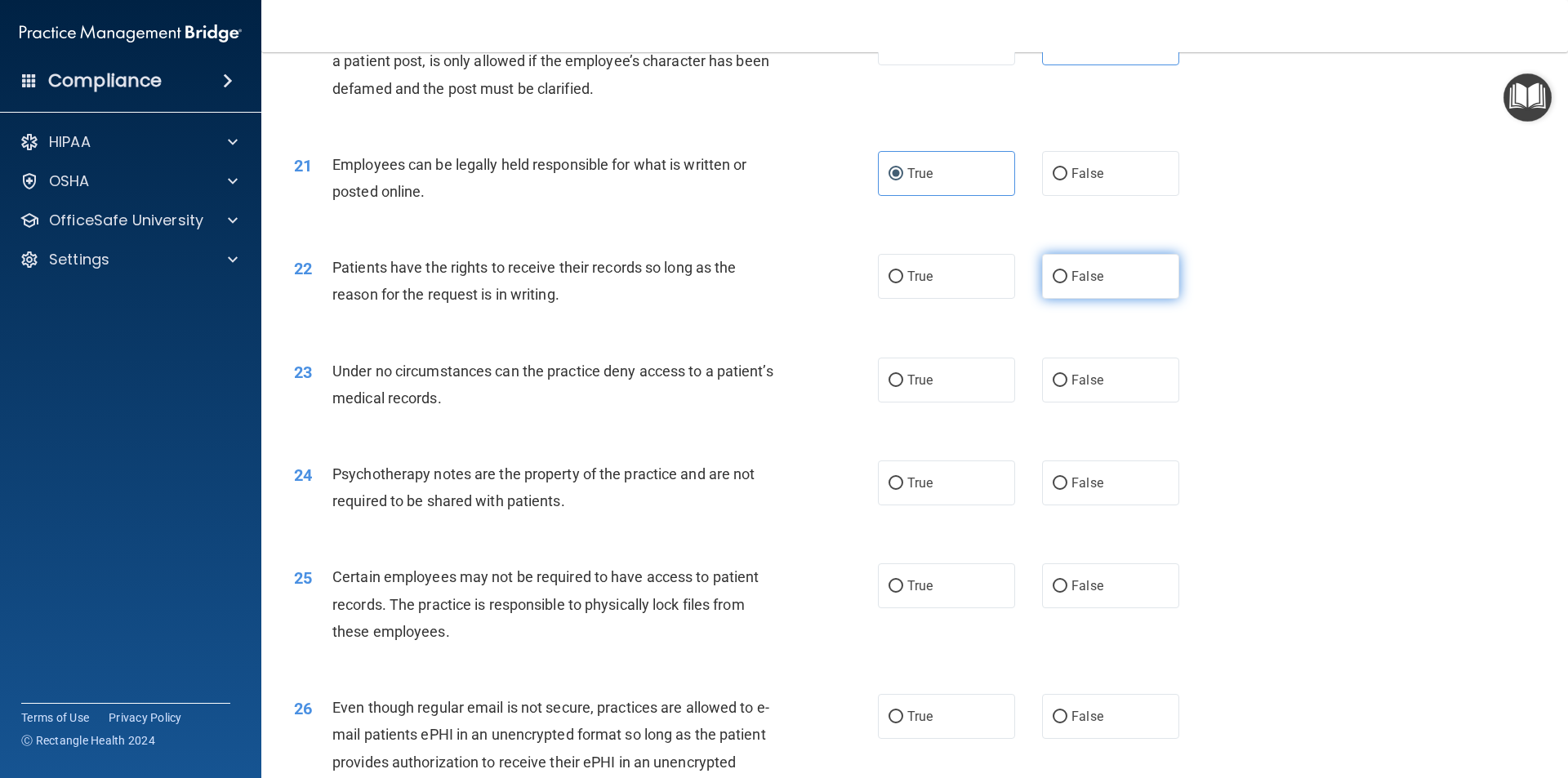
click at [1105, 299] on label "False" at bounding box center [1111, 276] width 137 height 45
click at [1067, 283] on input "False" at bounding box center [1060, 277] width 14 height 12
radio input "true"
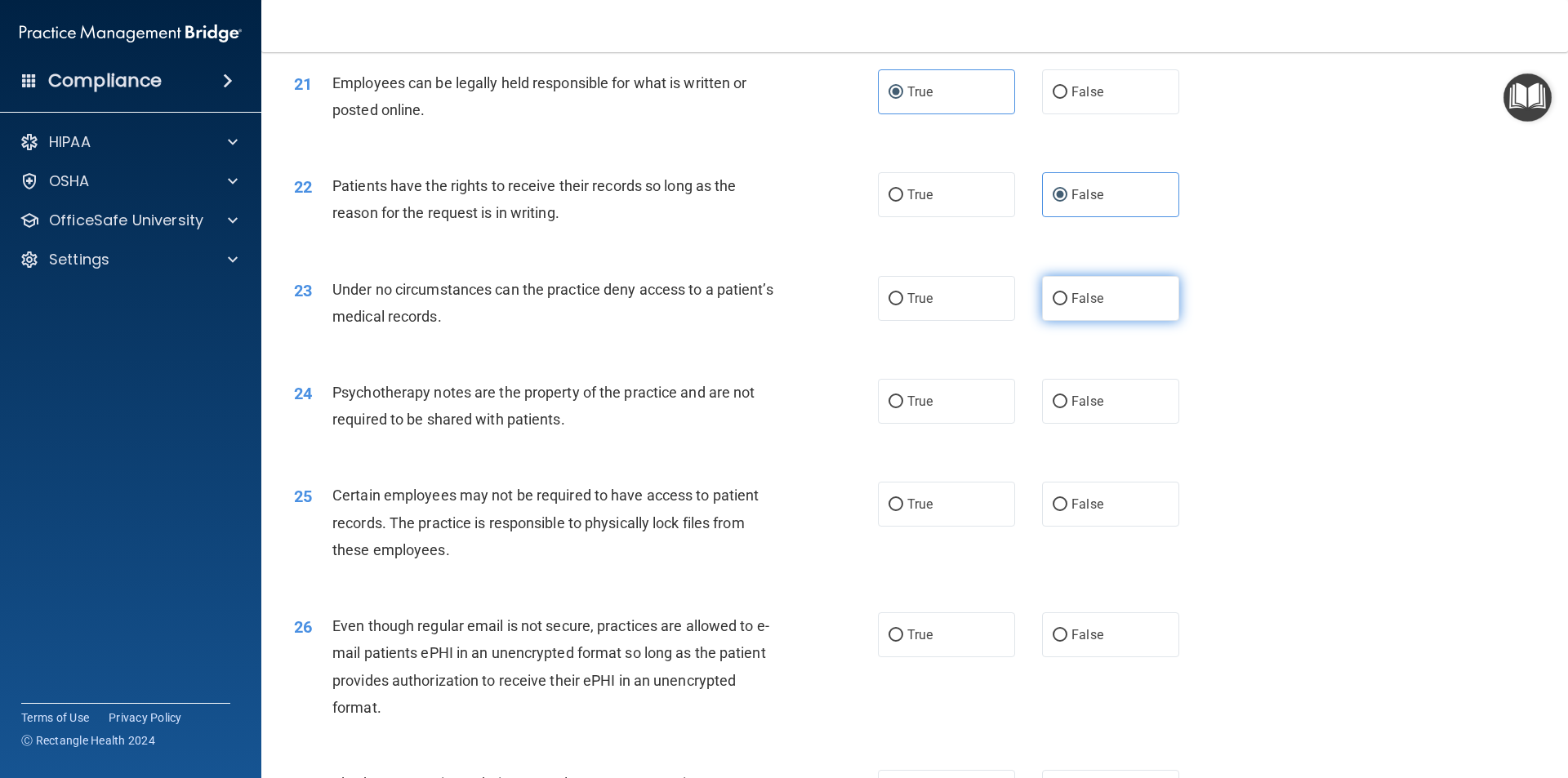
click at [1056, 317] on label "False" at bounding box center [1111, 298] width 137 height 45
click at [1056, 305] on input "False" at bounding box center [1060, 299] width 14 height 12
radio input "true"
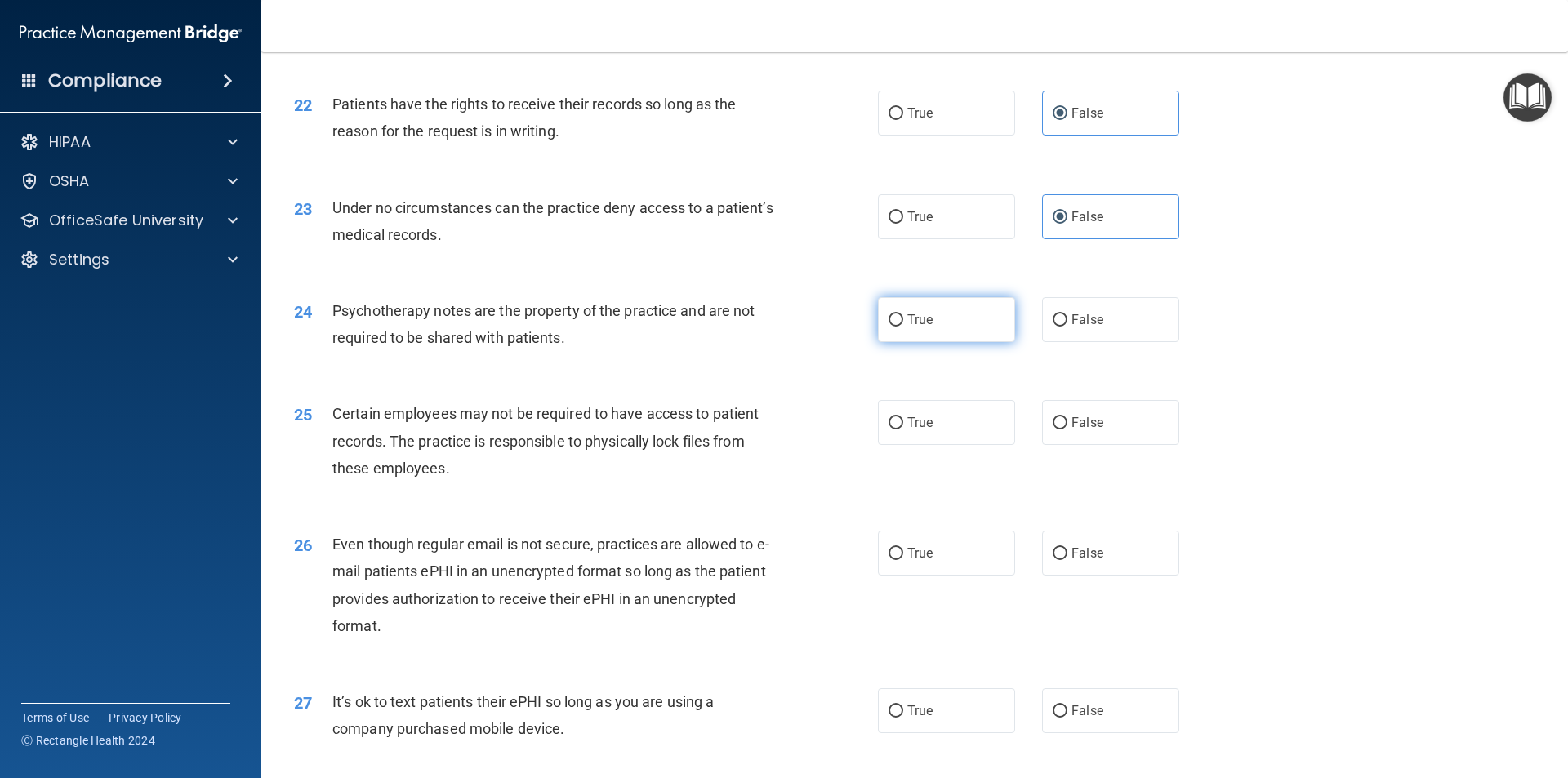
click at [963, 339] on label "True" at bounding box center [946, 319] width 137 height 45
click at [903, 327] on input "True" at bounding box center [895, 320] width 14 height 12
radio input "true"
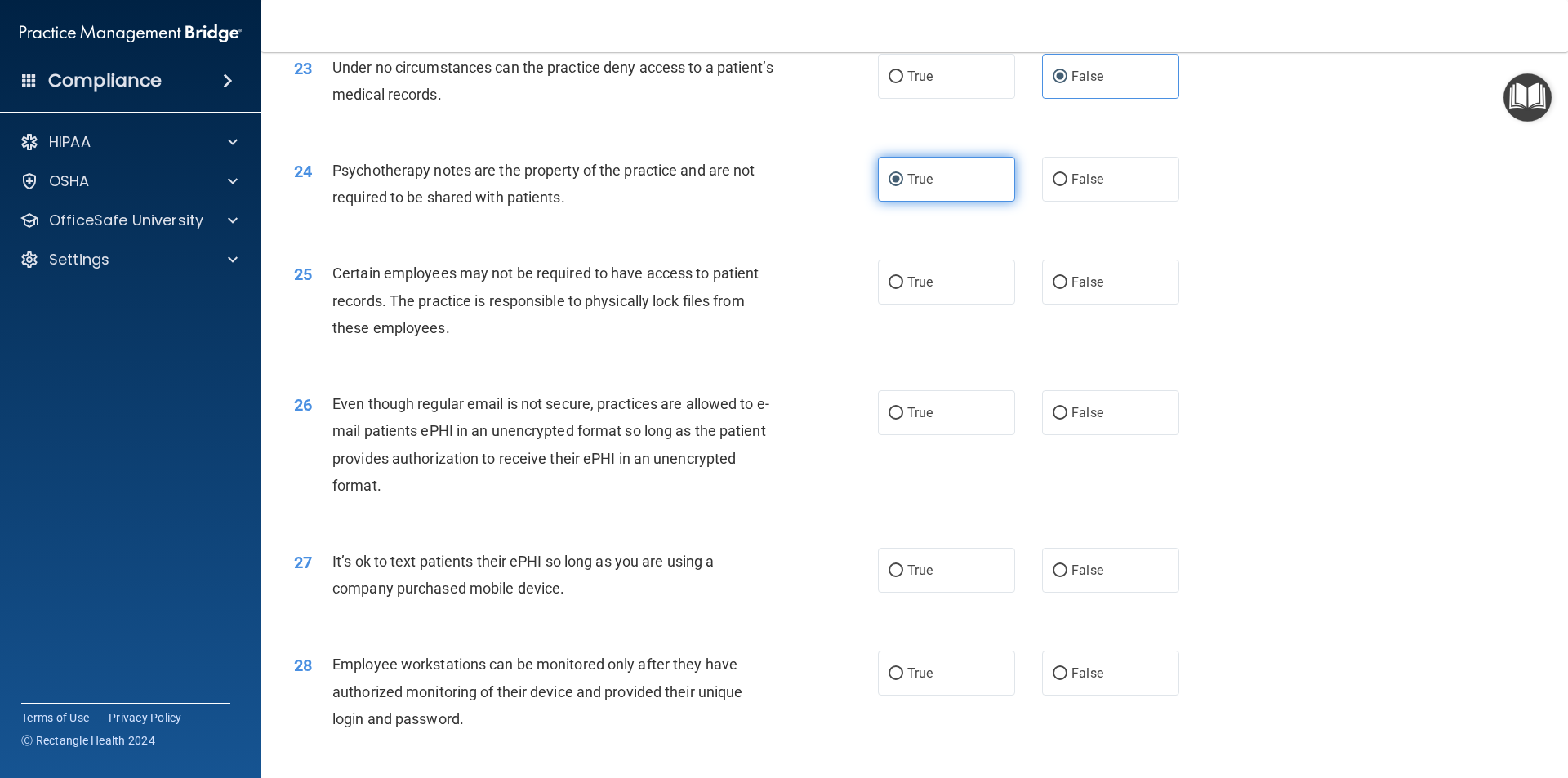
scroll to position [2939, 0]
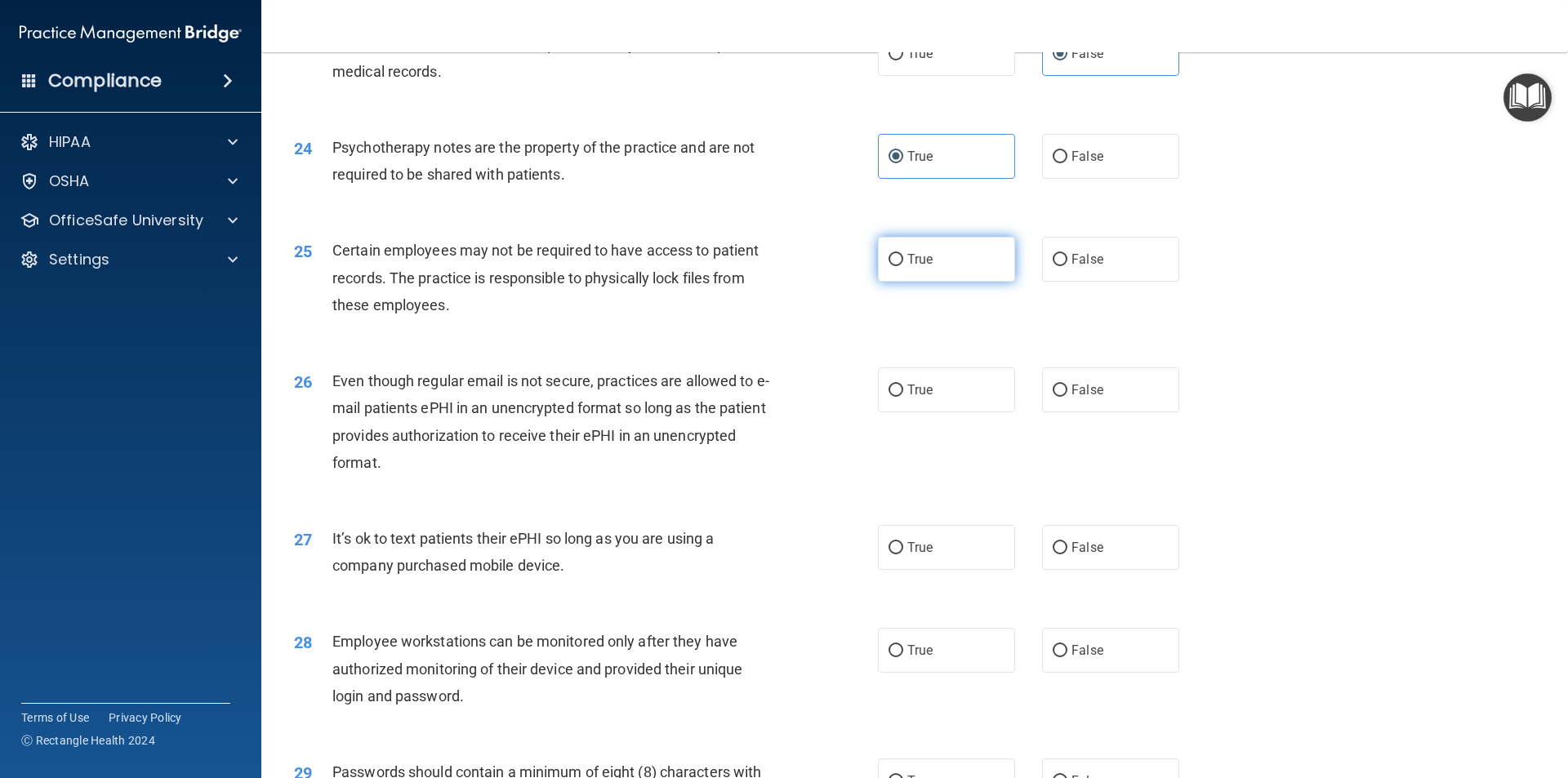
click at [930, 281] on label "True" at bounding box center [946, 258] width 137 height 45
click at [903, 266] on input "True" at bounding box center [895, 259] width 14 height 12
radio input "true"
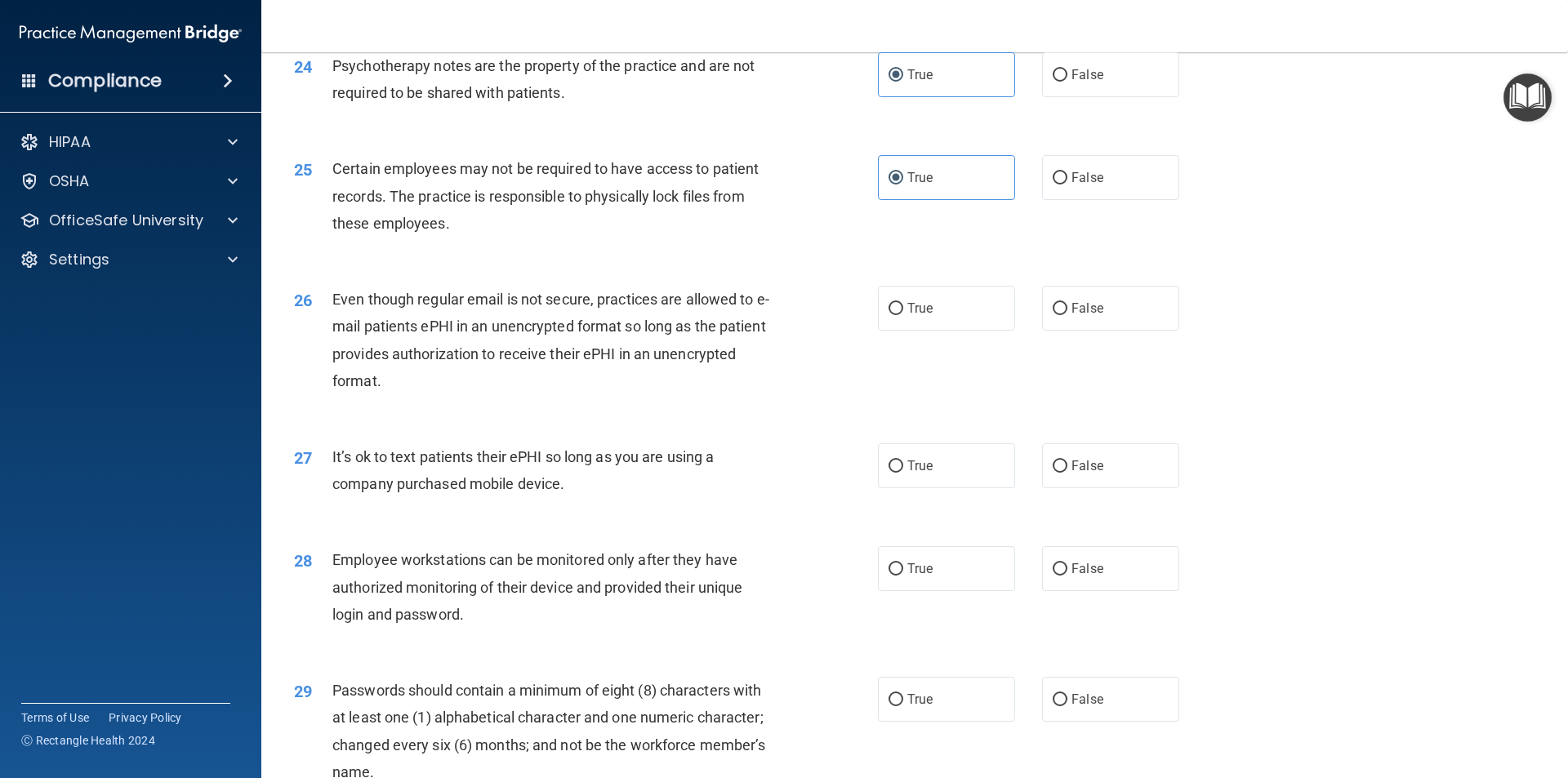
scroll to position [3102, 0]
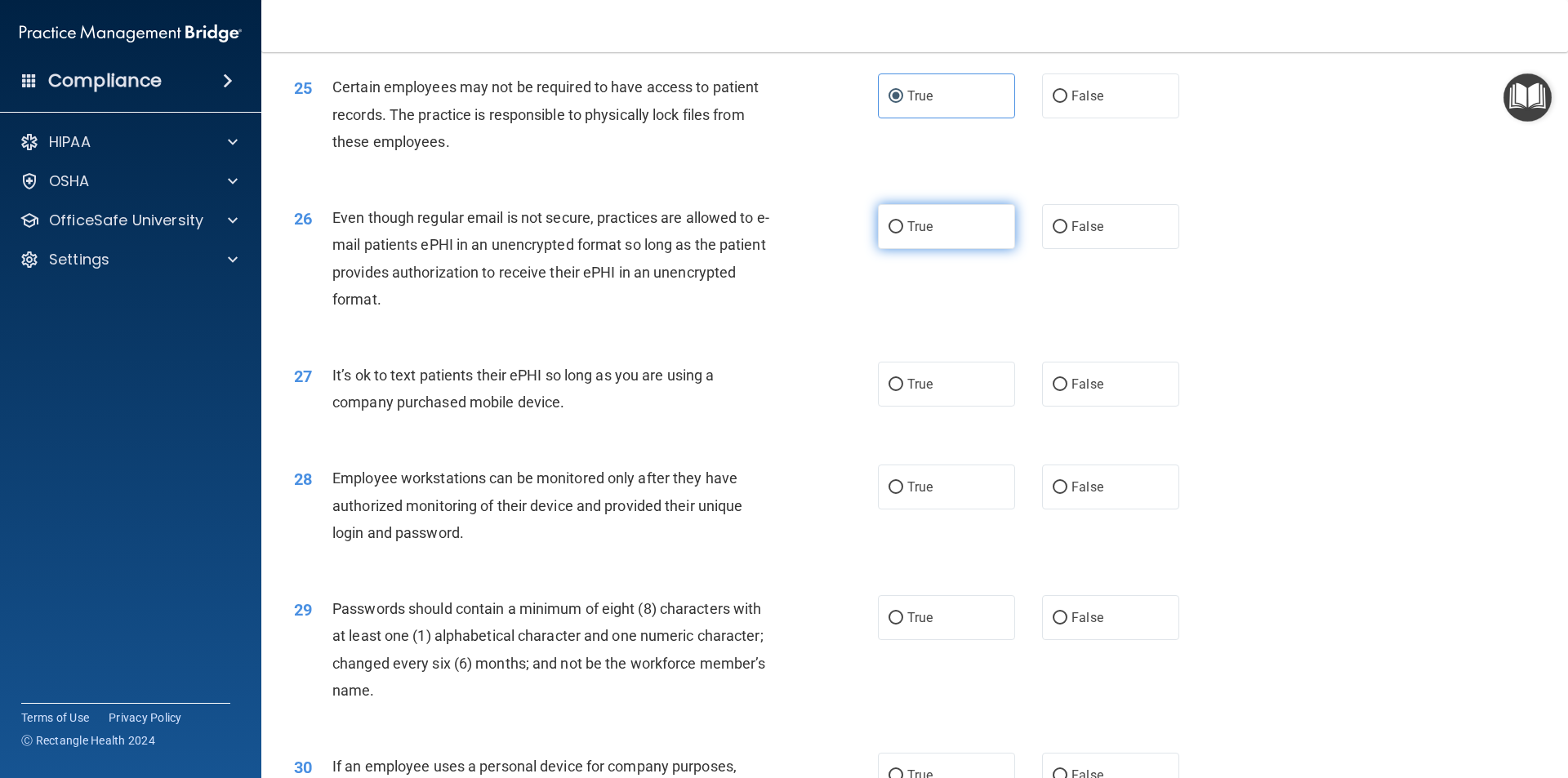
click at [938, 249] on label "True" at bounding box center [946, 226] width 137 height 45
click at [903, 233] on input "True" at bounding box center [895, 227] width 14 height 12
radio input "true"
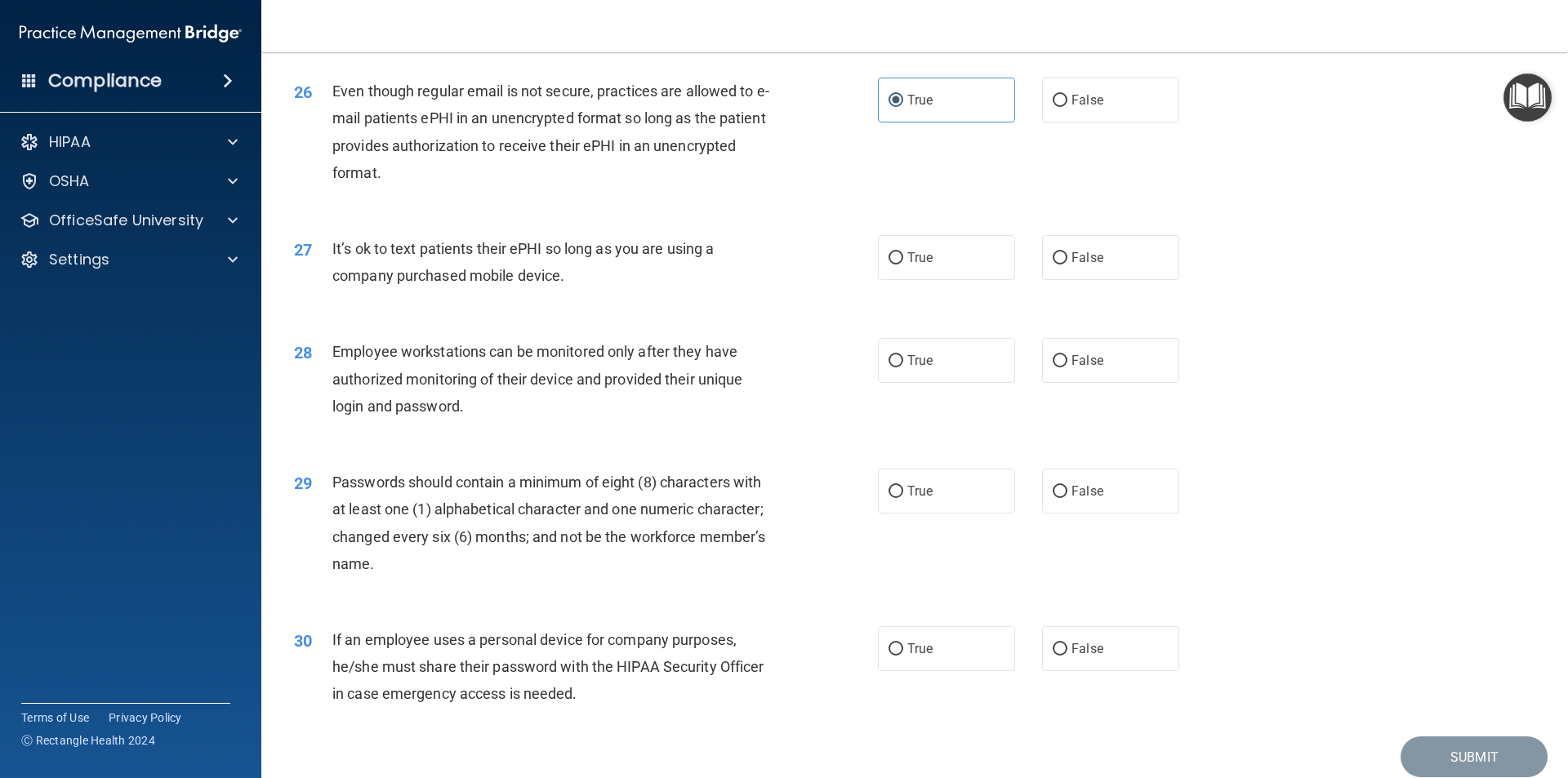
scroll to position [3266, 0]
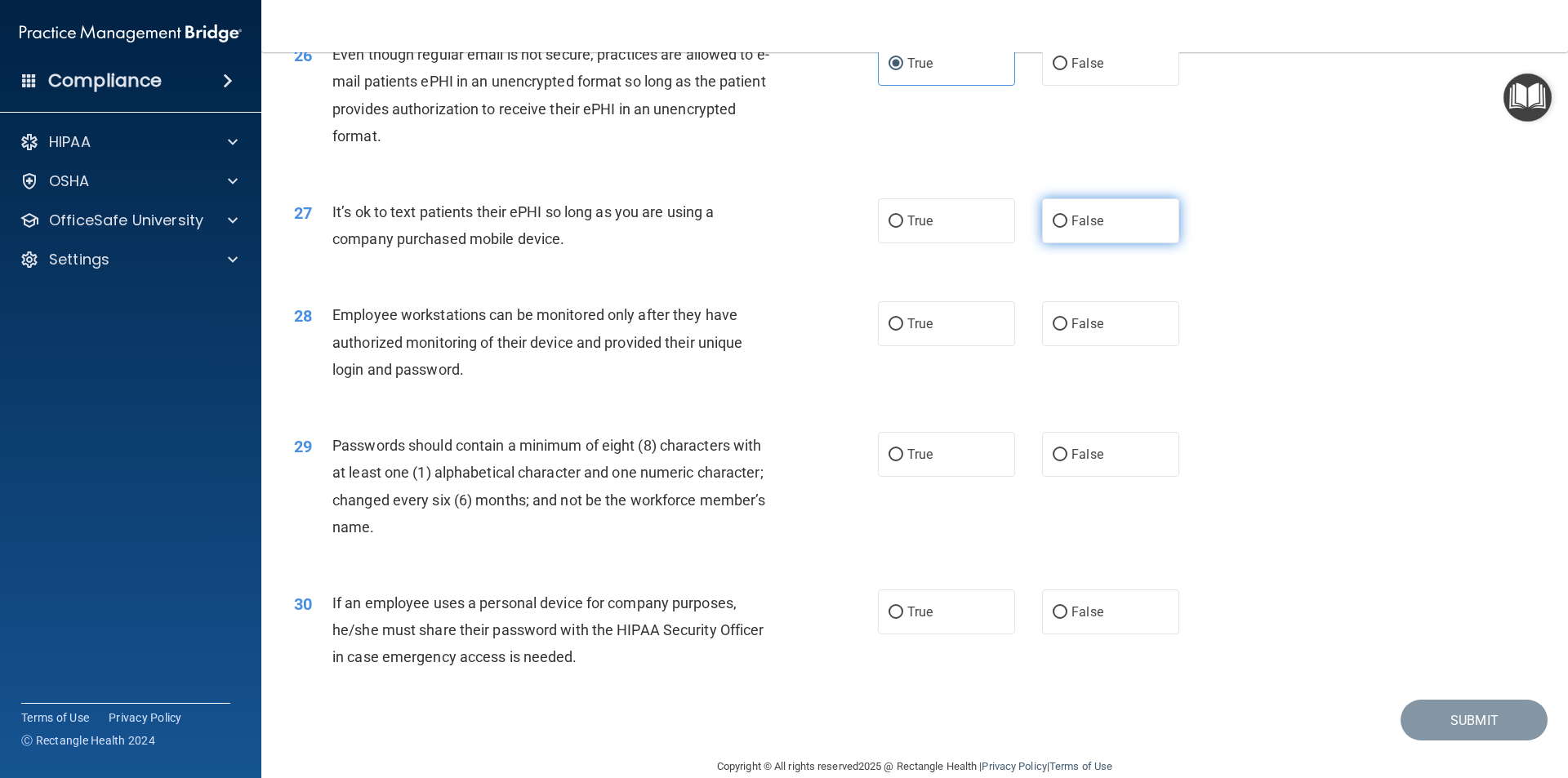
click at [1126, 243] on label "False" at bounding box center [1111, 221] width 137 height 45
click at [1067, 228] on input "False" at bounding box center [1060, 221] width 14 height 12
radio input "true"
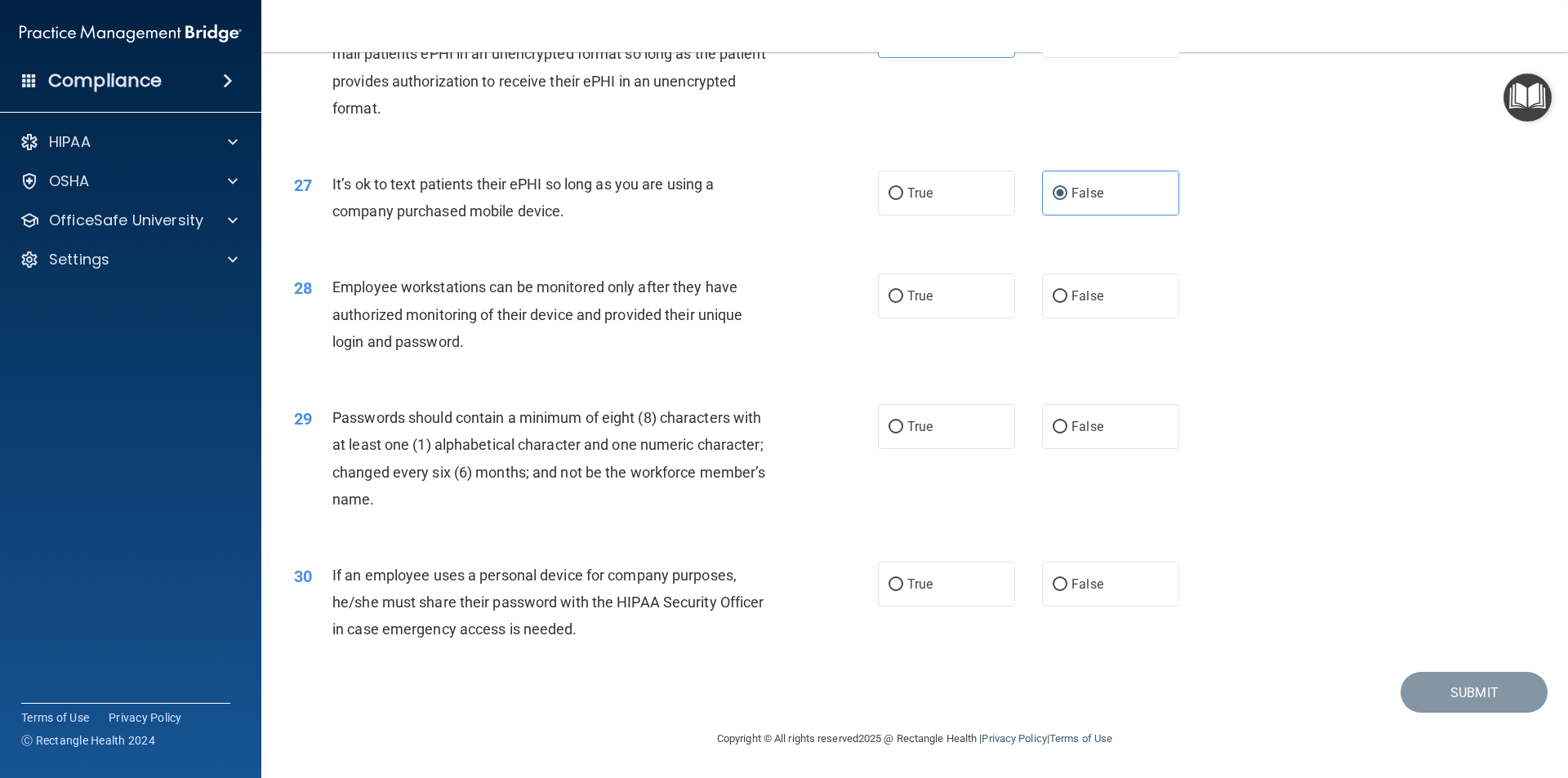
scroll to position [3320, 0]
click at [1106, 291] on label "False" at bounding box center [1111, 296] width 137 height 45
click at [1067, 291] on input "False" at bounding box center [1060, 297] width 14 height 12
radio input "true"
click at [966, 416] on label "True" at bounding box center [946, 426] width 137 height 45
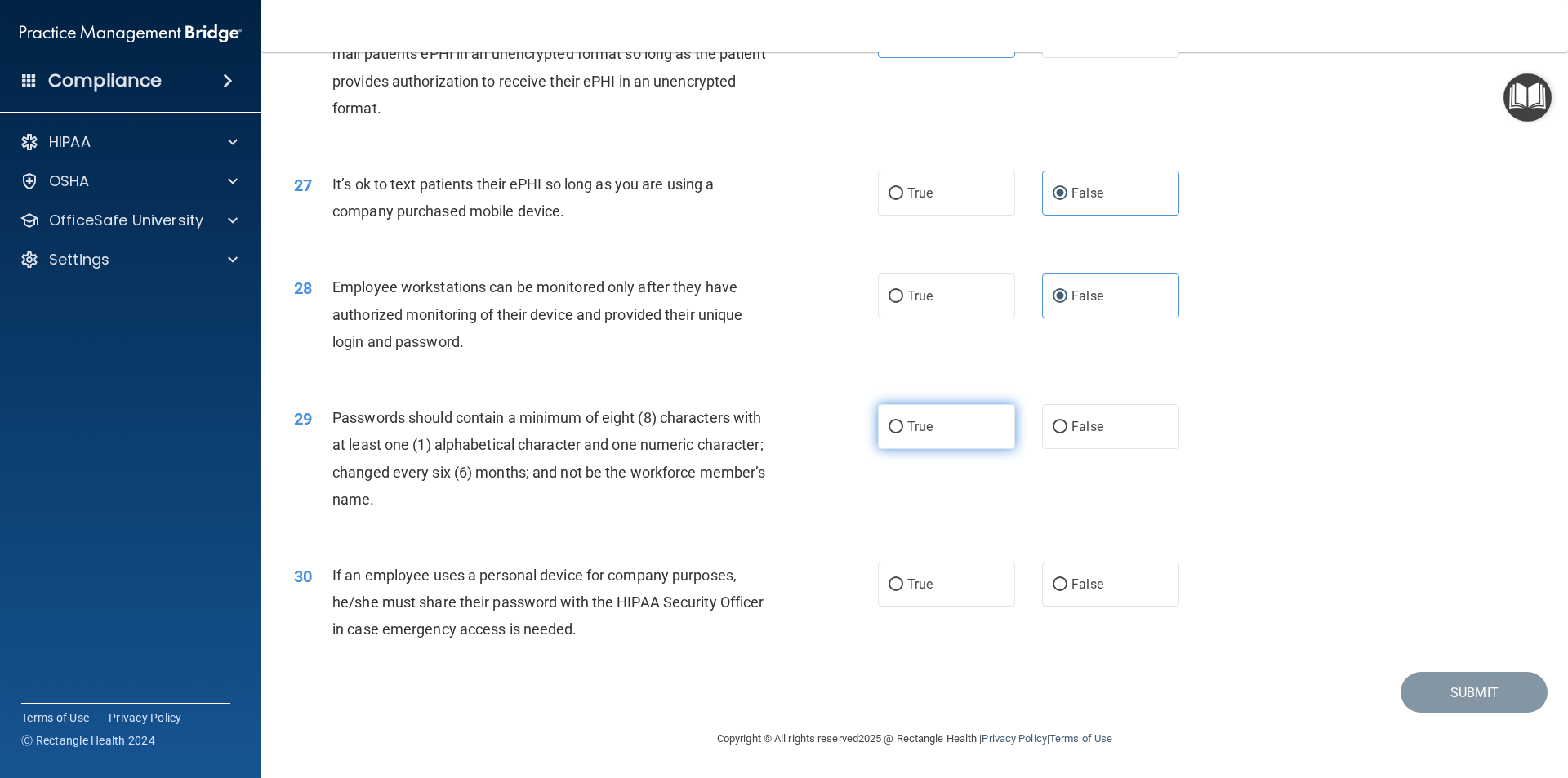
click at [903, 422] on input "True" at bounding box center [895, 427] width 14 height 12
radio input "true"
click at [1129, 579] on label "False" at bounding box center [1111, 584] width 137 height 45
click at [1067, 579] on input "False" at bounding box center [1060, 585] width 14 height 12
radio input "true"
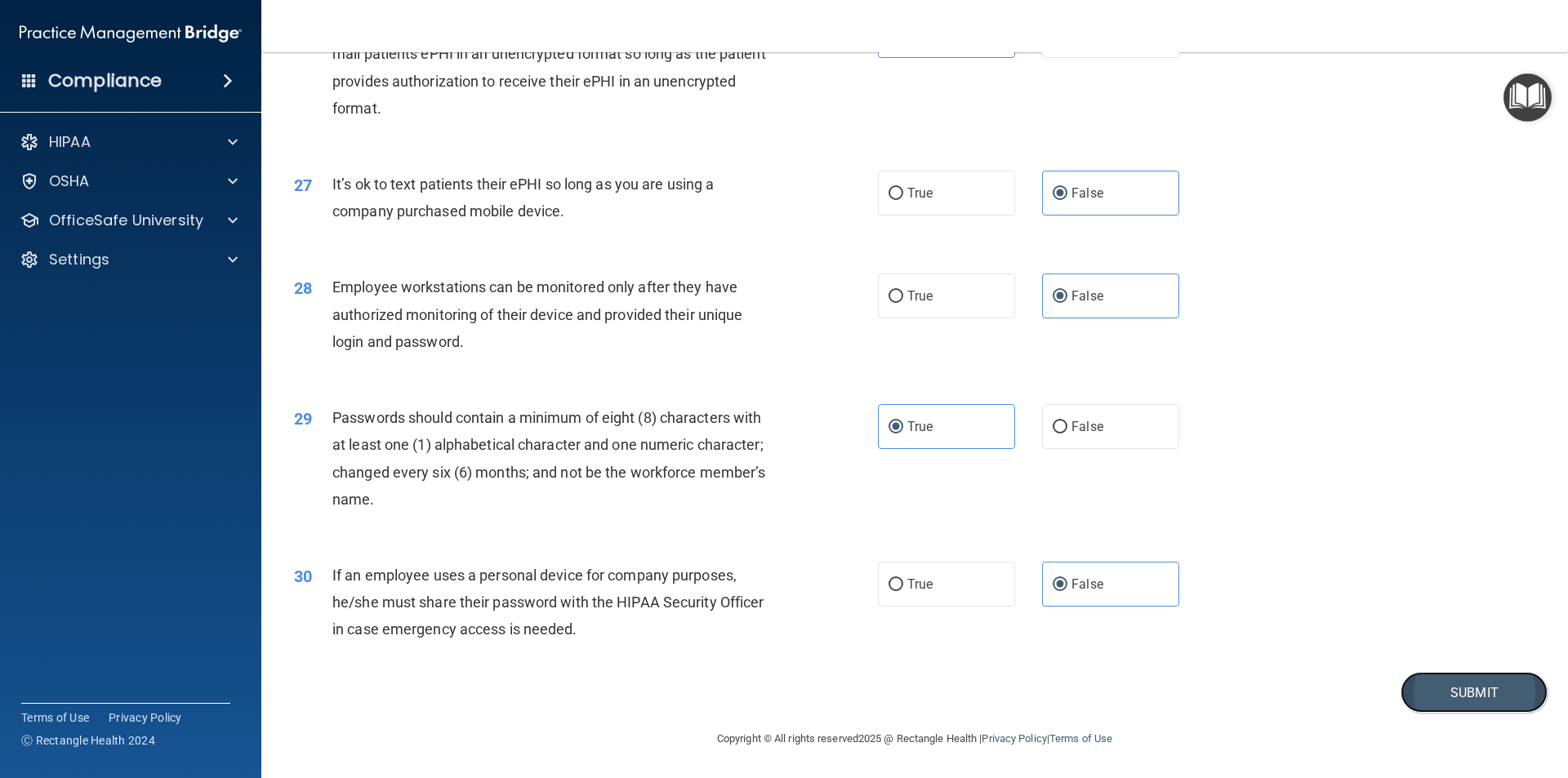
click at [1458, 686] on button "Submit" at bounding box center [1474, 693] width 147 height 41
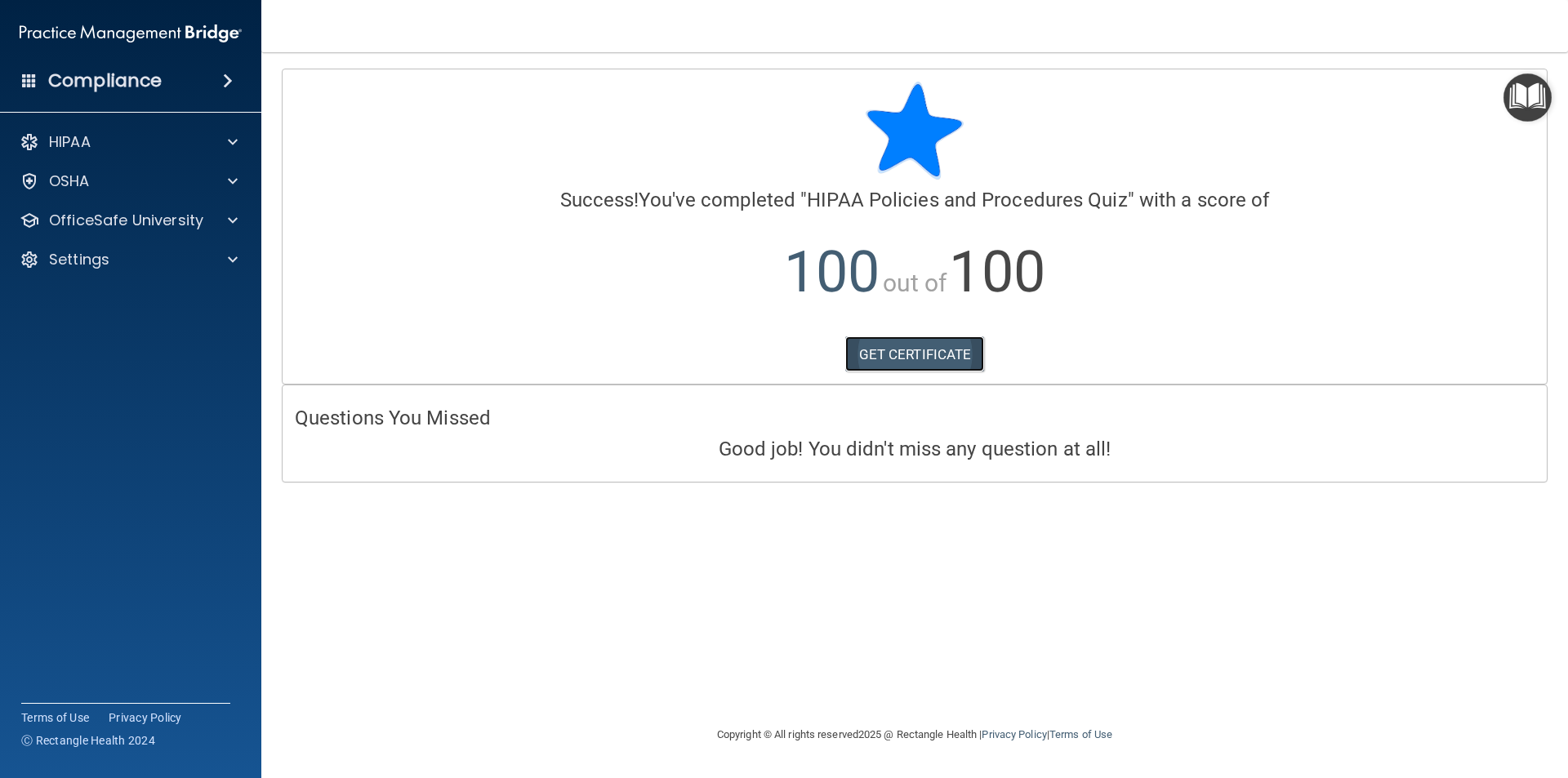
click at [906, 346] on link "GET CERTIFICATE" at bounding box center [915, 353] width 139 height 36
click at [125, 214] on p "OfficeSafe University" at bounding box center [126, 220] width 155 height 19
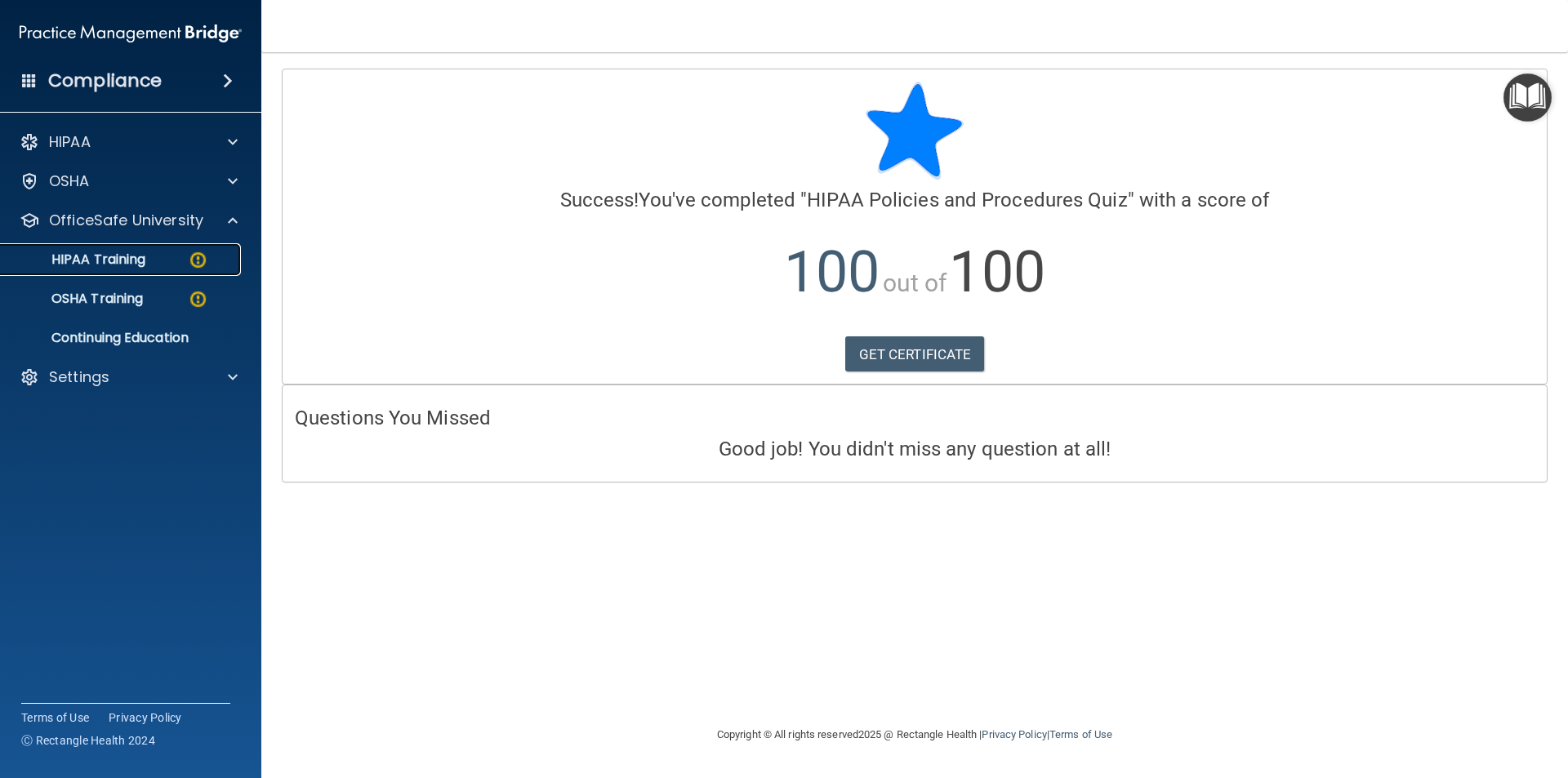
click at [122, 255] on p "HIPAA Training" at bounding box center [78, 259] width 135 height 16
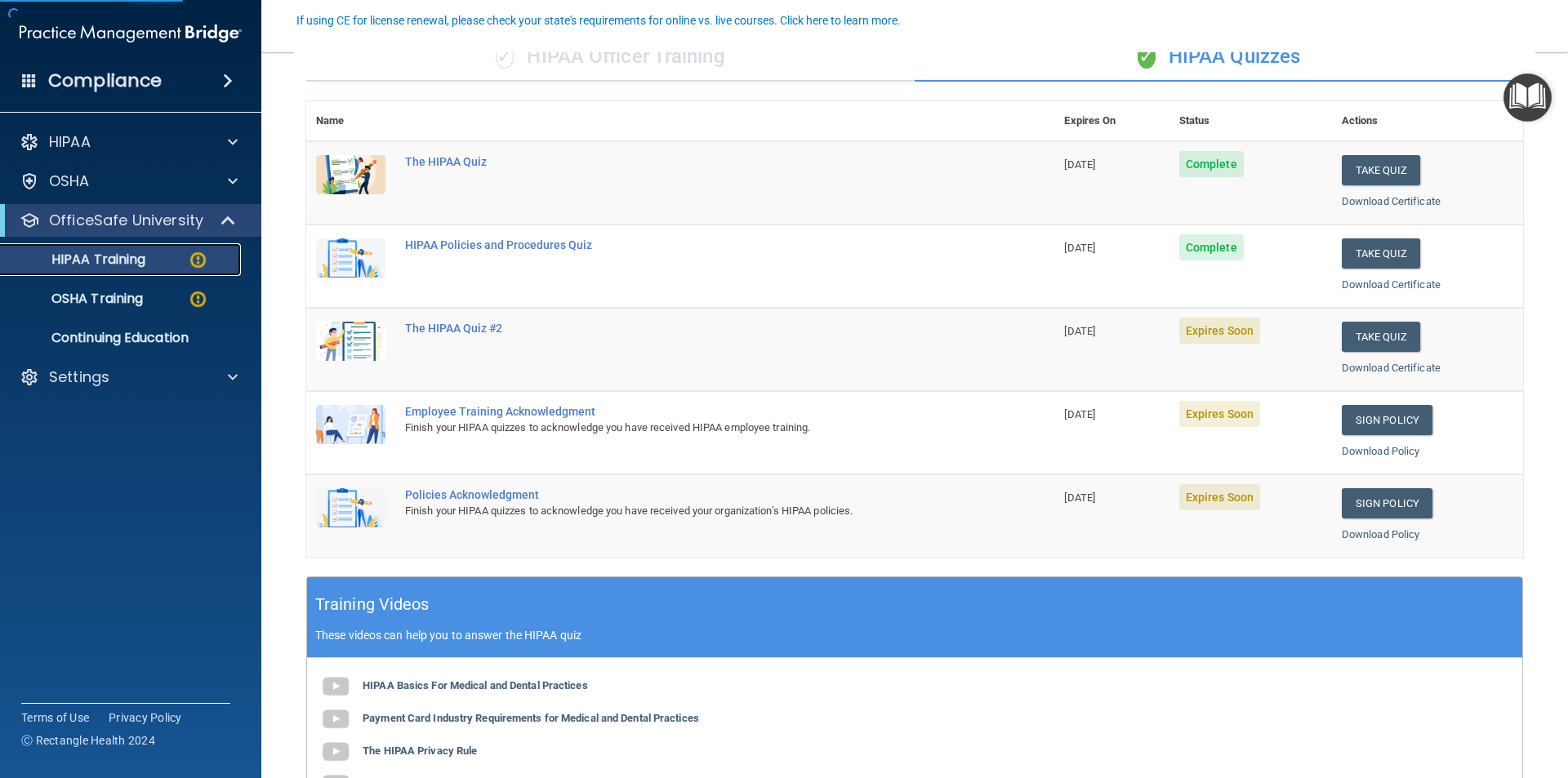
scroll to position [163, 0]
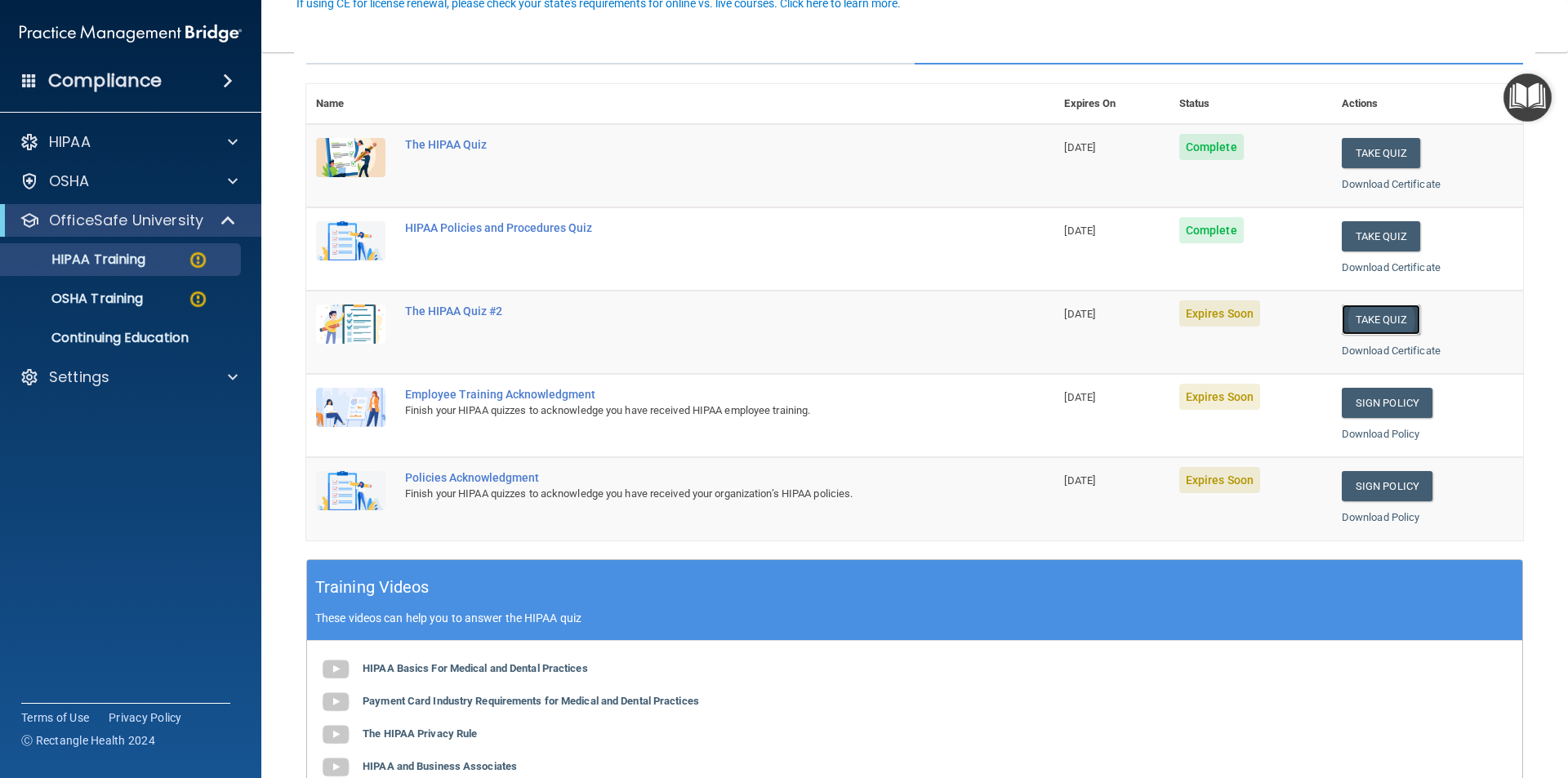
click at [1372, 322] on button "Take Quiz" at bounding box center [1381, 319] width 79 height 30
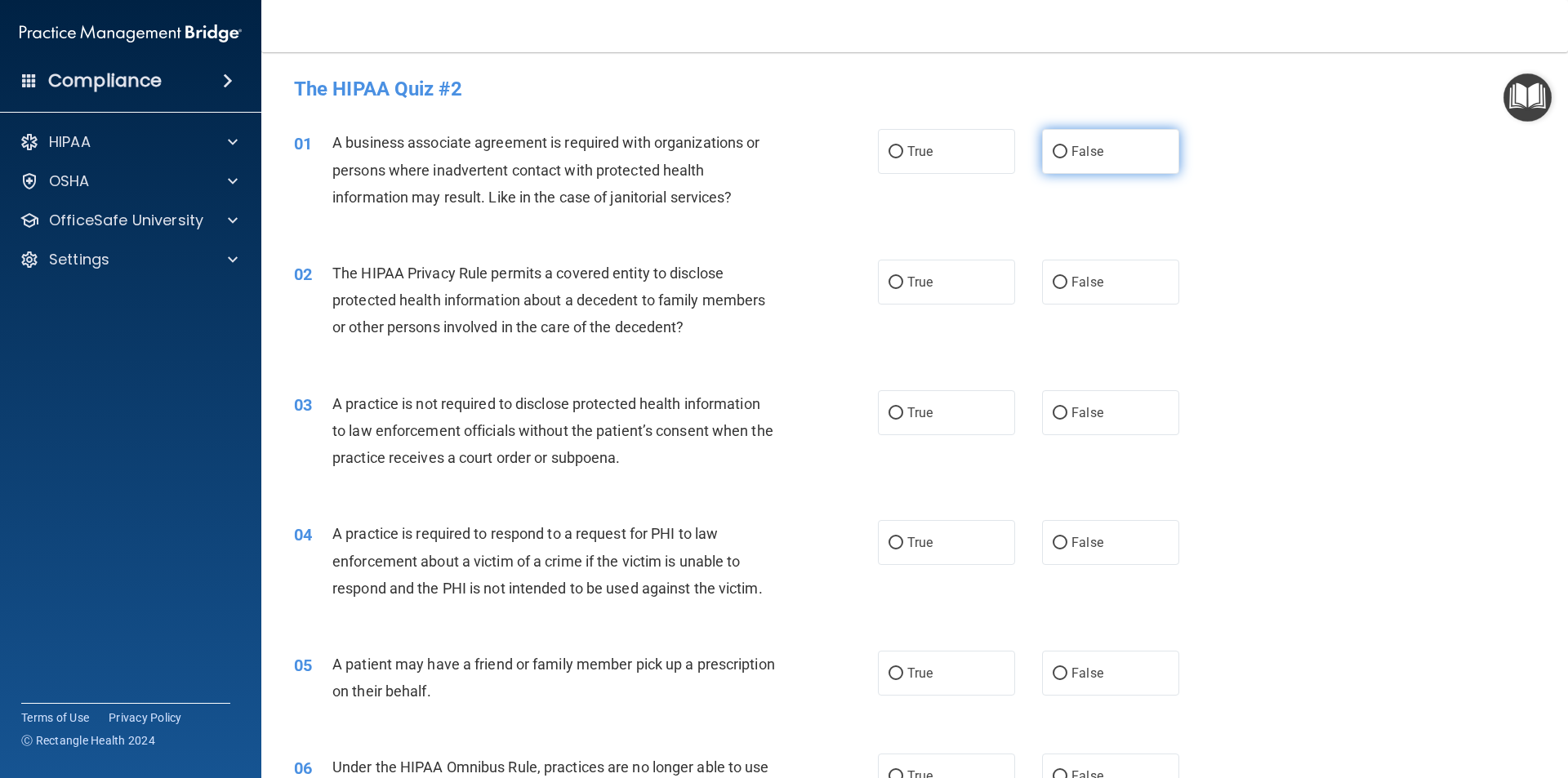
click at [1075, 159] on label "False" at bounding box center [1111, 151] width 137 height 45
click at [1067, 158] on input "False" at bounding box center [1060, 152] width 14 height 12
radio input "true"
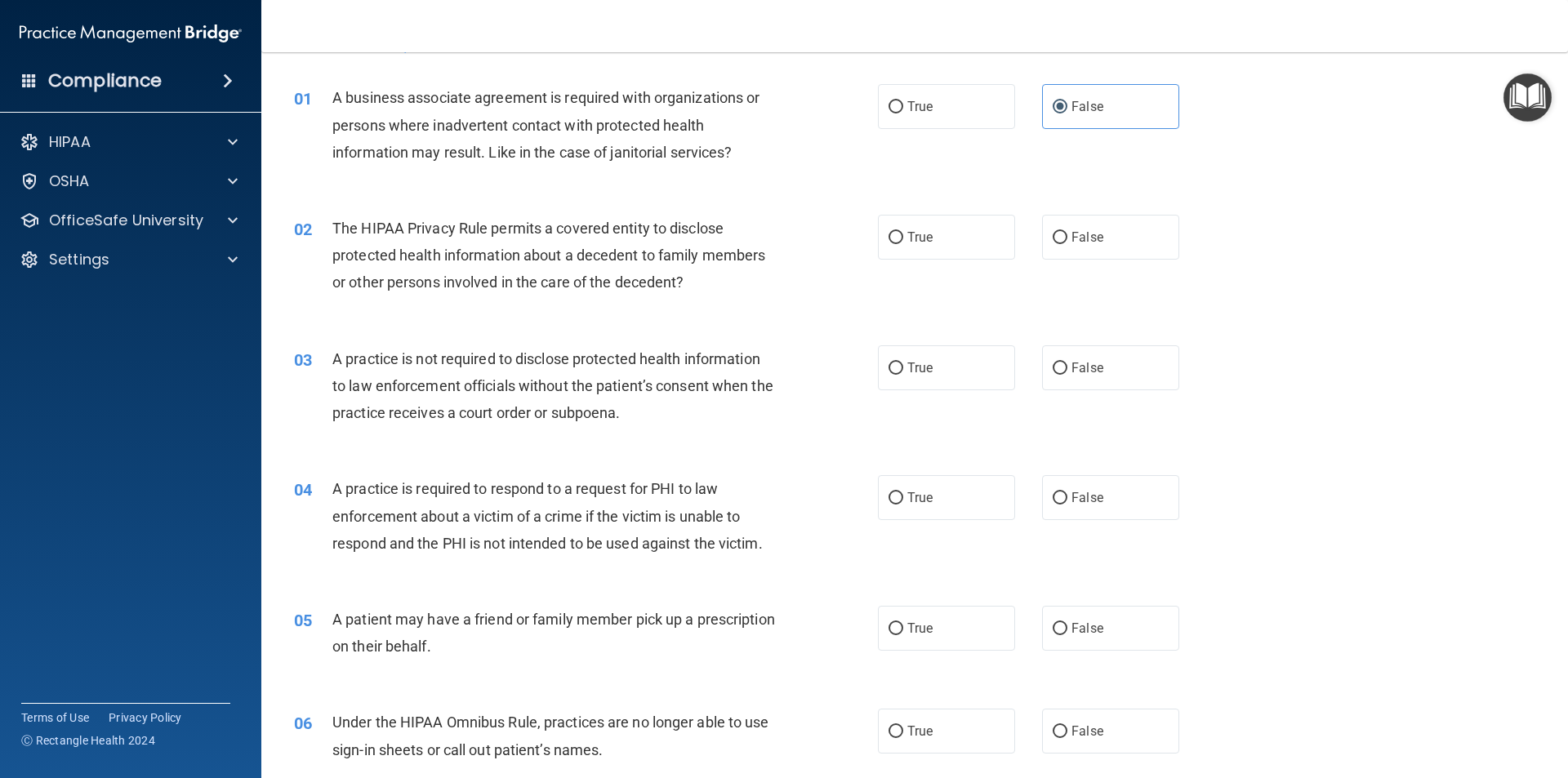
scroll to position [82, 0]
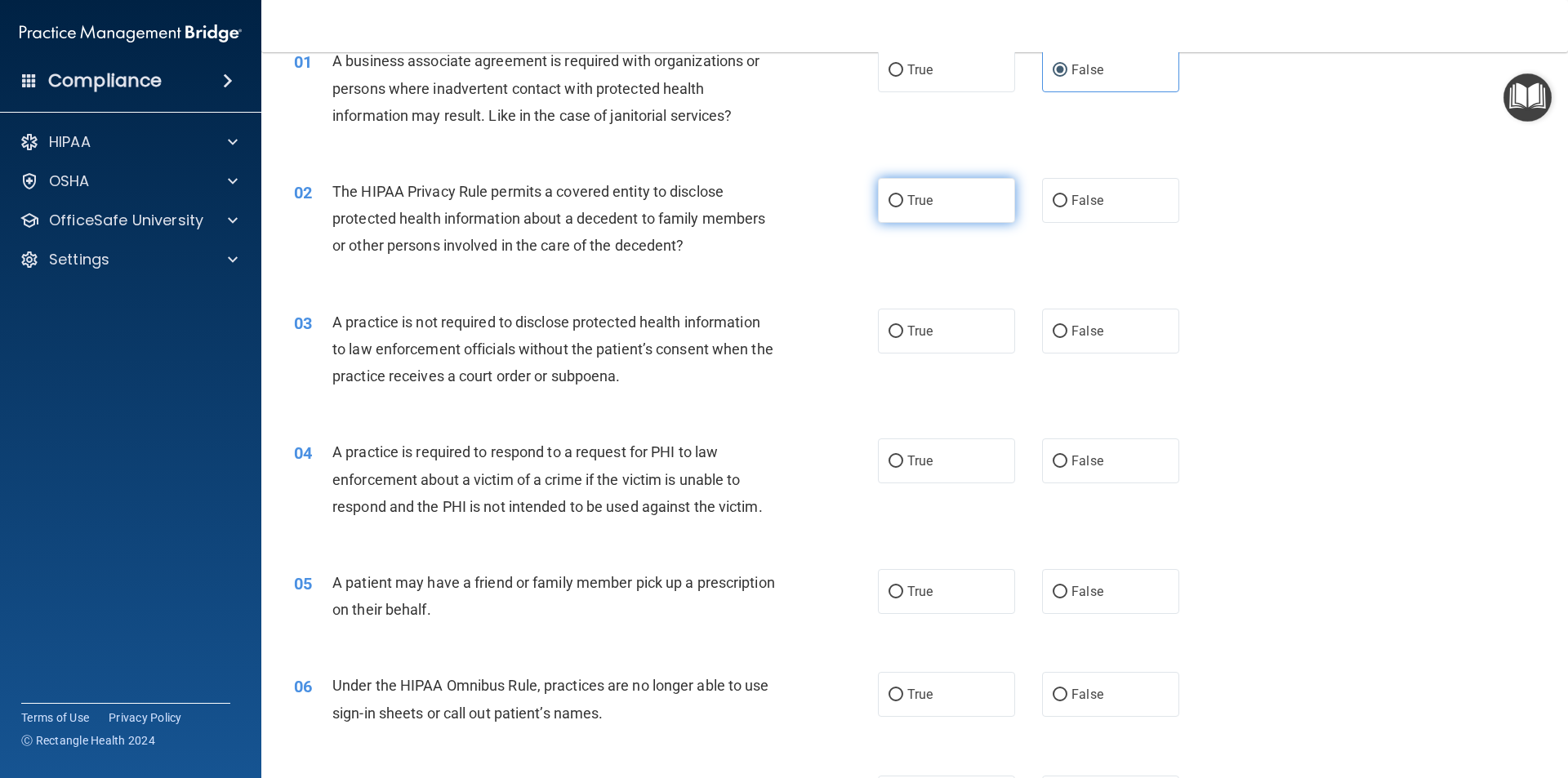
click at [915, 211] on label "True" at bounding box center [946, 200] width 137 height 45
click at [903, 207] on input "True" at bounding box center [895, 201] width 14 height 12
radio input "true"
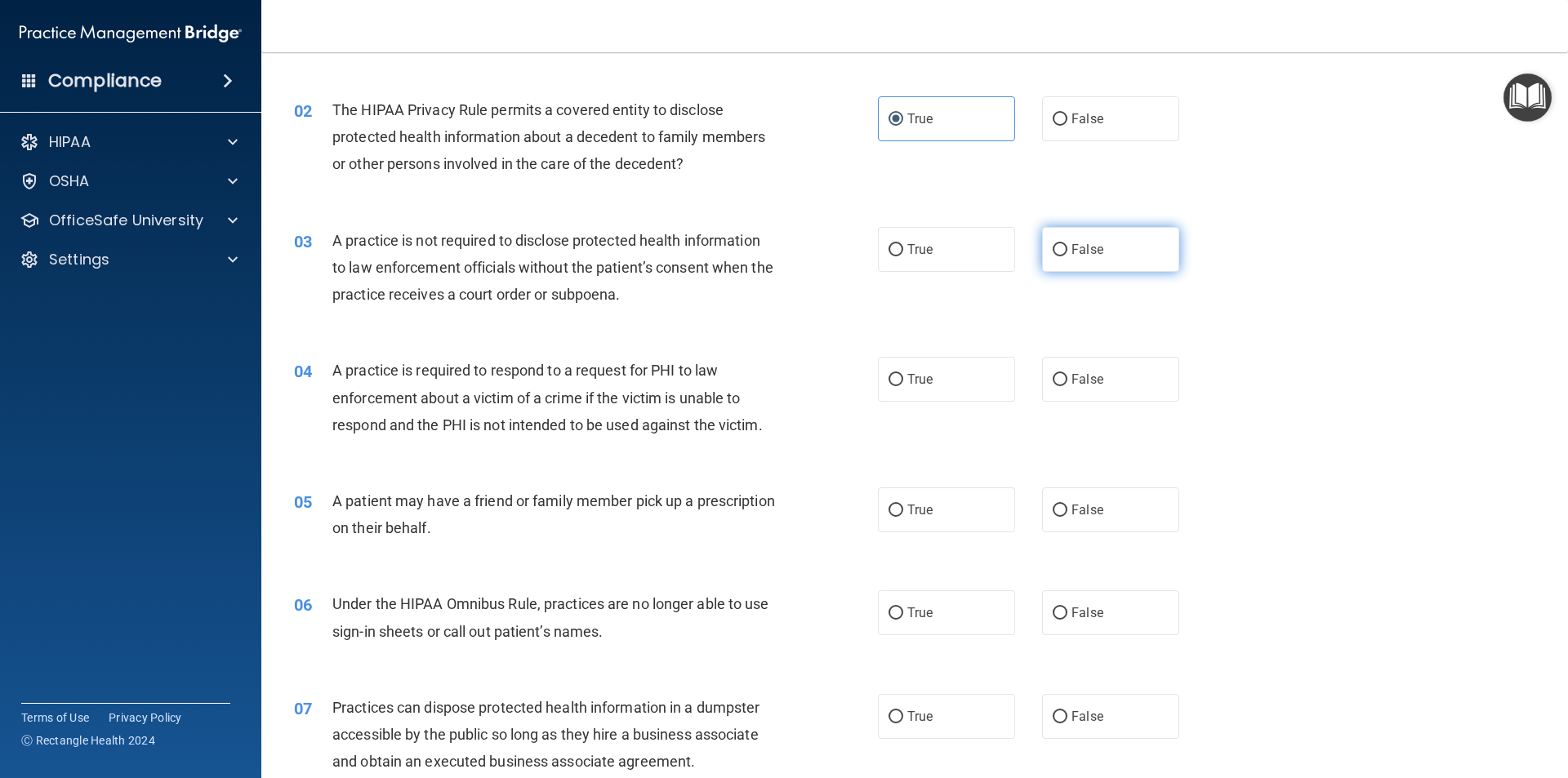
click at [1084, 254] on span "False" at bounding box center [1087, 250] width 32 height 15
click at [1067, 254] on input "False" at bounding box center [1060, 250] width 14 height 12
radio input "true"
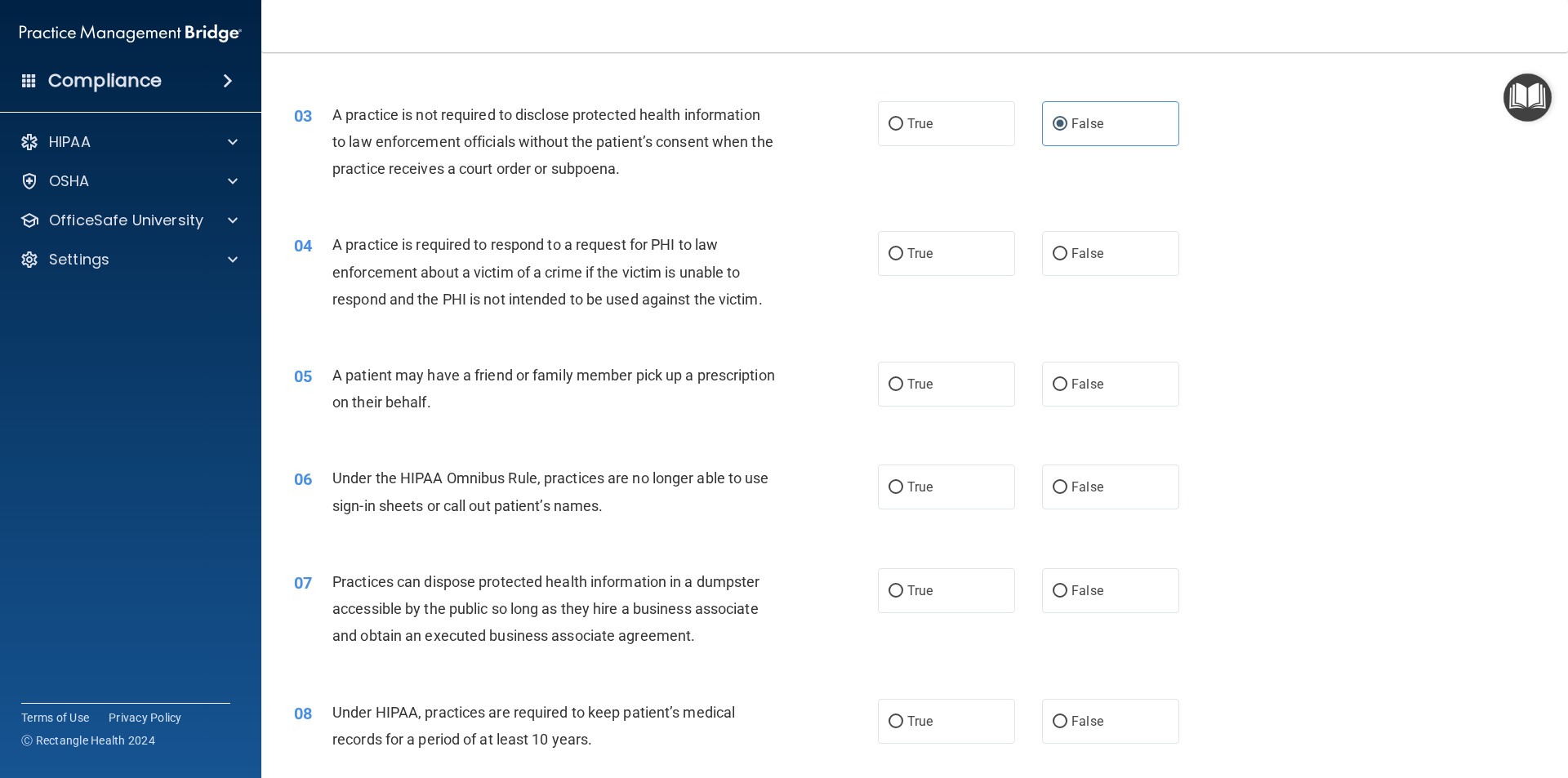
scroll to position [327, 0]
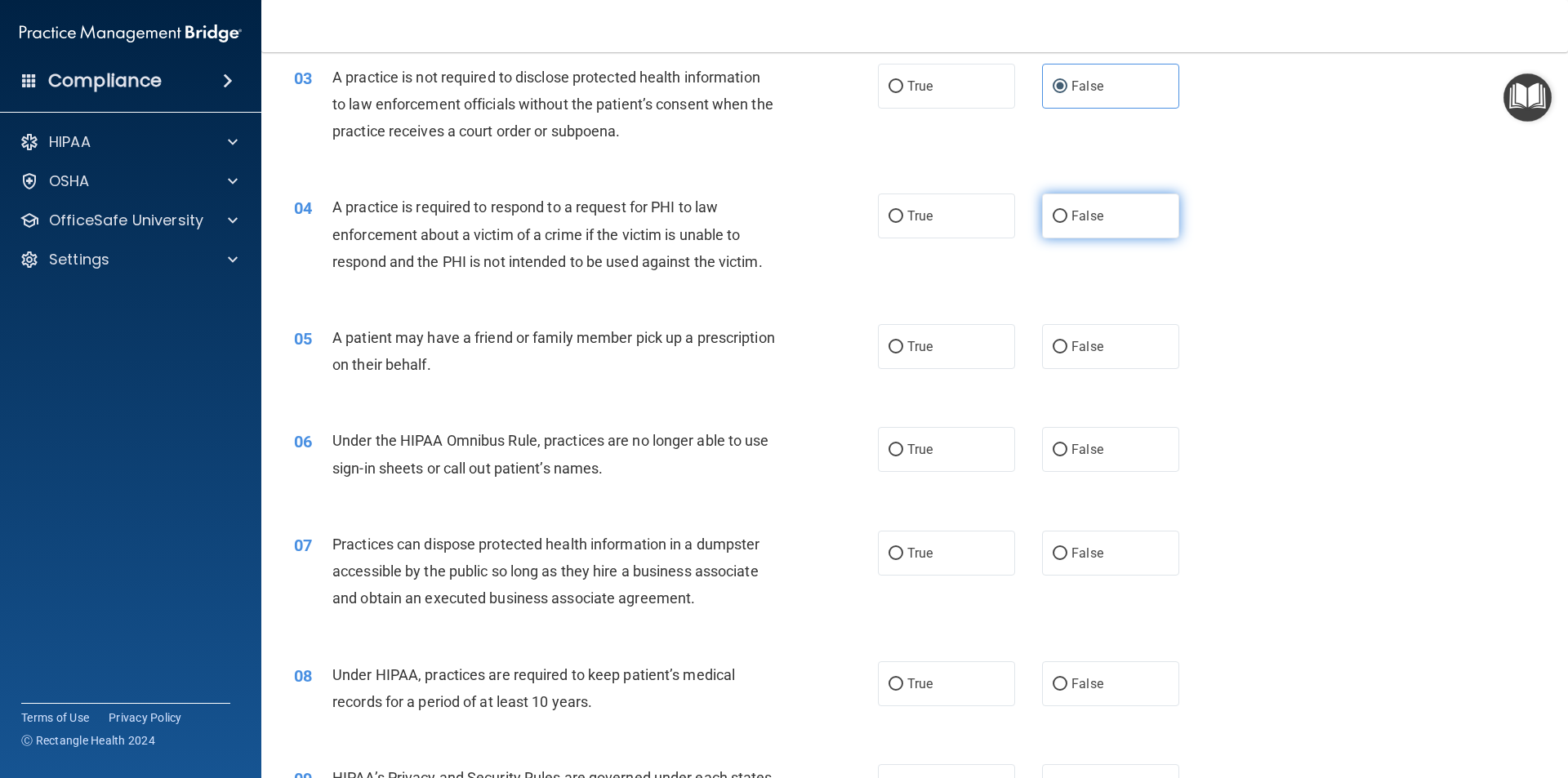
click at [1052, 227] on label "False" at bounding box center [1111, 215] width 137 height 45
click at [1053, 223] on input "False" at bounding box center [1060, 216] width 14 height 12
radio input "true"
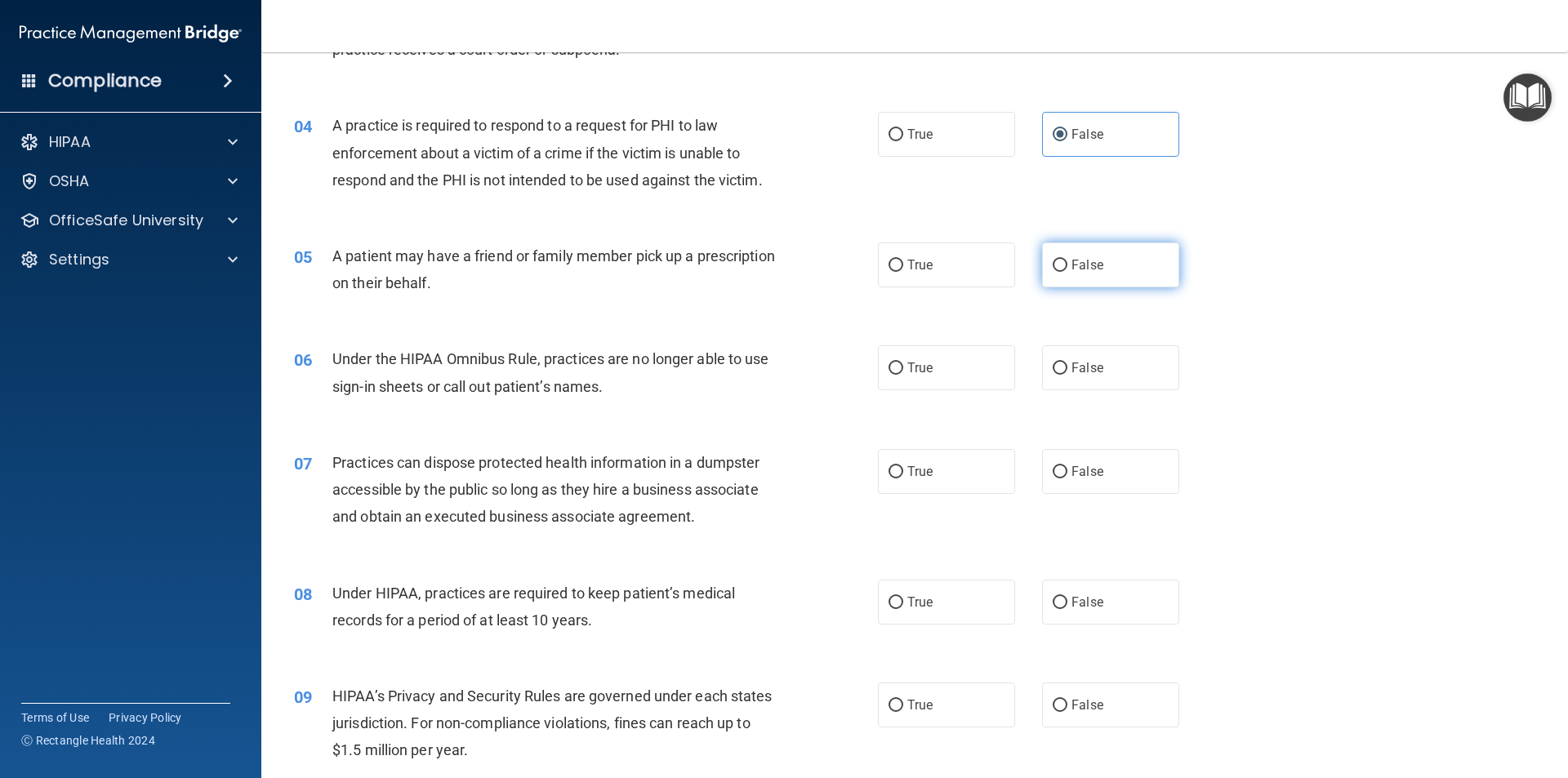
click at [1079, 273] on label "False" at bounding box center [1111, 264] width 137 height 45
click at [1067, 272] on input "False" at bounding box center [1060, 265] width 14 height 12
radio input "true"
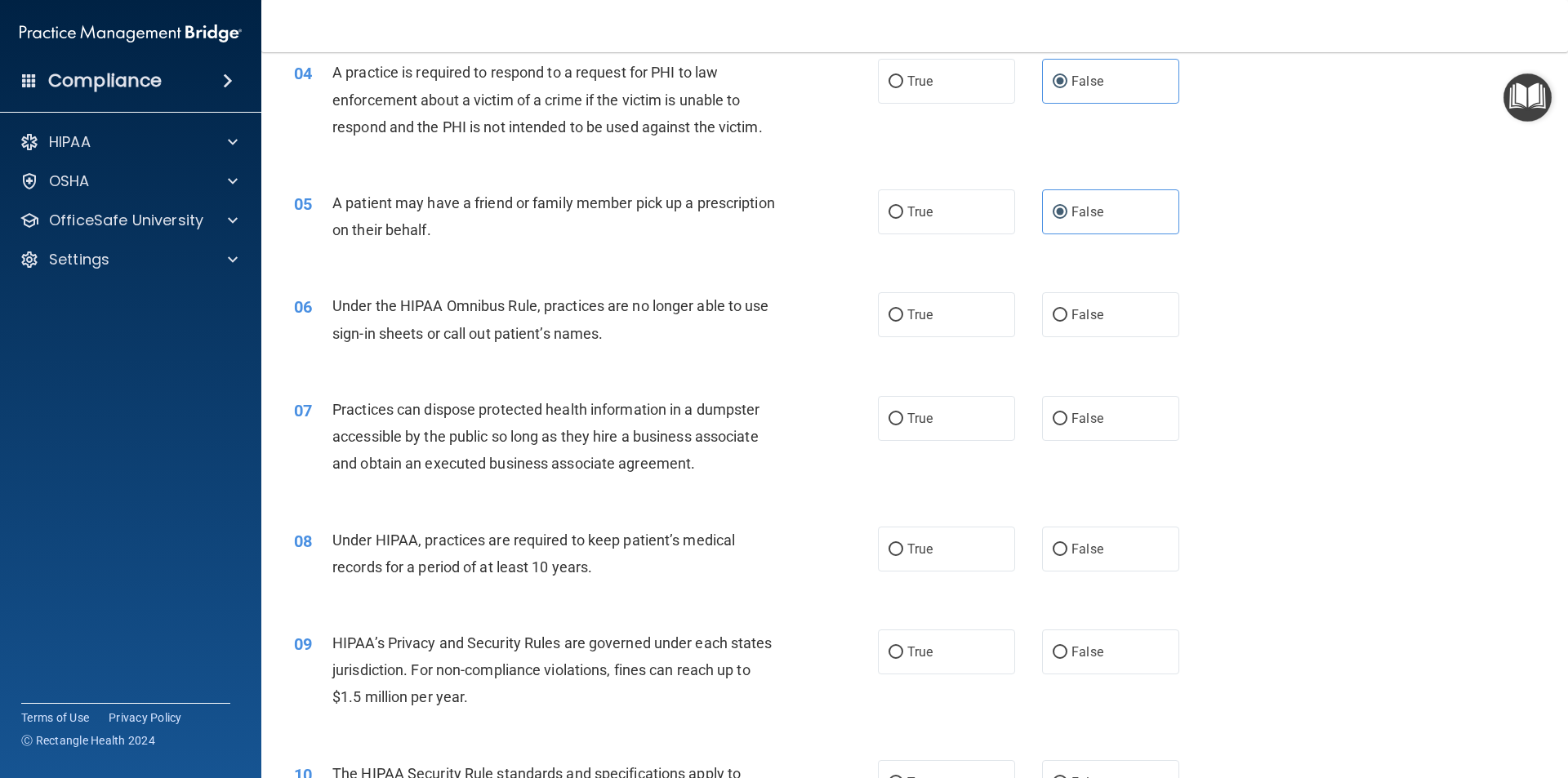
scroll to position [490, 0]
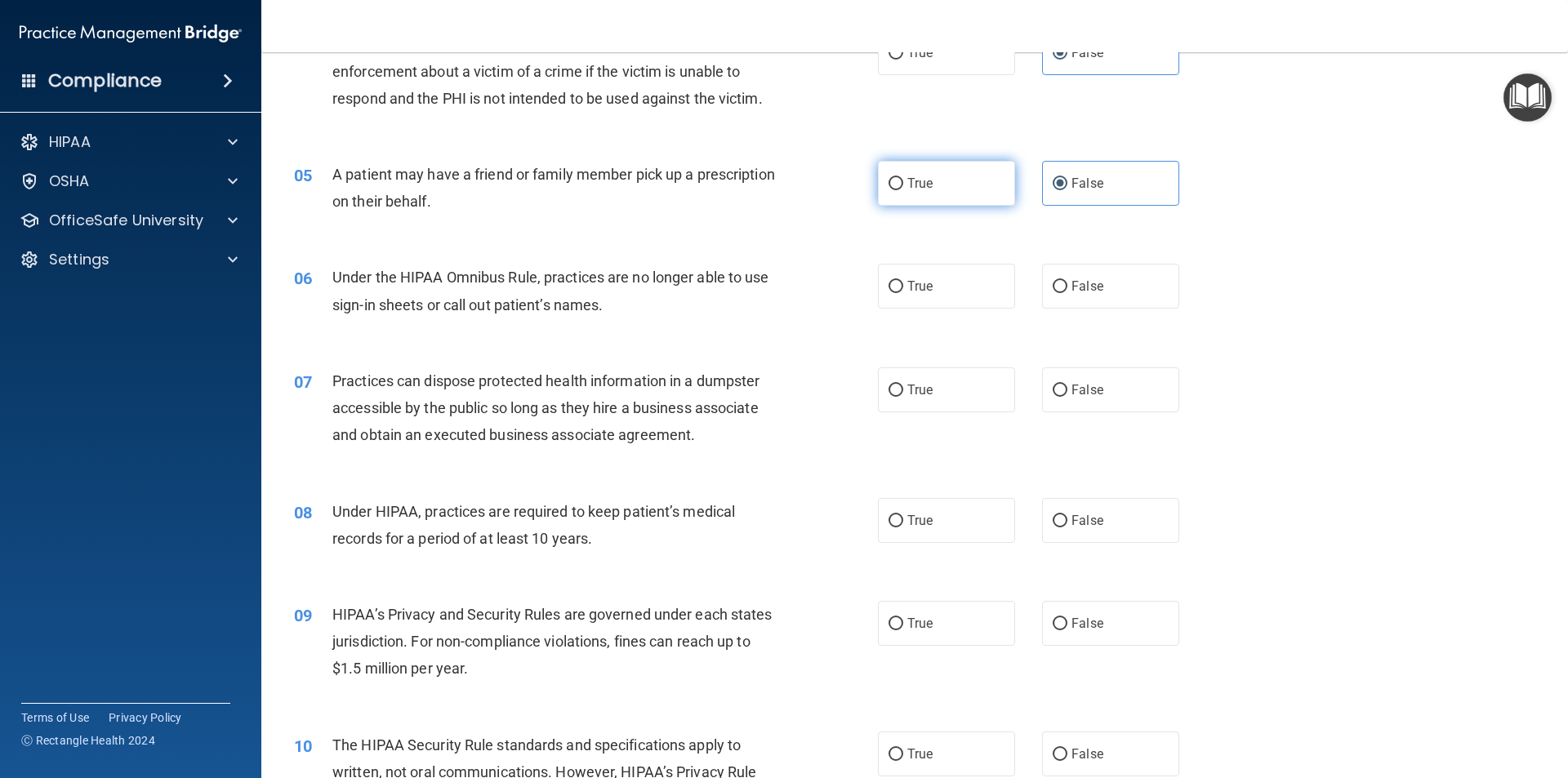
click at [911, 190] on span "True" at bounding box center [919, 183] width 25 height 15
click at [903, 190] on input "True" at bounding box center [895, 183] width 14 height 12
radio input "true"
click at [1099, 184] on label "False" at bounding box center [1111, 182] width 137 height 45
click at [1067, 184] on input "False" at bounding box center [1060, 183] width 14 height 12
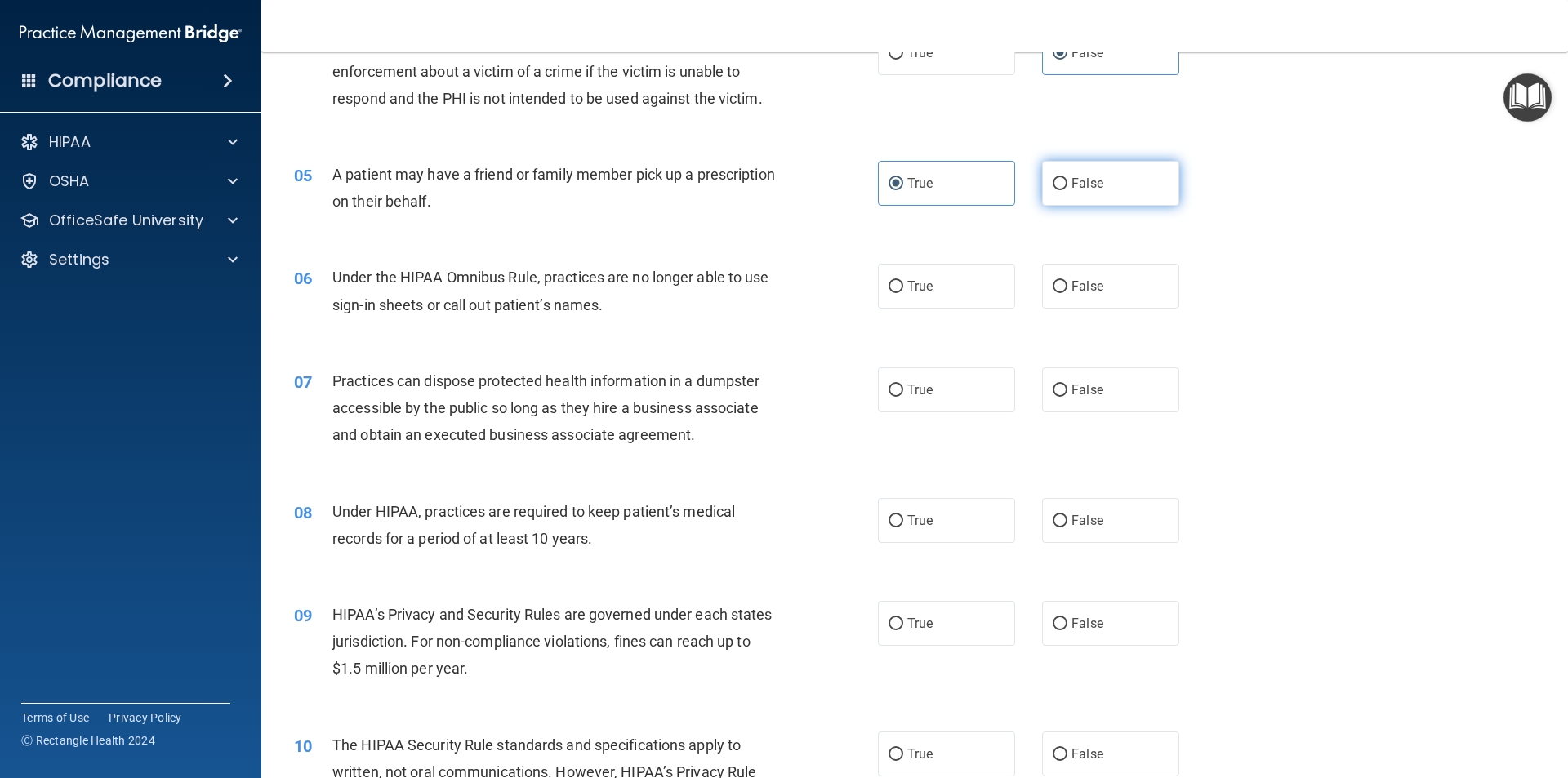
radio input "true"
radio input "false"
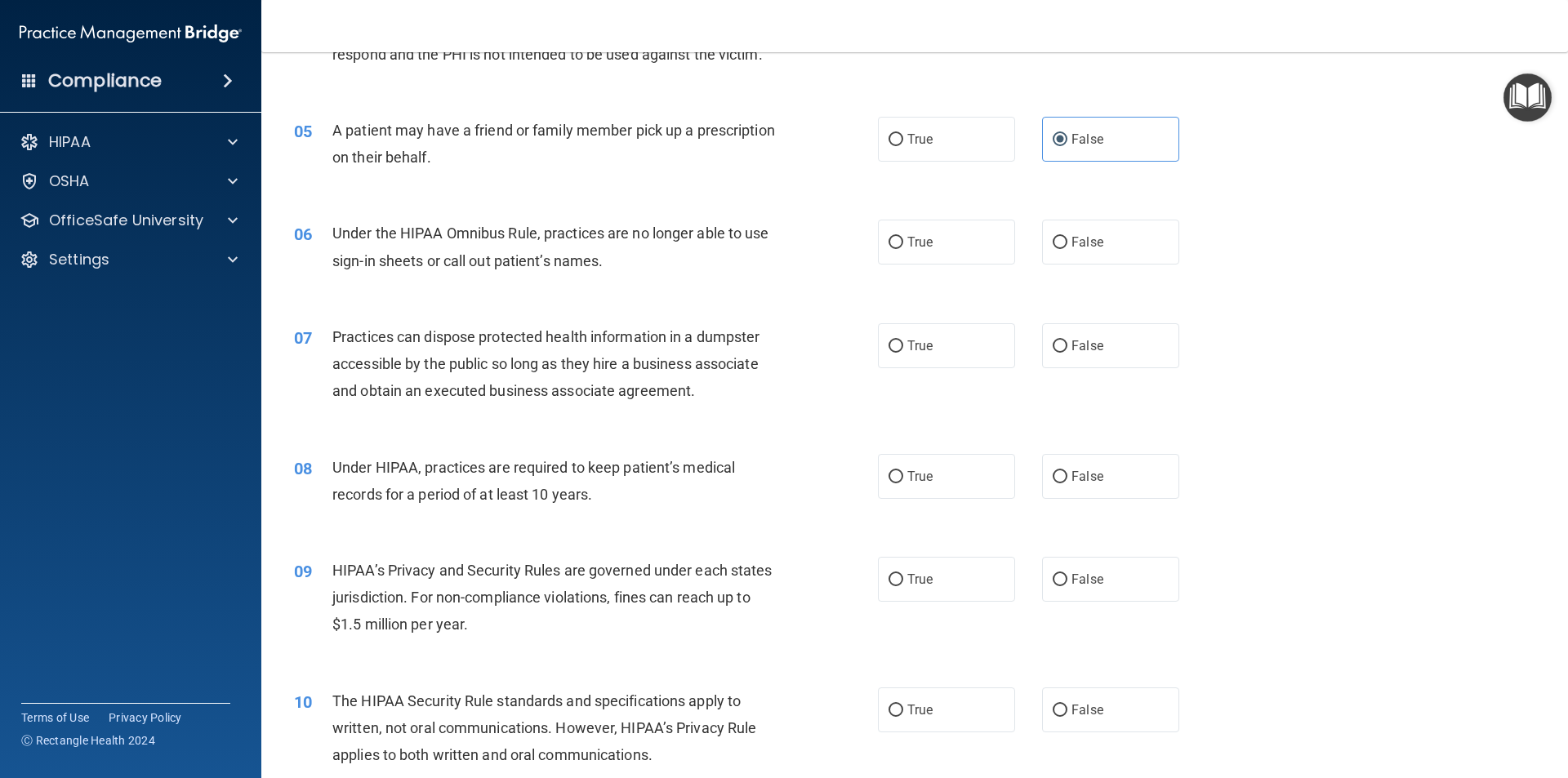
scroll to position [571, 0]
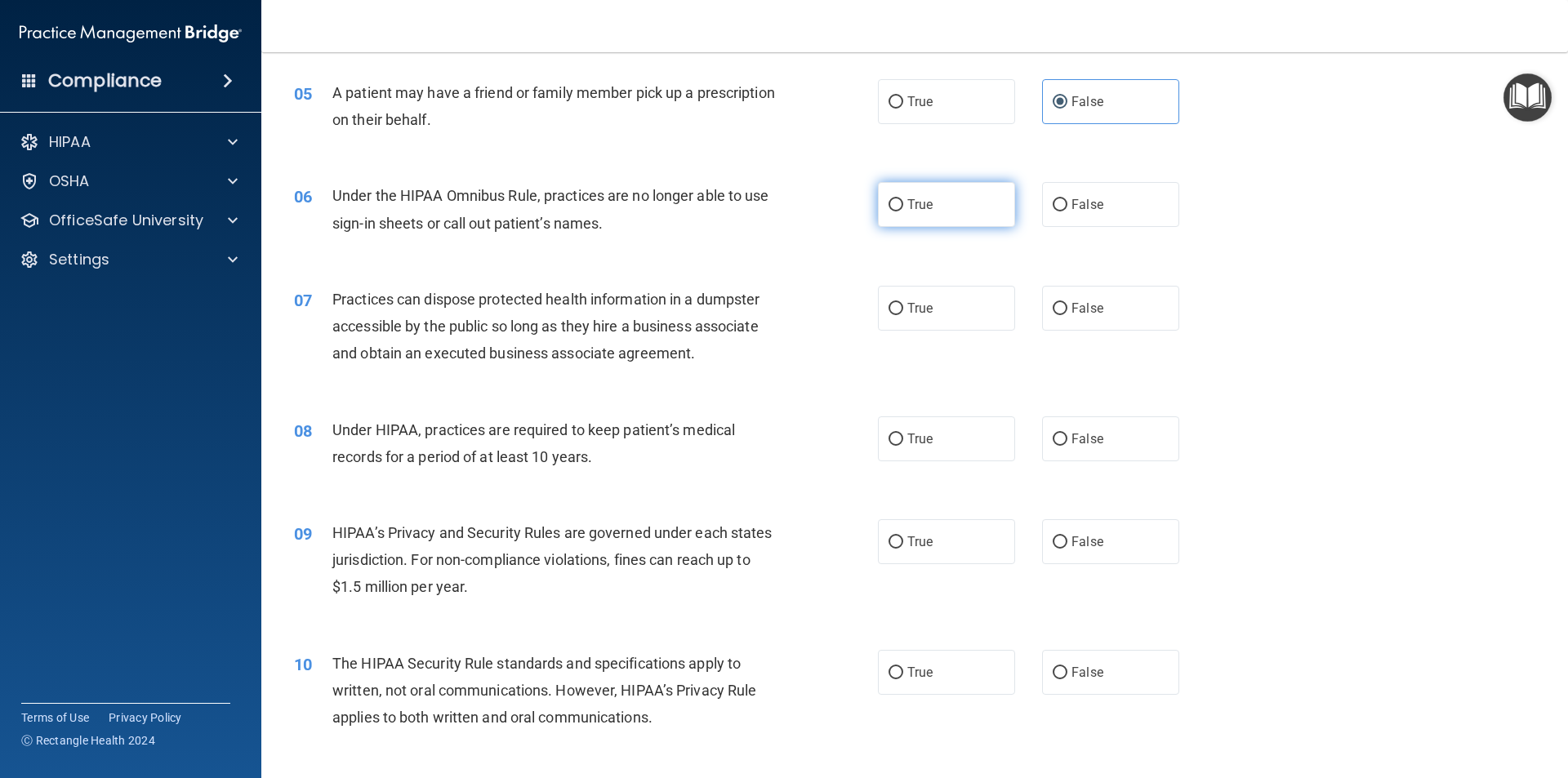
click at [920, 209] on span "True" at bounding box center [919, 205] width 25 height 15
click at [903, 209] on input "True" at bounding box center [895, 205] width 14 height 12
radio input "true"
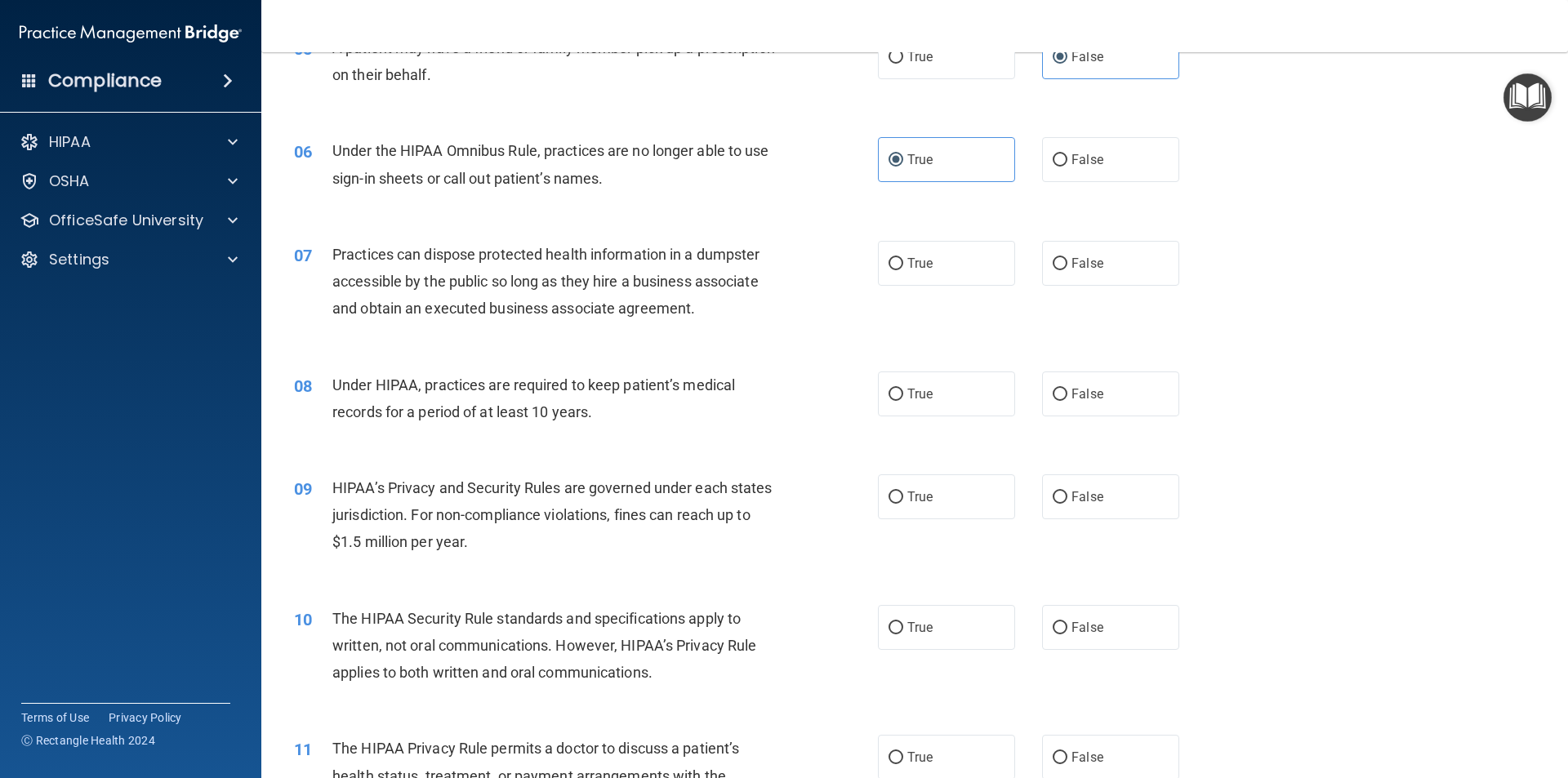
scroll to position [653, 0]
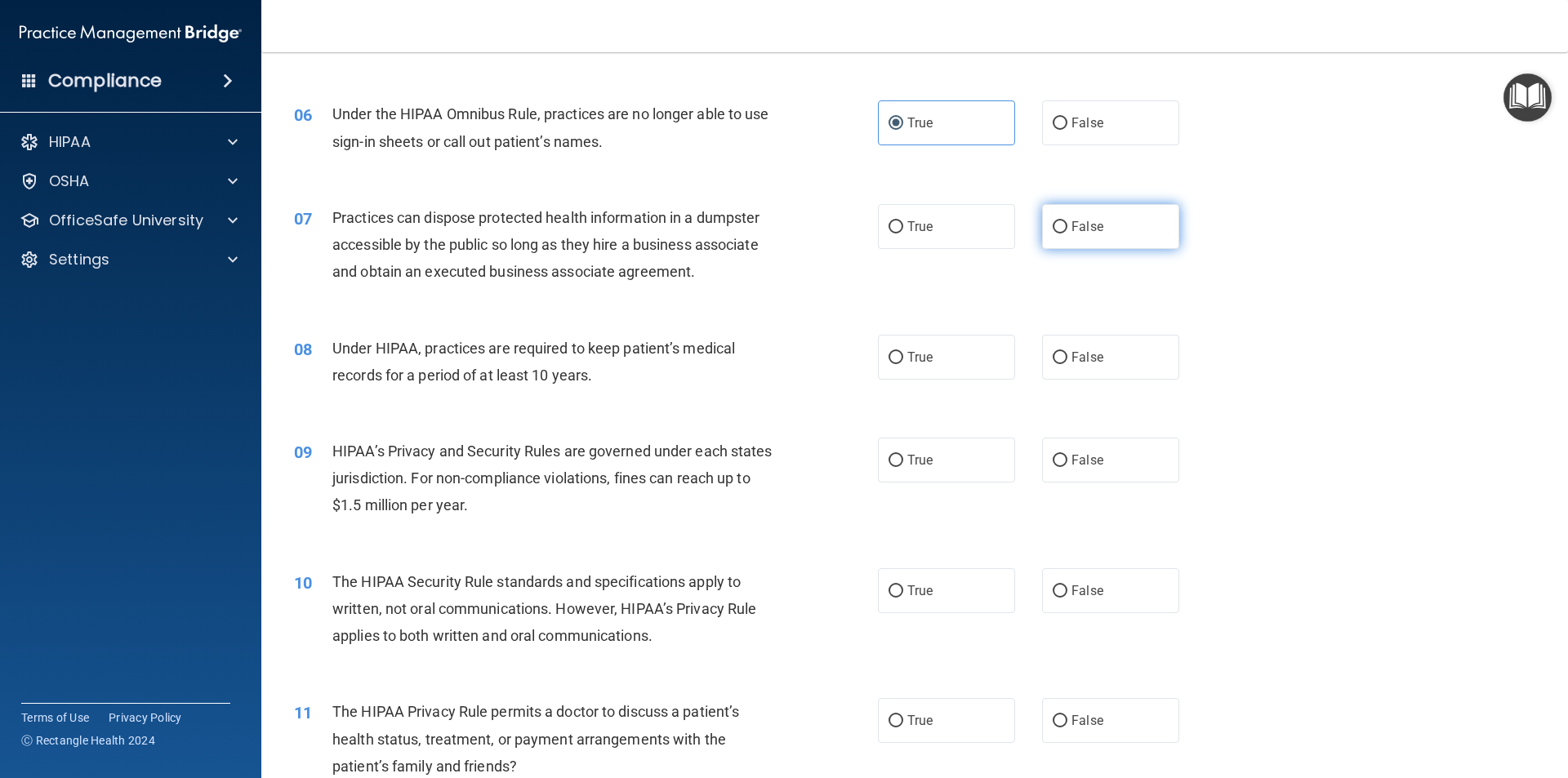
click at [1118, 235] on label "False" at bounding box center [1111, 226] width 137 height 45
click at [1067, 233] on input "False" at bounding box center [1060, 227] width 14 height 12
radio input "true"
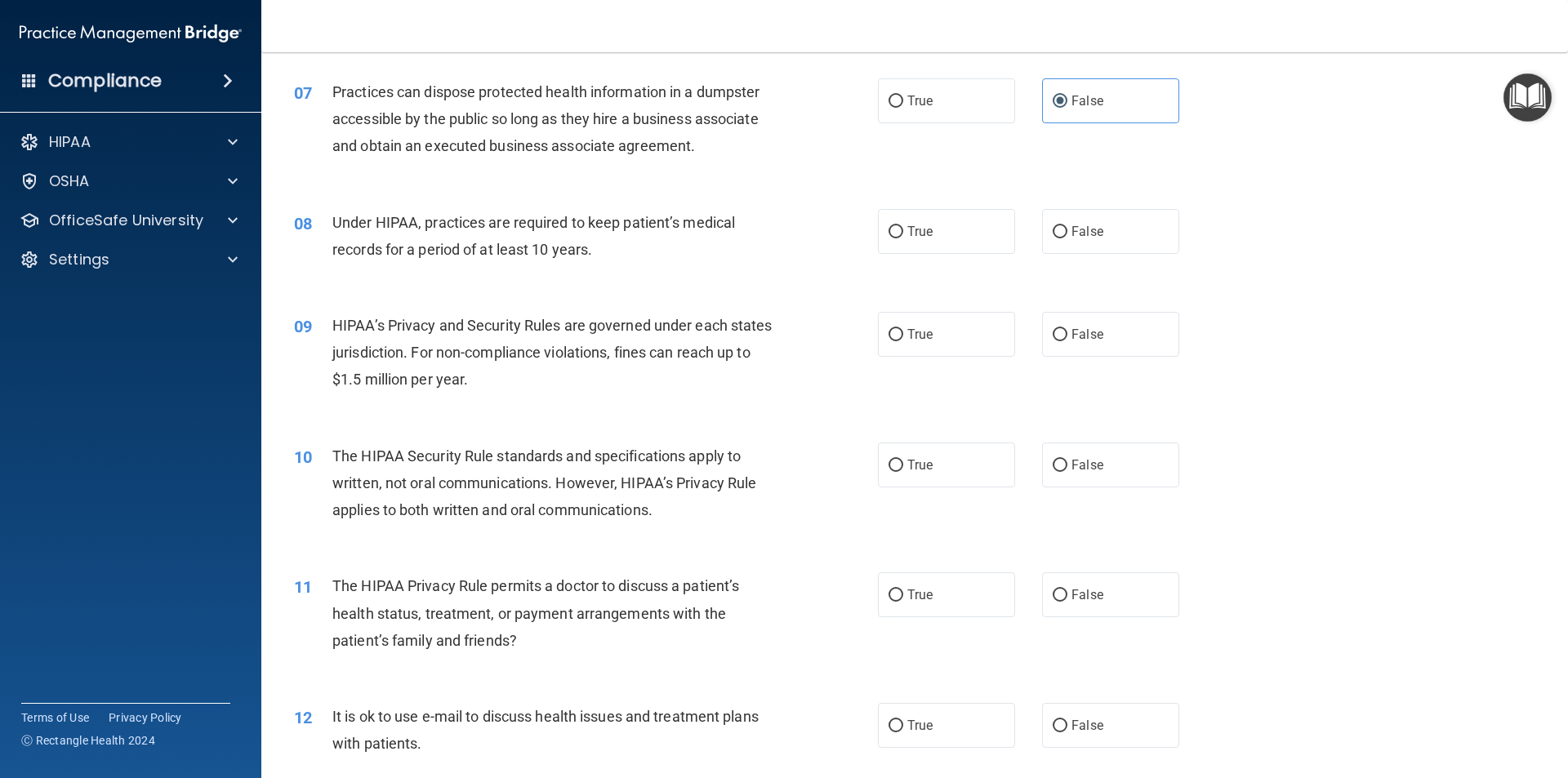
scroll to position [816, 0]
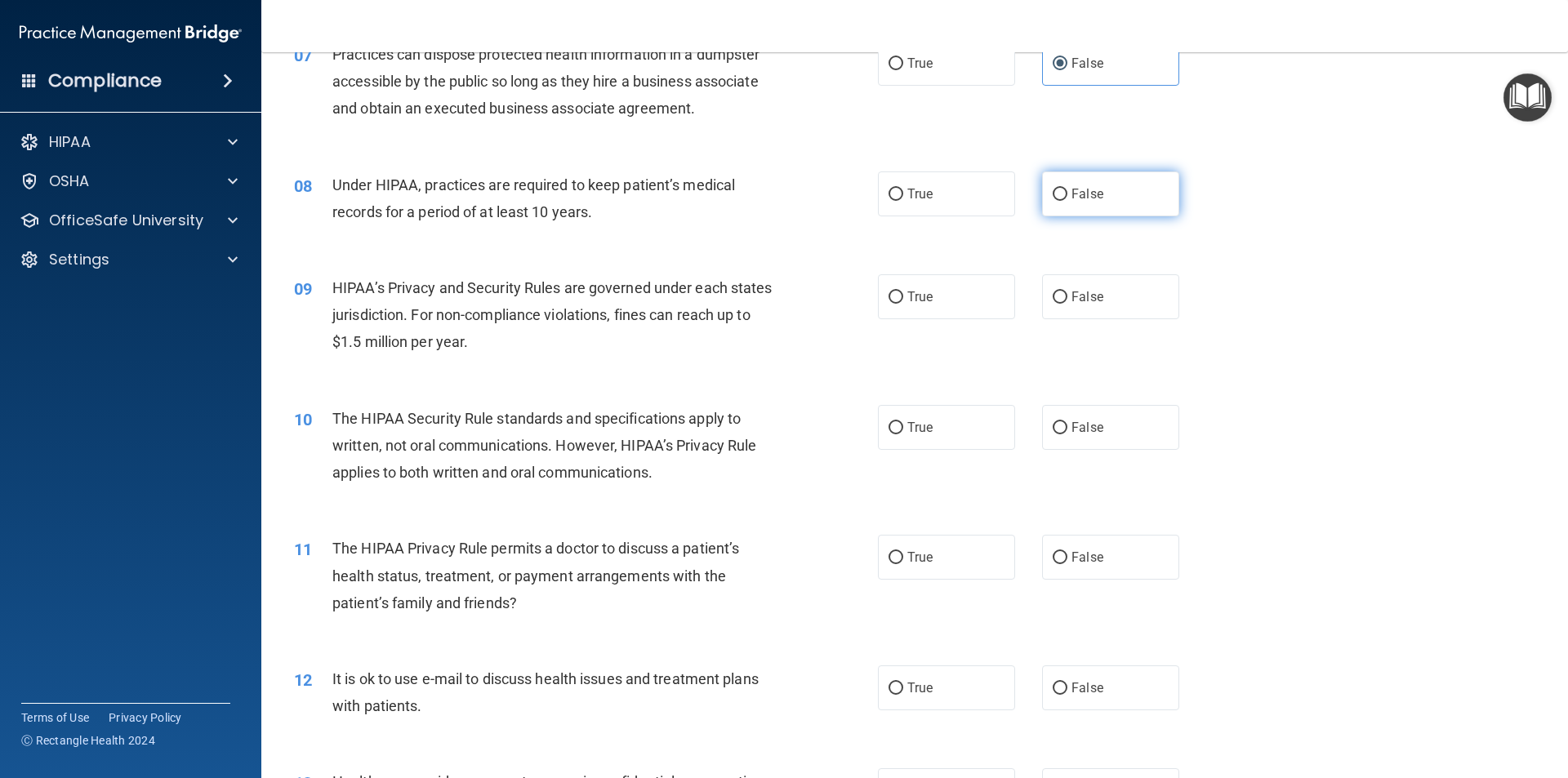
click at [1071, 192] on span "False" at bounding box center [1087, 194] width 32 height 15
click at [1064, 192] on input "False" at bounding box center [1060, 194] width 14 height 12
radio input "true"
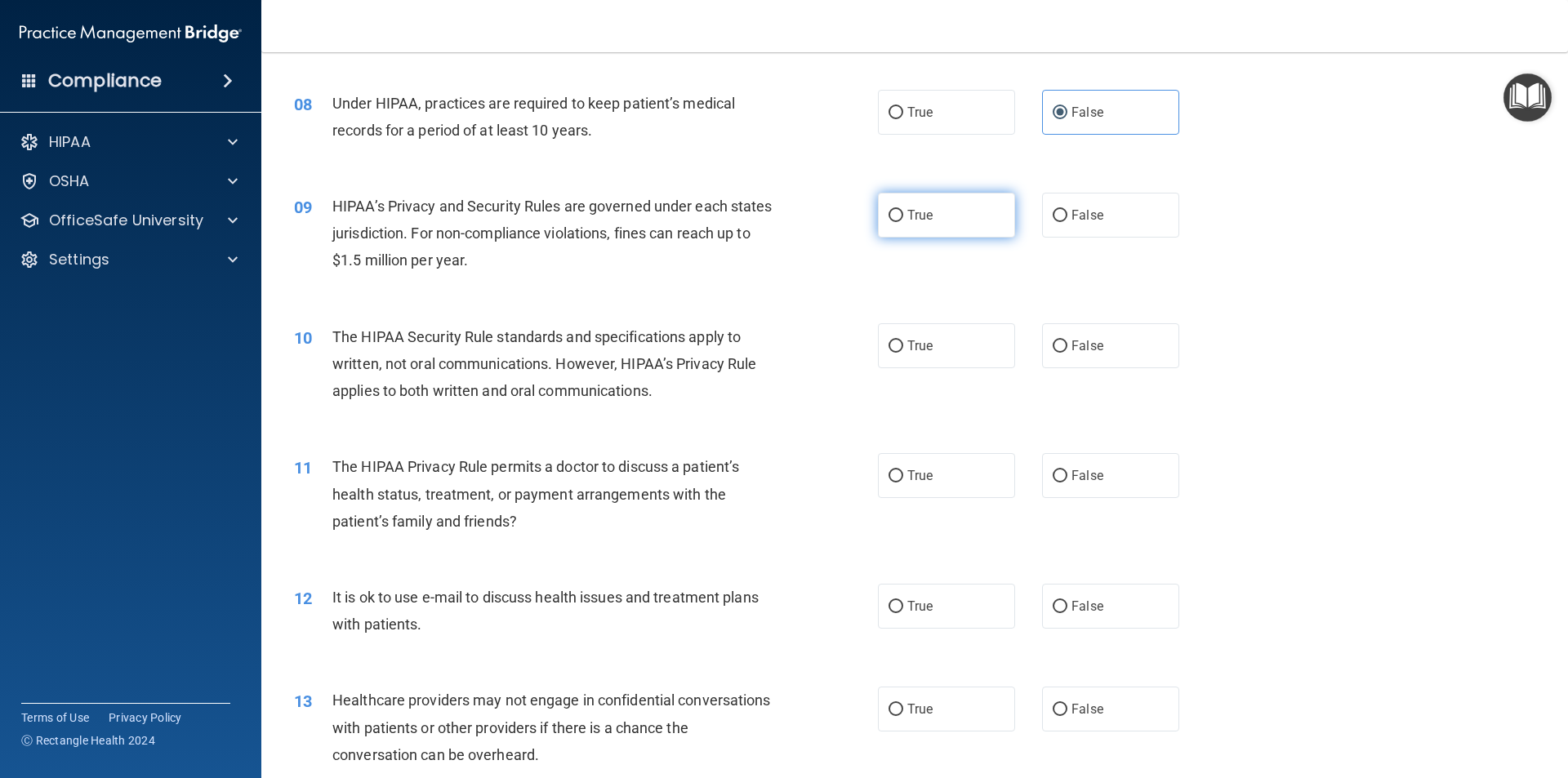
click at [918, 212] on span "True" at bounding box center [919, 215] width 25 height 15
click at [903, 212] on input "True" at bounding box center [895, 215] width 14 height 12
radio input "true"
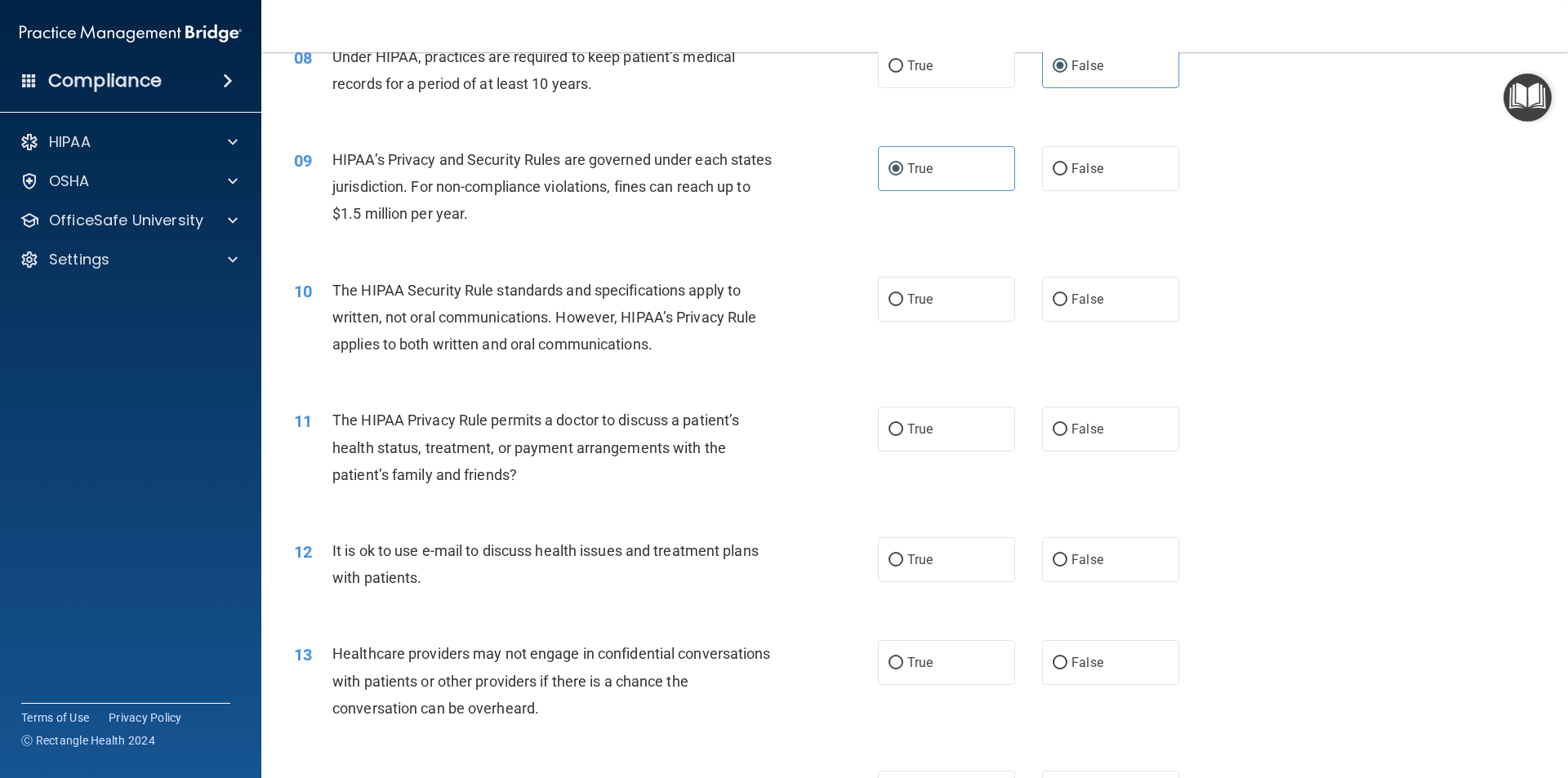
scroll to position [980, 0]
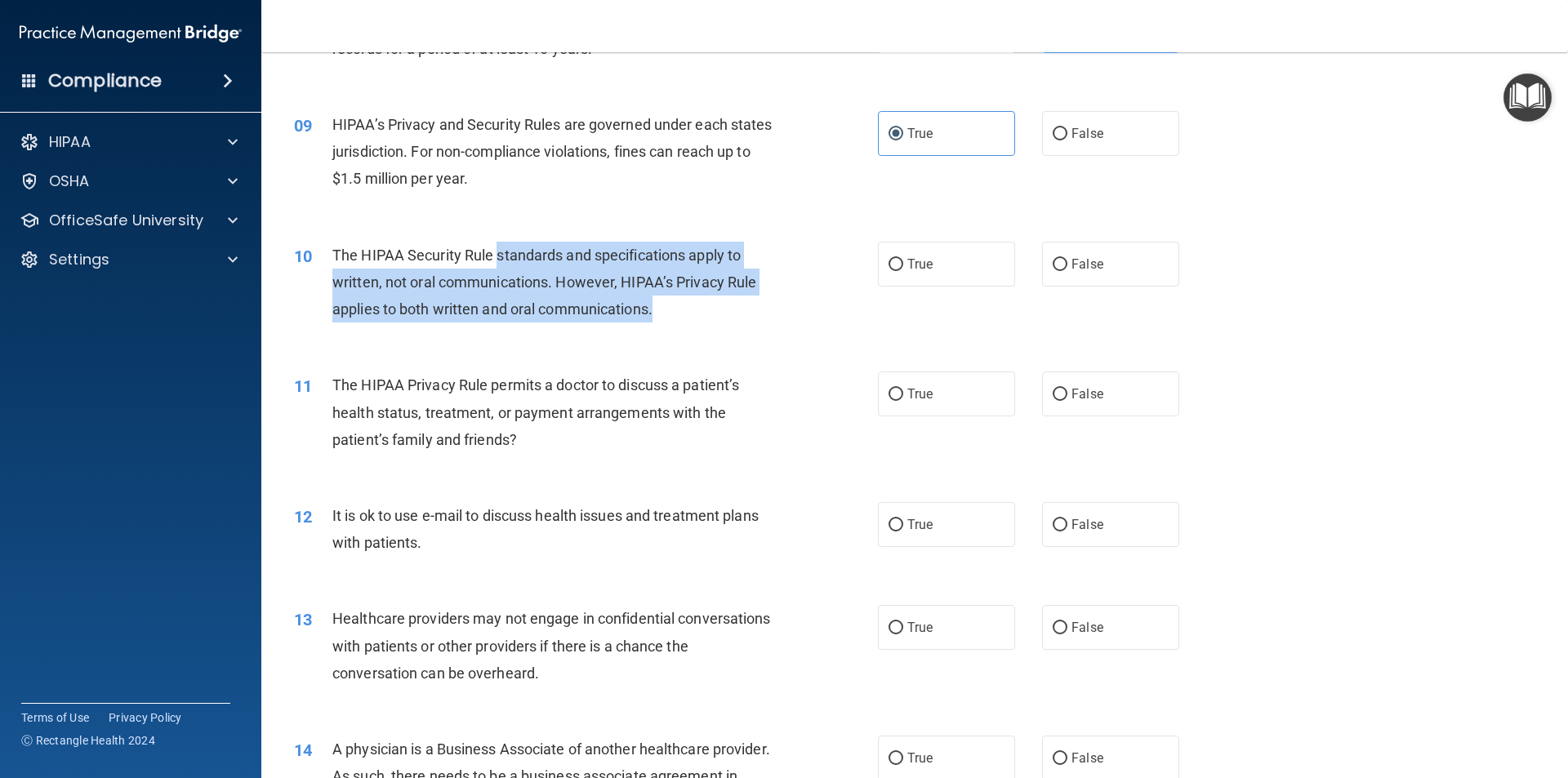
drag, startPoint x: 498, startPoint y: 253, endPoint x: 699, endPoint y: 304, distance: 207.4
click at [699, 304] on div "The HIPAA Security Rule standards and specifications apply to written, not oral…" at bounding box center [560, 282] width 456 height 82
drag, startPoint x: 685, startPoint y: 313, endPoint x: 330, endPoint y: 267, distance: 358.0
click at [330, 267] on div "10 The HIPAA Security Rule standards and specifications apply to written, not o…" at bounding box center [585, 286] width 633 height 89
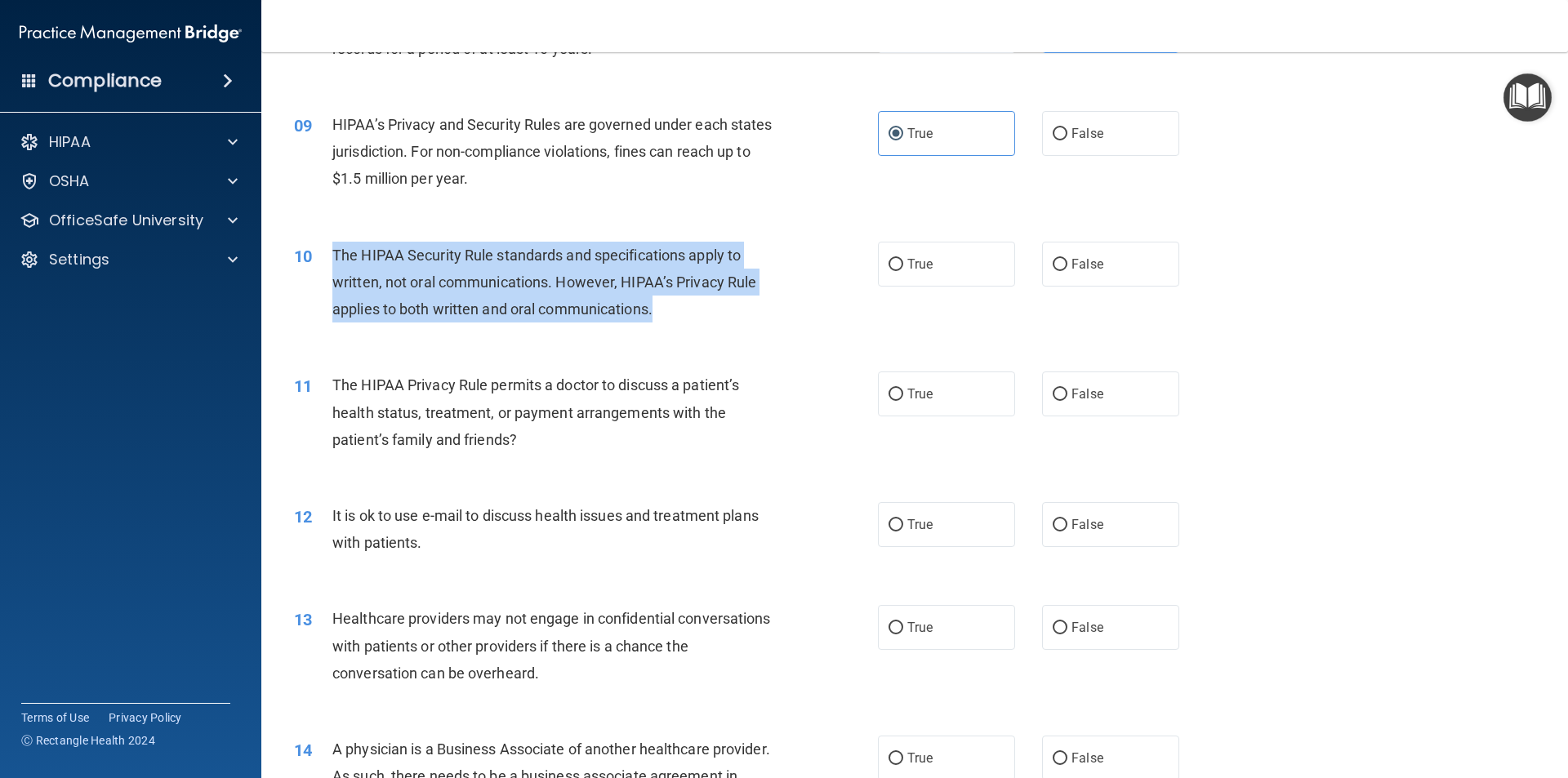
click at [330, 266] on div "10" at bounding box center [306, 256] width 51 height 30
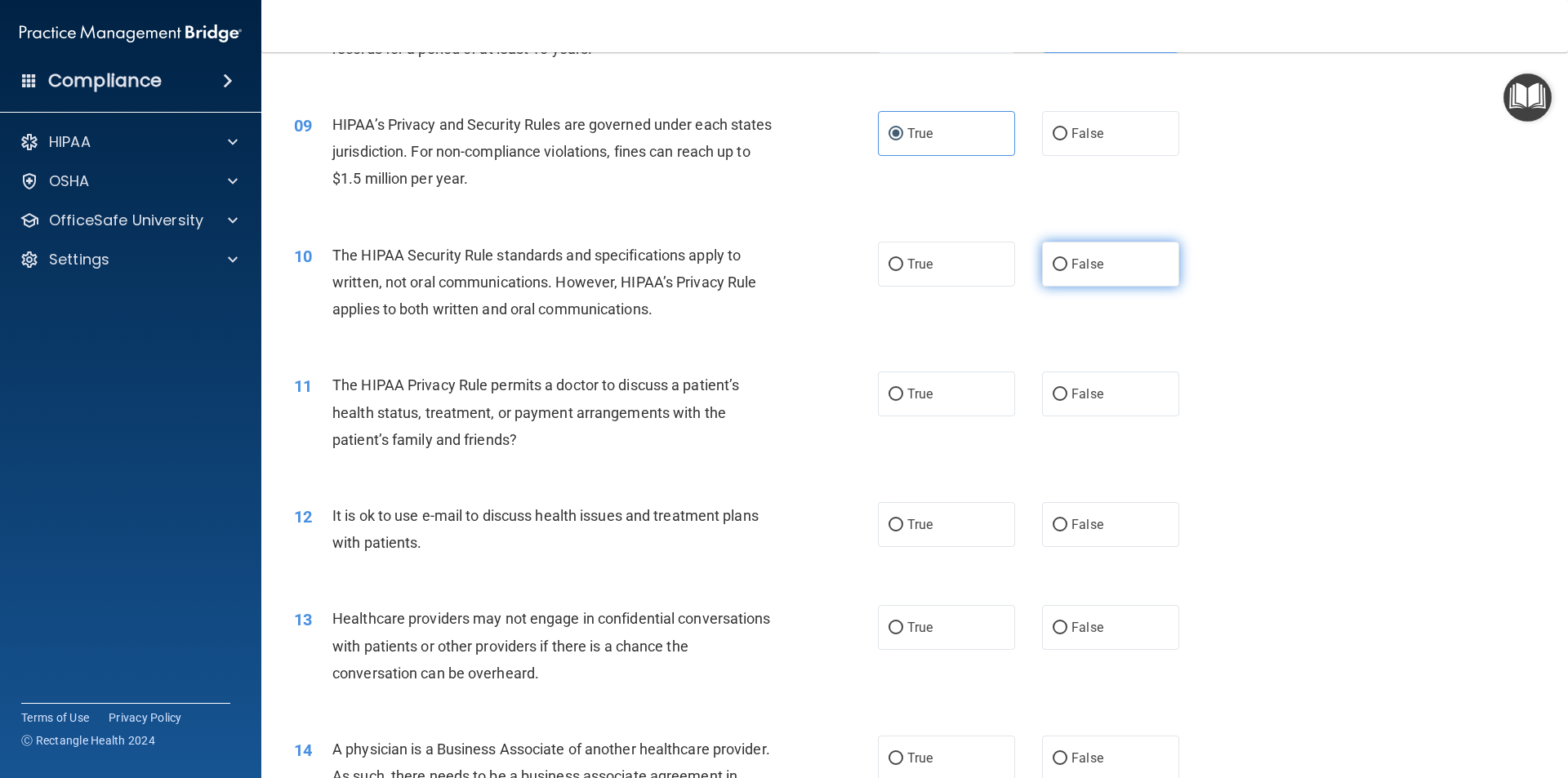
click at [1129, 258] on label "False" at bounding box center [1111, 264] width 137 height 45
click at [1067, 258] on input "False" at bounding box center [1060, 264] width 14 height 12
radio input "true"
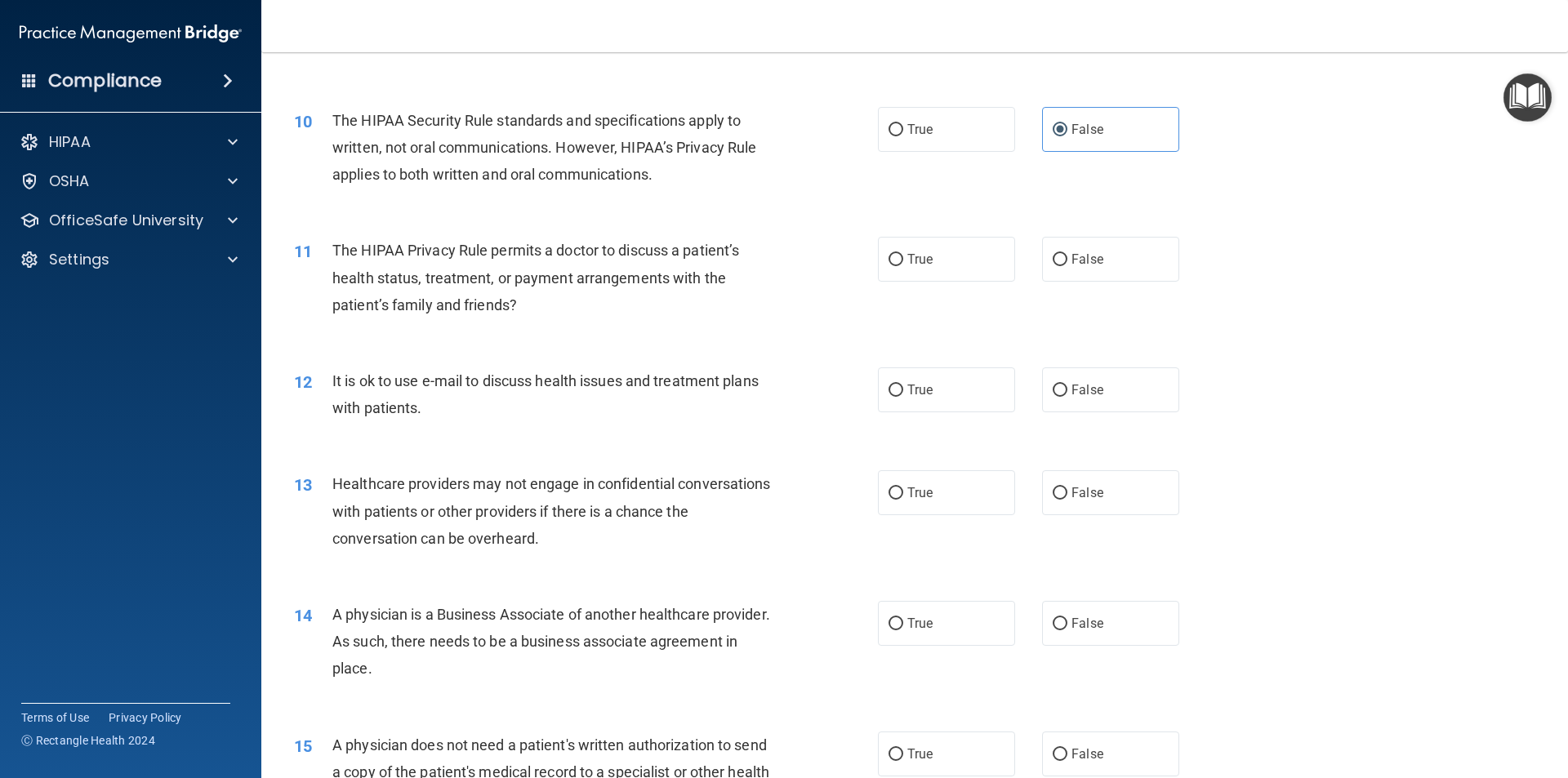
scroll to position [1143, 0]
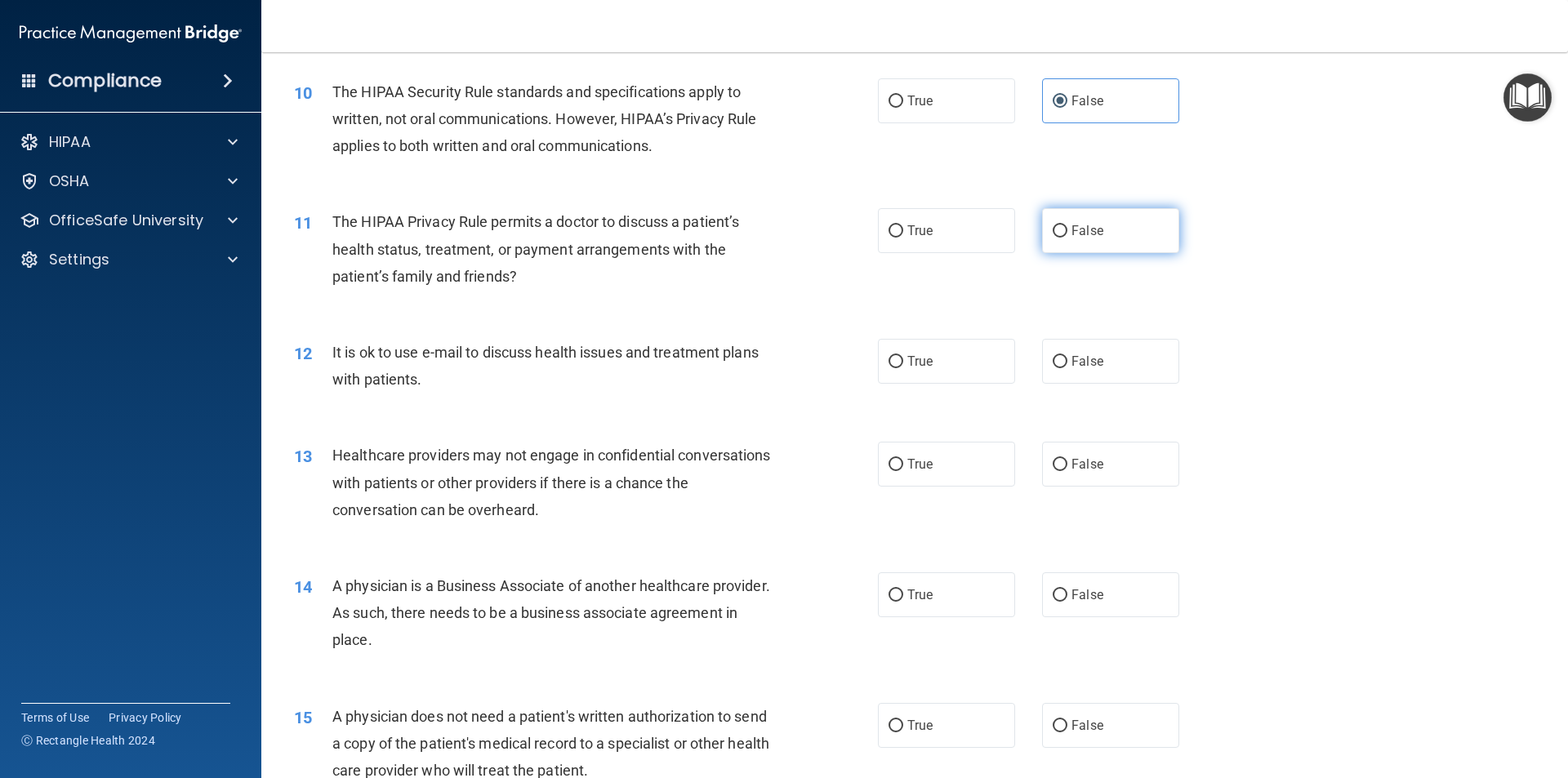
click at [1093, 230] on span "False" at bounding box center [1087, 231] width 32 height 15
click at [1067, 230] on input "False" at bounding box center [1060, 231] width 14 height 12
radio input "true"
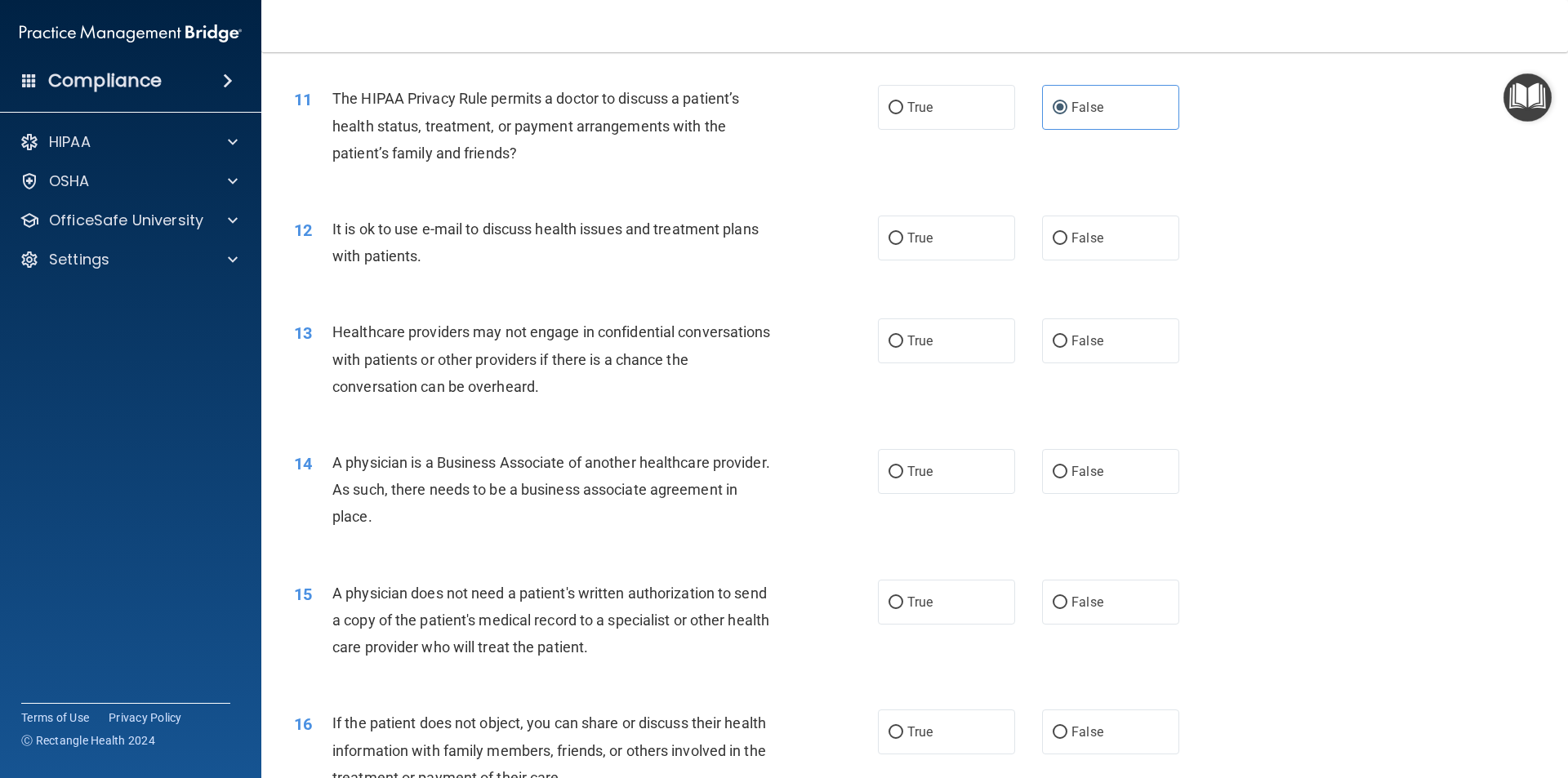
scroll to position [1306, 0]
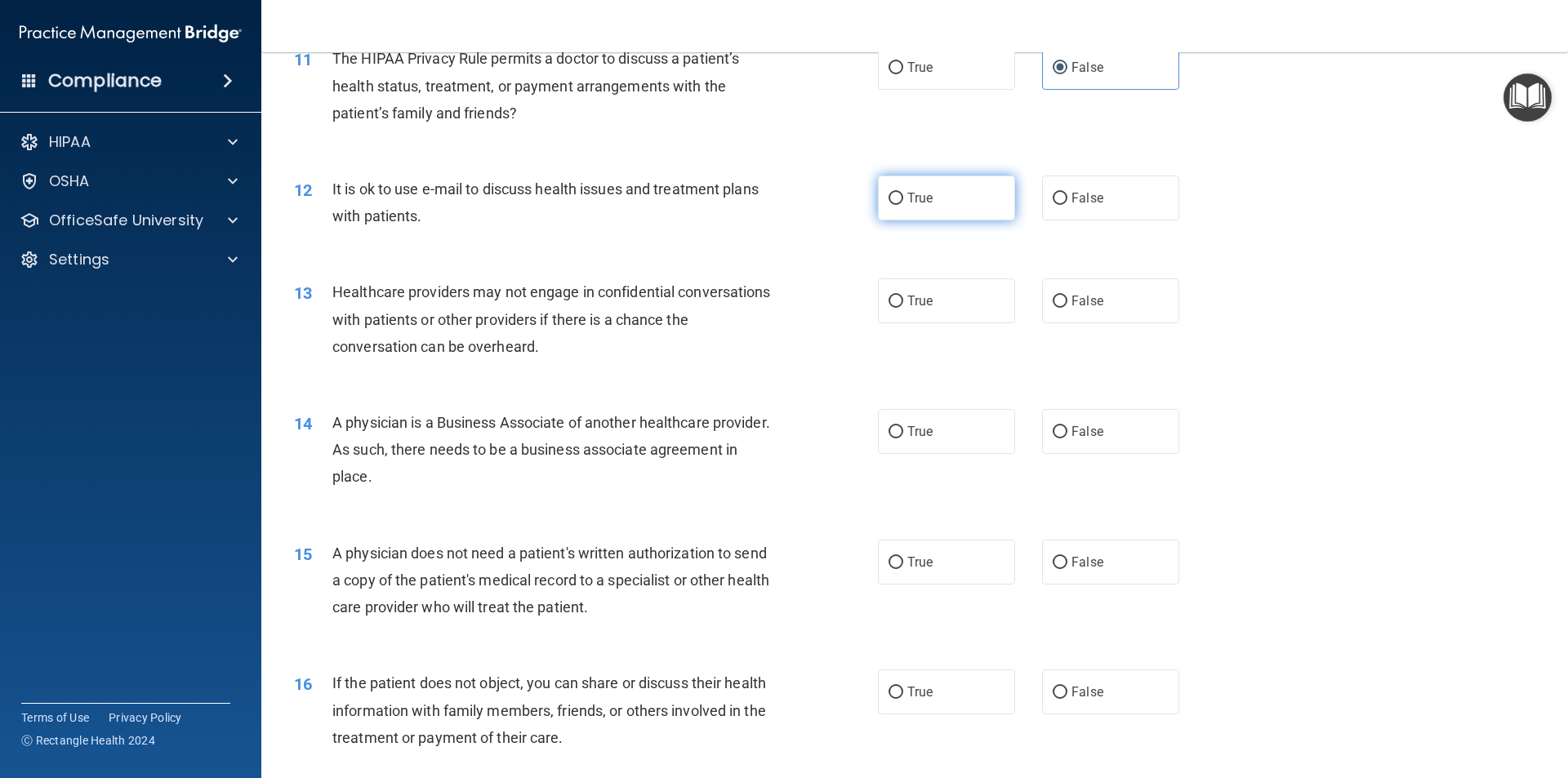
click at [912, 193] on span "True" at bounding box center [919, 198] width 25 height 15
click at [903, 193] on input "True" at bounding box center [895, 199] width 14 height 12
radio input "true"
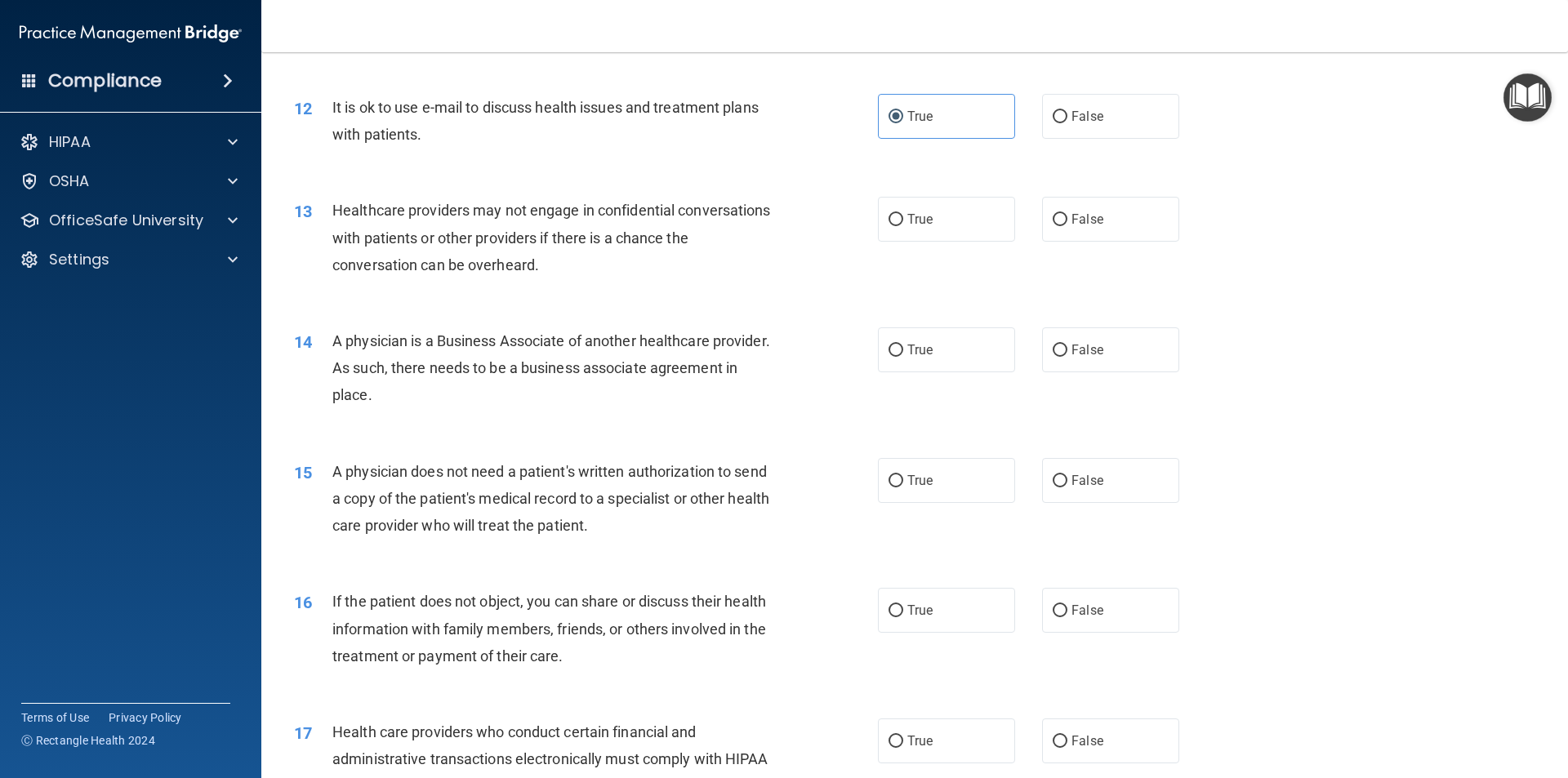
scroll to position [1470, 0]
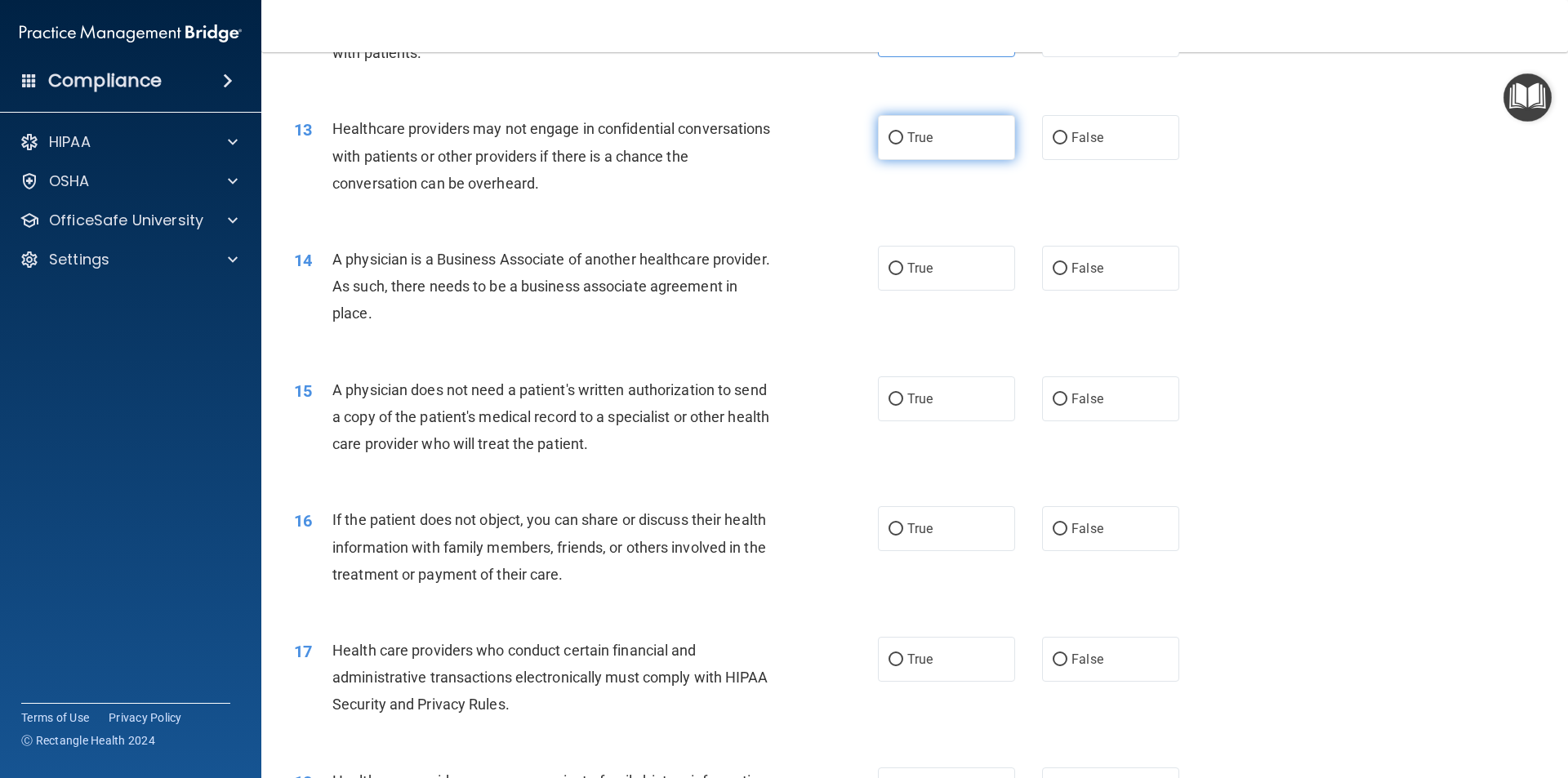
click at [891, 146] on label "True" at bounding box center [946, 137] width 137 height 45
click at [891, 144] on input "True" at bounding box center [895, 138] width 14 height 12
radio input "true"
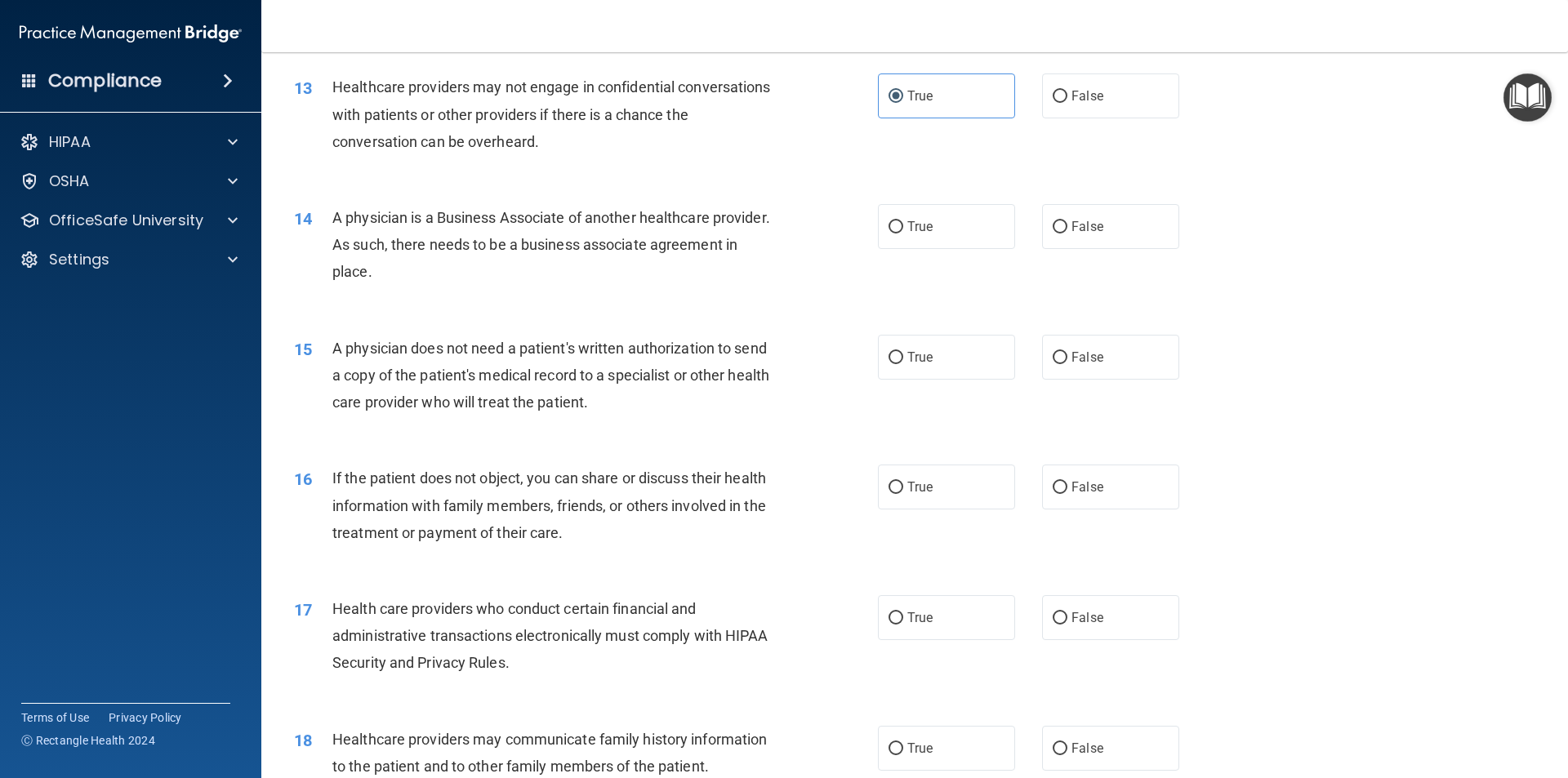
scroll to position [1551, 0]
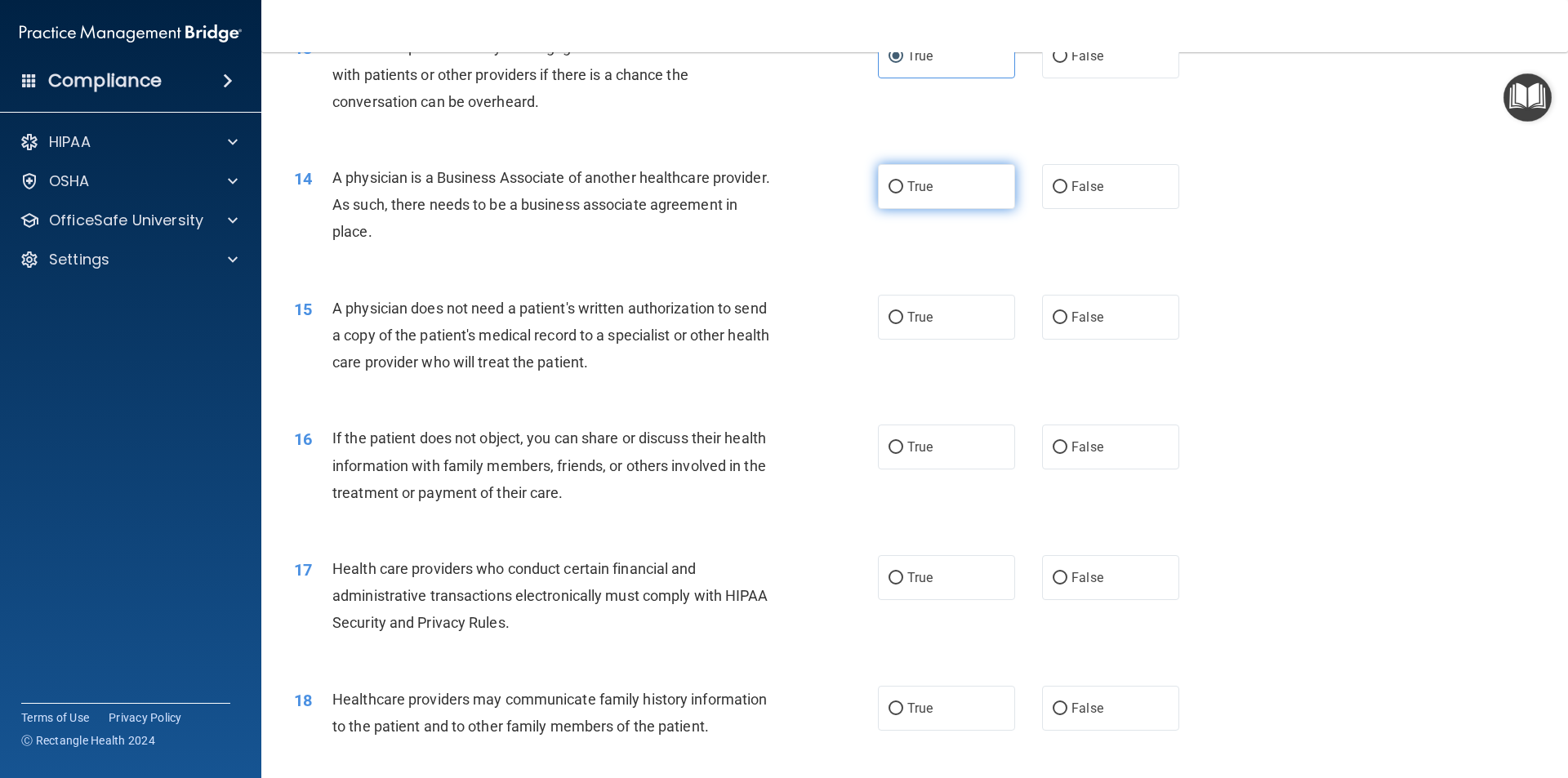
click at [894, 190] on input "True" at bounding box center [895, 187] width 14 height 12
radio input "true"
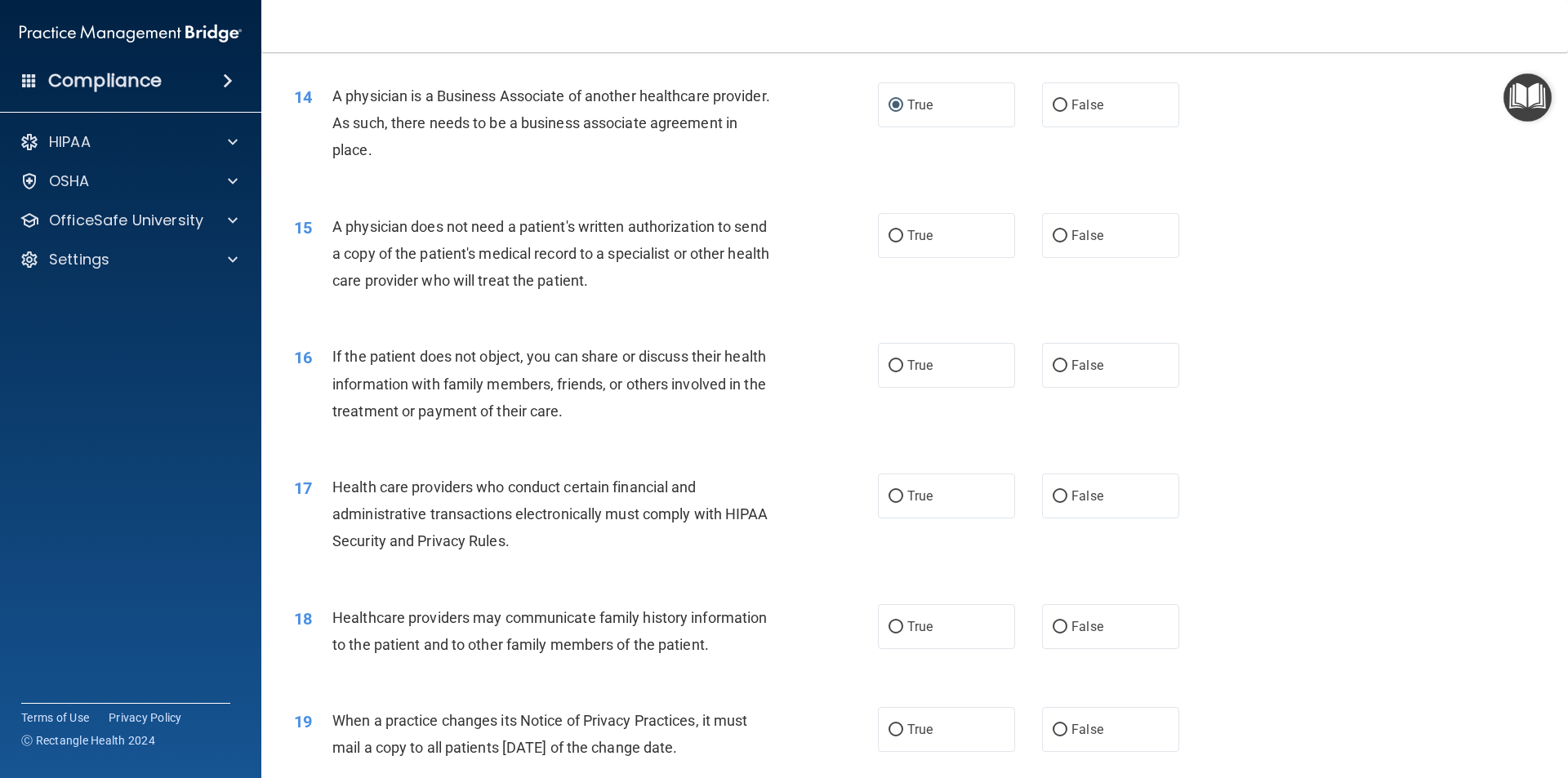
scroll to position [1714, 0]
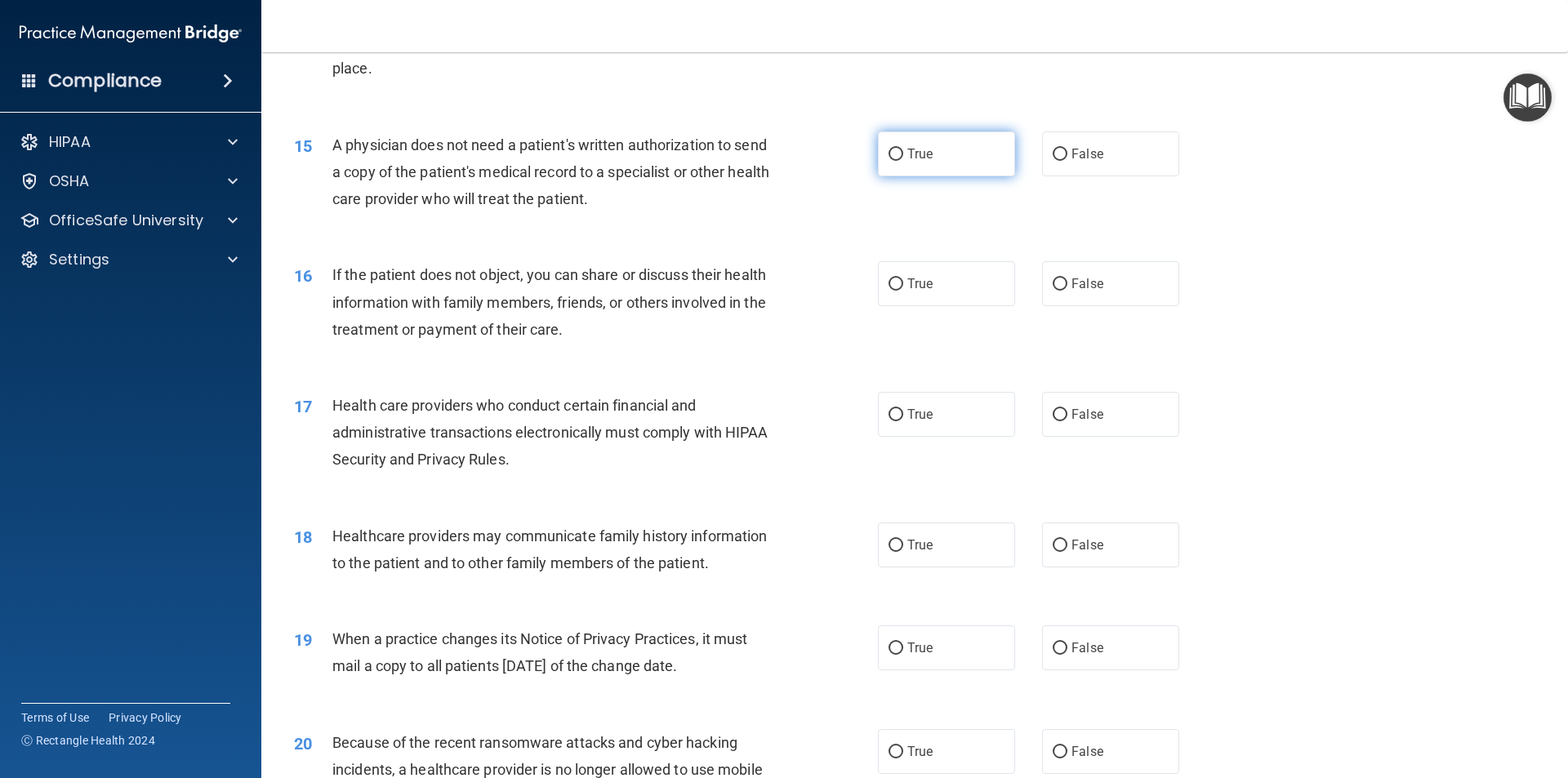
click at [927, 166] on label "True" at bounding box center [946, 154] width 137 height 45
click at [903, 160] on input "True" at bounding box center [895, 155] width 14 height 12
radio input "true"
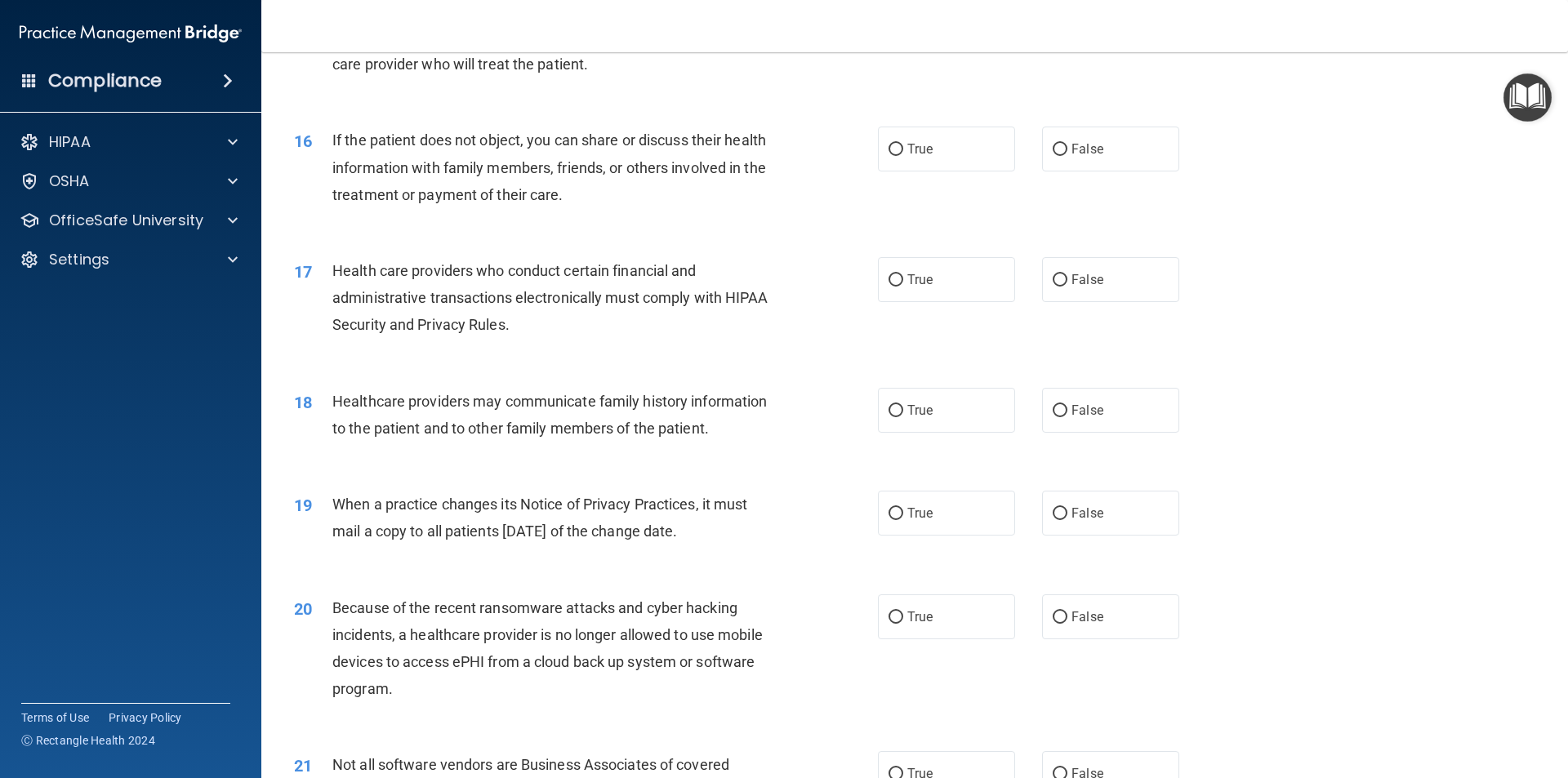
scroll to position [1878, 0]
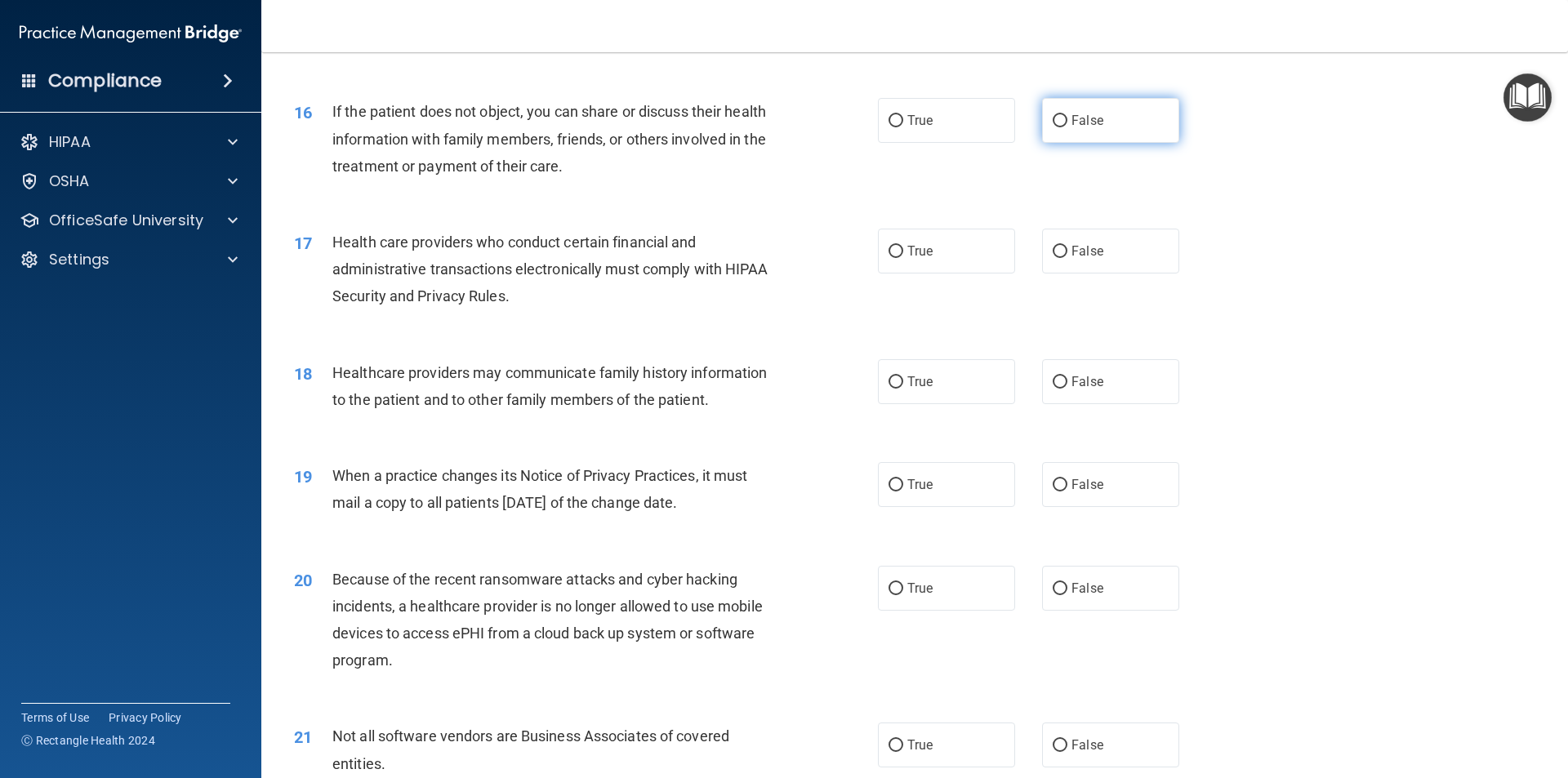
click at [1096, 128] on label "False" at bounding box center [1111, 120] width 137 height 45
click at [1067, 128] on input "False" at bounding box center [1060, 121] width 14 height 12
radio input "true"
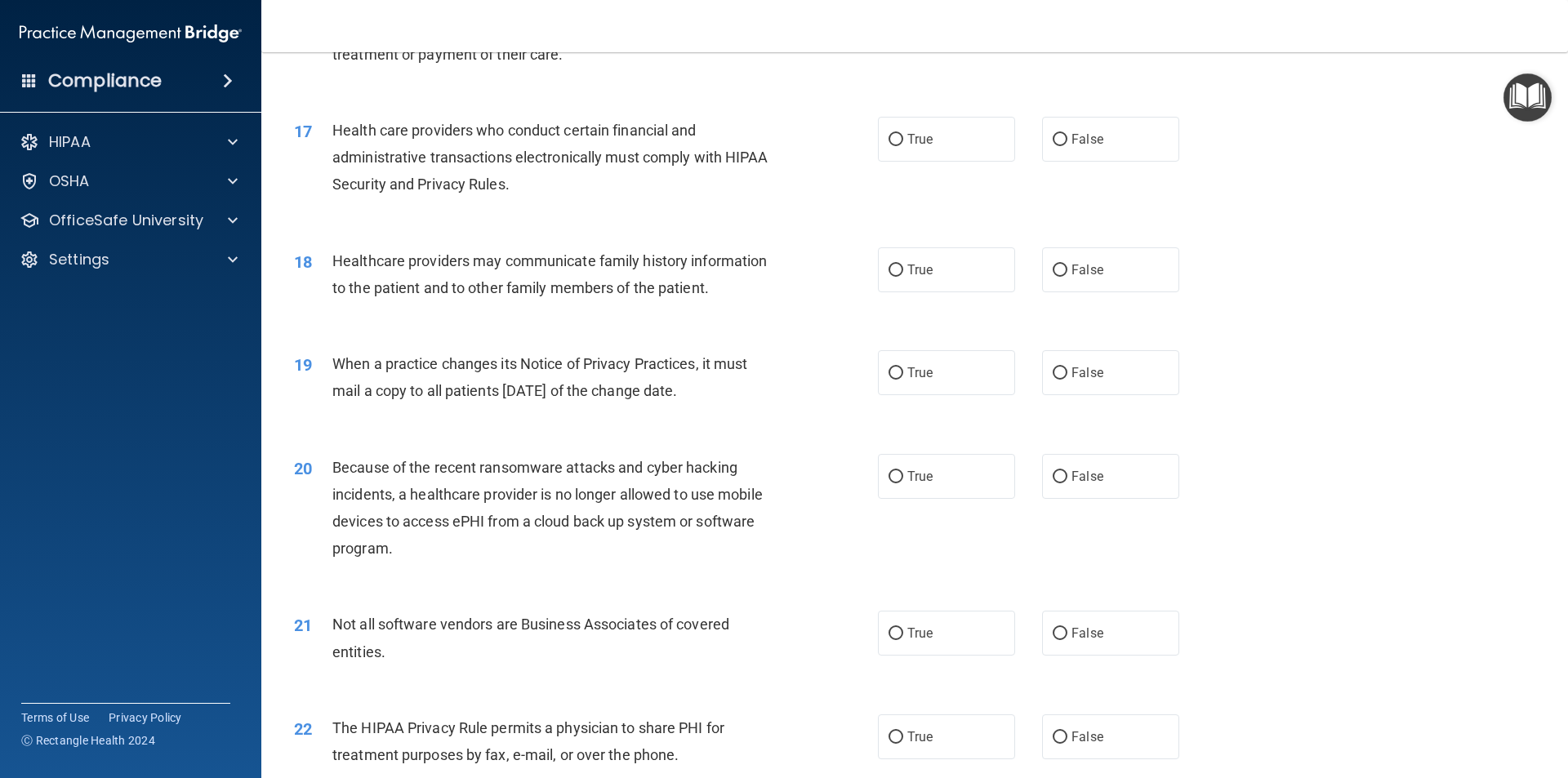
scroll to position [2041, 0]
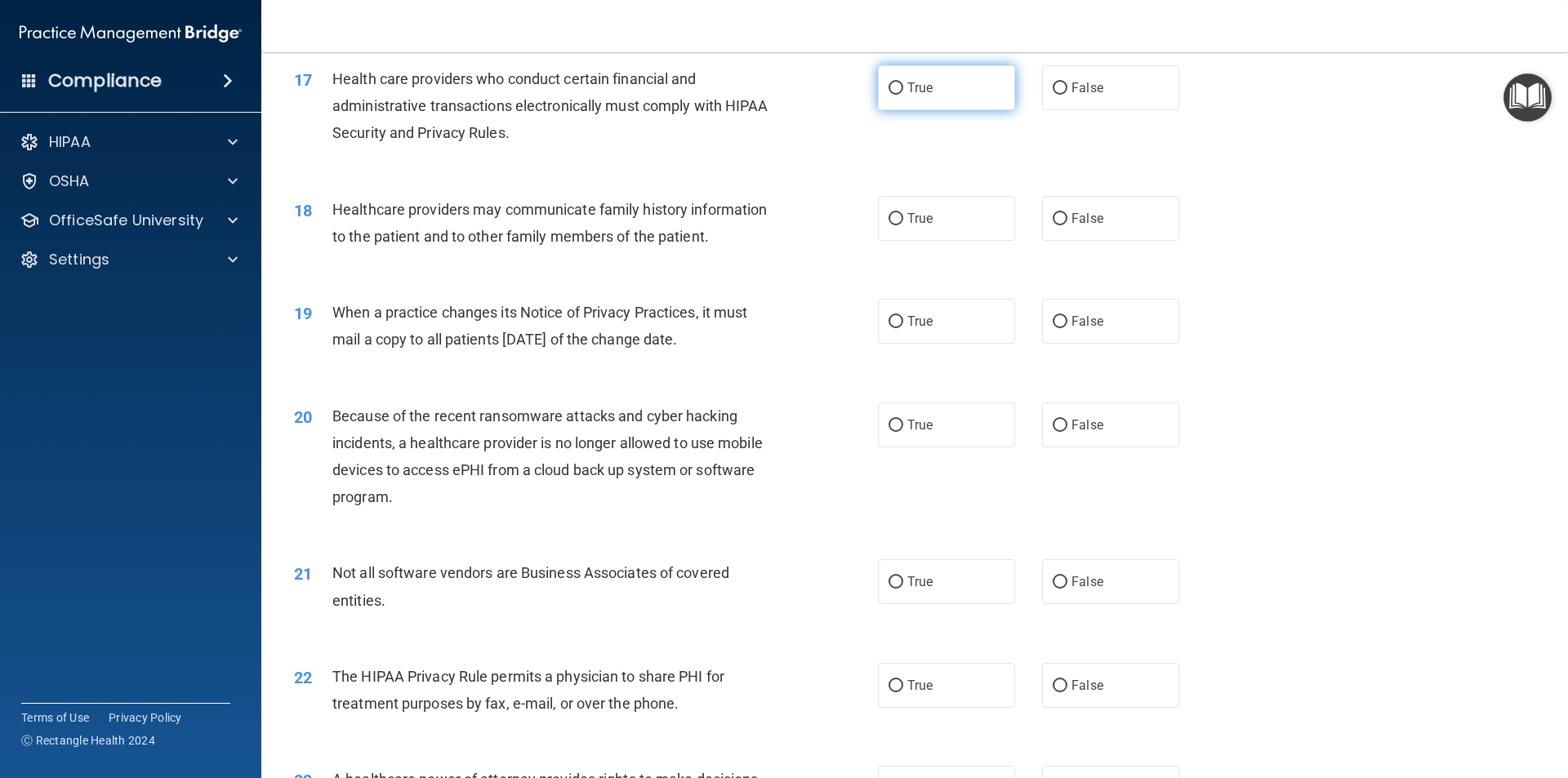
click at [949, 95] on label "True" at bounding box center [946, 87] width 137 height 45
click at [903, 95] on input "True" at bounding box center [895, 88] width 14 height 12
radio input "true"
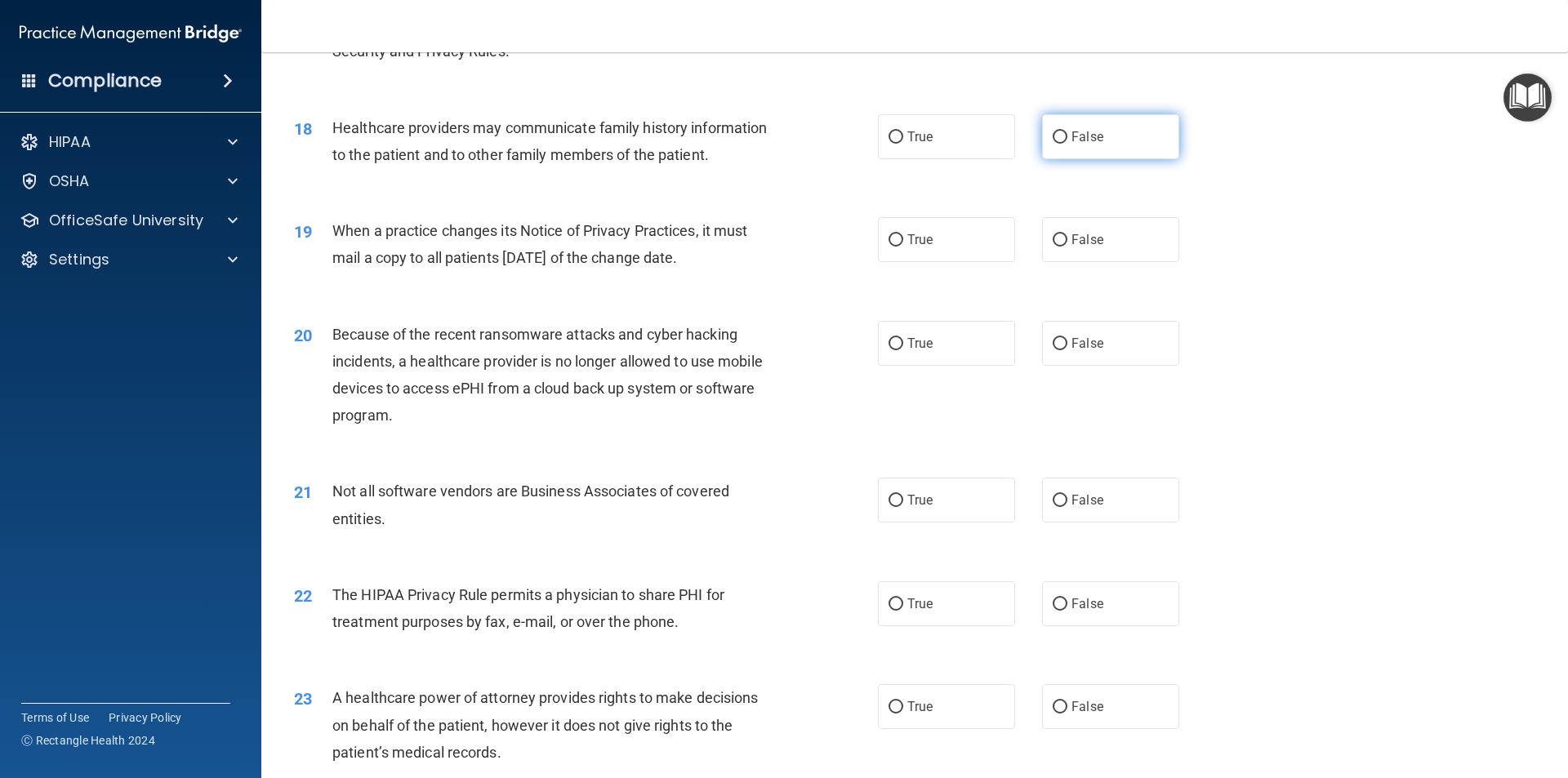
click at [1078, 138] on span "False" at bounding box center [1087, 136] width 32 height 15
click at [1067, 138] on input "False" at bounding box center [1060, 137] width 14 height 12
radio input "true"
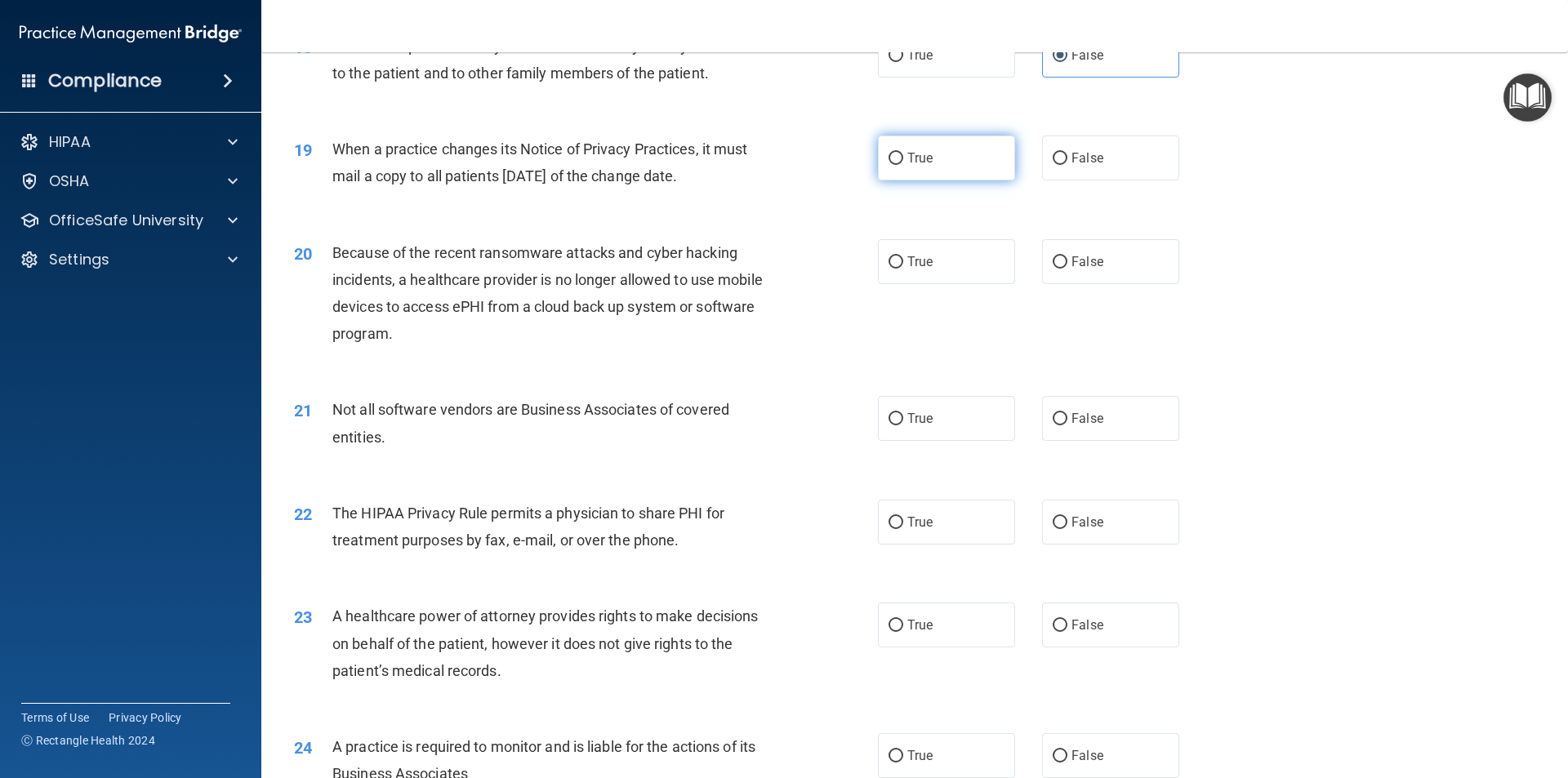
click at [920, 151] on span "True" at bounding box center [919, 158] width 25 height 15
click at [903, 153] on input "True" at bounding box center [895, 158] width 14 height 12
radio input "true"
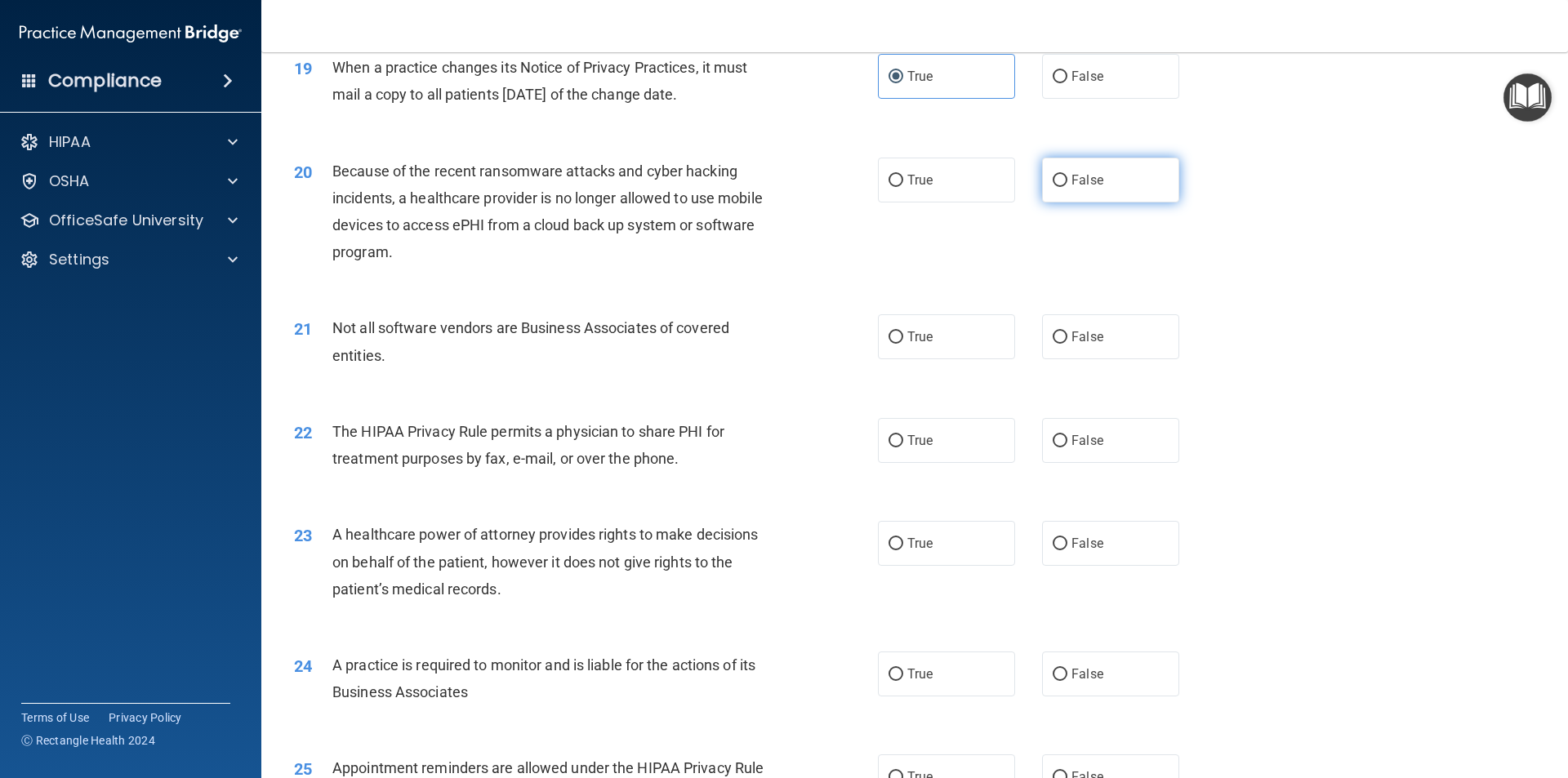
click at [1124, 183] on label "False" at bounding box center [1111, 180] width 137 height 45
click at [1067, 183] on input "False" at bounding box center [1060, 181] width 14 height 12
radio input "true"
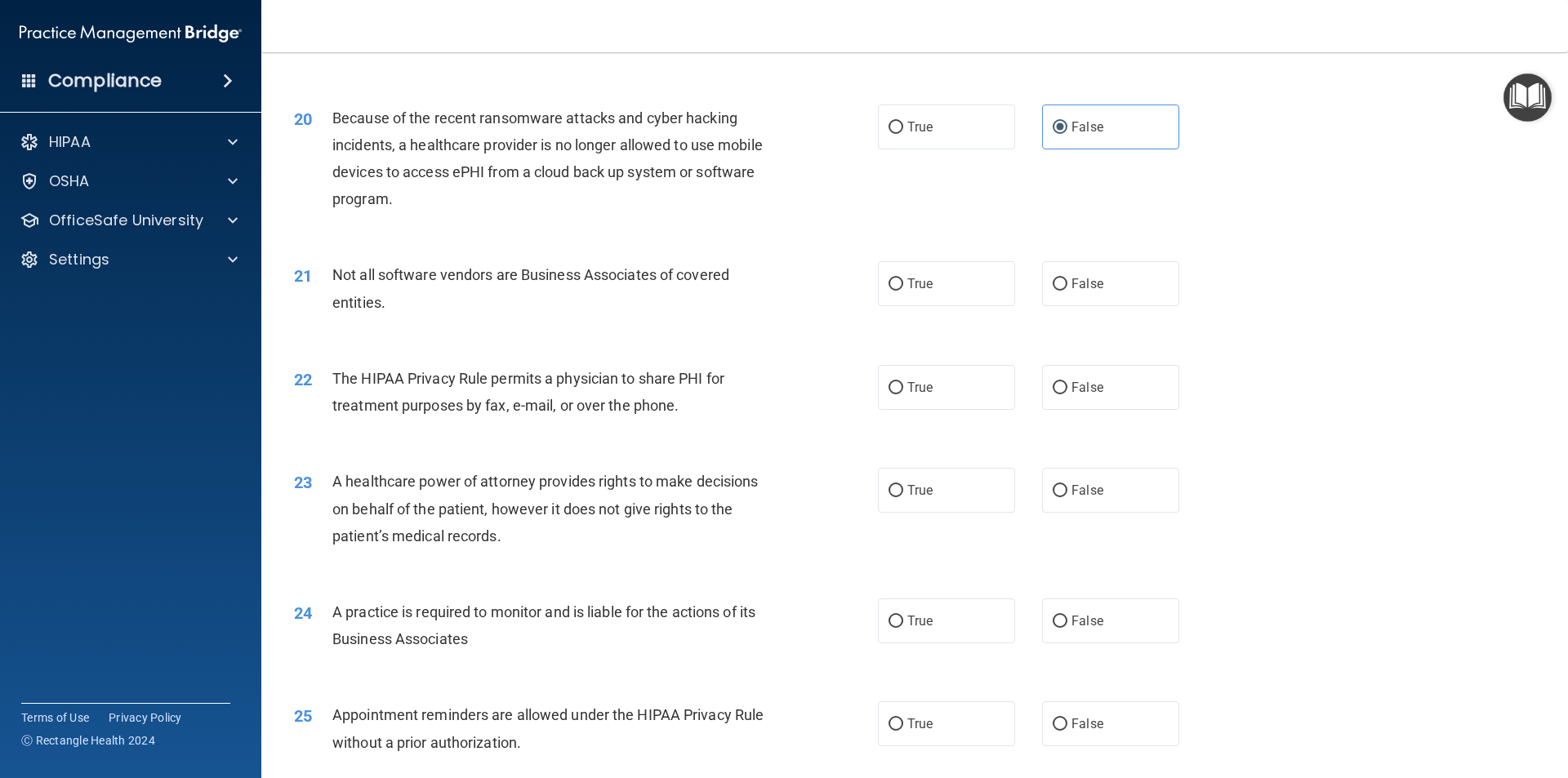
scroll to position [2368, 0]
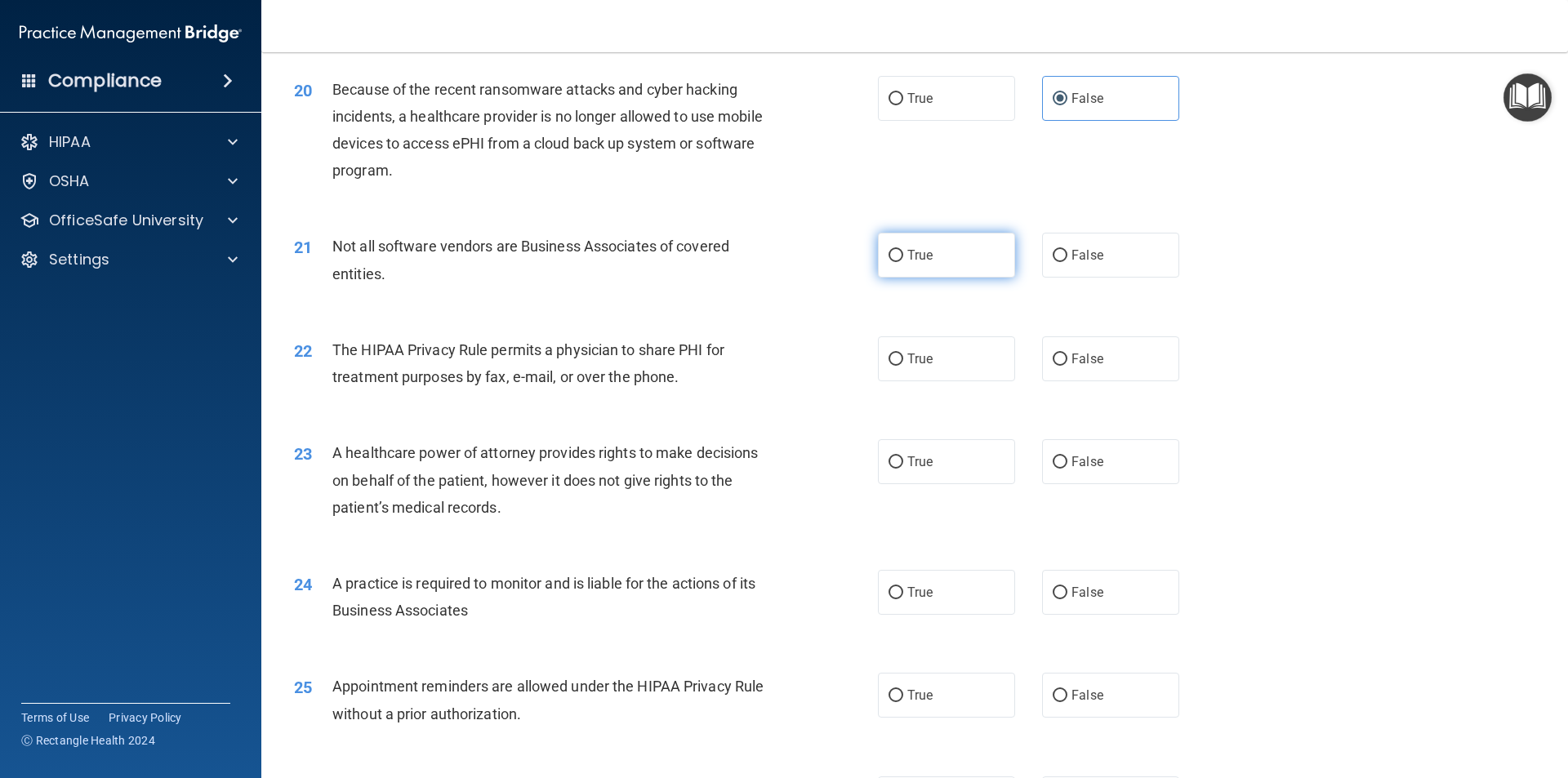
click at [954, 240] on label "True" at bounding box center [946, 255] width 137 height 45
click at [903, 250] on input "True" at bounding box center [895, 255] width 14 height 12
radio input "true"
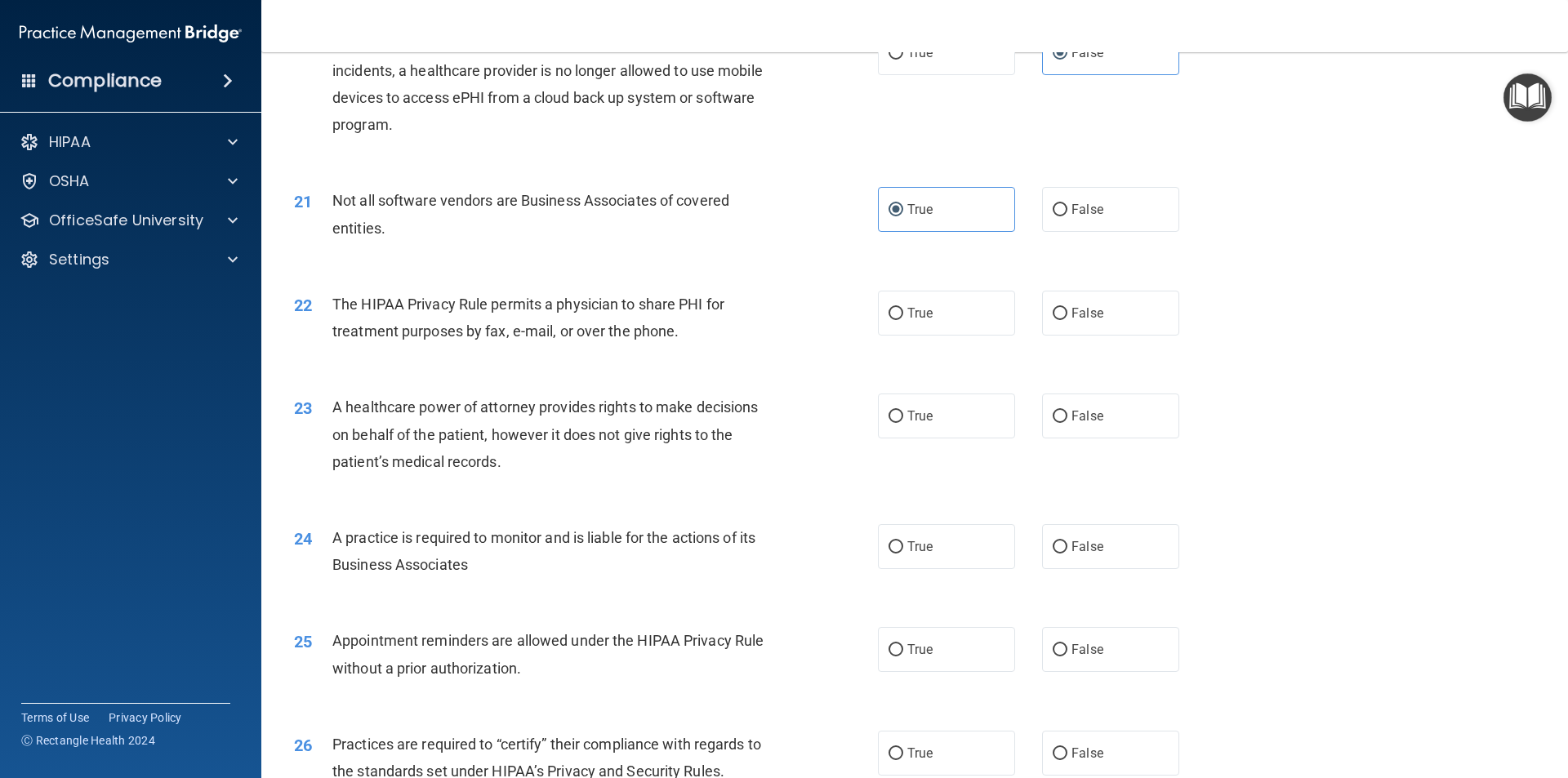
scroll to position [2449, 0]
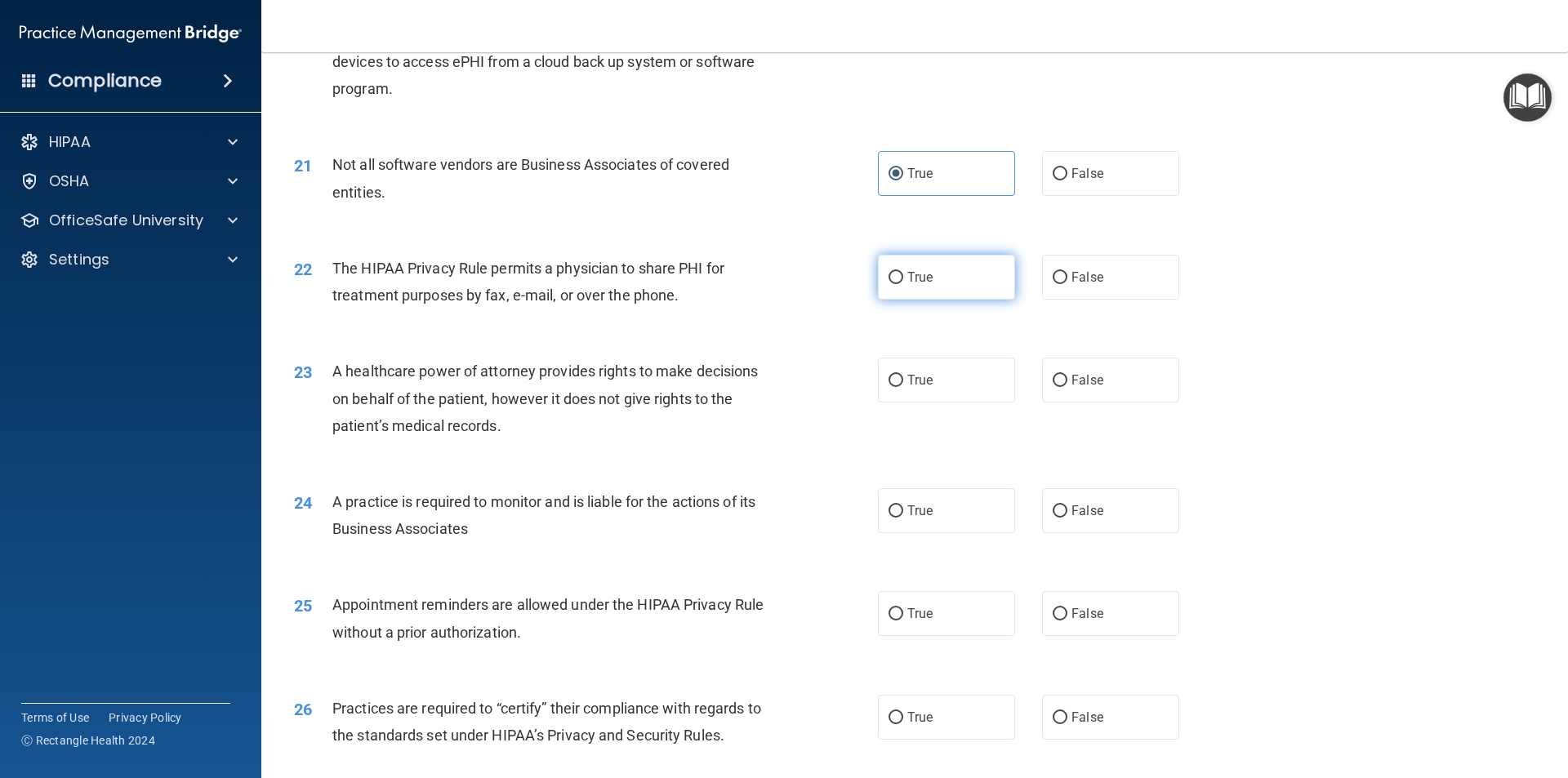
click at [917, 281] on span "True" at bounding box center [919, 277] width 25 height 15
click at [903, 281] on input "True" at bounding box center [895, 278] width 14 height 12
radio input "true"
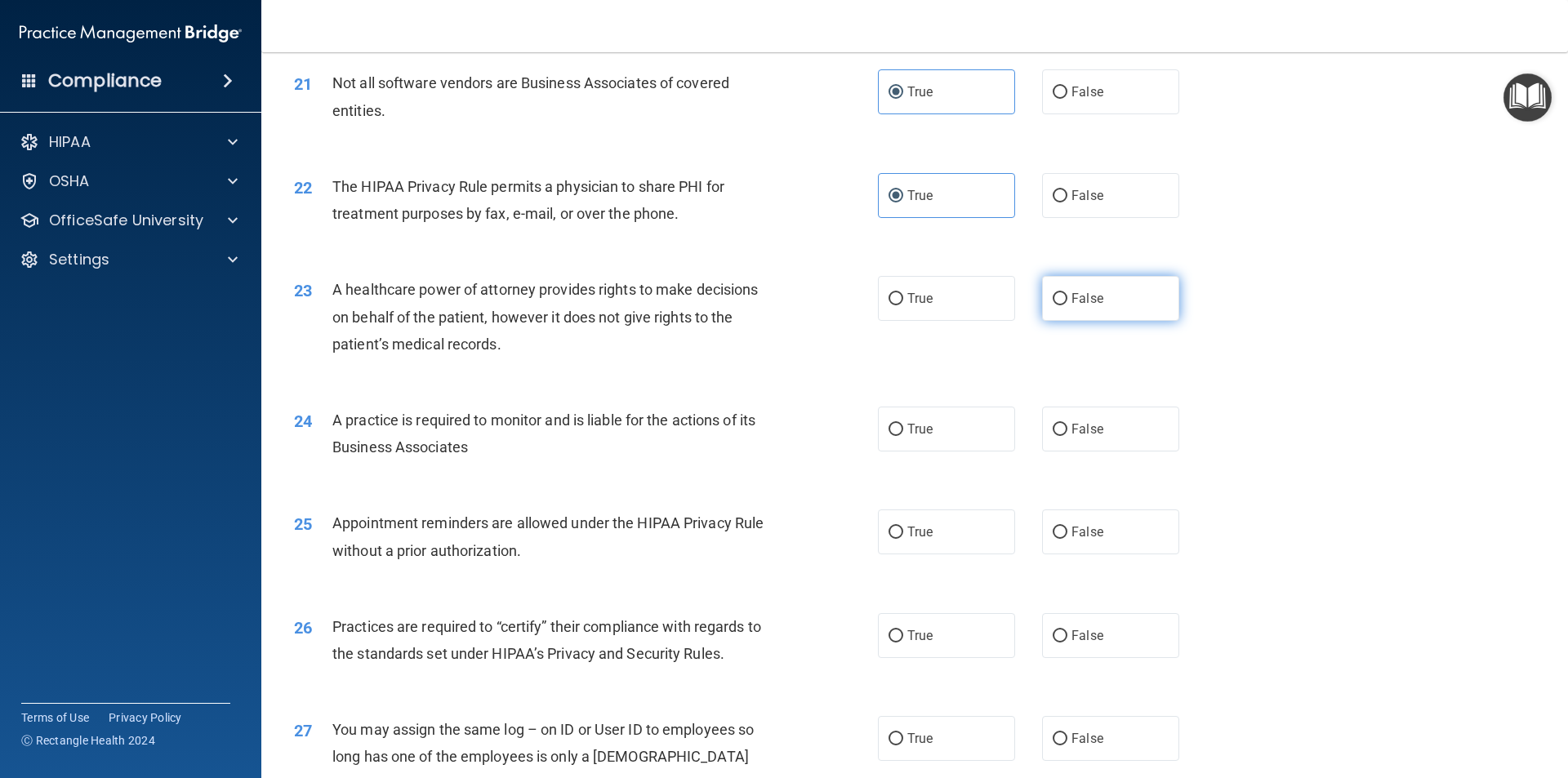
click at [1118, 293] on label "False" at bounding box center [1111, 298] width 137 height 45
click at [1067, 293] on input "False" at bounding box center [1060, 299] width 14 height 12
radio input "true"
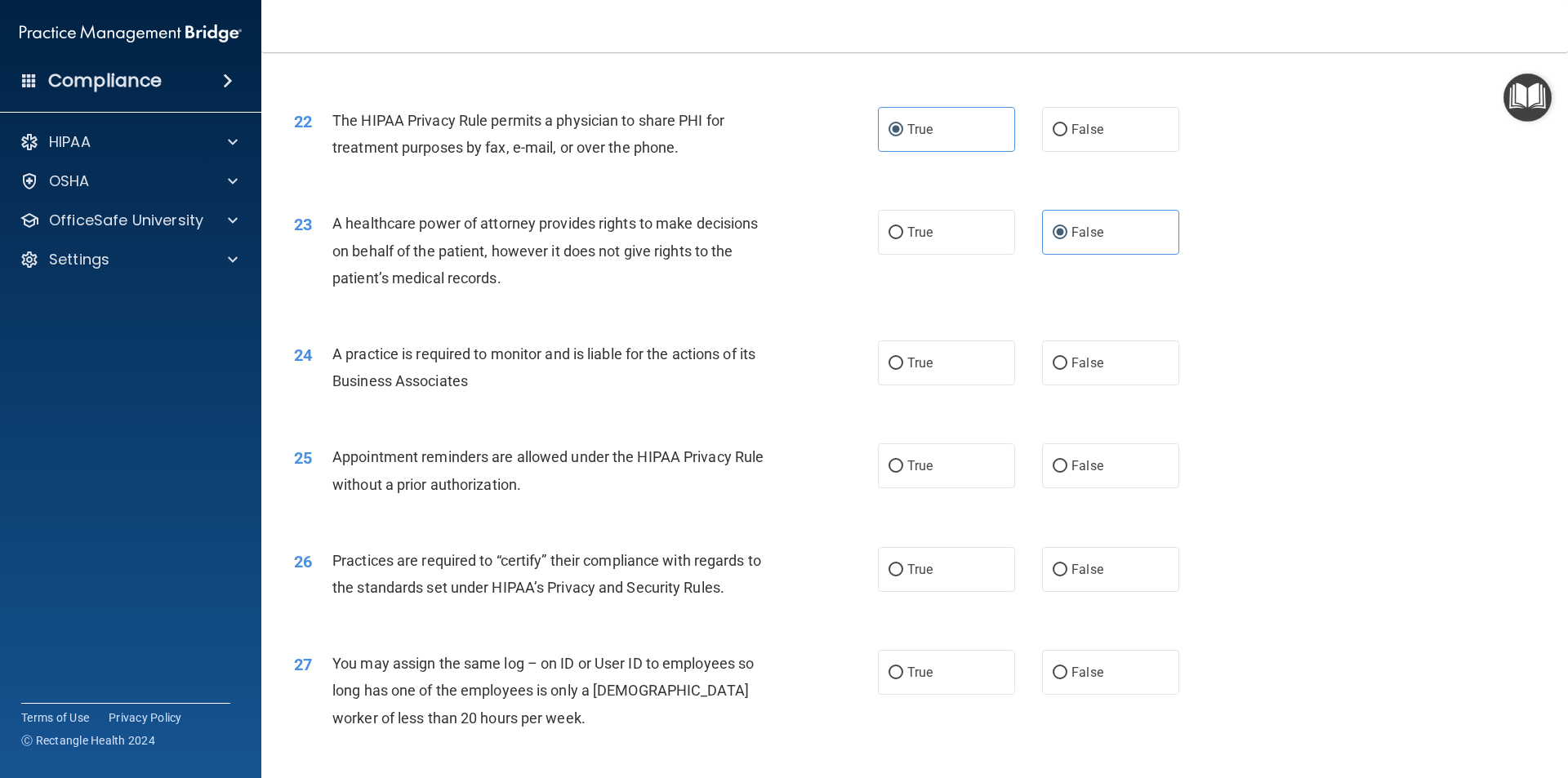
scroll to position [2613, 0]
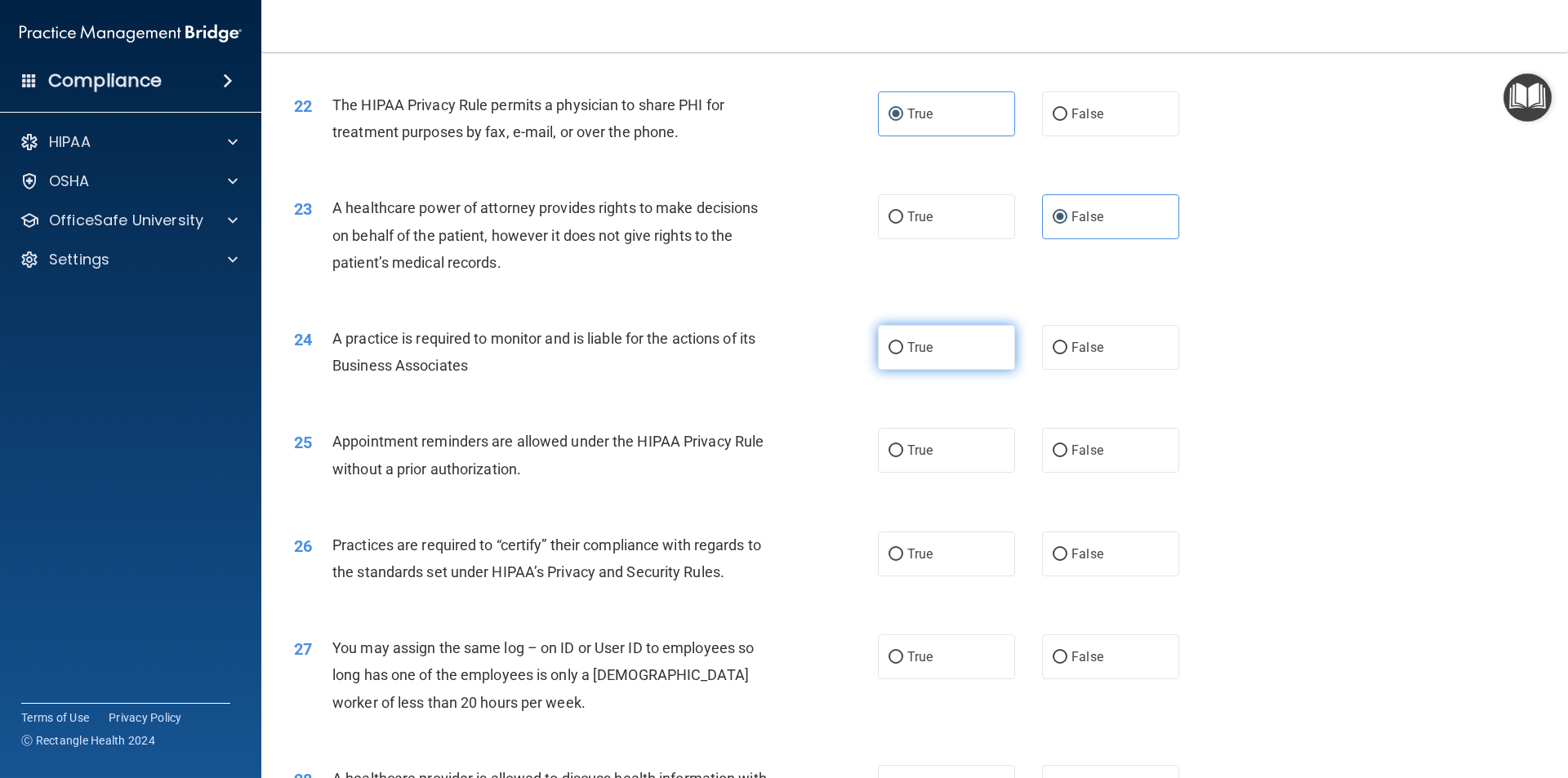
click at [950, 351] on label "True" at bounding box center [946, 347] width 137 height 45
click at [903, 351] on input "True" at bounding box center [895, 348] width 14 height 12
radio input "true"
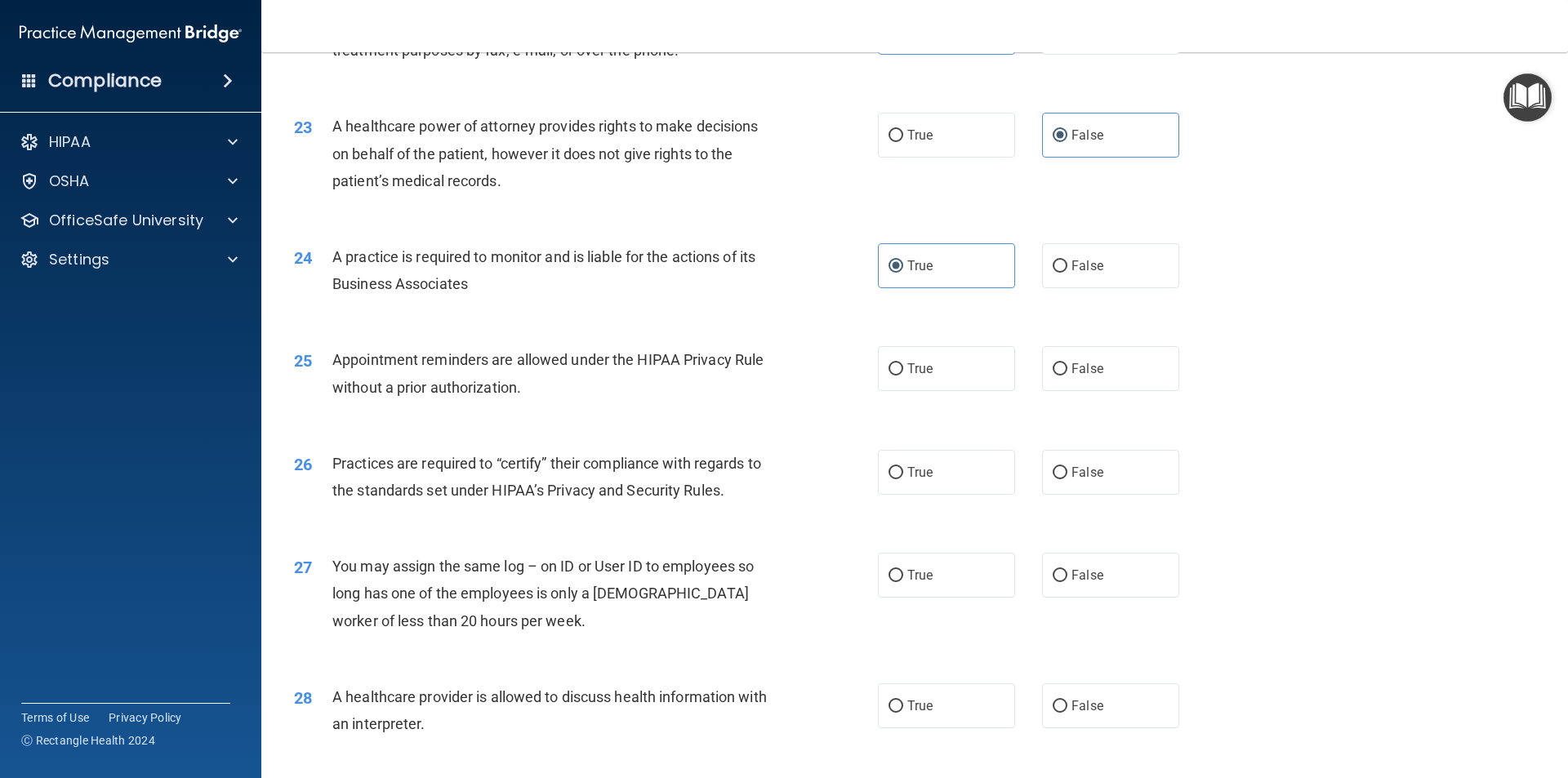
scroll to position [2776, 0]
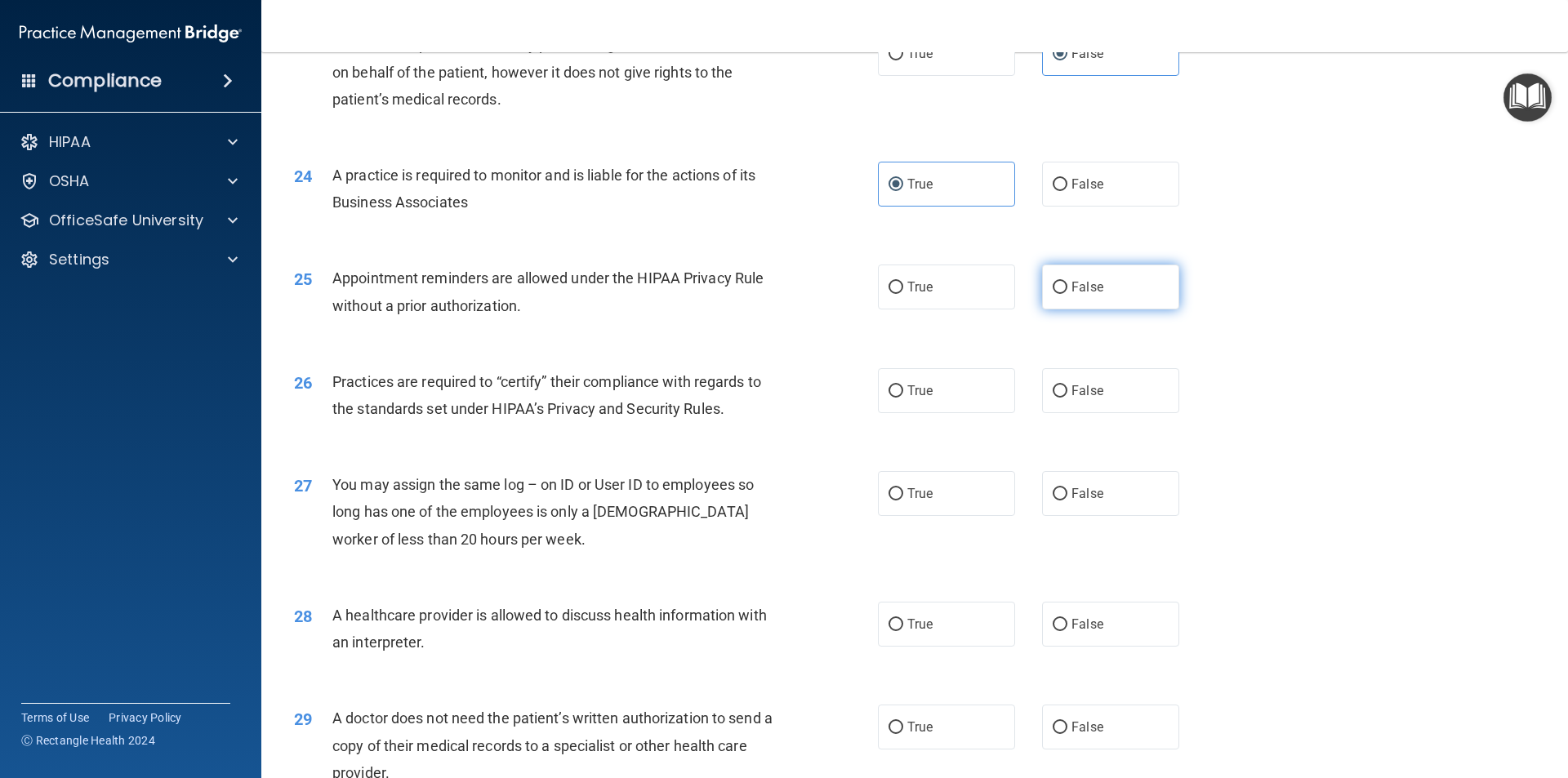
click at [1096, 295] on label "False" at bounding box center [1111, 286] width 137 height 45
click at [1067, 294] on input "False" at bounding box center [1060, 287] width 14 height 12
radio input "true"
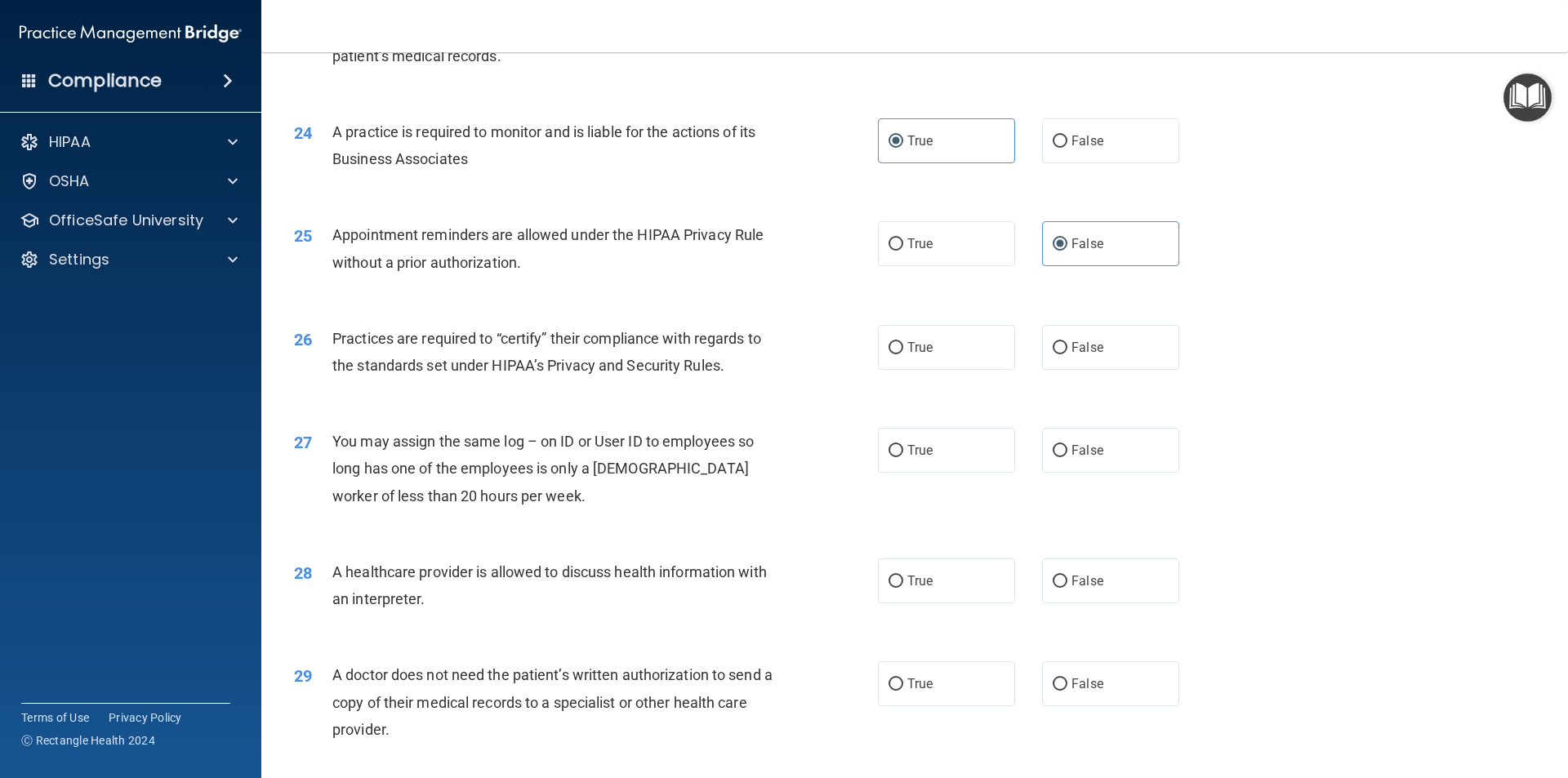
scroll to position [2857, 0]
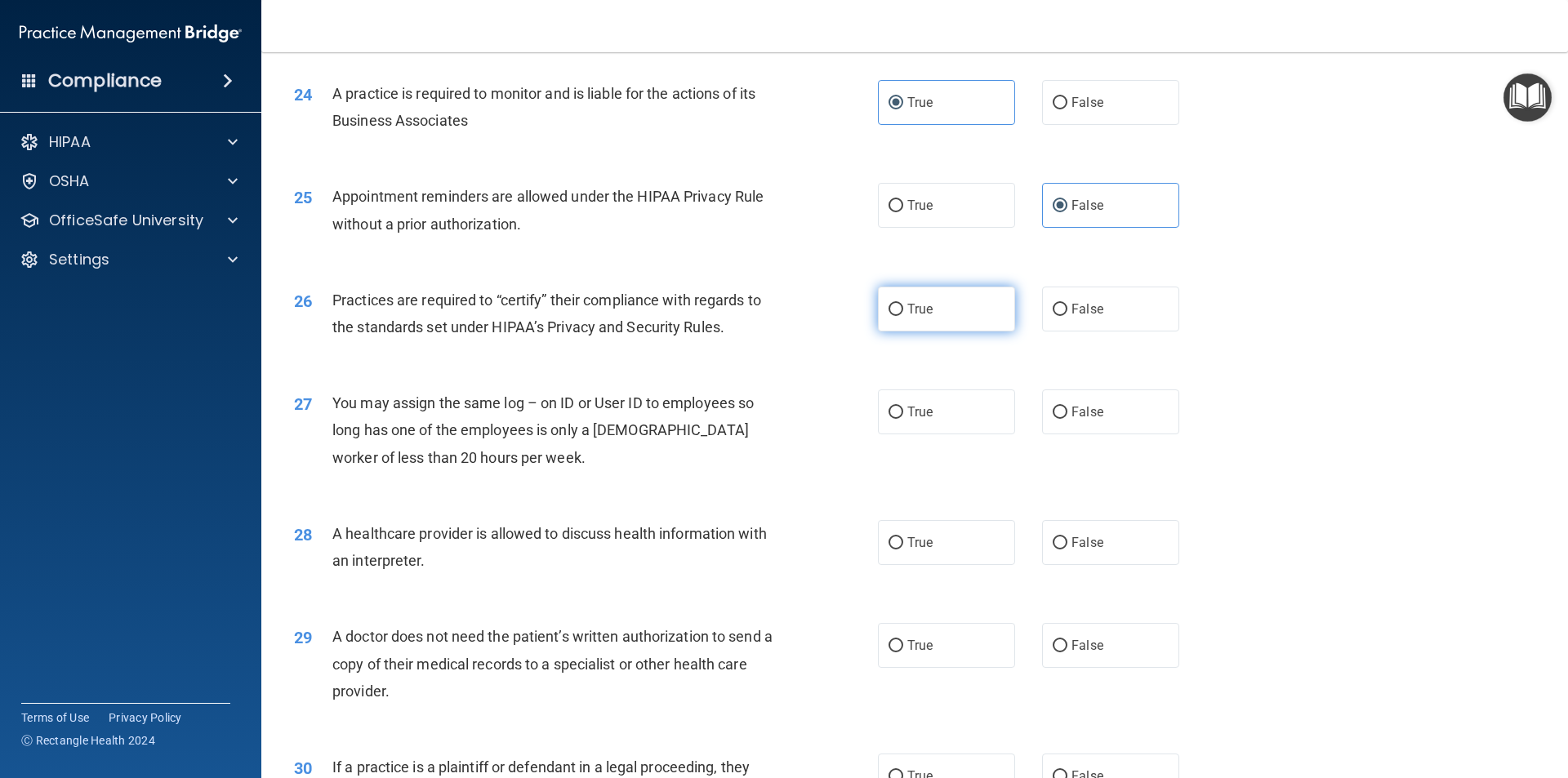
click at [917, 305] on span "True" at bounding box center [919, 309] width 25 height 15
click at [903, 305] on input "True" at bounding box center [895, 309] width 14 height 12
radio input "true"
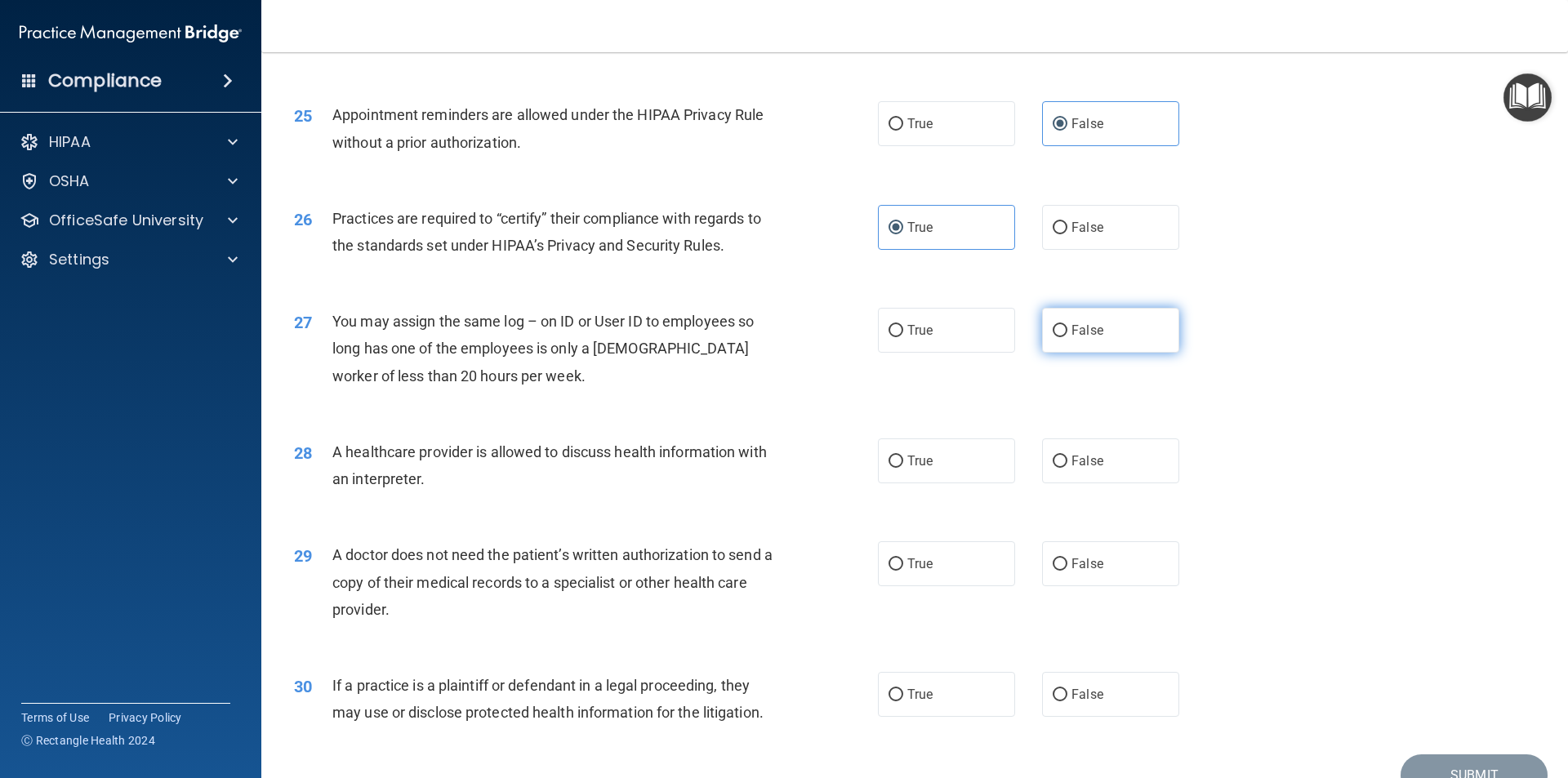
click at [1121, 336] on label "False" at bounding box center [1111, 329] width 137 height 45
click at [1067, 336] on input "False" at bounding box center [1060, 330] width 14 height 12
radio input "true"
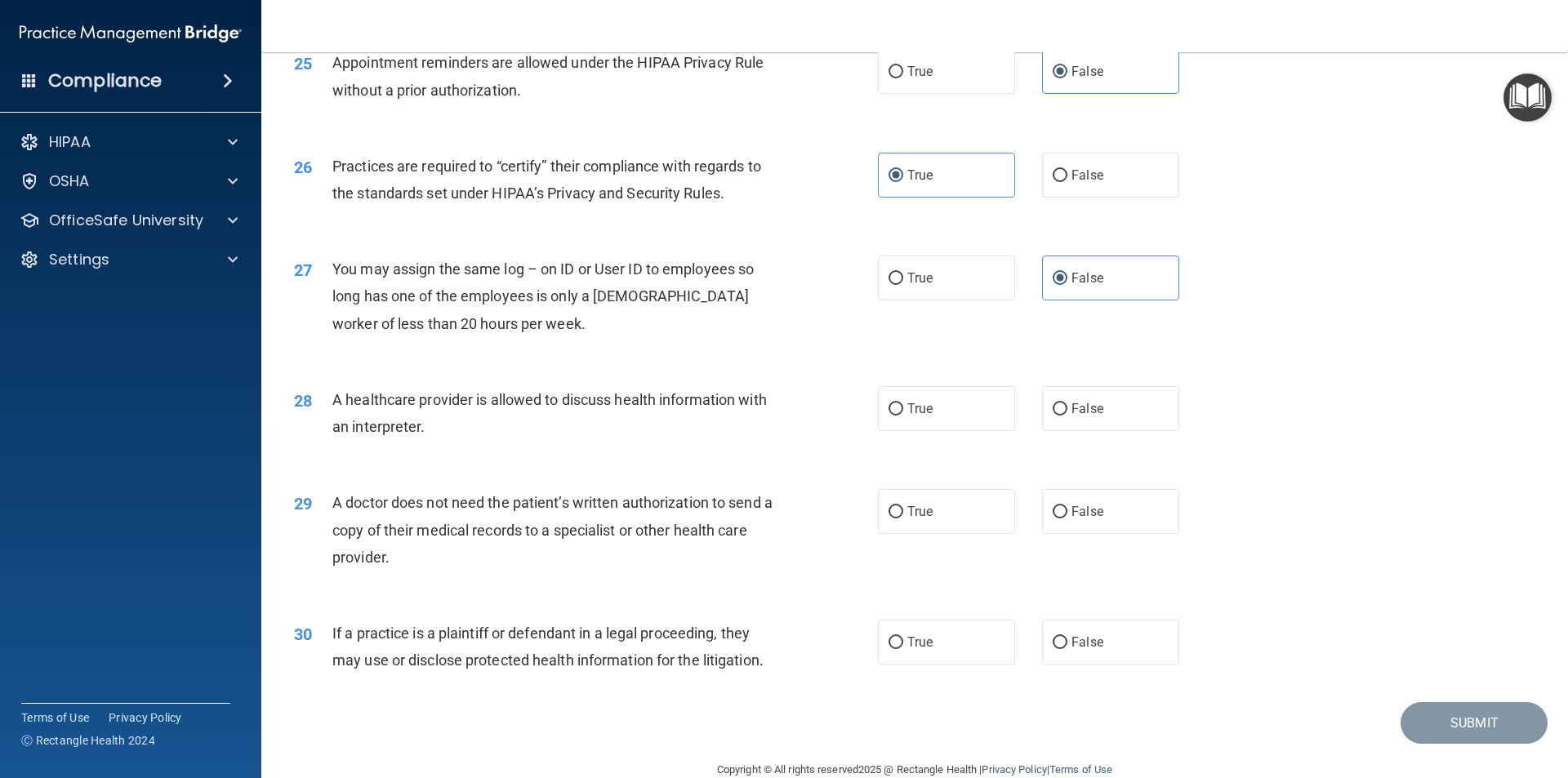
scroll to position [3023, 0]
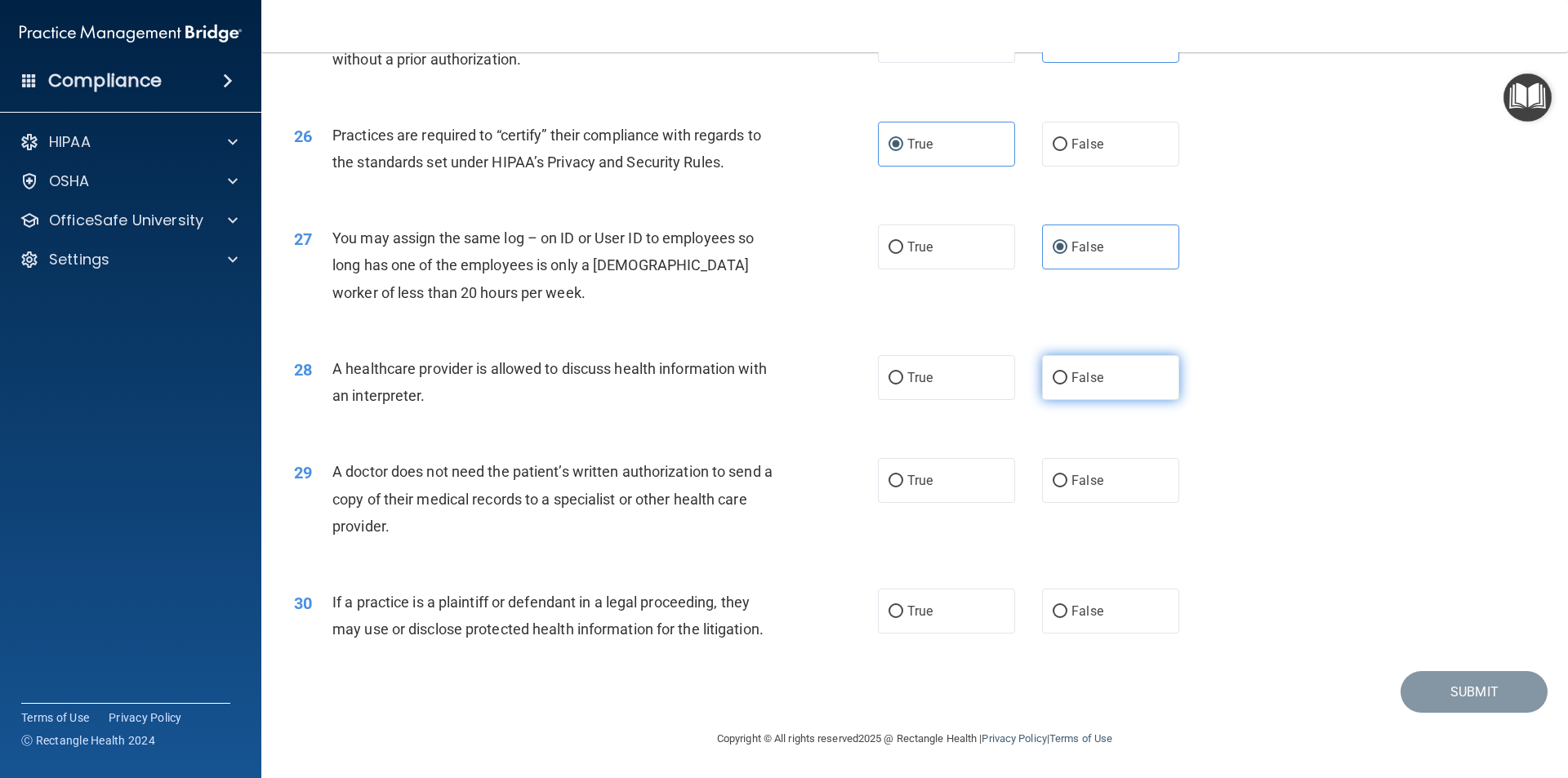
click at [1108, 368] on label "False" at bounding box center [1111, 377] width 137 height 45
click at [1067, 373] on input "False" at bounding box center [1060, 378] width 14 height 12
radio input "true"
click at [954, 377] on label "True" at bounding box center [946, 377] width 137 height 45
click at [903, 377] on input "True" at bounding box center [895, 378] width 14 height 12
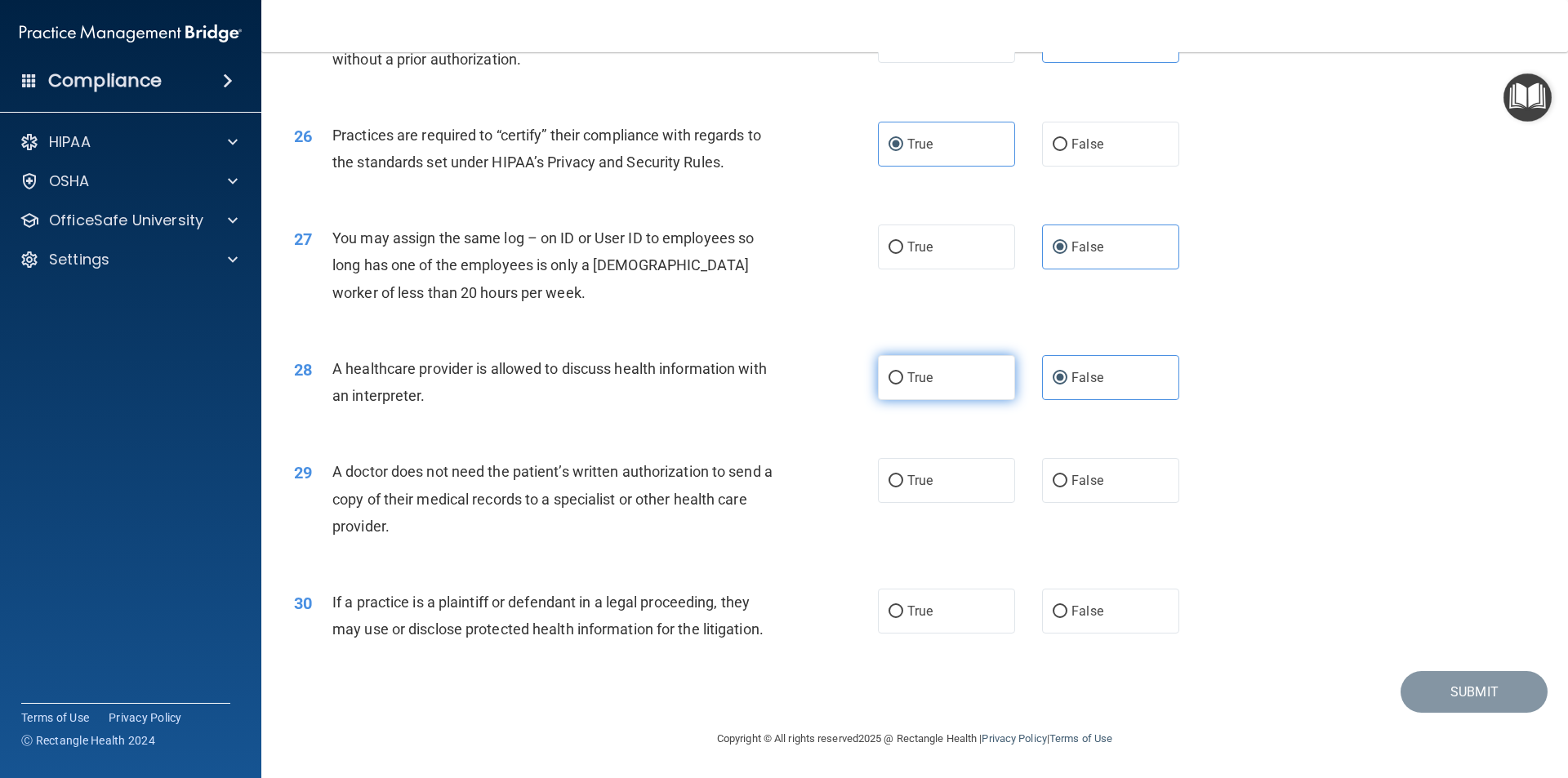
radio input "true"
radio input "false"
click at [916, 487] on span "True" at bounding box center [919, 480] width 25 height 15
click at [903, 487] on input "True" at bounding box center [895, 481] width 14 height 12
radio input "true"
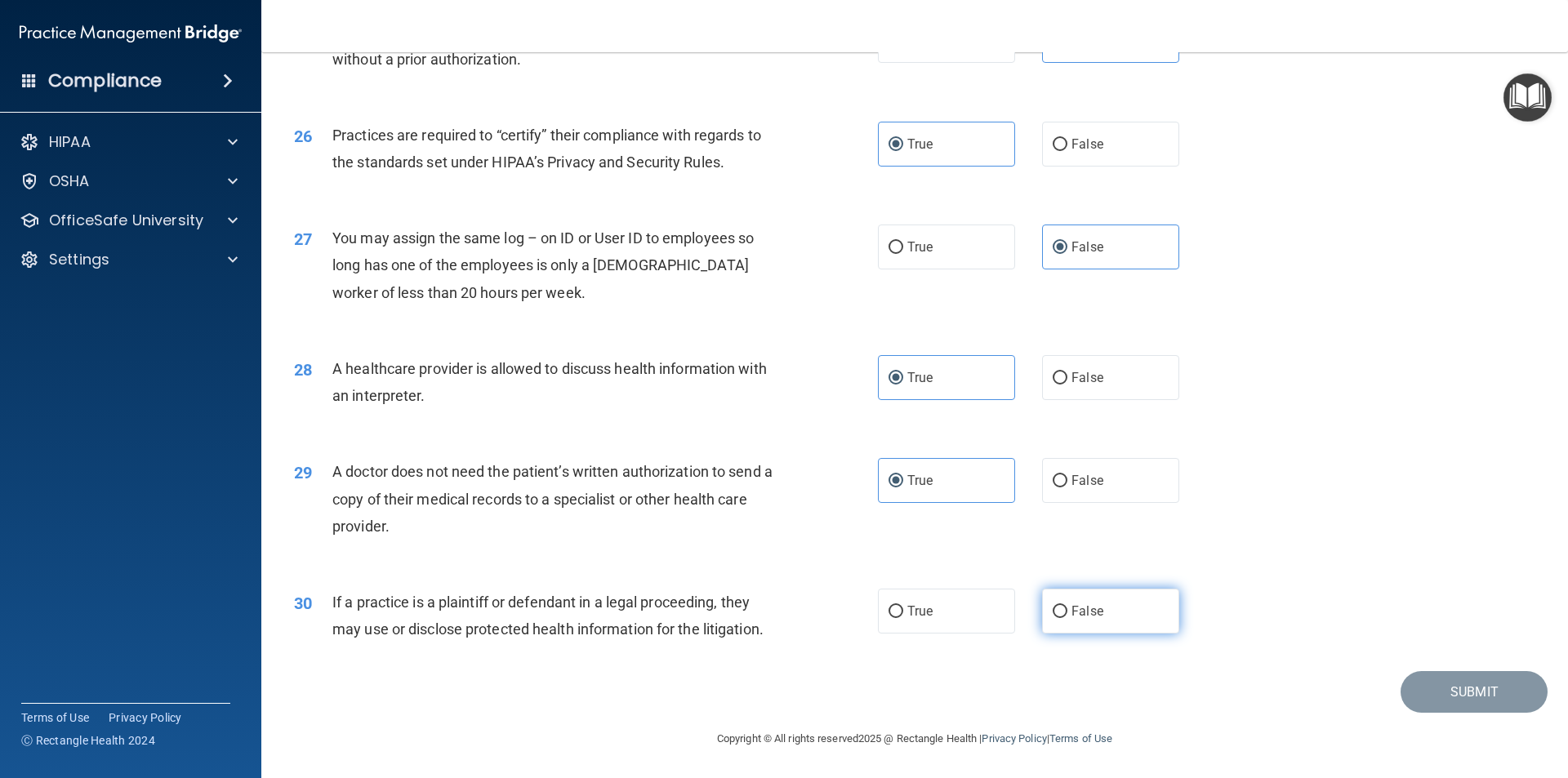
click at [1120, 612] on label "False" at bounding box center [1111, 611] width 137 height 45
click at [1067, 612] on input "False" at bounding box center [1060, 612] width 14 height 12
radio input "true"
click at [1448, 701] on button "Submit" at bounding box center [1474, 692] width 147 height 41
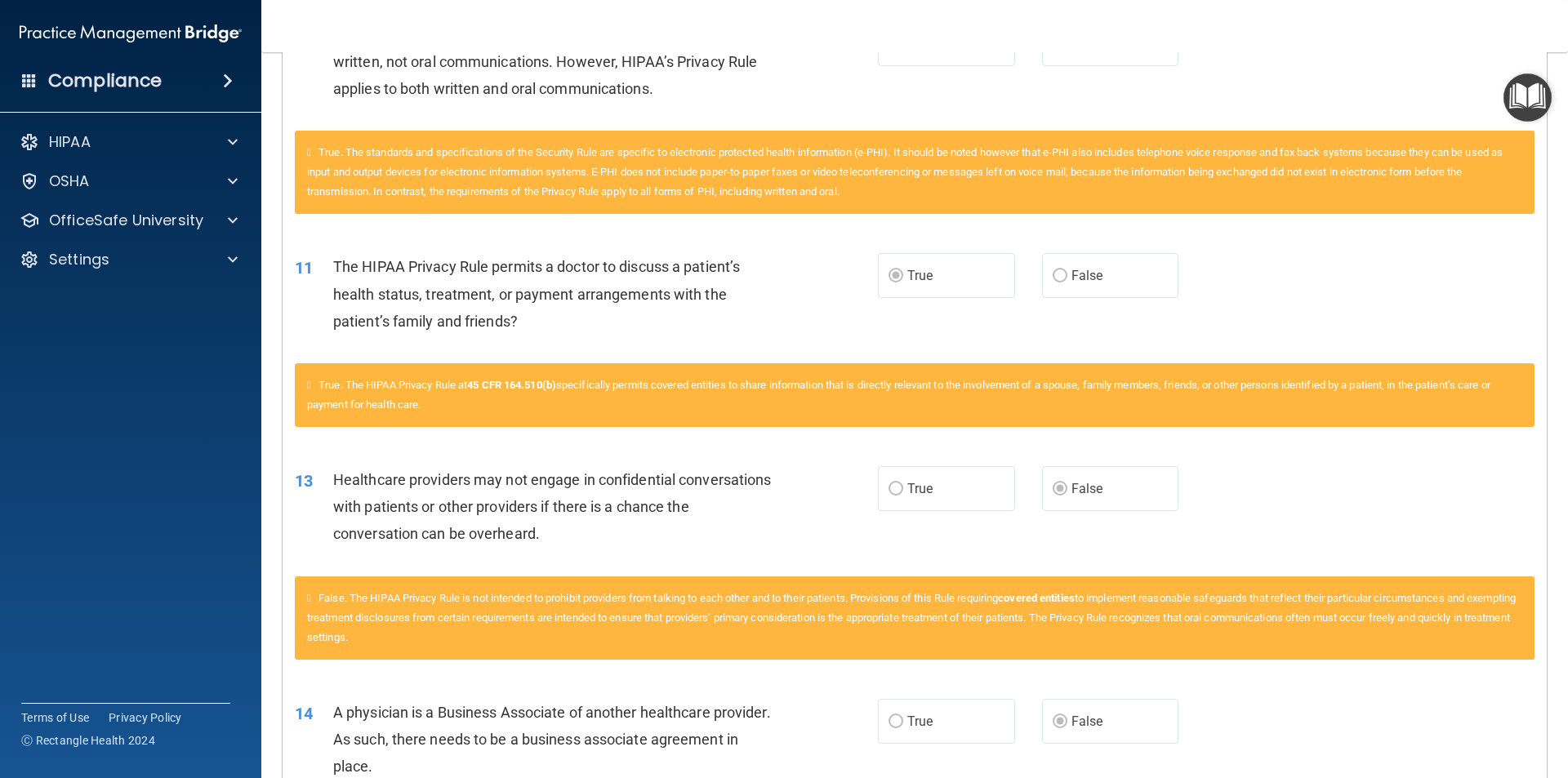
scroll to position [1225, 0]
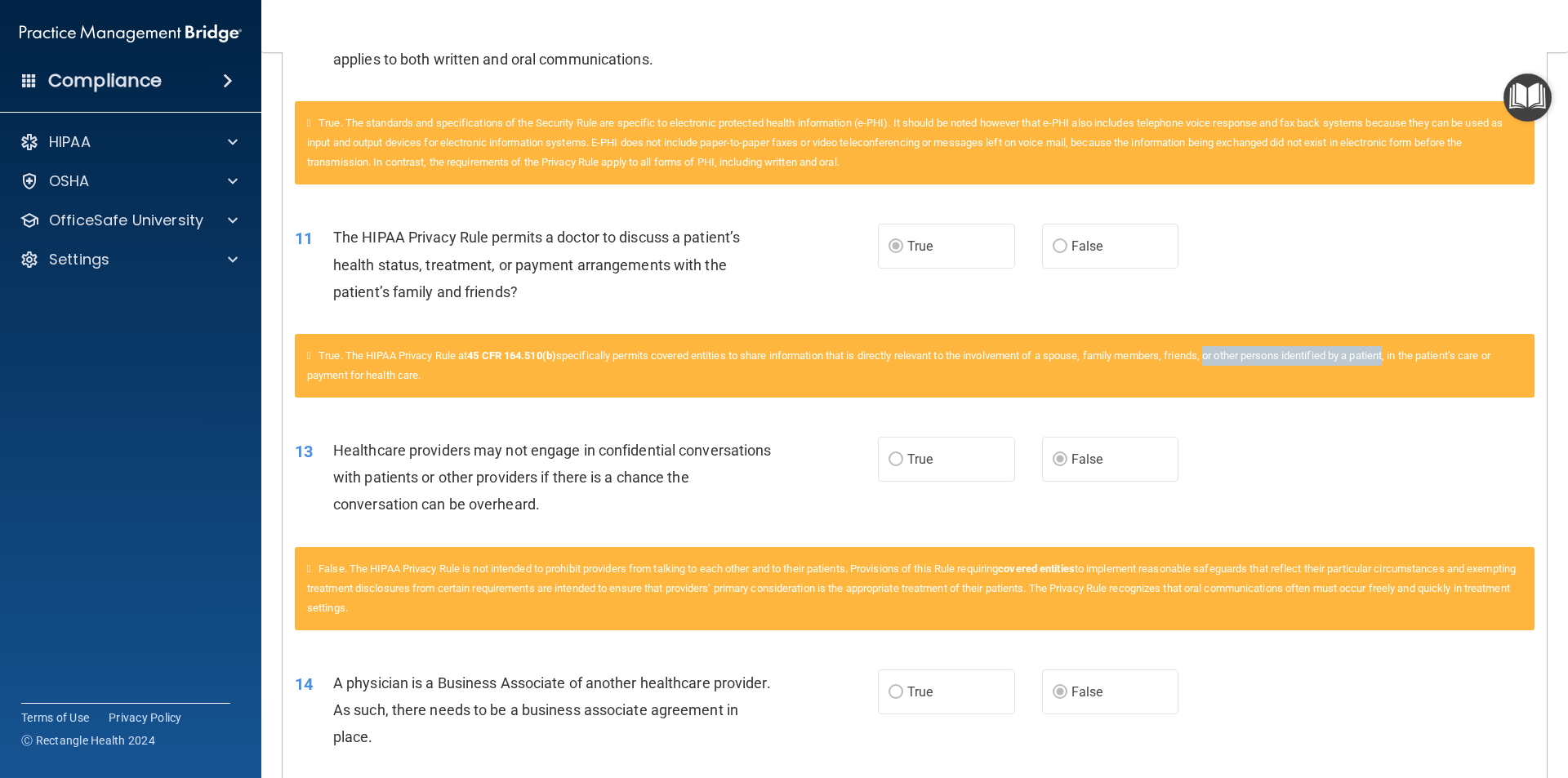
drag, startPoint x: 1229, startPoint y: 357, endPoint x: 1412, endPoint y: 356, distance: 183.0
click at [1412, 356] on span "True. The HIPAA Privacy Rule at 45 CFR 164.510(b) specifically permits covered …" at bounding box center [899, 365] width 1184 height 32
click at [926, 328] on div "11 The HIPAA Privacy Rule permits a doctor to discuss a patient’s health status…" at bounding box center [915, 269] width 1264 height 131
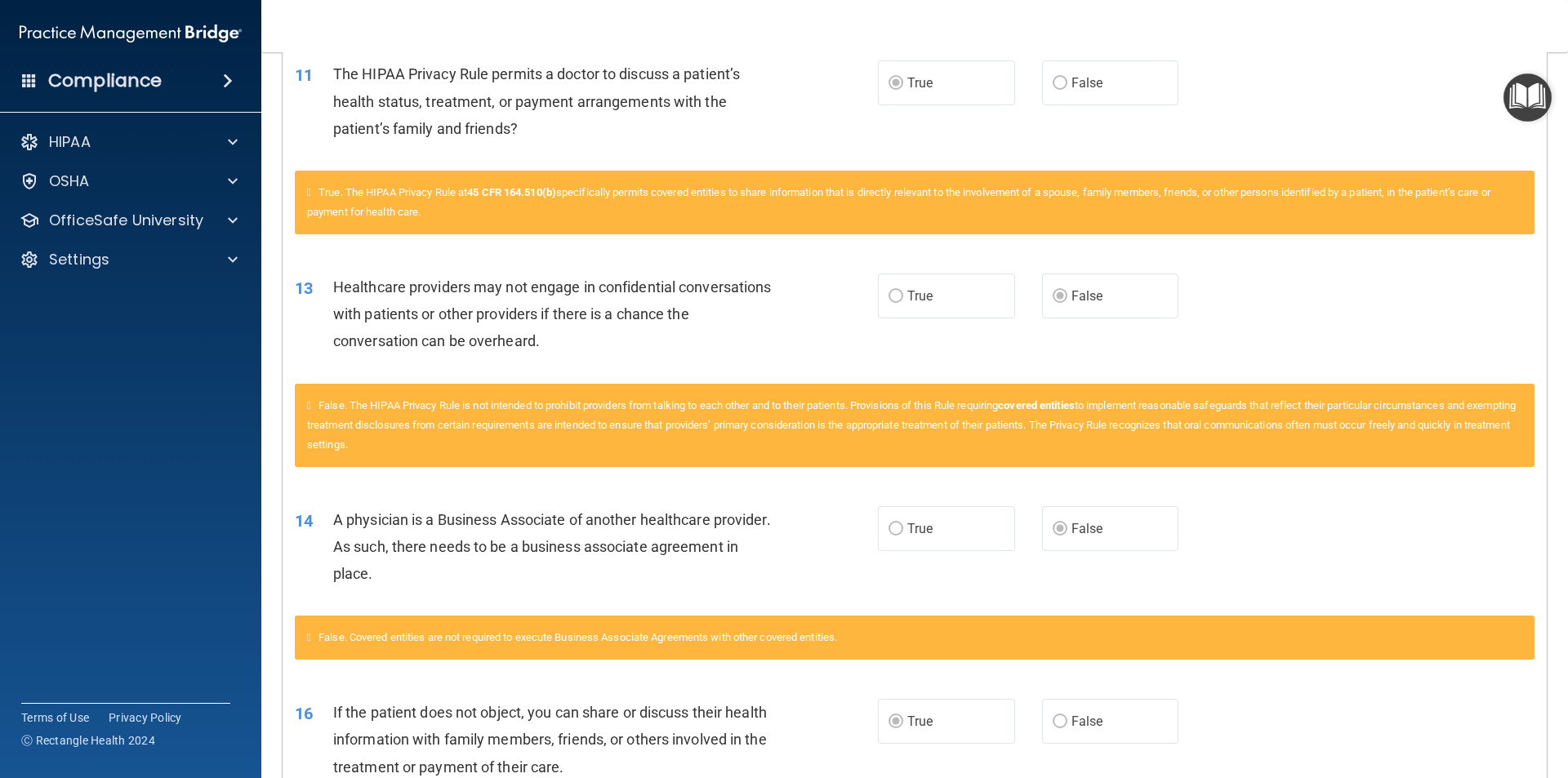
scroll to position [1470, 0]
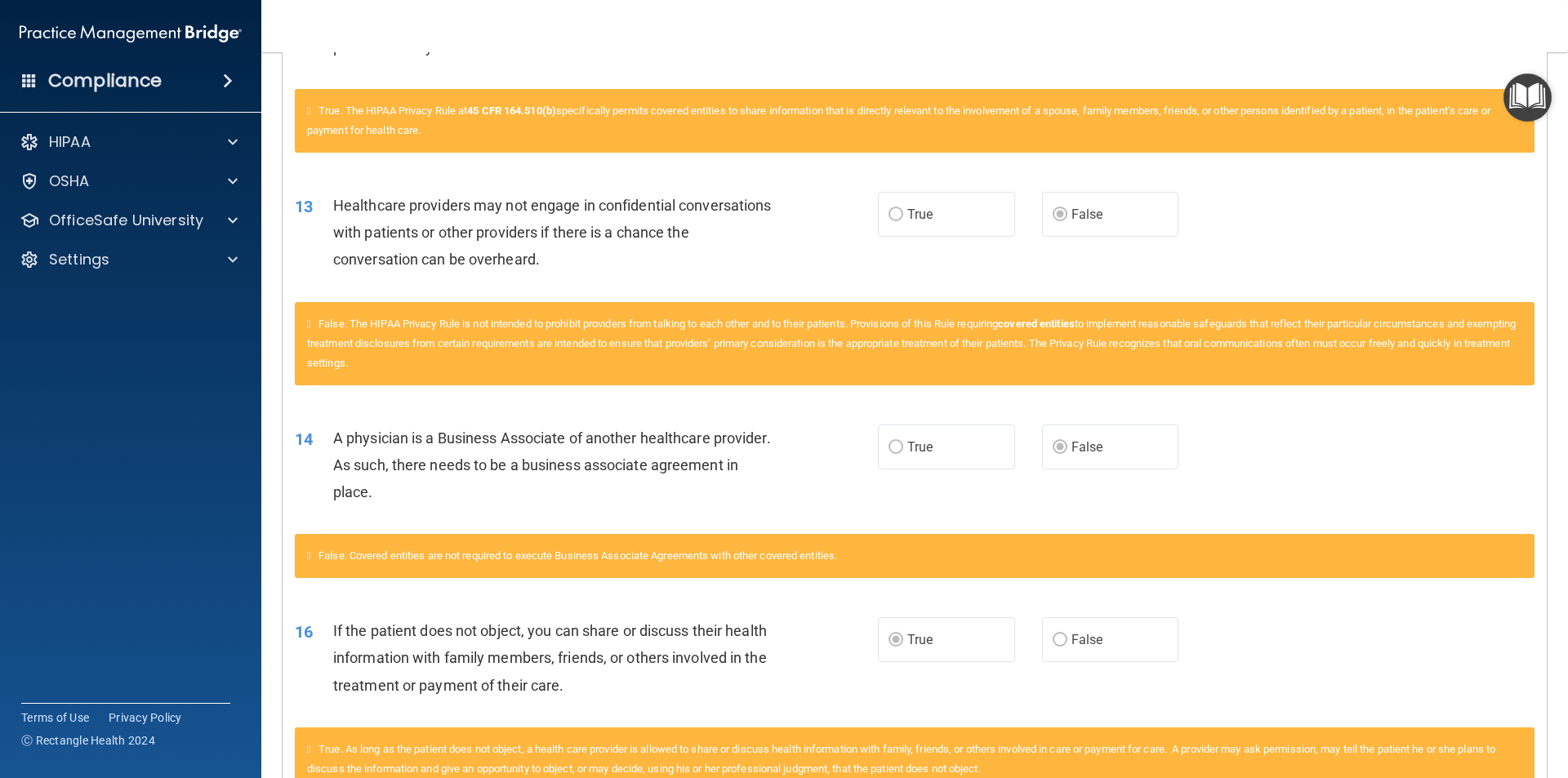
drag, startPoint x: 608, startPoint y: 362, endPoint x: 644, endPoint y: 338, distance: 43.3
click at [644, 338] on div "False. The HIPAA Privacy Rule is not intended to prohibit providers from talkin…" at bounding box center [915, 343] width 1239 height 84
click at [644, 338] on span "False. The HIPAA Privacy Rule is not intended to prohibit providers from talkin…" at bounding box center [912, 344] width 1209 height 52
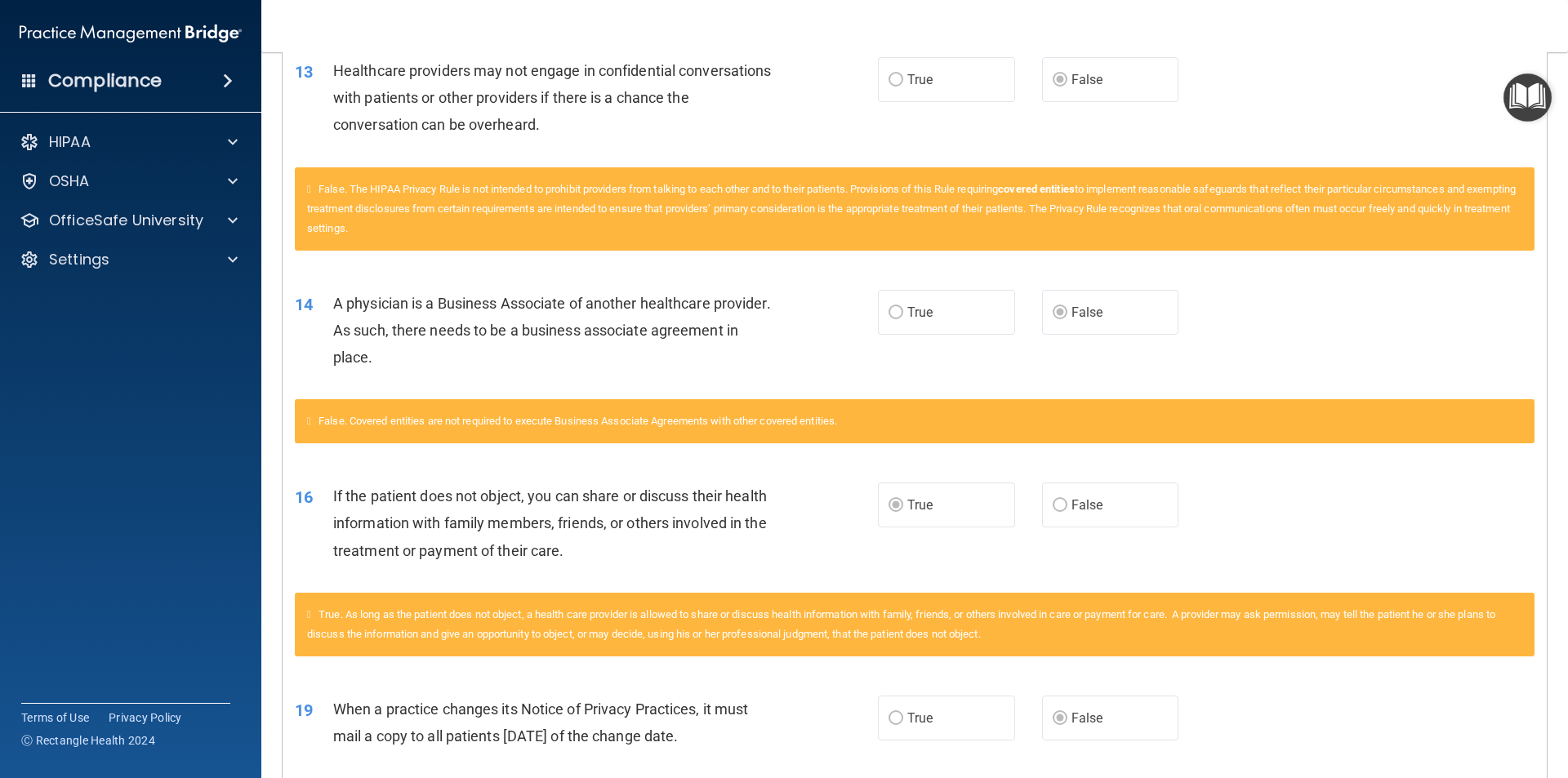
scroll to position [1633, 0]
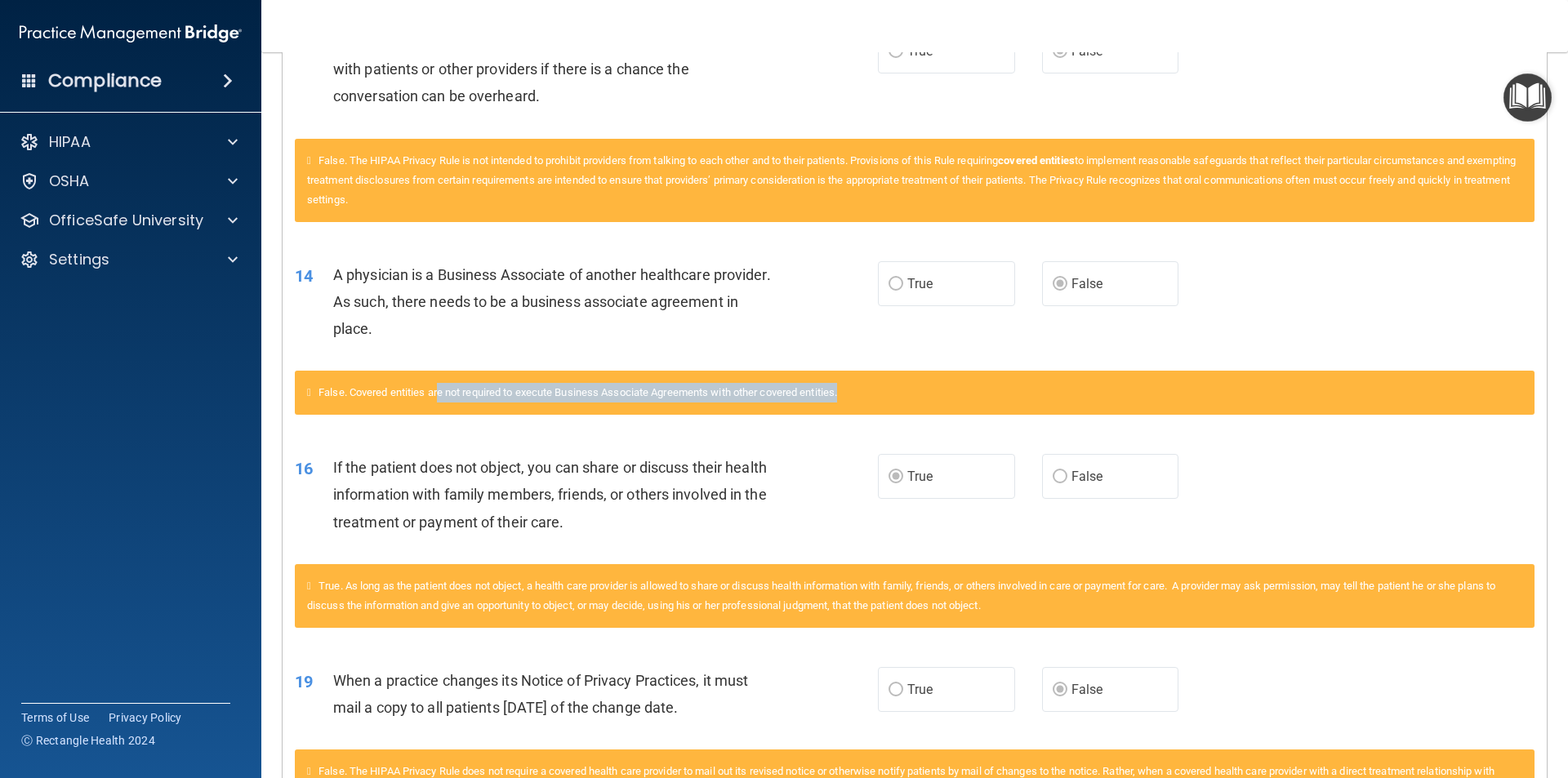
drag, startPoint x: 444, startPoint y: 398, endPoint x: 953, endPoint y: 411, distance: 509.2
click at [953, 411] on div "False. Covered entities are not required to execute Business Associate Agreemen…" at bounding box center [915, 393] width 1239 height 44
click at [960, 407] on div "False. Covered entities are not required to execute Business Associate Agreemen…" at bounding box center [915, 393] width 1239 height 44
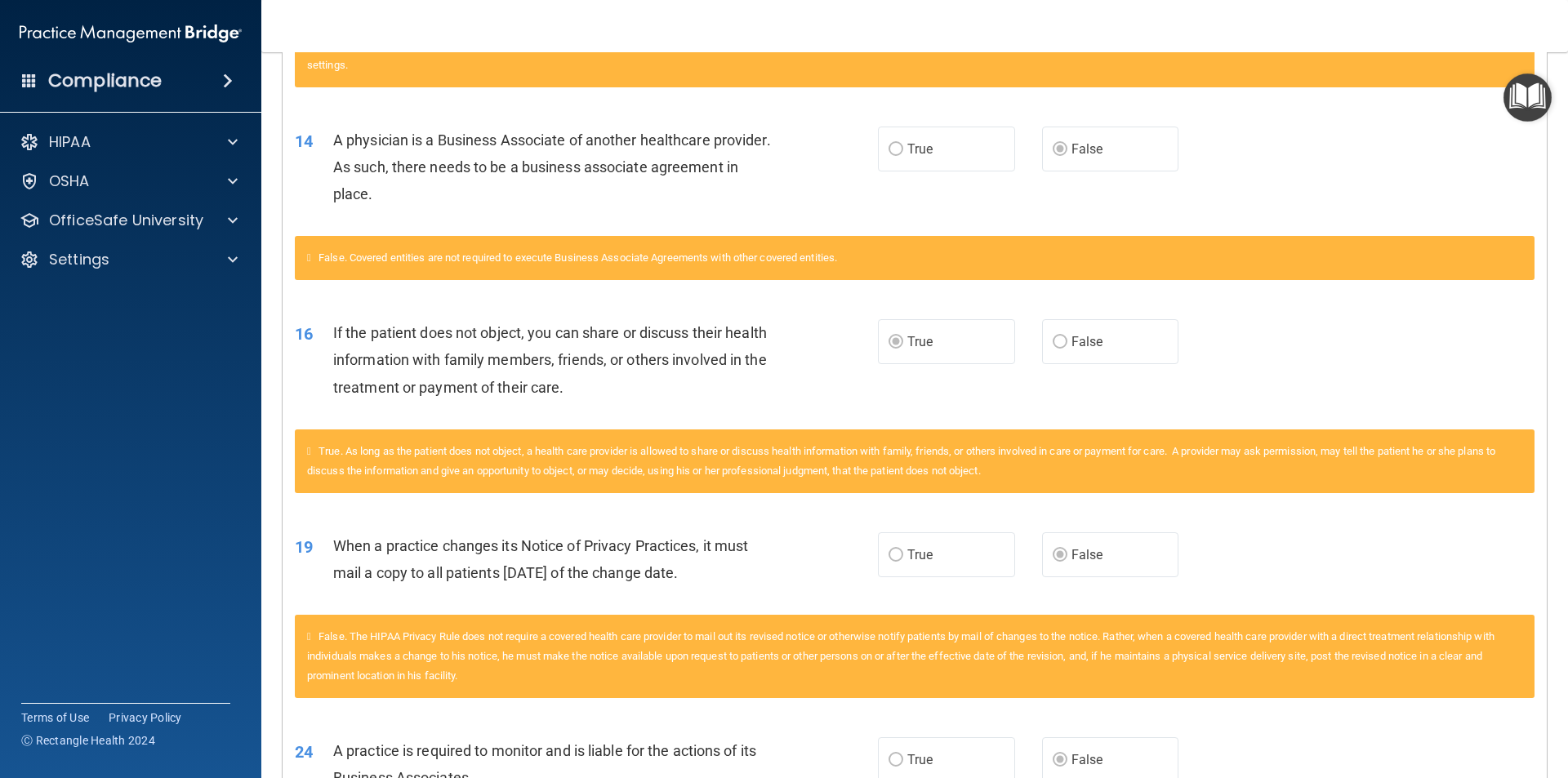
scroll to position [1796, 0]
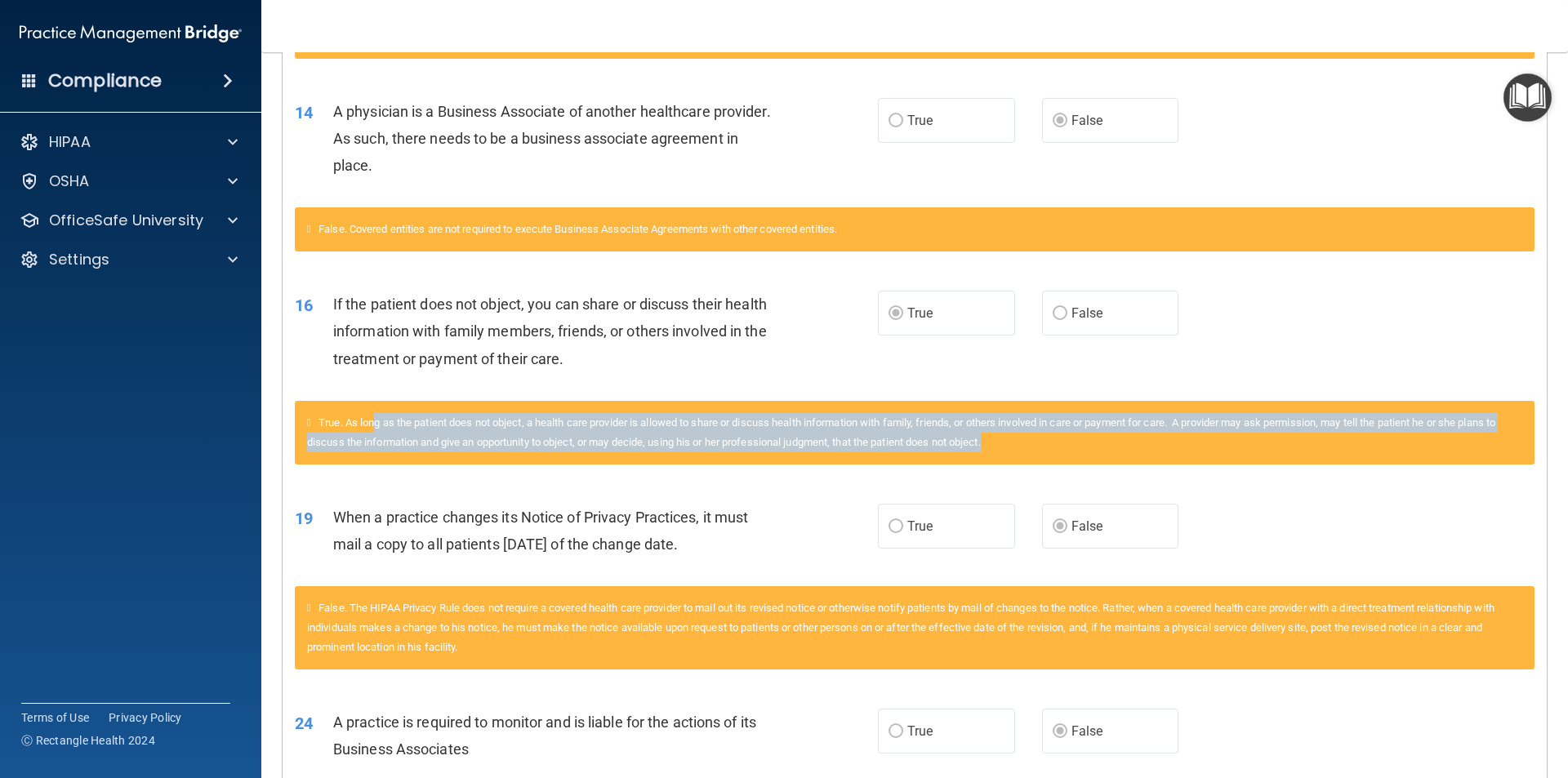
drag, startPoint x: 383, startPoint y: 419, endPoint x: 1158, endPoint y: 442, distance: 775.3
click at [1158, 442] on div "True. As long as the patient does not object, a health care provider is allowed…" at bounding box center [915, 432] width 1239 height 63
drag, startPoint x: 1158, startPoint y: 442, endPoint x: 1147, endPoint y: 442, distance: 11.0
click at [1157, 442] on div "True. As long as the patient does not object, a health care provider is allowed…" at bounding box center [915, 432] width 1239 height 63
click at [1104, 444] on div "True. As long as the patient does not object, a health care provider is allowed…" at bounding box center [915, 432] width 1239 height 63
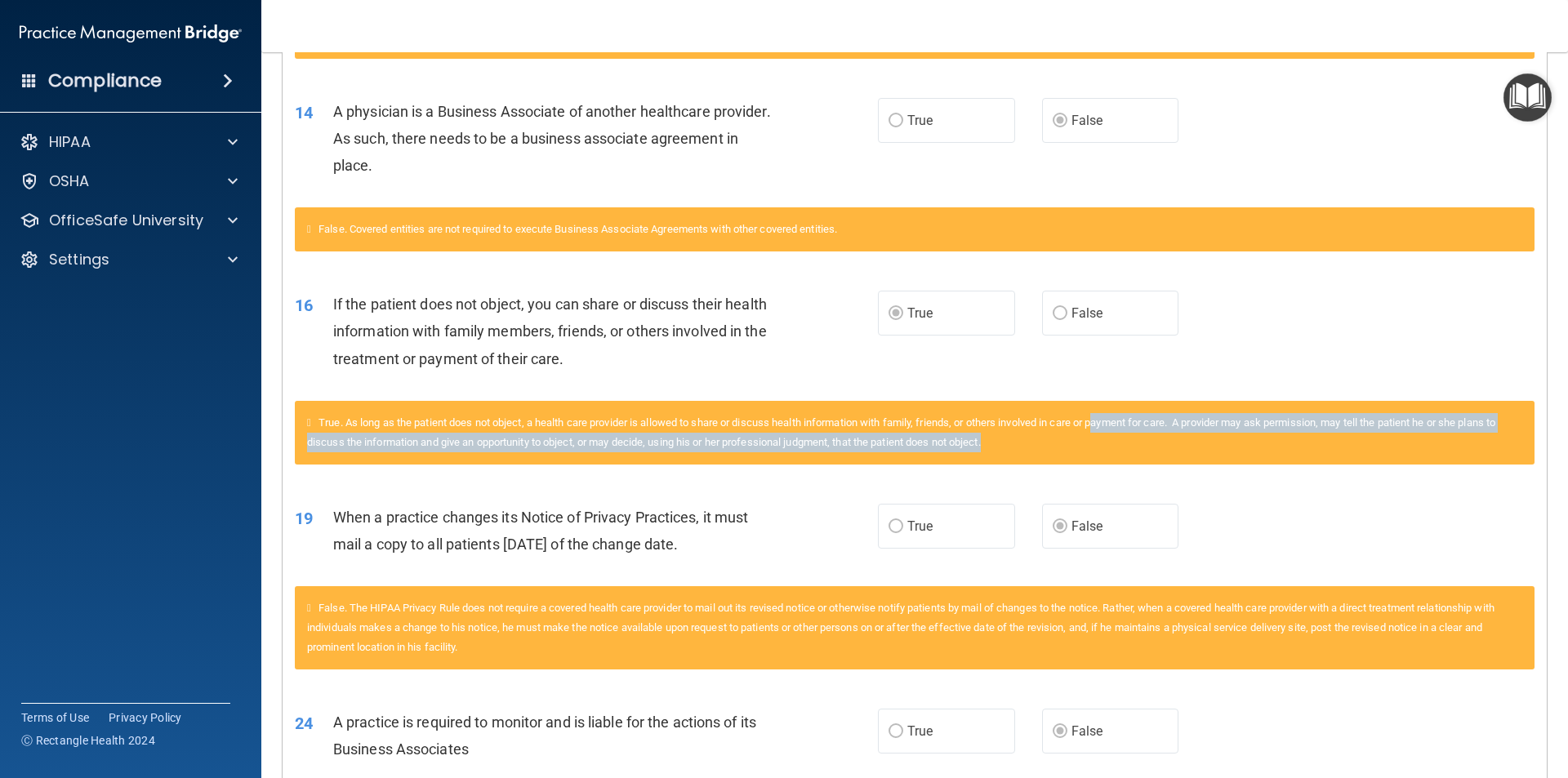
drag, startPoint x: 1075, startPoint y: 446, endPoint x: 1113, endPoint y: 416, distance: 48.4
click at [1113, 416] on div "True. As long as the patient does not object, a health care provider is allowed…" at bounding box center [915, 432] width 1239 height 63
click at [1113, 416] on span "True. As long as the patient does not object, a health care provider is allowed…" at bounding box center [901, 431] width 1188 height 32
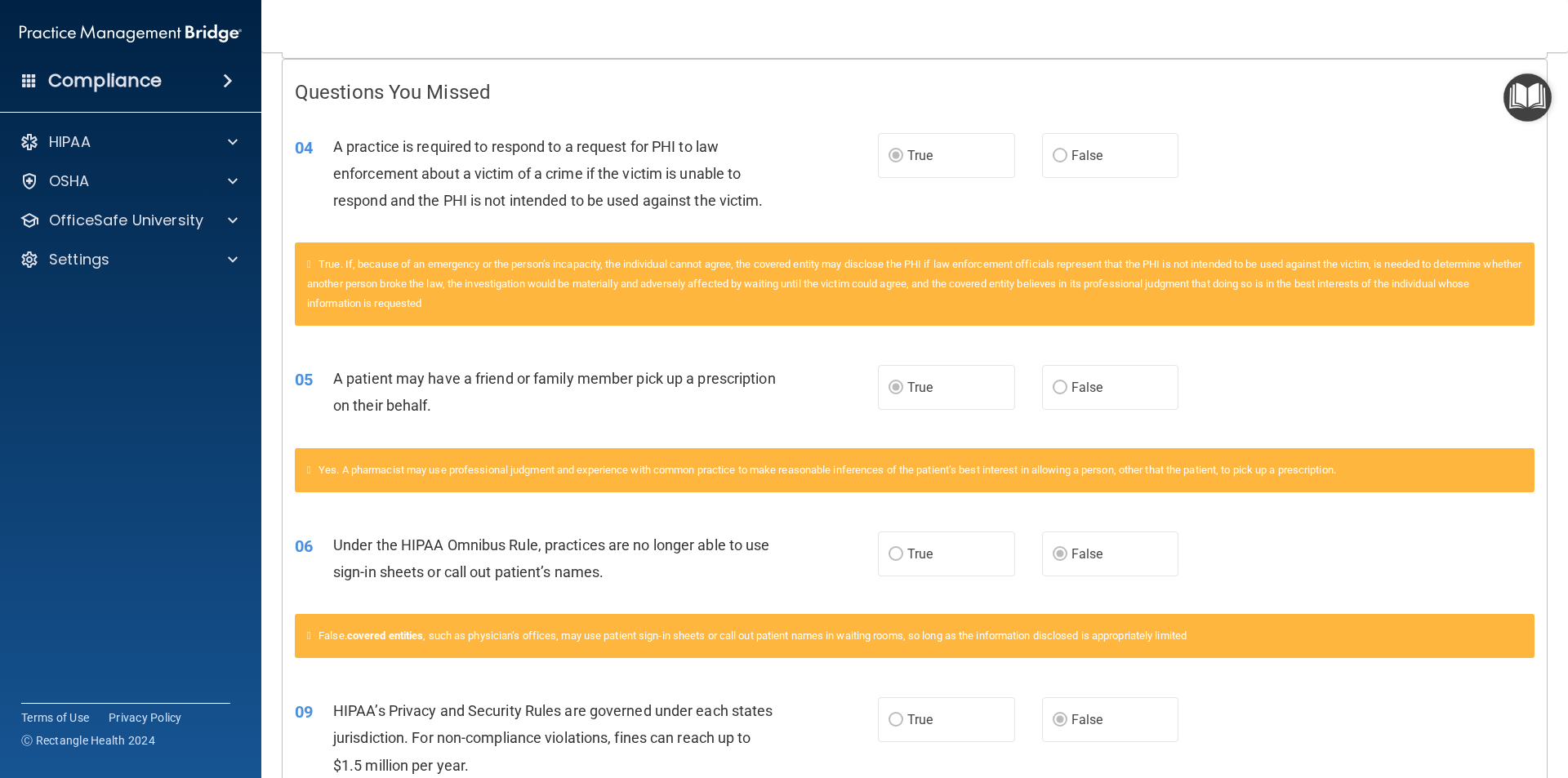
scroll to position [0, 0]
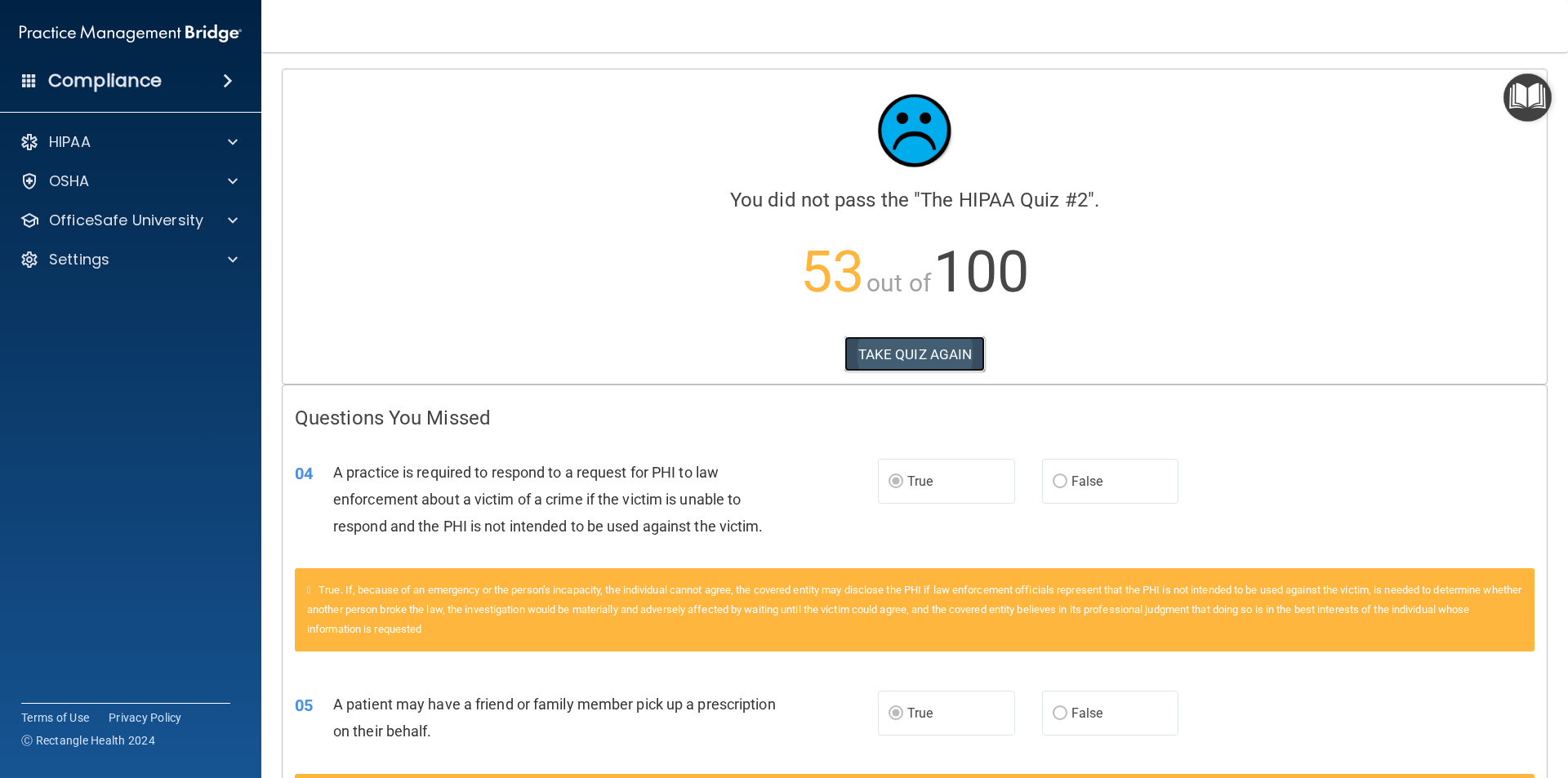
click at [955, 354] on button "TAKE QUIZ AGAIN" at bounding box center [915, 353] width 141 height 36
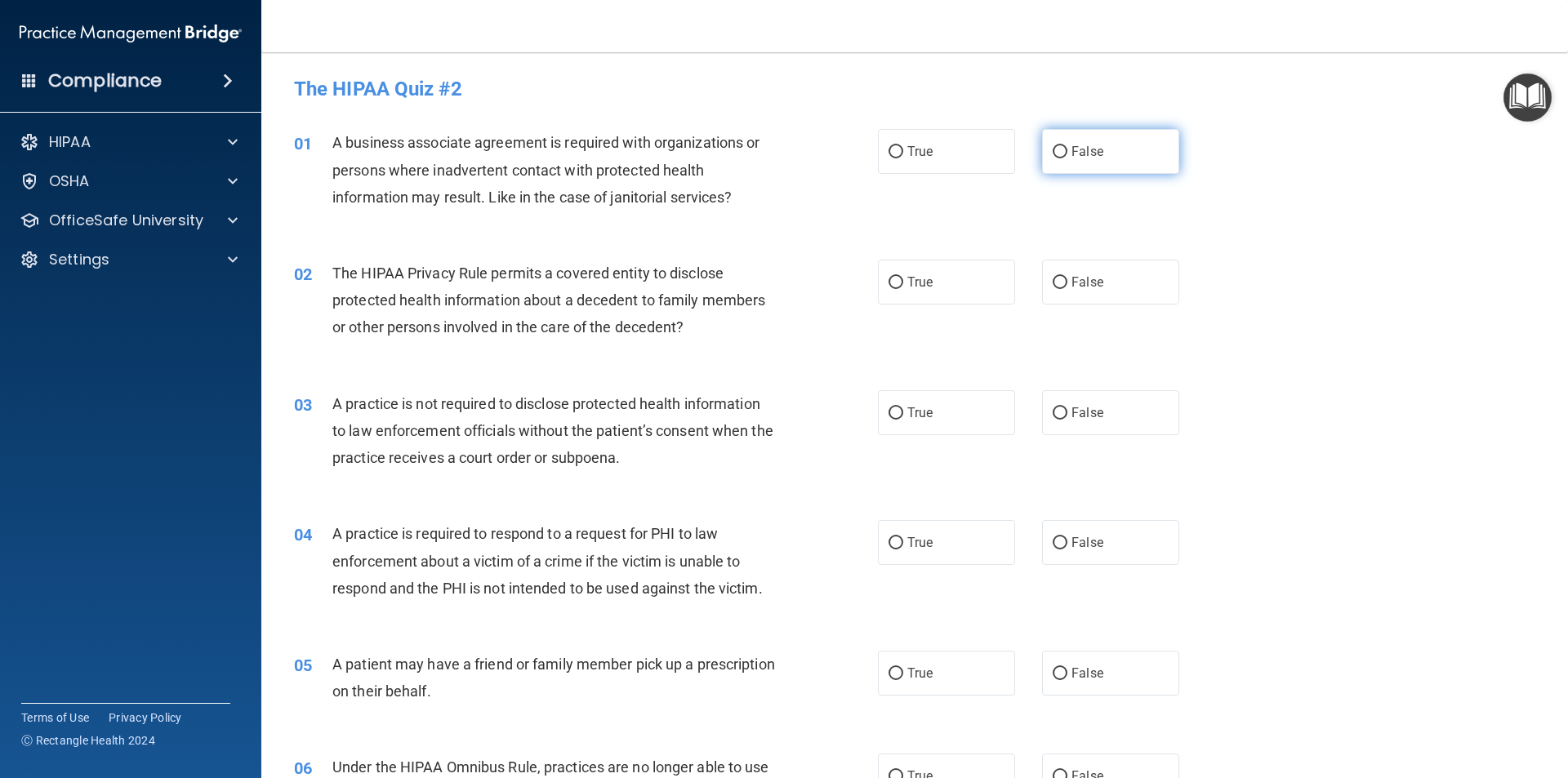
click at [1103, 170] on label "False" at bounding box center [1111, 151] width 137 height 45
click at [1067, 158] on input "False" at bounding box center [1060, 152] width 14 height 12
radio input "true"
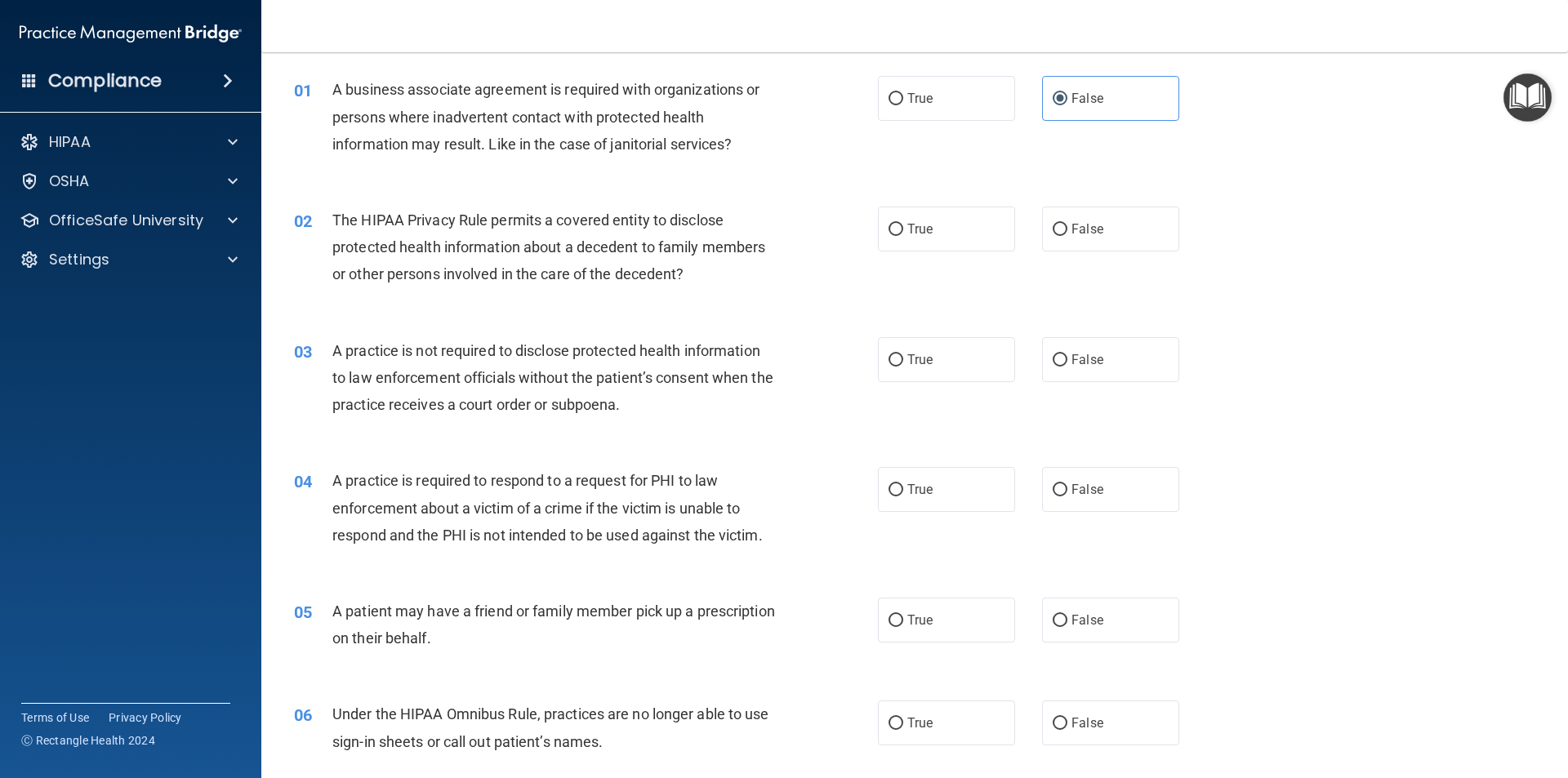
scroll to position [82, 0]
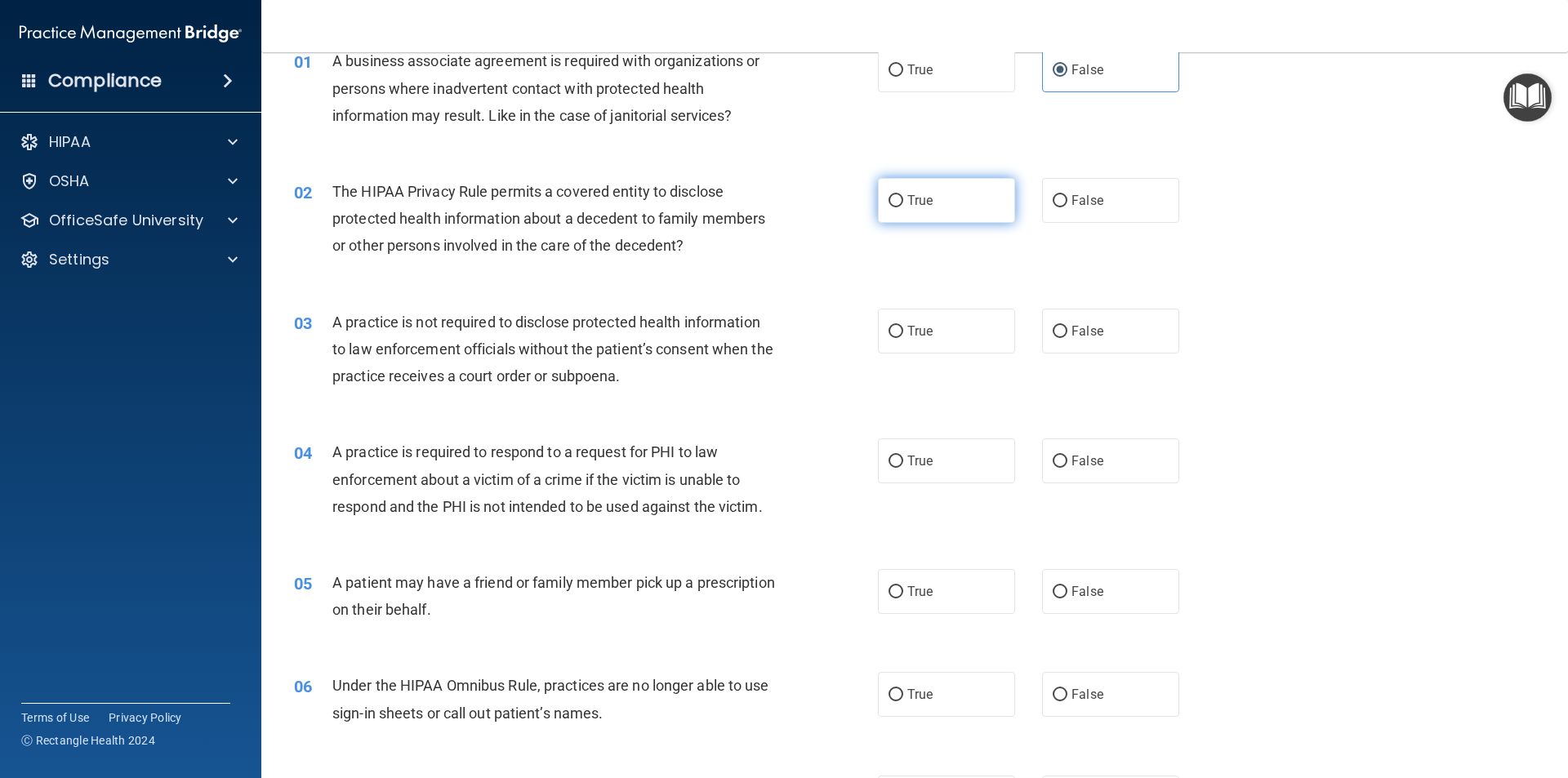
click at [926, 200] on span "True" at bounding box center [919, 201] width 25 height 15
click at [903, 200] on input "True" at bounding box center [895, 201] width 14 height 12
radio input "true"
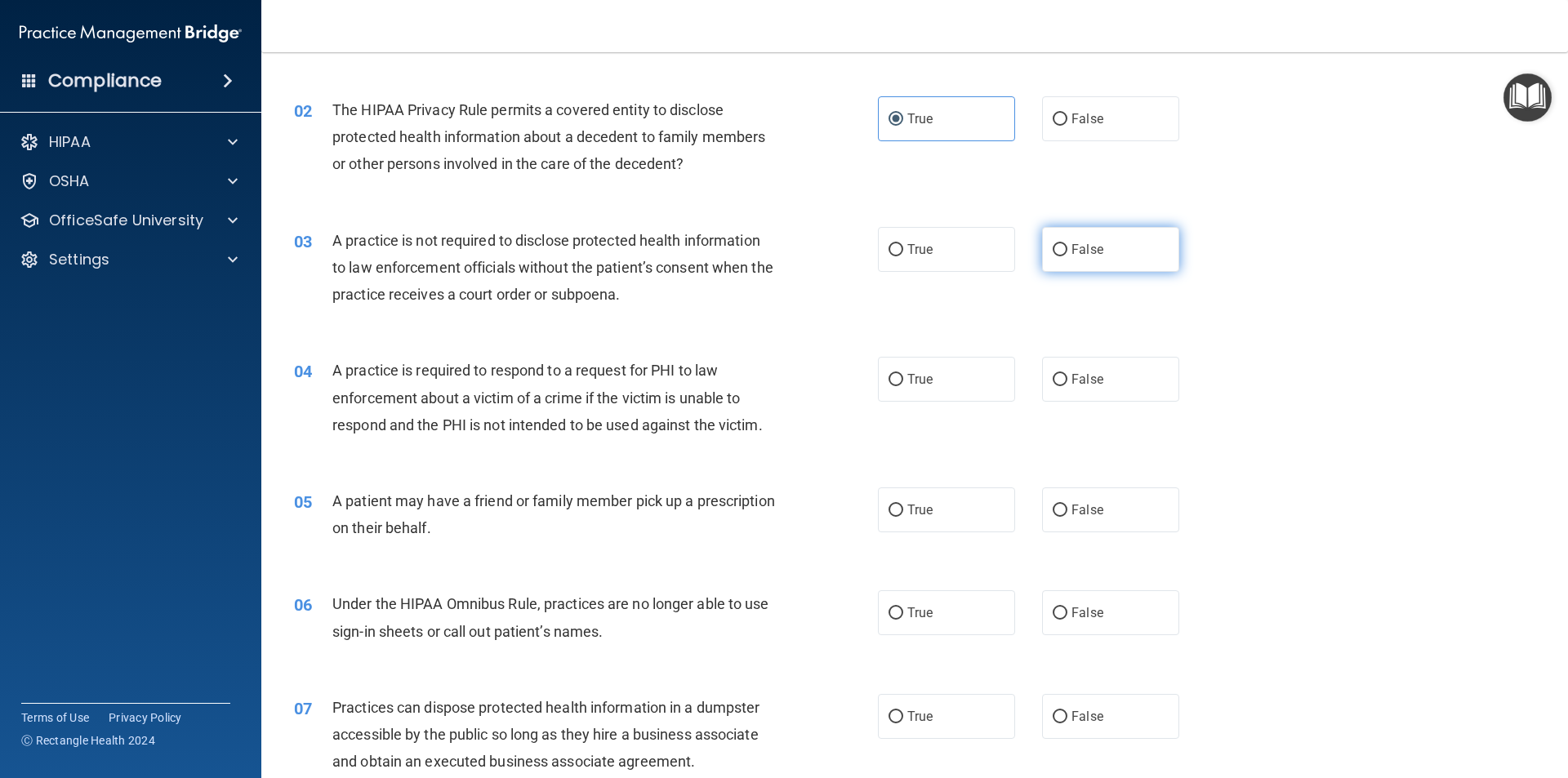
click at [1114, 242] on label "False" at bounding box center [1111, 249] width 137 height 45
click at [1067, 244] on input "False" at bounding box center [1060, 250] width 14 height 12
radio input "true"
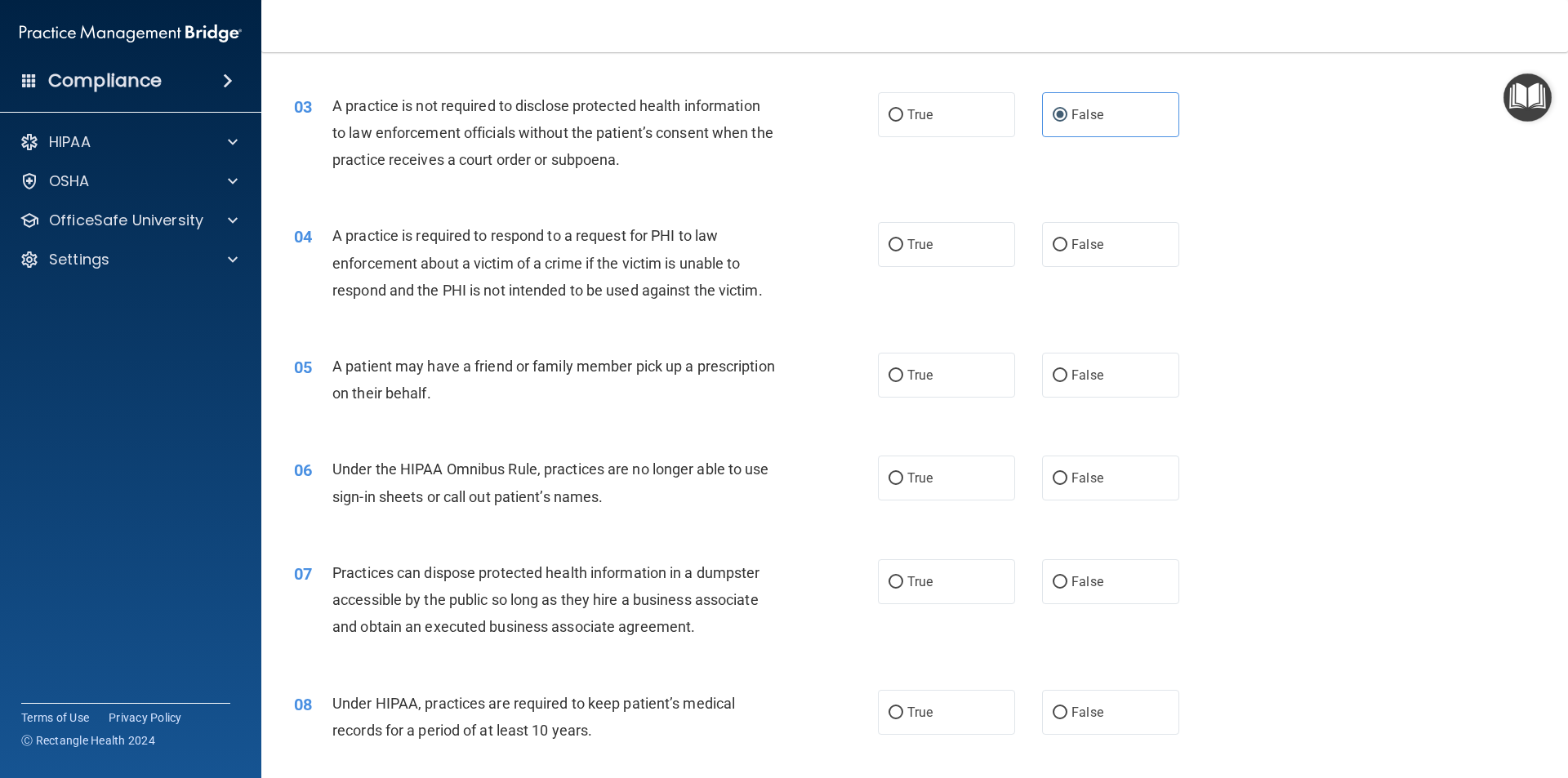
scroll to position [327, 0]
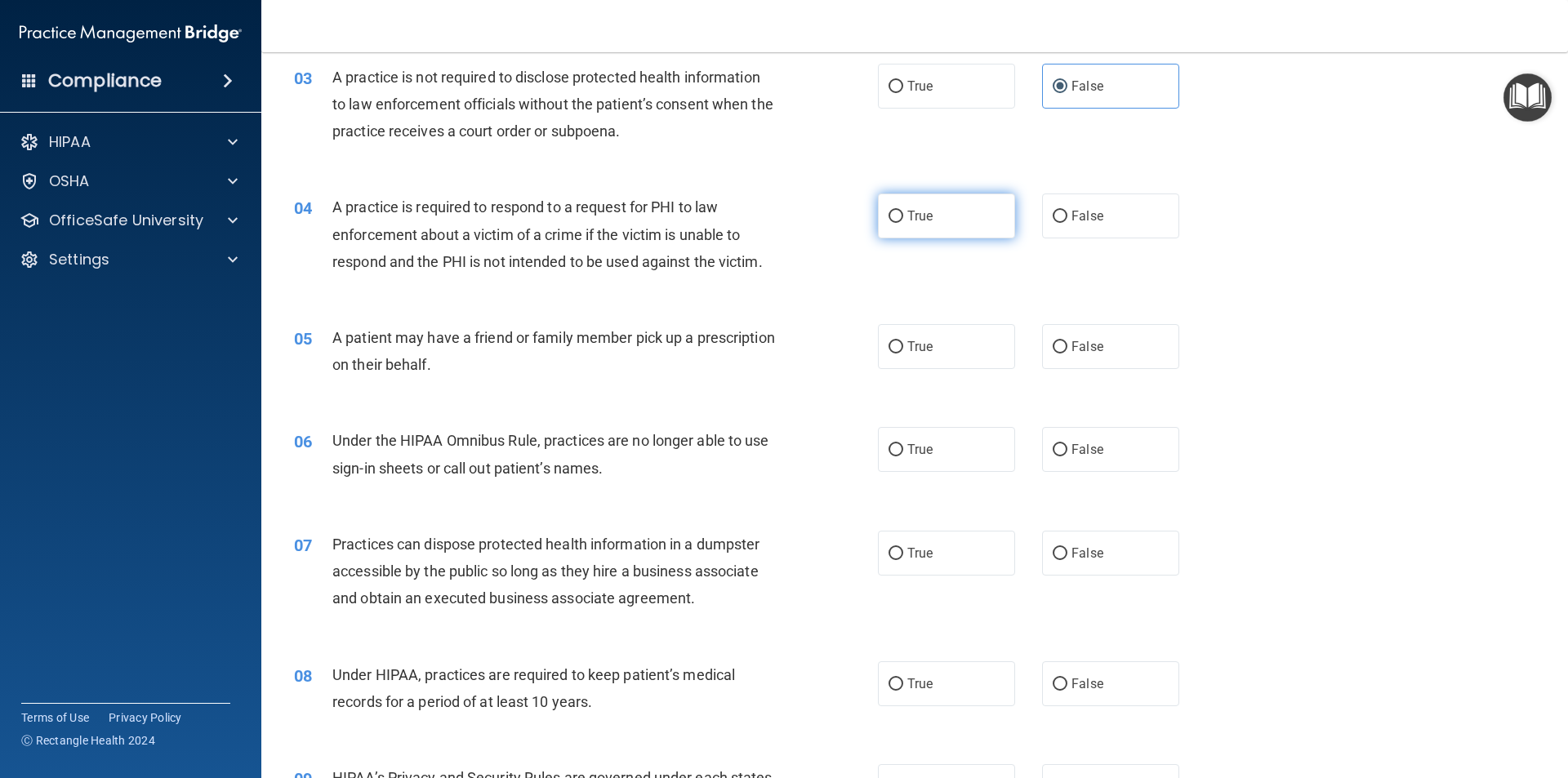
click at [897, 226] on label "True" at bounding box center [946, 215] width 137 height 45
click at [897, 223] on input "True" at bounding box center [895, 216] width 14 height 12
radio input "true"
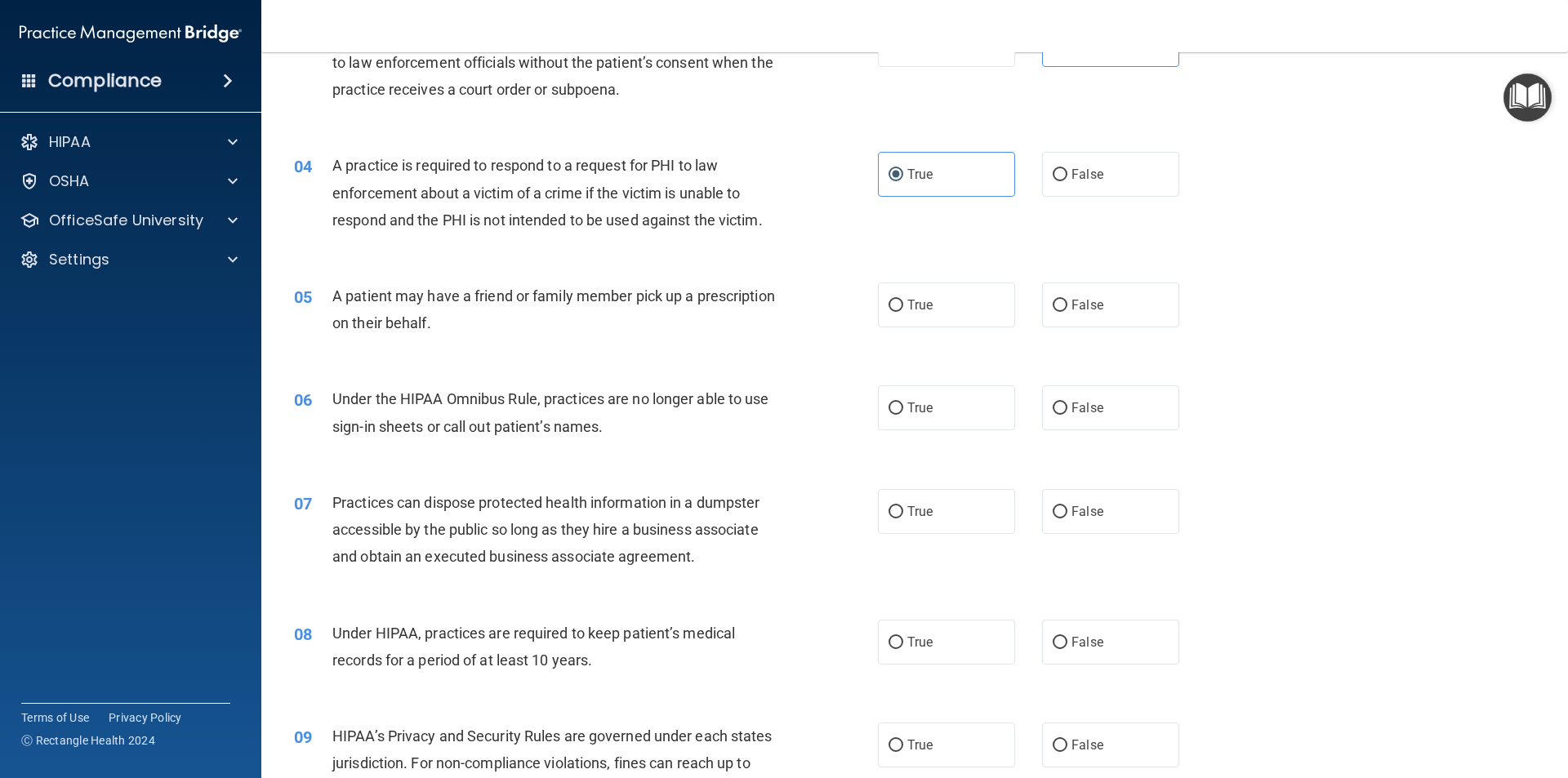
scroll to position [408, 0]
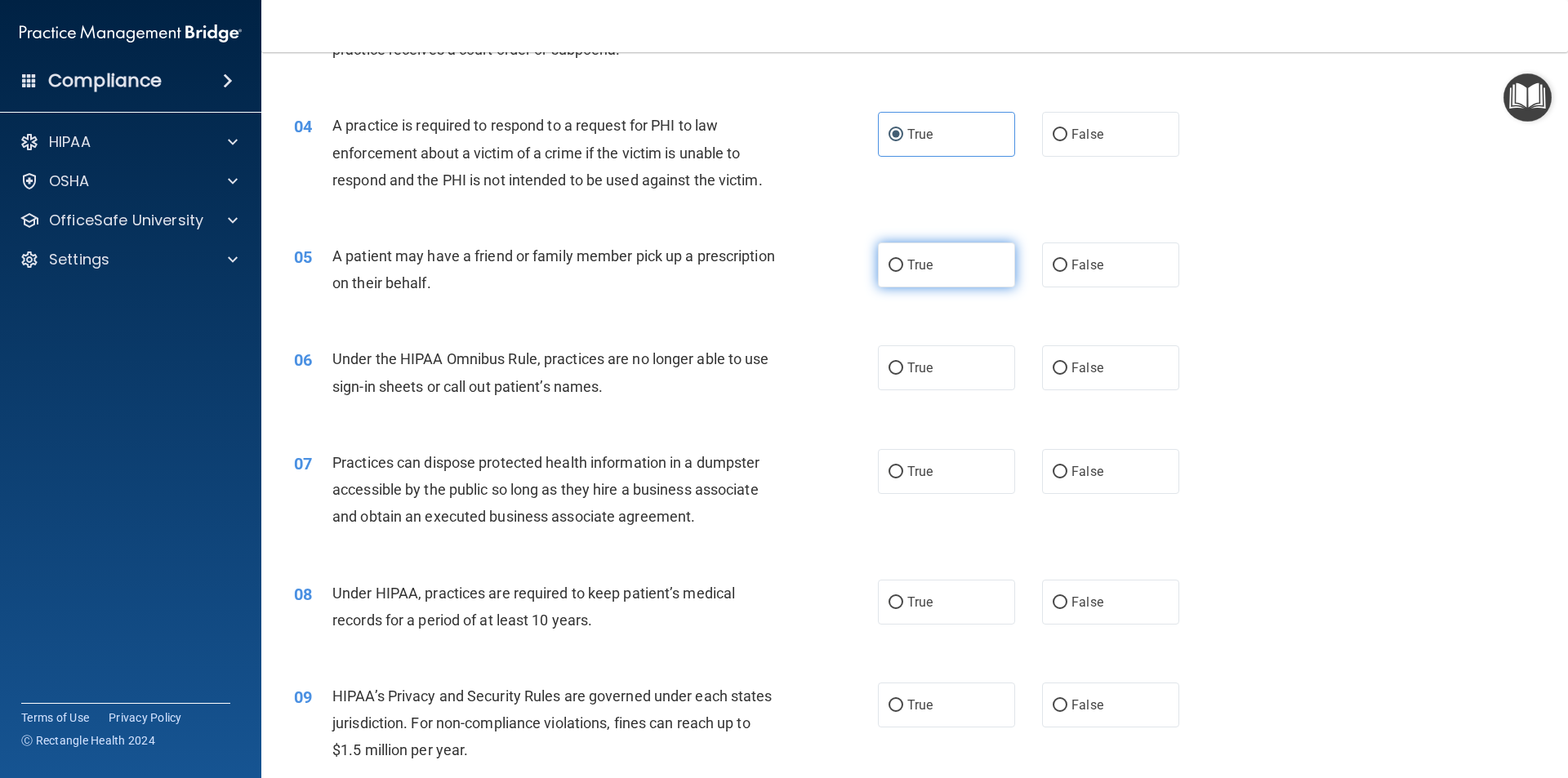
click at [927, 269] on span "True" at bounding box center [919, 265] width 25 height 15
click at [903, 269] on input "True" at bounding box center [895, 265] width 14 height 12
radio input "true"
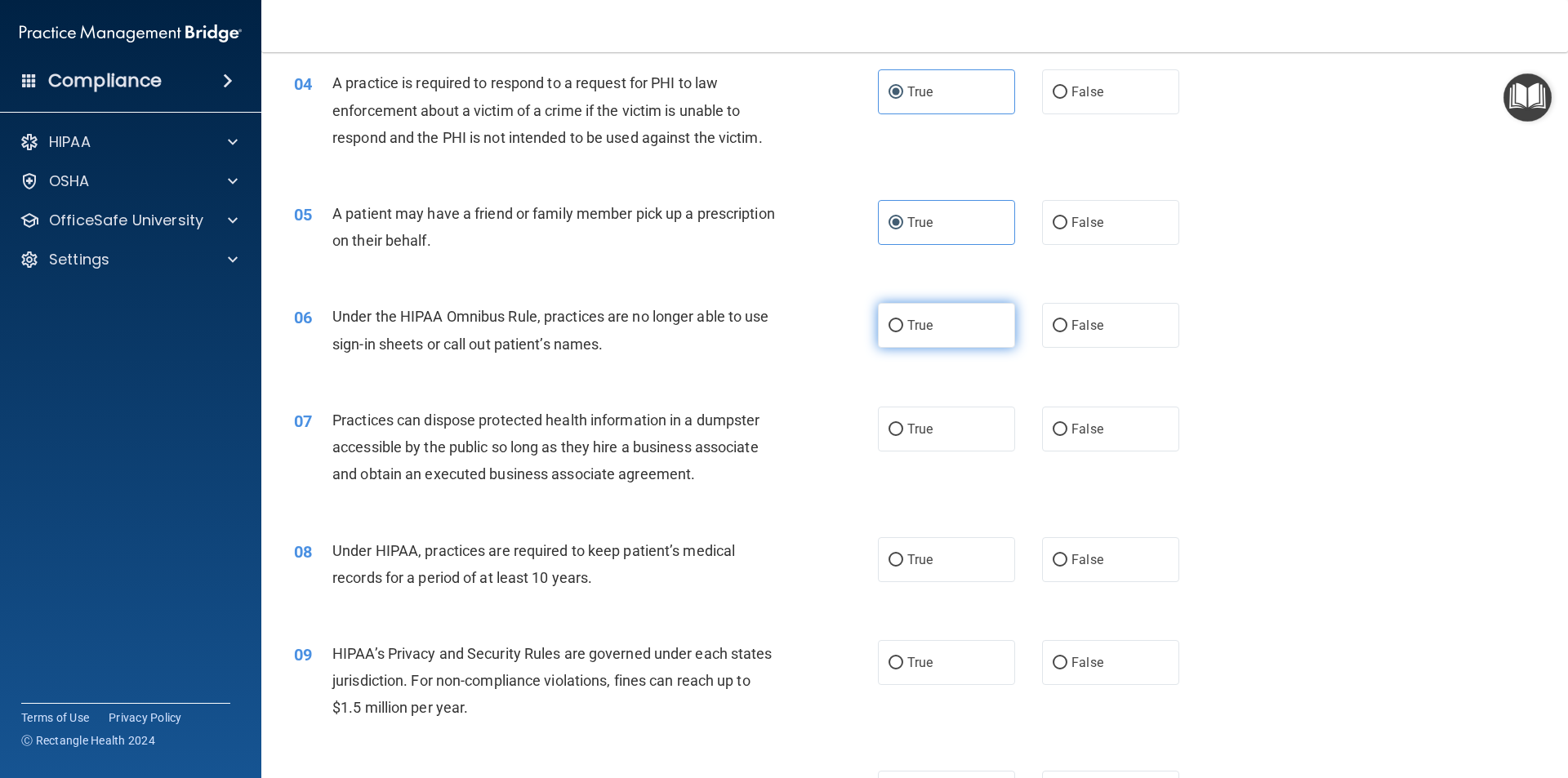
scroll to position [490, 0]
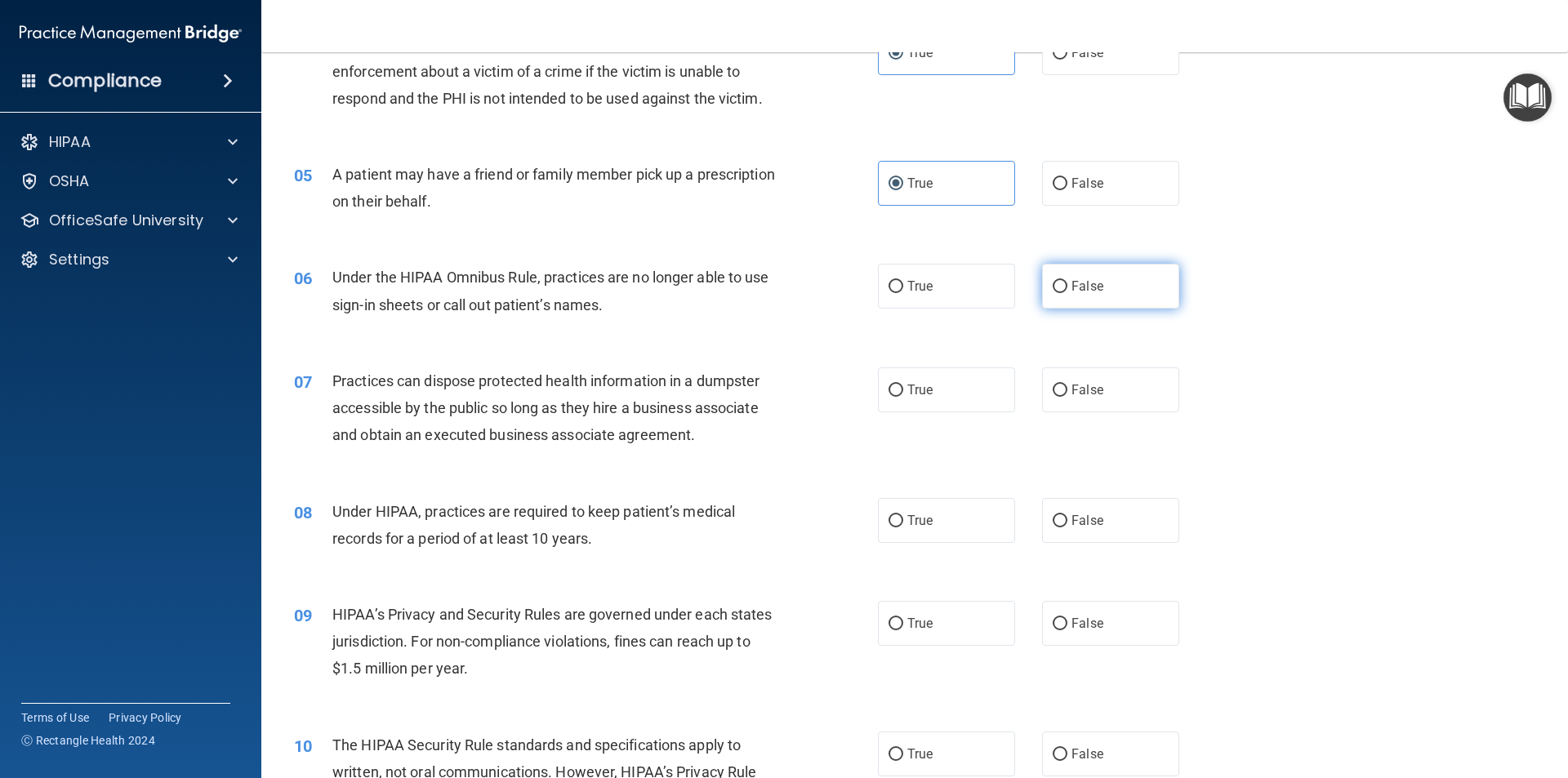
click at [1094, 295] on label "False" at bounding box center [1111, 286] width 137 height 45
click at [1067, 293] on input "False" at bounding box center [1060, 286] width 14 height 12
radio input "true"
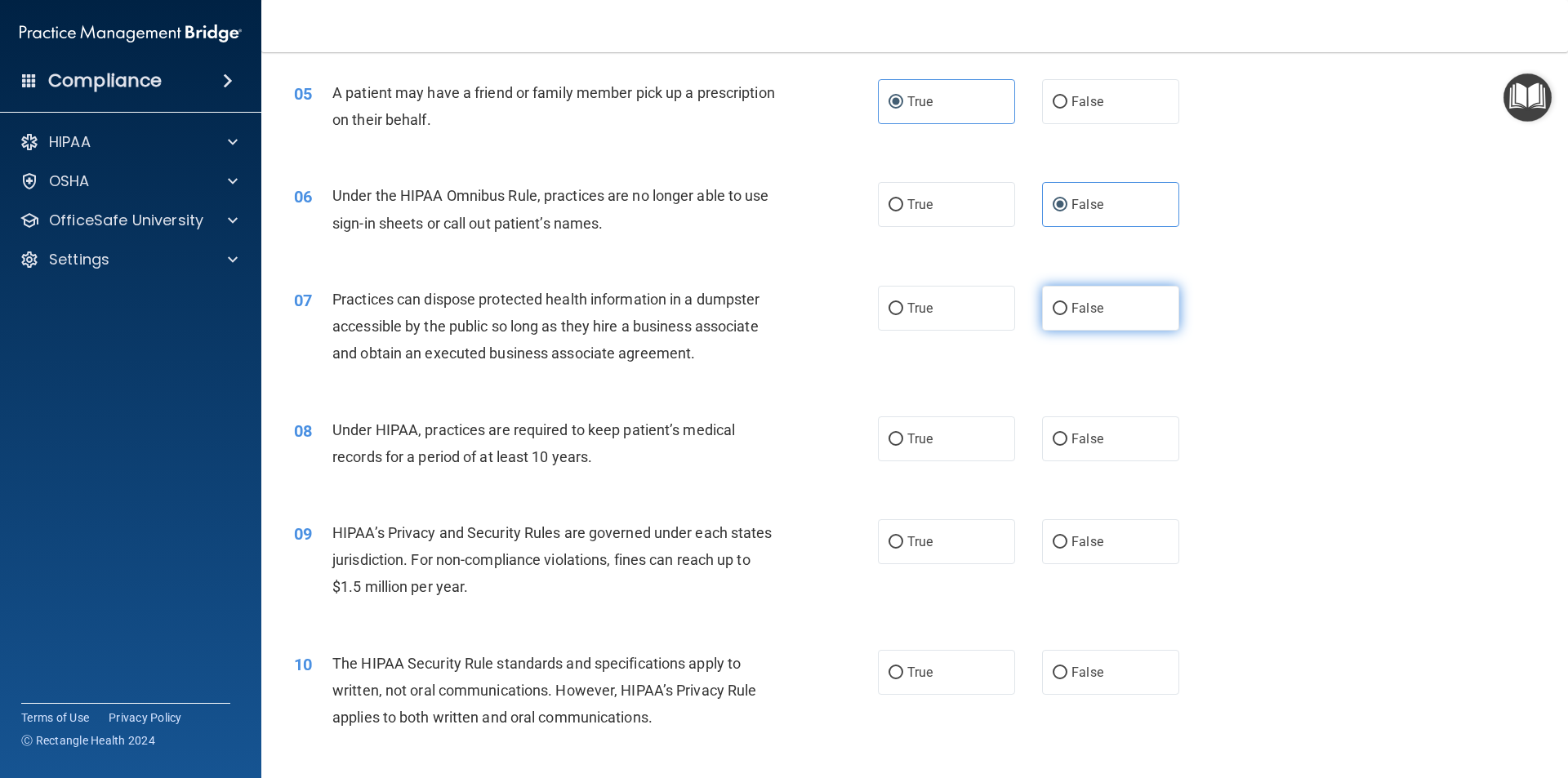
click at [1071, 309] on span "False" at bounding box center [1087, 308] width 32 height 15
click at [1067, 309] on input "False" at bounding box center [1060, 308] width 14 height 12
radio input "true"
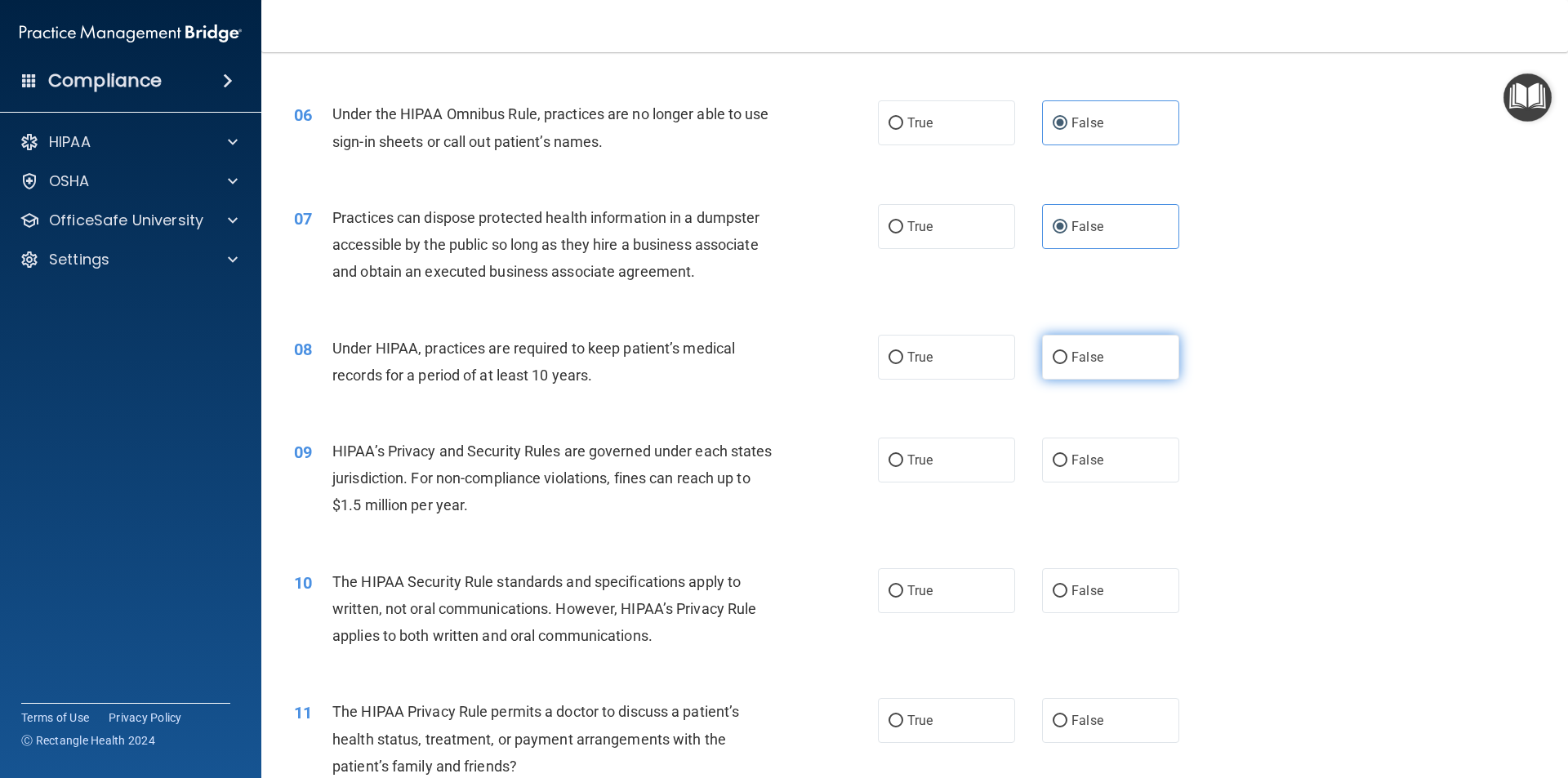
click at [1108, 359] on label "False" at bounding box center [1111, 356] width 137 height 45
click at [1067, 359] on input "False" at bounding box center [1060, 357] width 14 height 12
radio input "true"
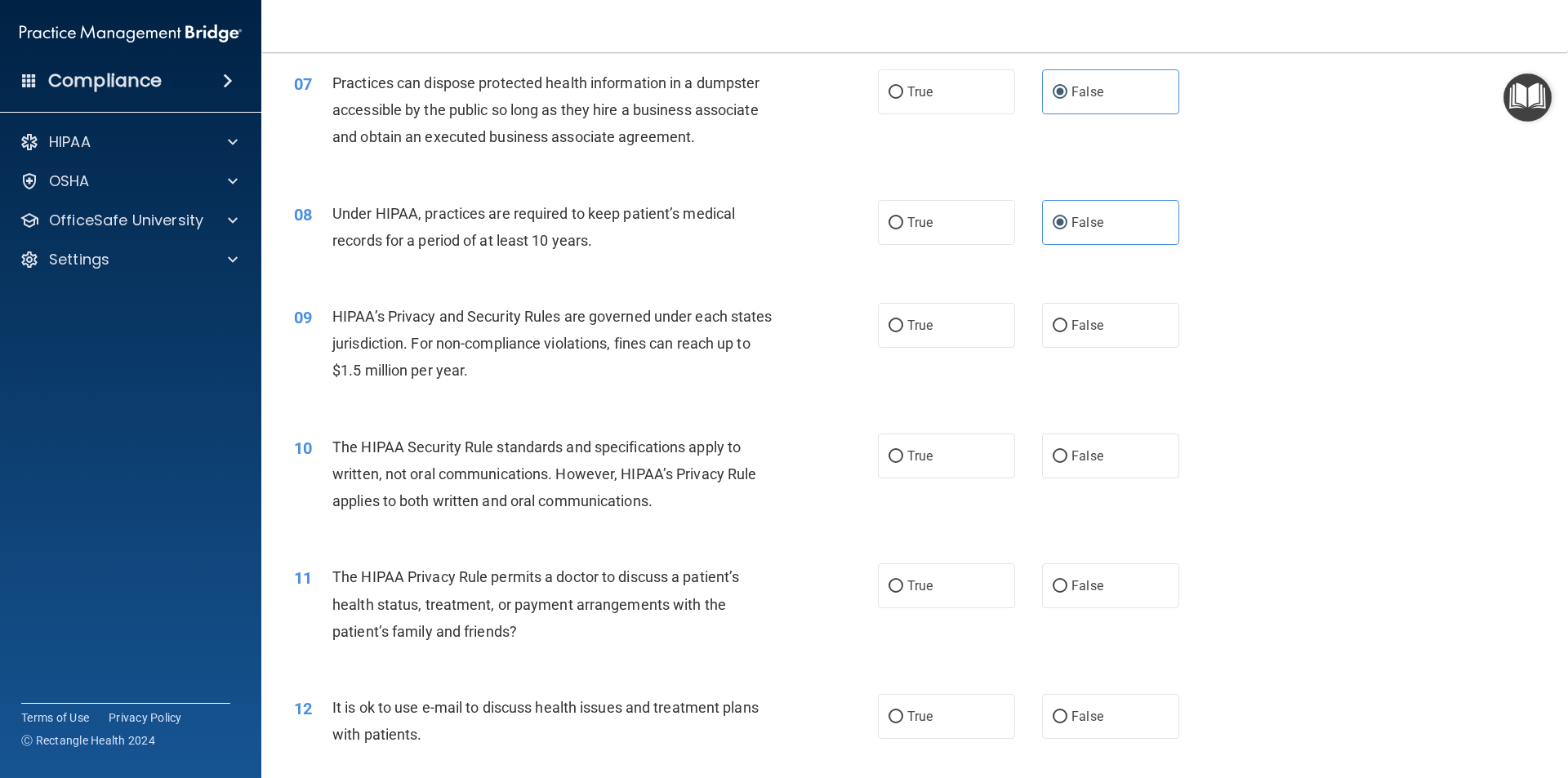
scroll to position [816, 0]
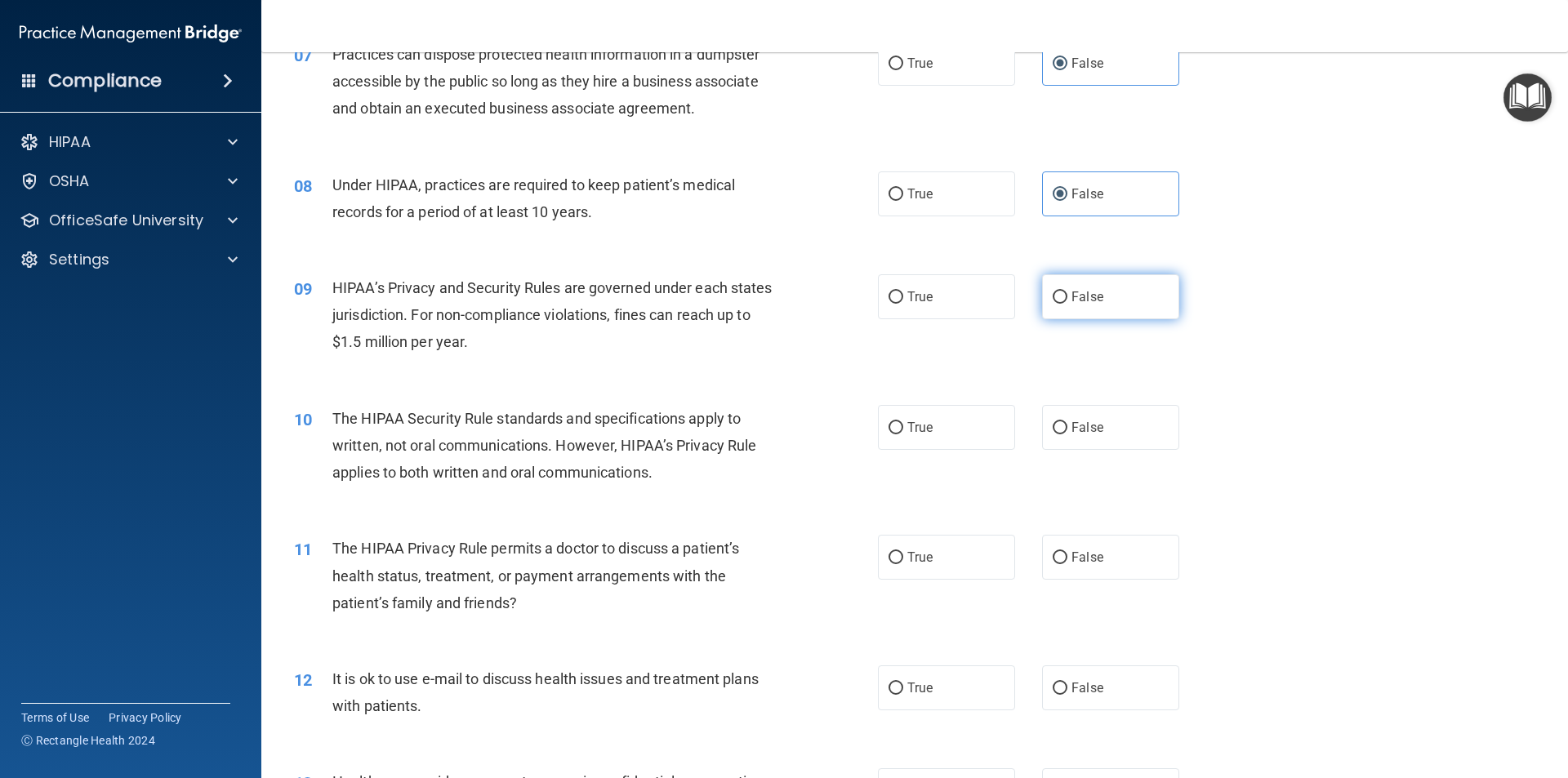
click at [1080, 297] on span "False" at bounding box center [1087, 297] width 32 height 15
click at [1067, 297] on input "False" at bounding box center [1060, 297] width 14 height 12
radio input "true"
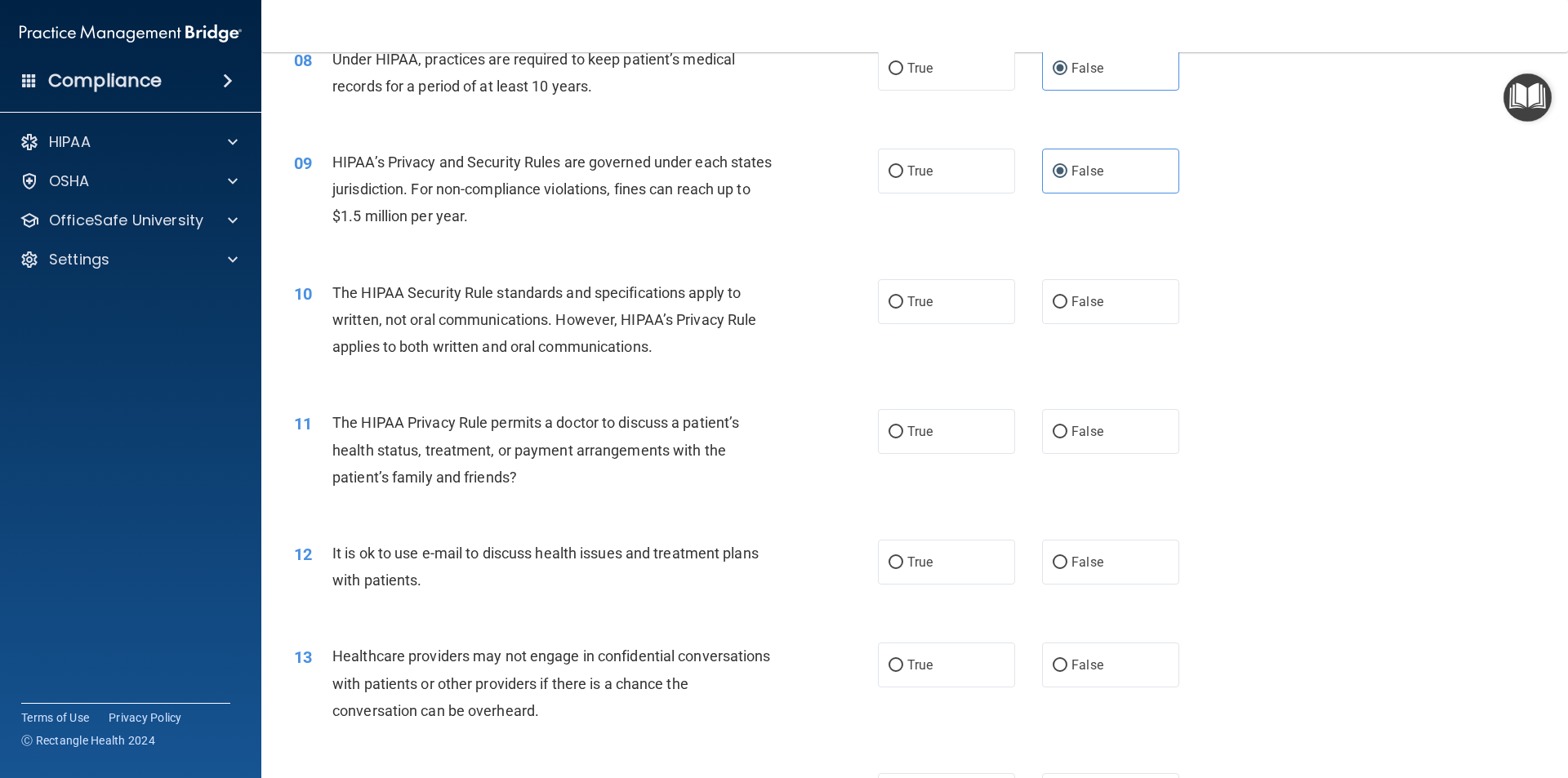
scroll to position [980, 0]
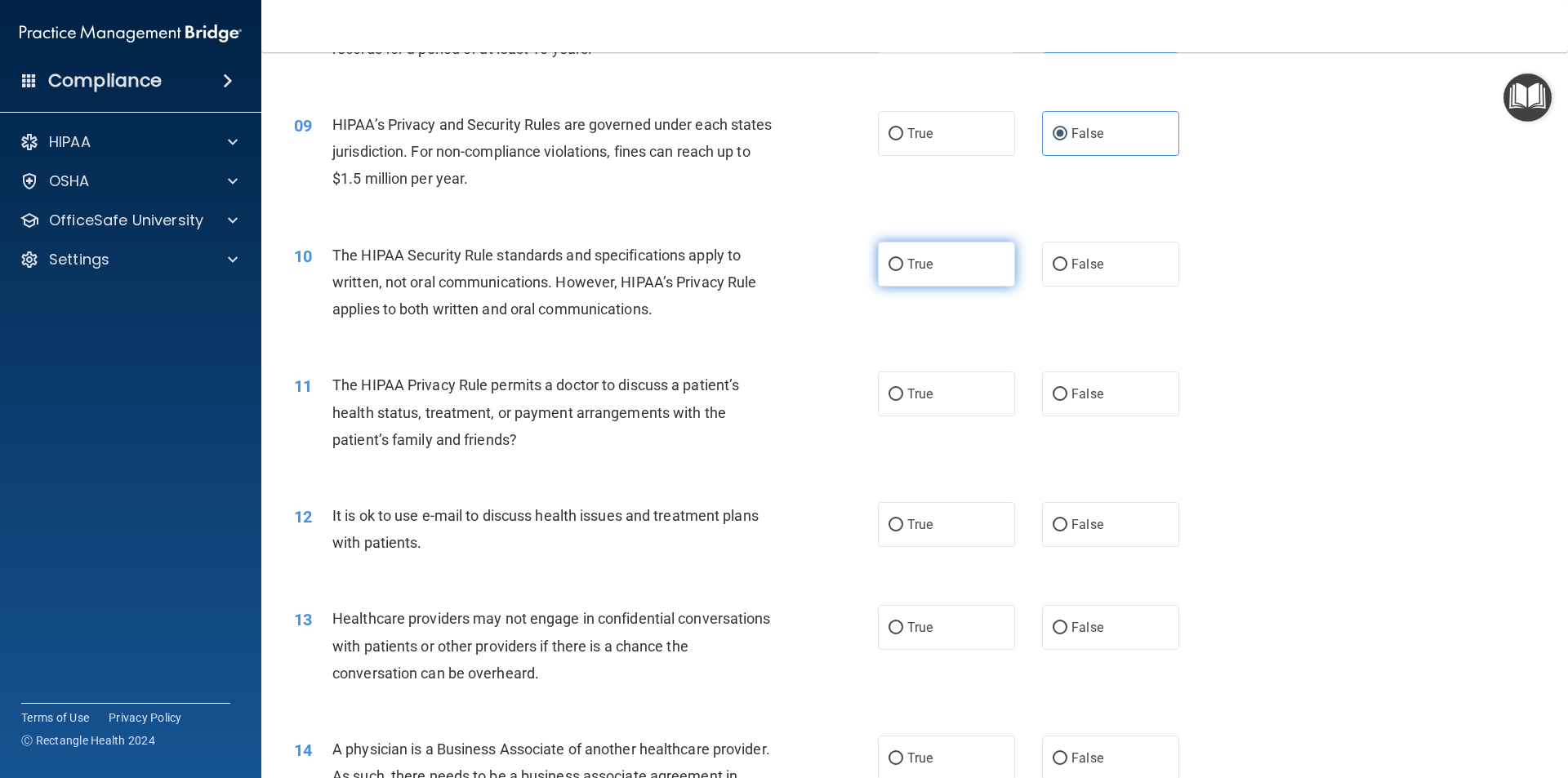
click at [950, 265] on label "True" at bounding box center [946, 264] width 137 height 45
click at [903, 265] on input "True" at bounding box center [895, 264] width 14 height 12
radio input "true"
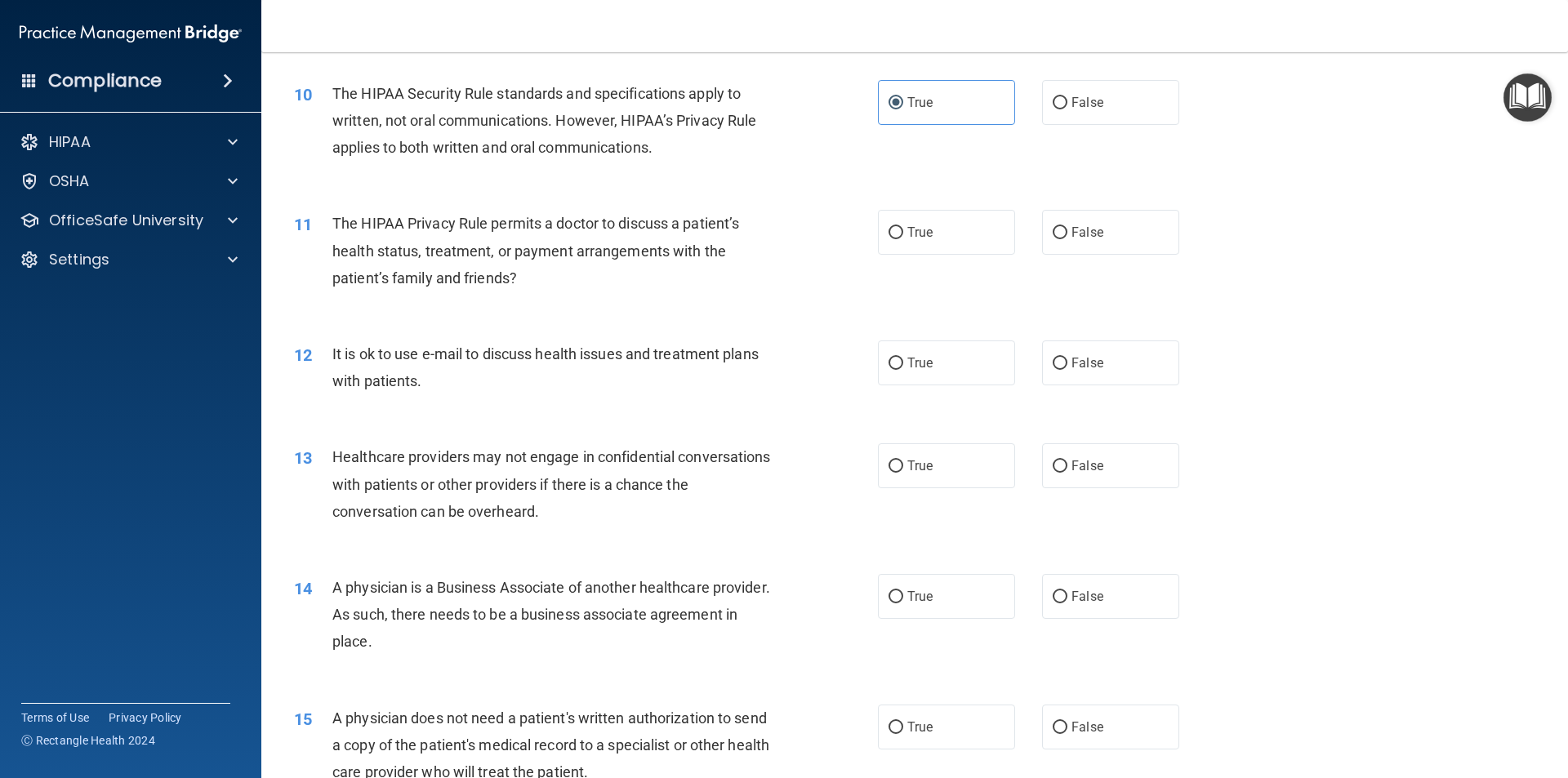
scroll to position [1143, 0]
click at [945, 215] on label "True" at bounding box center [946, 231] width 137 height 45
click at [903, 226] on input "True" at bounding box center [895, 231] width 14 height 12
radio input "true"
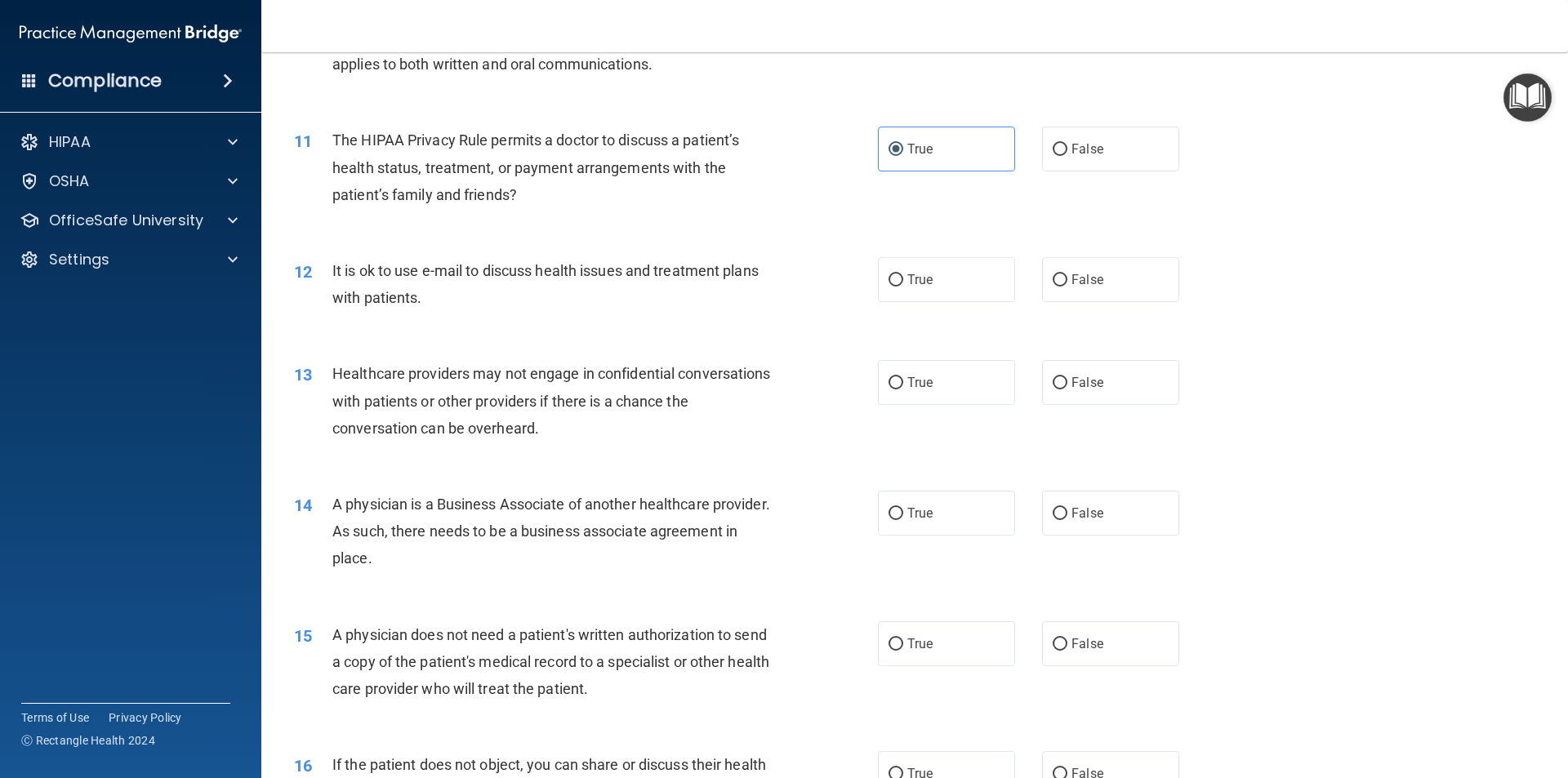
scroll to position [1306, 0]
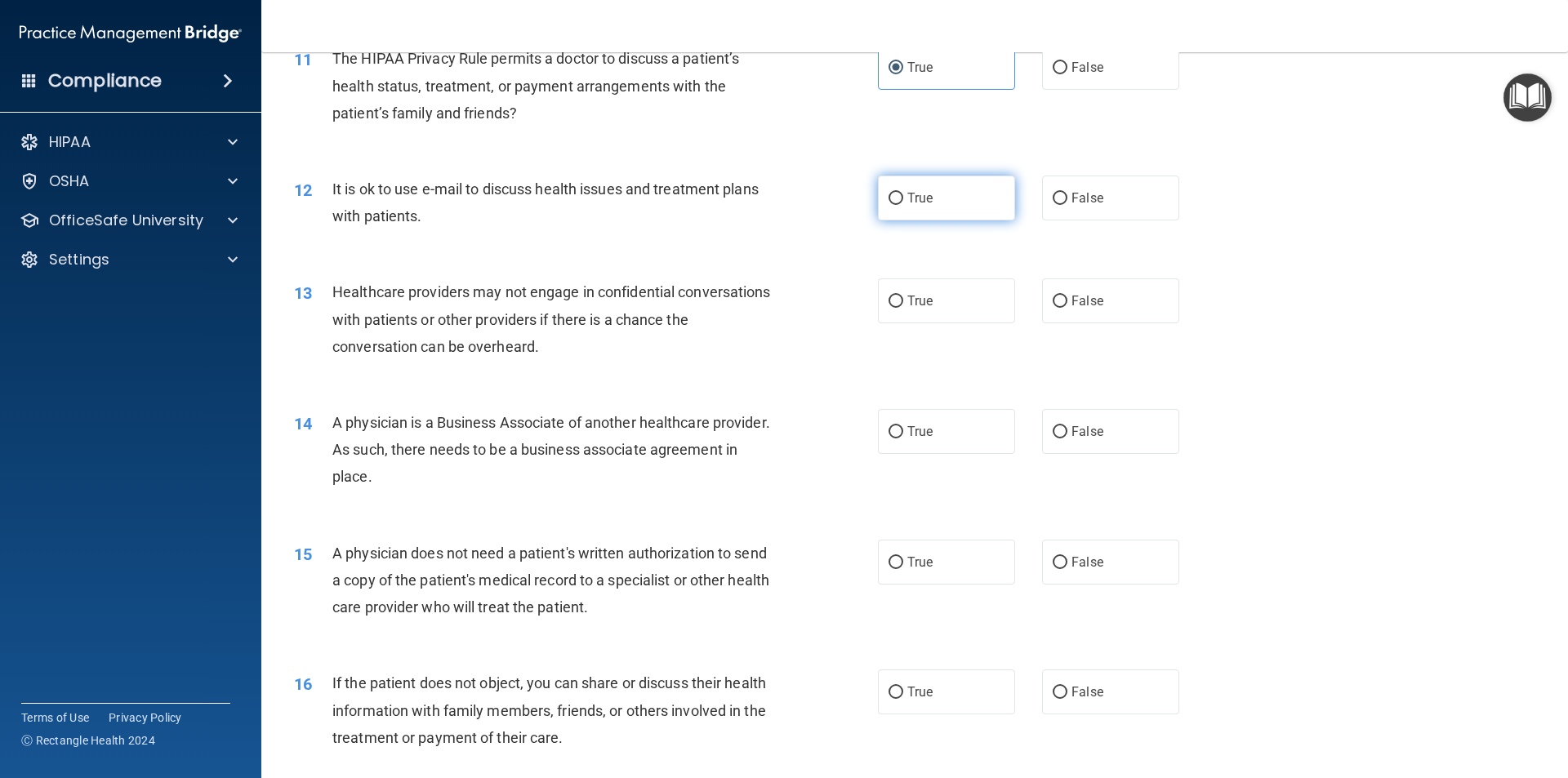
click at [935, 197] on label "True" at bounding box center [946, 198] width 137 height 45
click at [903, 197] on input "True" at bounding box center [895, 199] width 14 height 12
radio input "true"
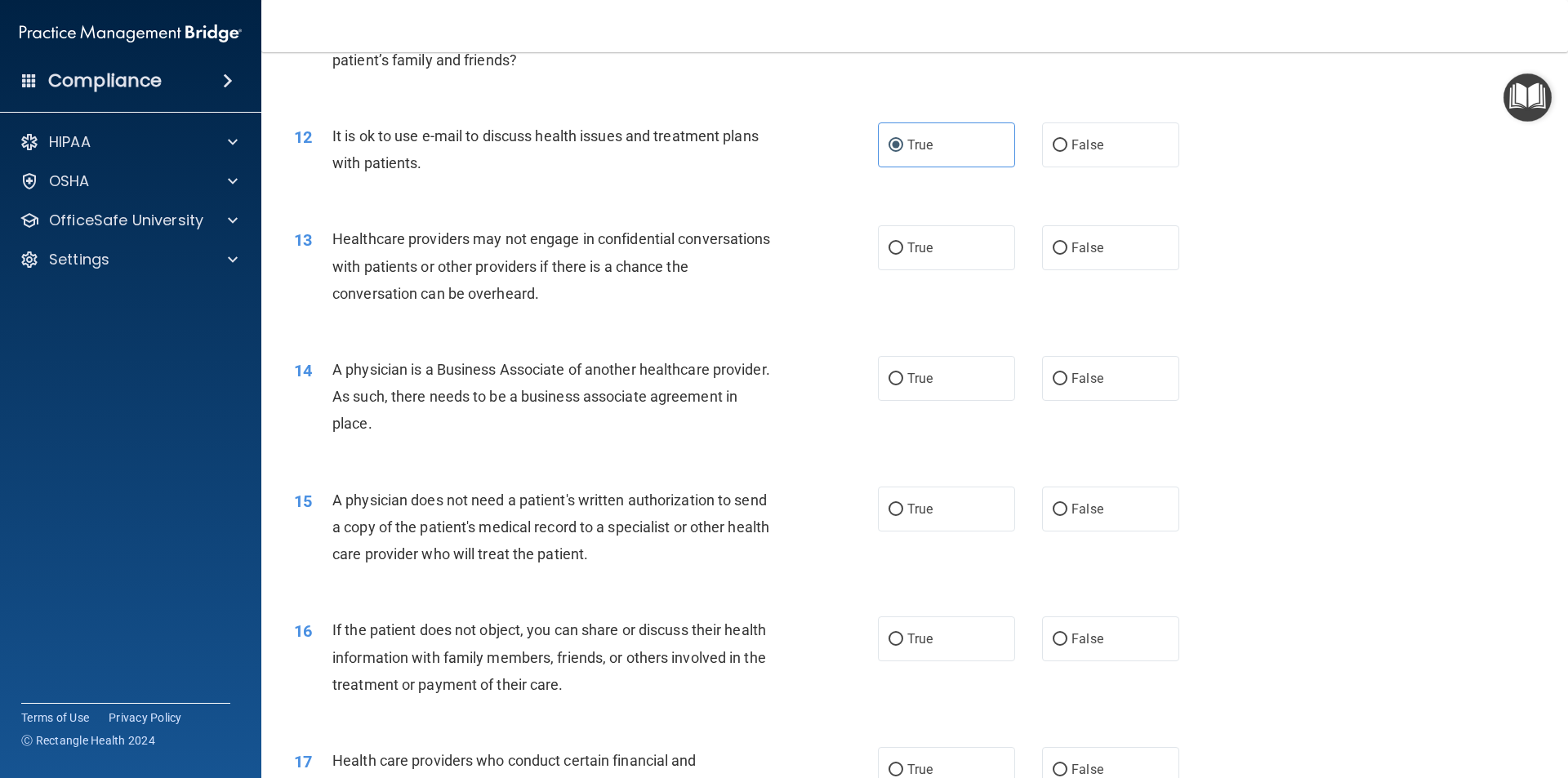
scroll to position [1388, 0]
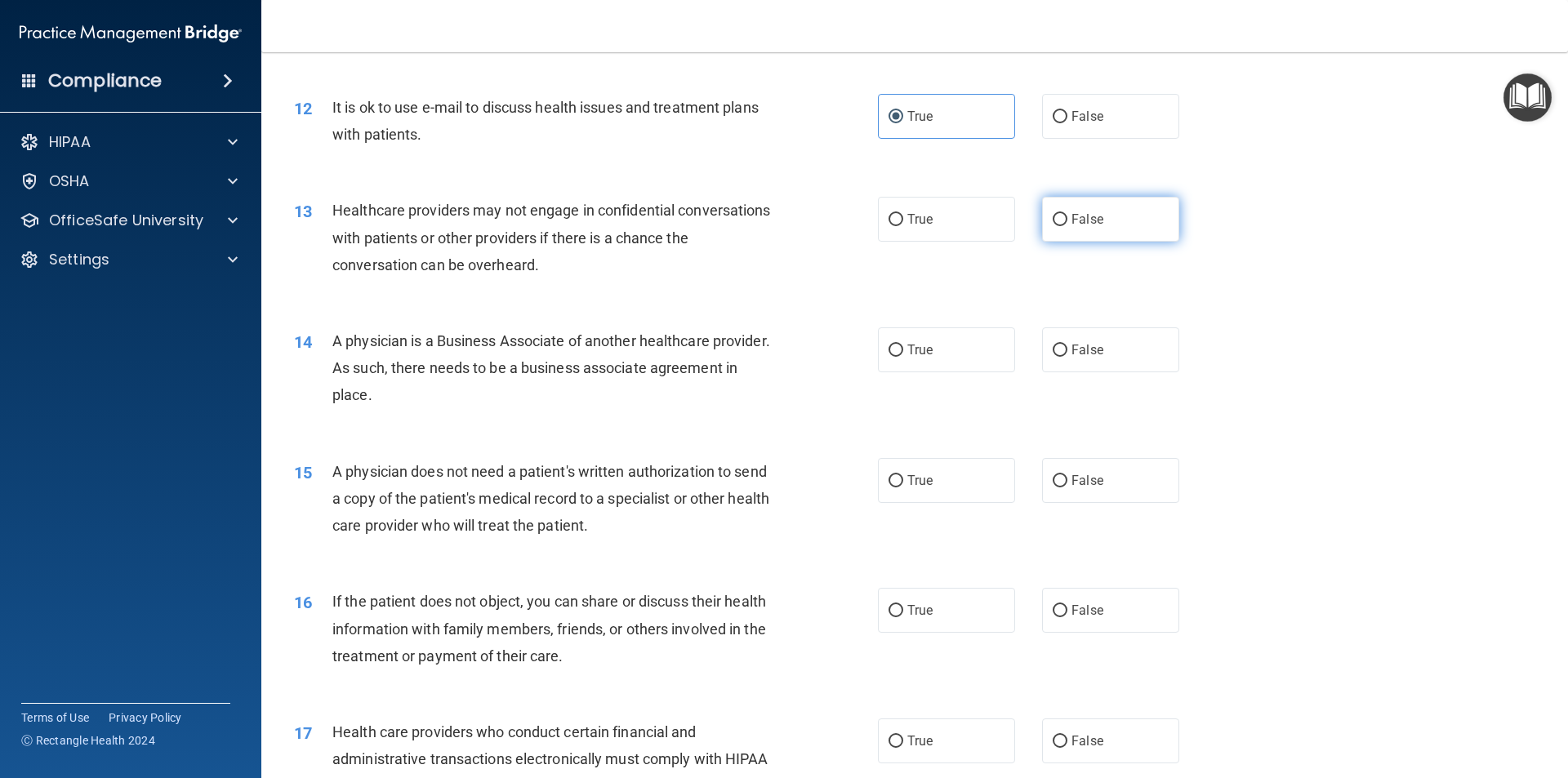
click at [1089, 226] on span "False" at bounding box center [1087, 219] width 32 height 15
click at [1067, 226] on input "False" at bounding box center [1060, 220] width 14 height 12
radio input "true"
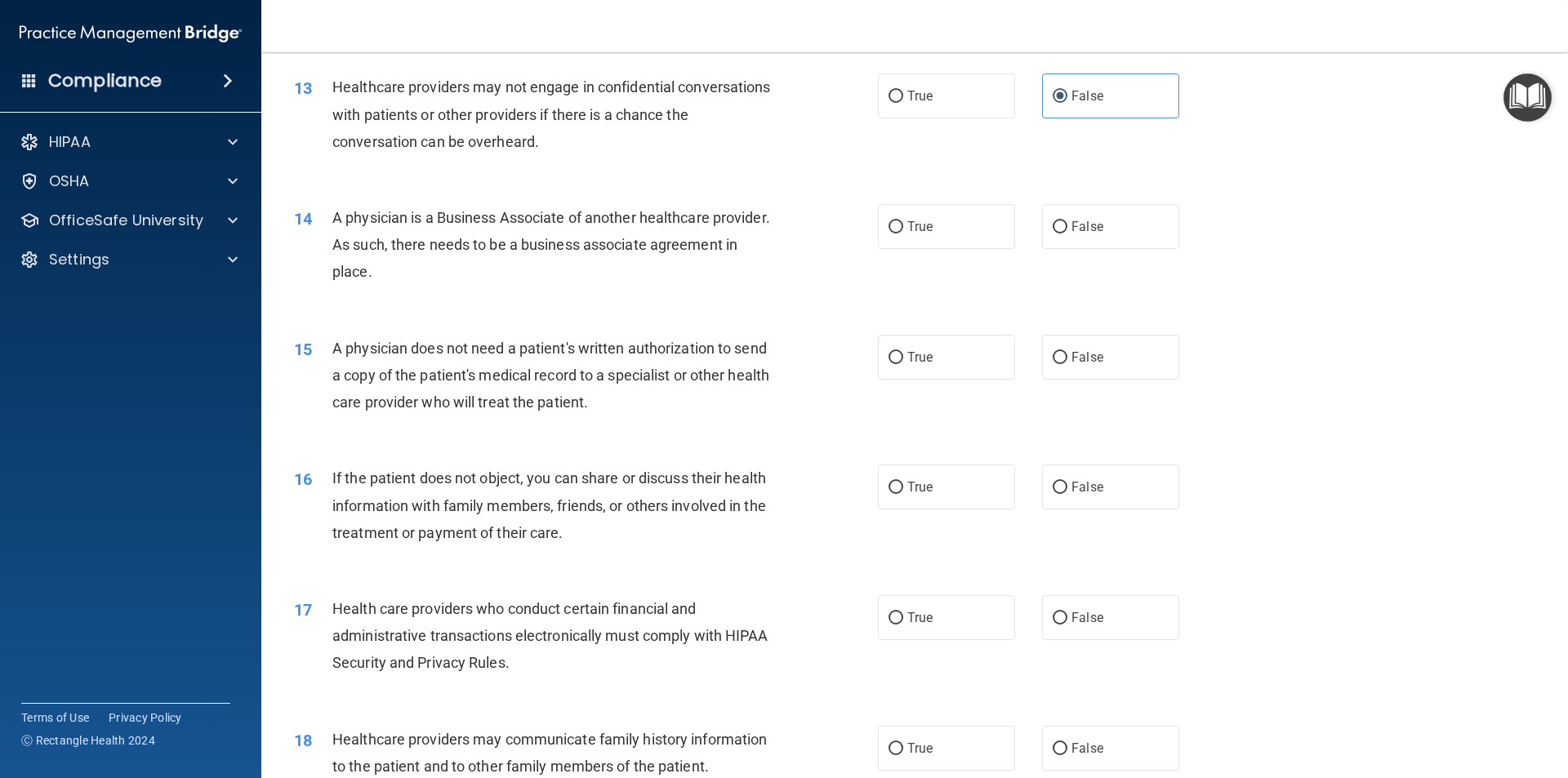
scroll to position [1551, 0]
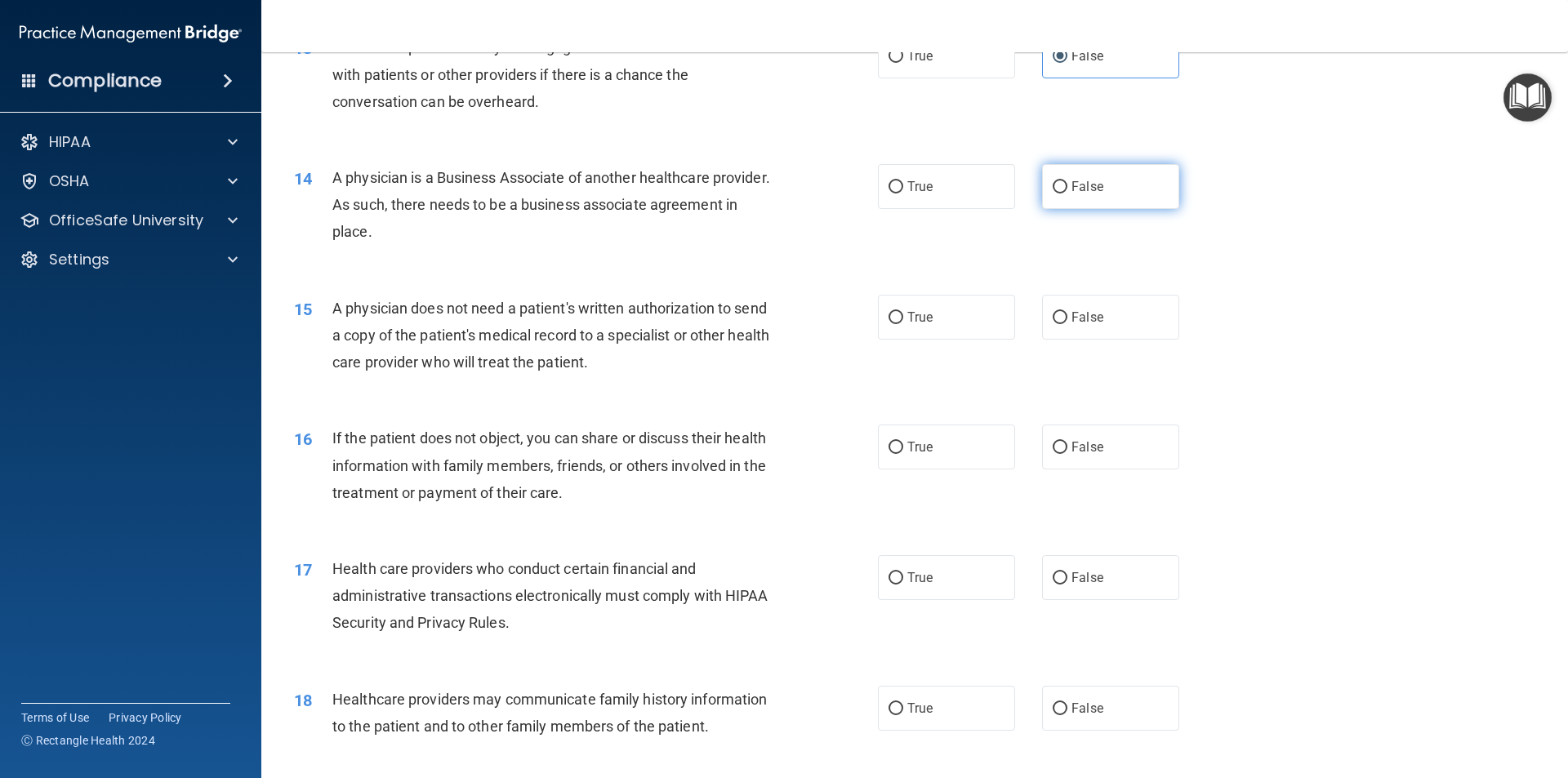
click at [1096, 192] on label "False" at bounding box center [1111, 186] width 137 height 45
click at [1067, 192] on input "False" at bounding box center [1060, 187] width 14 height 12
radio input "true"
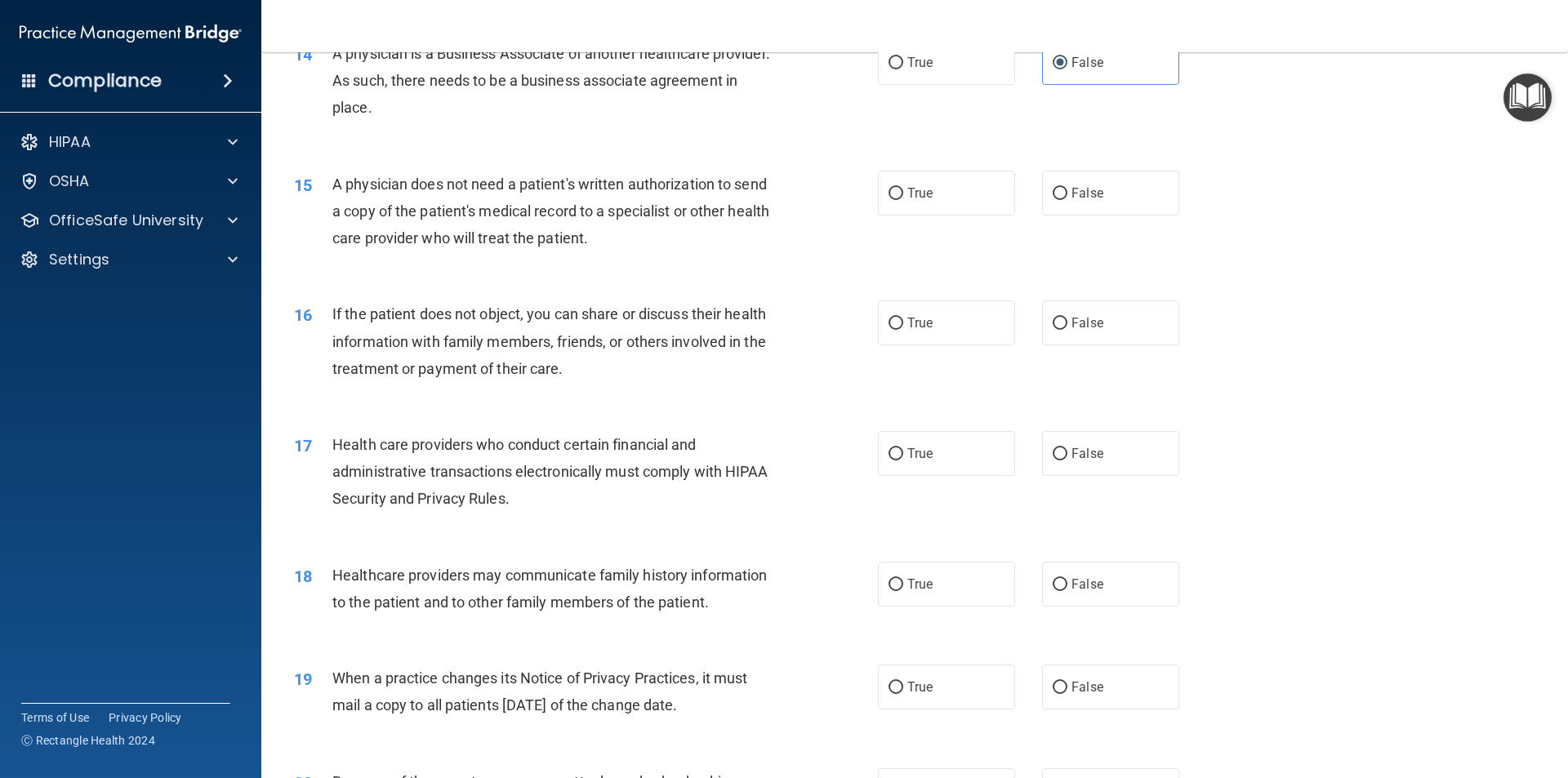
scroll to position [1714, 0]
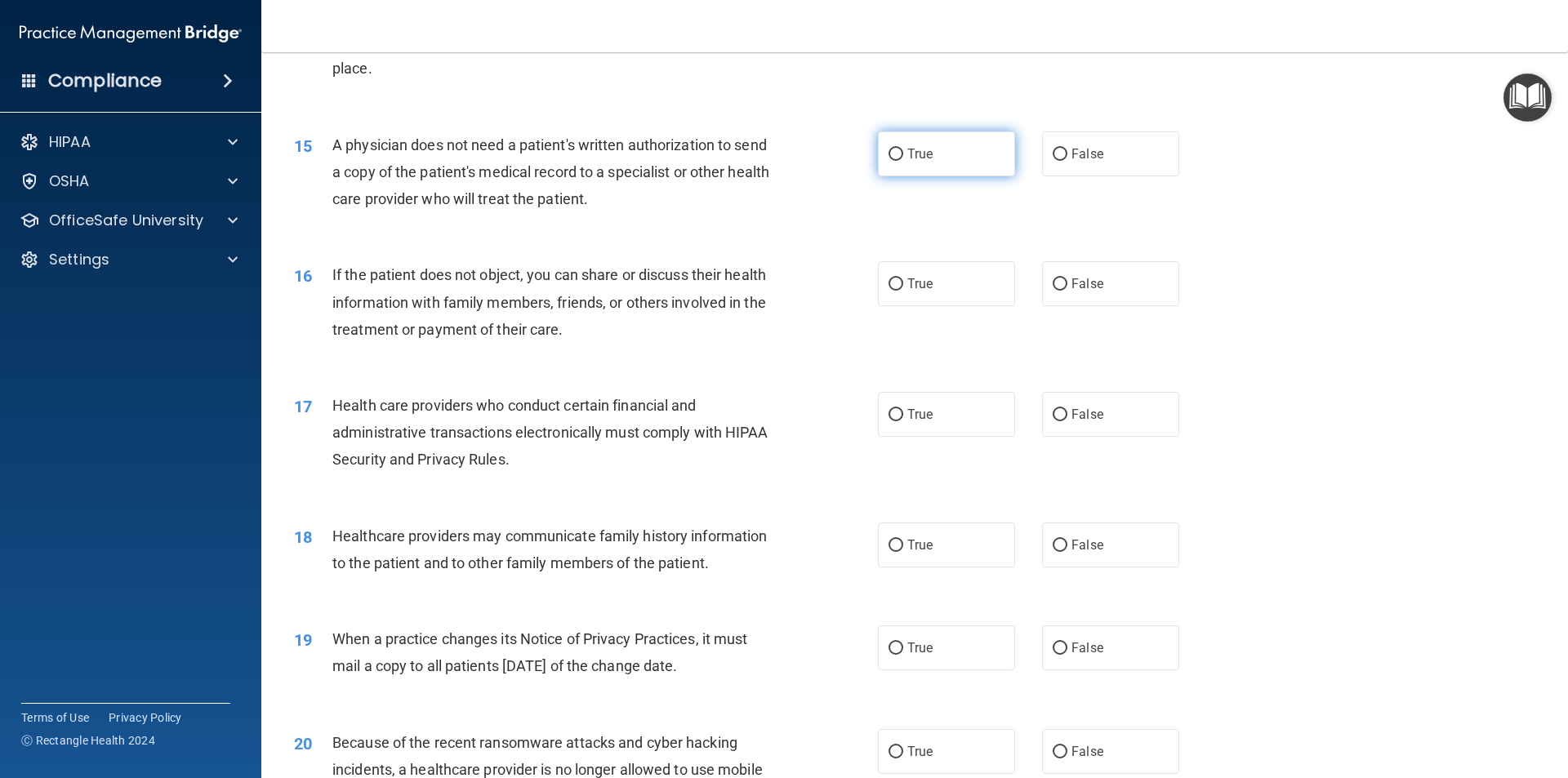
click at [926, 158] on span "True" at bounding box center [919, 154] width 25 height 15
click at [903, 158] on input "True" at bounding box center [895, 155] width 14 height 12
radio input "true"
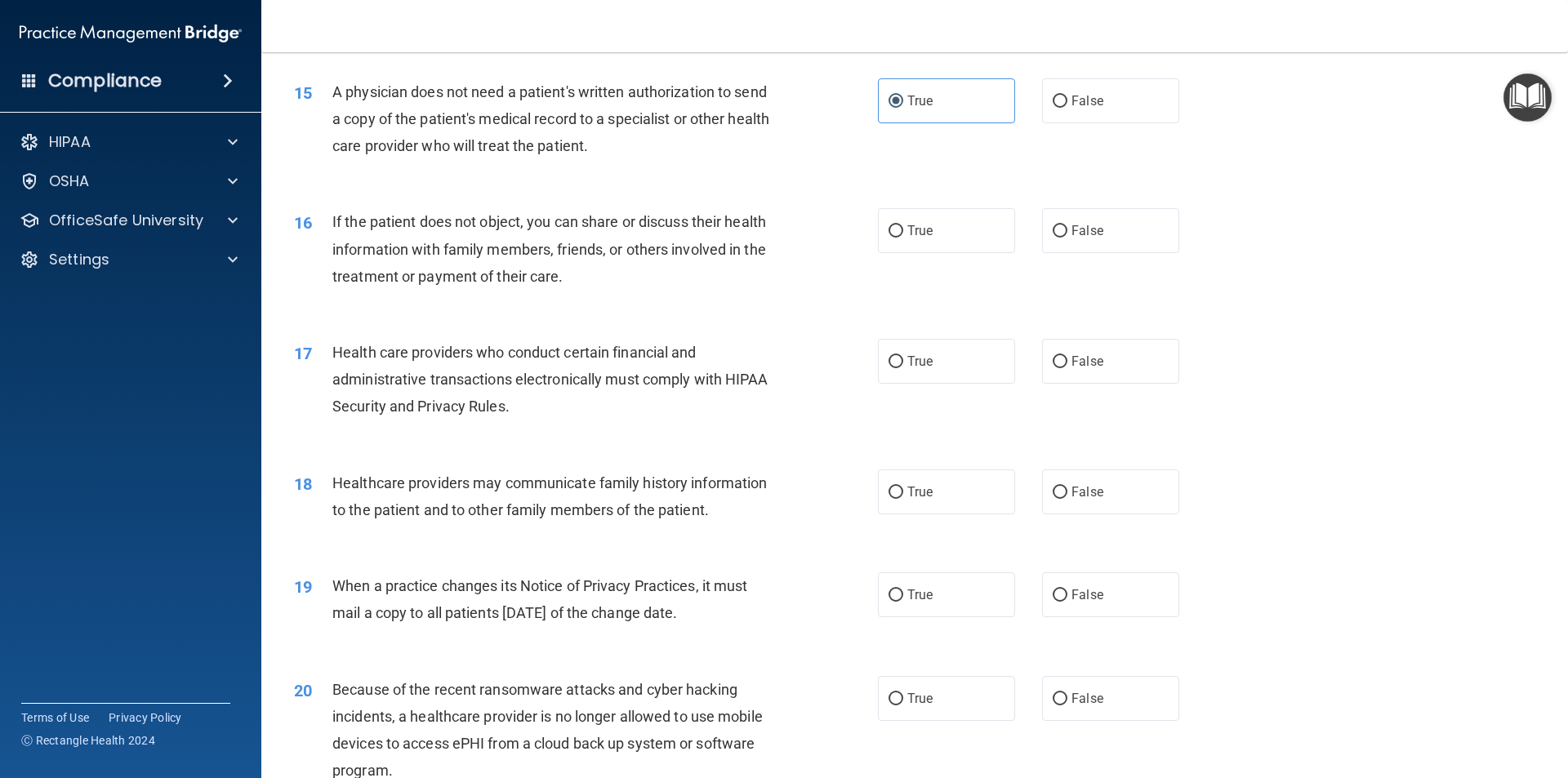
scroll to position [1796, 0]
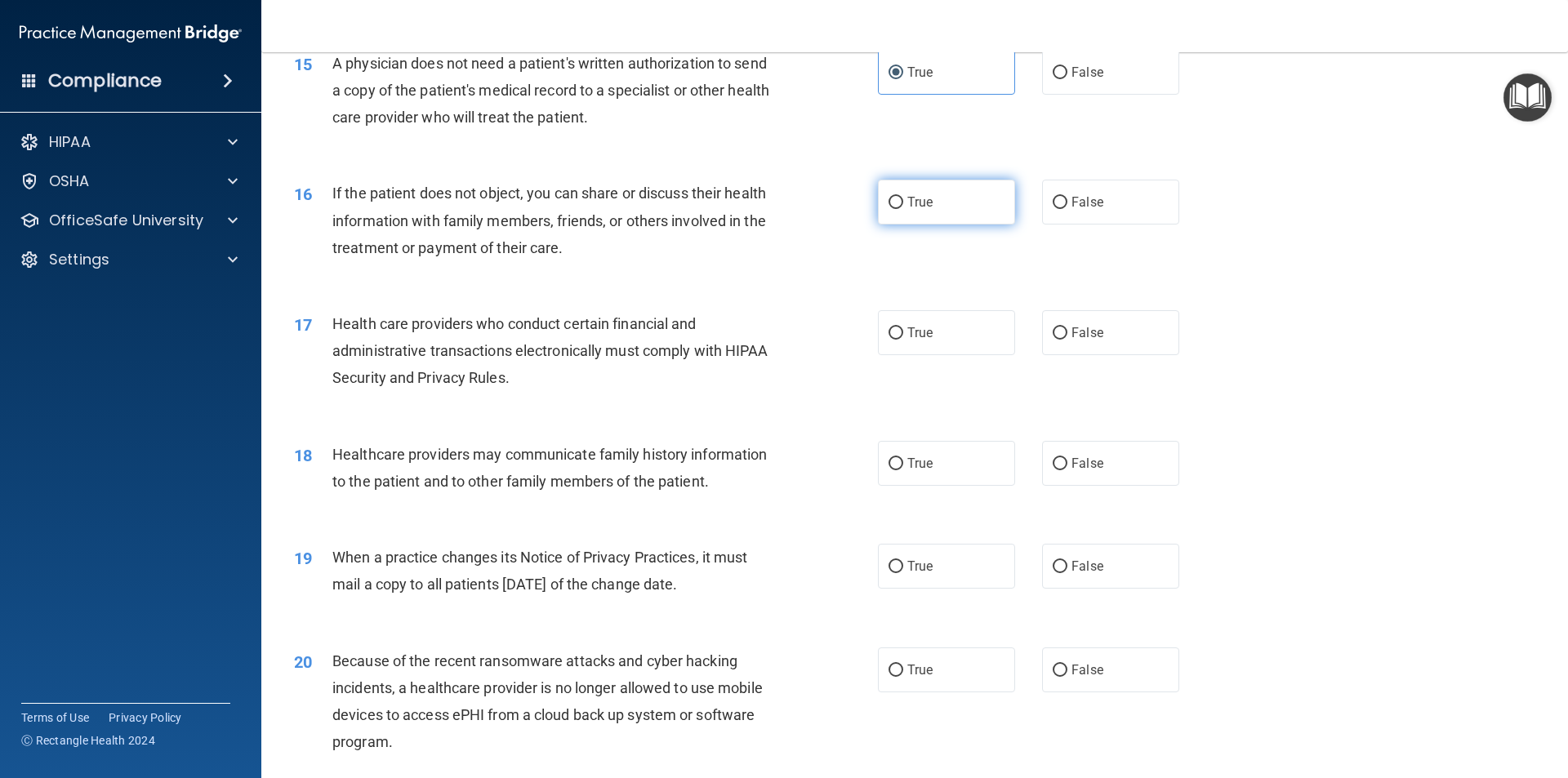
click at [899, 205] on label "True" at bounding box center [946, 202] width 137 height 45
click at [899, 205] on input "True" at bounding box center [895, 203] width 14 height 12
radio input "true"
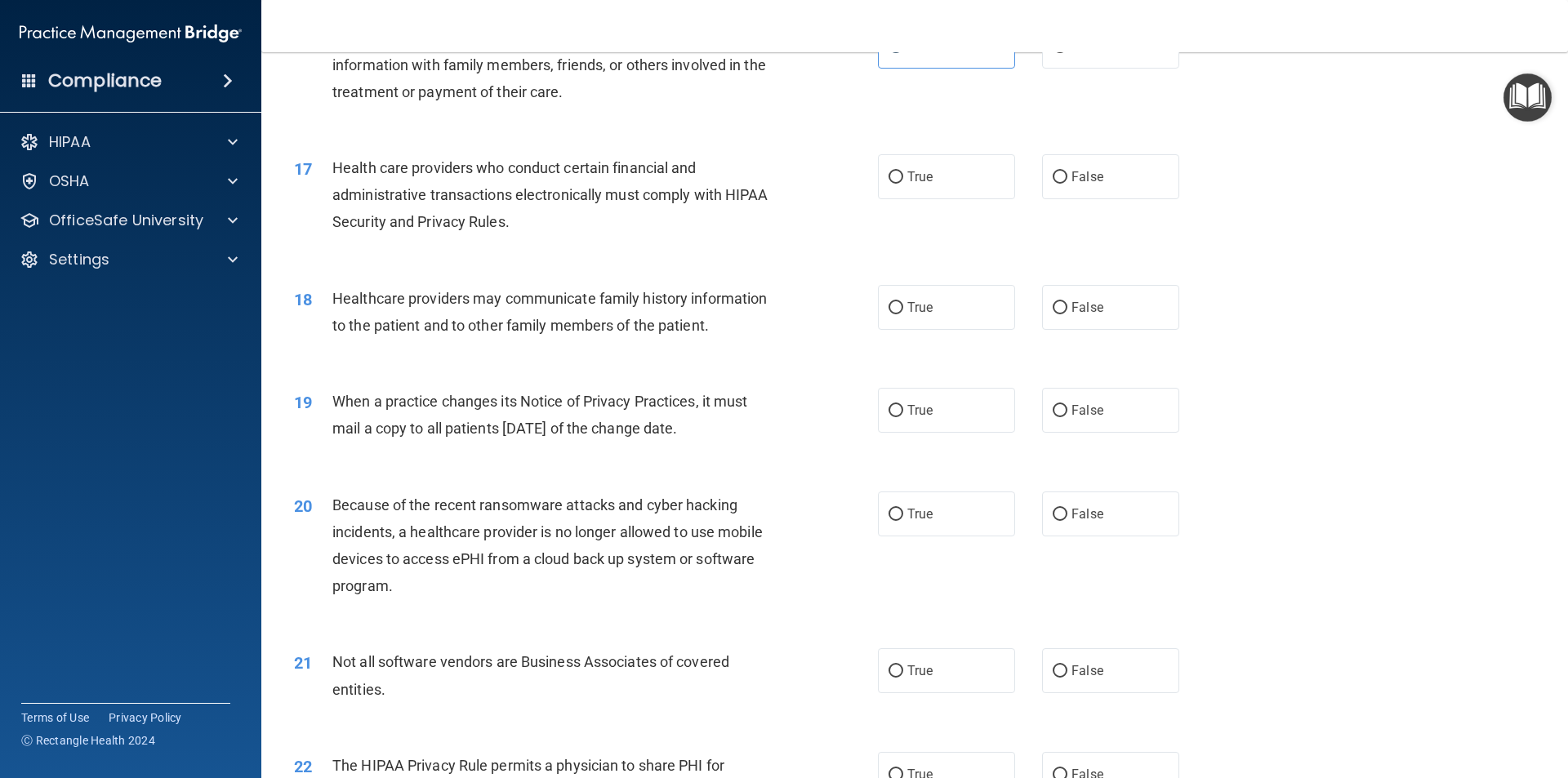
scroll to position [1959, 0]
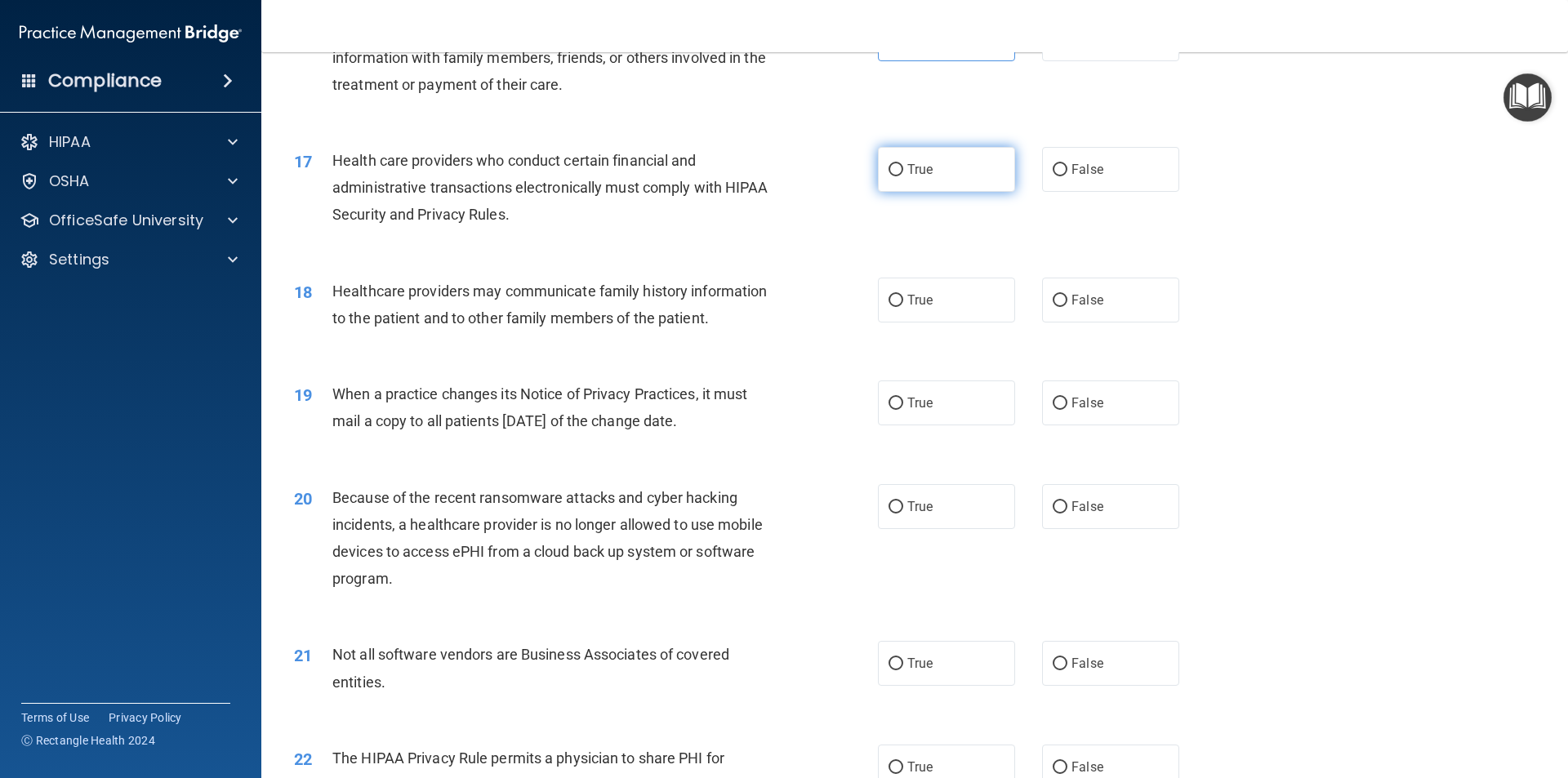
click at [924, 182] on label "True" at bounding box center [946, 169] width 137 height 45
click at [903, 177] on input "True" at bounding box center [895, 170] width 14 height 12
radio input "true"
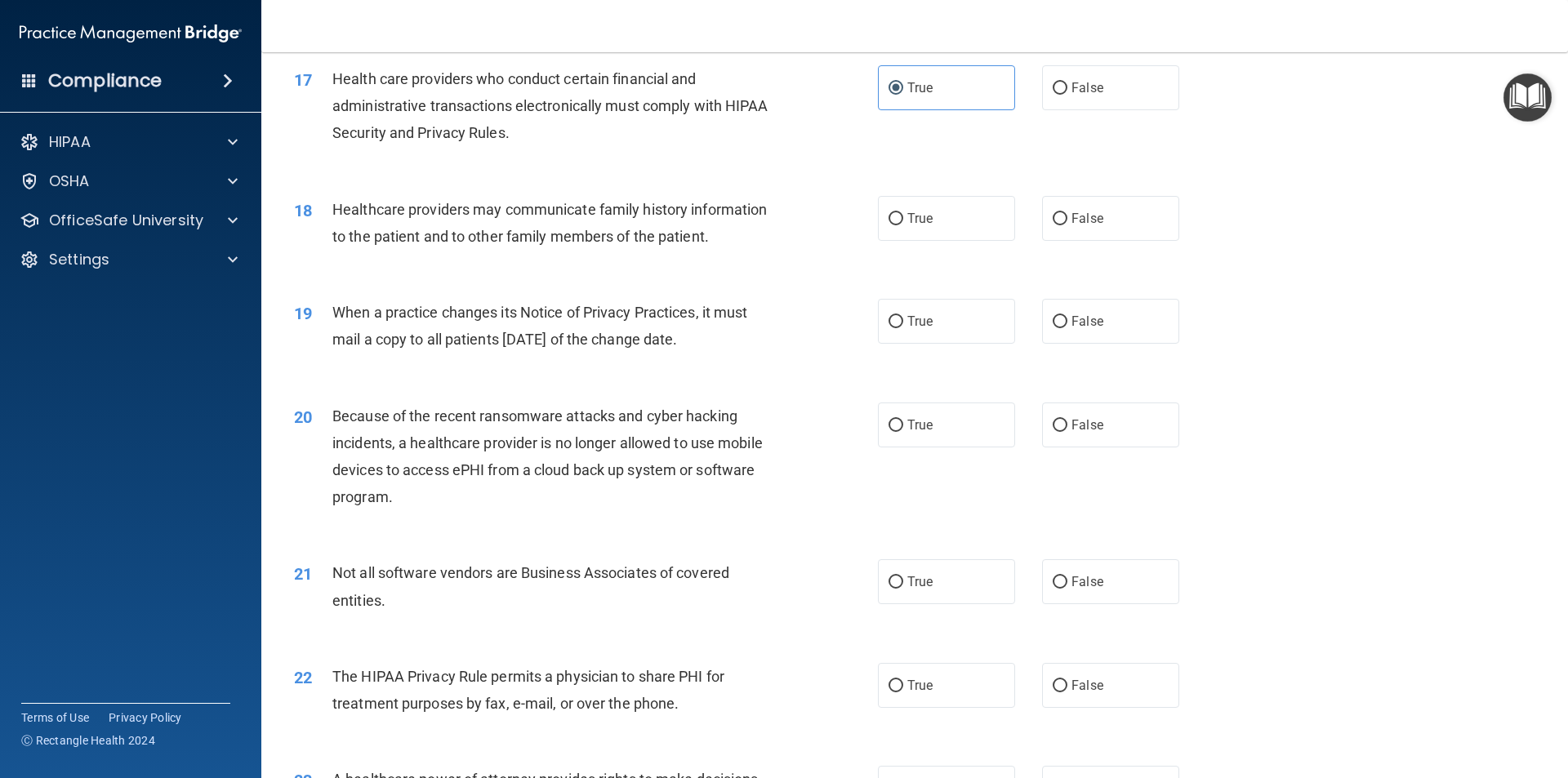
click at [1027, 222] on div "True False" at bounding box center [1042, 218] width 330 height 45
click at [1059, 221] on input "False" at bounding box center [1060, 219] width 14 height 12
radio input "true"
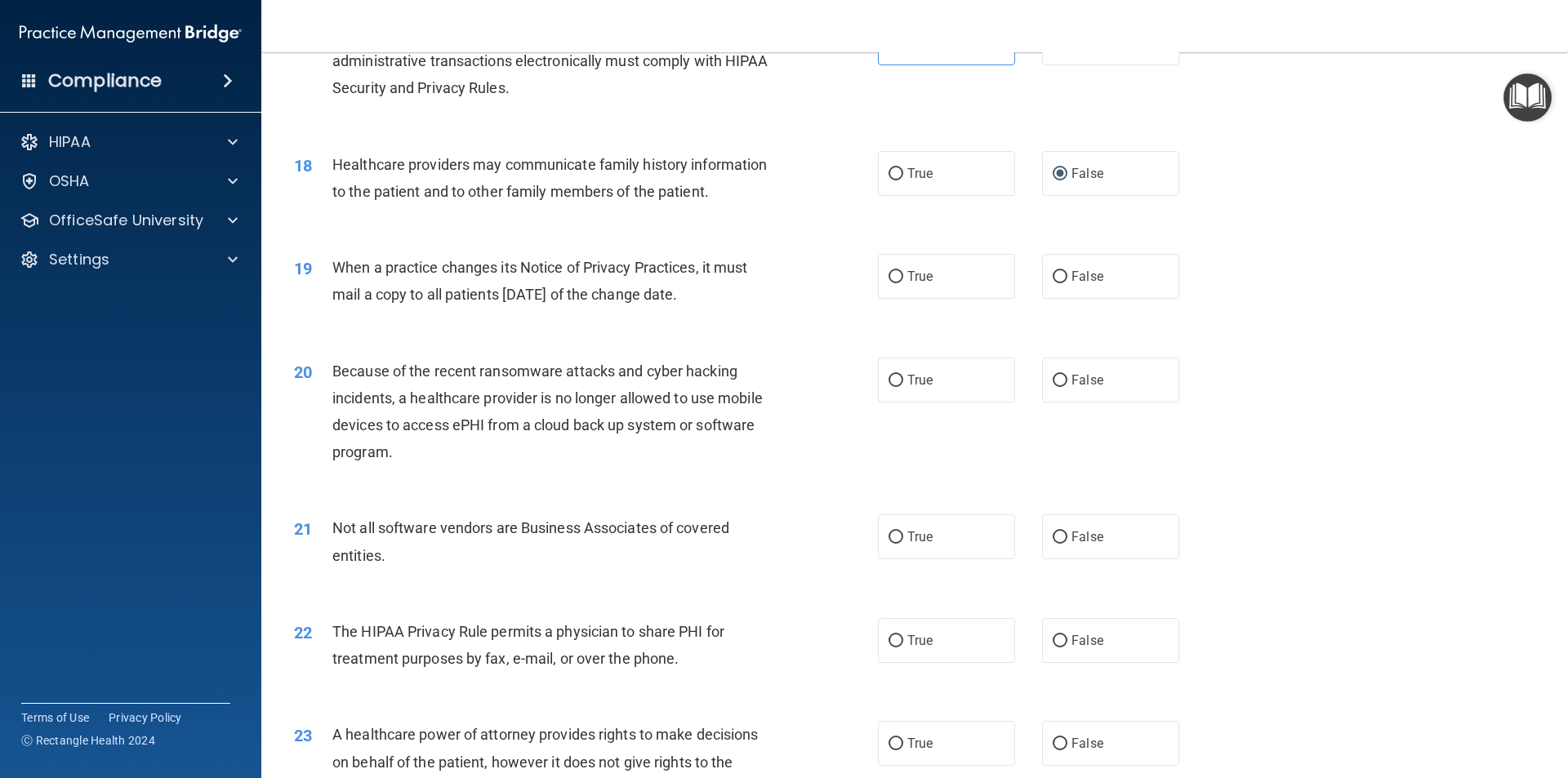
scroll to position [2123, 0]
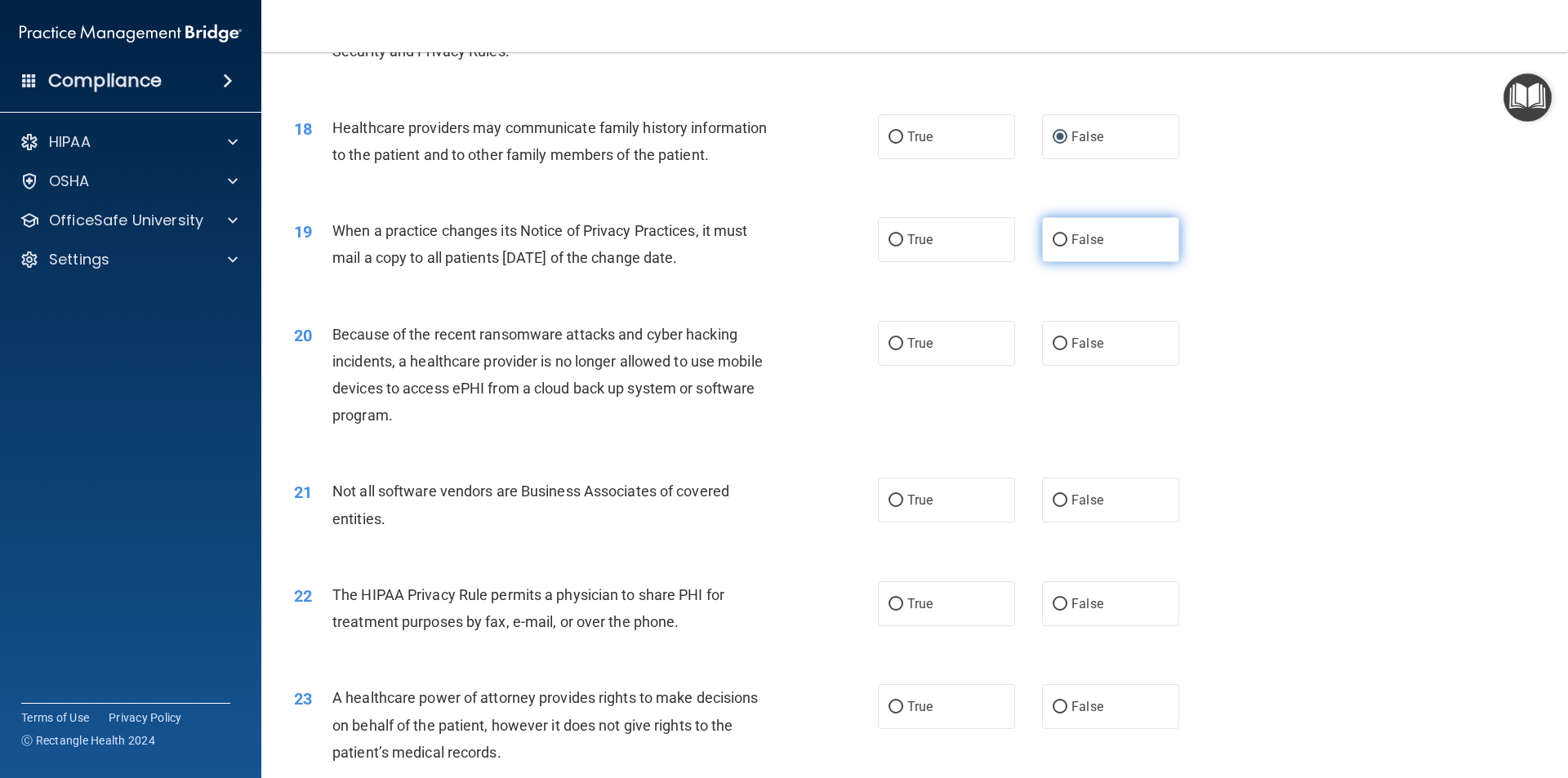
click at [1053, 238] on input "False" at bounding box center [1060, 240] width 14 height 12
radio input "true"
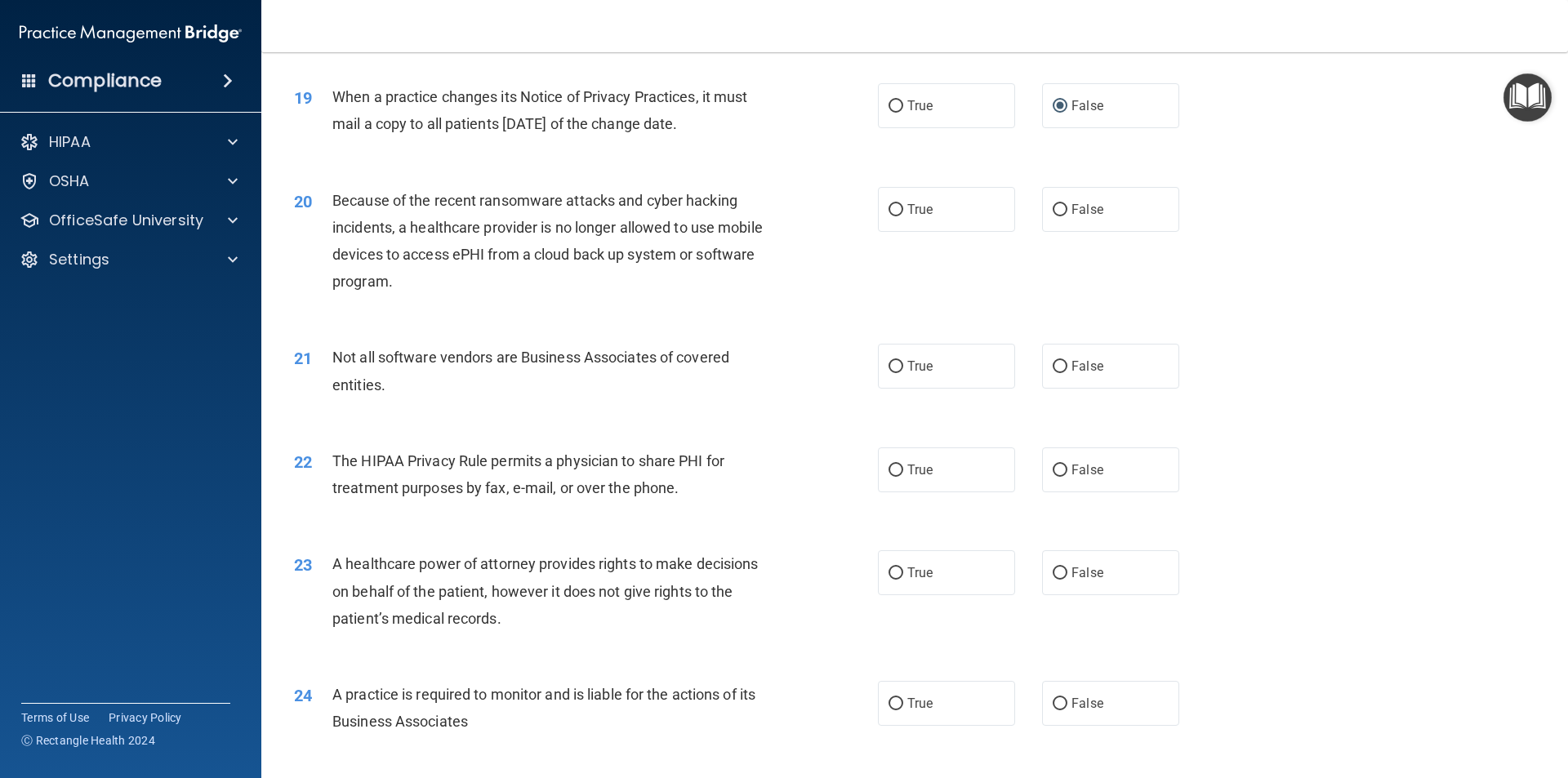
scroll to position [2286, 0]
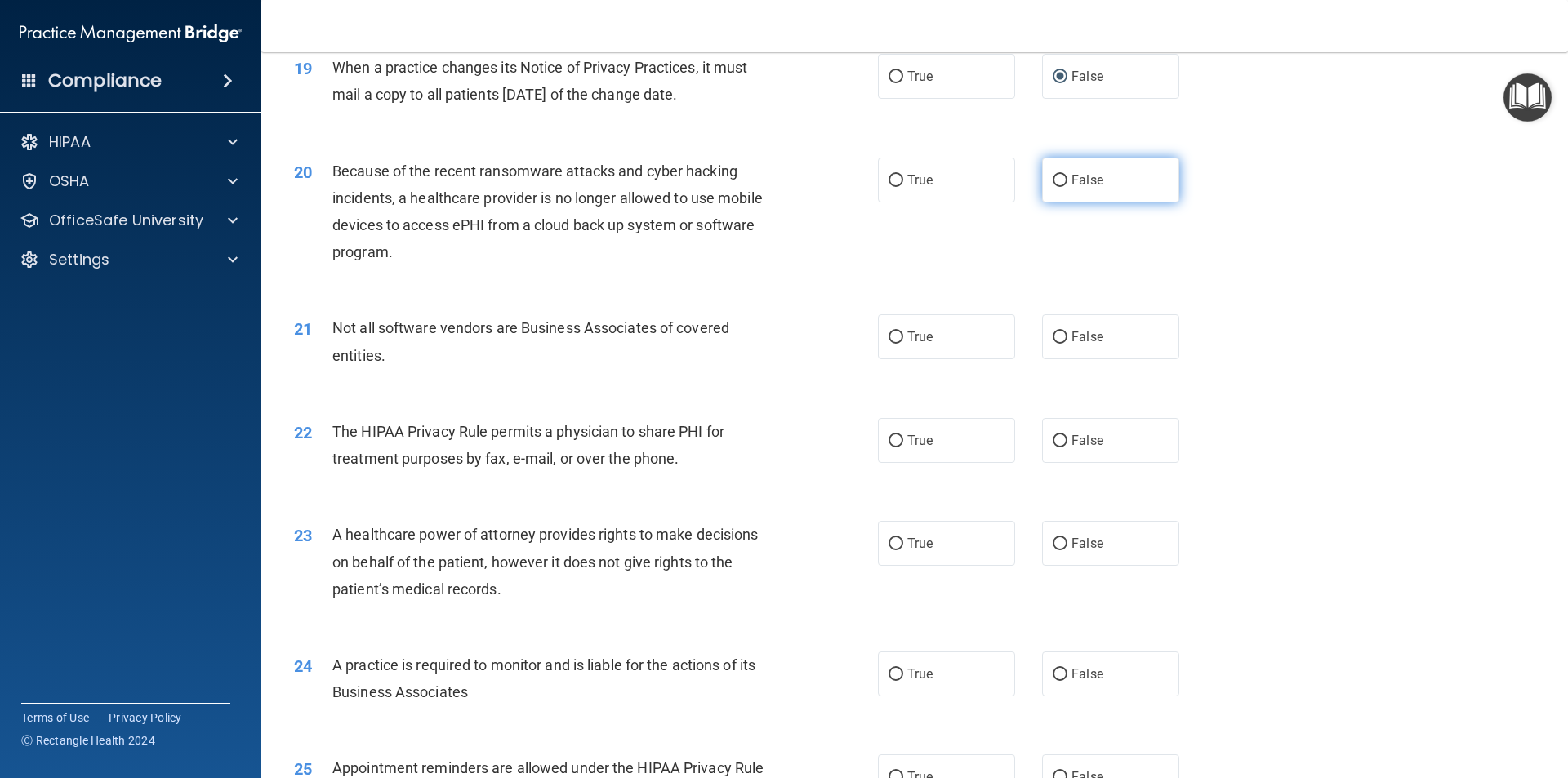
click at [1096, 187] on label "False" at bounding box center [1111, 180] width 137 height 45
click at [1067, 187] on input "False" at bounding box center [1060, 181] width 14 height 12
radio input "true"
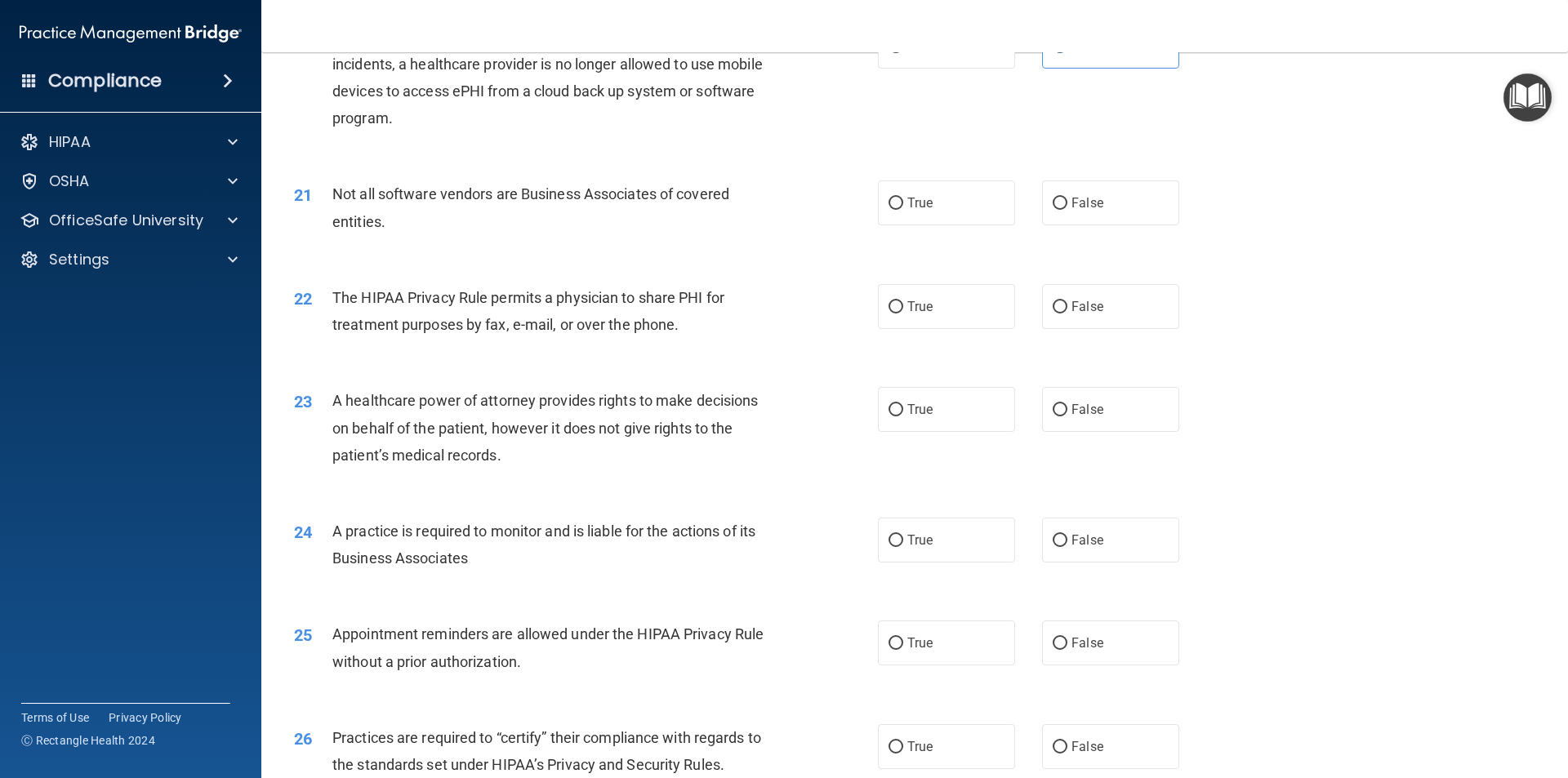
scroll to position [2449, 0]
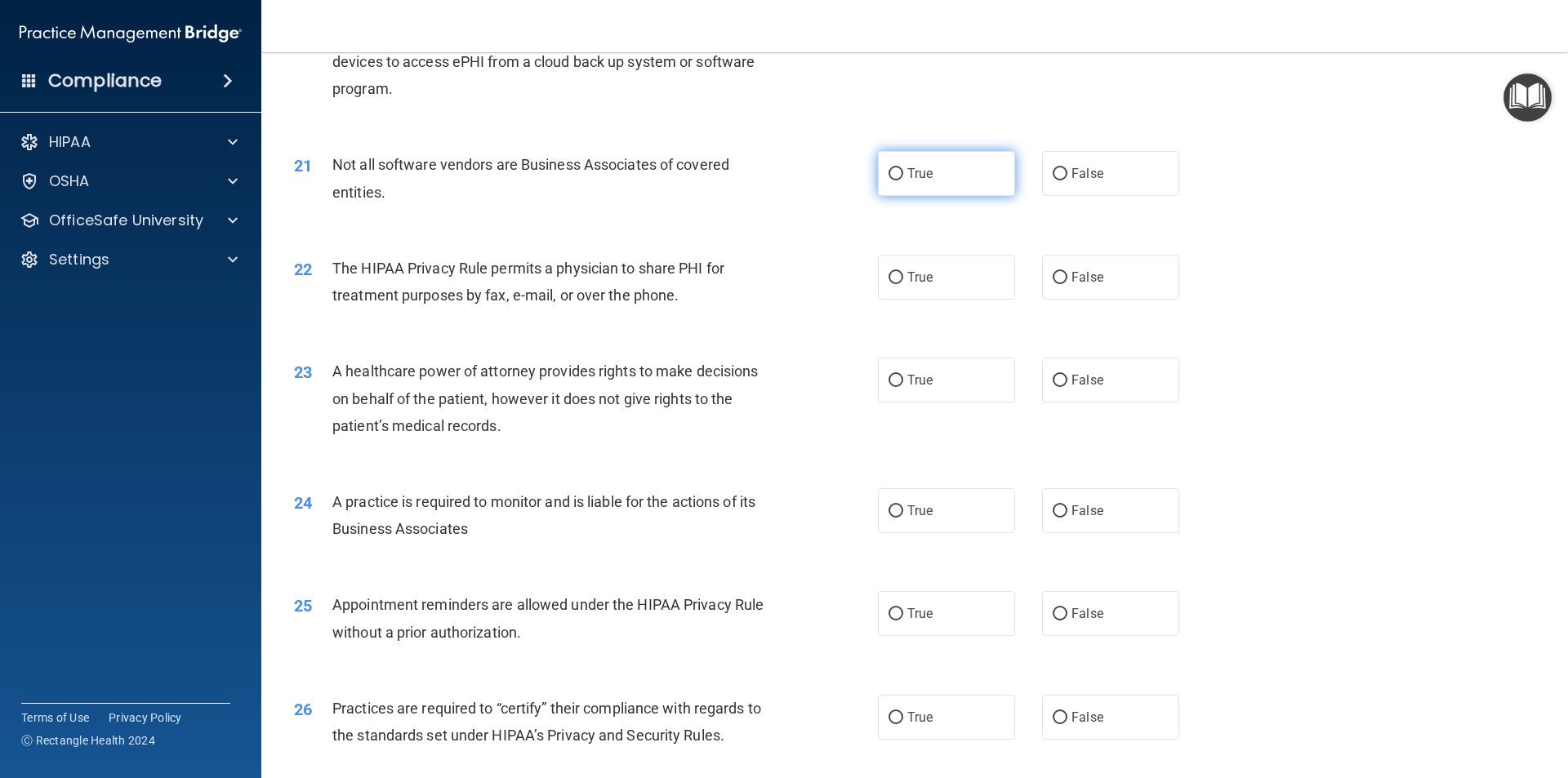
click at [942, 171] on label "True" at bounding box center [946, 173] width 137 height 45
click at [903, 171] on input "True" at bounding box center [895, 174] width 14 height 12
radio input "true"
click at [922, 274] on span "True" at bounding box center [919, 277] width 25 height 15
click at [903, 274] on input "True" at bounding box center [895, 278] width 14 height 12
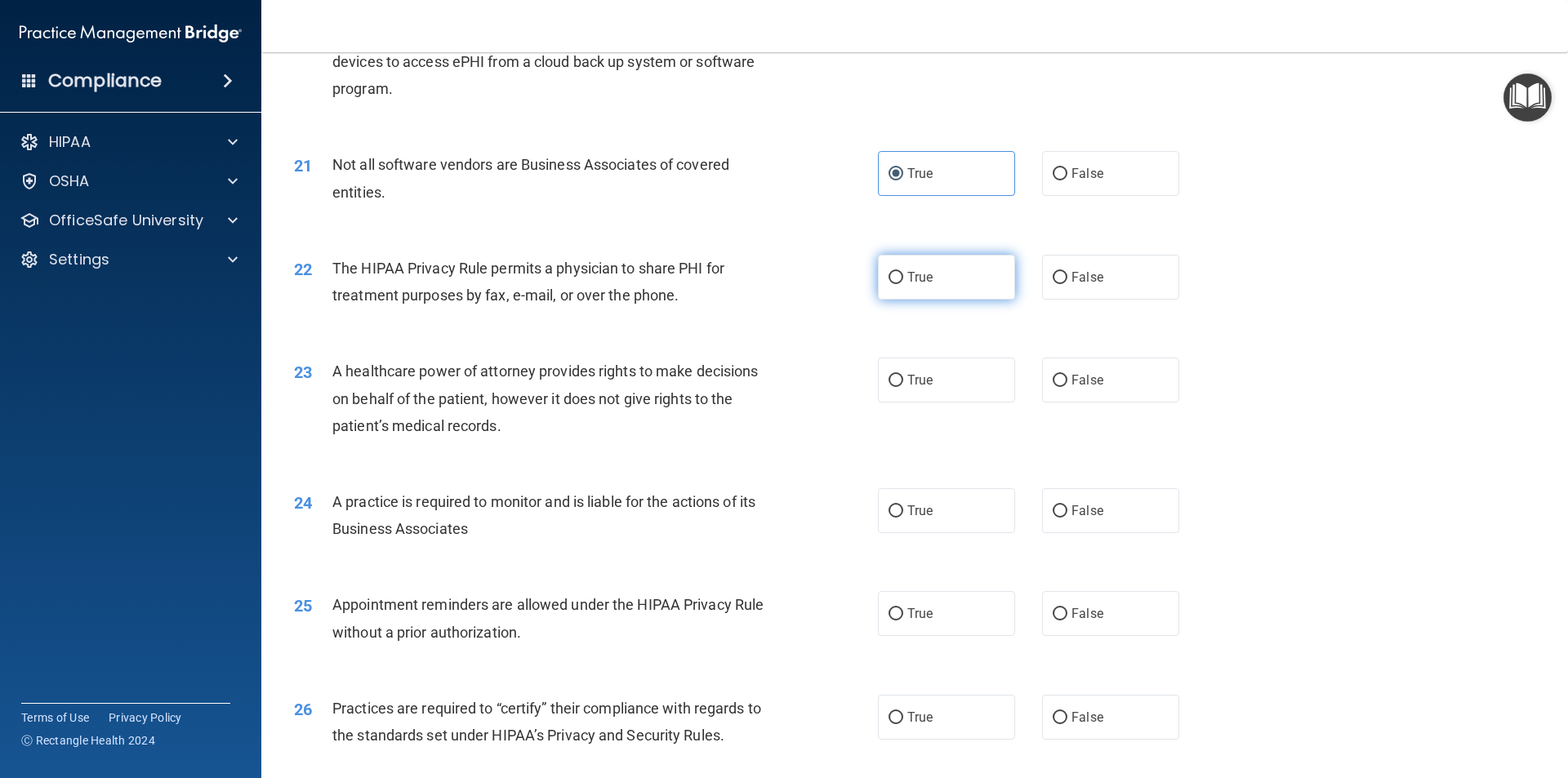
radio input "true"
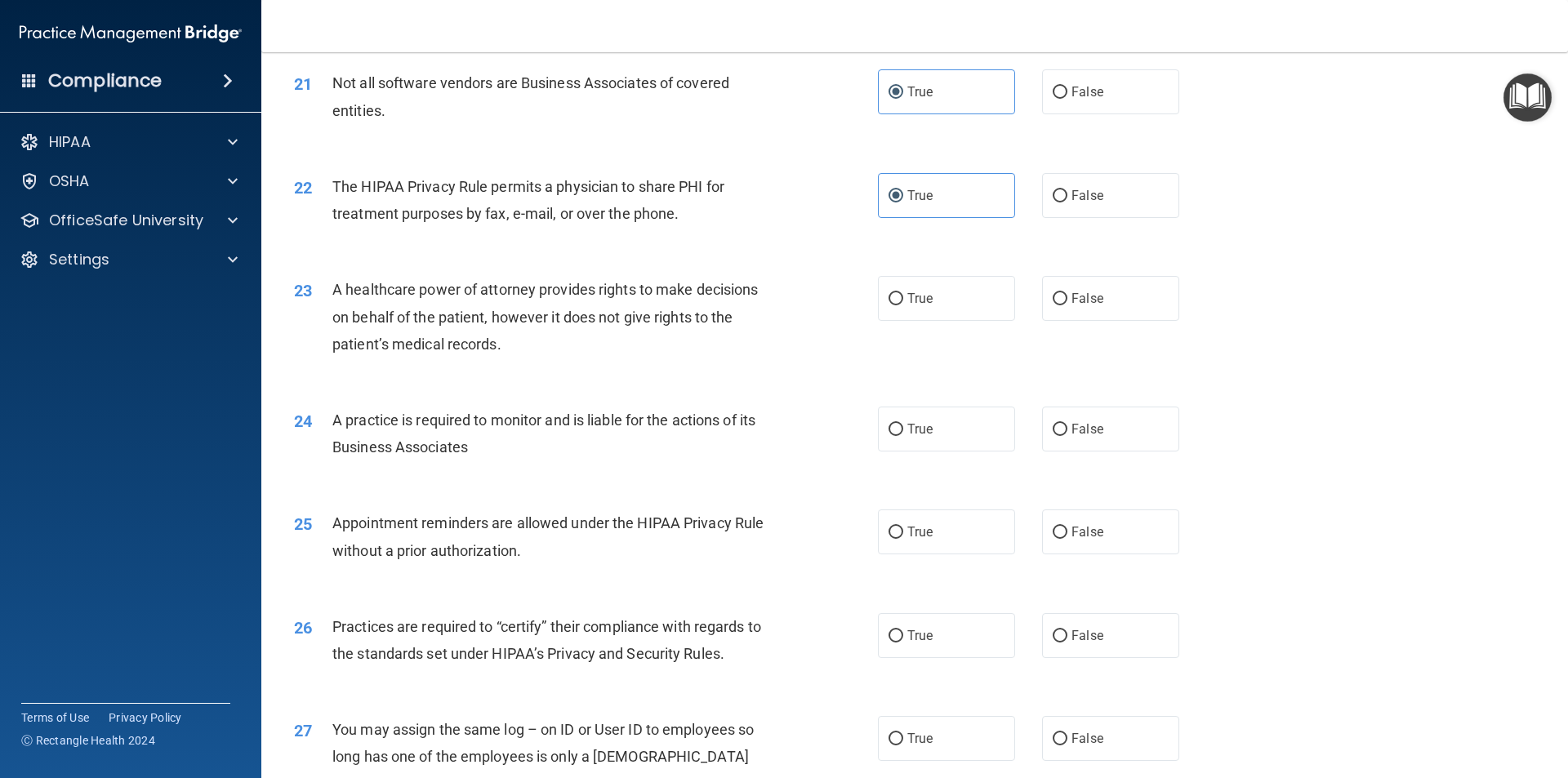
scroll to position [2613, 0]
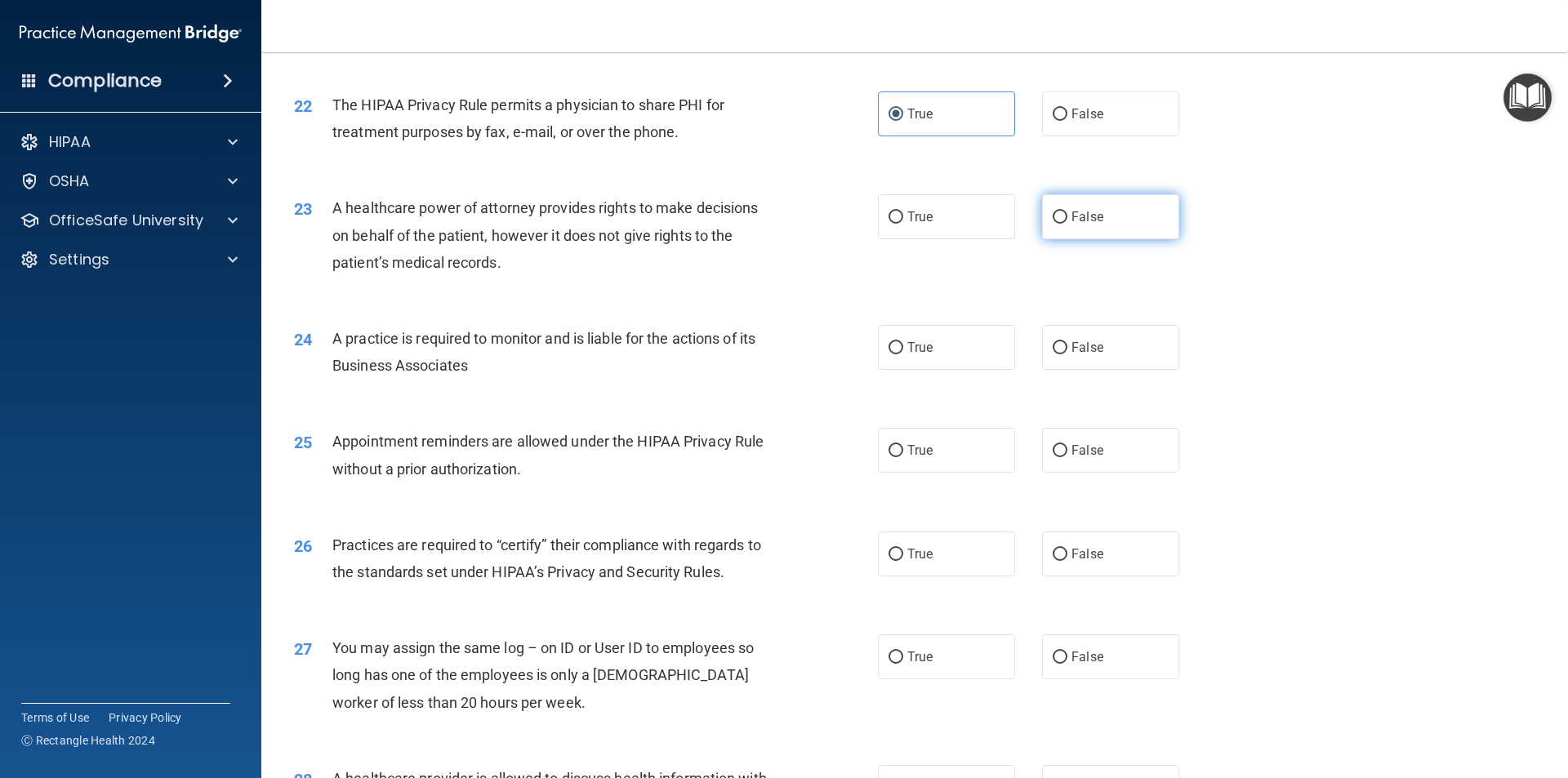
click at [1061, 226] on label "False" at bounding box center [1111, 216] width 137 height 45
click at [1061, 224] on input "False" at bounding box center [1060, 217] width 14 height 12
radio input "true"
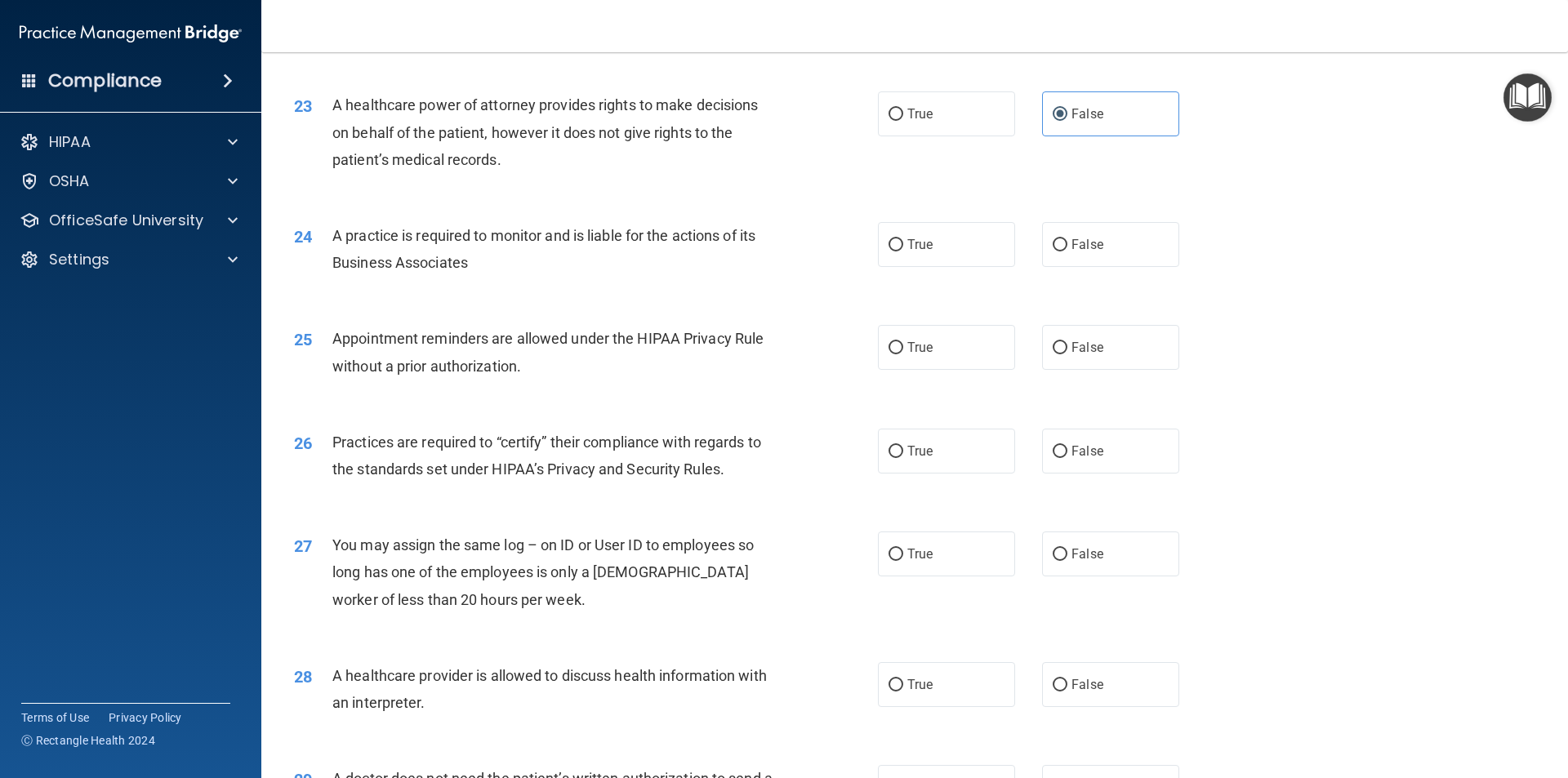
scroll to position [2776, 0]
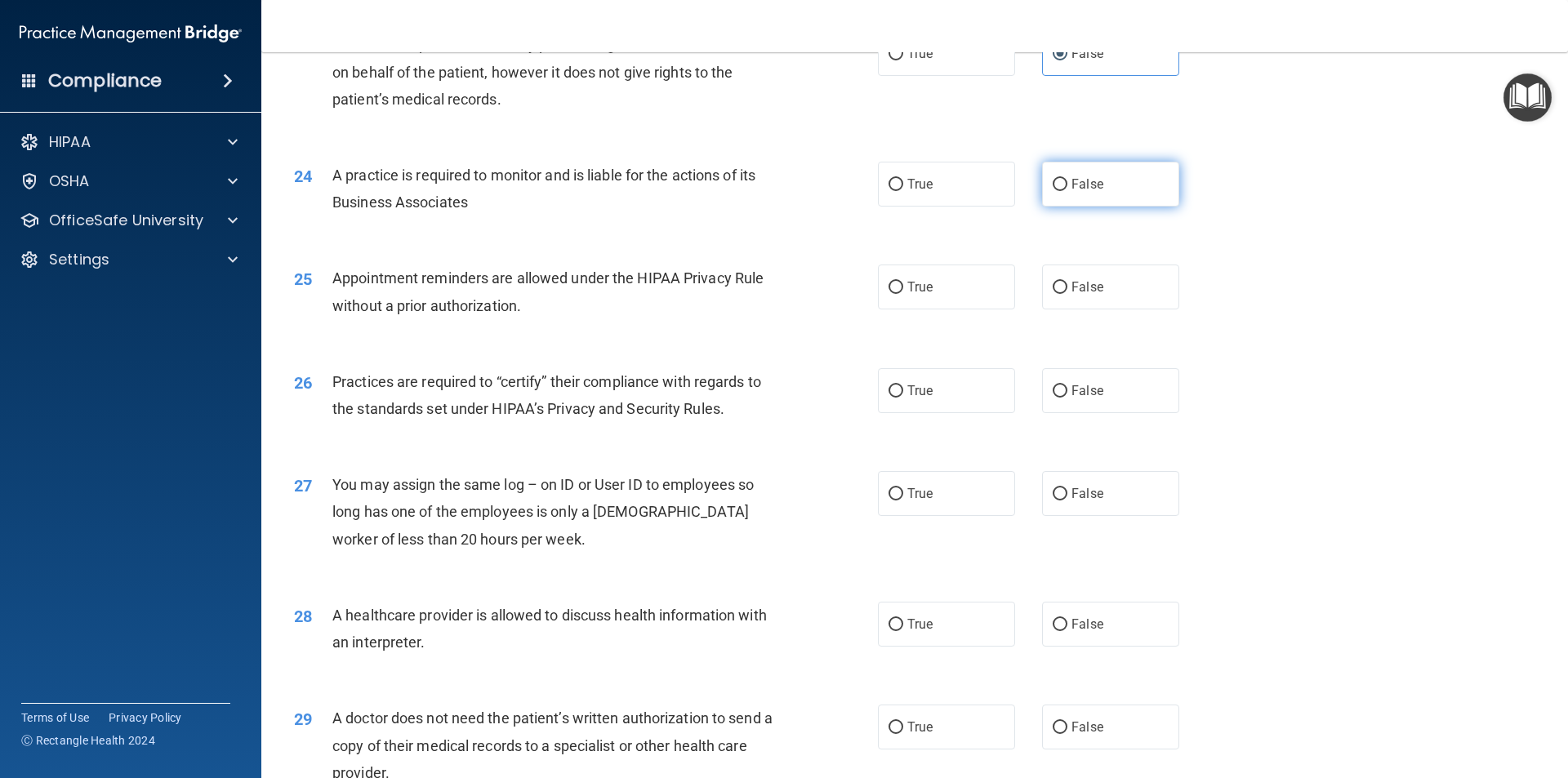
click at [1110, 189] on label "False" at bounding box center [1111, 183] width 137 height 45
click at [1067, 189] on input "False" at bounding box center [1060, 184] width 14 height 12
radio input "true"
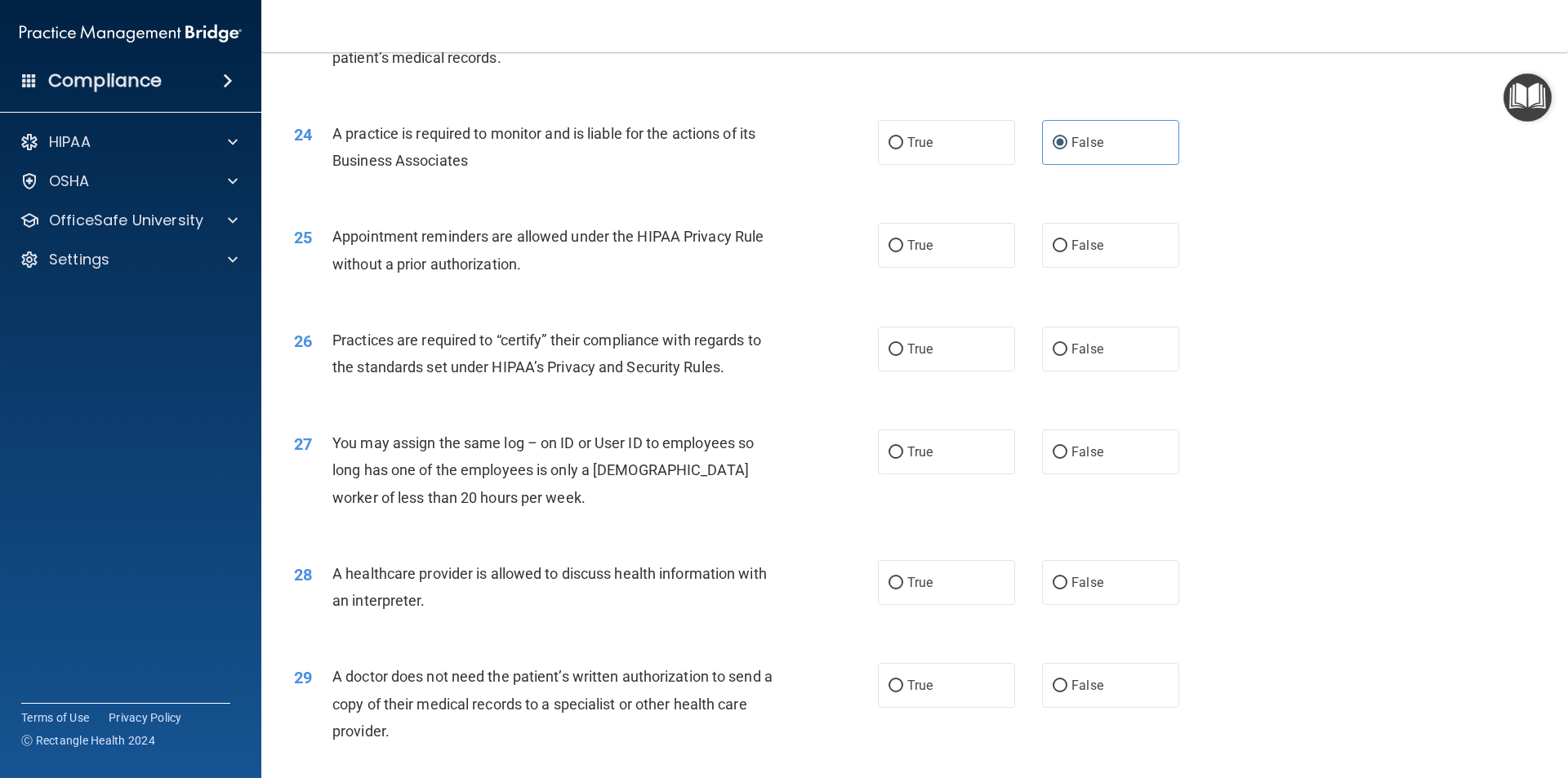
scroll to position [2857, 0]
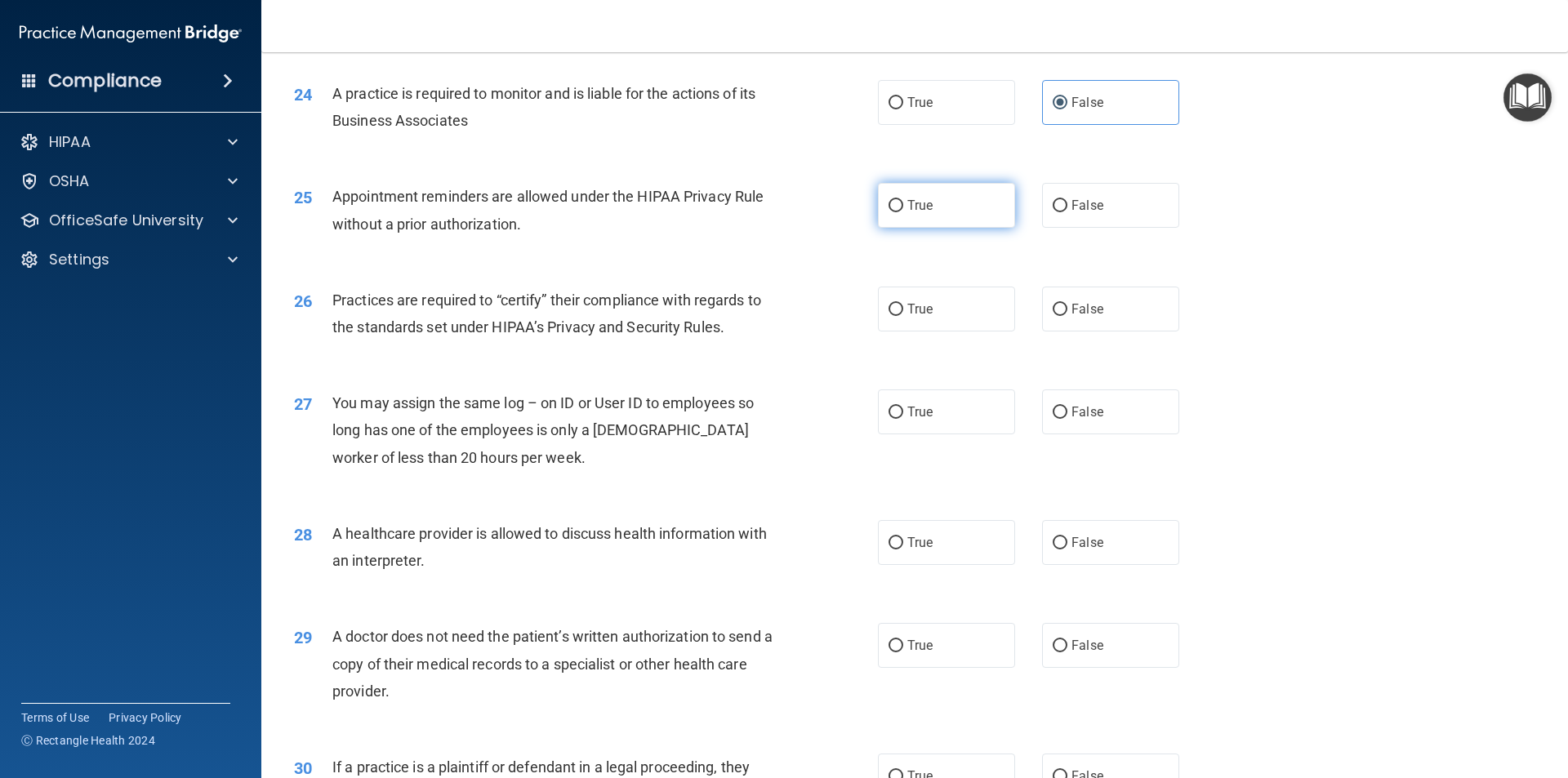
click at [913, 214] on label "True" at bounding box center [946, 205] width 137 height 45
click at [903, 212] on input "True" at bounding box center [895, 206] width 14 height 12
radio input "true"
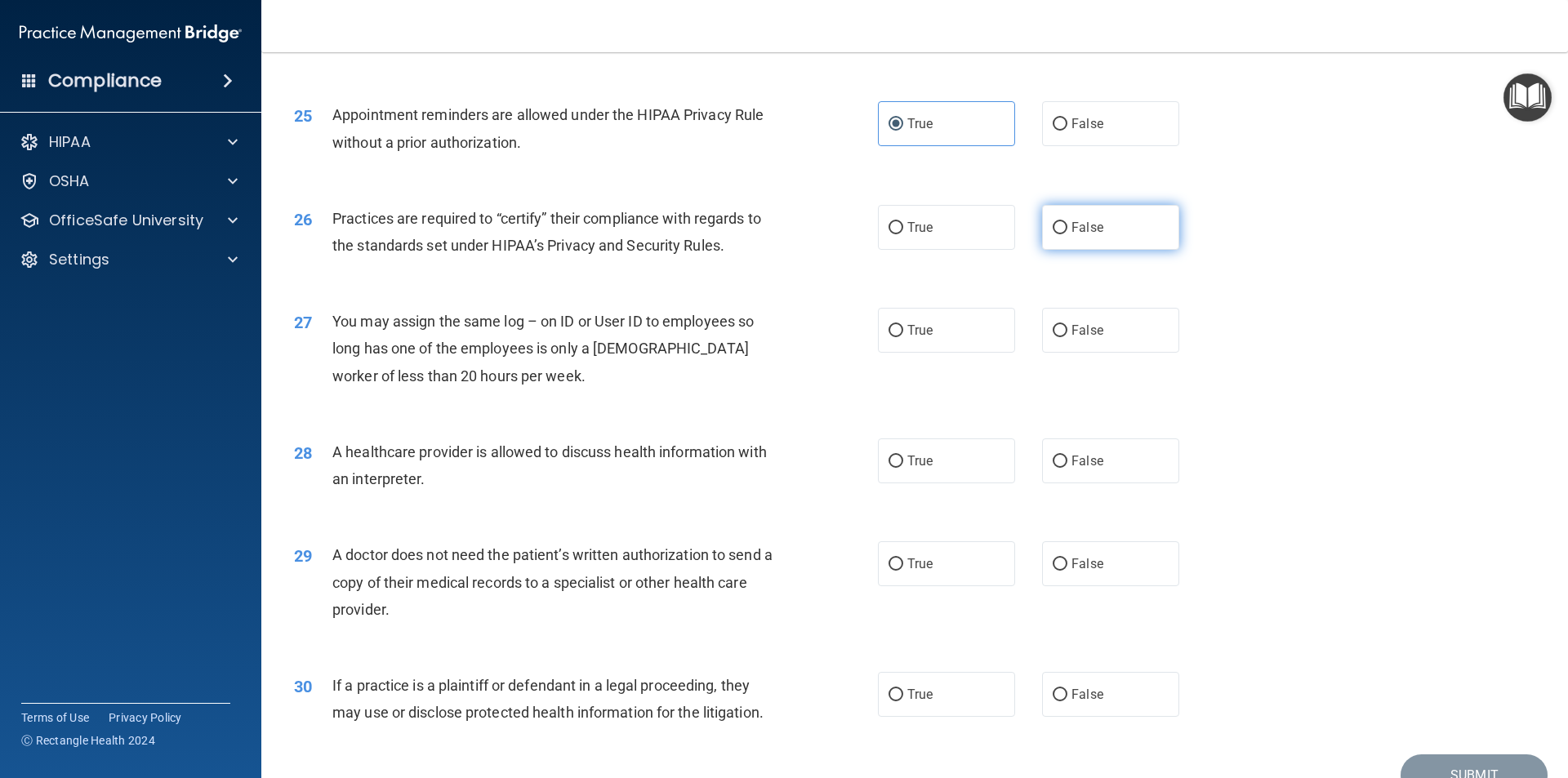
click at [1113, 233] on label "False" at bounding box center [1111, 227] width 137 height 45
click at [1067, 233] on input "False" at bounding box center [1060, 228] width 14 height 12
radio input "true"
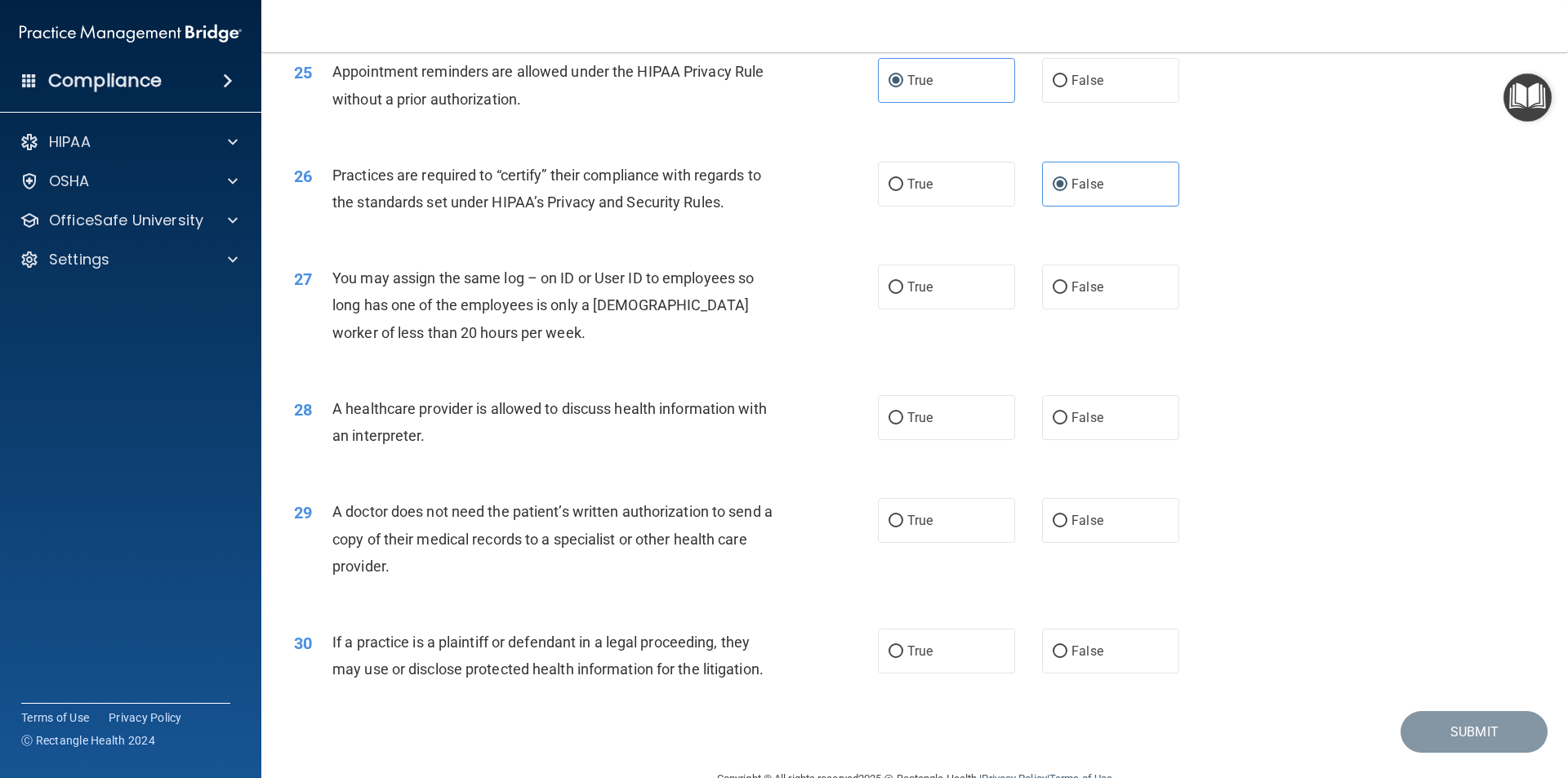
scroll to position [3021, 0]
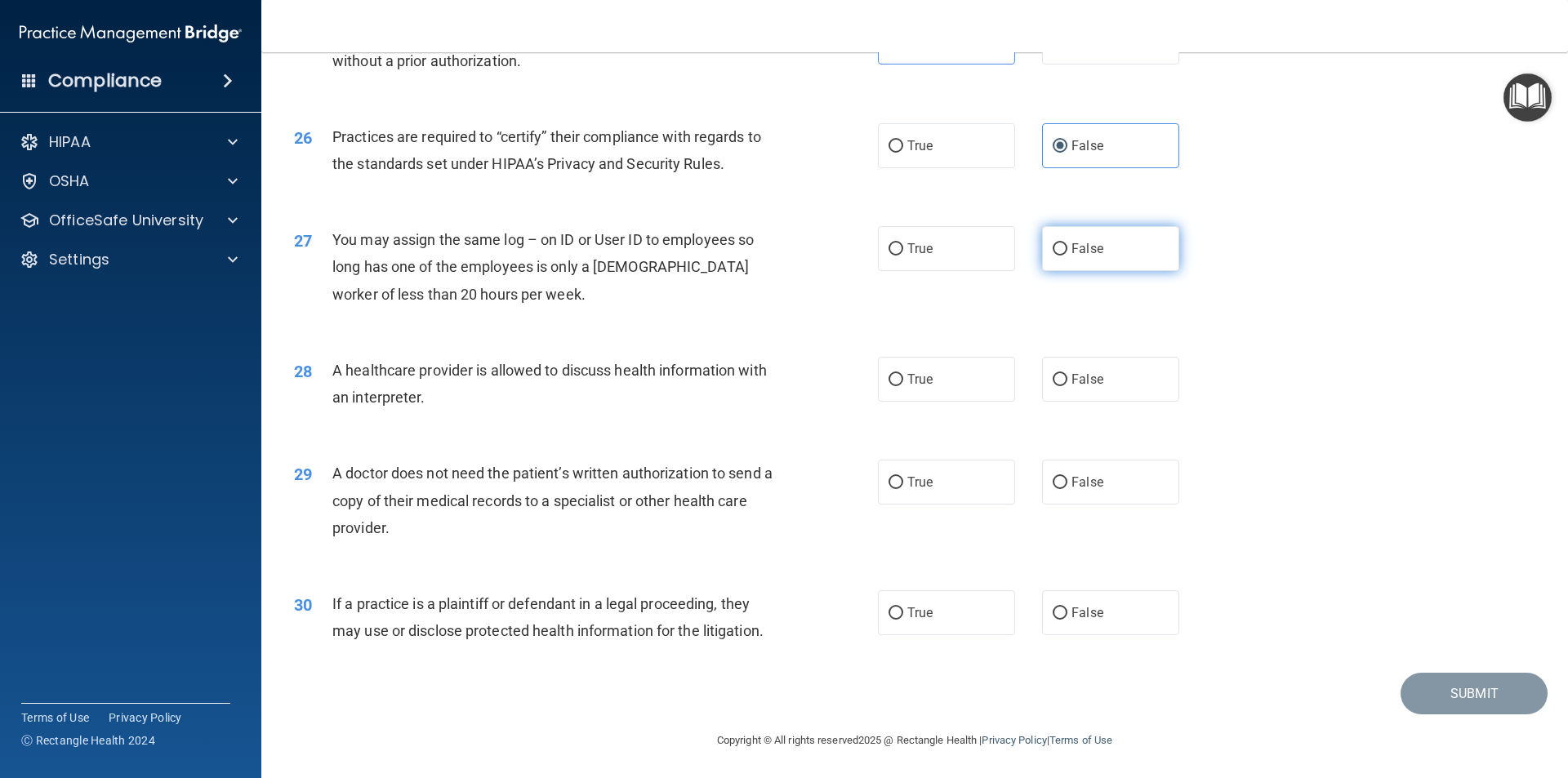
click at [1100, 253] on label "False" at bounding box center [1111, 248] width 137 height 45
click at [1067, 253] on input "False" at bounding box center [1060, 249] width 14 height 12
radio input "true"
click at [961, 376] on label "True" at bounding box center [946, 377] width 137 height 45
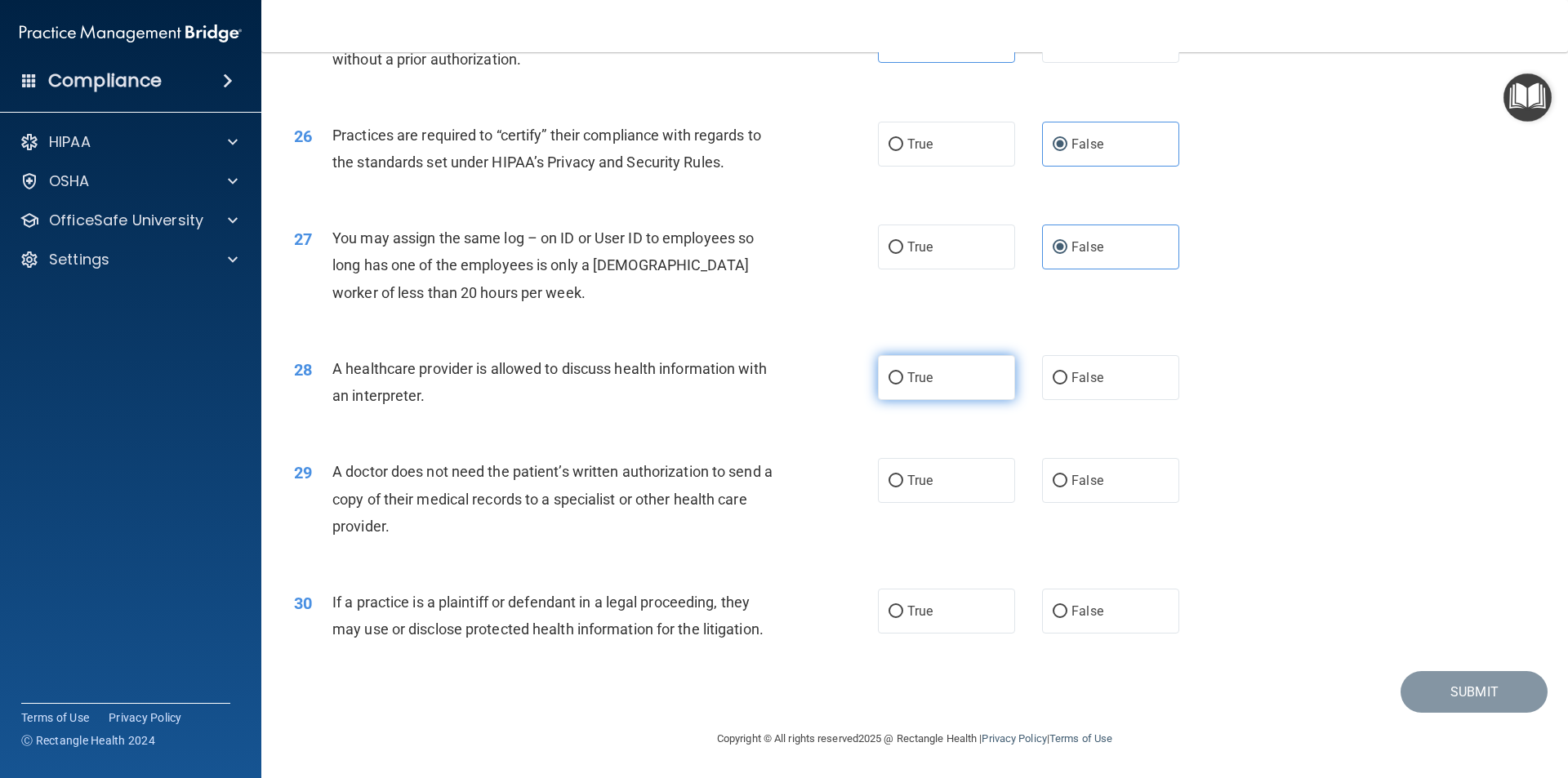
click at [903, 376] on input "True" at bounding box center [895, 378] width 14 height 12
radio input "true"
drag, startPoint x: 922, startPoint y: 500, endPoint x: 919, endPoint y: 489, distance: 11.4
click at [921, 498] on label "True" at bounding box center [946, 480] width 137 height 45
click at [903, 487] on input "True" at bounding box center [895, 481] width 14 height 12
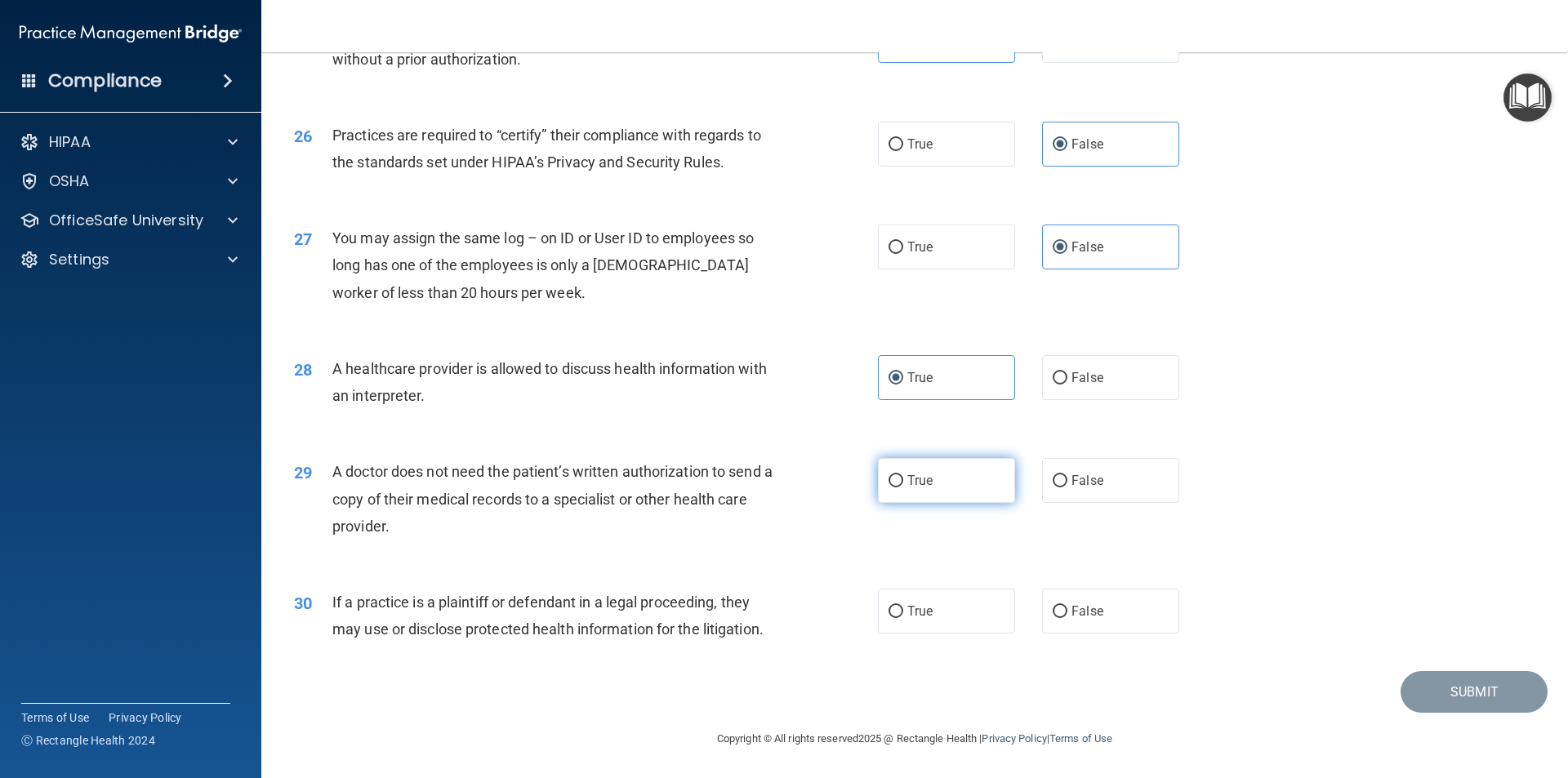
radio input "true"
click at [939, 600] on label "True" at bounding box center [946, 611] width 137 height 45
click at [903, 606] on input "True" at bounding box center [895, 612] width 14 height 12
radio input "true"
click at [1463, 686] on button "Submit" at bounding box center [1474, 692] width 147 height 41
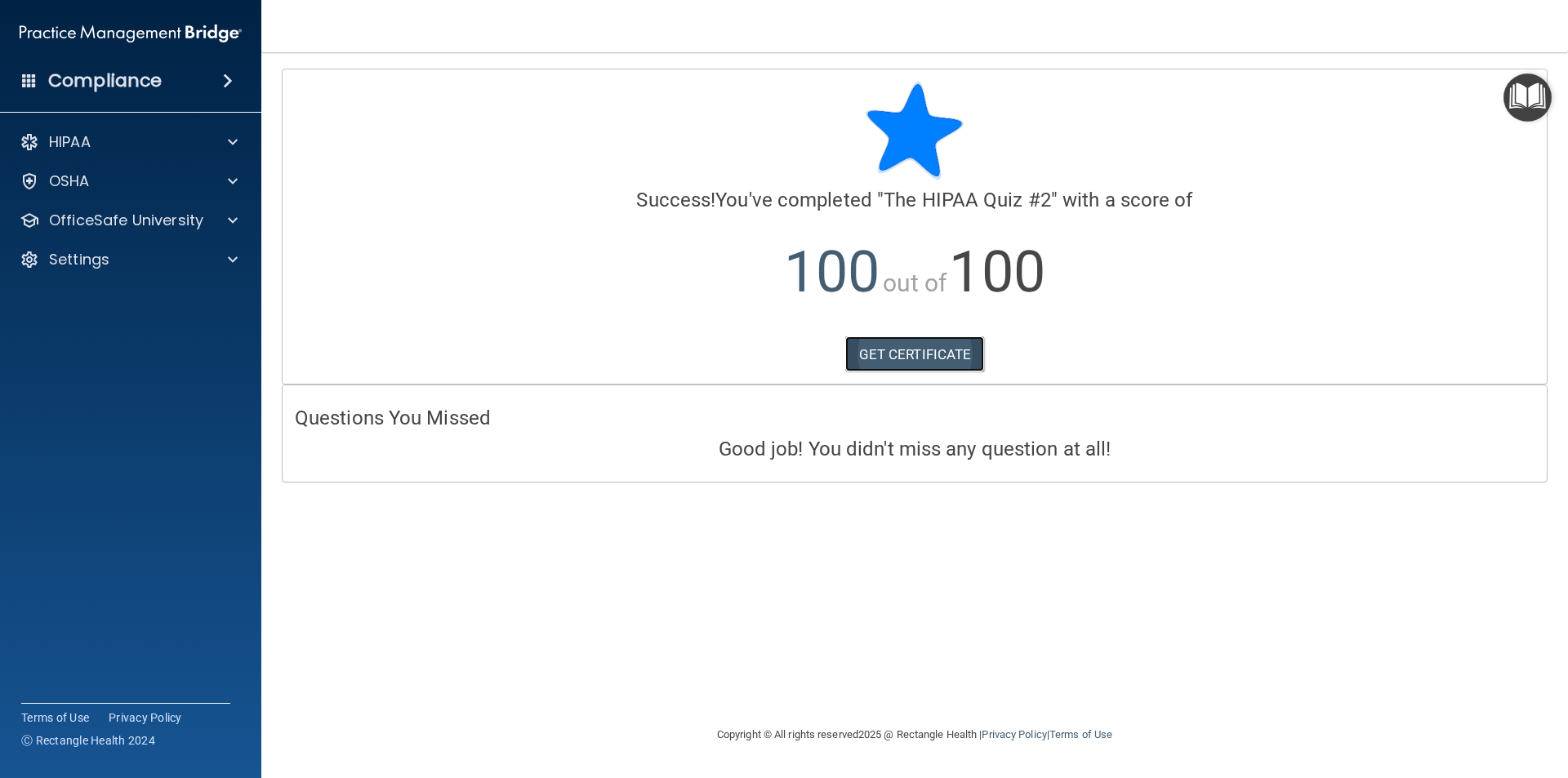
click at [913, 362] on link "GET CERTIFICATE" at bounding box center [915, 353] width 139 height 36
click at [142, 219] on p "OfficeSafe University" at bounding box center [126, 220] width 155 height 19
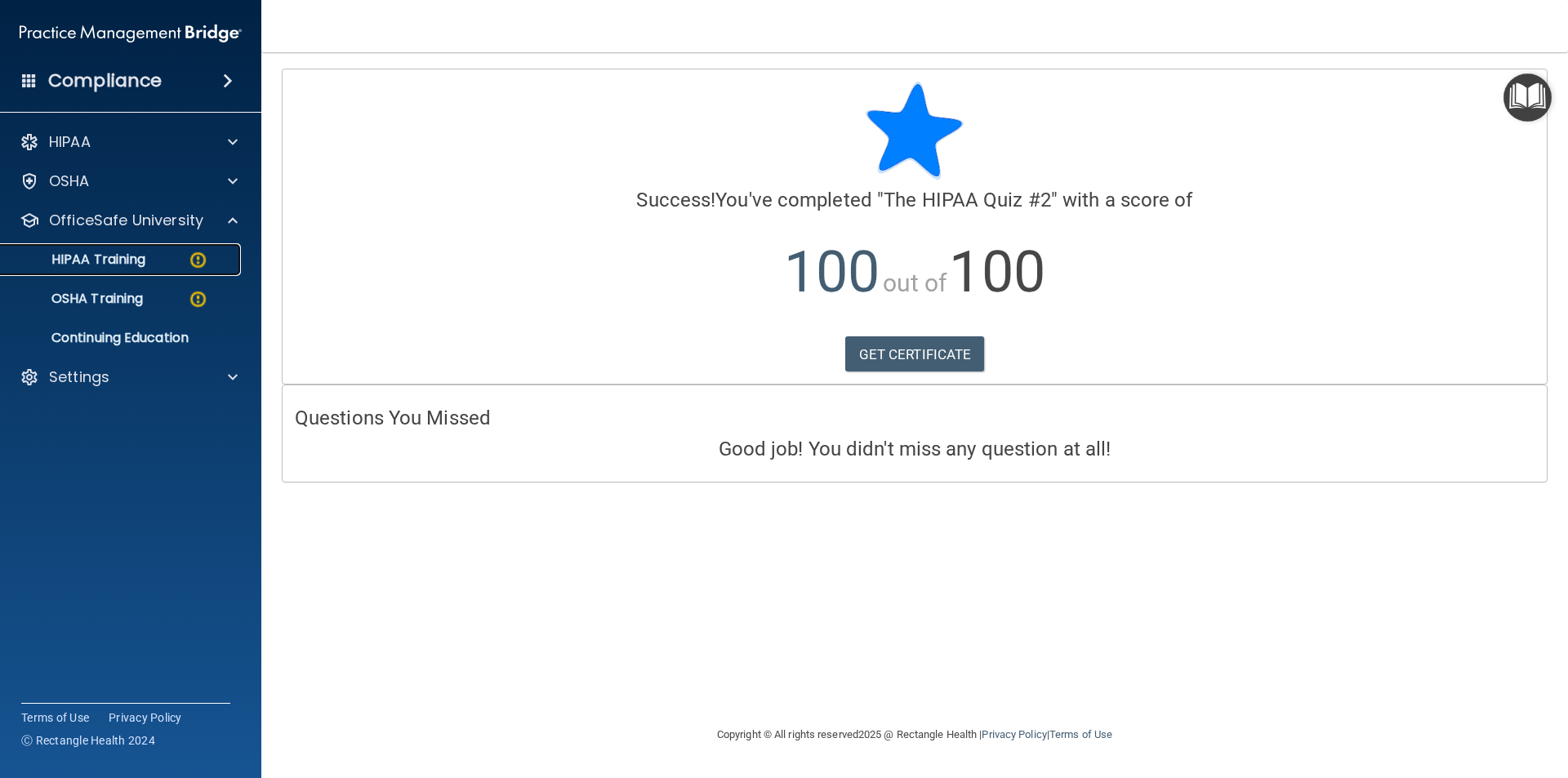
click at [117, 259] on p "HIPAA Training" at bounding box center [78, 259] width 135 height 16
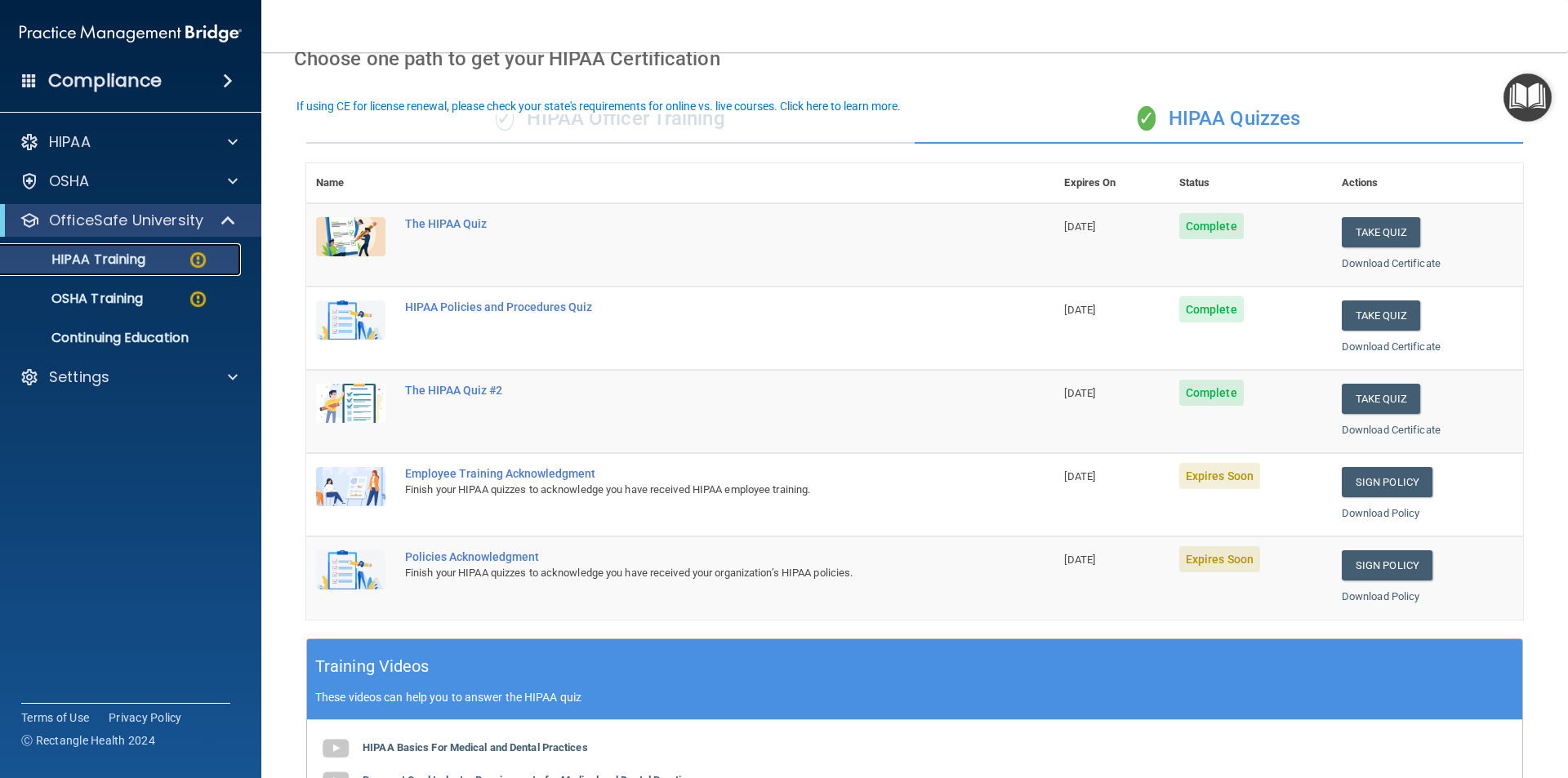
scroll to position [163, 0]
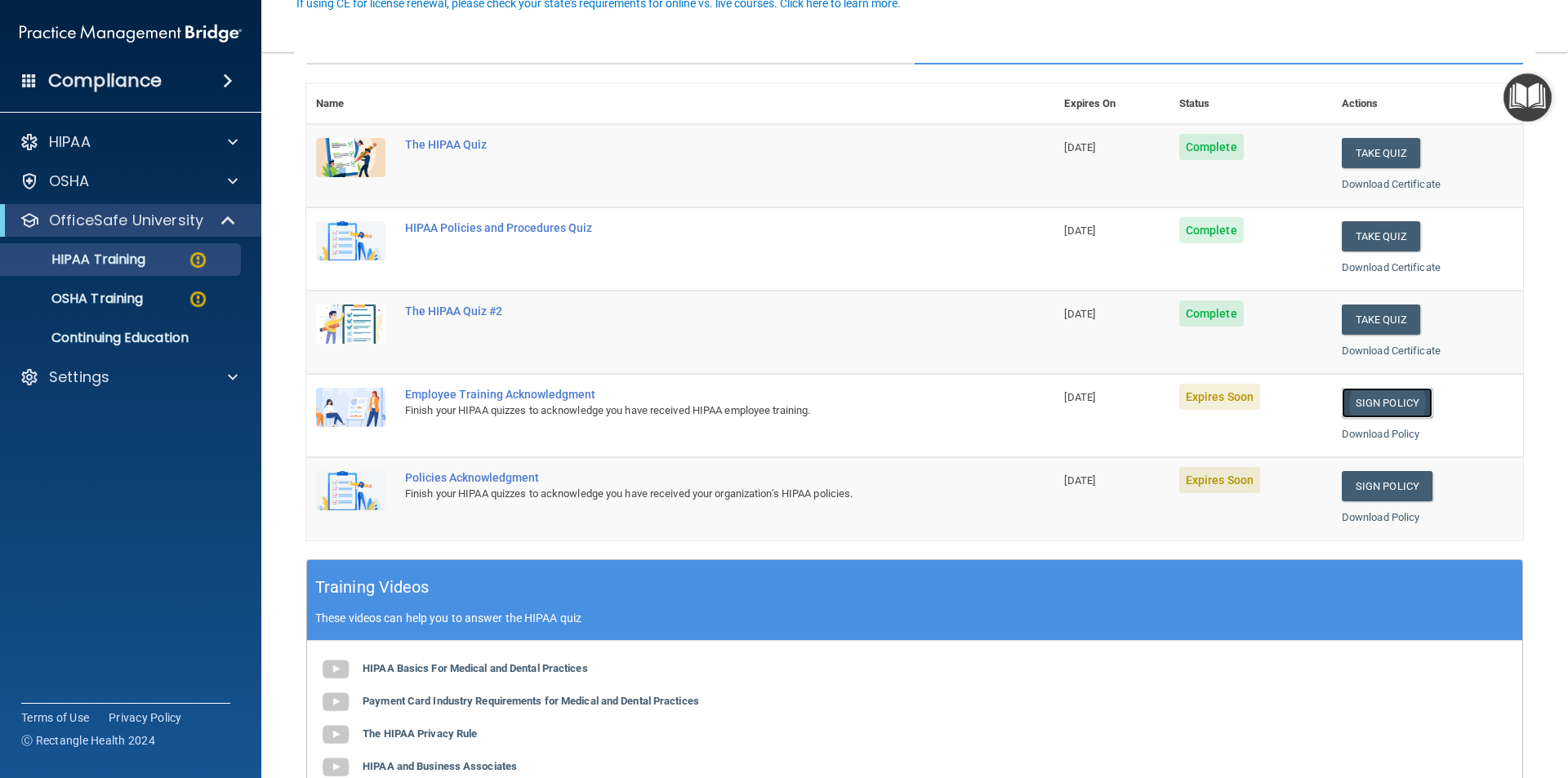
click at [1380, 401] on link "Sign Policy" at bounding box center [1386, 402] width 90 height 30
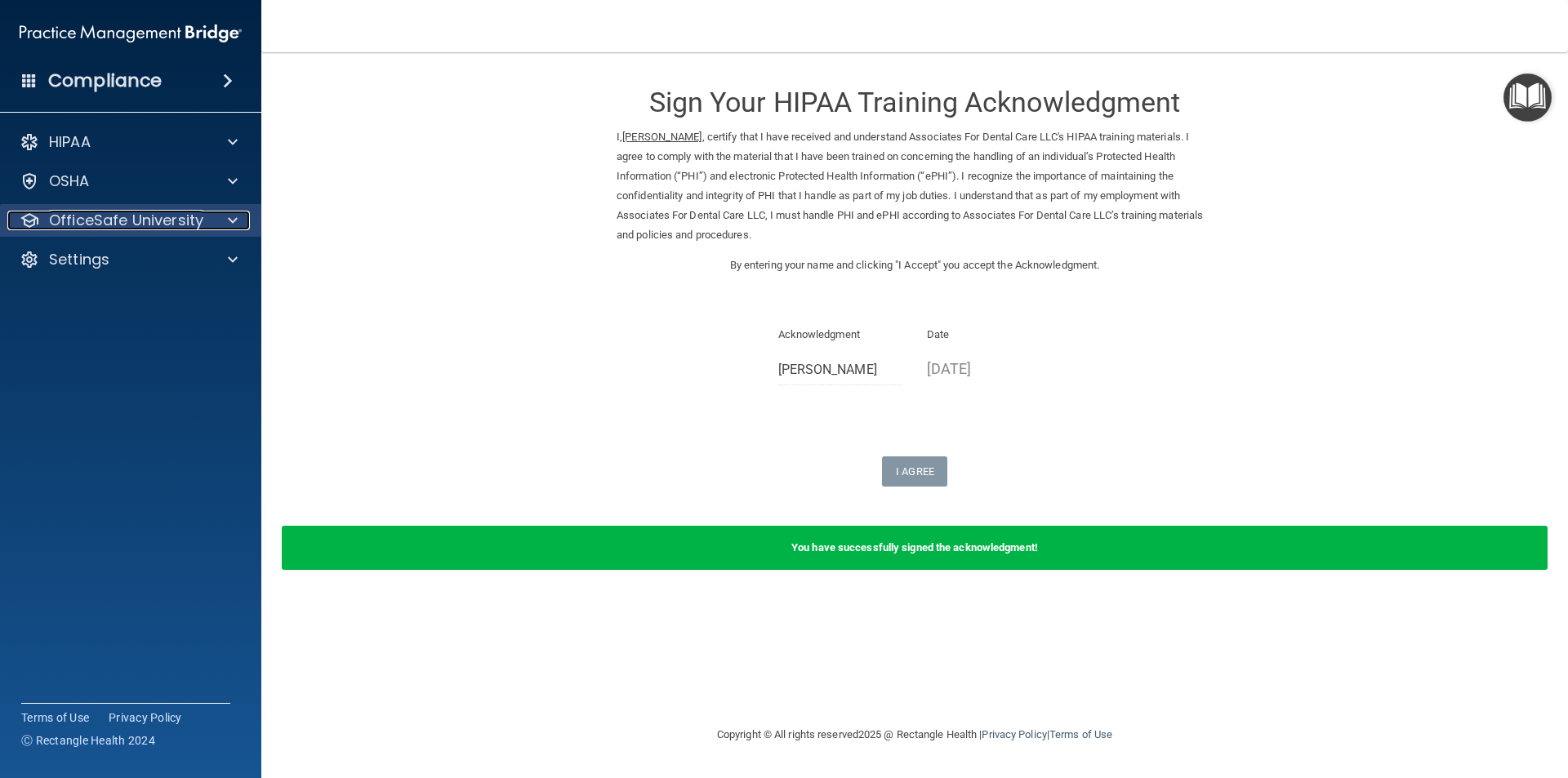
click at [154, 226] on p "OfficeSafe University" at bounding box center [126, 220] width 155 height 19
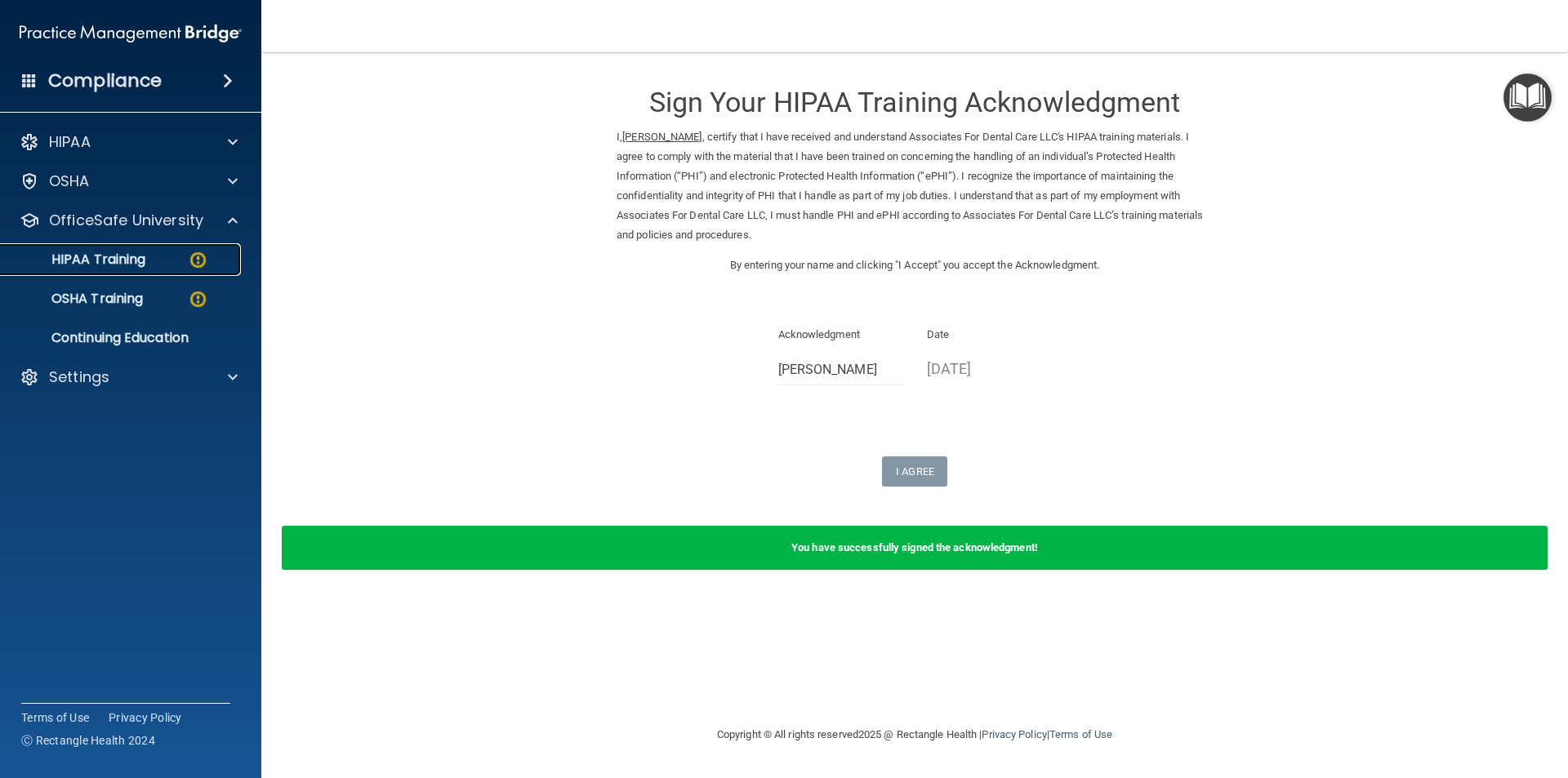
click at [138, 256] on p "HIPAA Training" at bounding box center [78, 259] width 135 height 16
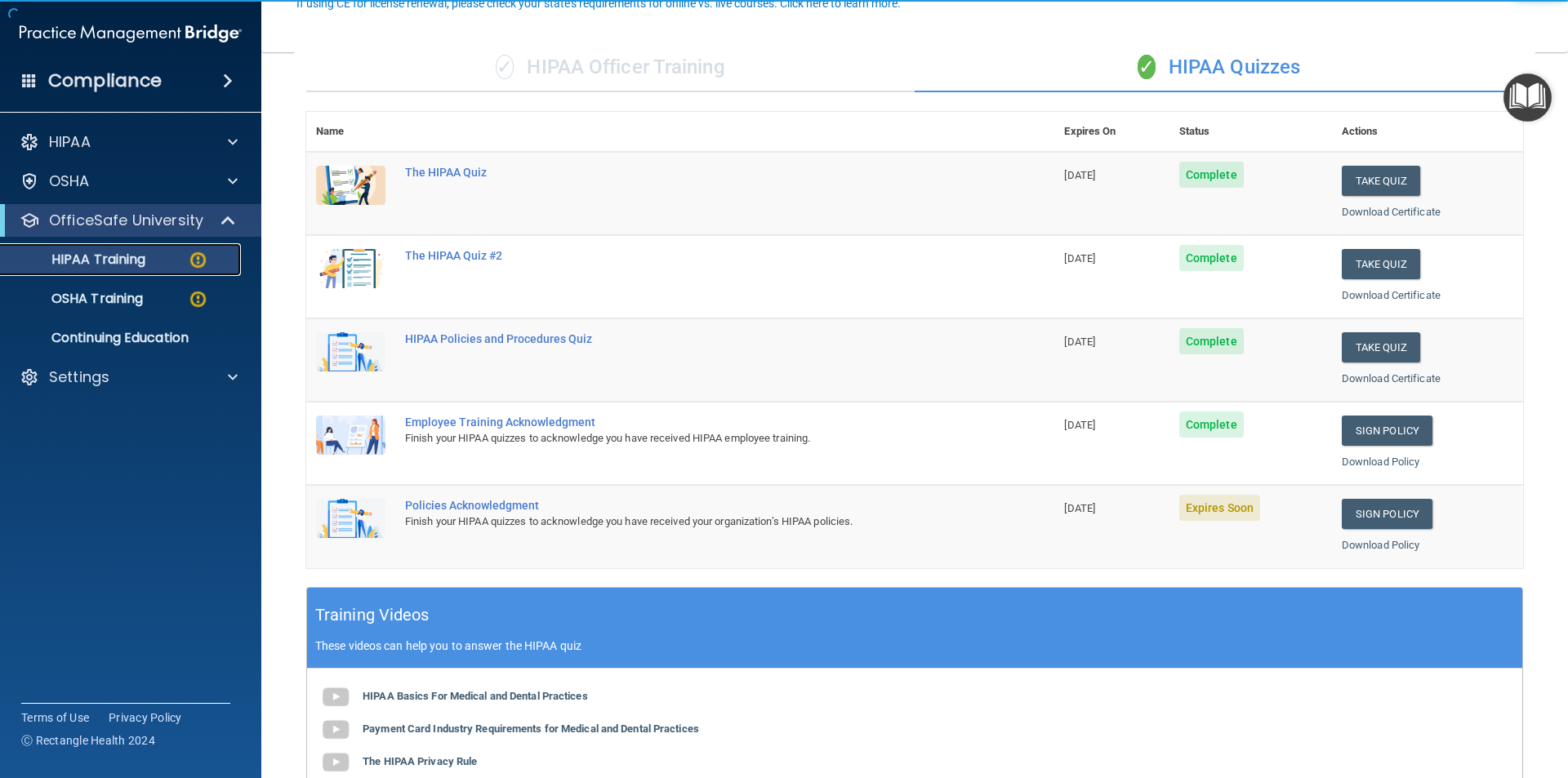
scroll to position [163, 0]
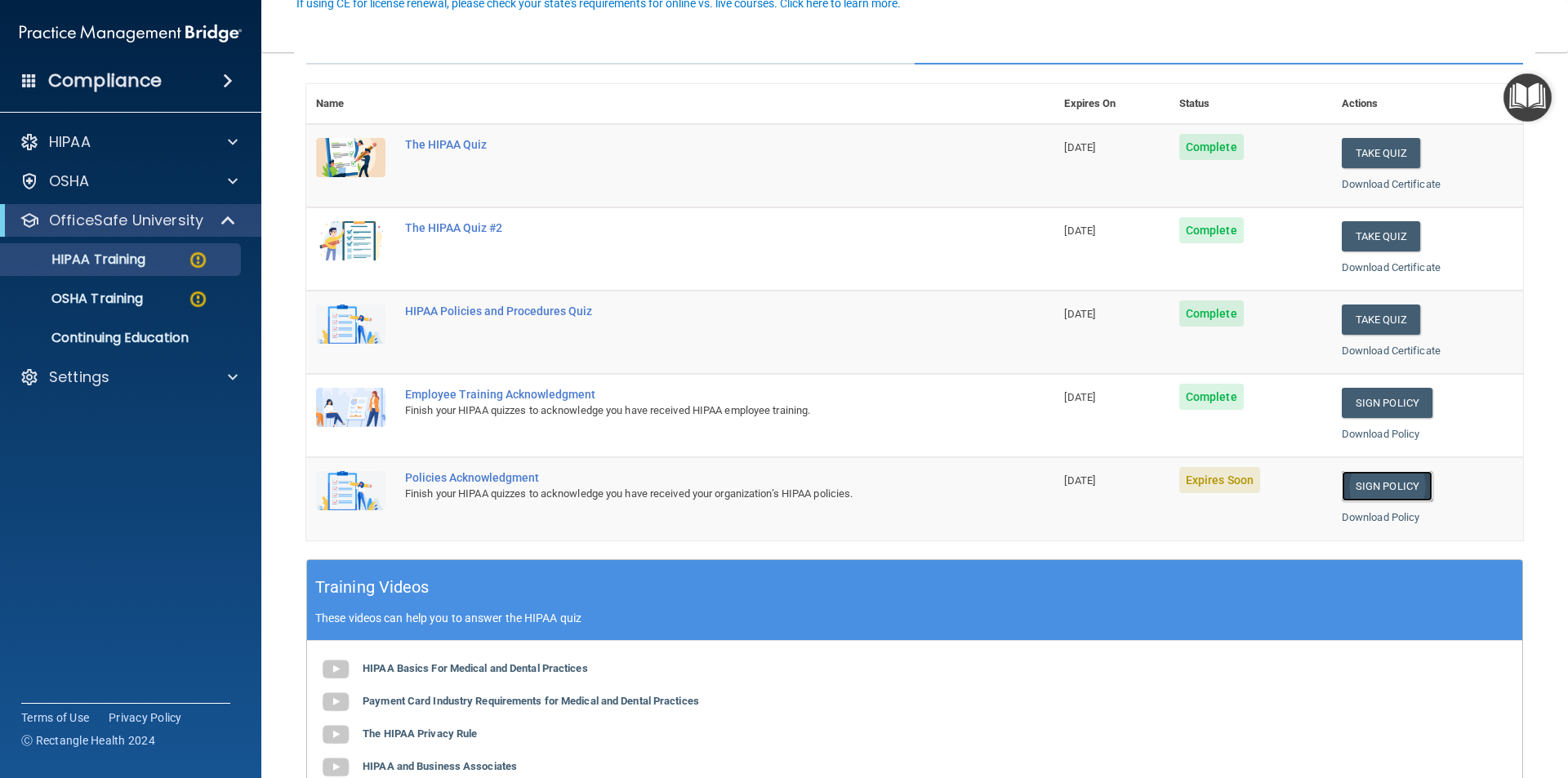
click at [1384, 490] on link "Sign Policy" at bounding box center [1386, 485] width 90 height 30
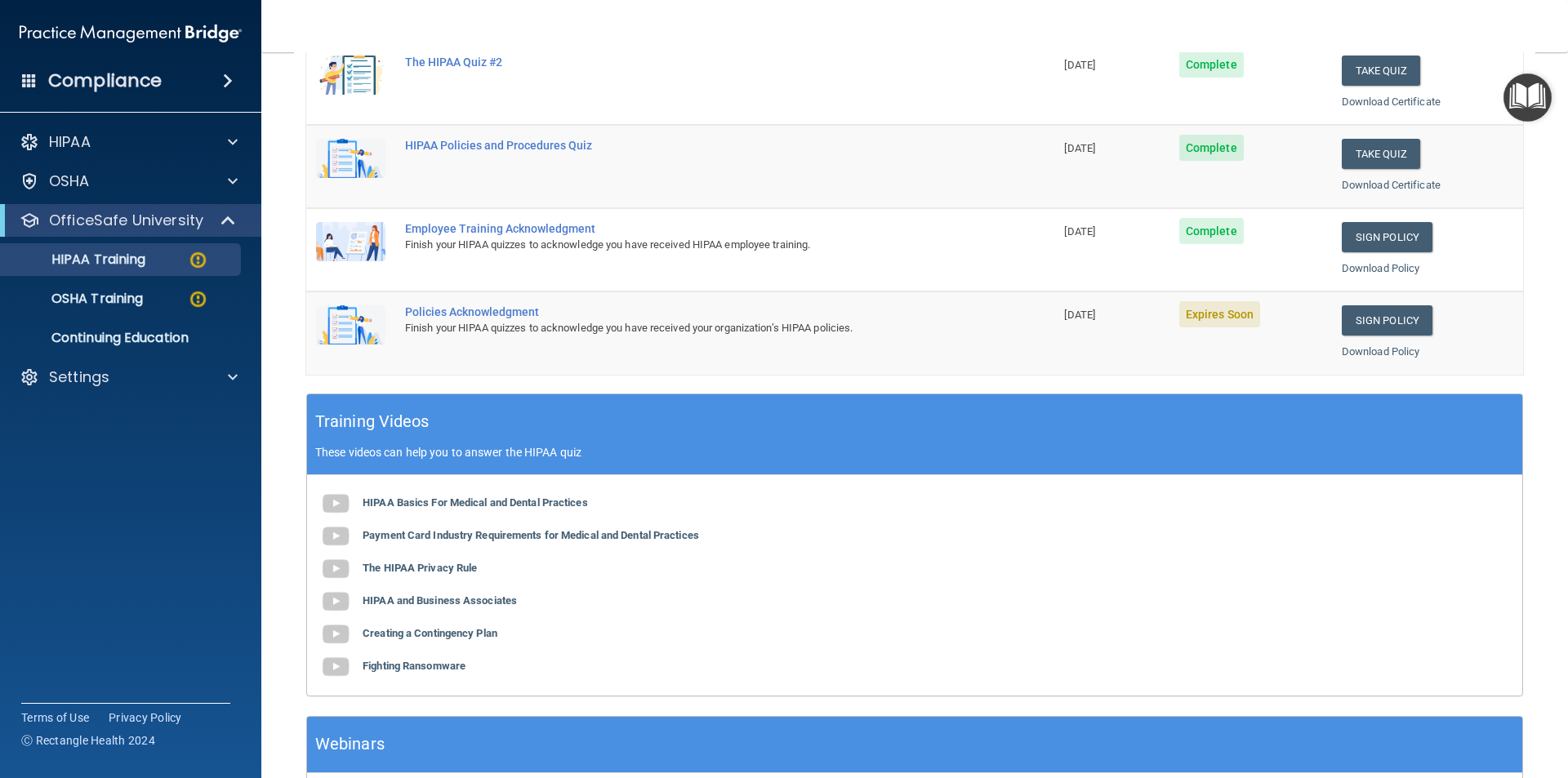
scroll to position [207, 0]
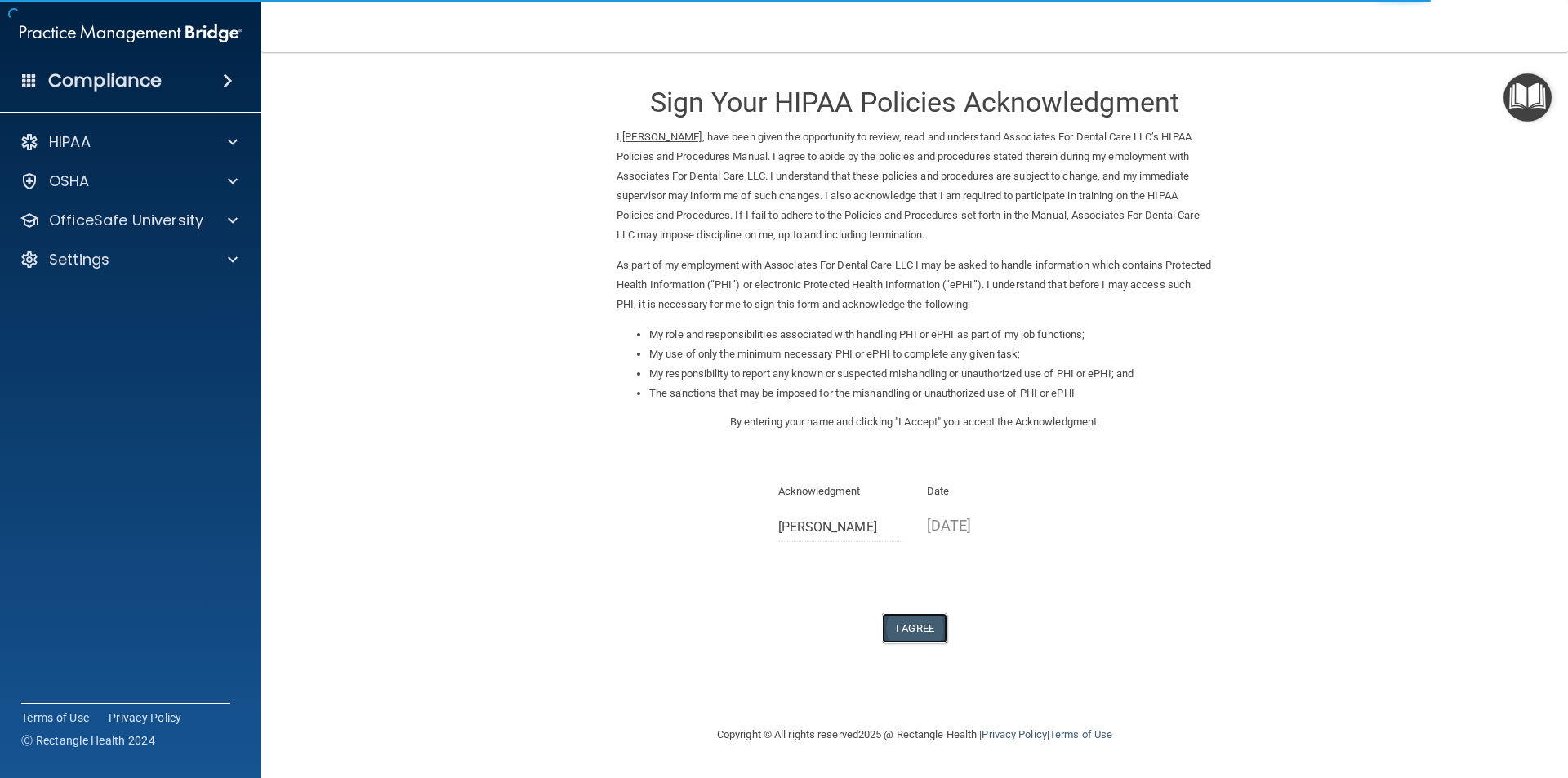
click at [931, 624] on button "I Agree" at bounding box center [915, 627] width 65 height 30
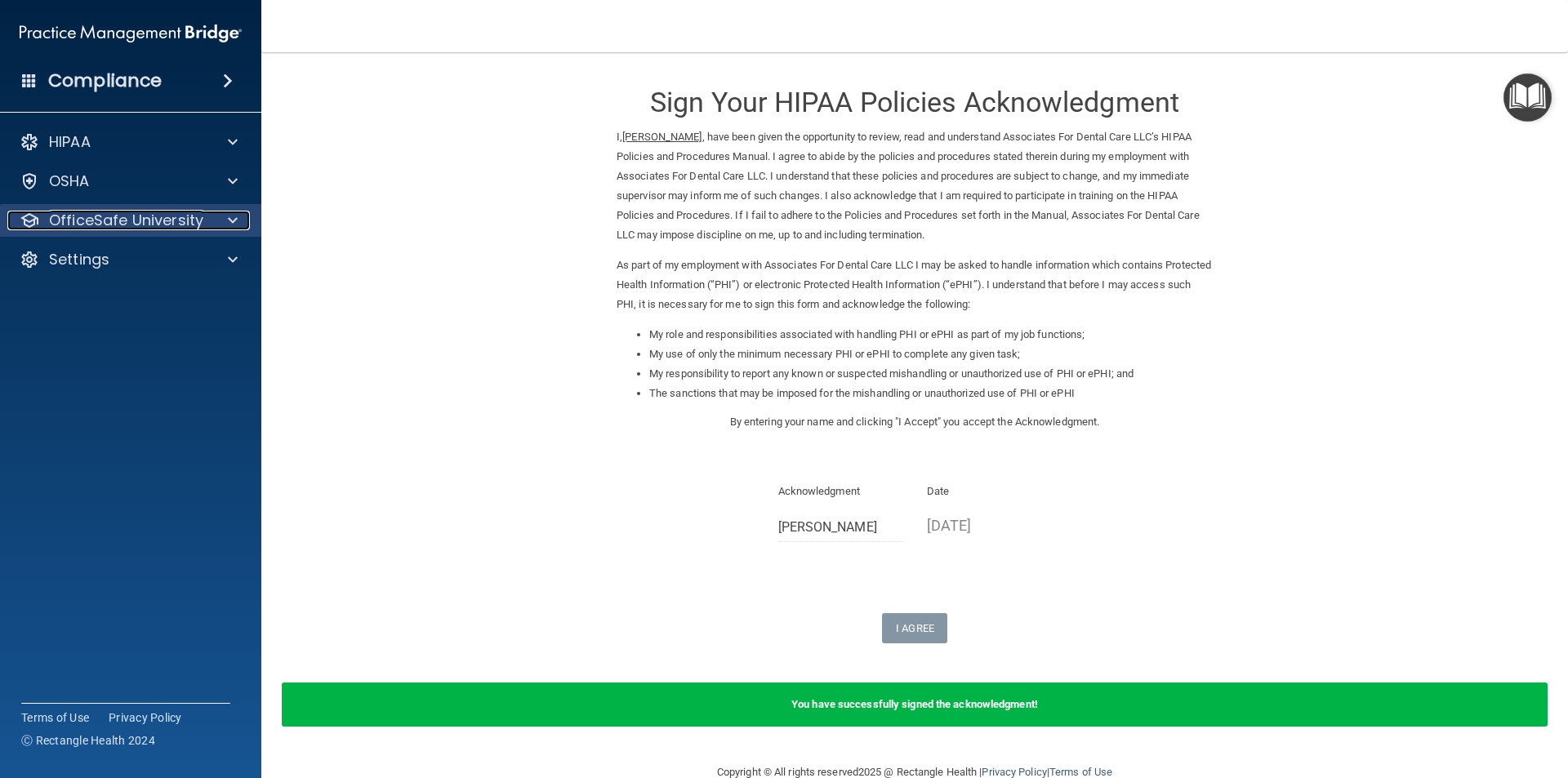
click at [85, 219] on p "OfficeSafe University" at bounding box center [126, 220] width 155 height 19
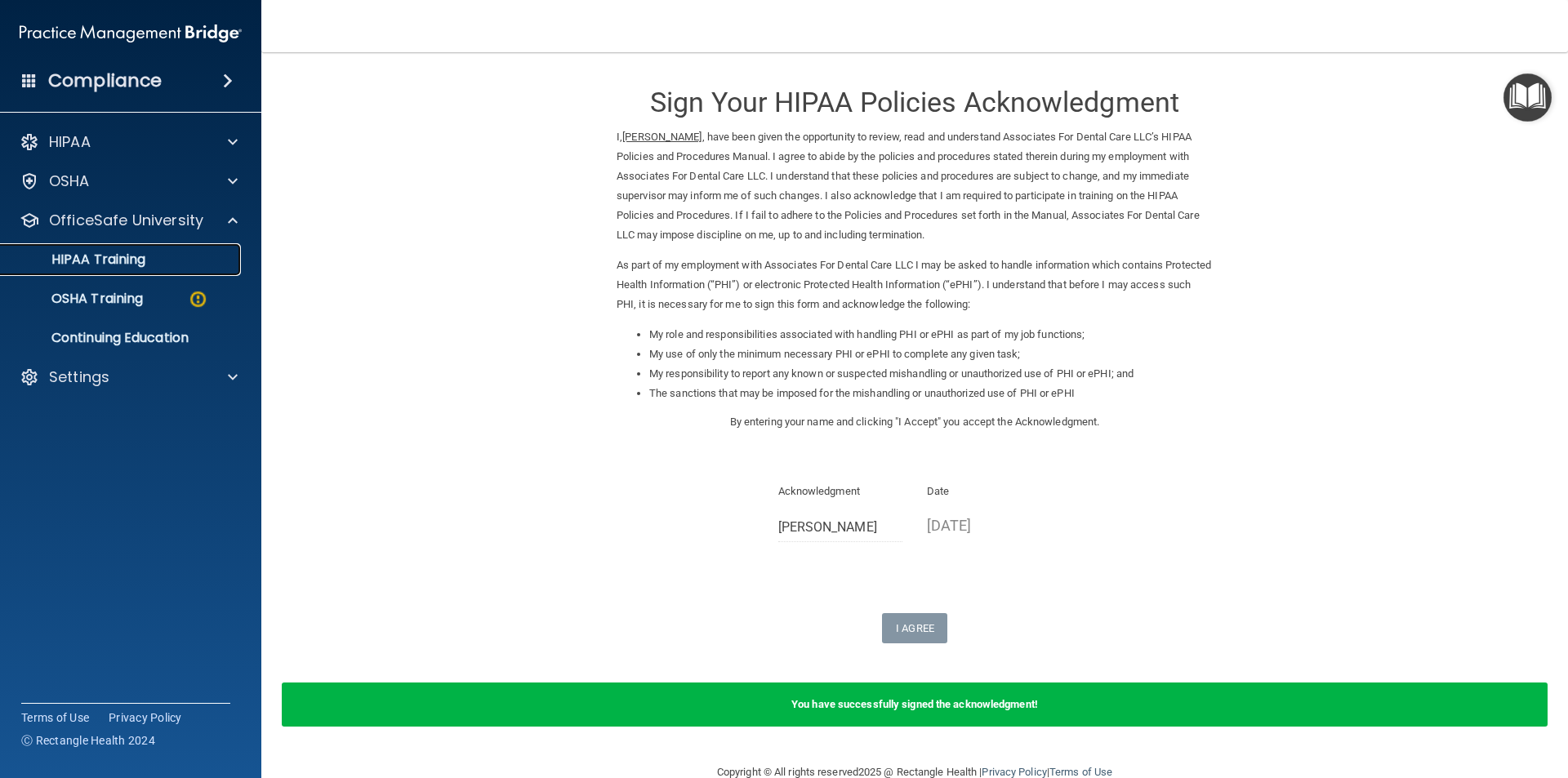
click at [105, 273] on link "HIPAA Training" at bounding box center [112, 259] width 257 height 33
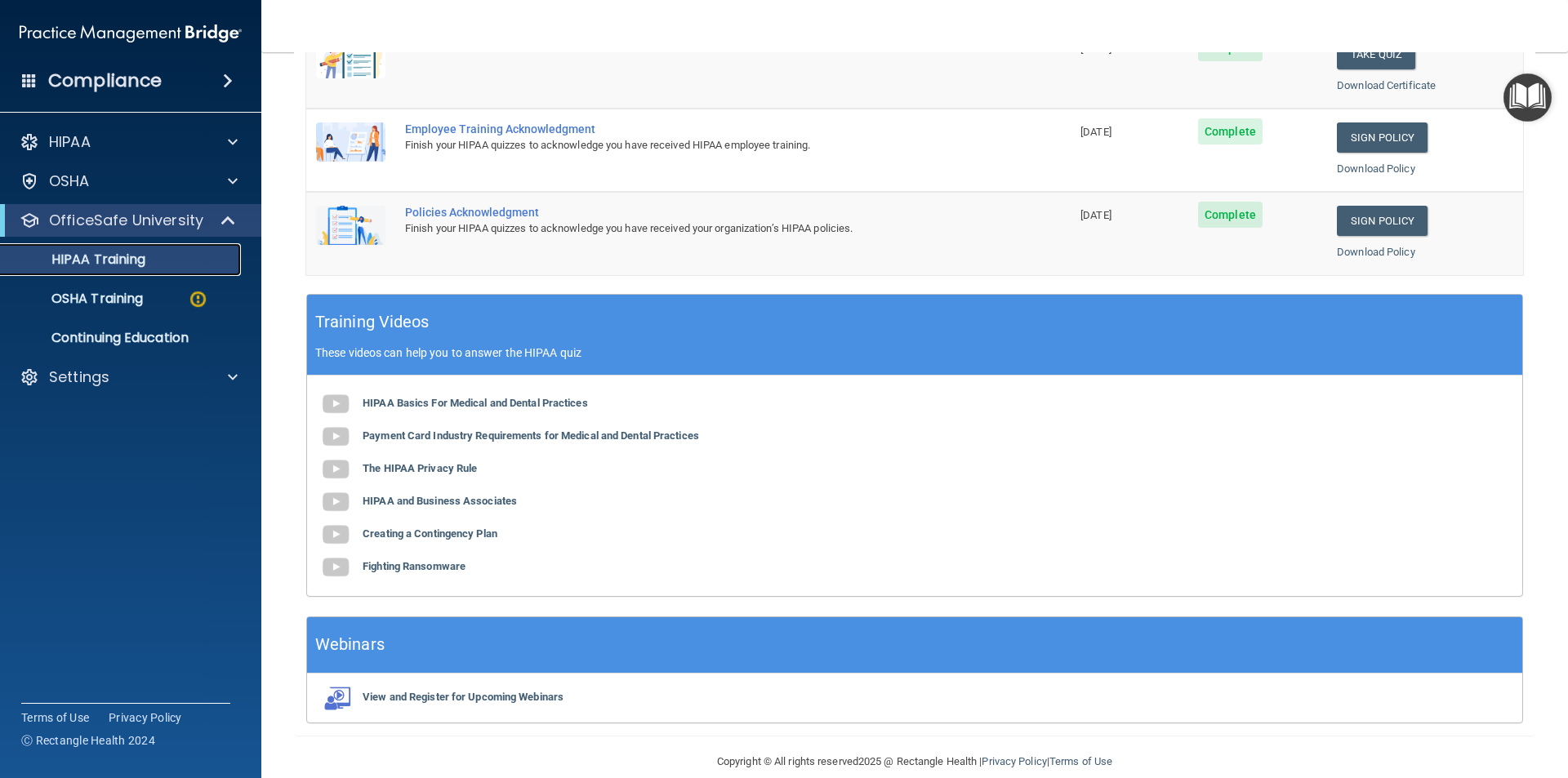
scroll to position [451, 0]
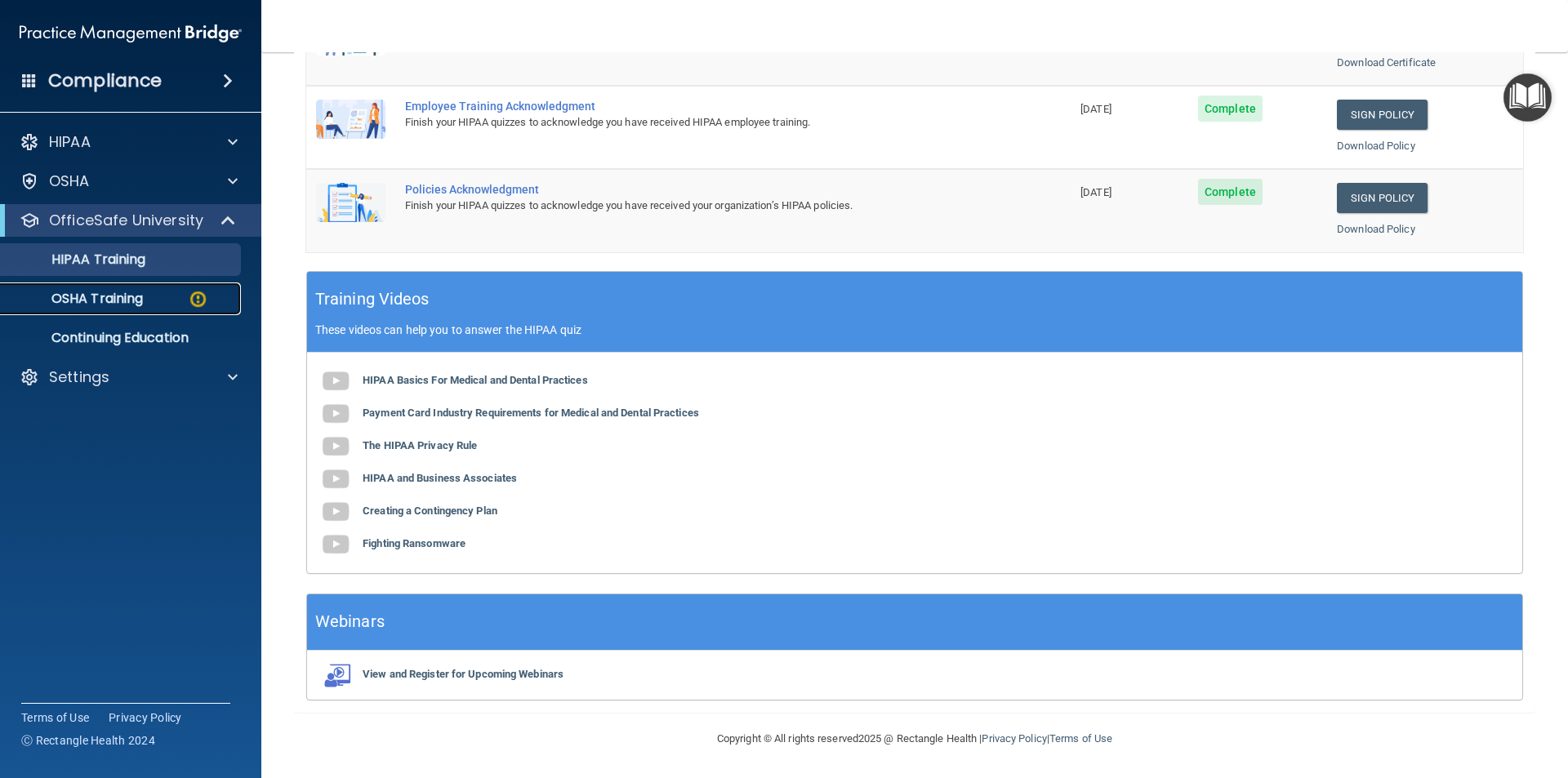
click at [66, 296] on p "OSHA Training" at bounding box center [77, 299] width 133 height 16
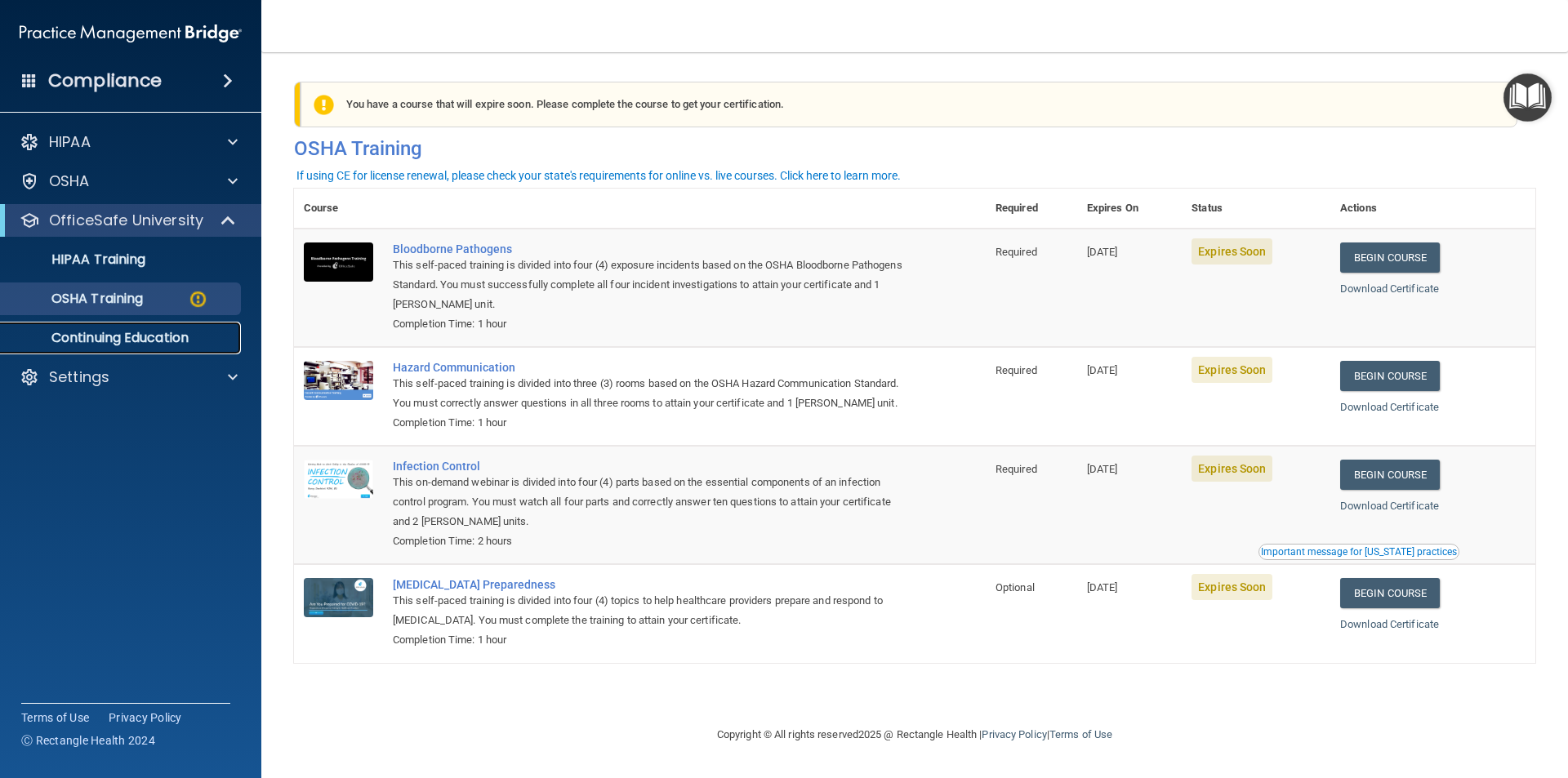
click at [46, 337] on p "Continuing Education" at bounding box center [122, 337] width 223 height 16
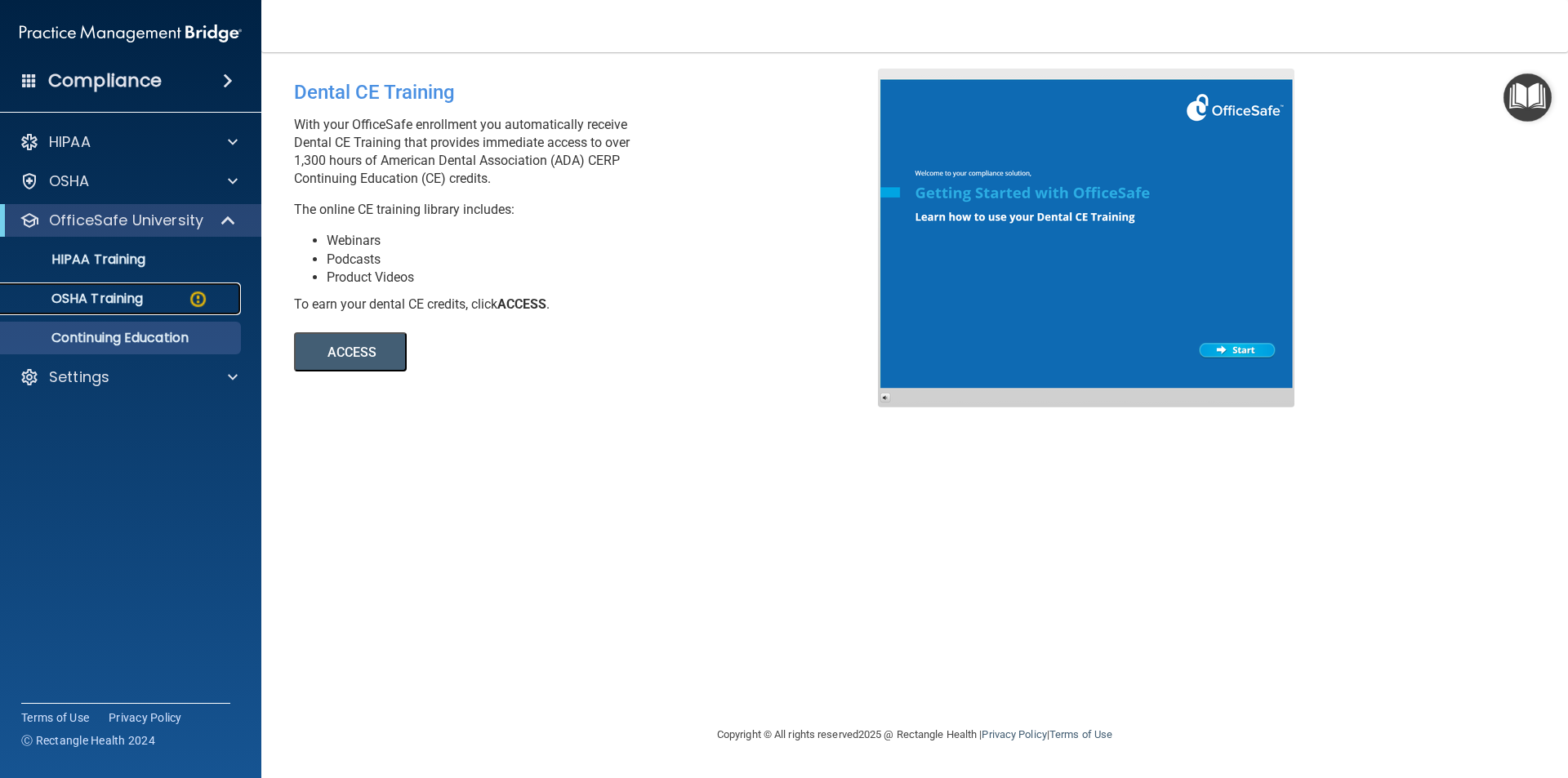
click at [85, 306] on p "OSHA Training" at bounding box center [77, 299] width 133 height 16
